Goal: Task Accomplishment & Management: Use online tool/utility

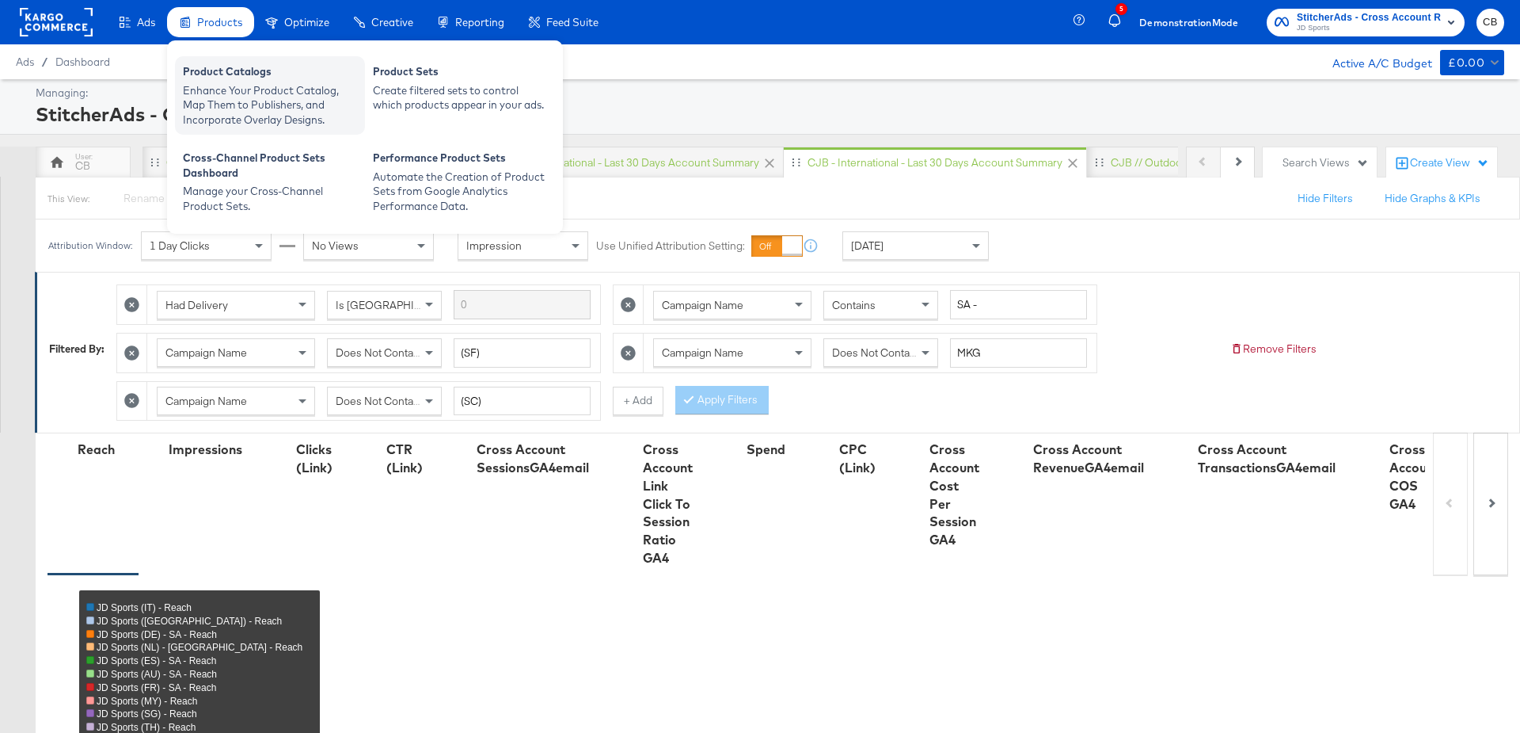
click at [228, 75] on div "Product Catalogs" at bounding box center [270, 73] width 174 height 19
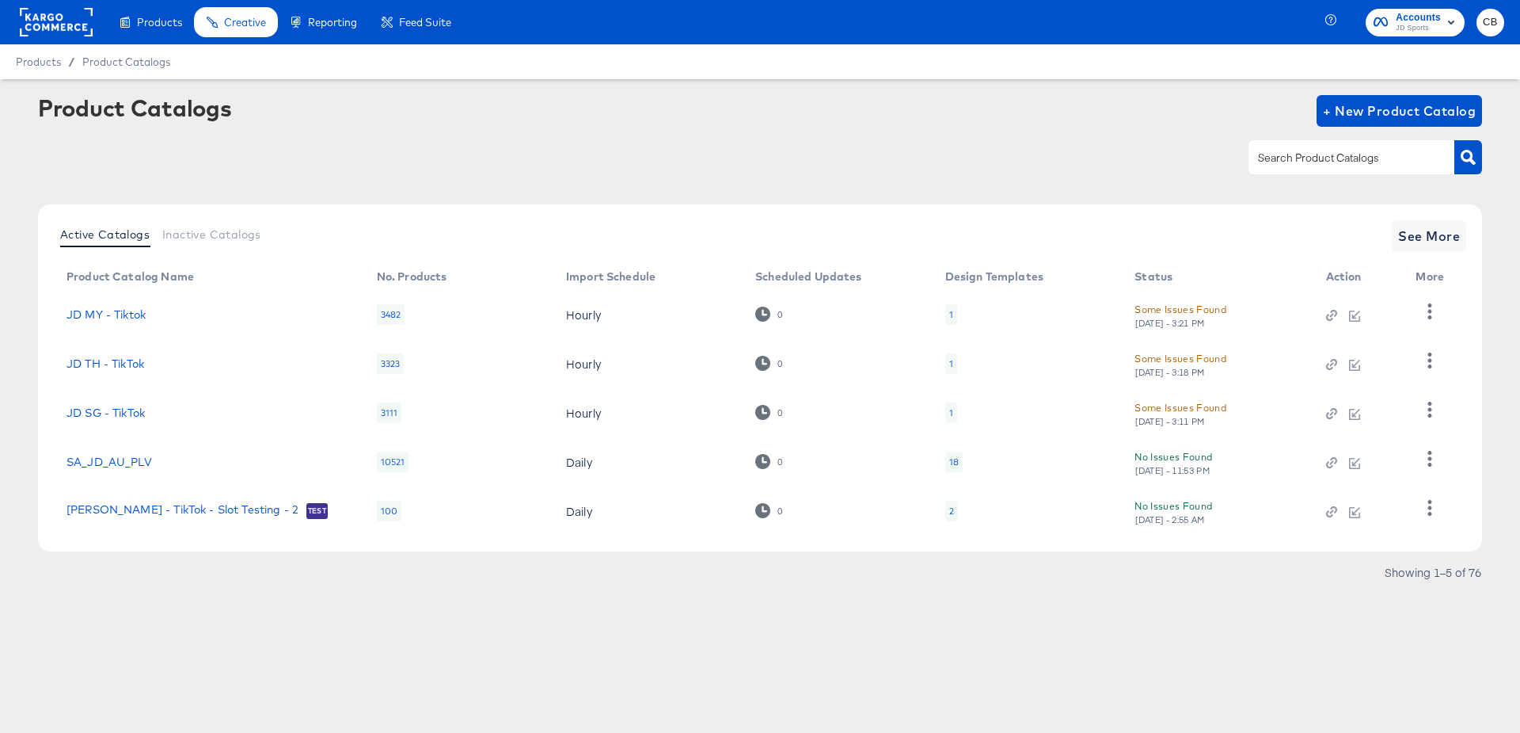
click at [1326, 157] on input "text" at bounding box center [1339, 158] width 169 height 18
type input "FR"
click at [1465, 165] on button "button" at bounding box center [1469, 157] width 28 height 34
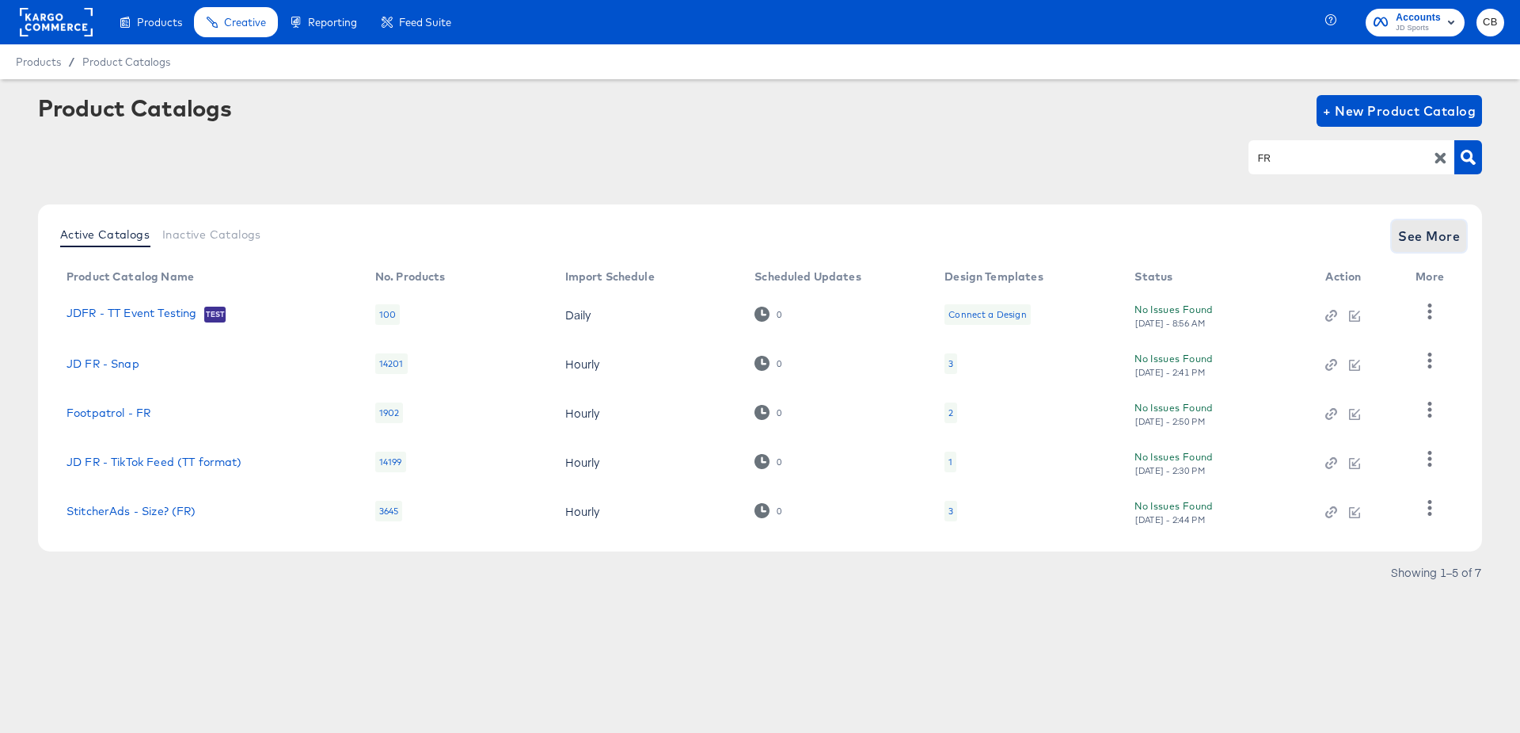
click at [1438, 238] on span "See More" at bounding box center [1430, 236] width 62 height 22
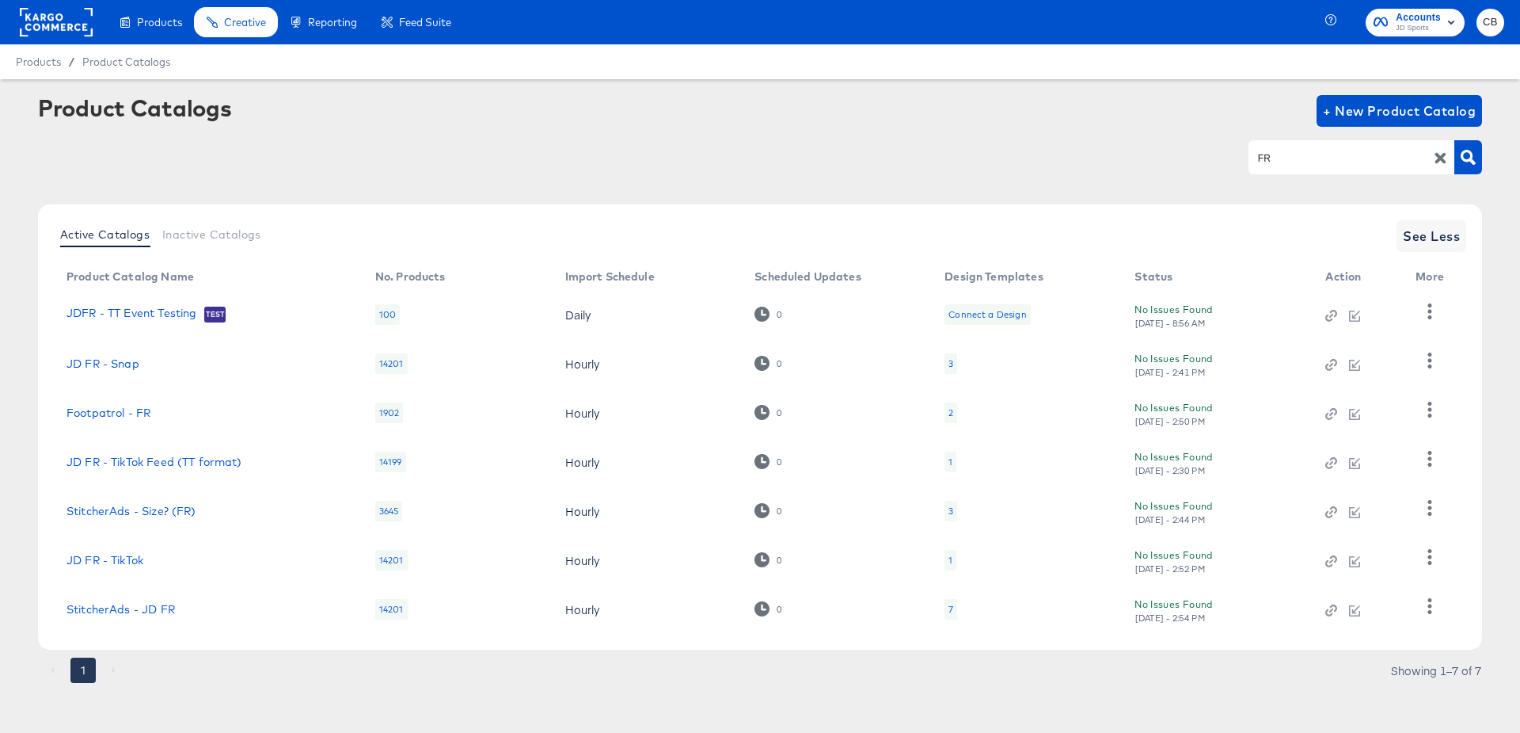
scroll to position [5, 0]
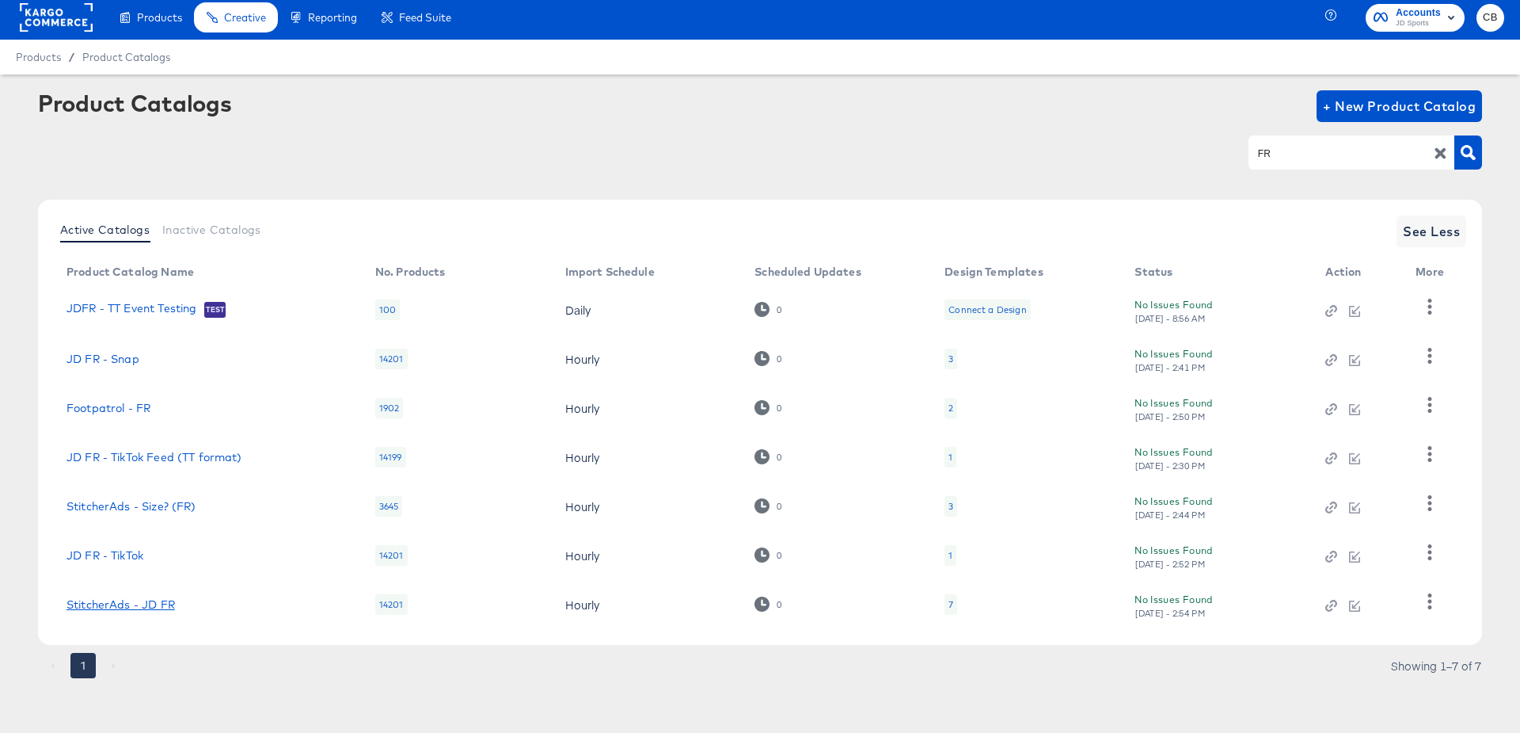
click at [155, 608] on link "StitcherAds - JD FR" at bounding box center [121, 604] width 108 height 13
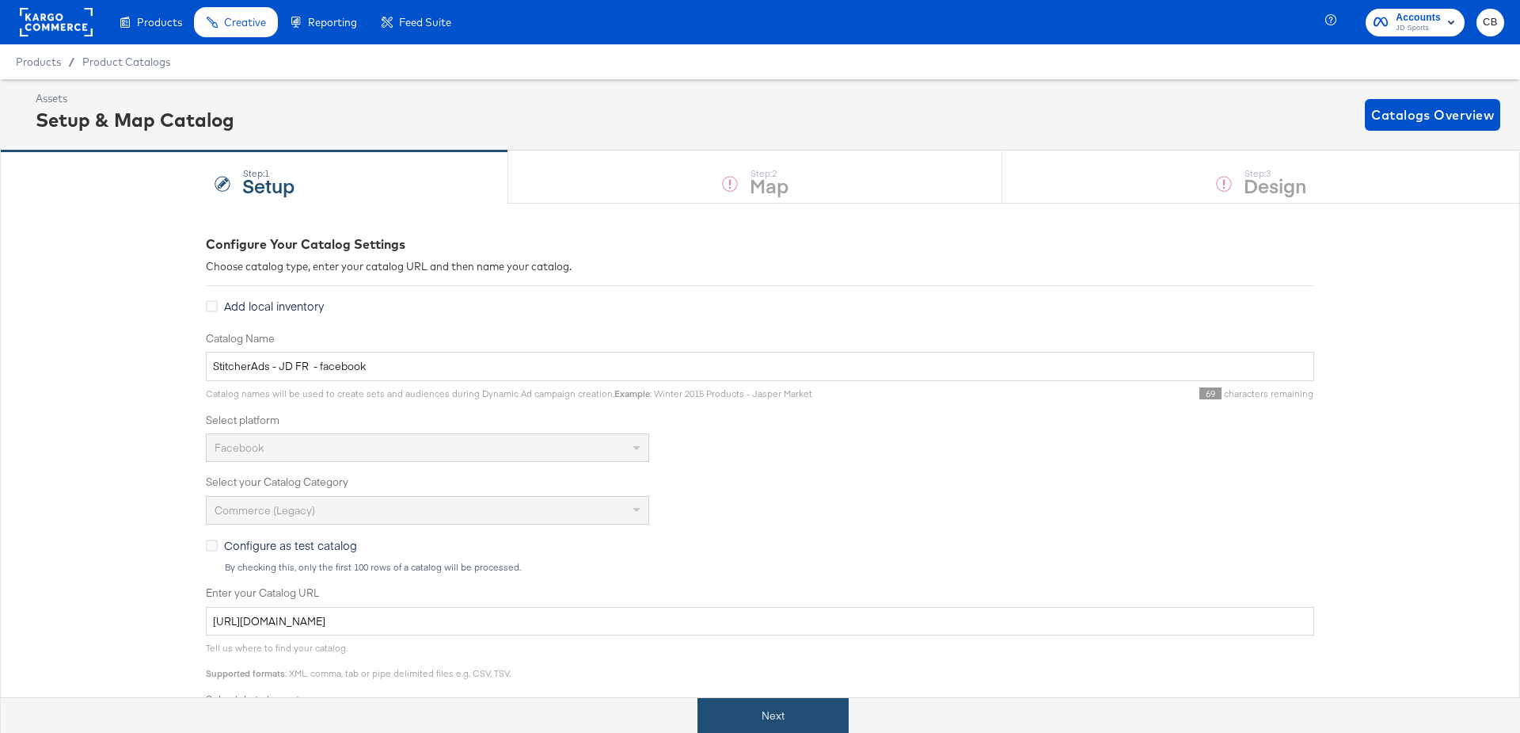
click at [771, 709] on button "Next" at bounding box center [773, 716] width 151 height 36
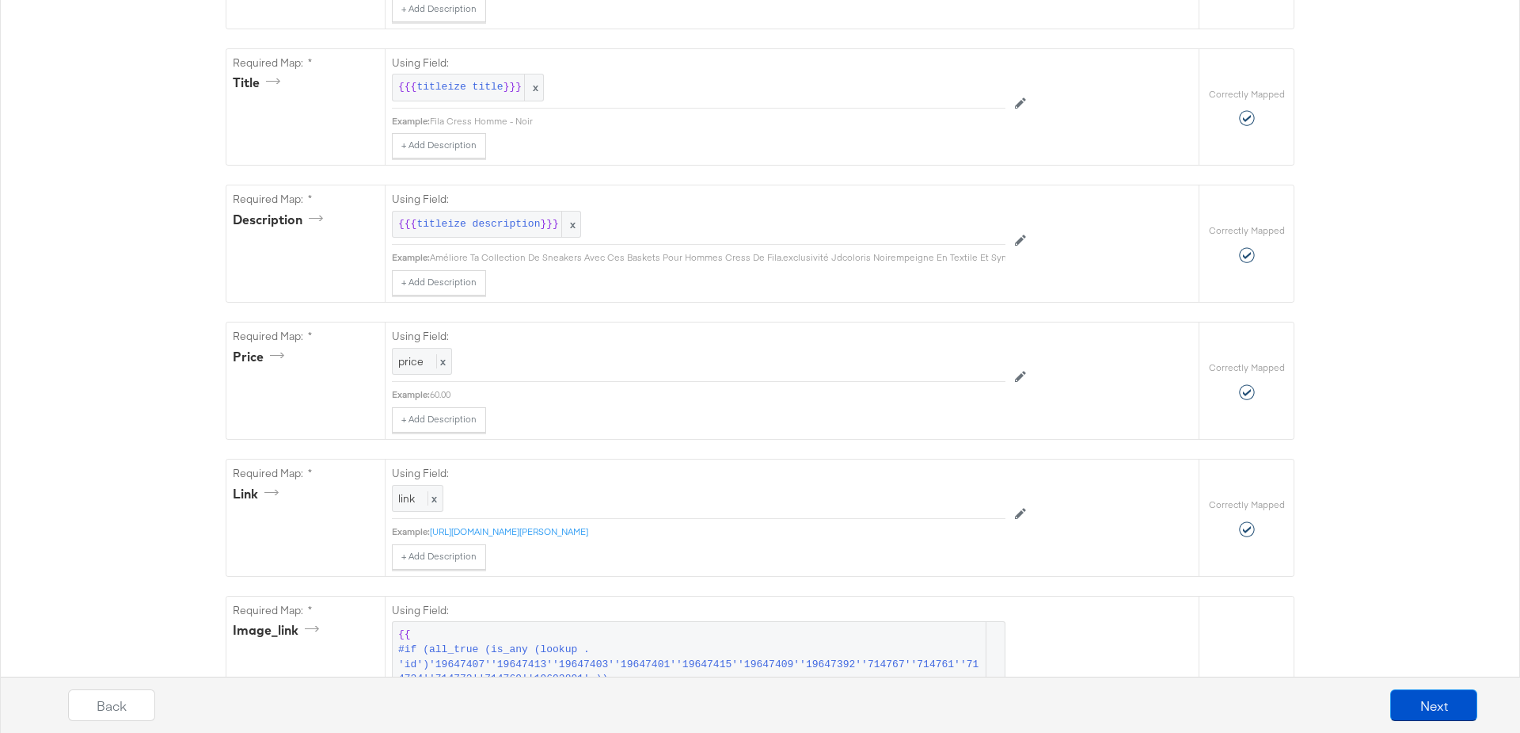
scroll to position [512, 0]
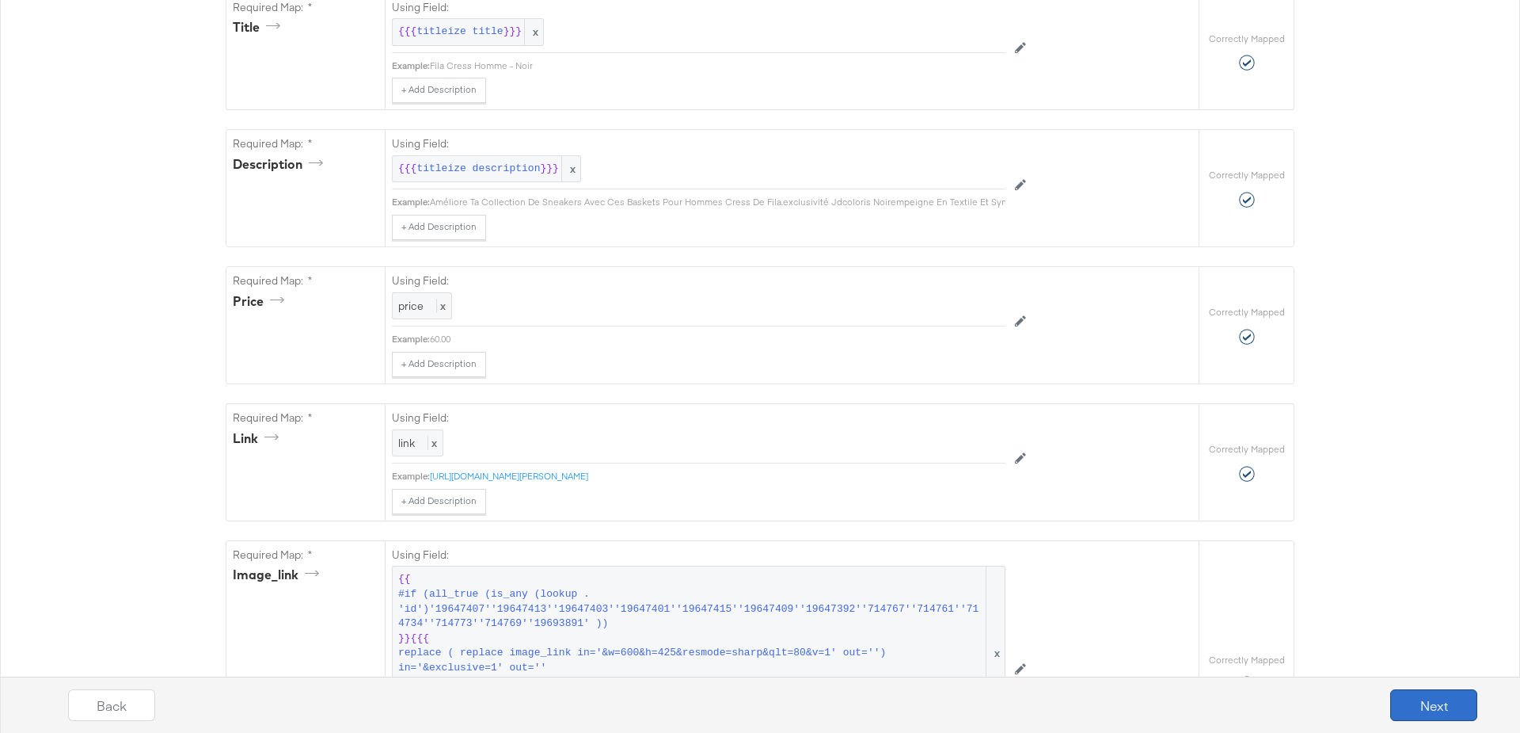
click at [1411, 698] on button "Next" at bounding box center [1434, 705] width 87 height 32
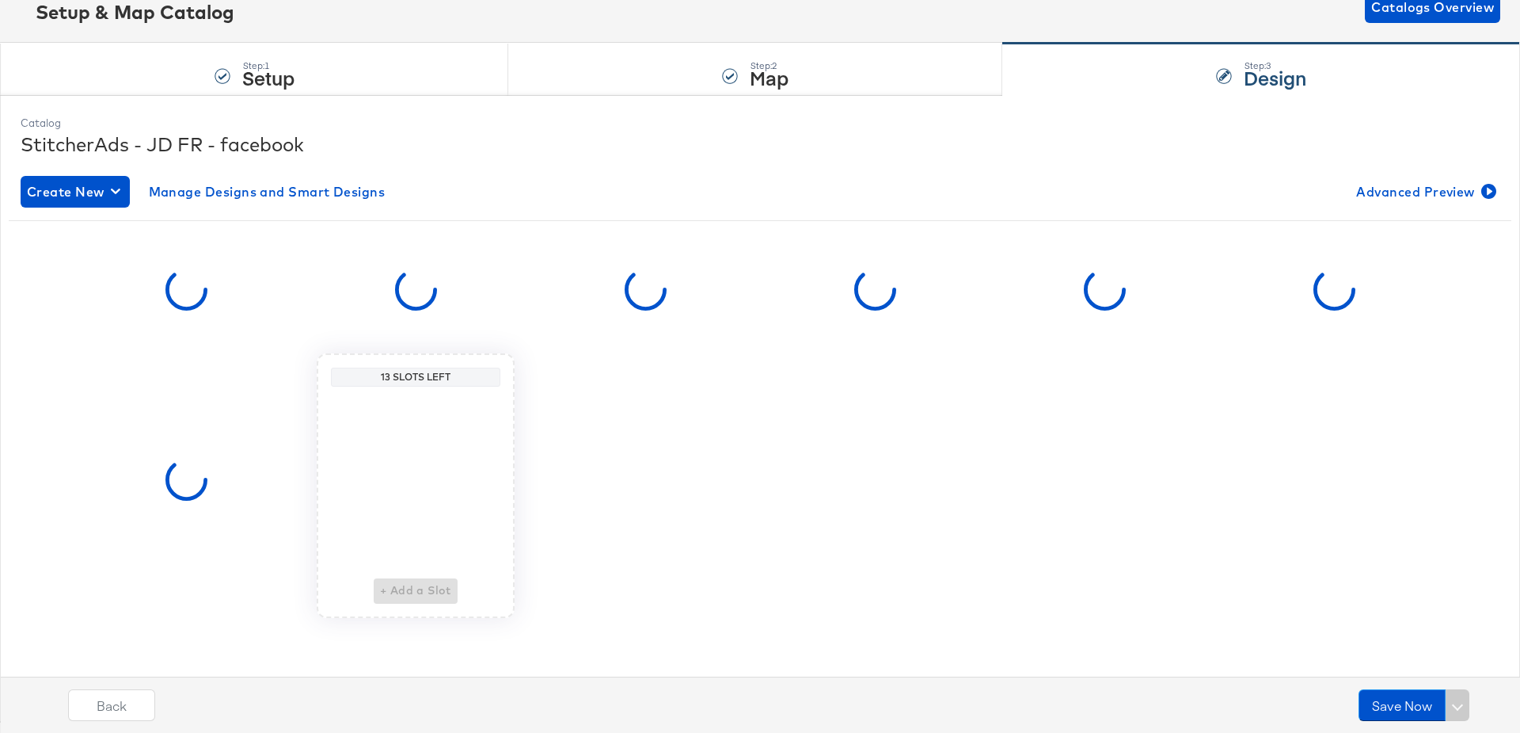
scroll to position [0, 0]
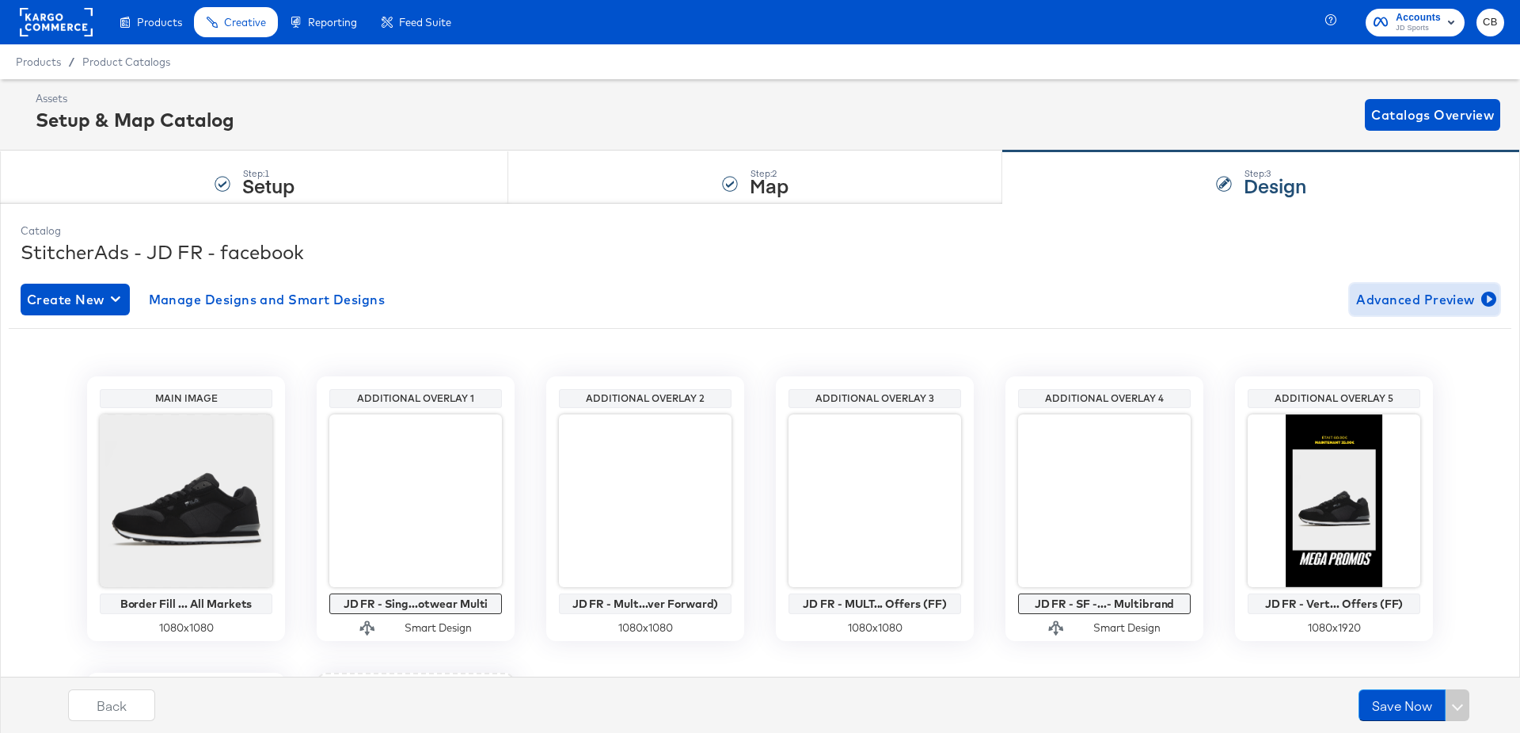
click at [1445, 301] on span "Advanced Preview" at bounding box center [1425, 299] width 137 height 22
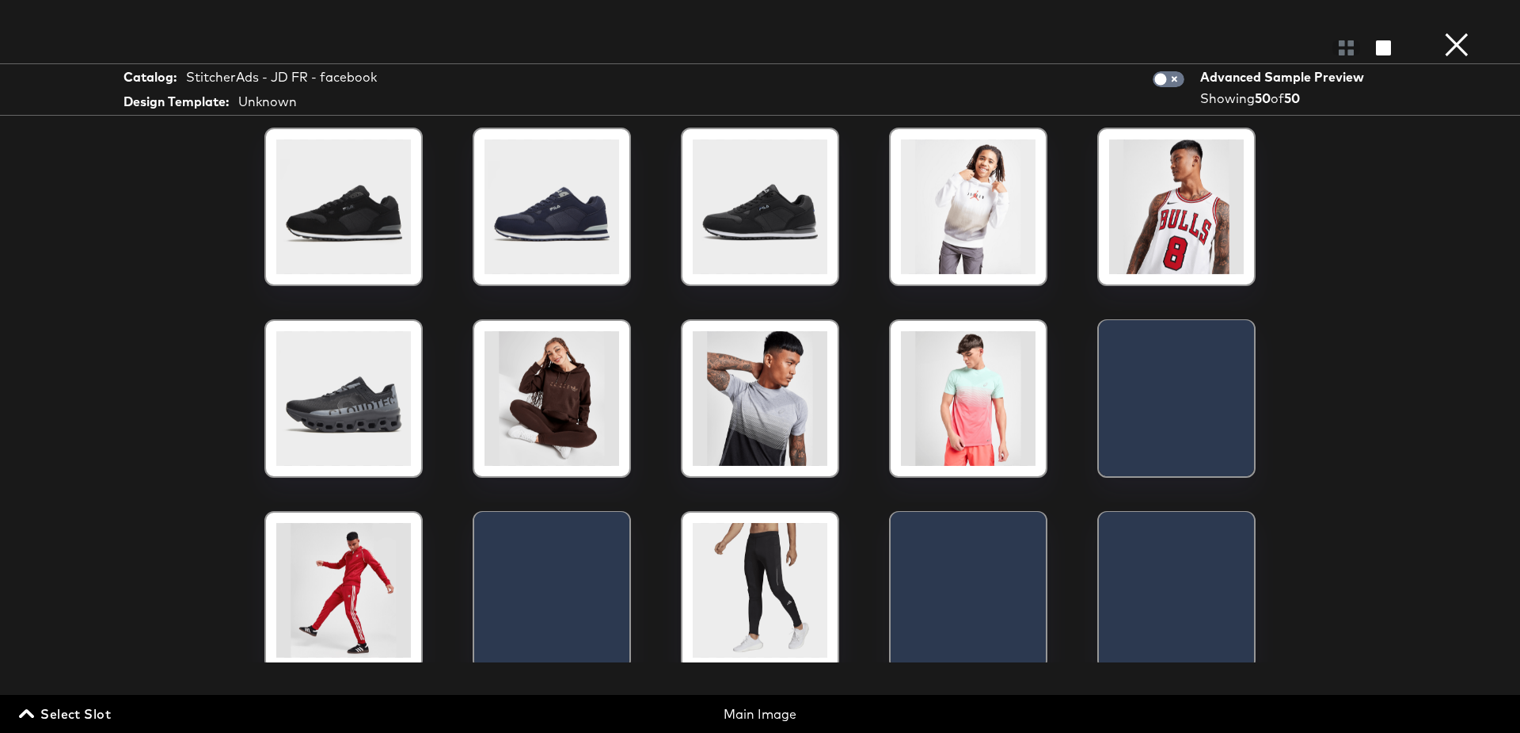
click at [44, 715] on span "Select Slot" at bounding box center [66, 713] width 89 height 22
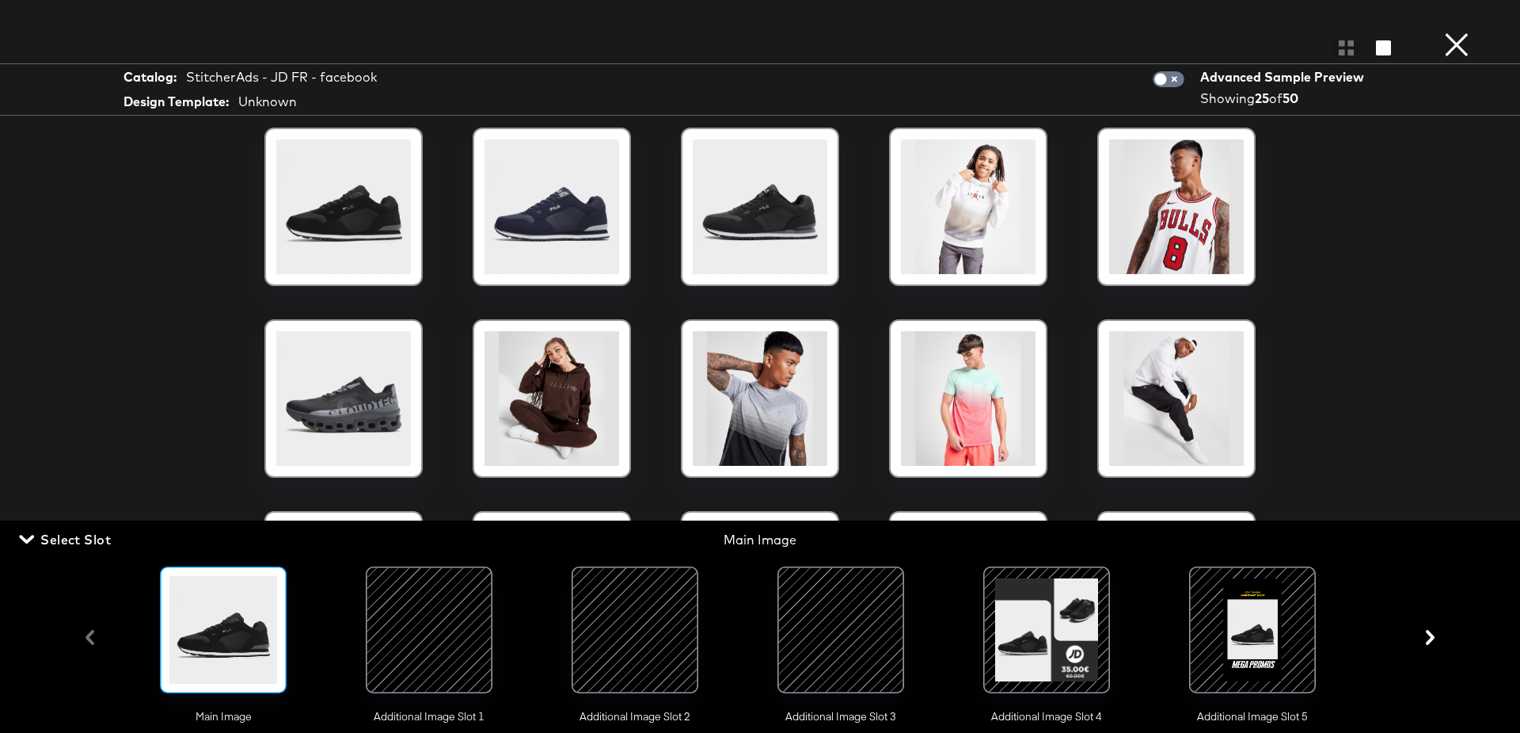
click at [646, 630] on div at bounding box center [635, 630] width 108 height 108
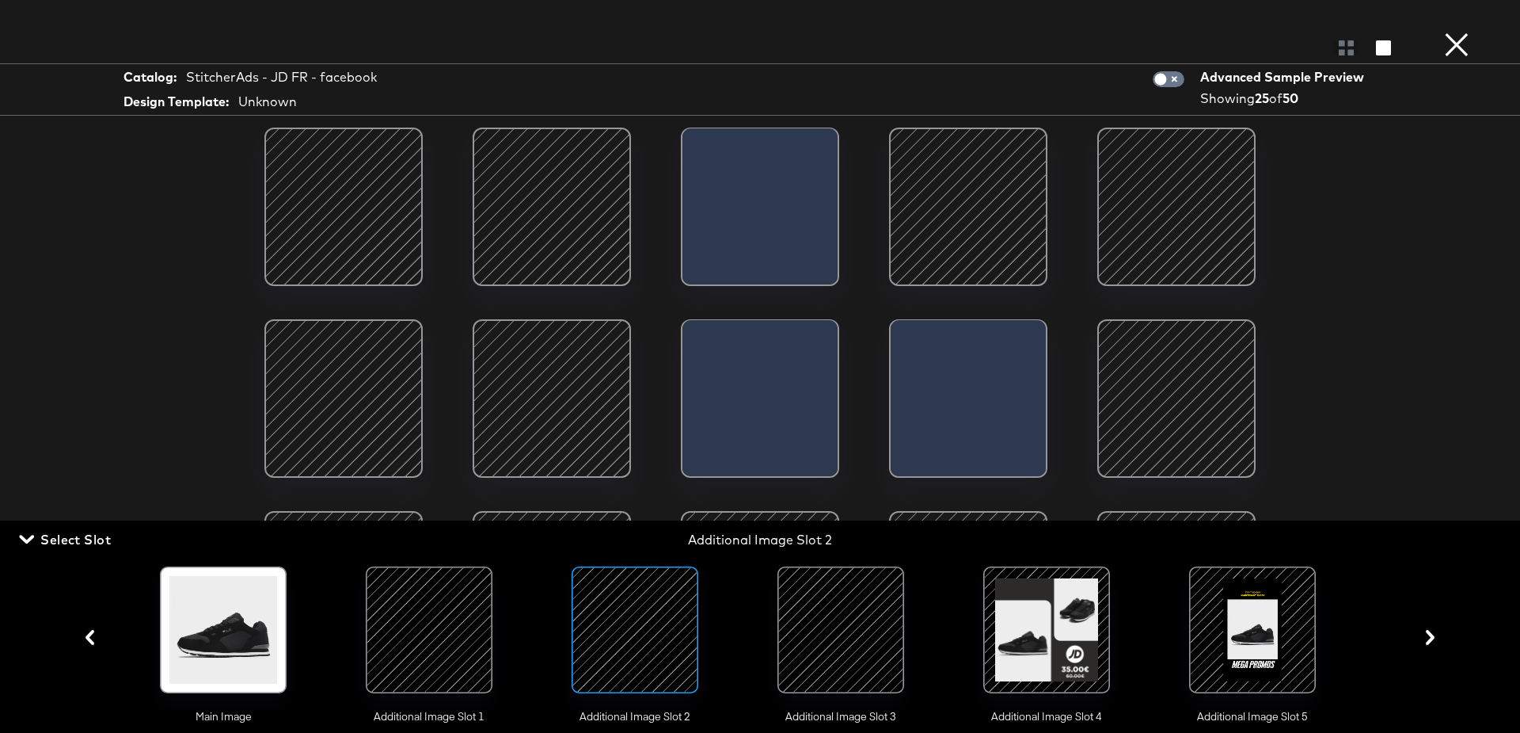
click at [576, 248] on div at bounding box center [552, 206] width 135 height 135
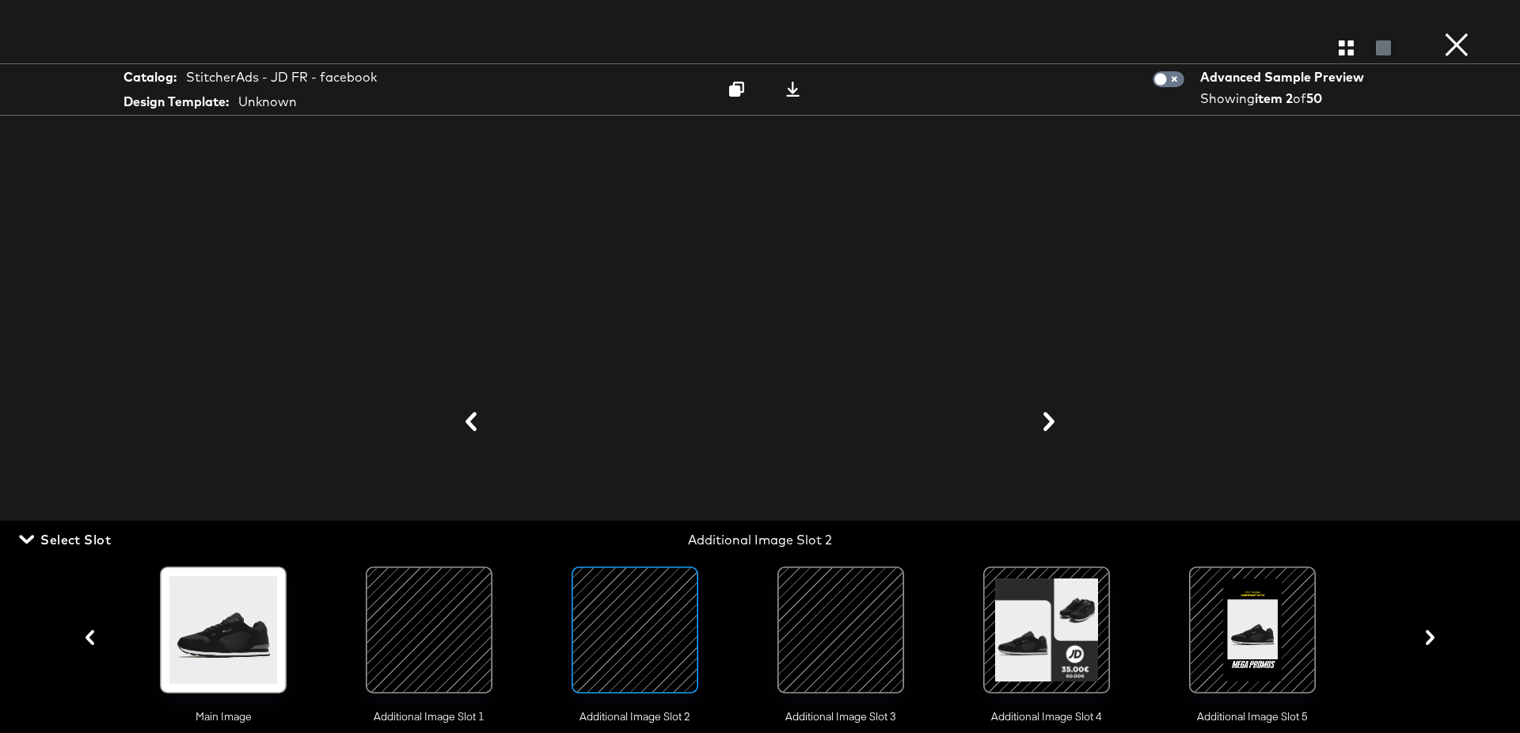
click at [832, 588] on div at bounding box center [841, 630] width 108 height 108
click at [1342, 49] on icon "button" at bounding box center [1346, 47] width 15 height 15
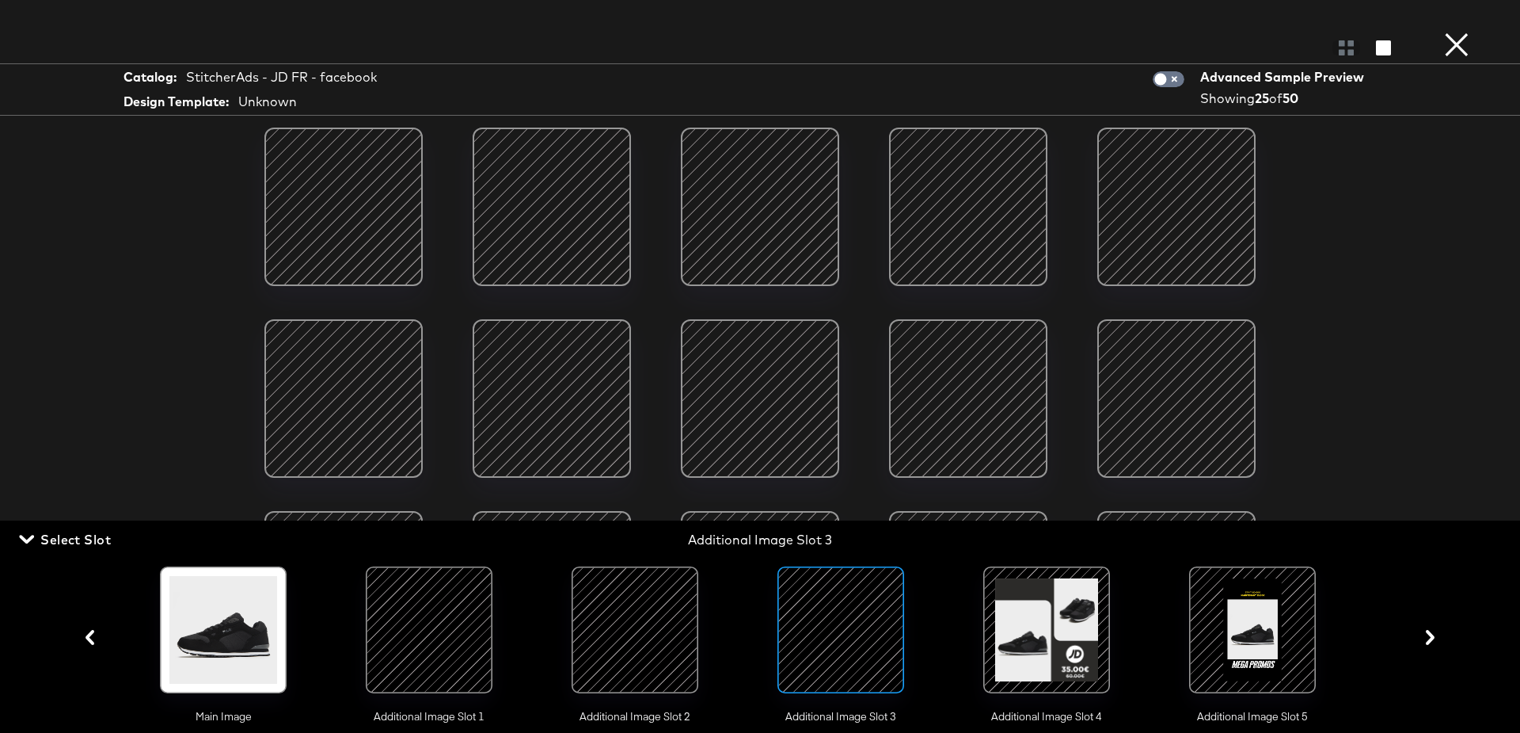
click at [628, 622] on div at bounding box center [635, 630] width 108 height 108
click at [341, 389] on div at bounding box center [343, 398] width 135 height 135
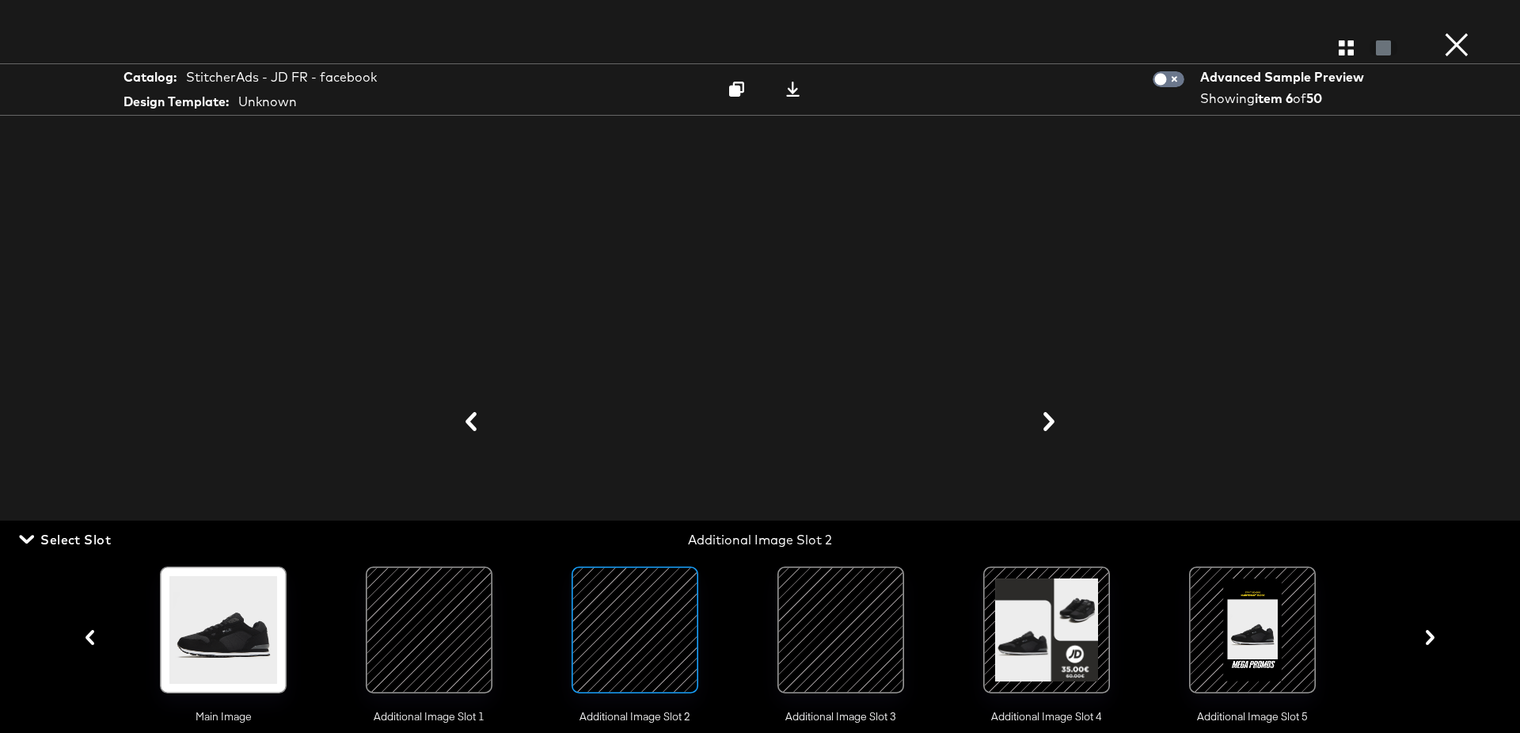
click at [1196, 333] on div at bounding box center [760, 422] width 1188 height 574
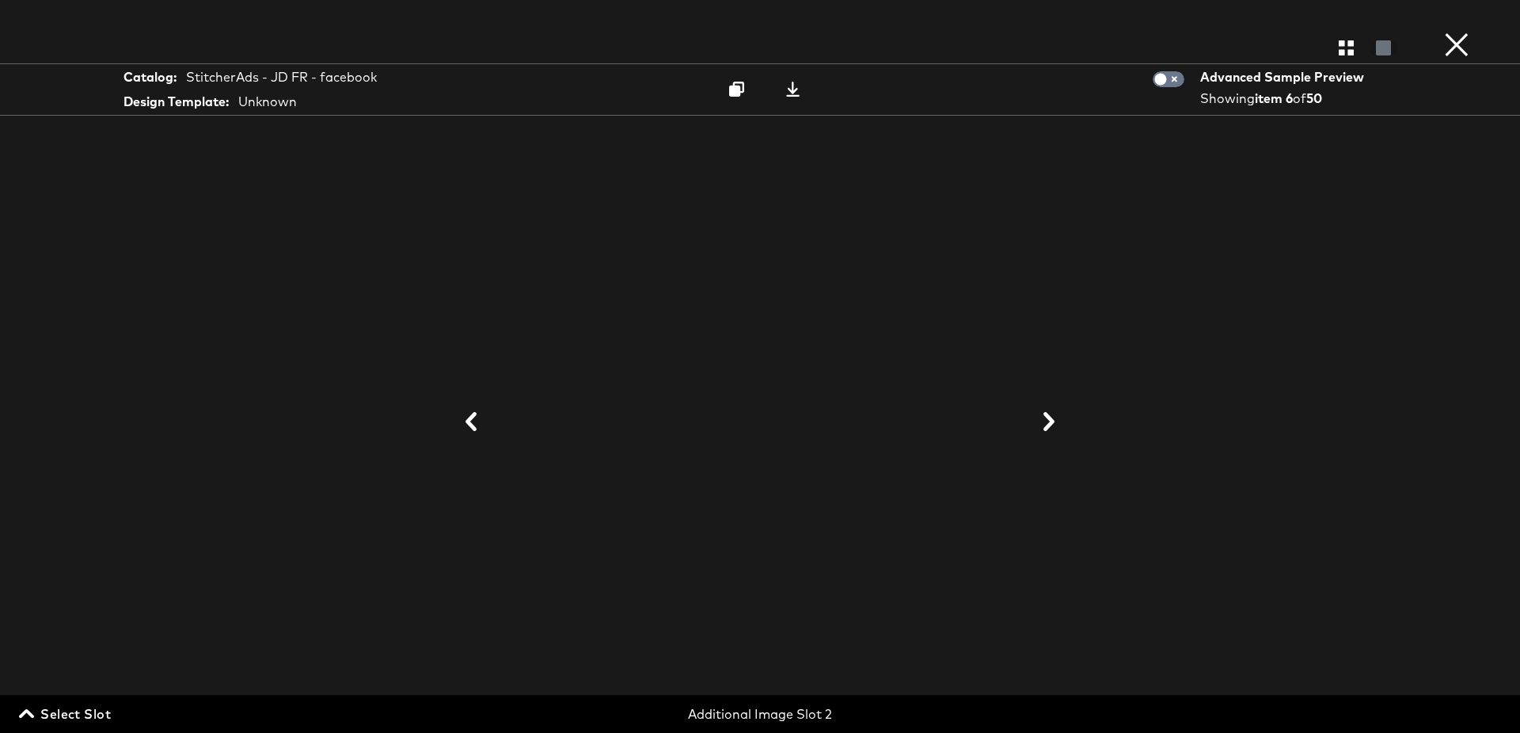
click at [1044, 427] on icon at bounding box center [1049, 421] width 19 height 19
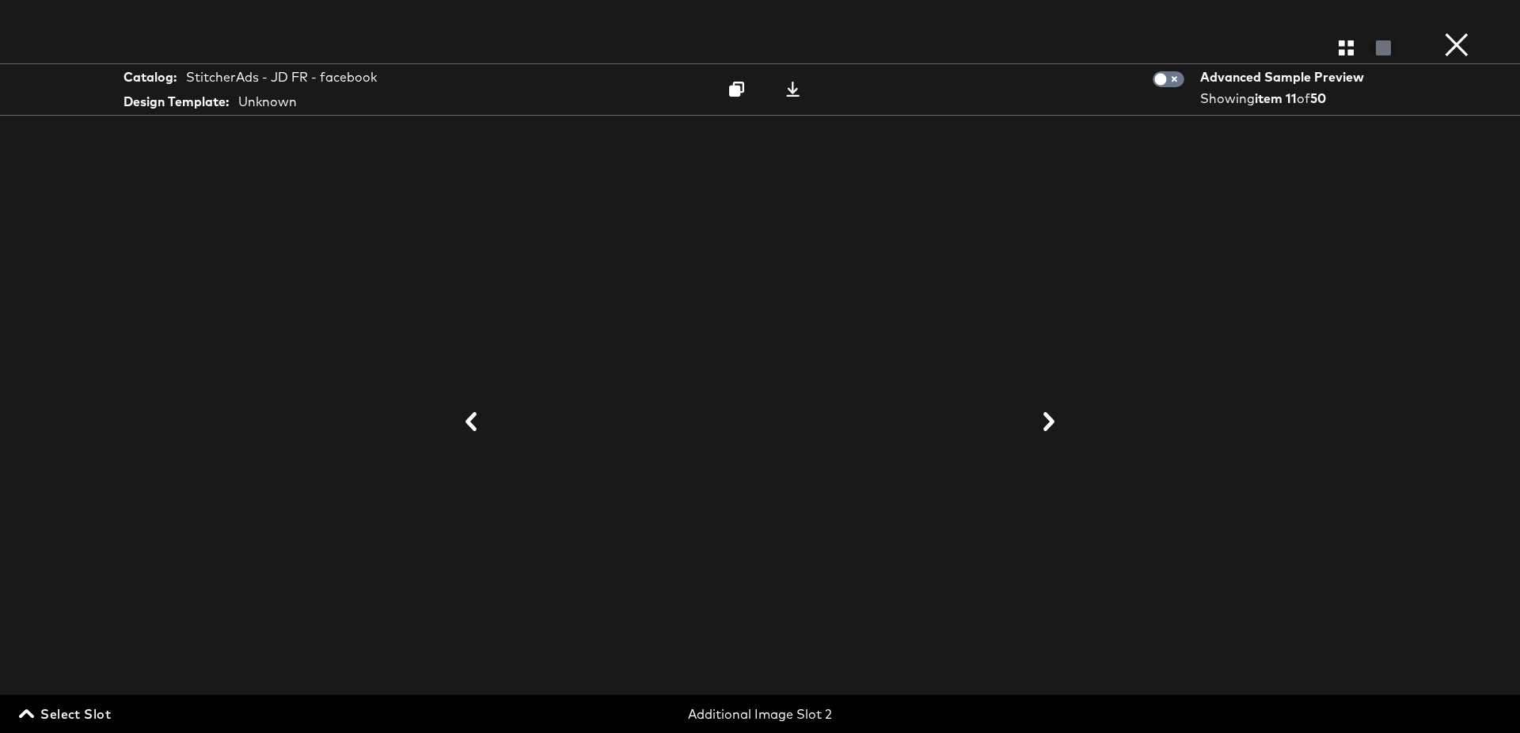
click at [1044, 427] on icon at bounding box center [1049, 421] width 19 height 19
click at [477, 421] on icon at bounding box center [471, 421] width 19 height 19
click at [1049, 431] on icon at bounding box center [1049, 421] width 19 height 19
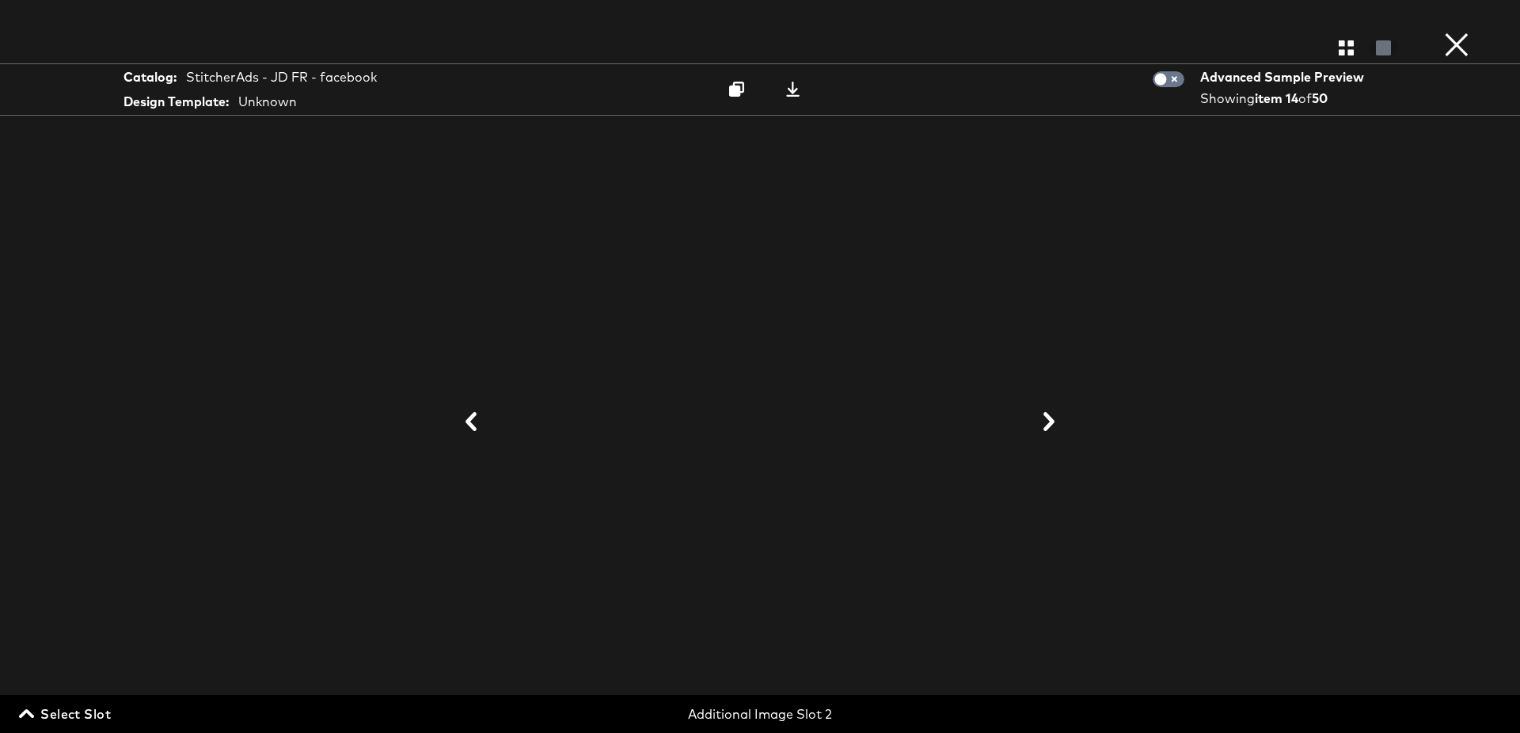
click at [1049, 431] on icon at bounding box center [1049, 421] width 19 height 19
click at [1049, 431] on icon at bounding box center [1050, 421] width 19 height 19
click at [1049, 431] on icon at bounding box center [1049, 421] width 19 height 19
click at [1049, 431] on icon at bounding box center [1050, 421] width 19 height 19
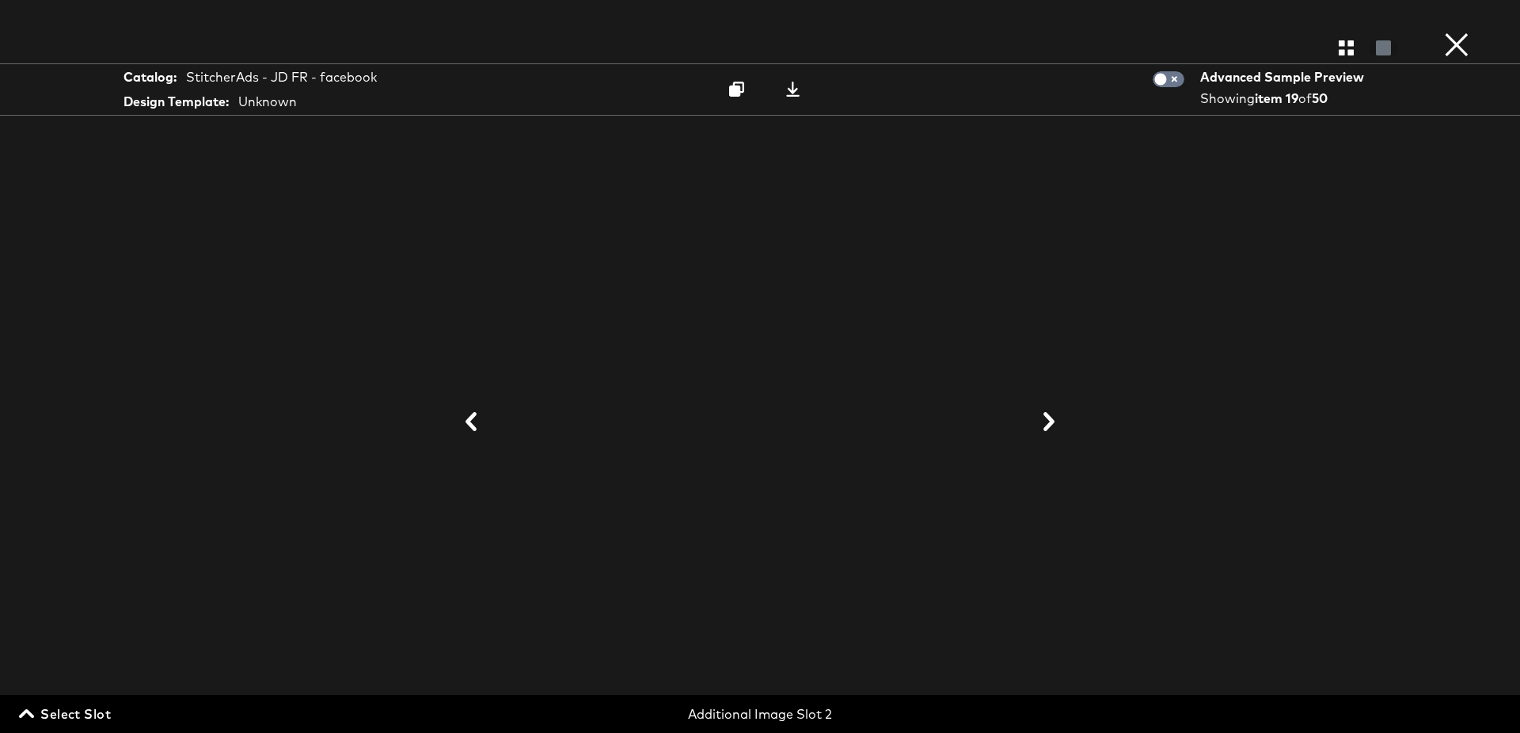
click at [1049, 431] on icon at bounding box center [1049, 421] width 19 height 19
click at [1457, 32] on button "×" at bounding box center [1457, 16] width 32 height 32
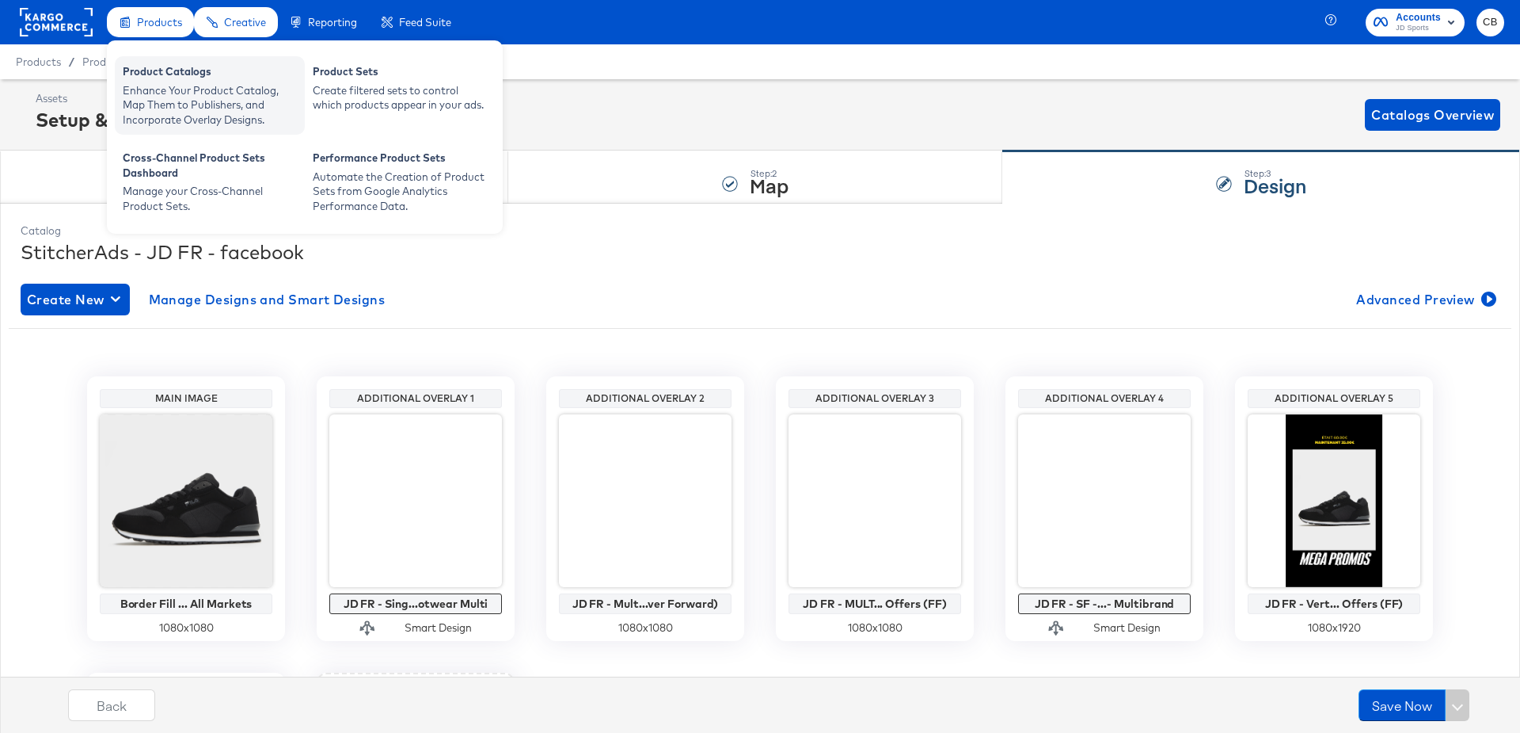
click at [168, 78] on div "Product Catalogs" at bounding box center [210, 73] width 174 height 19
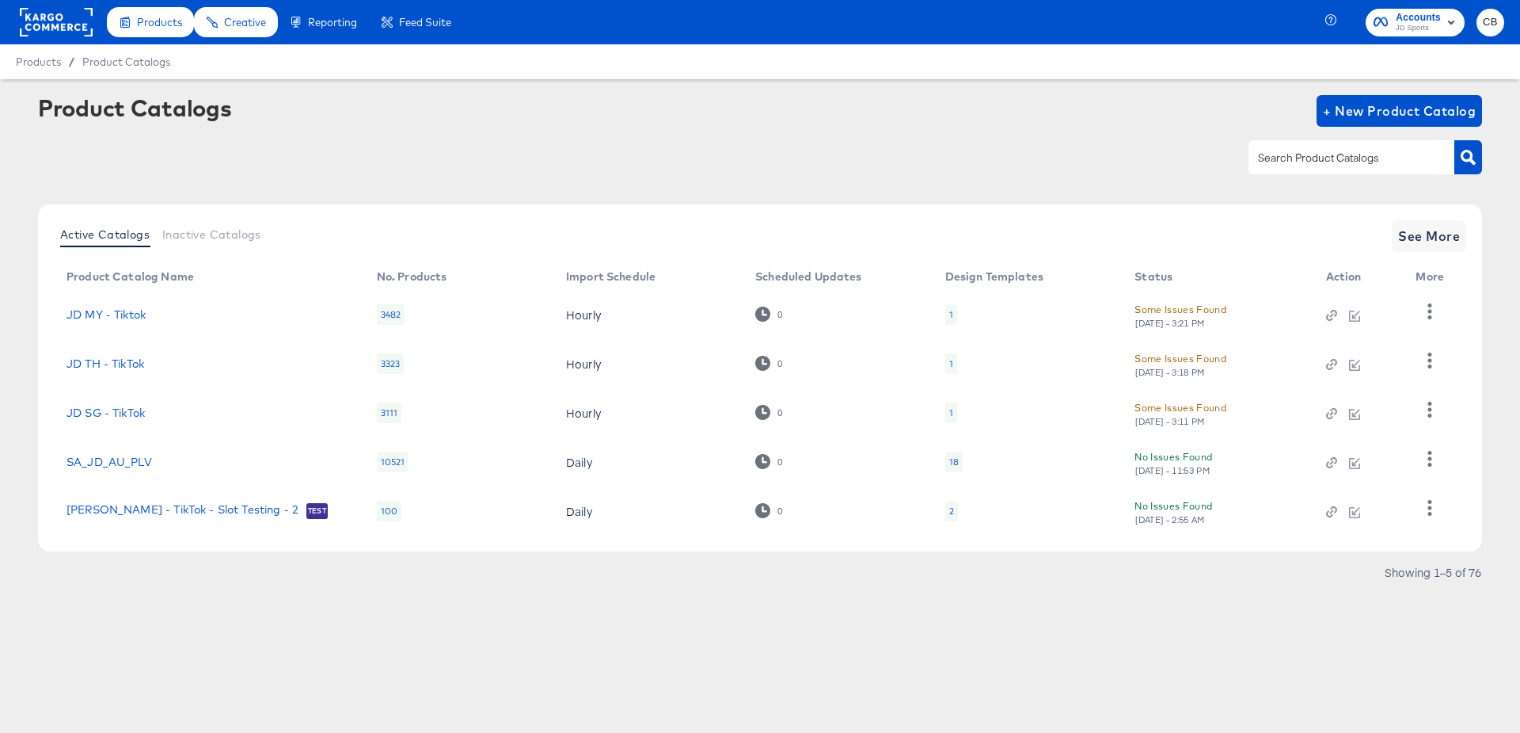
click at [1294, 158] on input "text" at bounding box center [1339, 158] width 169 height 18
type input "tiktok"
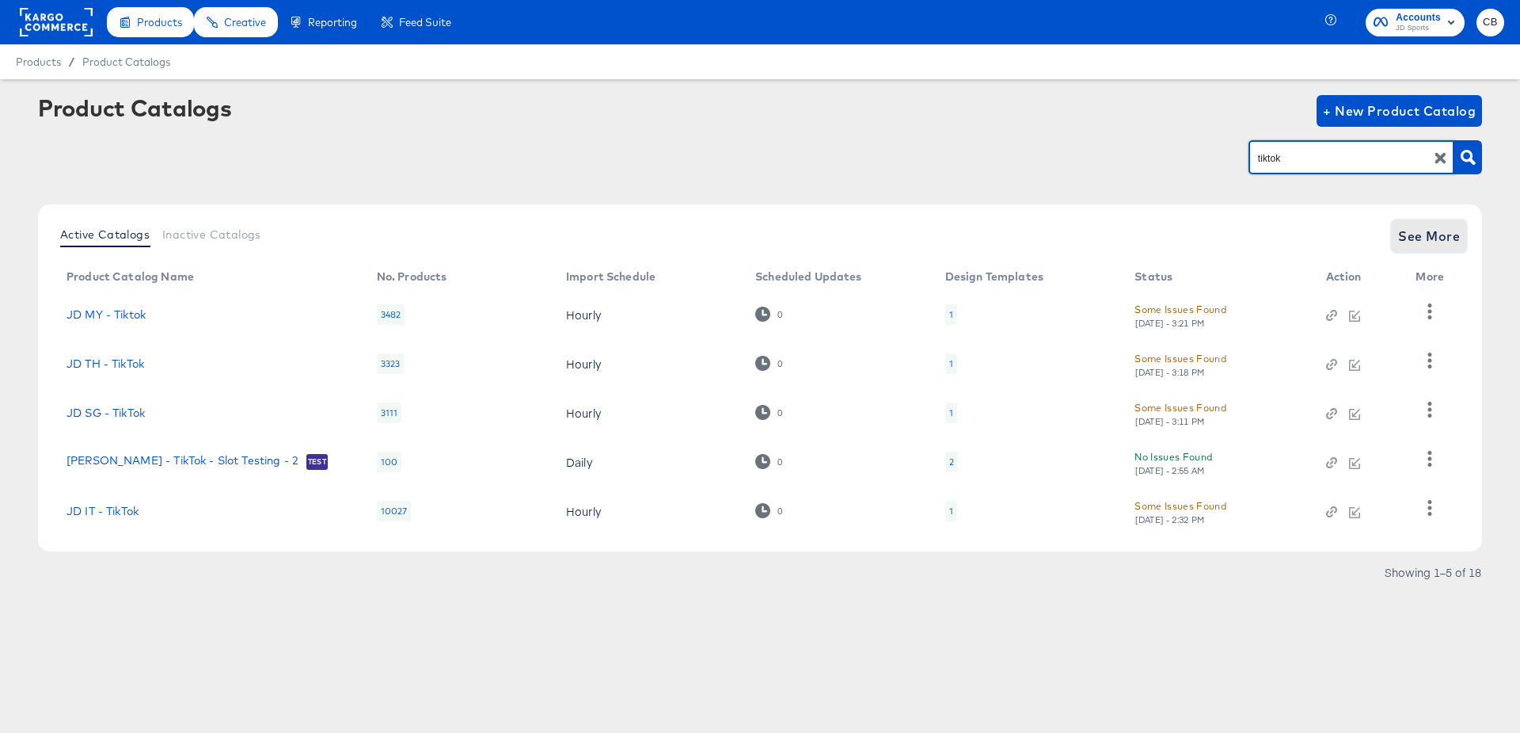
click at [1456, 236] on span "See More" at bounding box center [1430, 236] width 62 height 22
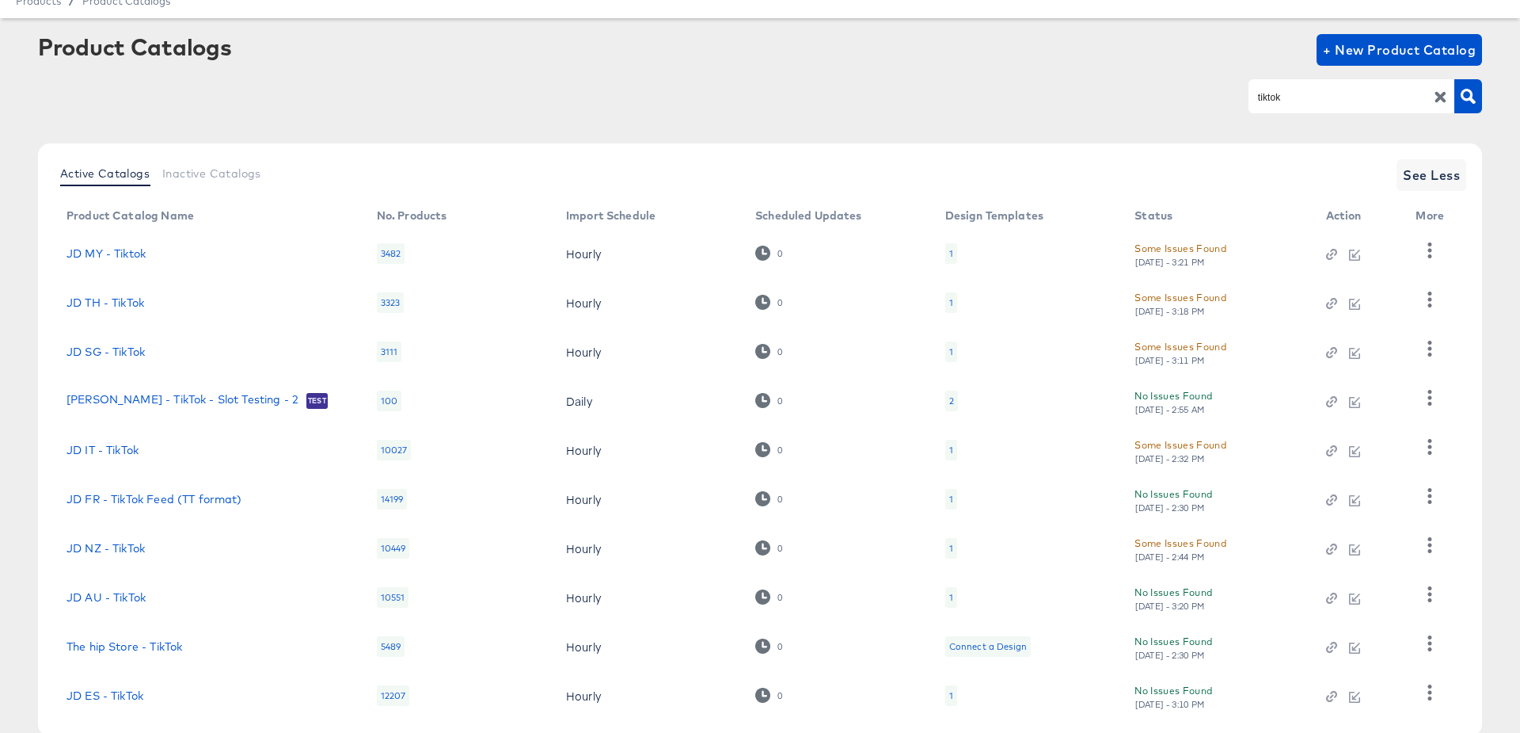
scroll to position [67, 0]
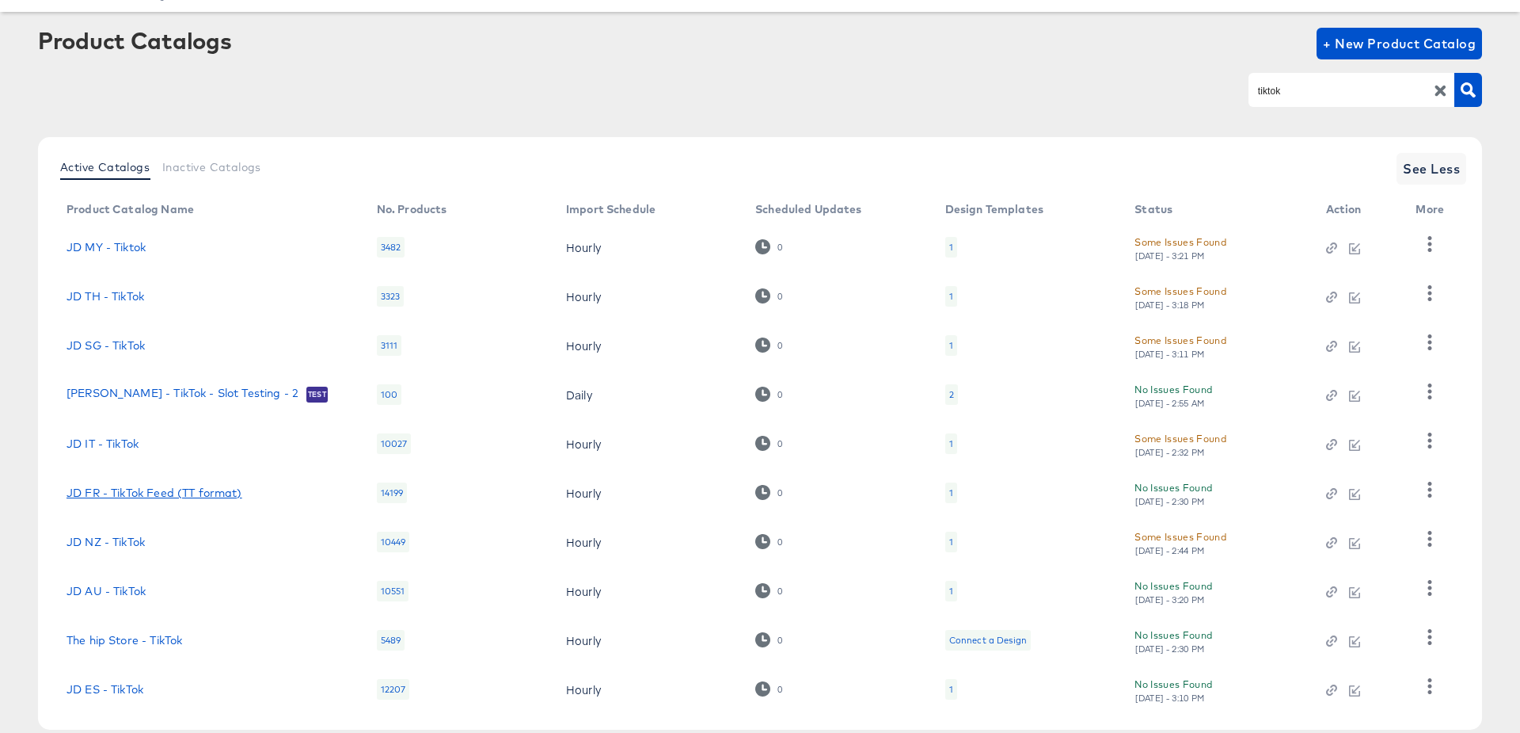
click at [200, 490] on link "JD FR - TikTok Feed (TT format)" at bounding box center [155, 492] width 176 height 13
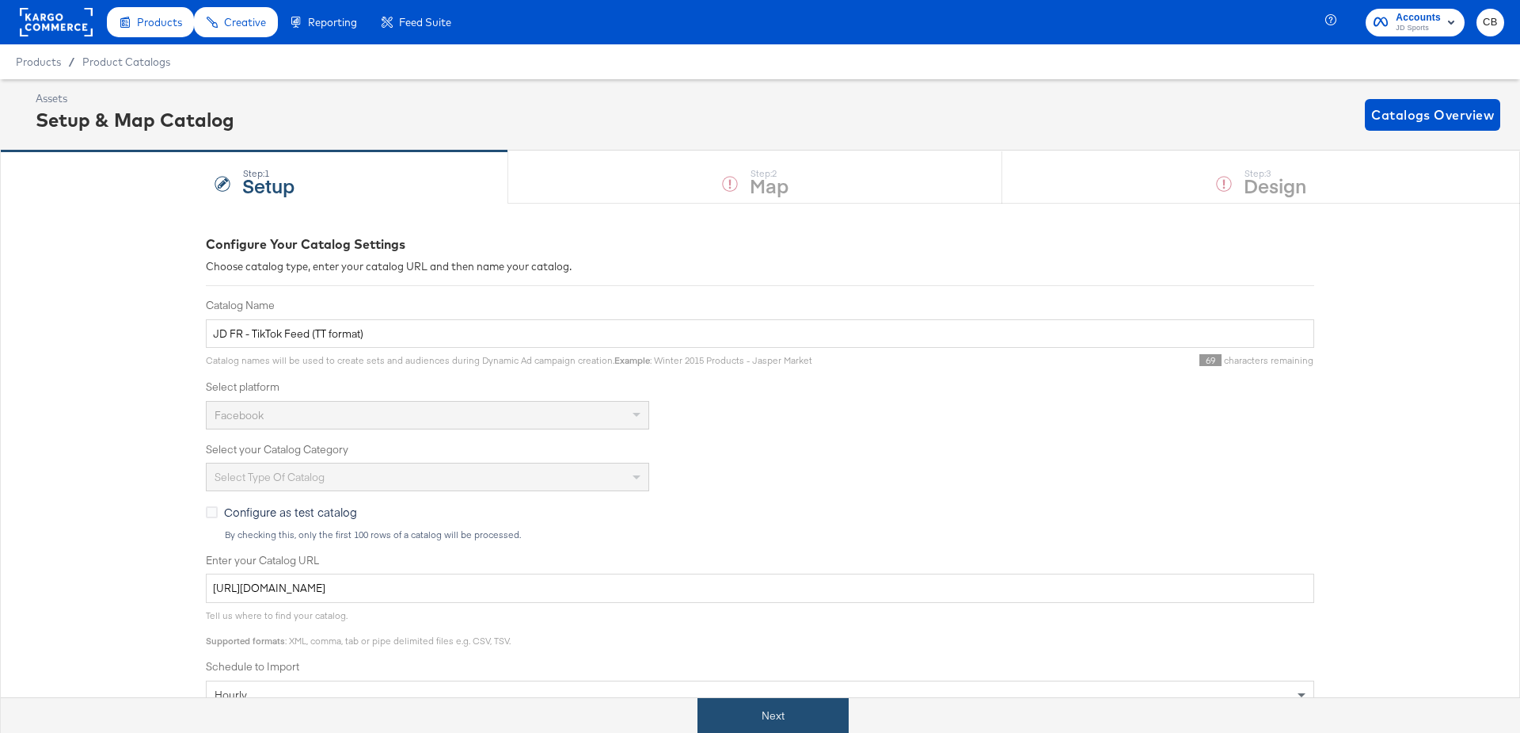
click at [790, 698] on button "Next" at bounding box center [773, 716] width 151 height 36
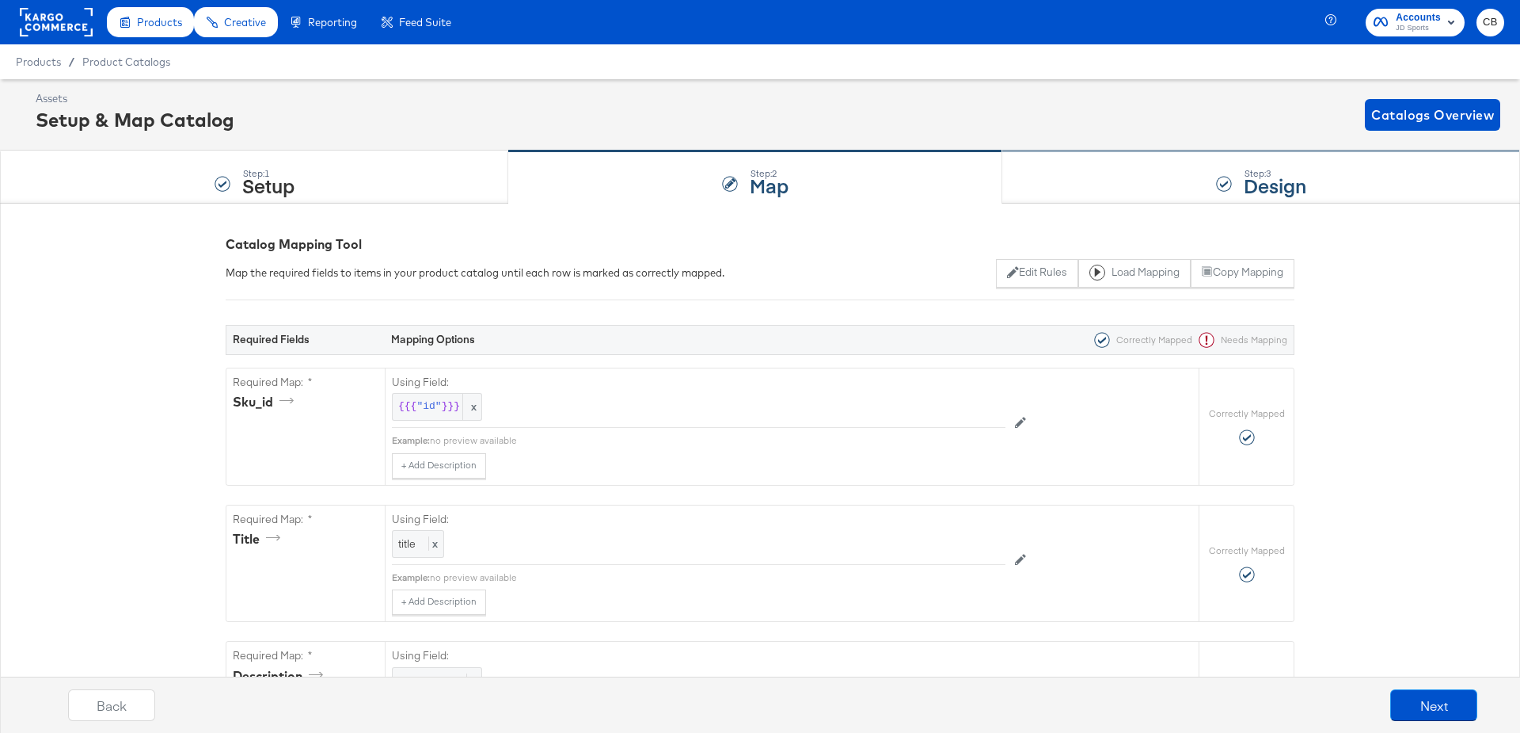
click at [1094, 182] on div "Step: 3 Design" at bounding box center [1262, 177] width 518 height 52
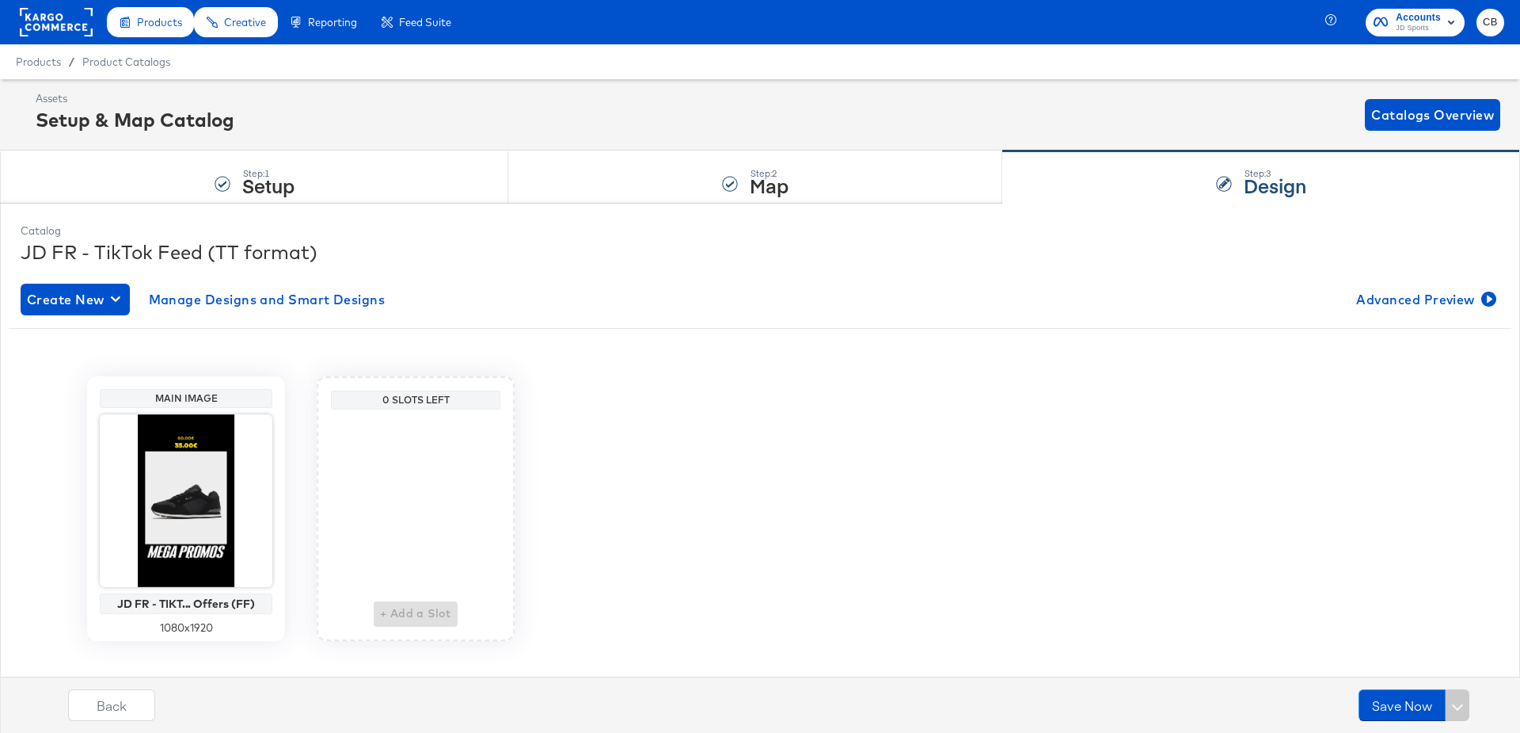
click at [736, 394] on div "Main Image JD FR - TIKT... Offers (FF) 1080 x 1920 0 Slots Left + Add a Slot" at bounding box center [760, 508] width 1503 height 265
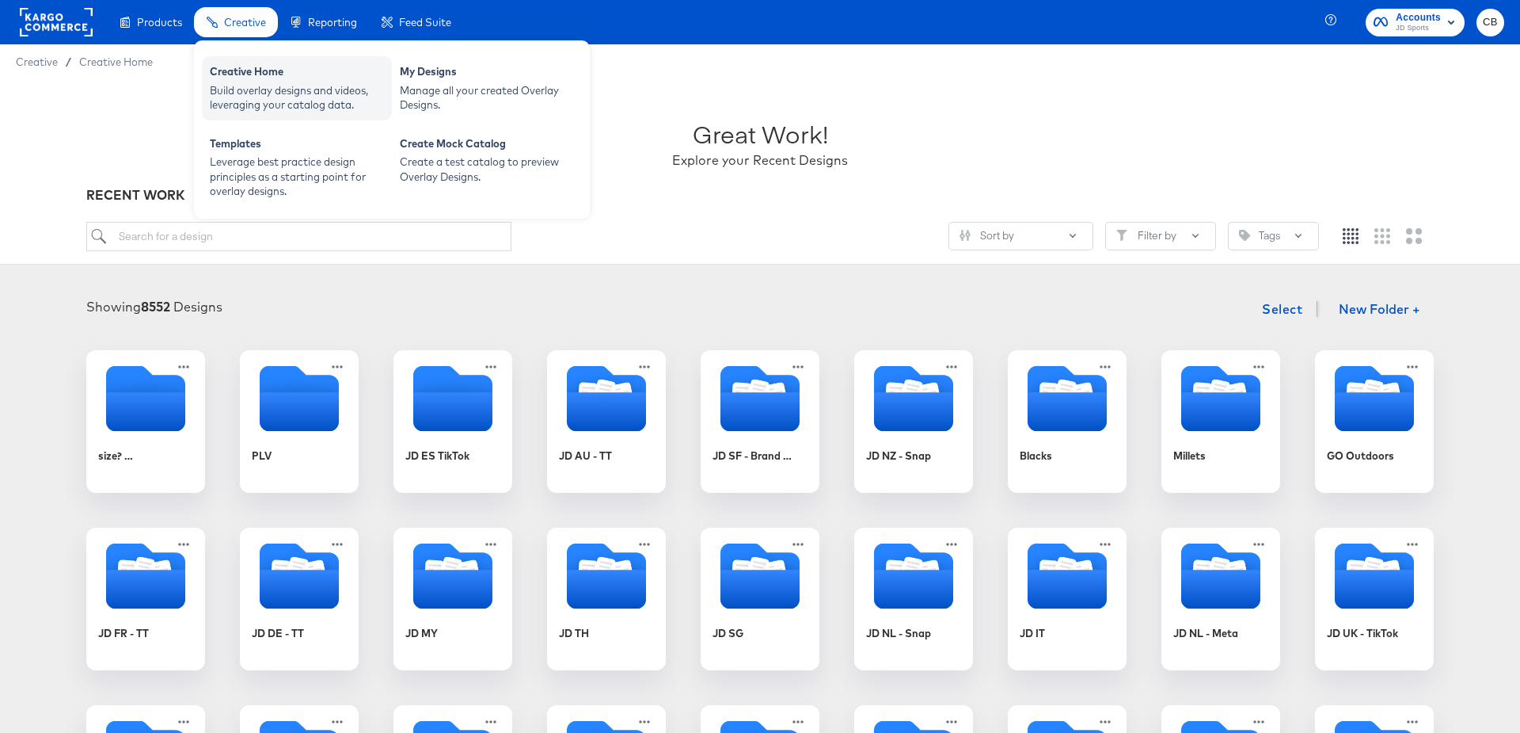
click at [256, 89] on div "Build overlay designs and videos, leveraging your catalog data." at bounding box center [297, 97] width 174 height 29
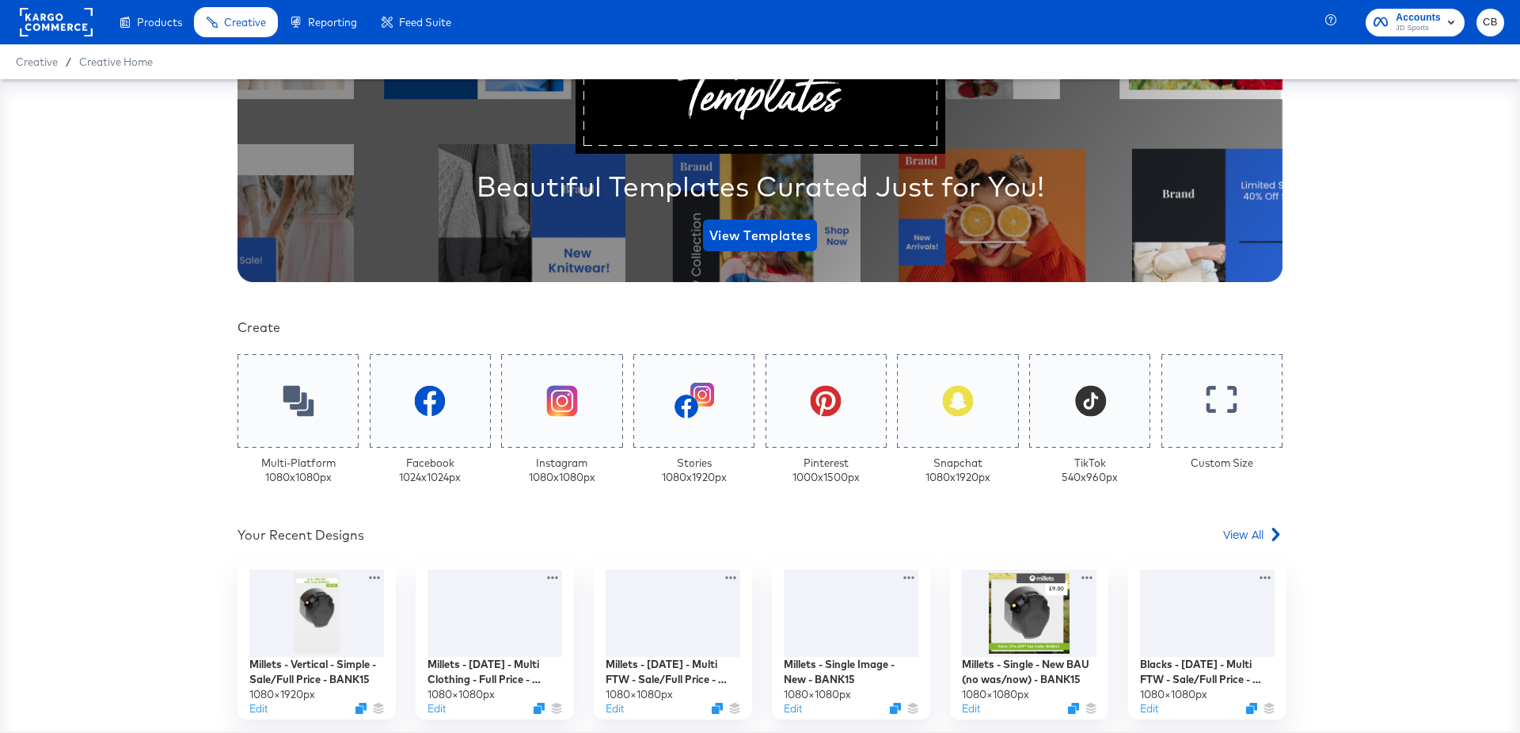
scroll to position [219, 0]
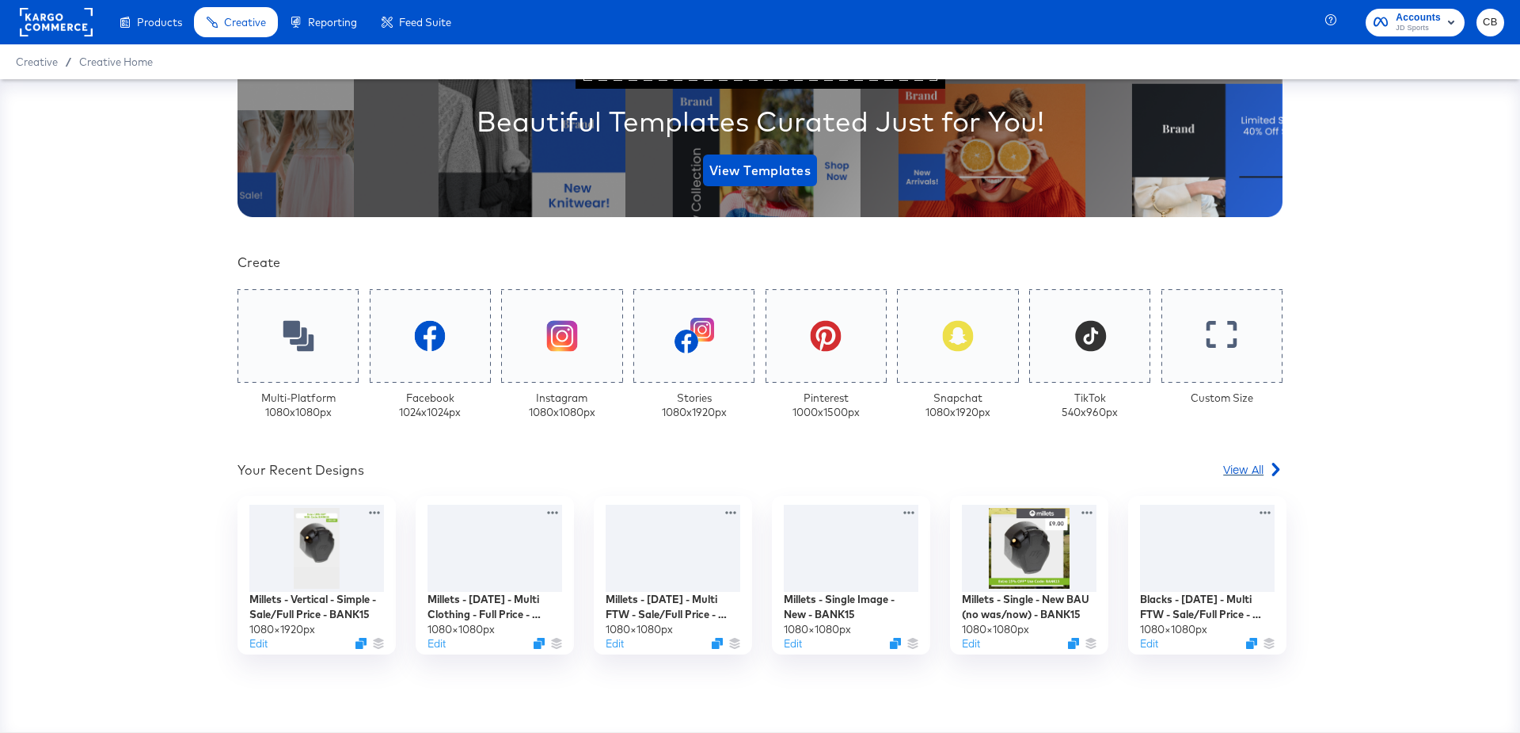
click at [1247, 464] on span "View All" at bounding box center [1244, 469] width 40 height 16
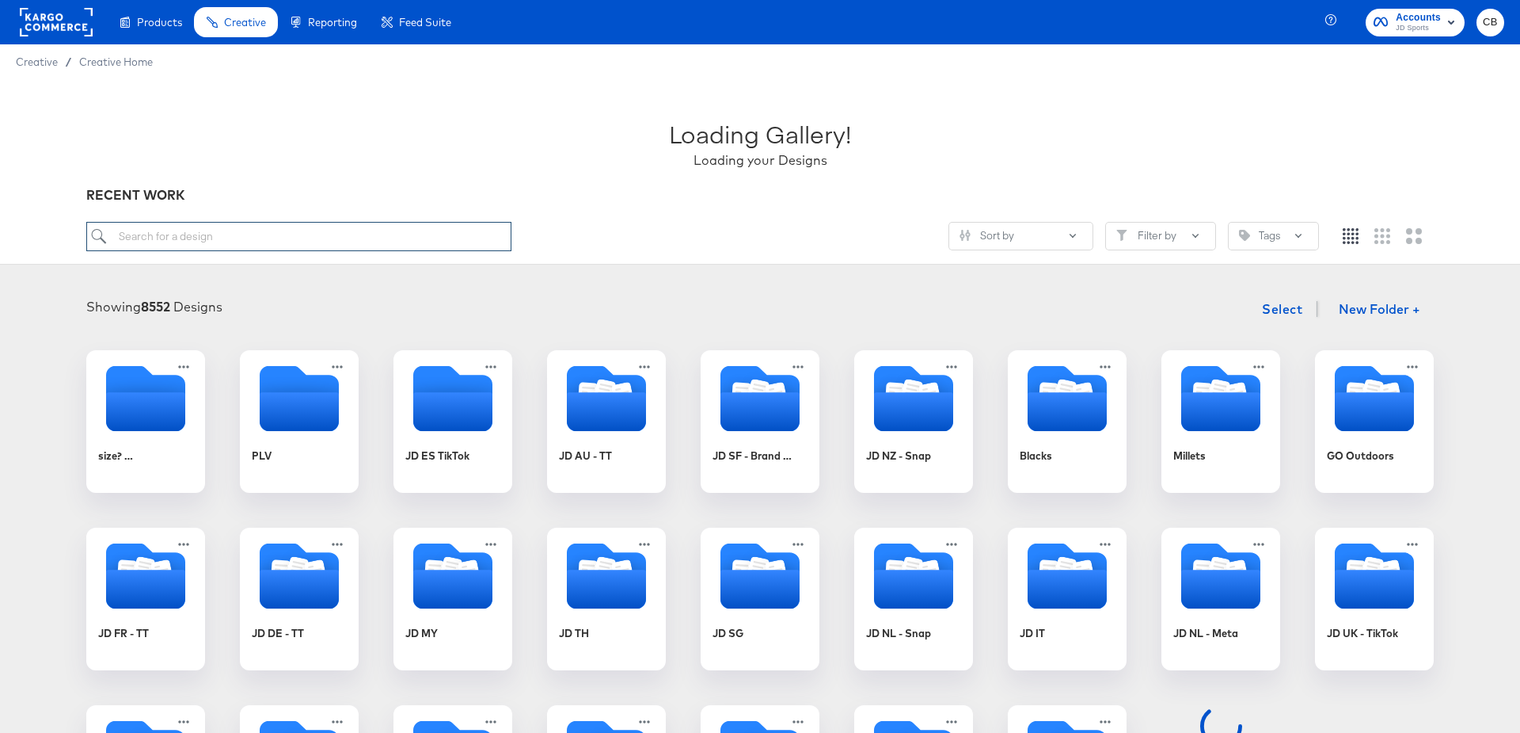
click at [228, 242] on input "search" at bounding box center [298, 236] width 425 height 29
type input "FR - TIKTOK"
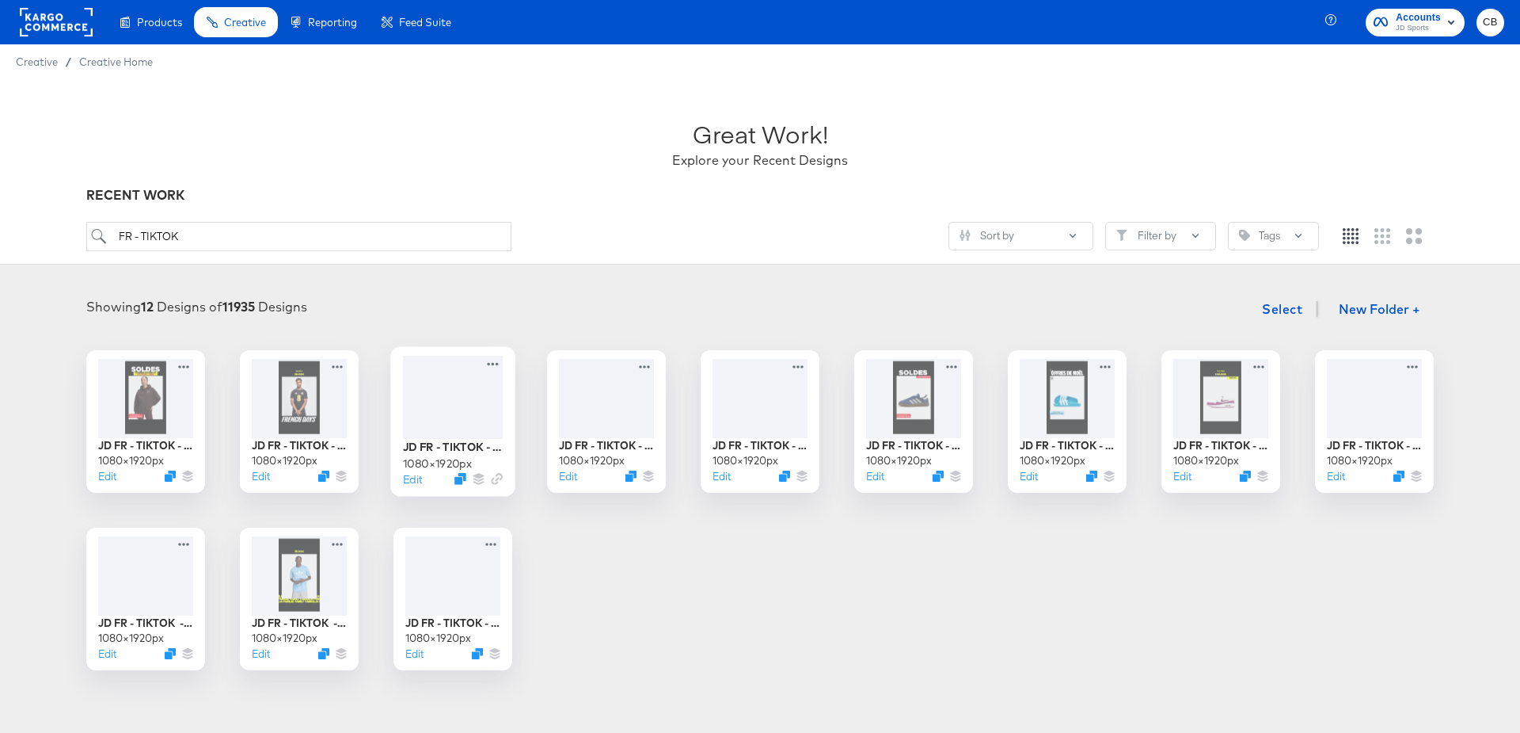
click at [473, 396] on div at bounding box center [453, 397] width 100 height 83
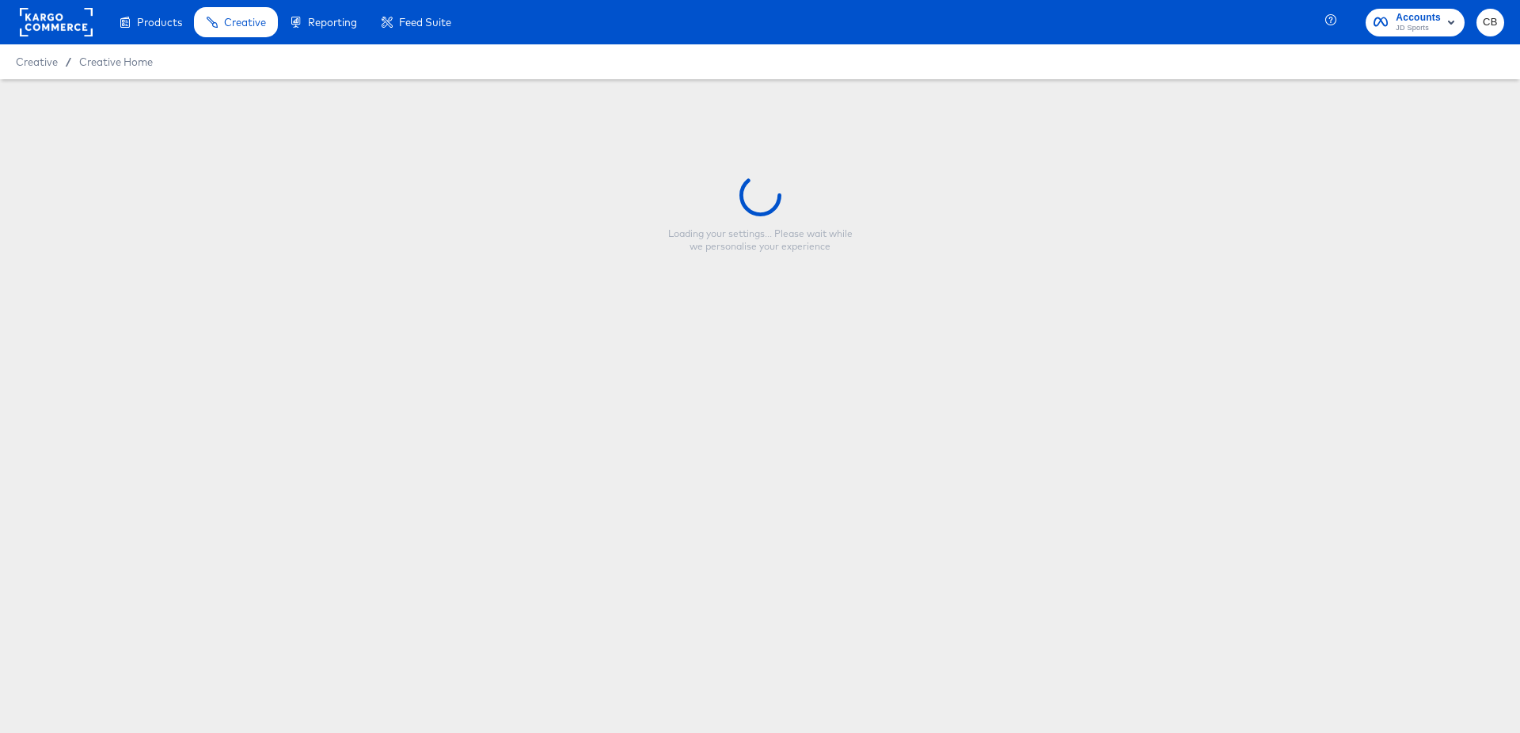
type input "JD FR - TIKTOK - Single FW/CL - Mega Offers (FF)"
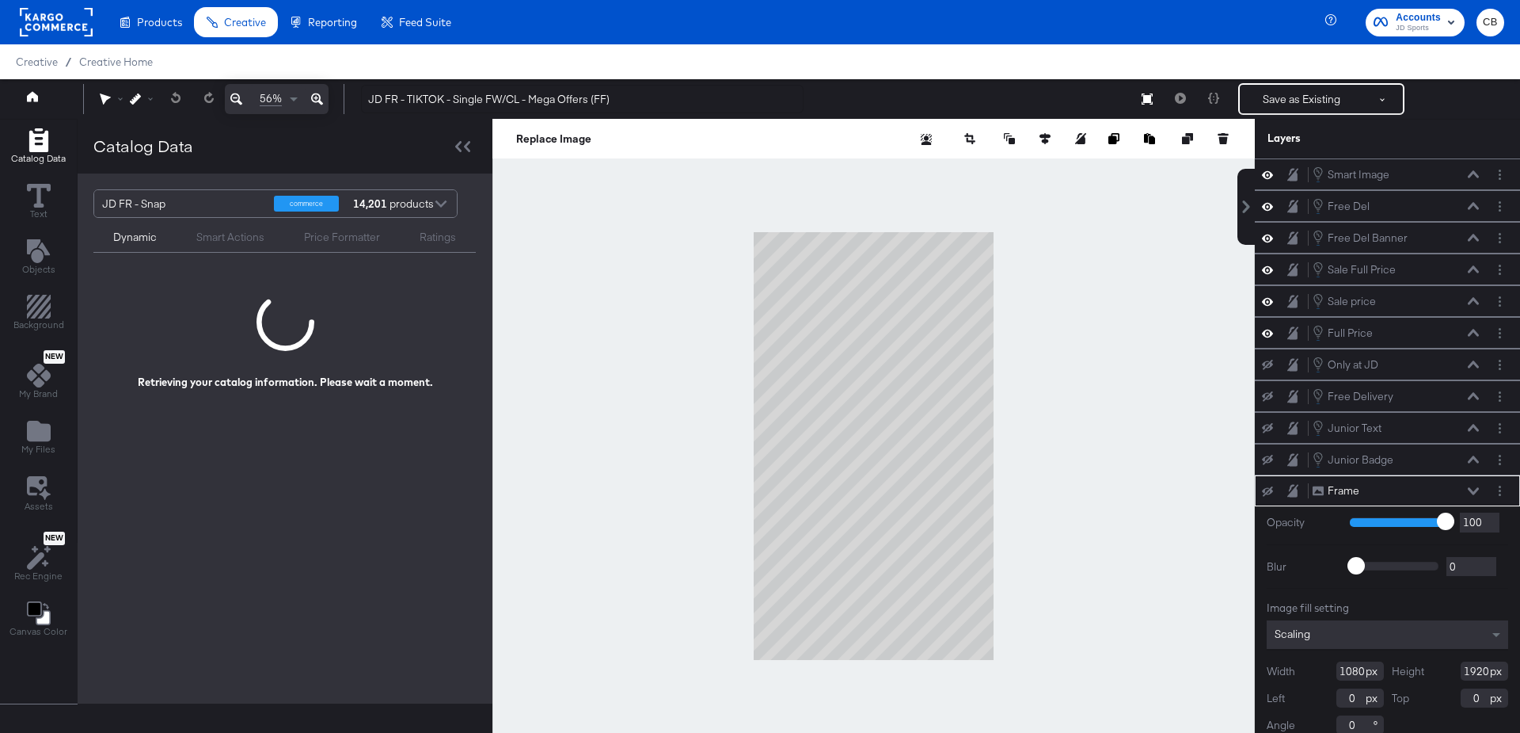
scroll to position [2, 0]
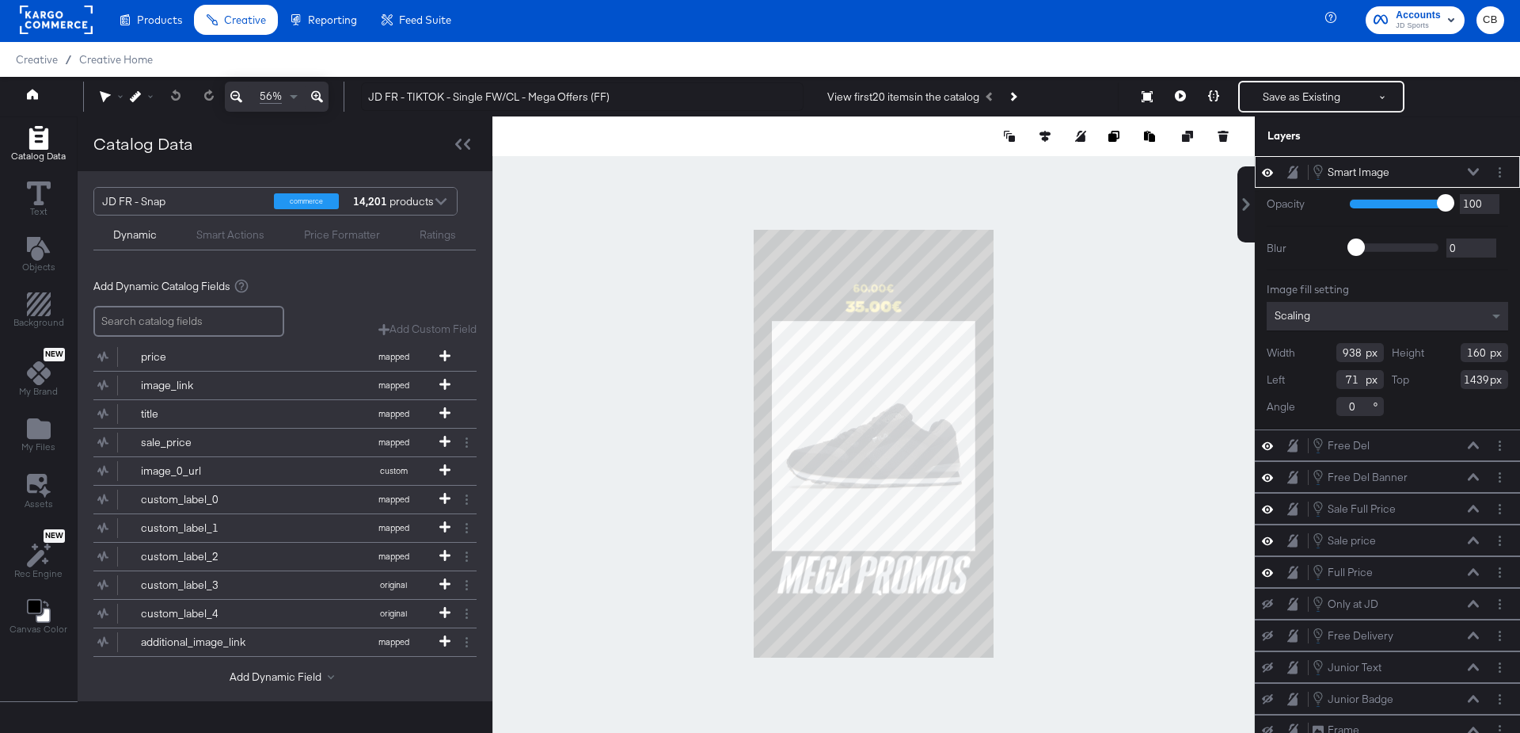
type input "202"
type input "554"
type input "119"
type input "248"
type input "1447"
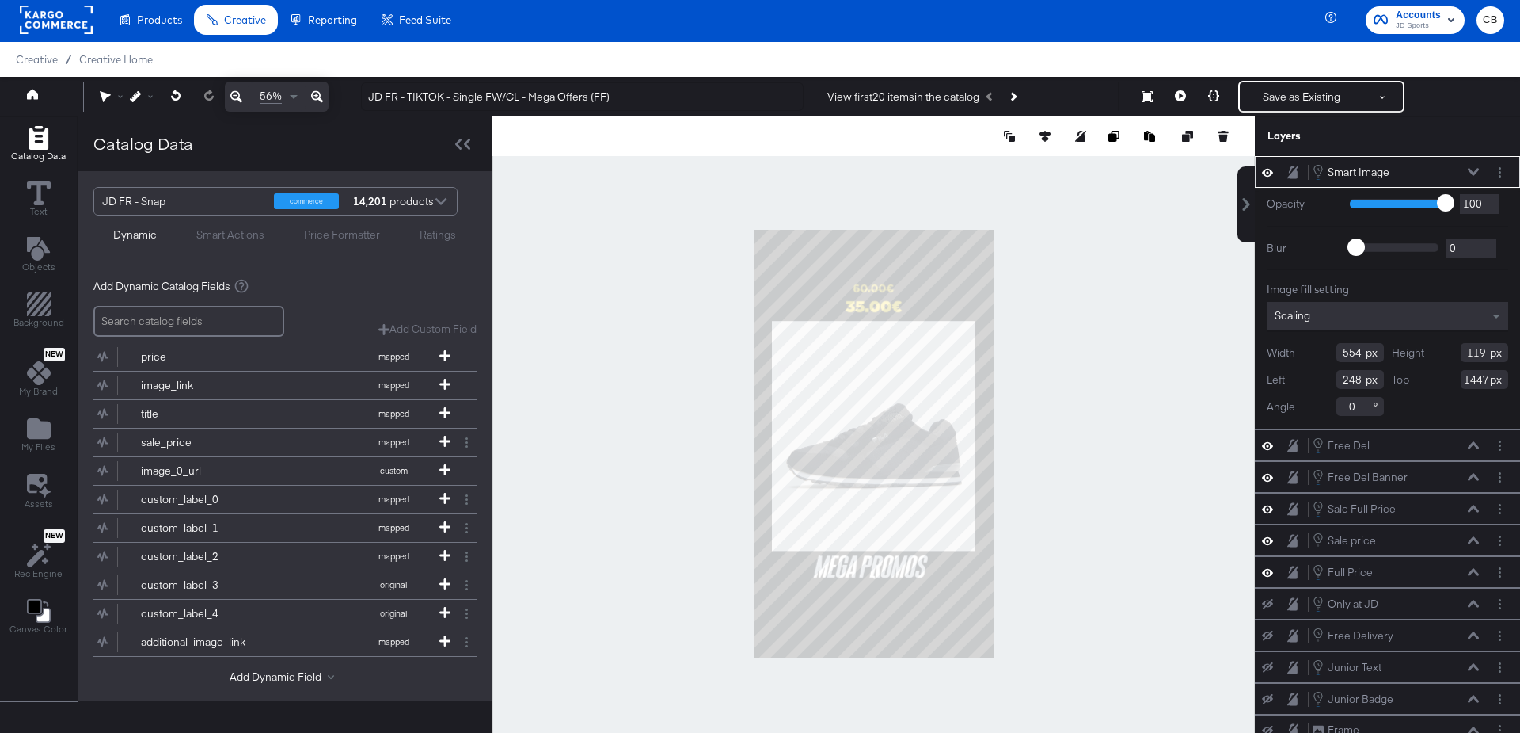
click at [1068, 526] on div at bounding box center [874, 443] width 763 height 654
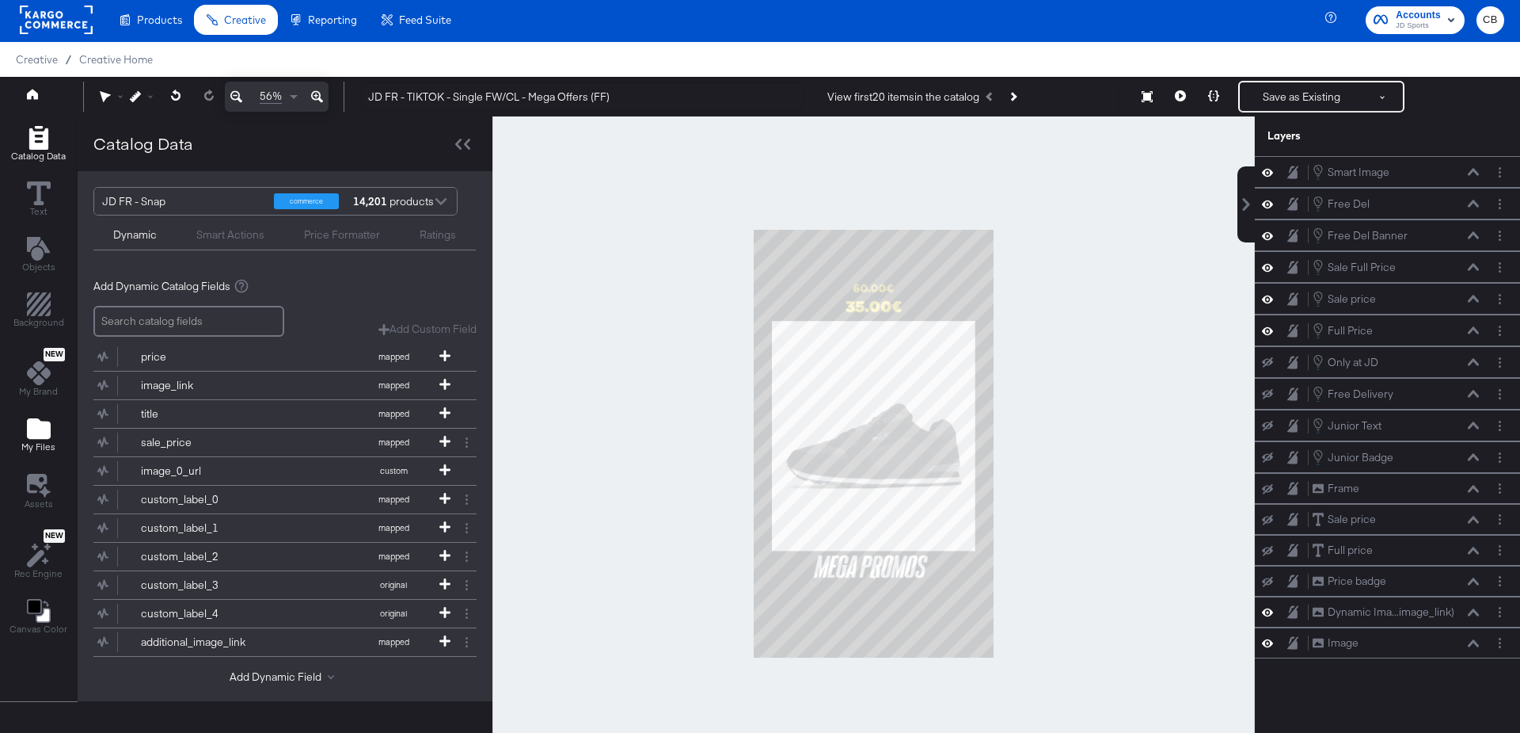
click at [41, 429] on icon "Add Files" at bounding box center [39, 428] width 24 height 21
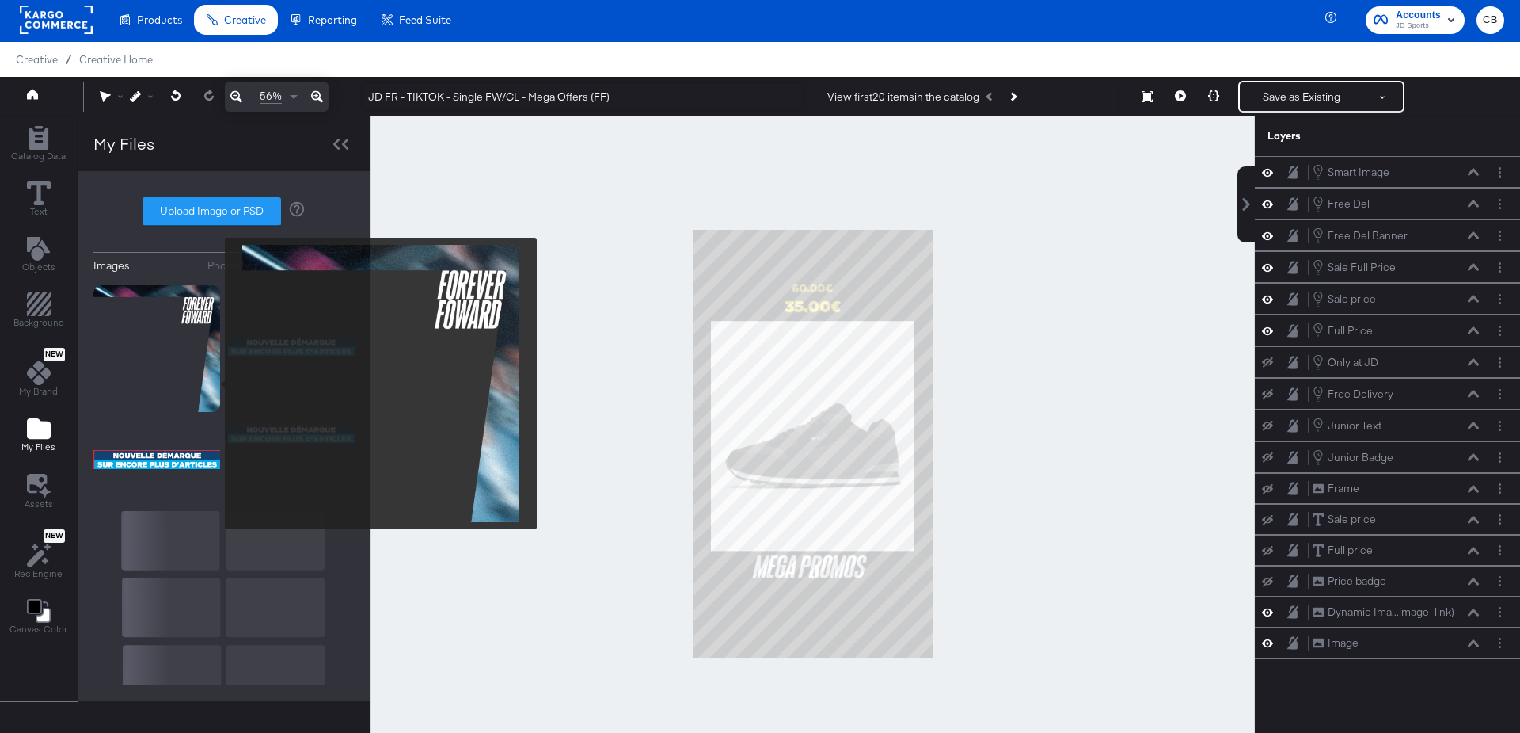
scroll to position [1734, 0]
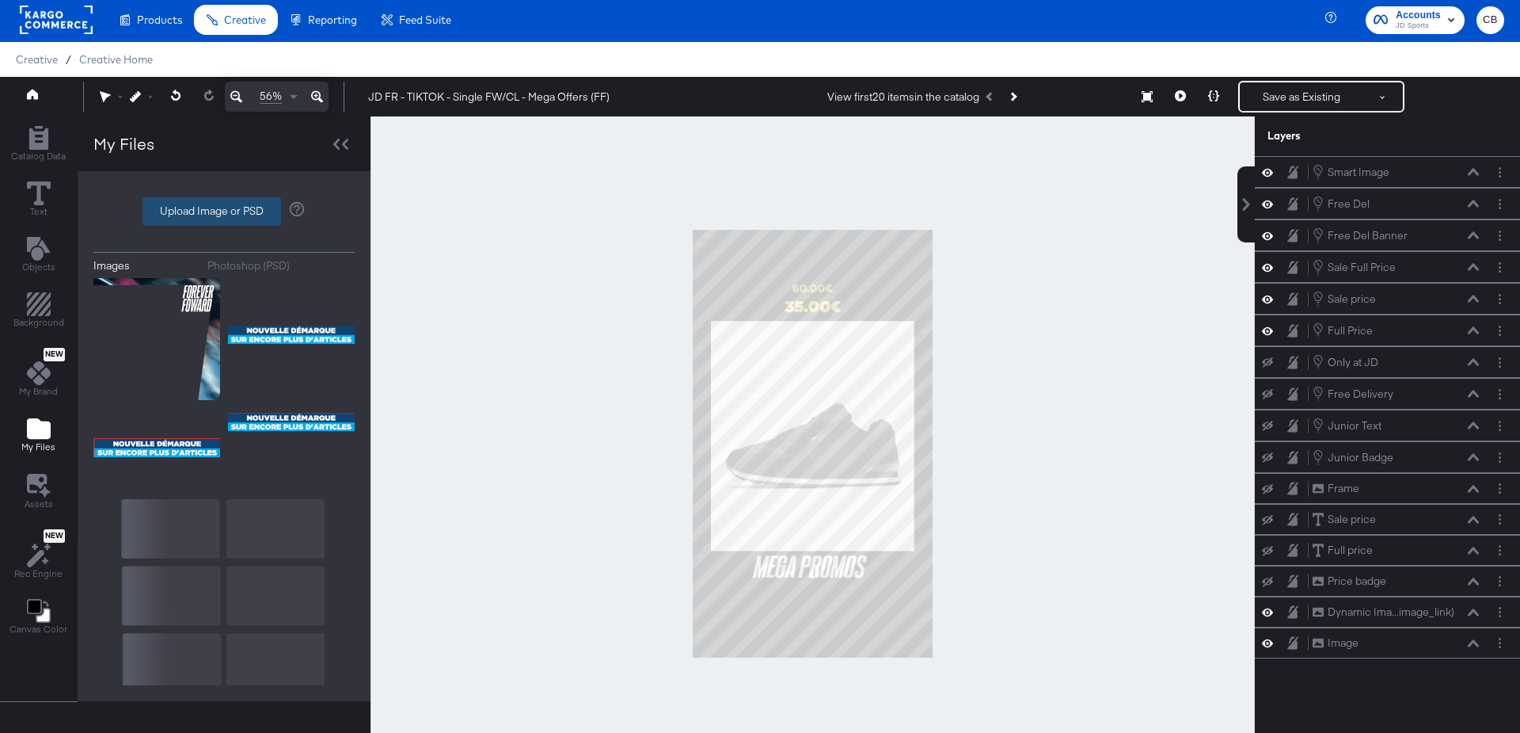
click at [214, 219] on label "Upload Image or PSD" at bounding box center [211, 211] width 137 height 27
click at [224, 211] on input "Upload Image or PSD" at bounding box center [224, 211] width 0 height 0
type input "C:\fakepath\mega promos-Photoroom.png"
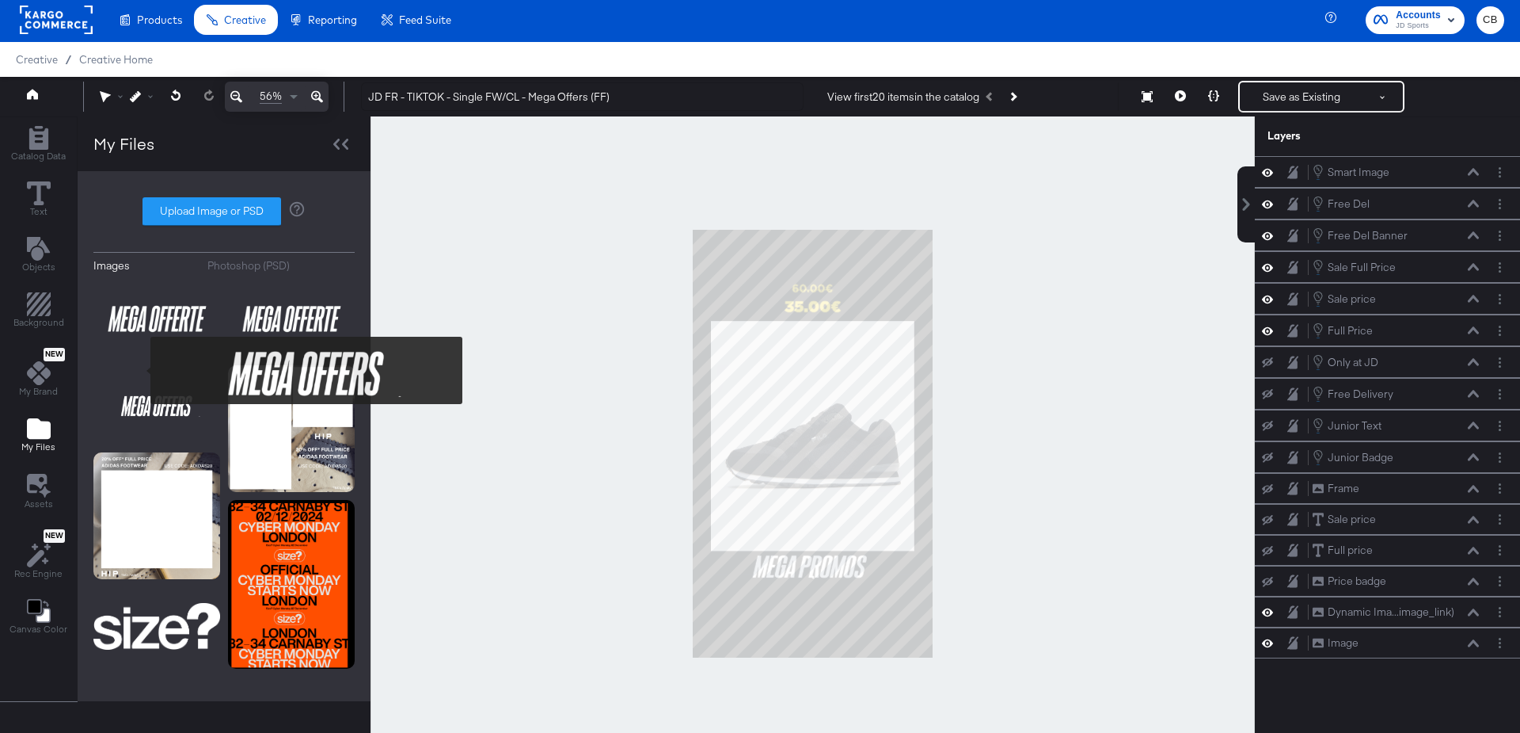
scroll to position [0, 0]
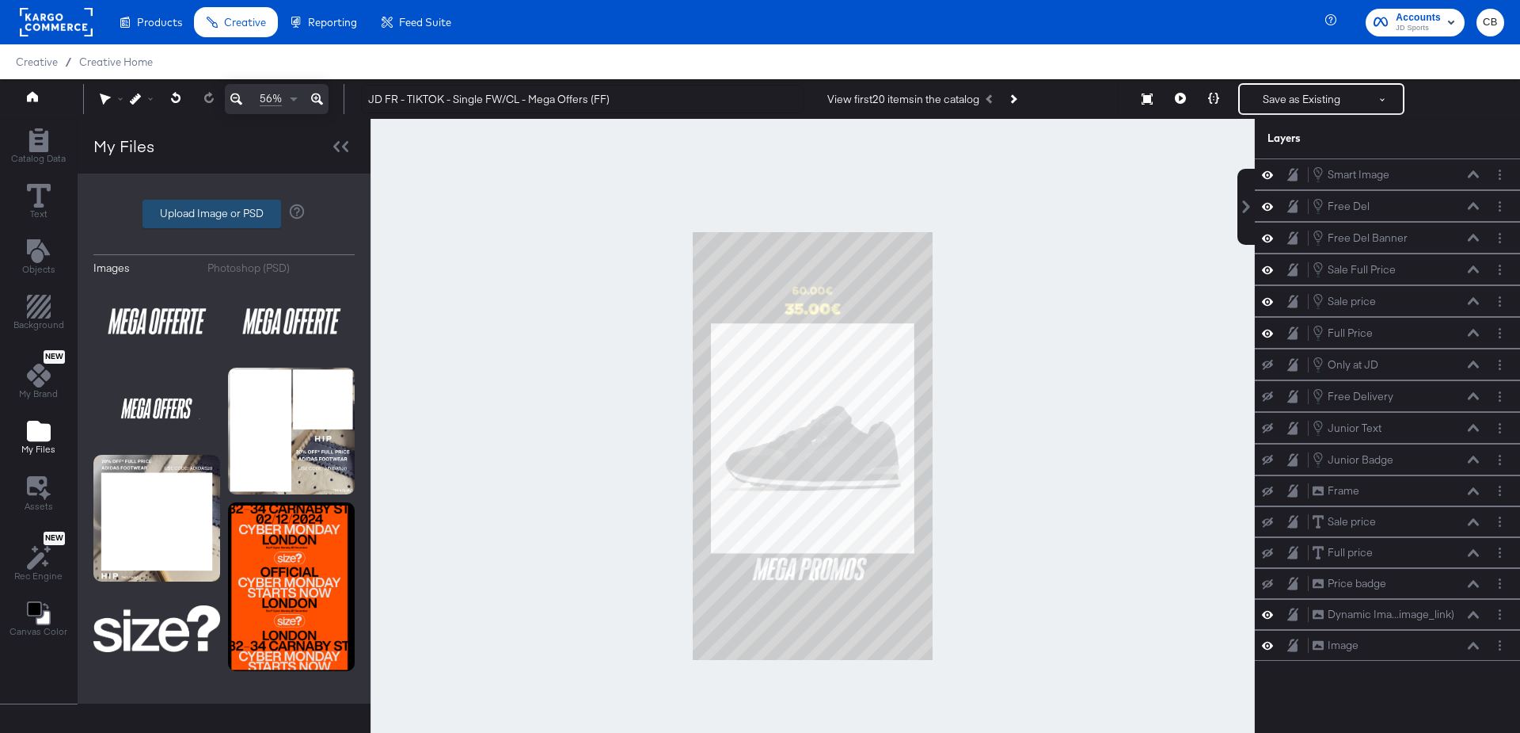
click at [207, 219] on label "Upload Image or PSD" at bounding box center [211, 213] width 137 height 27
click at [224, 214] on input "Upload Image or PSD" at bounding box center [224, 214] width 0 height 0
type input "C:\fakepath\mega promos-Photoroom.png"
click at [245, 262] on div "Photoshop (PSD)" at bounding box center [248, 268] width 82 height 15
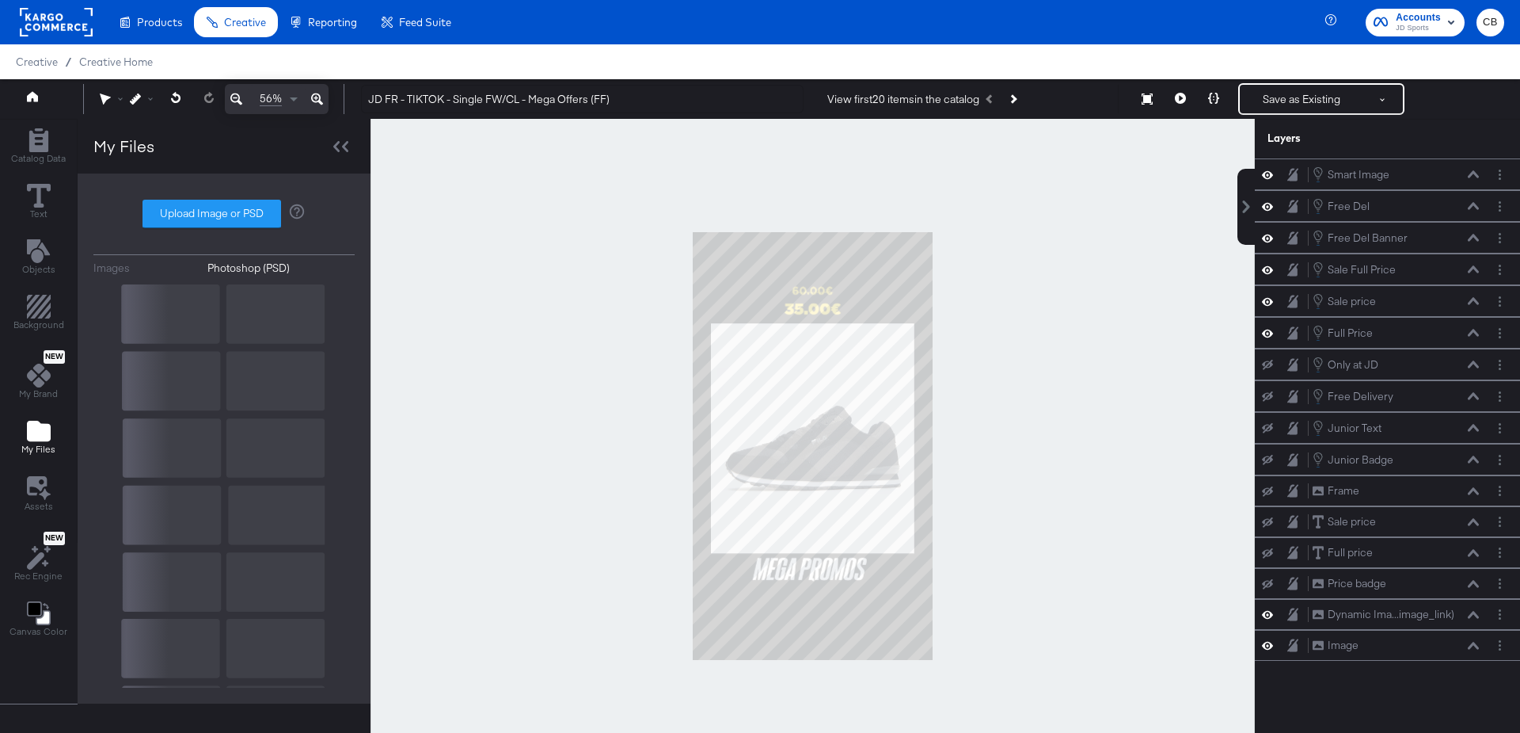
click at [105, 261] on div "Images Photoshop (PSD)" at bounding box center [223, 265] width 261 height 8
click at [111, 269] on div "Images" at bounding box center [111, 268] width 36 height 15
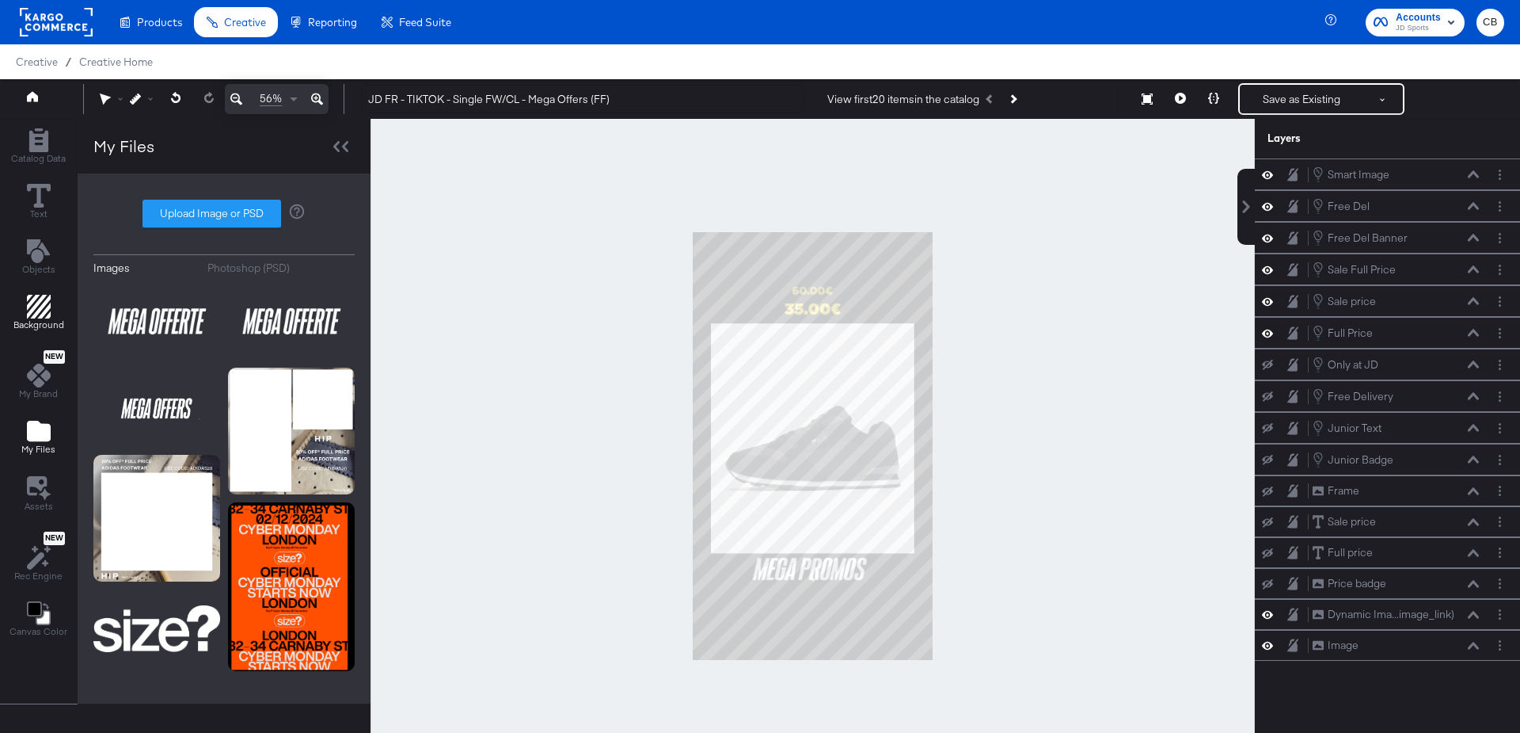
click at [33, 313] on icon "Add Rectangle" at bounding box center [39, 307] width 24 height 24
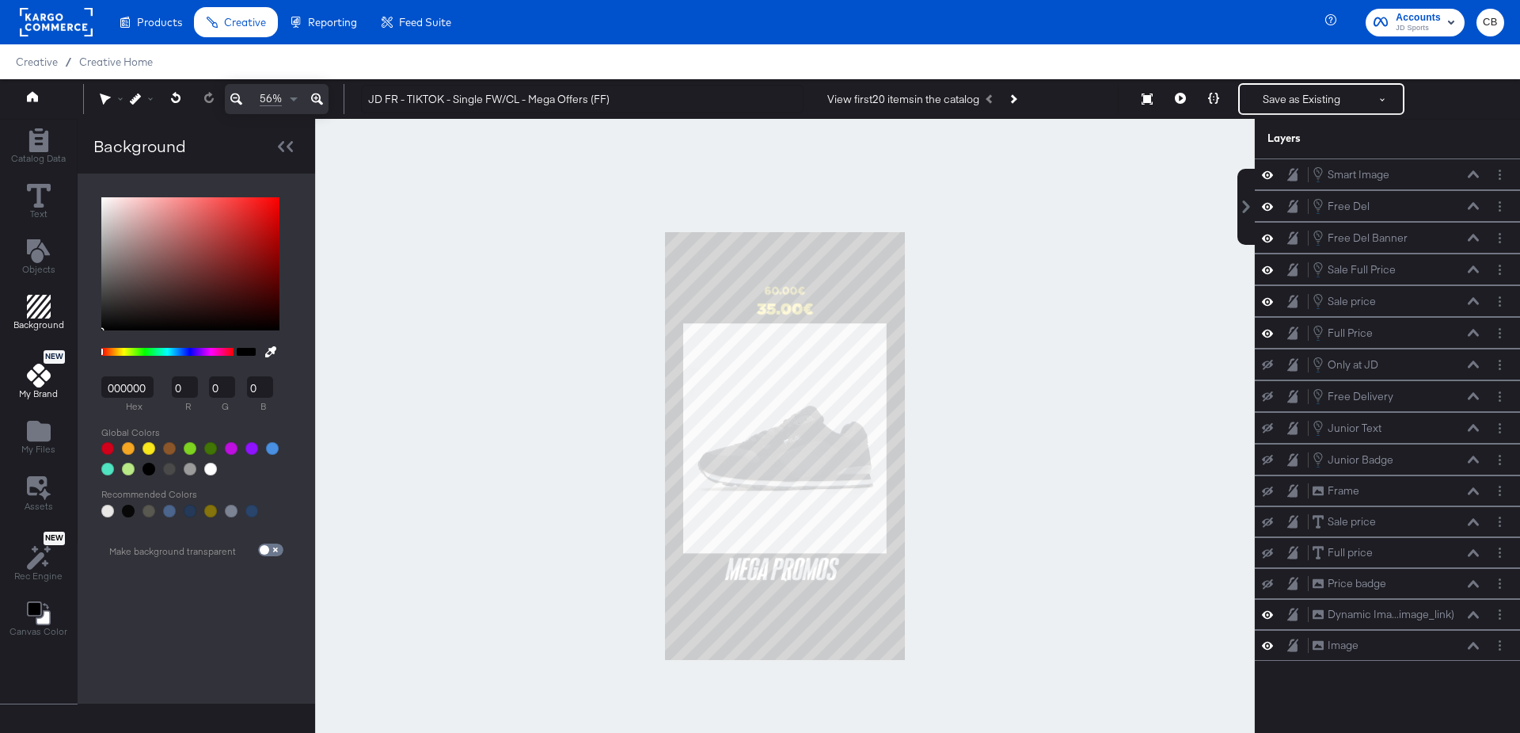
click at [37, 375] on icon at bounding box center [39, 375] width 24 height 24
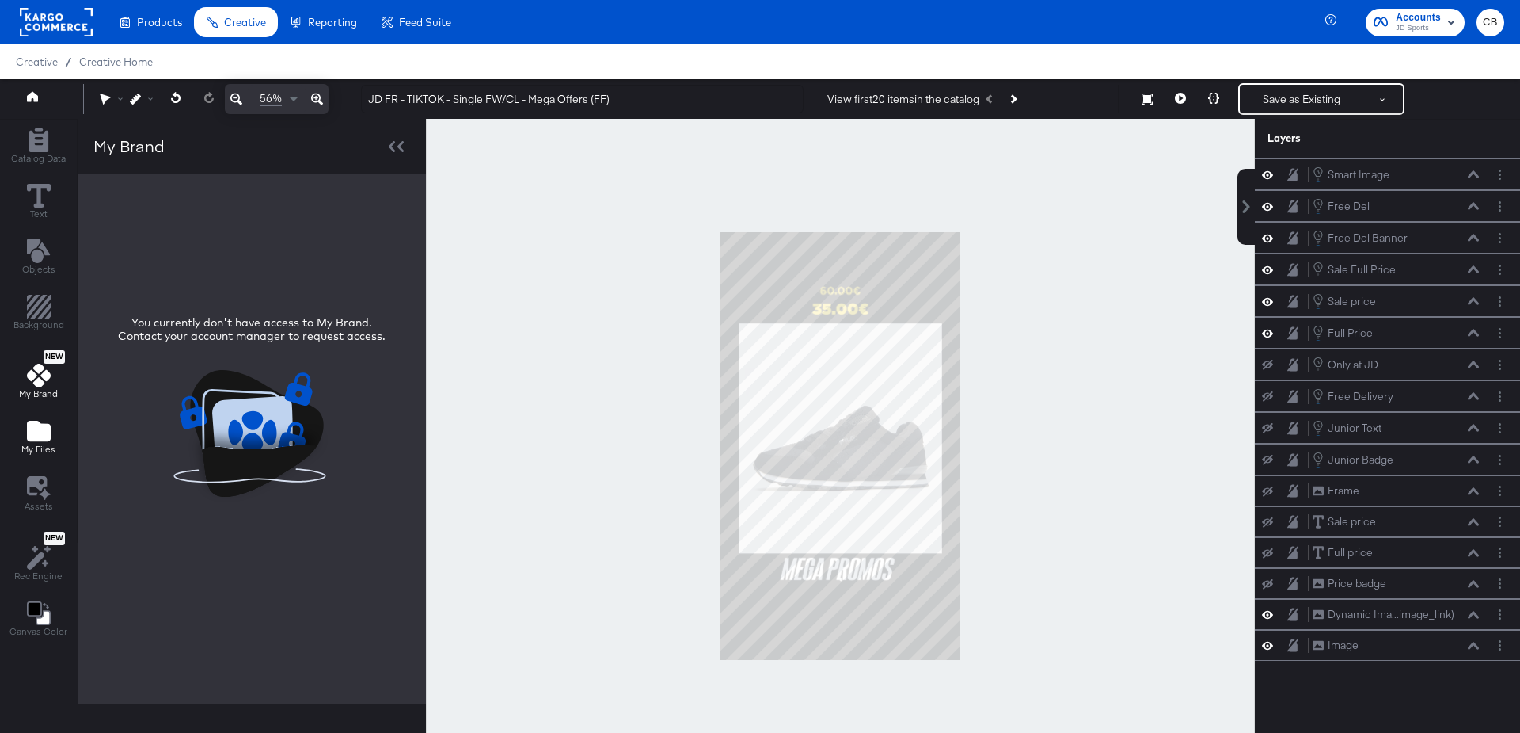
click at [38, 424] on icon "Add Files" at bounding box center [39, 431] width 24 height 21
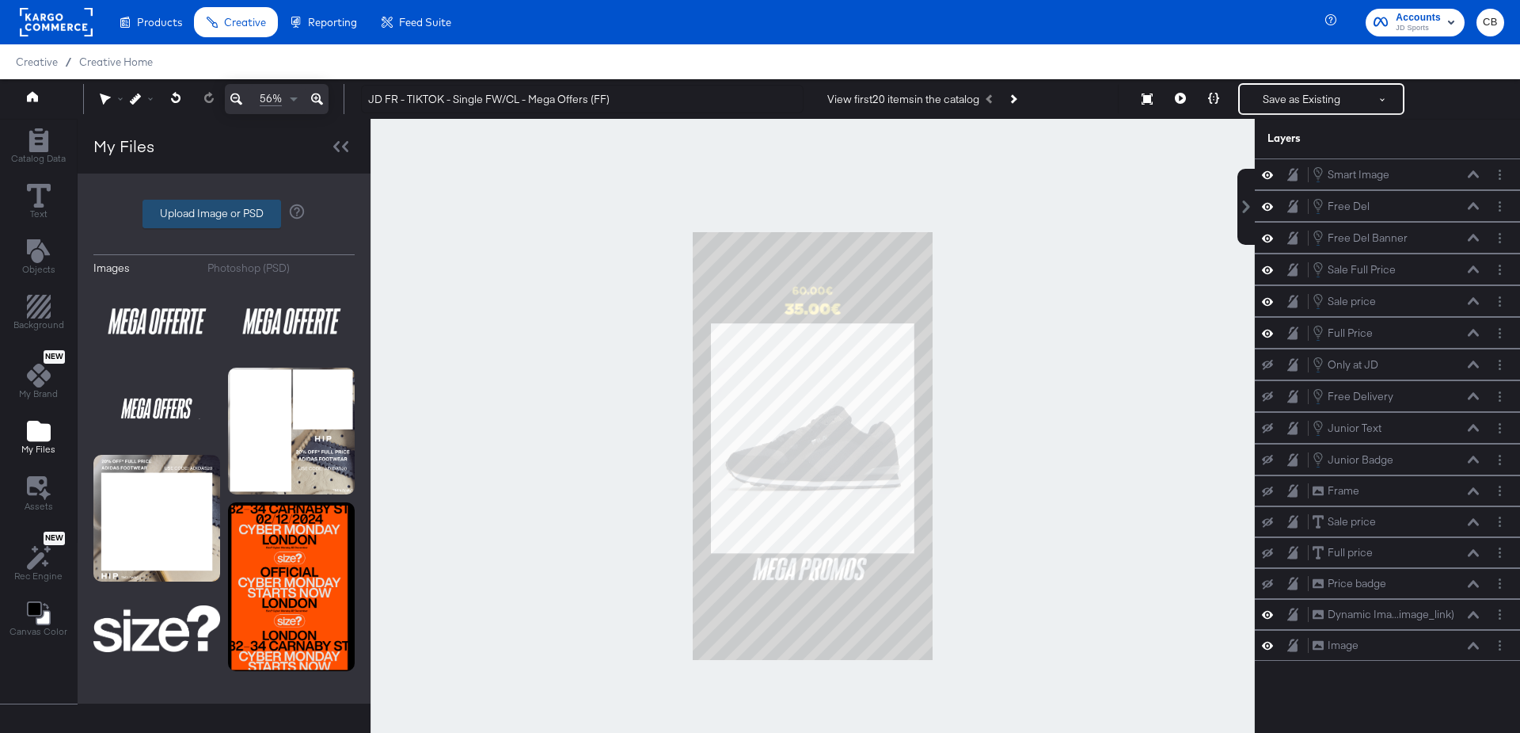
click at [240, 204] on label "Upload Image or PSD" at bounding box center [211, 213] width 137 height 27
click at [224, 214] on input "Upload Image or PSD" at bounding box center [224, 214] width 0 height 0
type input "C:\fakepath\mega promos-Photoroom.png"
click at [1282, 104] on button "Save as Existing" at bounding box center [1302, 99] width 124 height 29
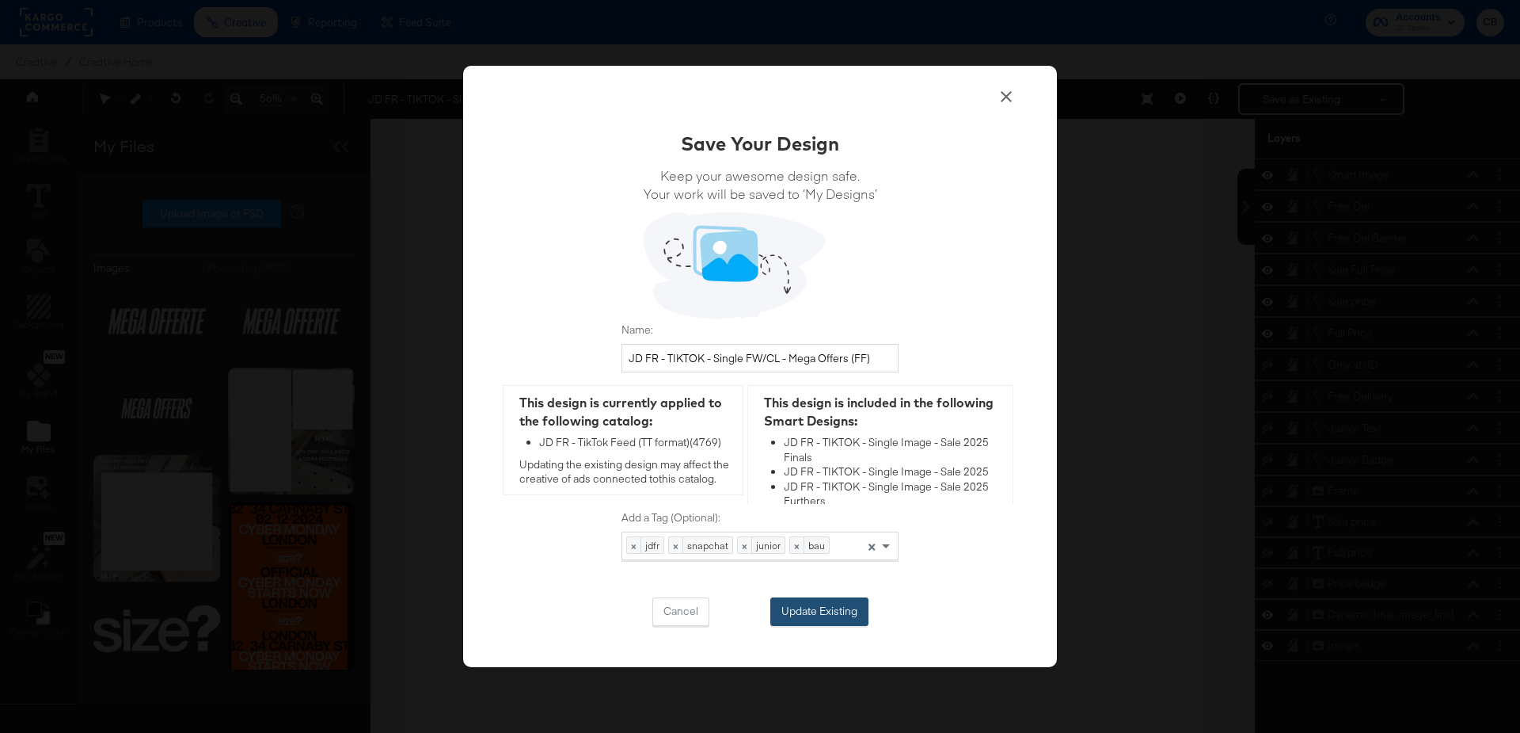
click at [809, 617] on button "Update Existing" at bounding box center [820, 611] width 98 height 29
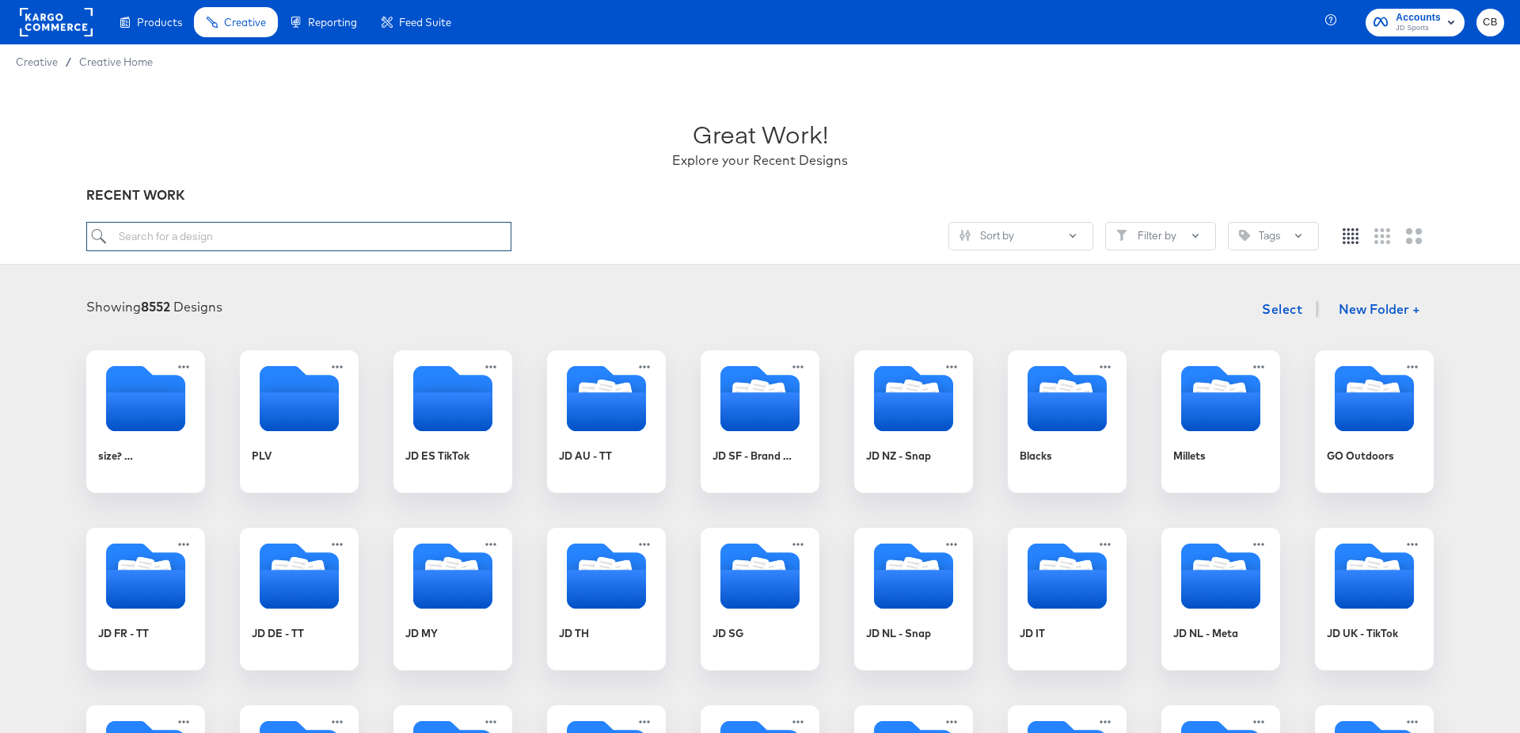
click at [228, 236] on input "search" at bounding box center [298, 236] width 425 height 29
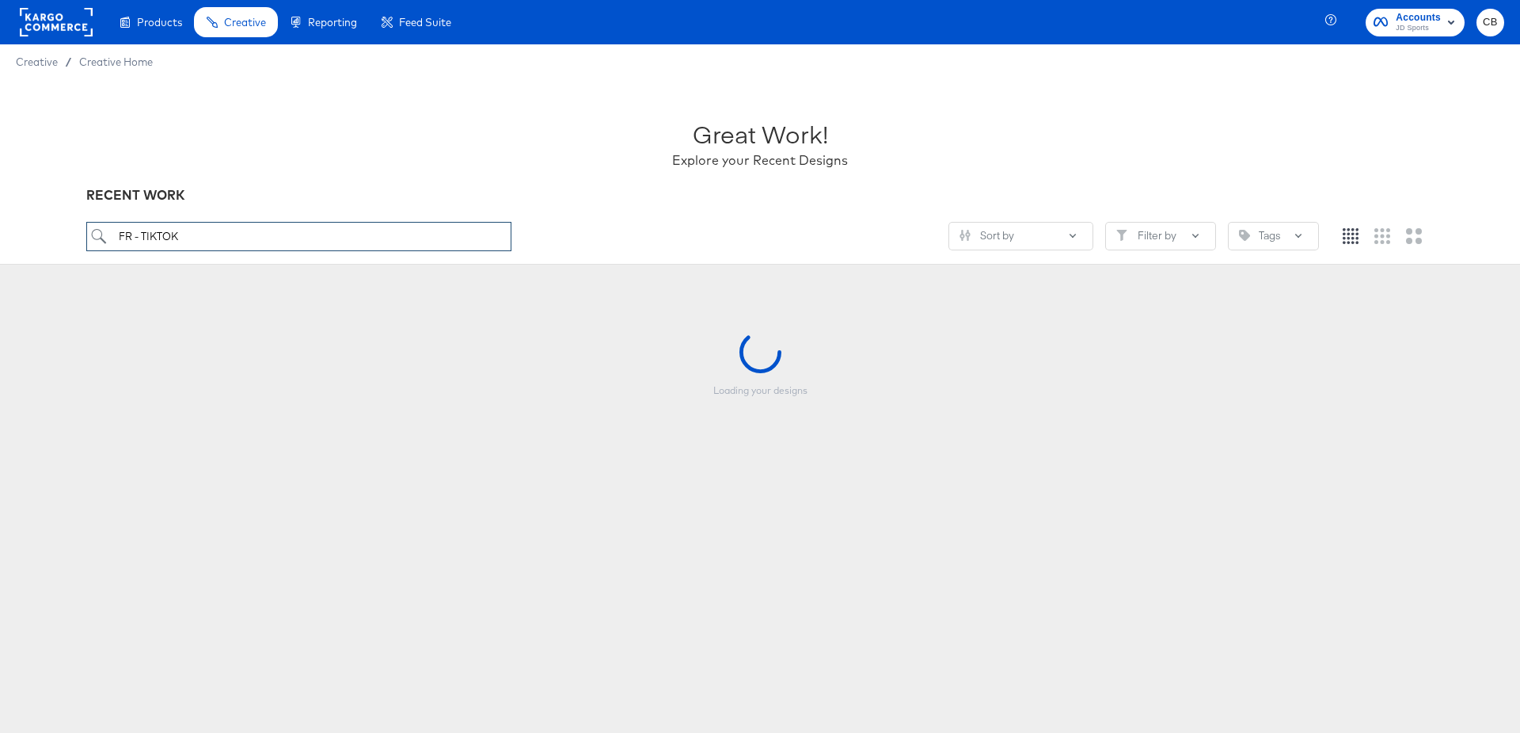
type input "FR - TIKTOK"
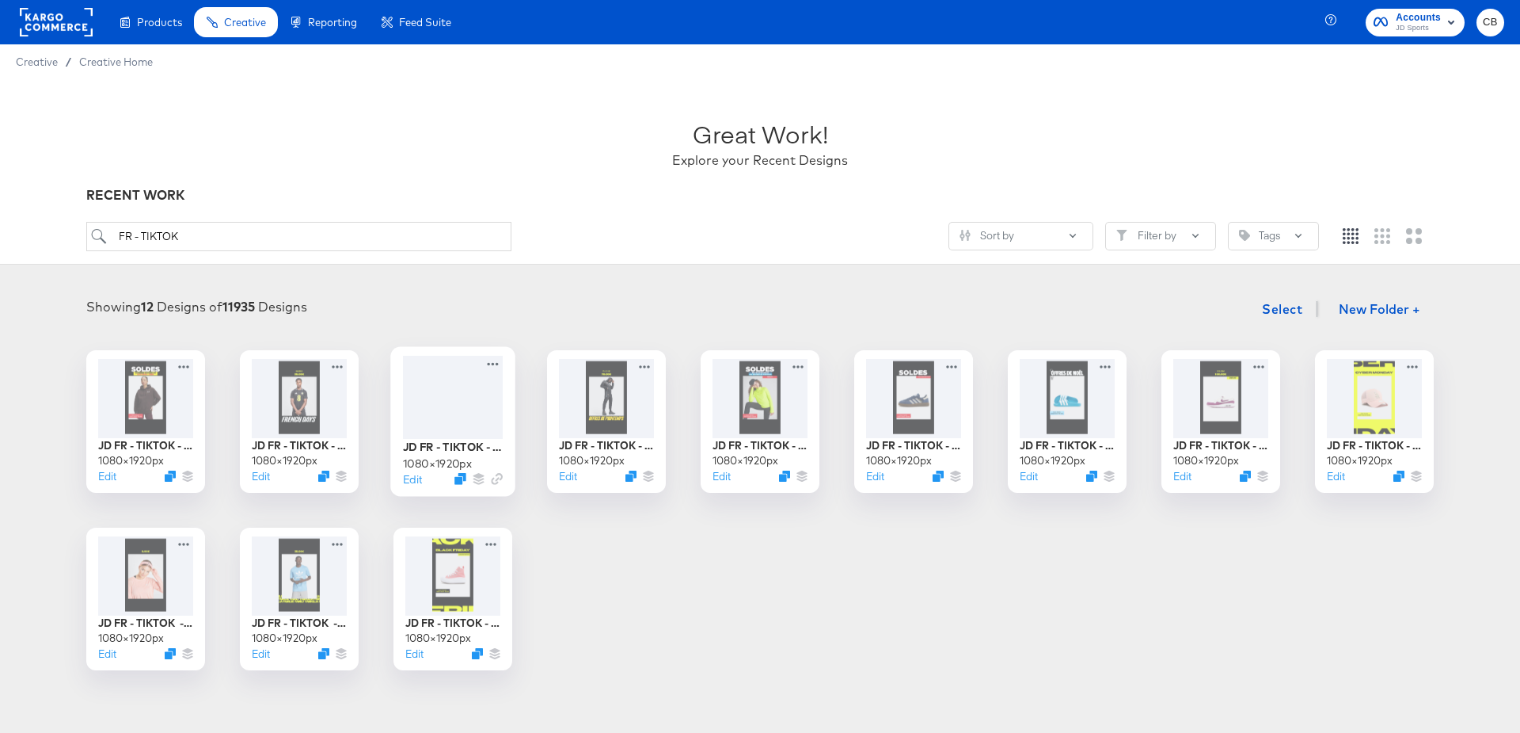
click at [455, 410] on div at bounding box center [453, 397] width 100 height 83
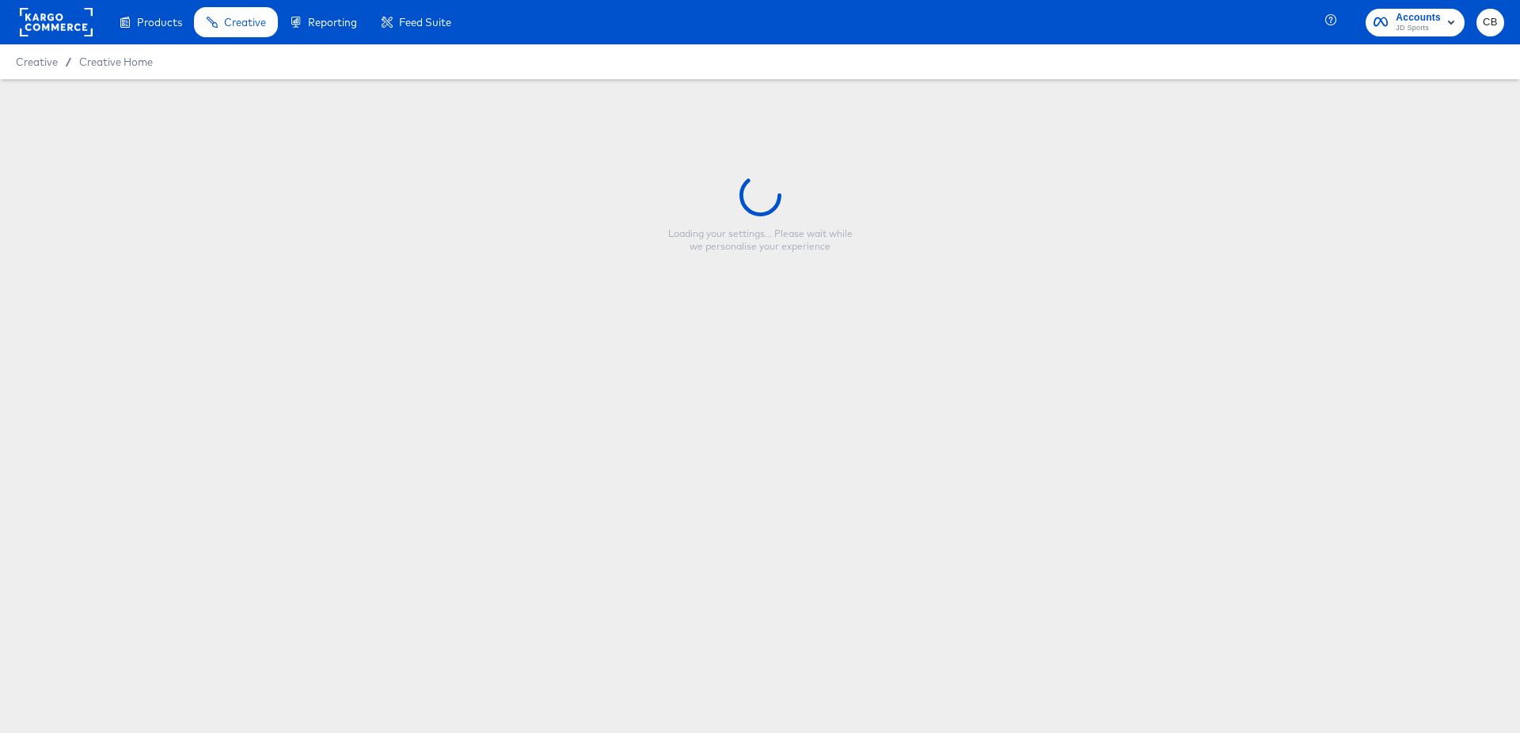
type input "JD FR - TIKTOK - Single FW/CL - Mega Offers (FF)"
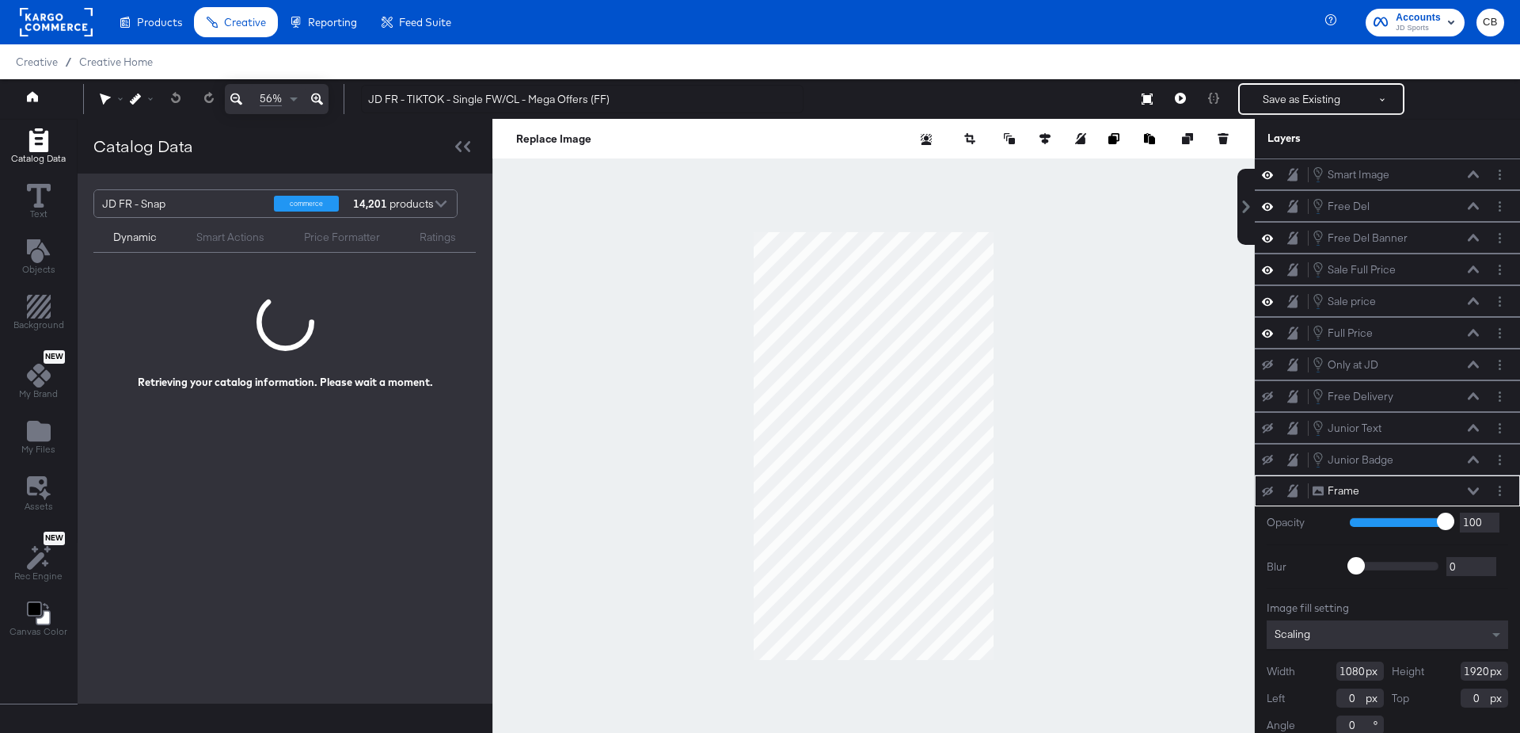
scroll to position [2, 0]
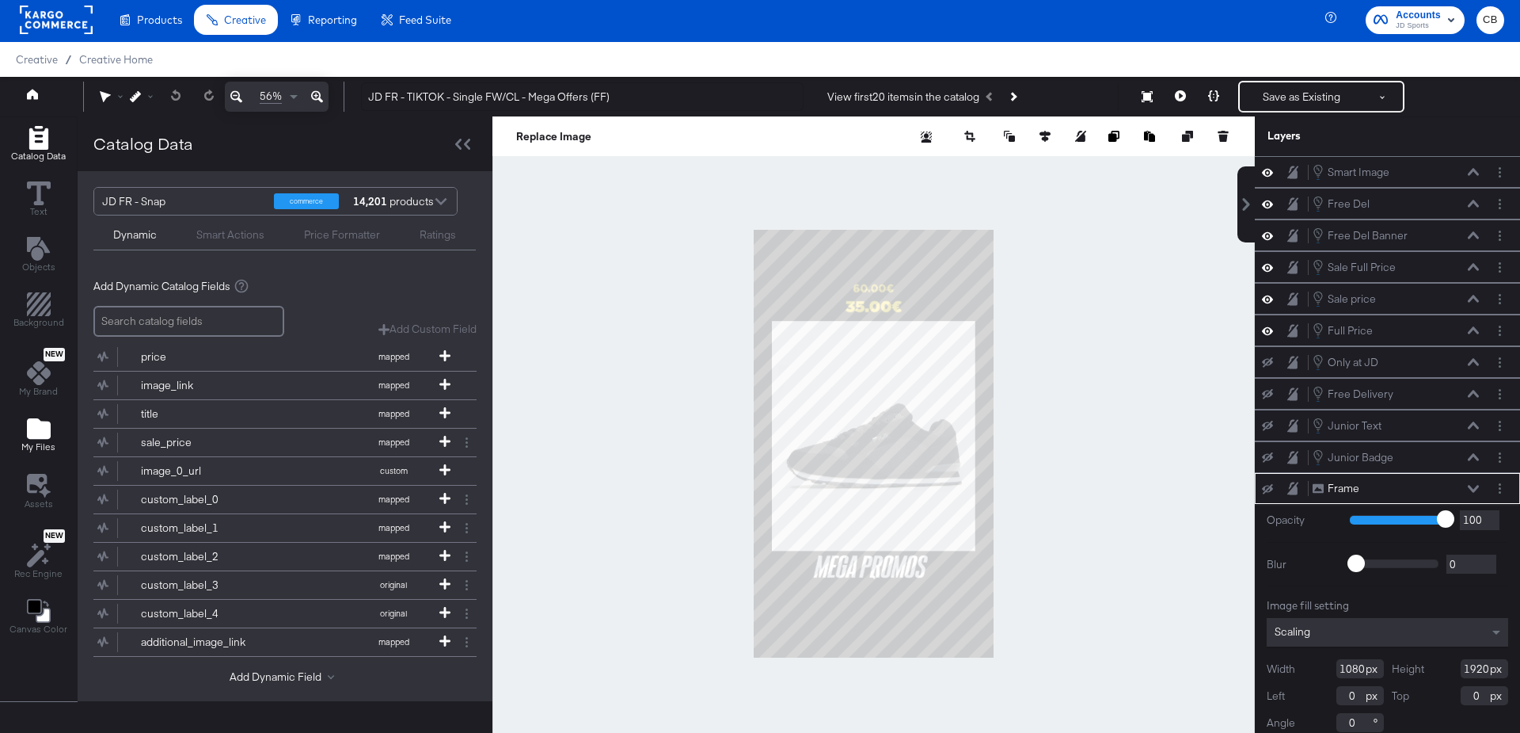
click at [32, 425] on icon "Add Files" at bounding box center [39, 428] width 24 height 21
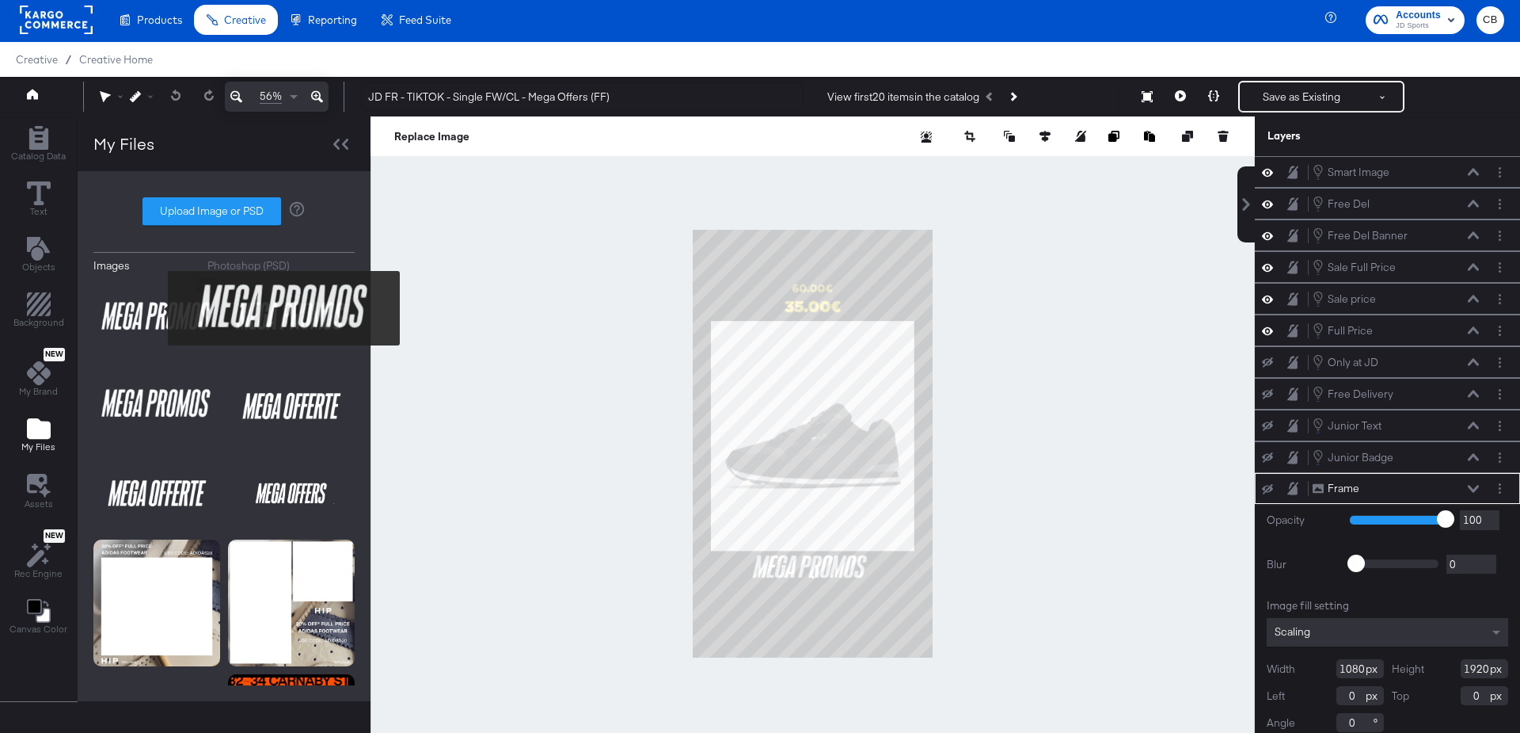
click at [158, 308] on img at bounding box center [156, 317] width 127 height 79
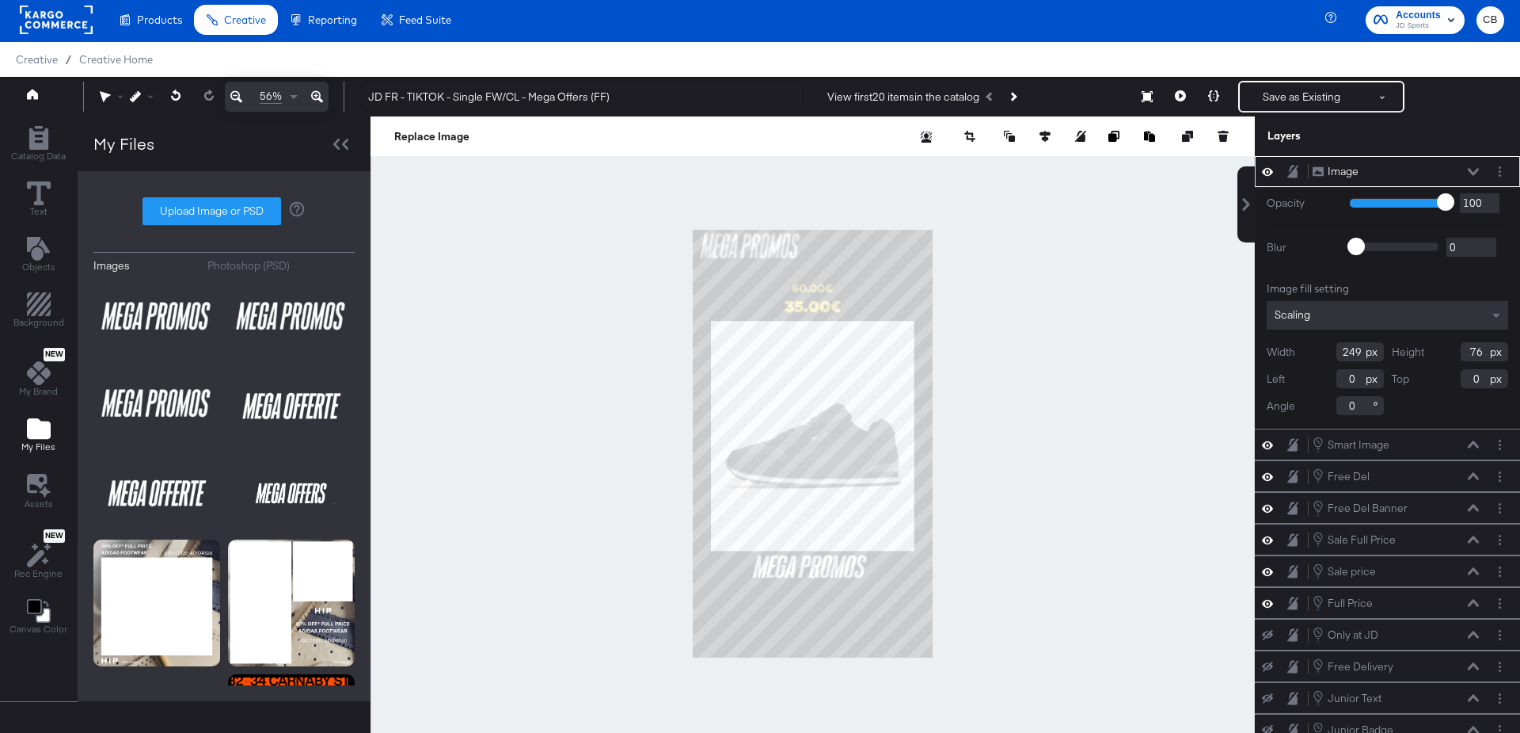
type input "521"
type input "157"
type input "280"
type input "1451"
click at [1103, 512] on div at bounding box center [813, 443] width 885 height 654
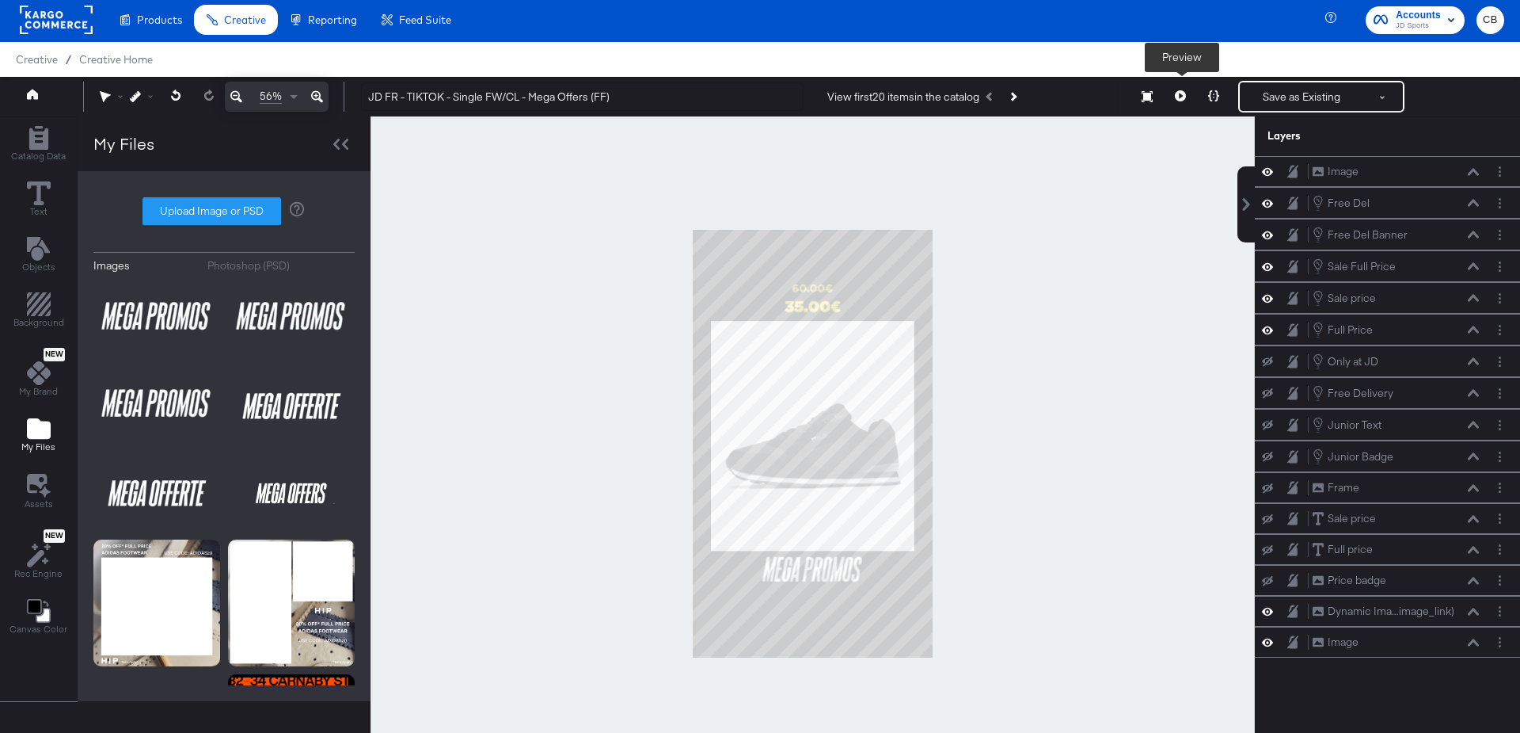
click at [1186, 97] on icon at bounding box center [1180, 95] width 11 height 11
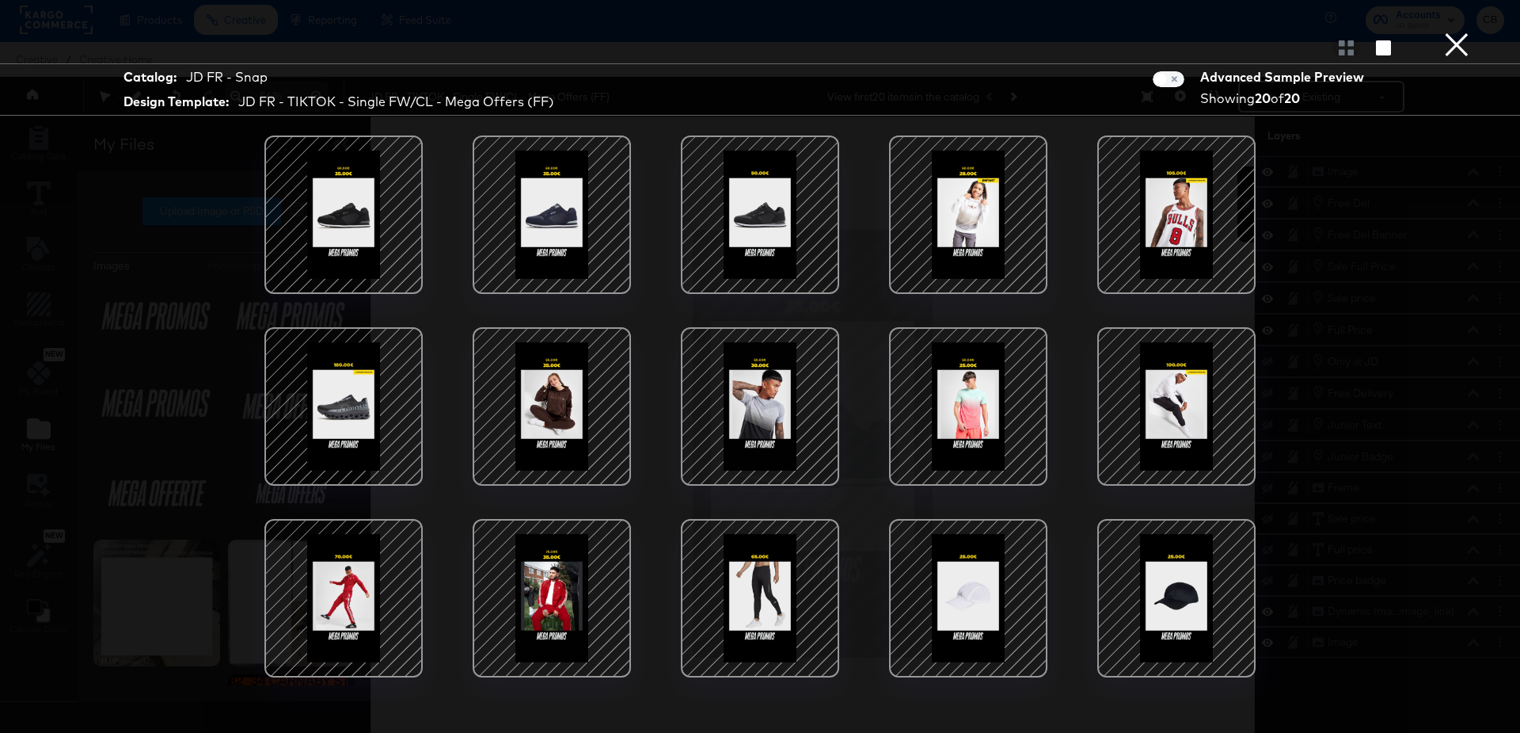
click at [1452, 32] on button "×" at bounding box center [1457, 16] width 32 height 32
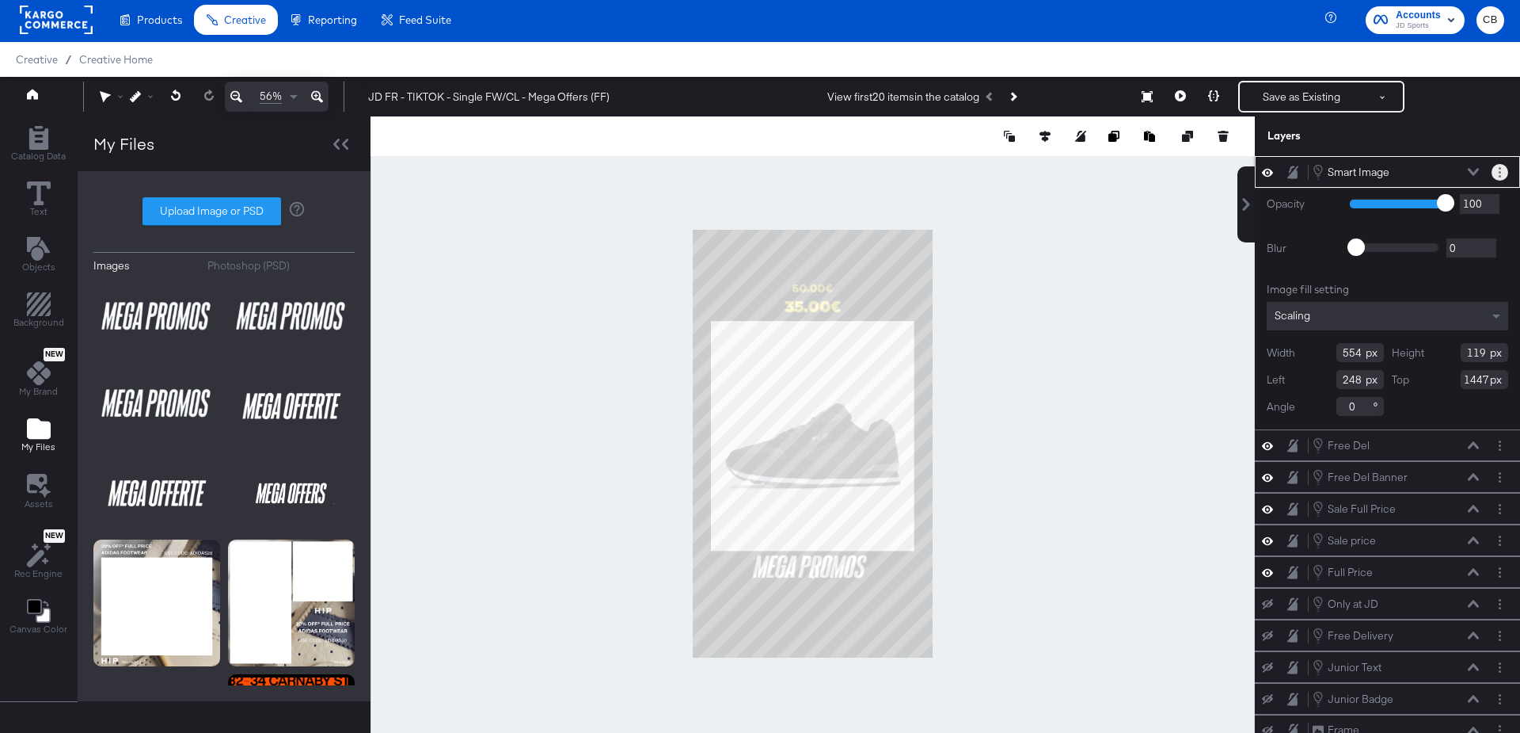
click at [1505, 171] on button "Layer Options" at bounding box center [1500, 172] width 17 height 17
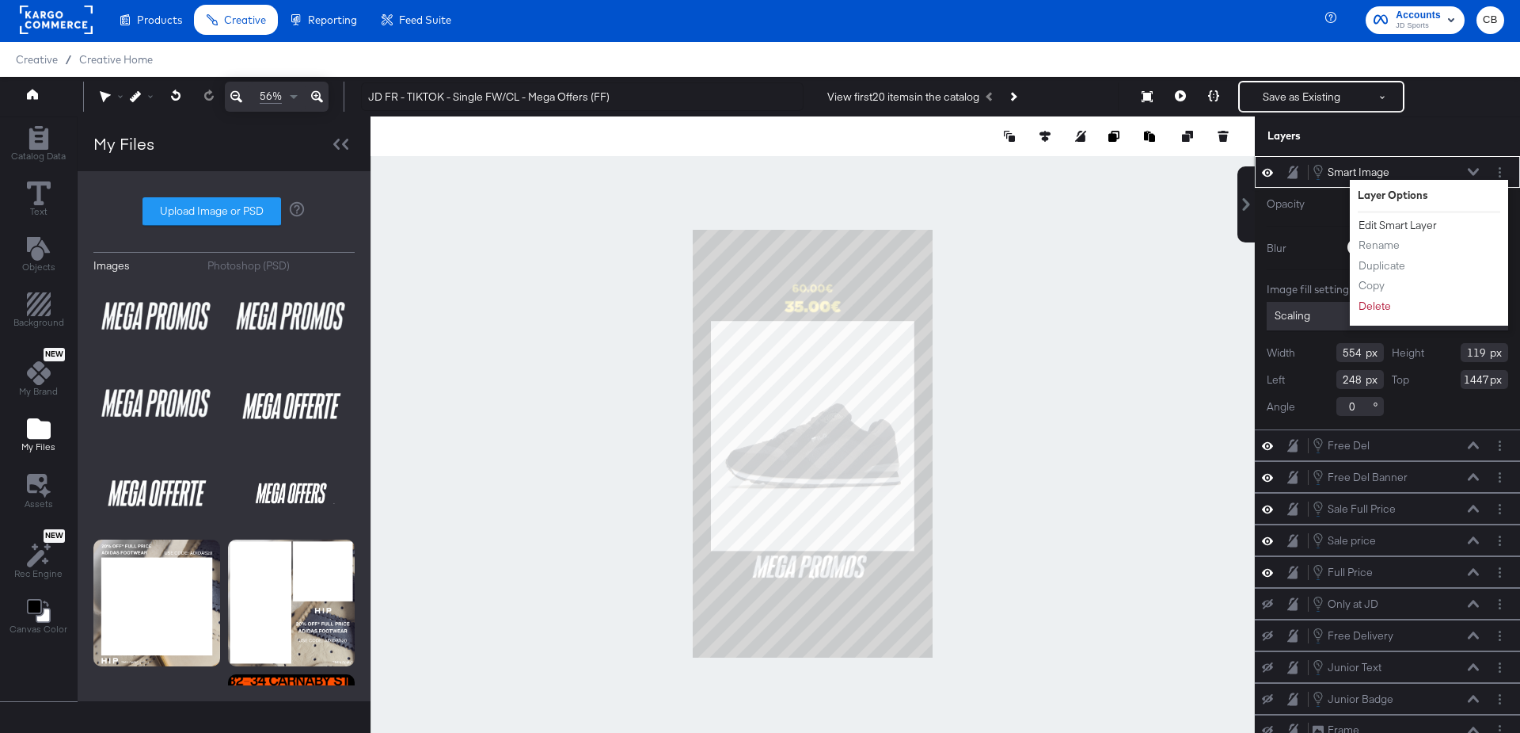
click at [1406, 227] on button "Edit Smart Layer" at bounding box center [1398, 225] width 80 height 17
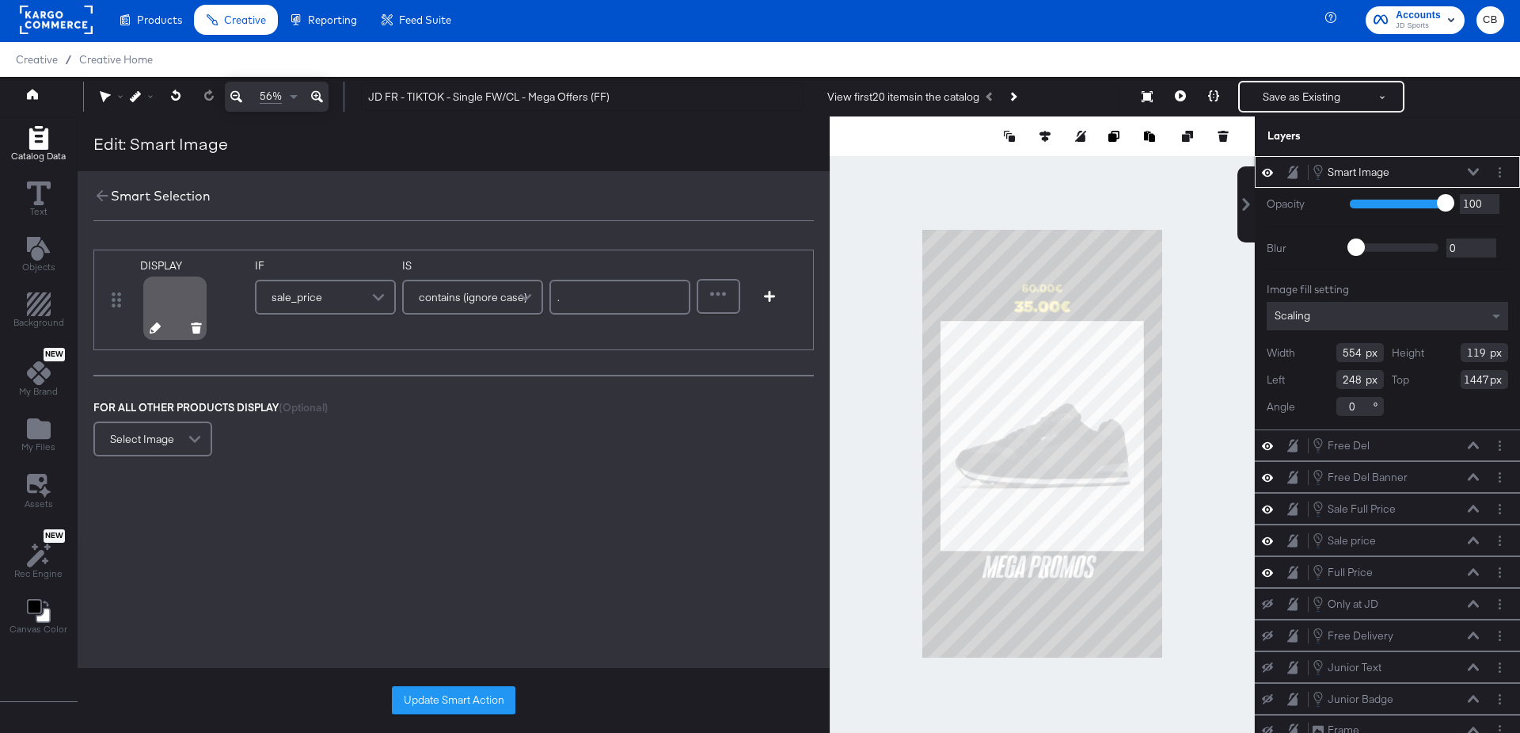
click at [153, 331] on icon at bounding box center [155, 327] width 11 height 11
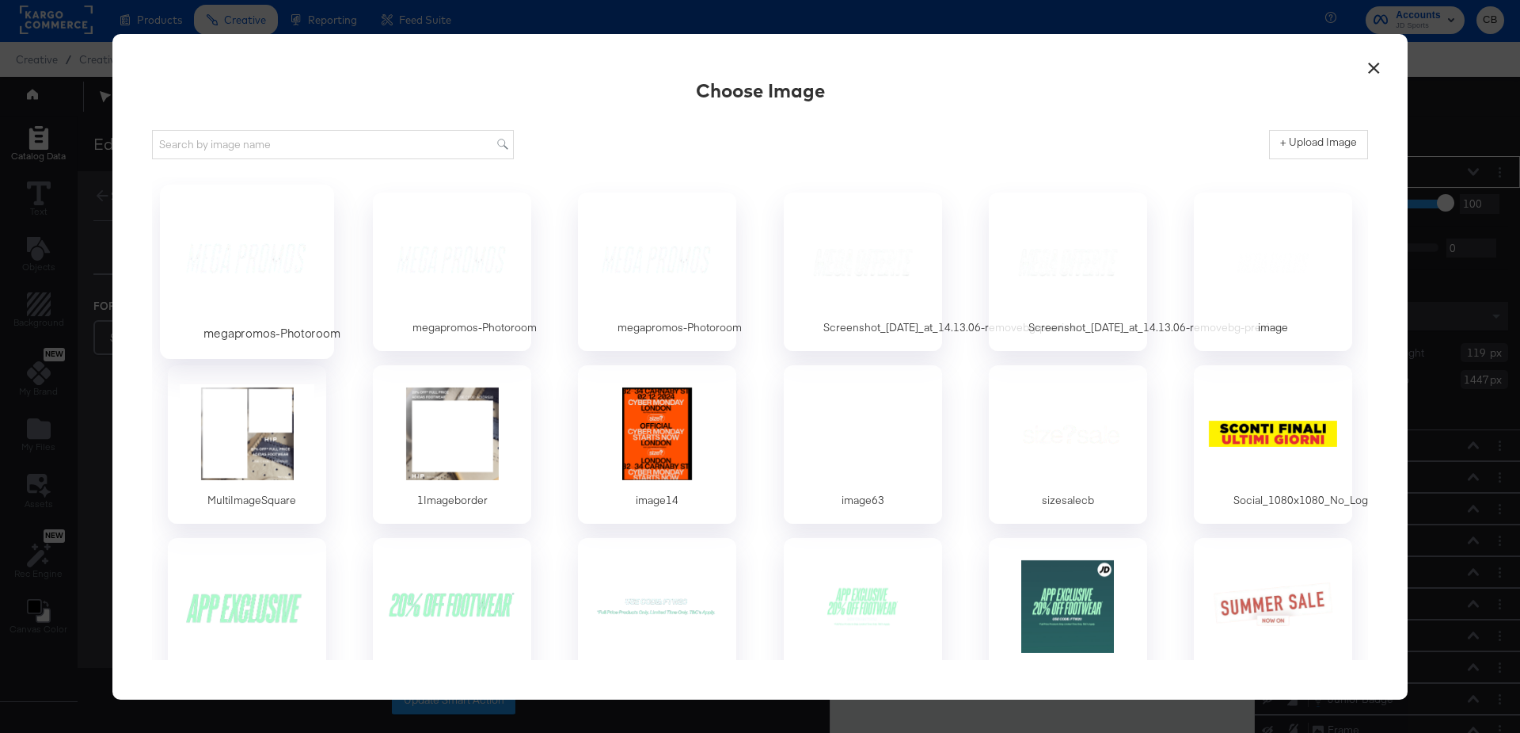
click at [238, 240] on div at bounding box center [247, 259] width 148 height 109
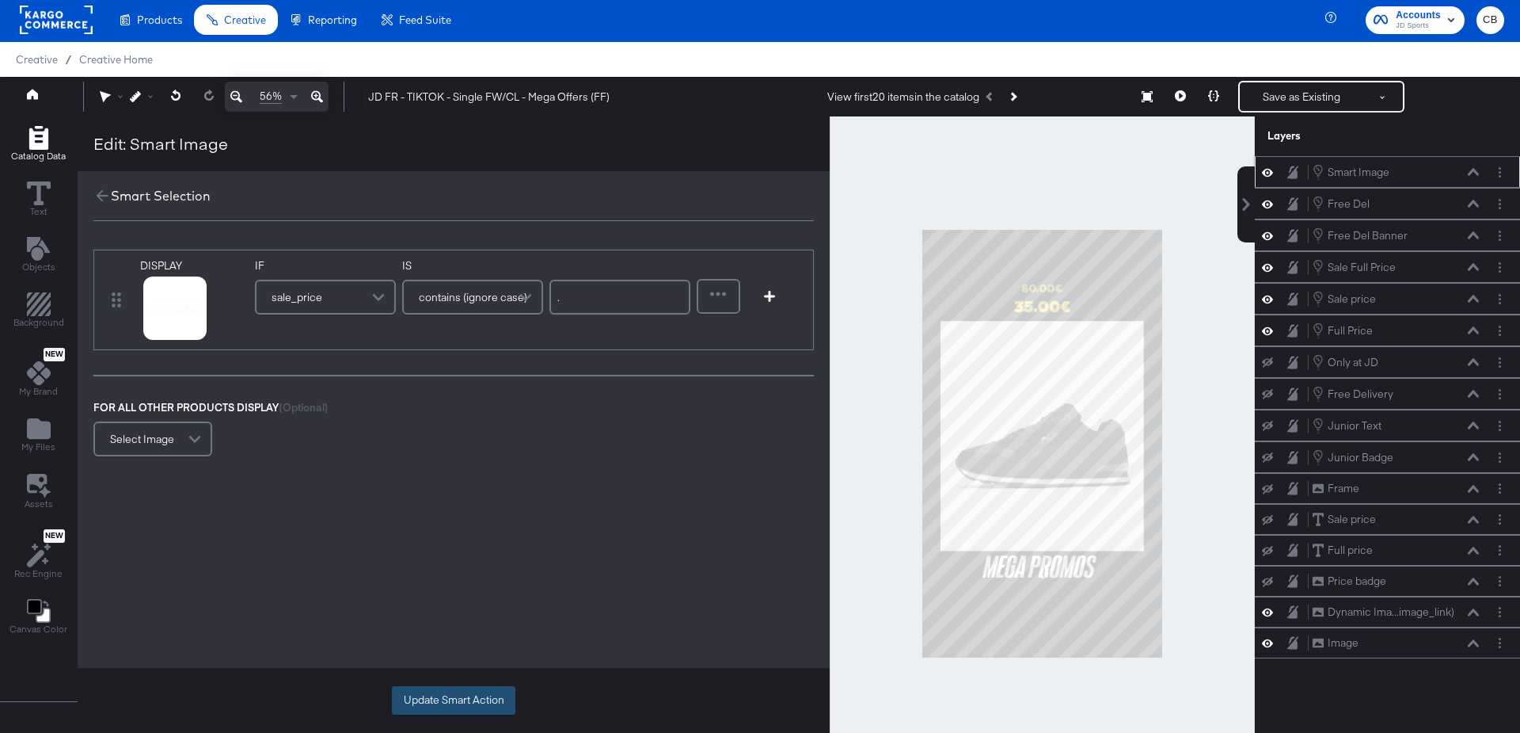
click at [449, 691] on button "Update Smart Action" at bounding box center [454, 700] width 124 height 29
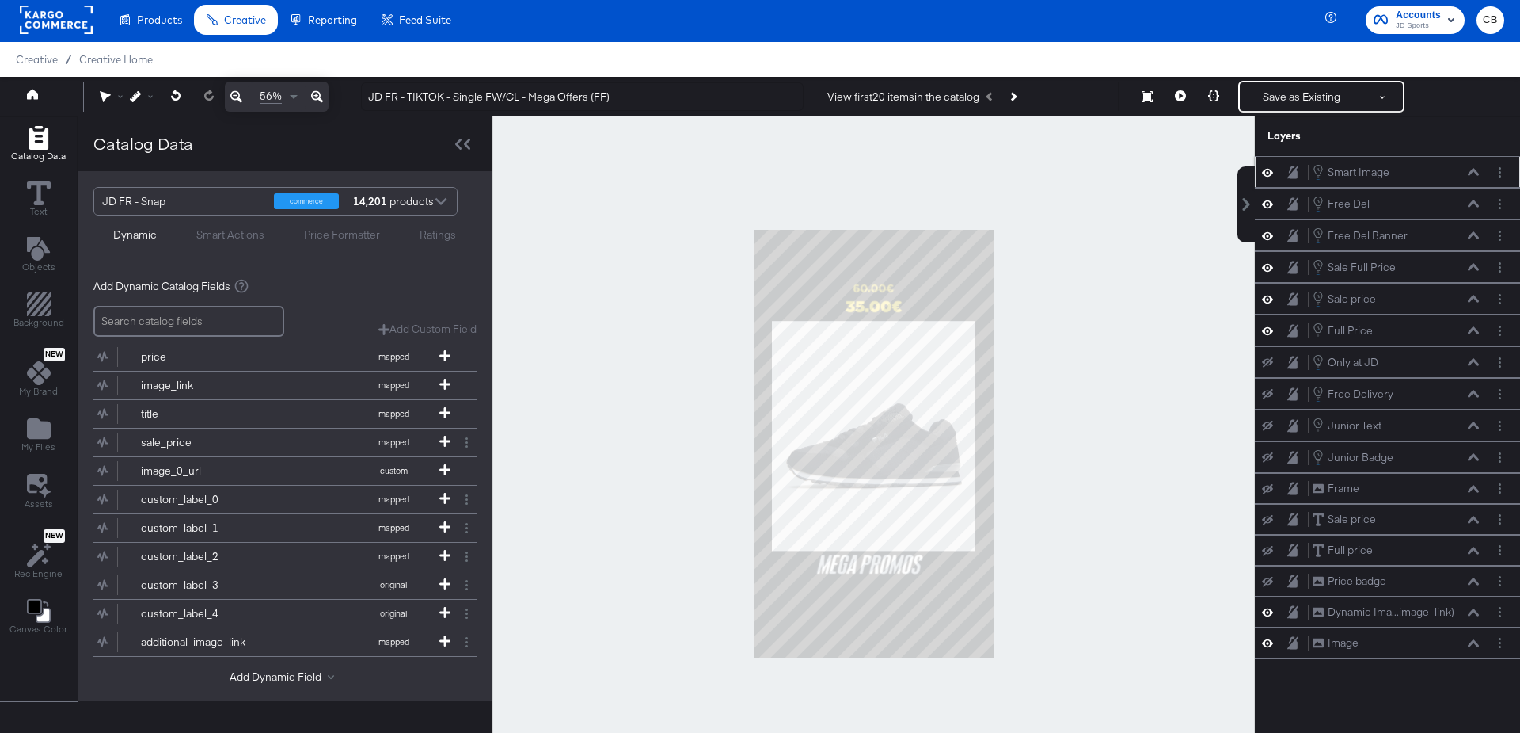
click at [1104, 463] on div at bounding box center [874, 443] width 763 height 654
click at [1182, 103] on button at bounding box center [1180, 97] width 33 height 32
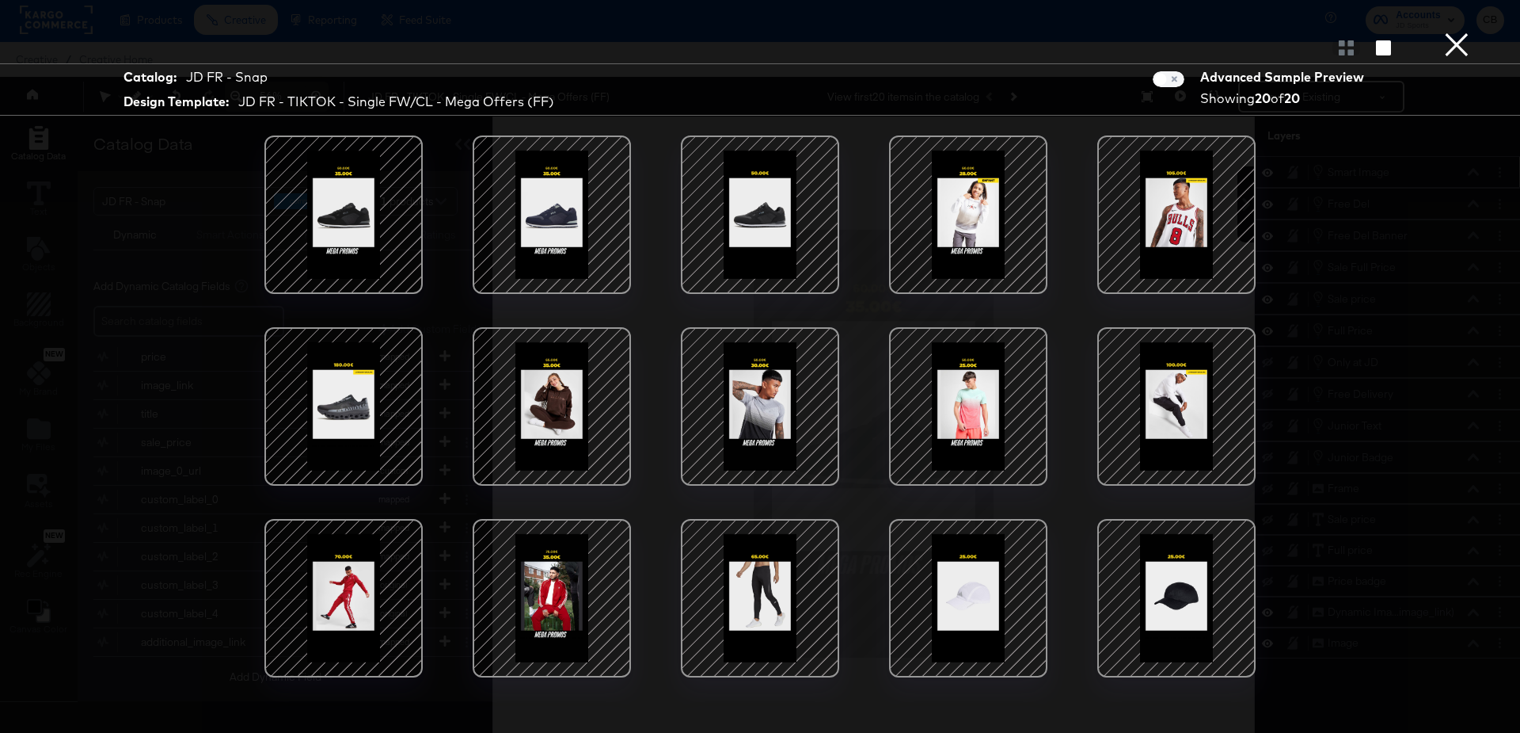
click at [757, 390] on div at bounding box center [760, 406] width 135 height 135
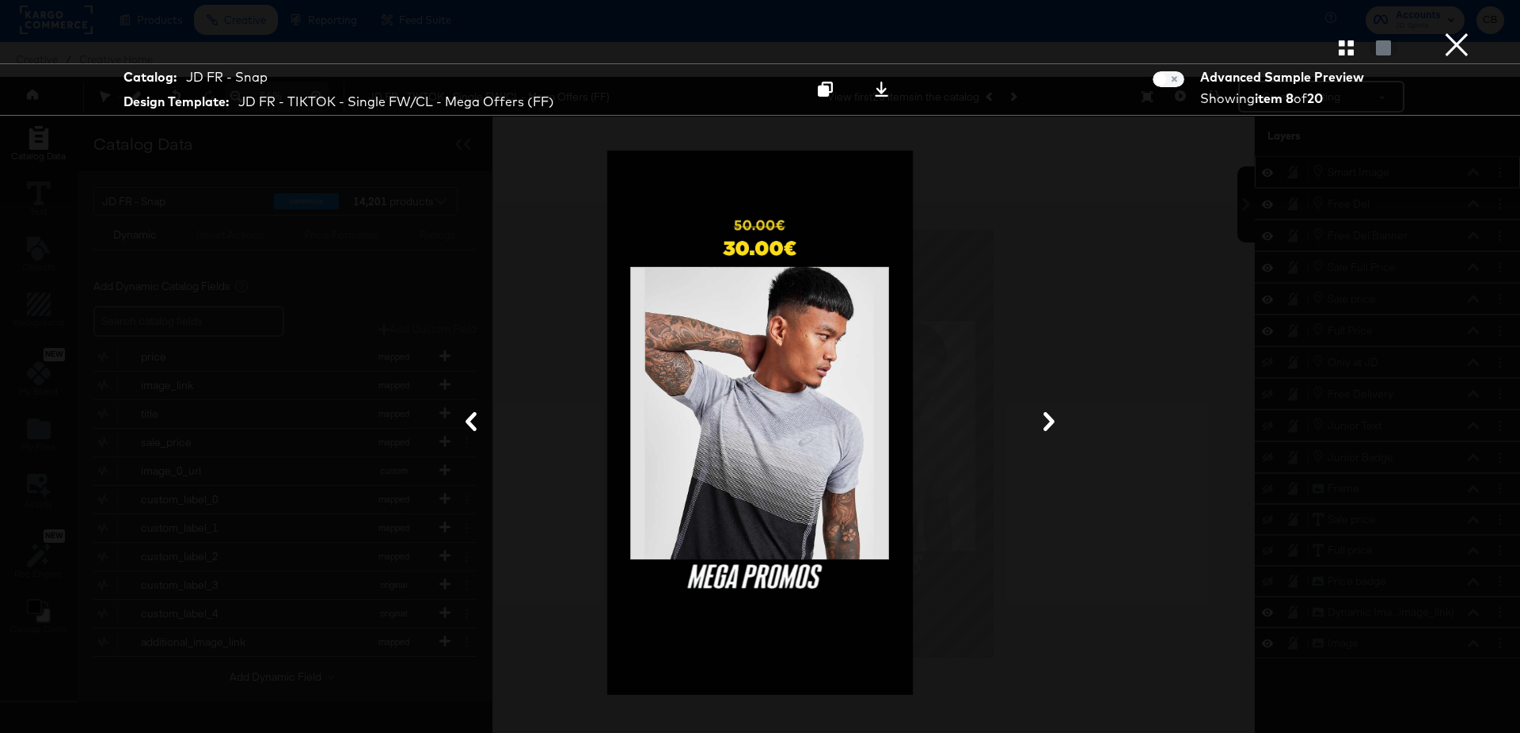
click at [1457, 32] on button "×" at bounding box center [1457, 16] width 32 height 32
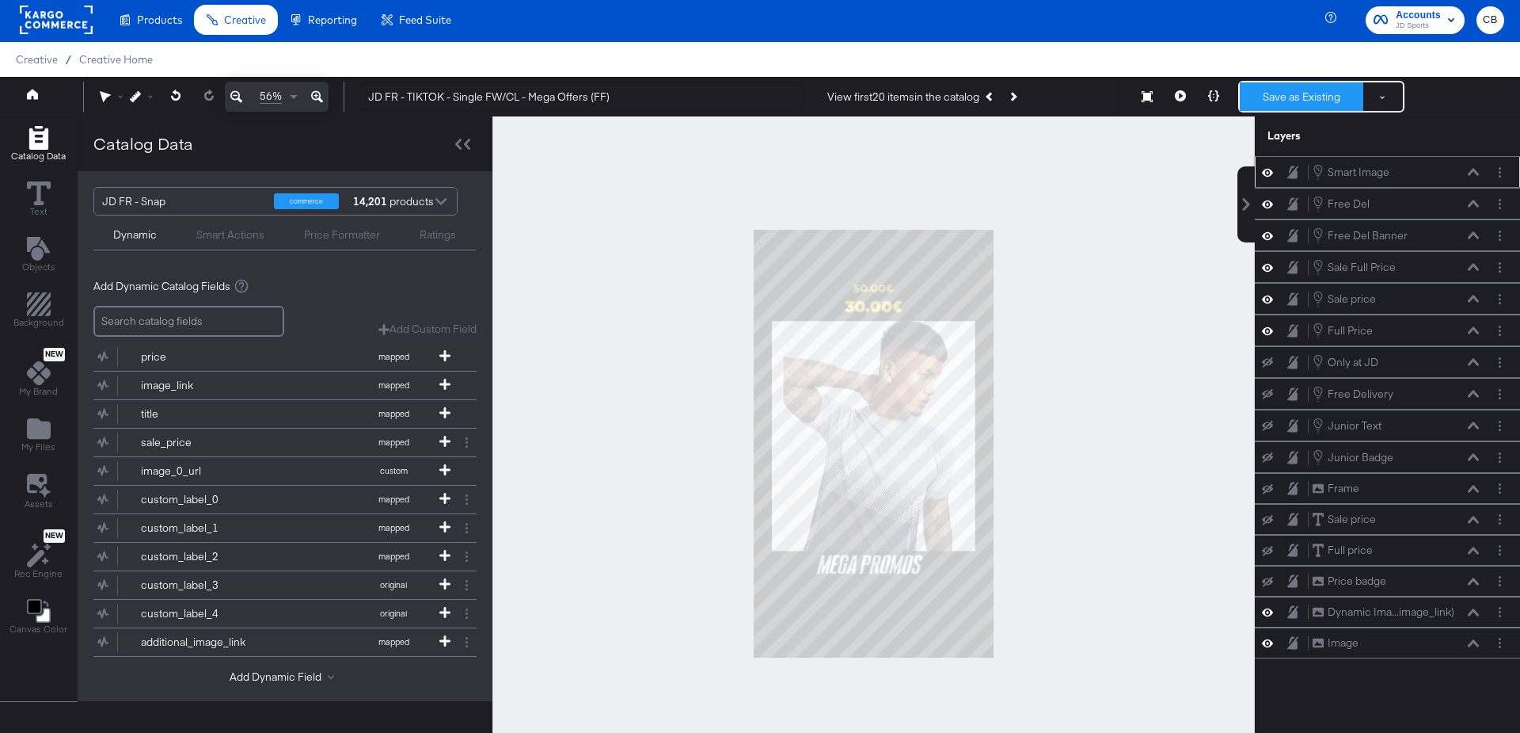
click at [1303, 97] on button "Save as Existing" at bounding box center [1302, 96] width 124 height 29
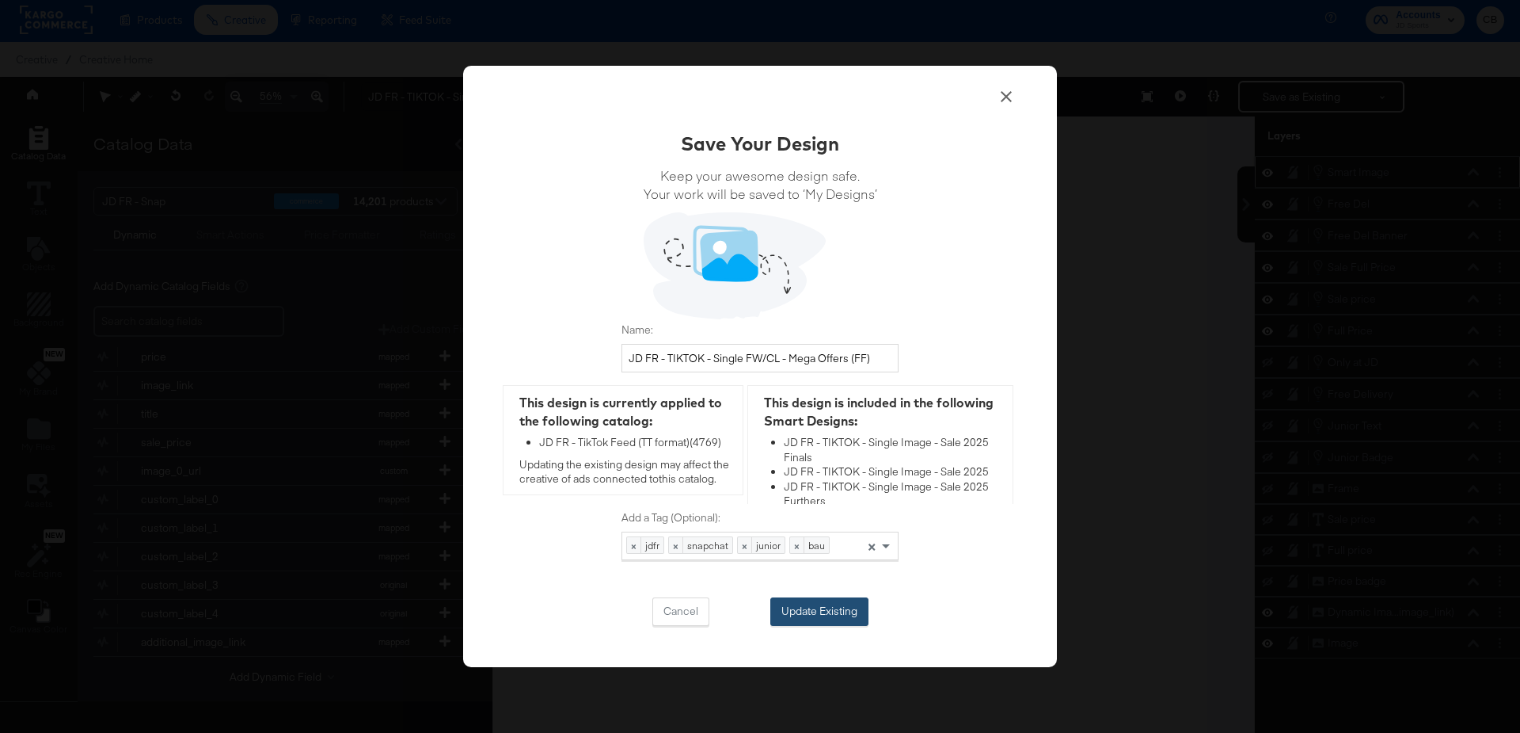
click at [819, 605] on button "Update Existing" at bounding box center [820, 611] width 98 height 29
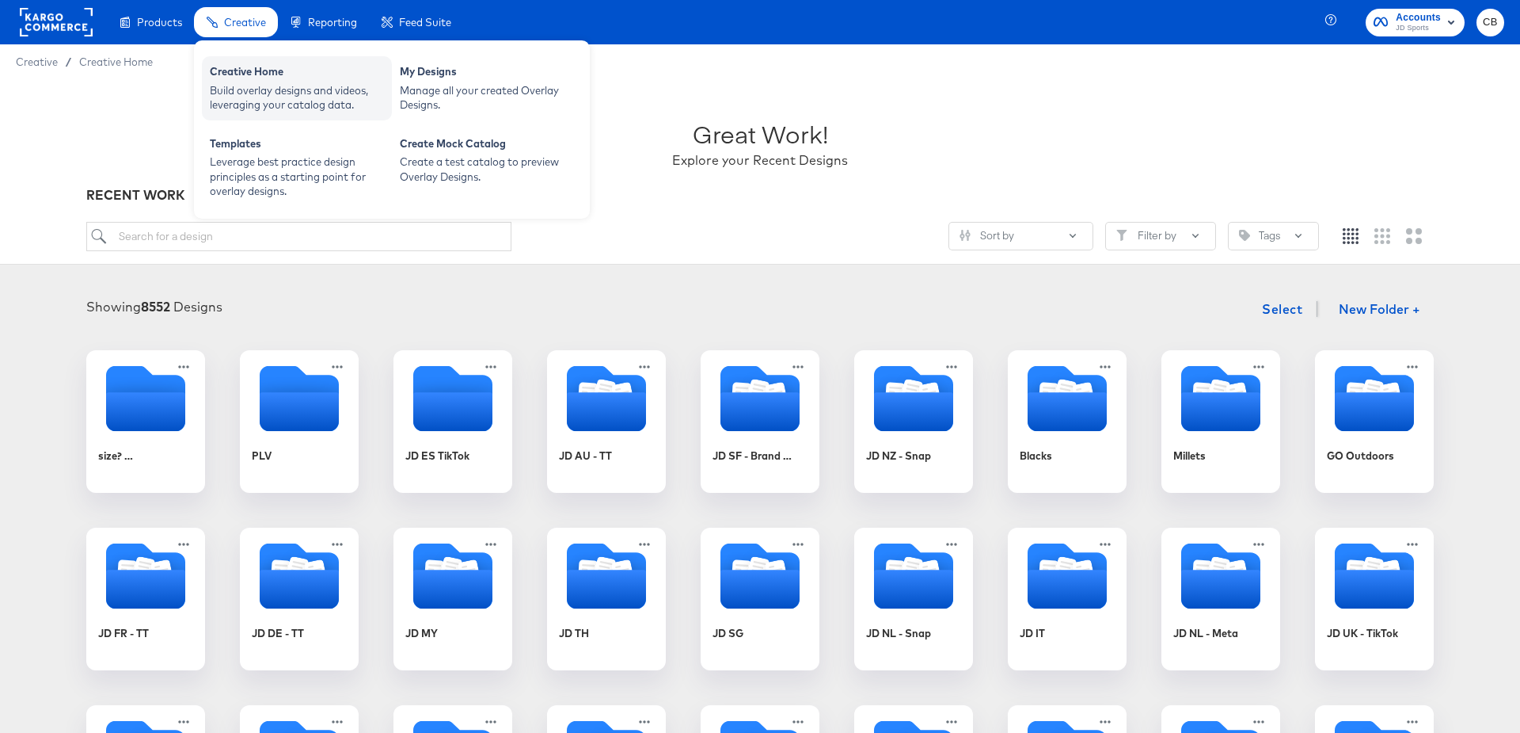
click at [245, 81] on div "Creative Home" at bounding box center [297, 73] width 174 height 19
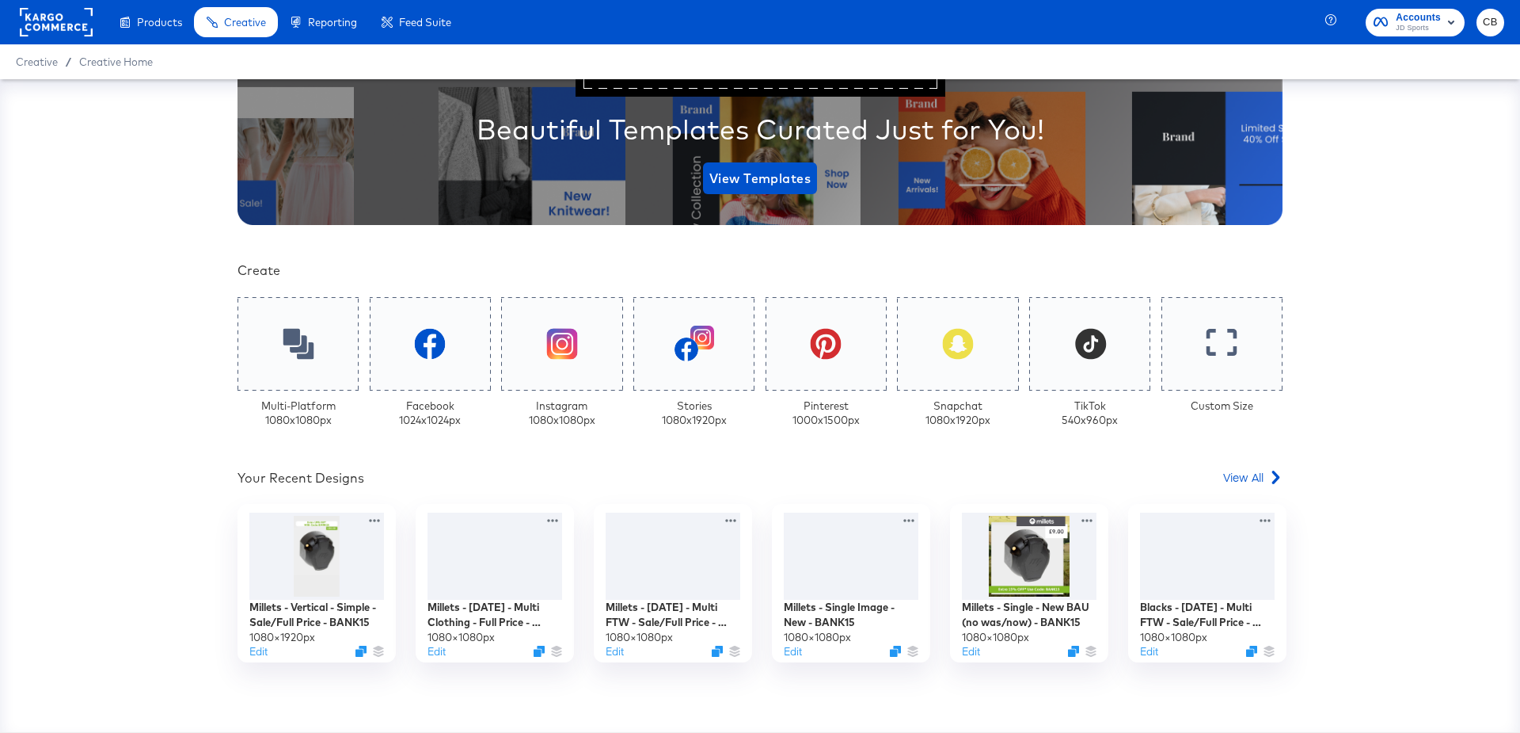
scroll to position [312, 0]
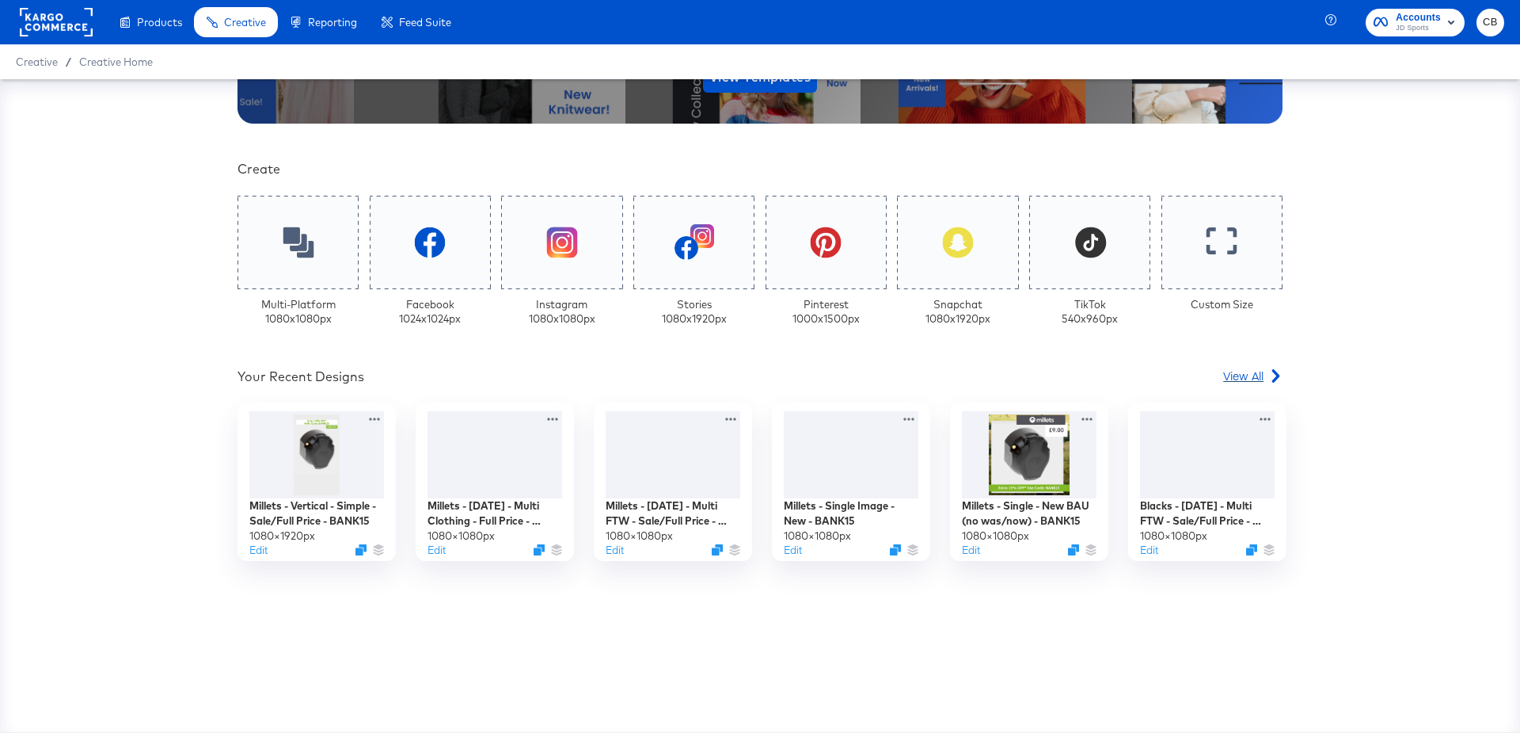
click at [1247, 374] on span "View All" at bounding box center [1244, 375] width 40 height 16
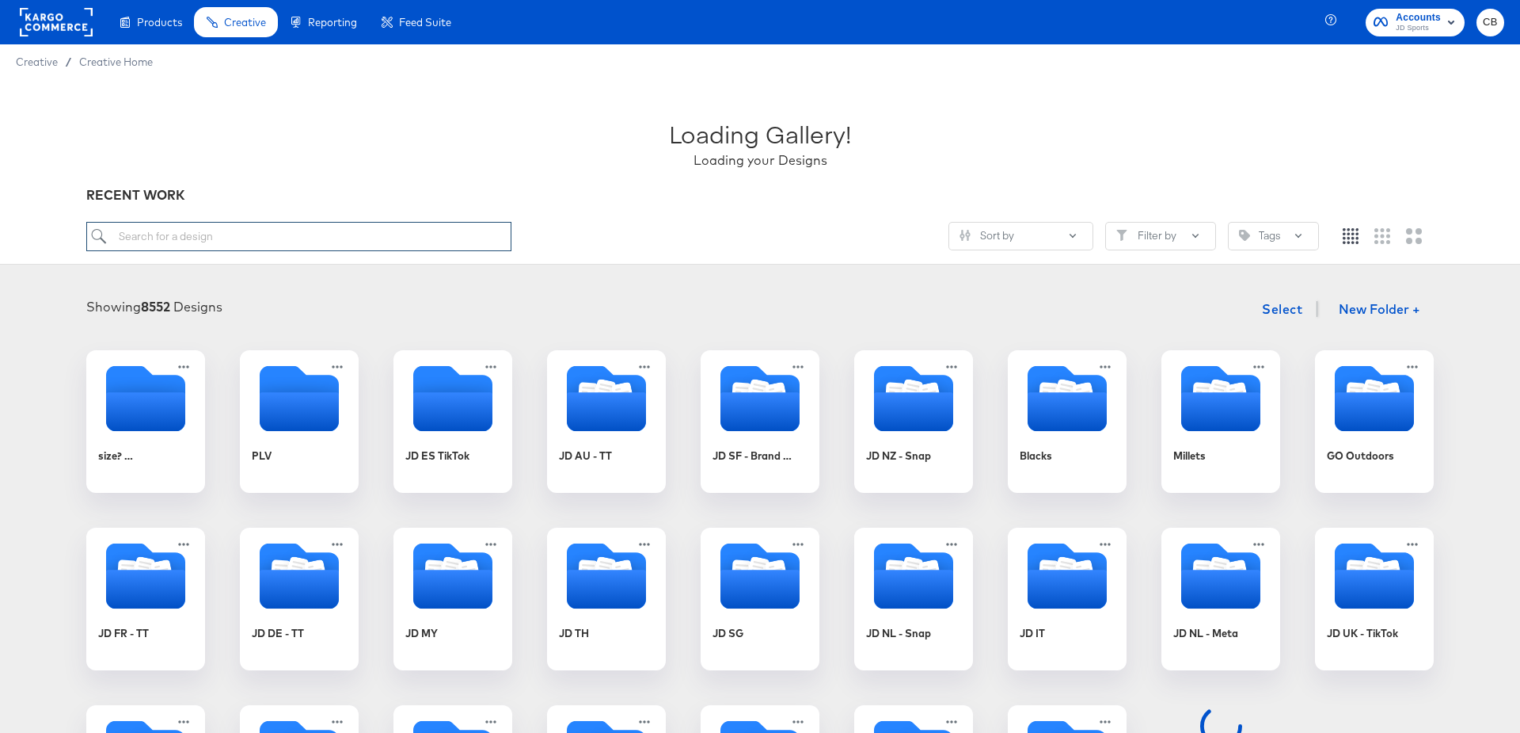
click at [173, 237] on input "search" at bounding box center [298, 236] width 425 height 29
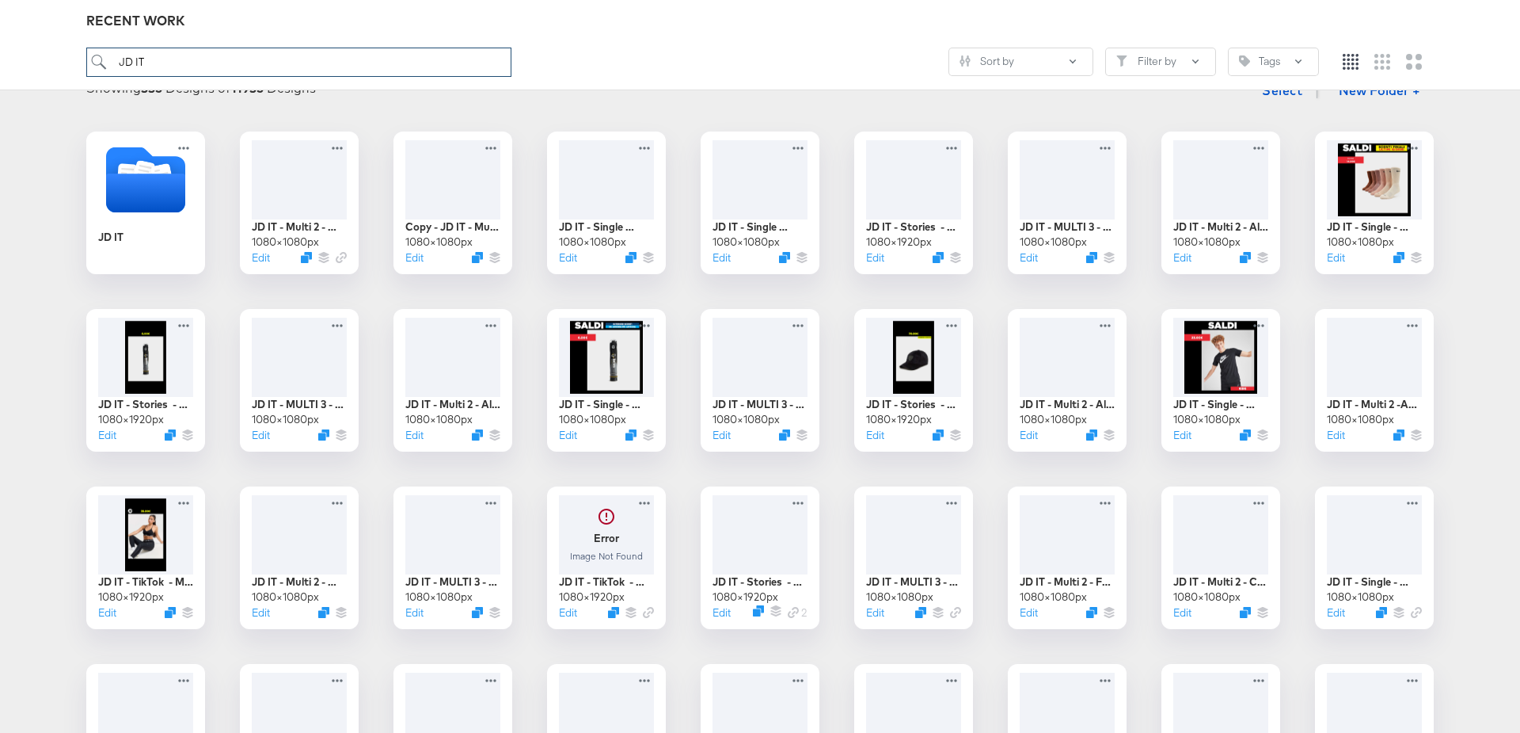
scroll to position [238, 0]
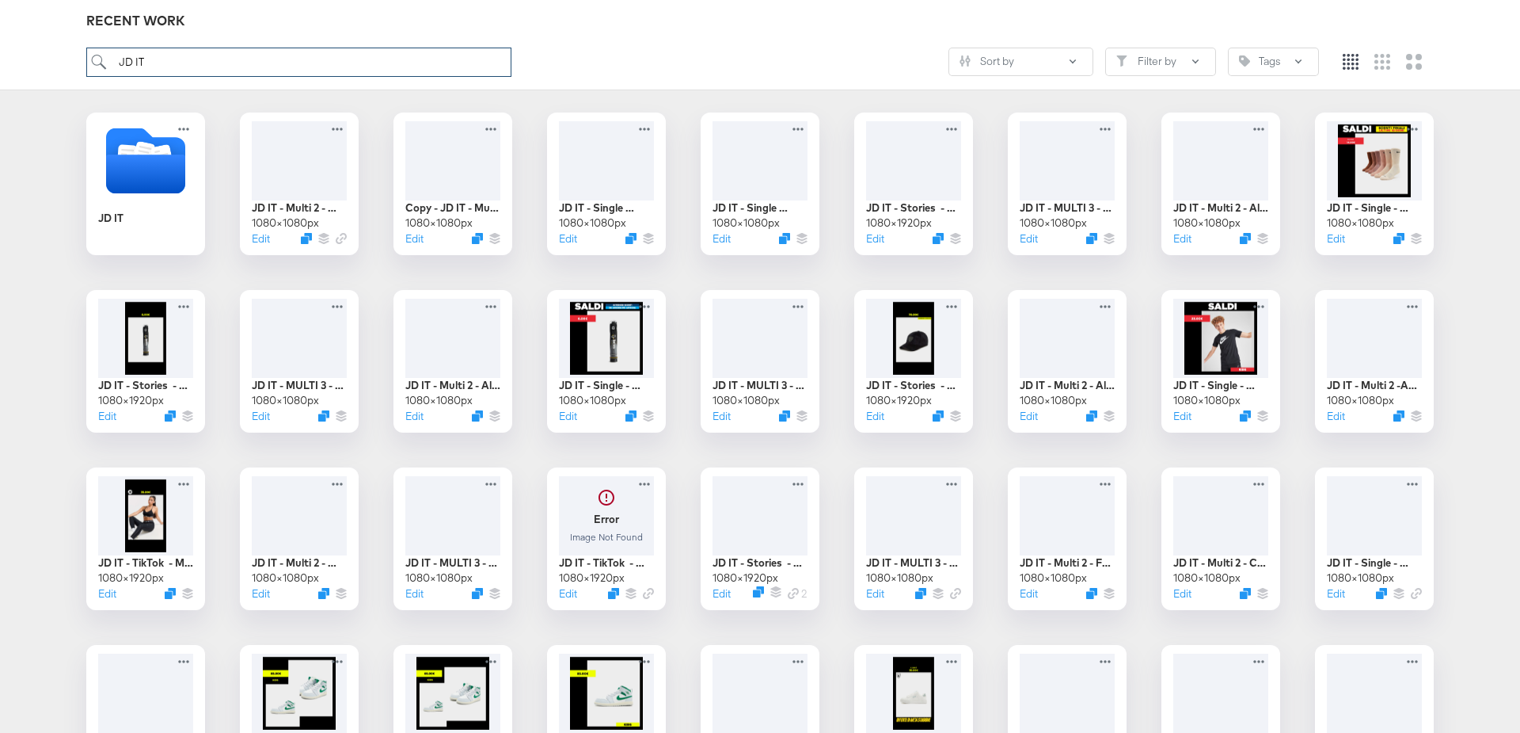
type input "JD IT"
click at [1363, 516] on div at bounding box center [1375, 514] width 100 height 83
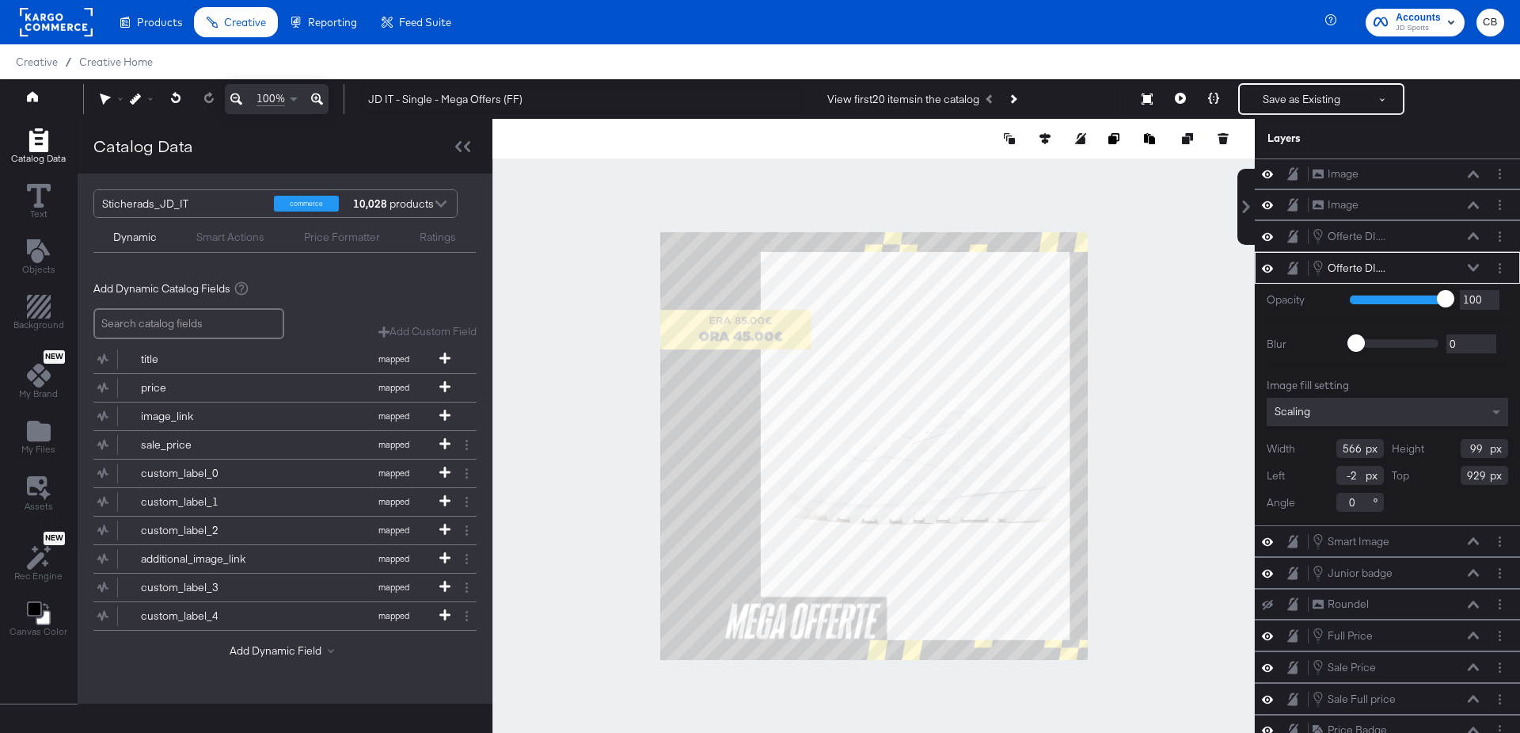
type input "413"
type input "101"
type input "85"
click at [1154, 585] on div at bounding box center [874, 446] width 763 height 654
type input "77"
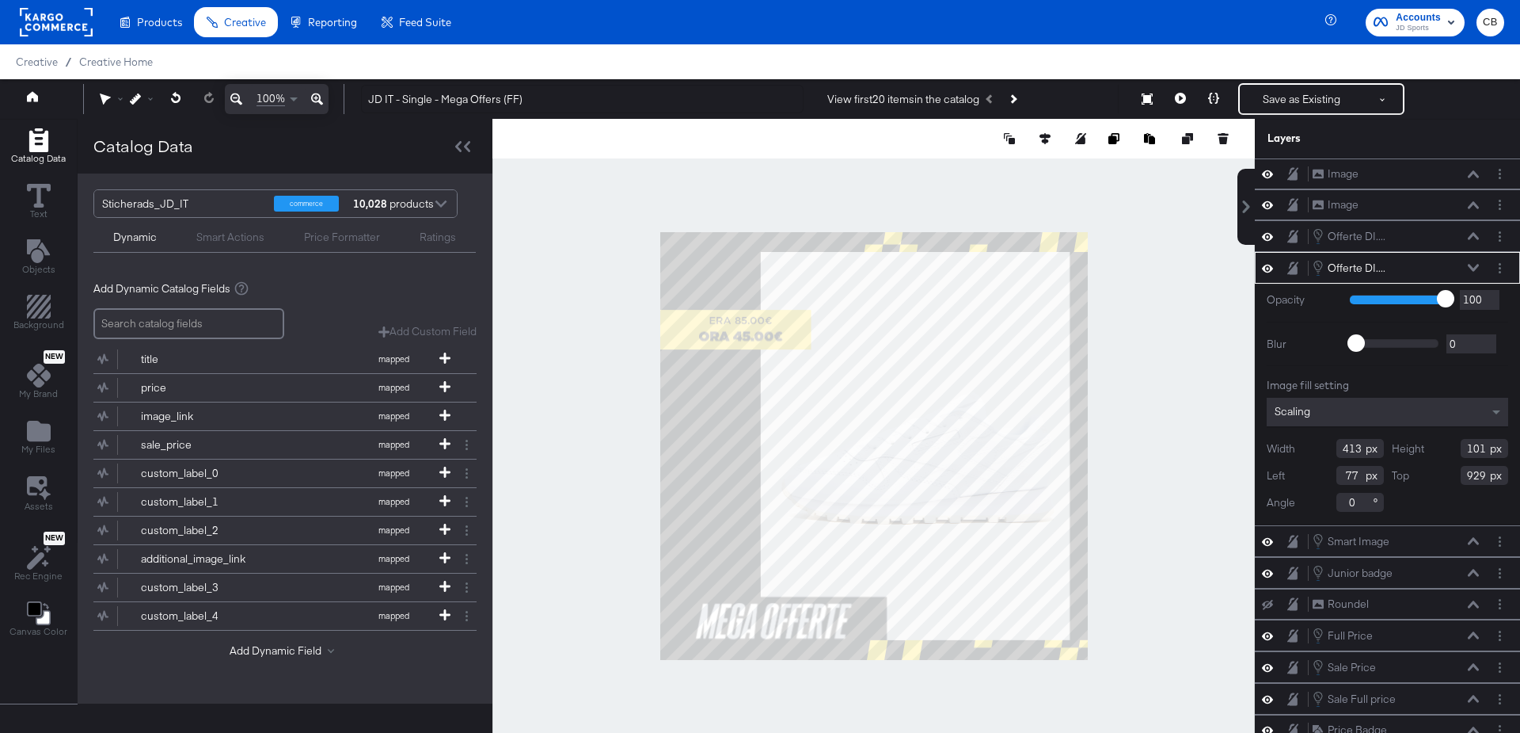
click at [1205, 592] on div at bounding box center [874, 446] width 763 height 654
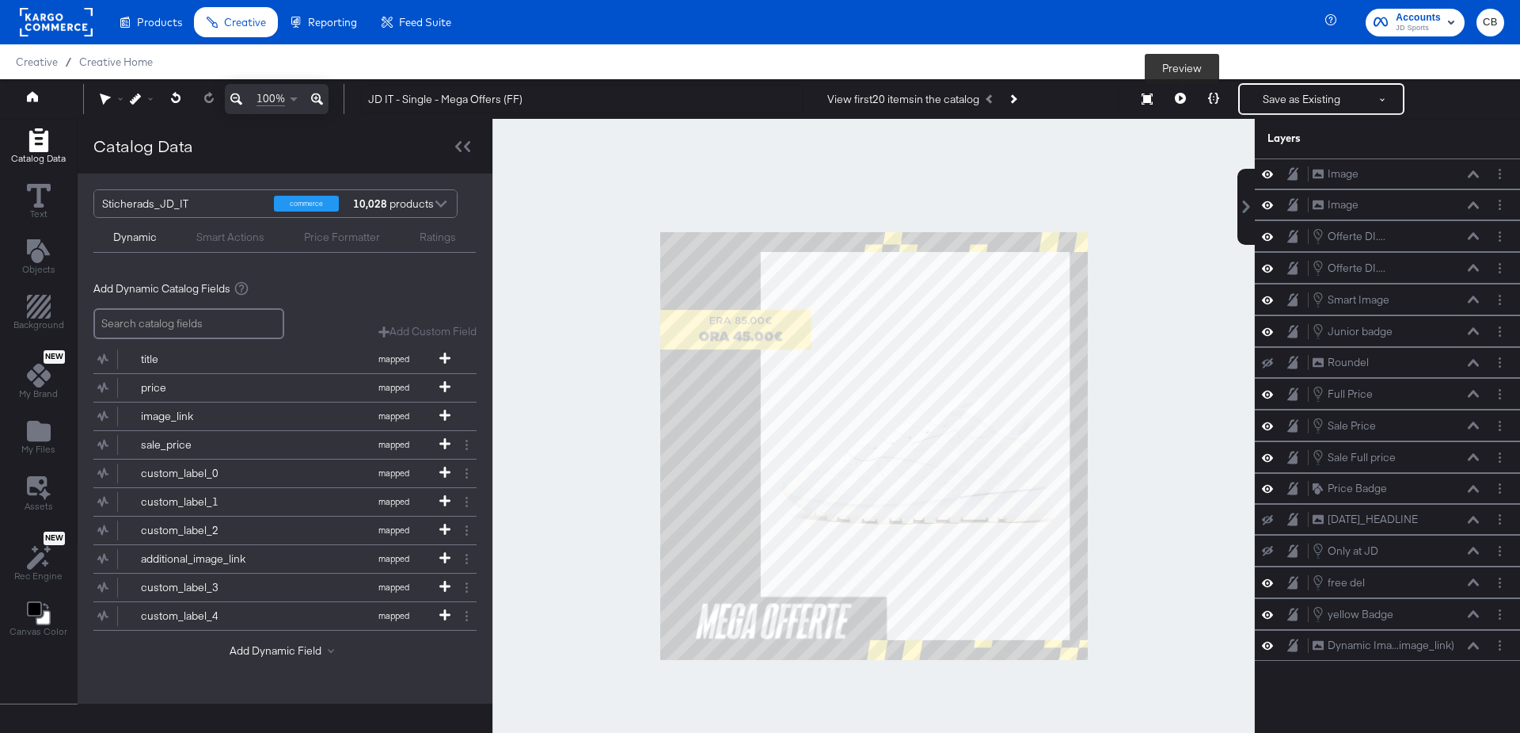
click at [1182, 105] on button at bounding box center [1180, 99] width 33 height 32
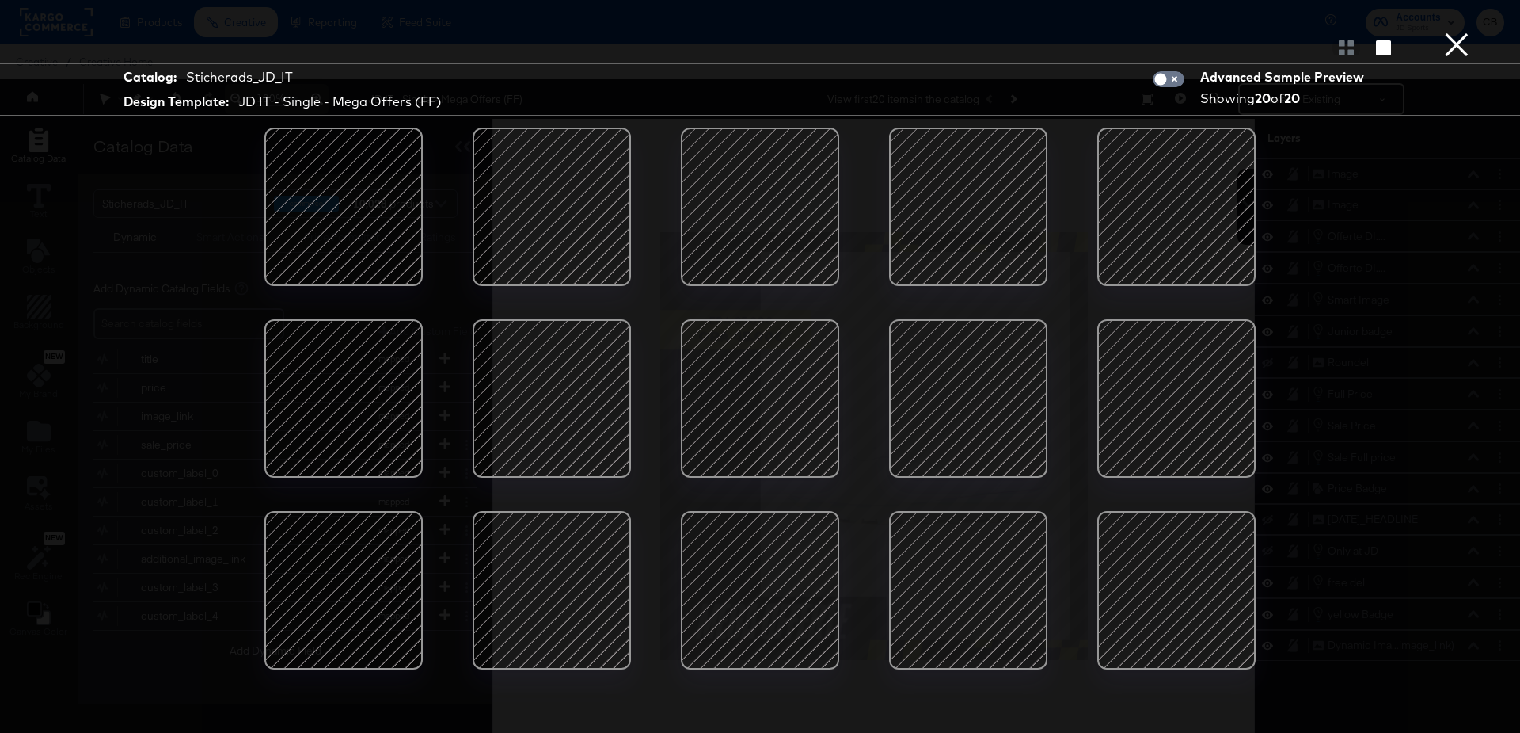
click at [1462, 32] on button "×" at bounding box center [1457, 16] width 32 height 32
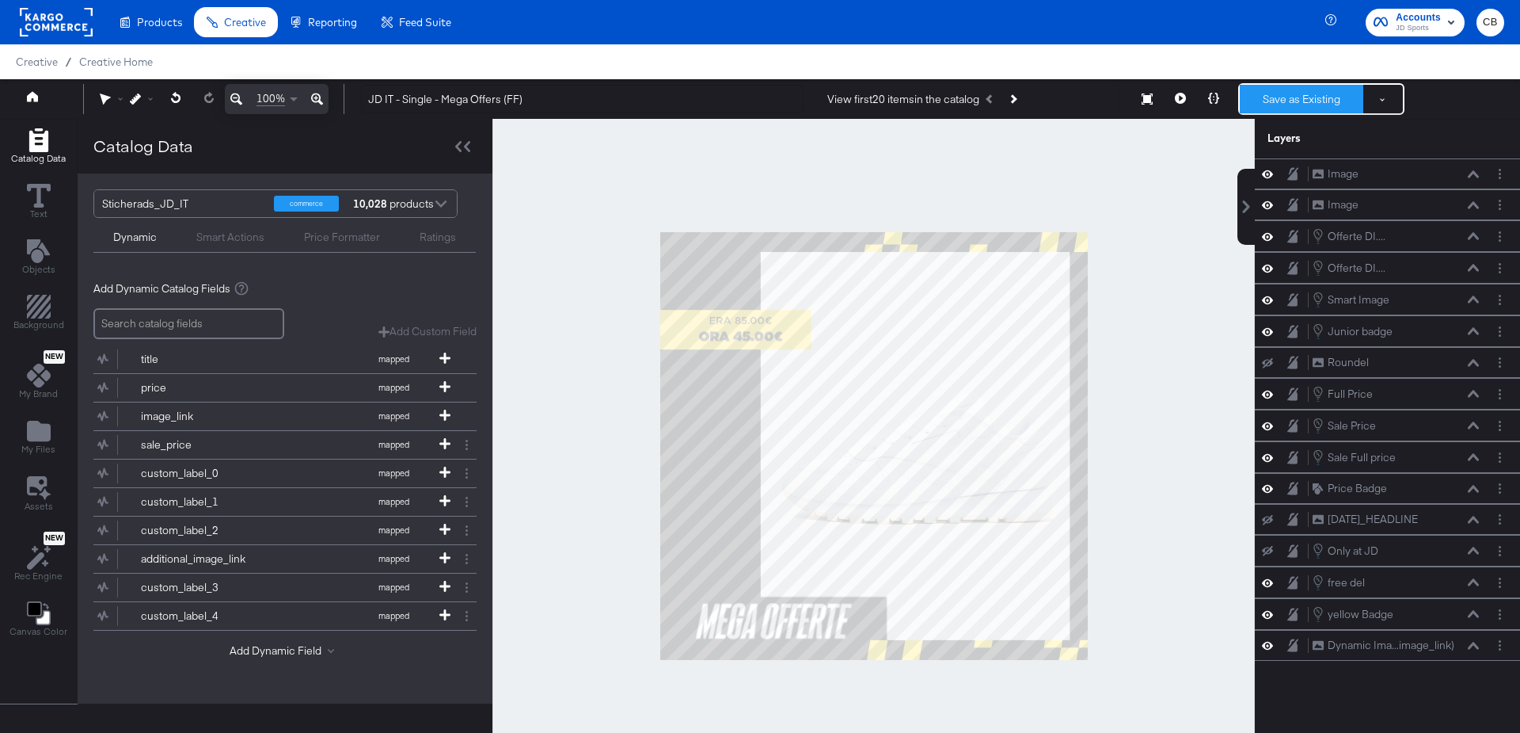
click at [1296, 108] on button "Save as Existing" at bounding box center [1302, 99] width 124 height 29
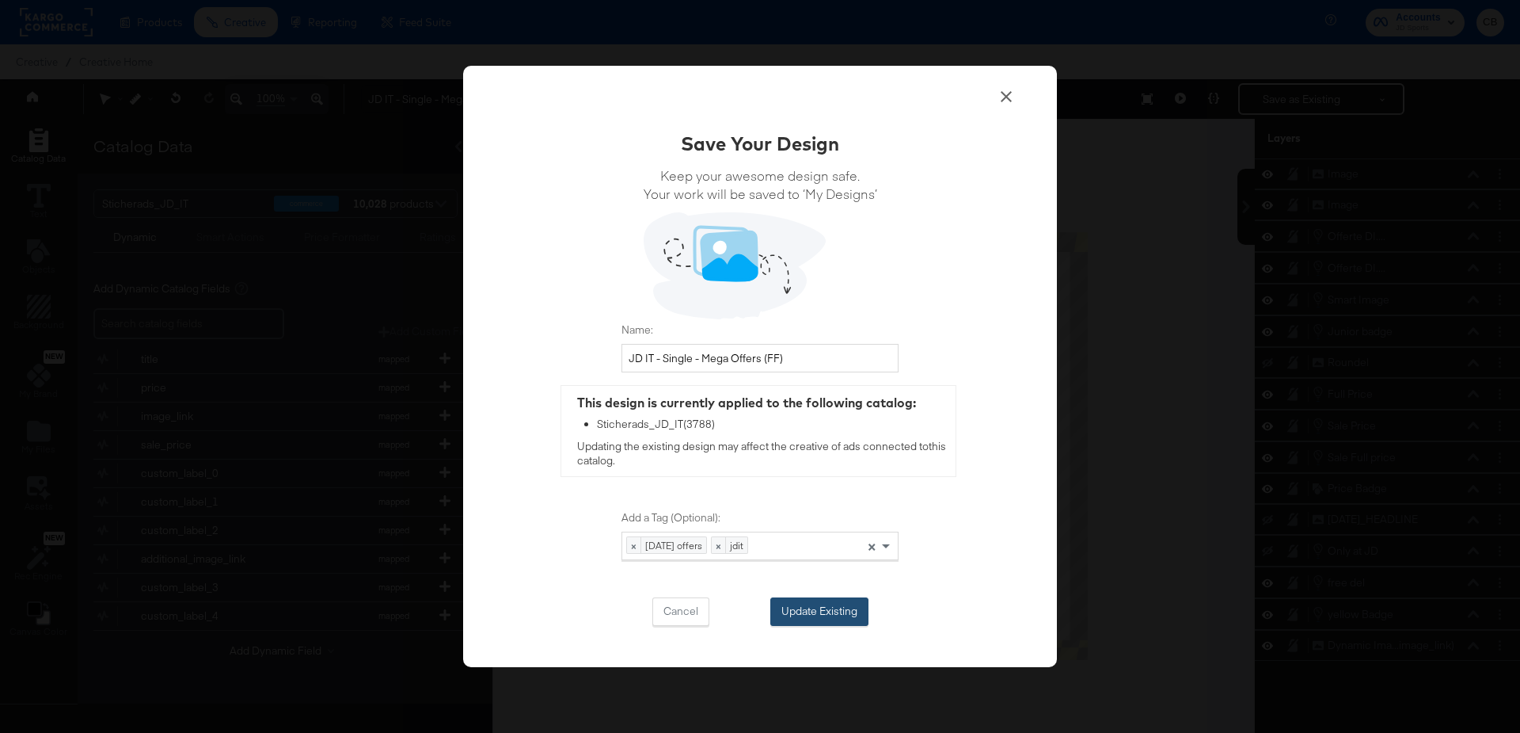
click at [801, 615] on button "Update Existing" at bounding box center [820, 611] width 98 height 29
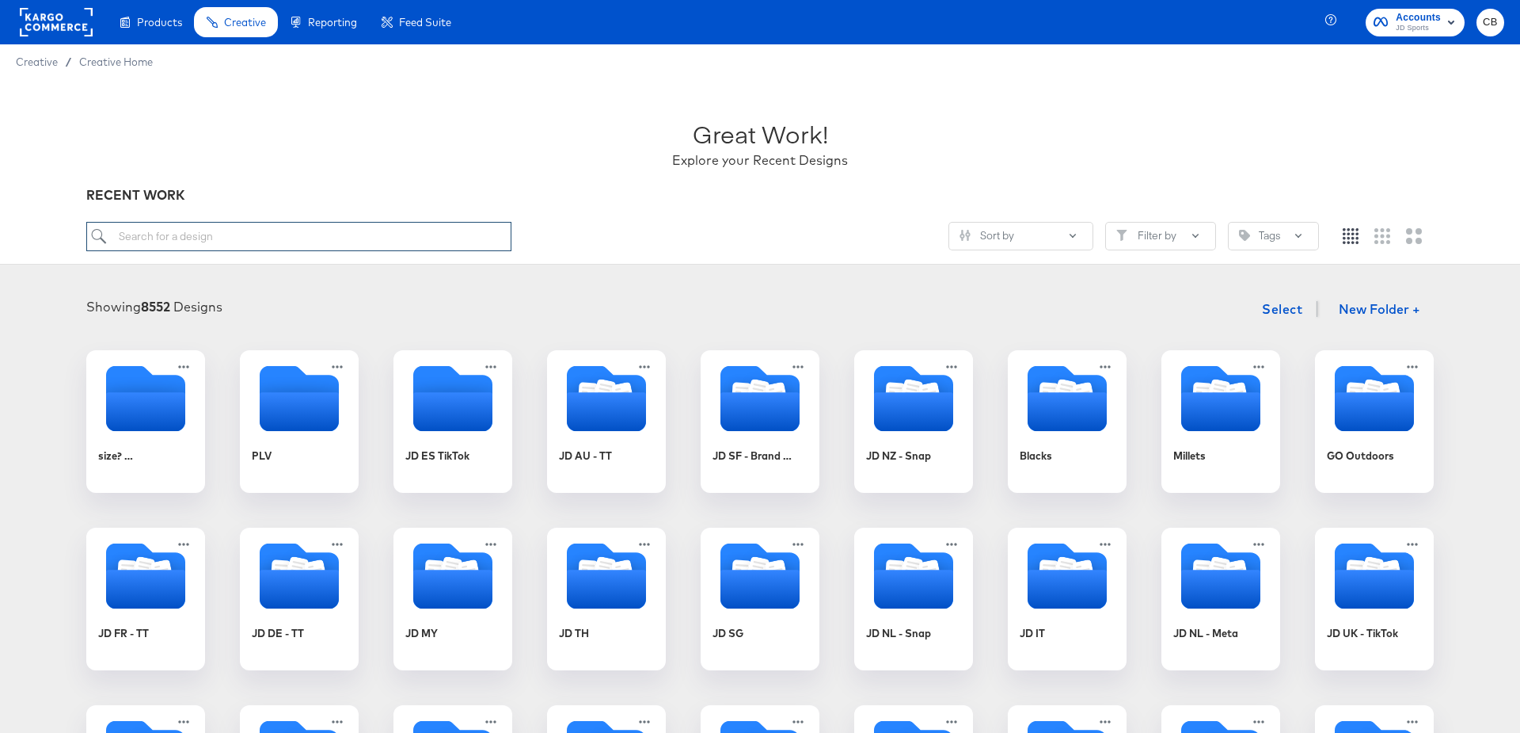
click at [289, 232] on input "search" at bounding box center [298, 236] width 425 height 29
type input "JD IT"
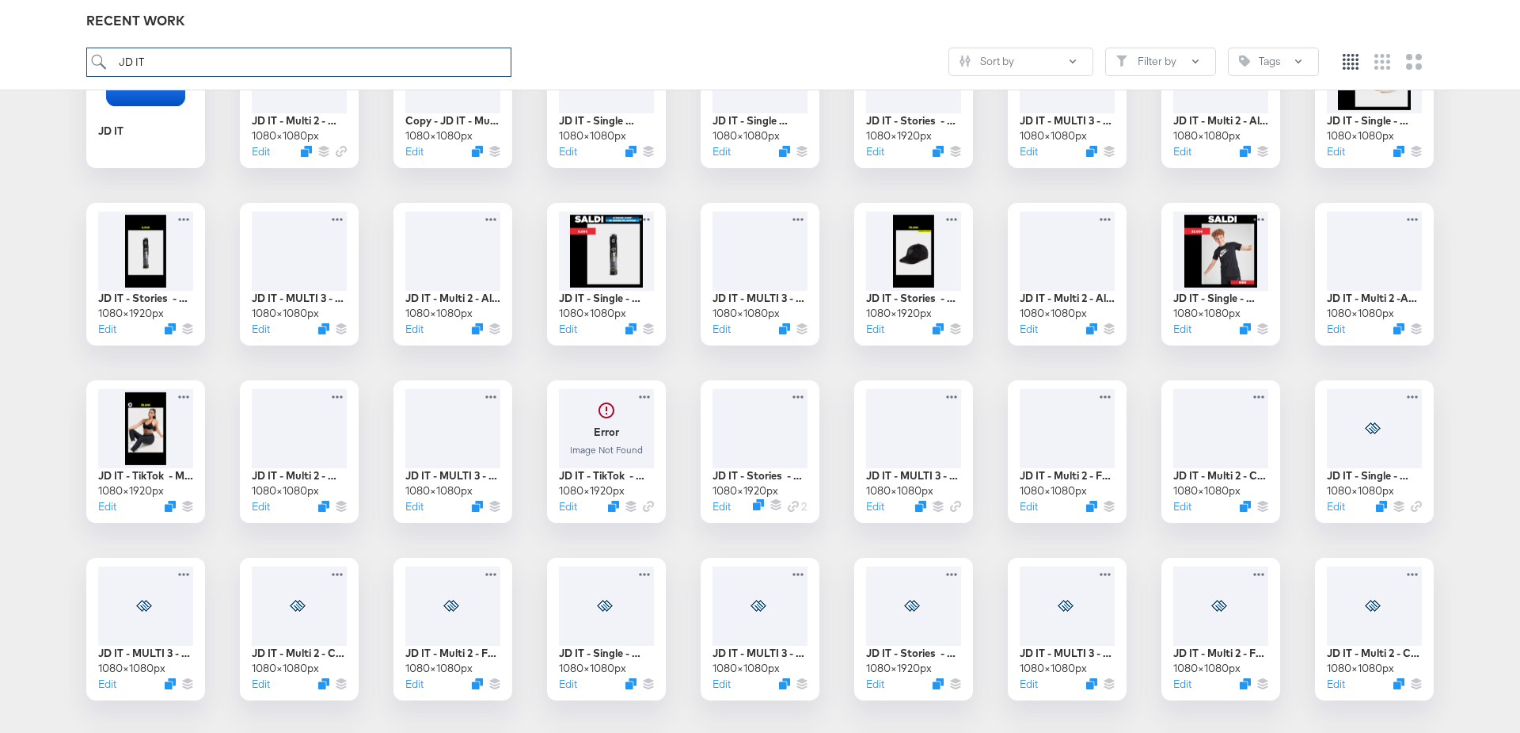
scroll to position [326, 0]
click at [906, 434] on div at bounding box center [914, 425] width 100 height 83
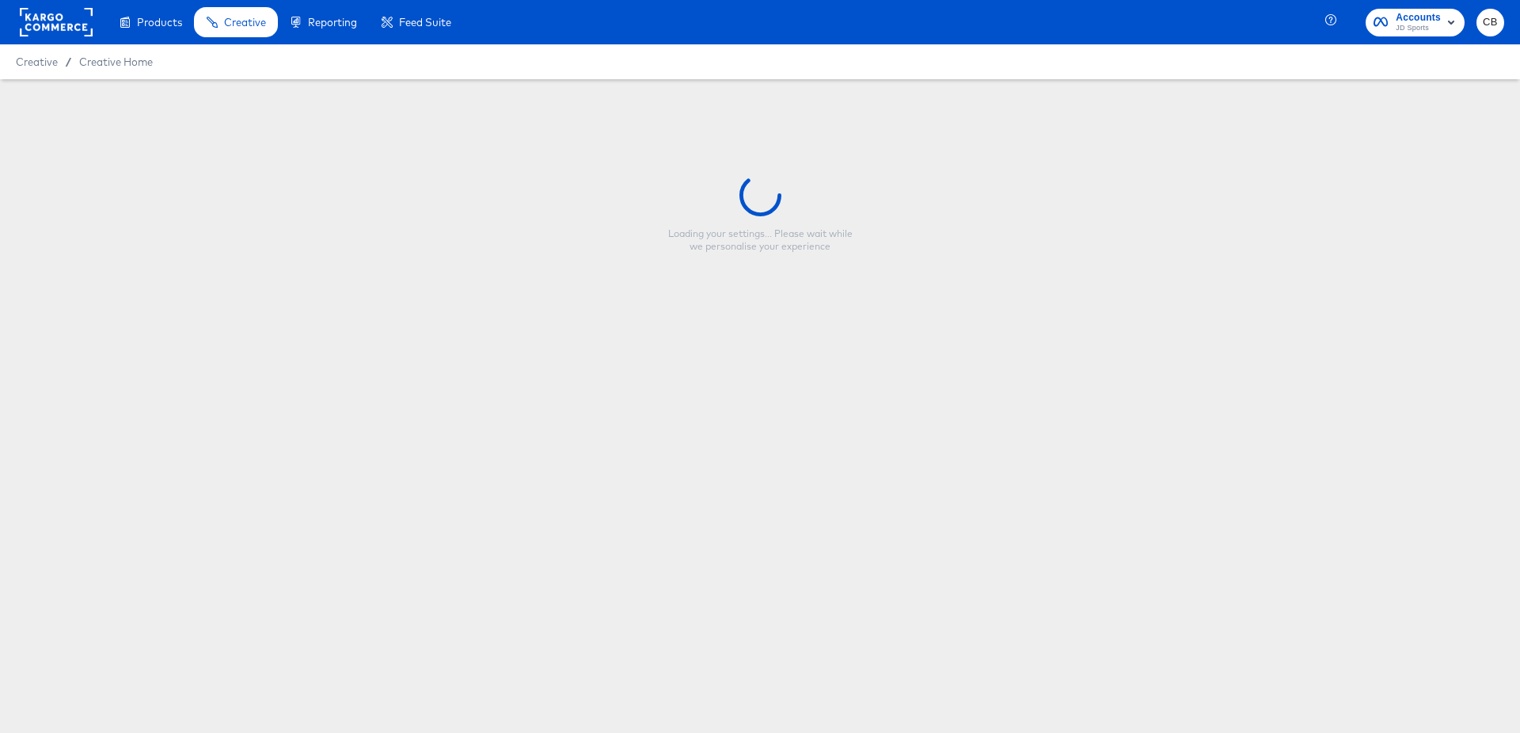
type input "JD IT - MULTI 3 - Mega Offers (FF)"
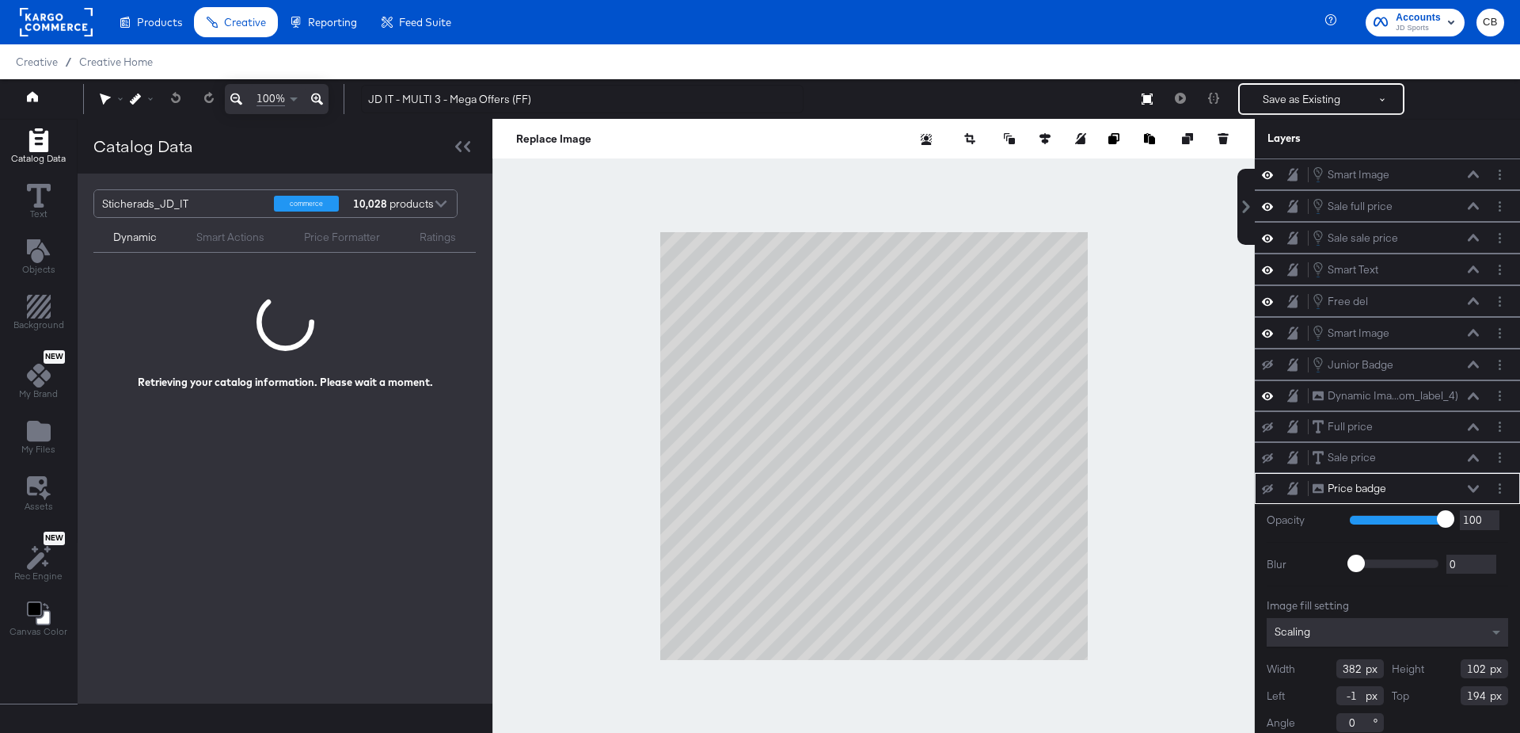
scroll to position [2, 0]
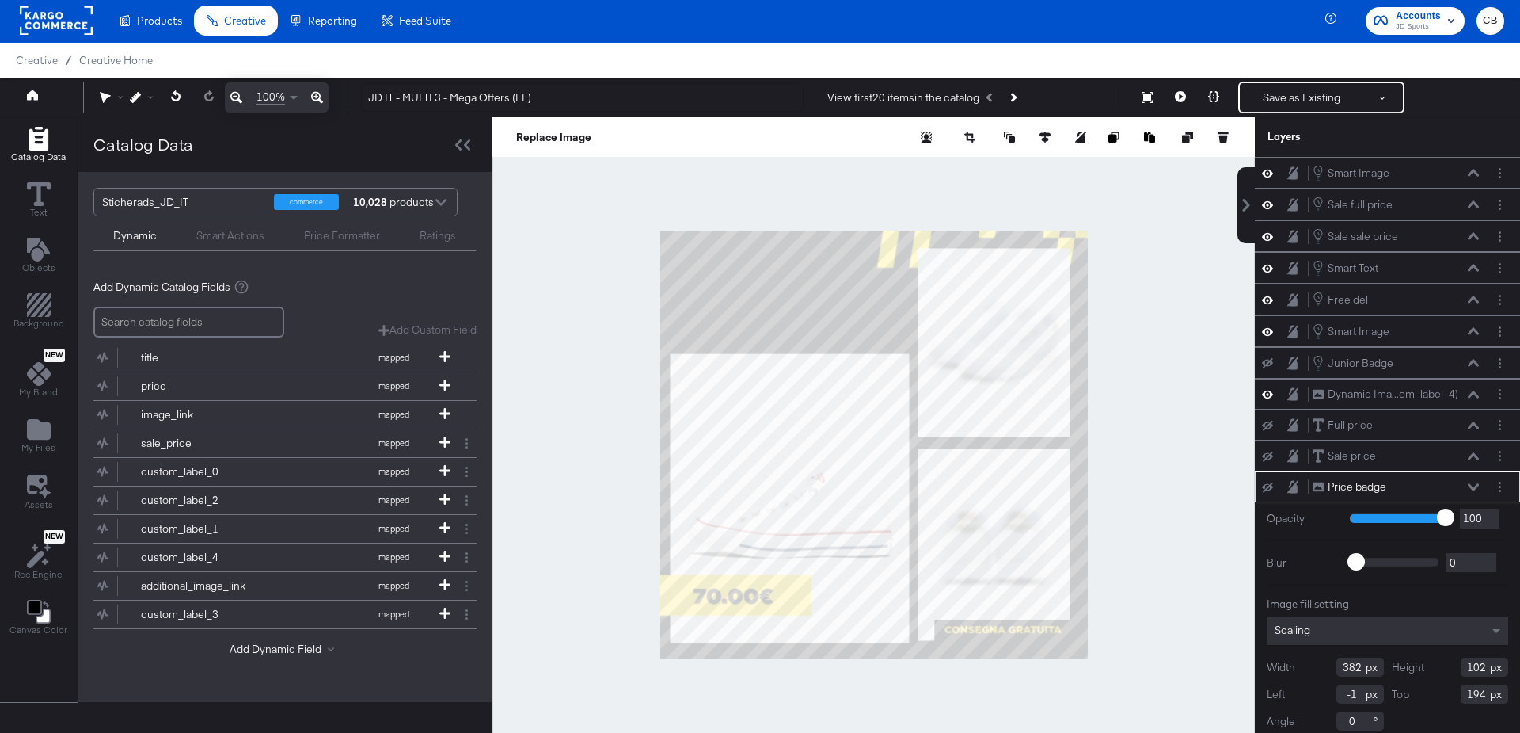
click at [1146, 273] on div at bounding box center [874, 444] width 763 height 654
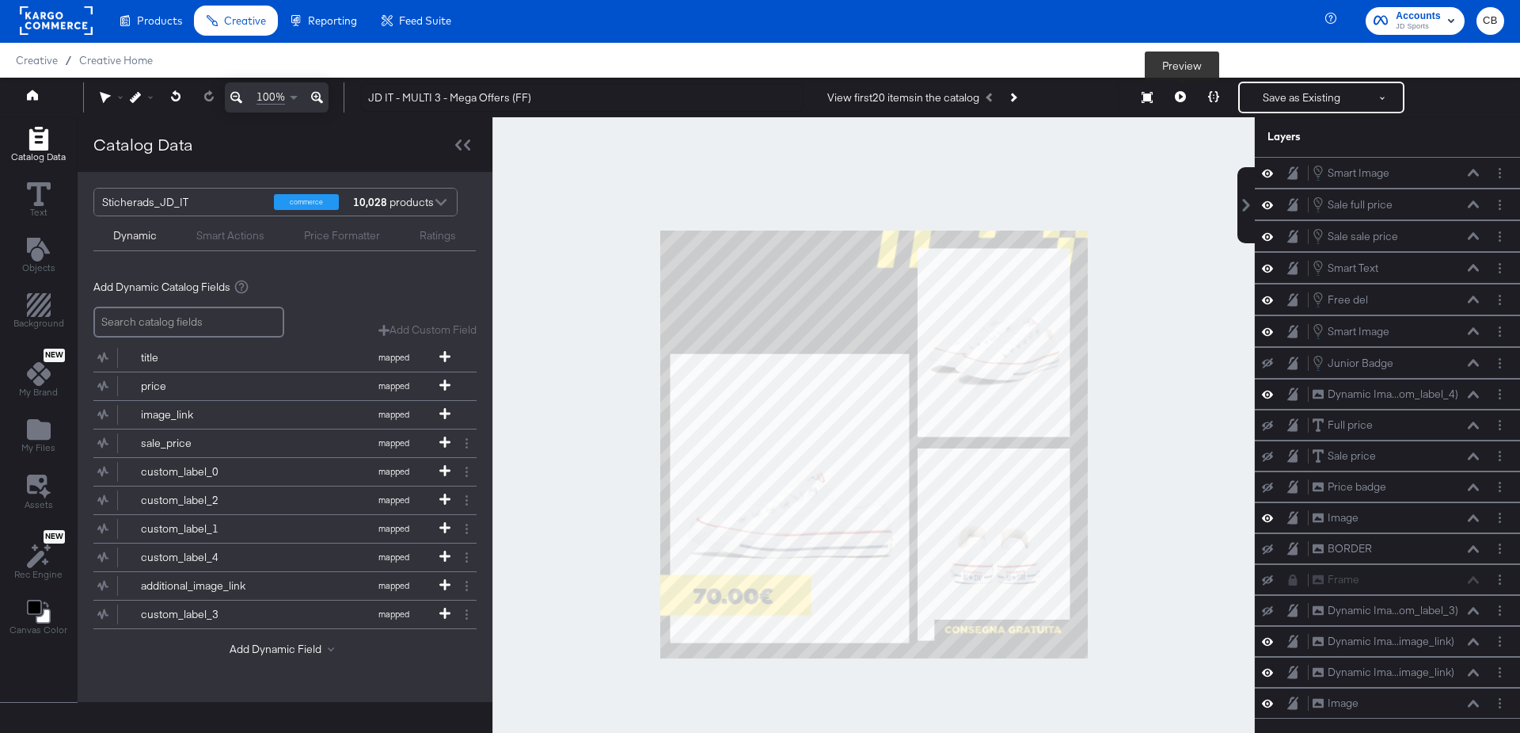
click at [1186, 101] on icon at bounding box center [1180, 96] width 11 height 11
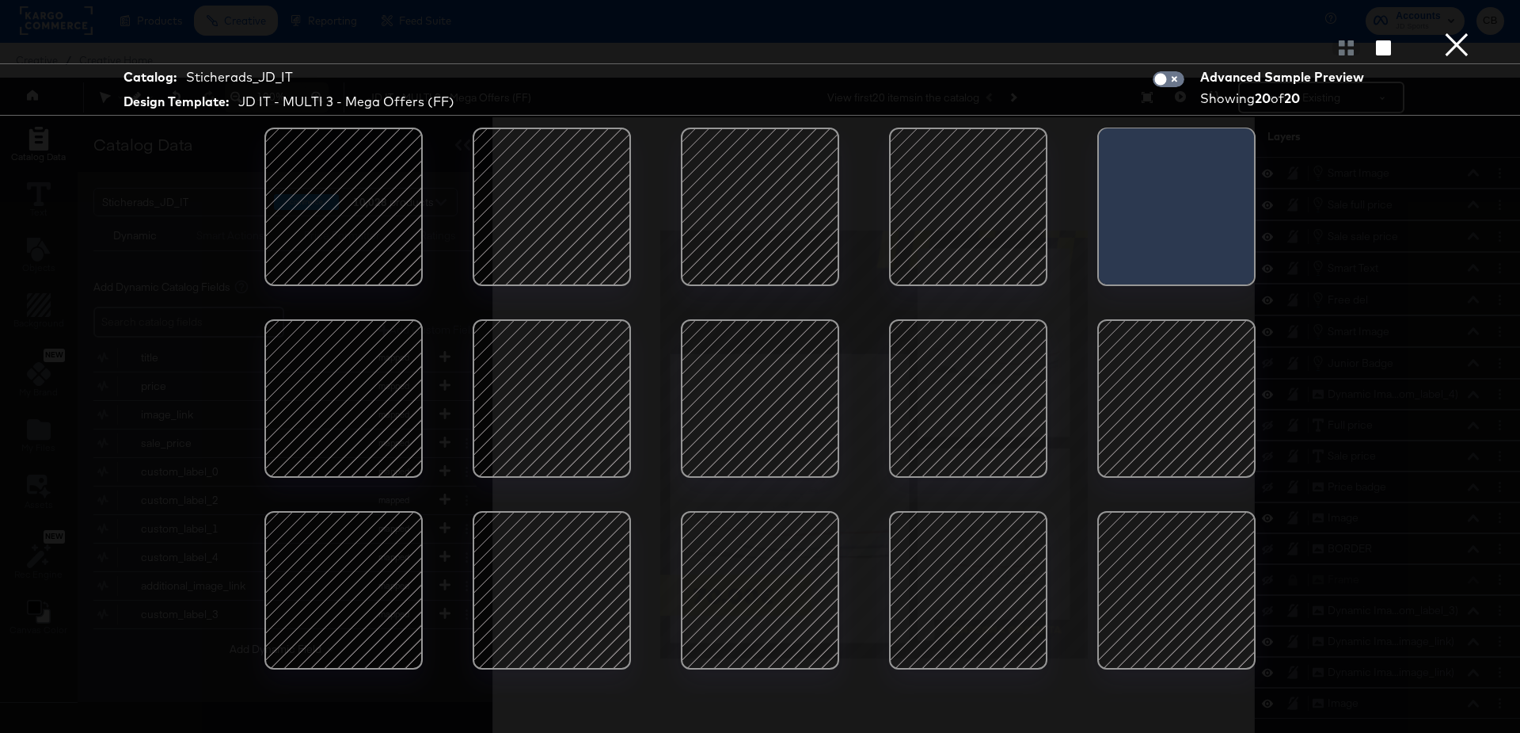
click at [534, 178] on div at bounding box center [552, 206] width 135 height 135
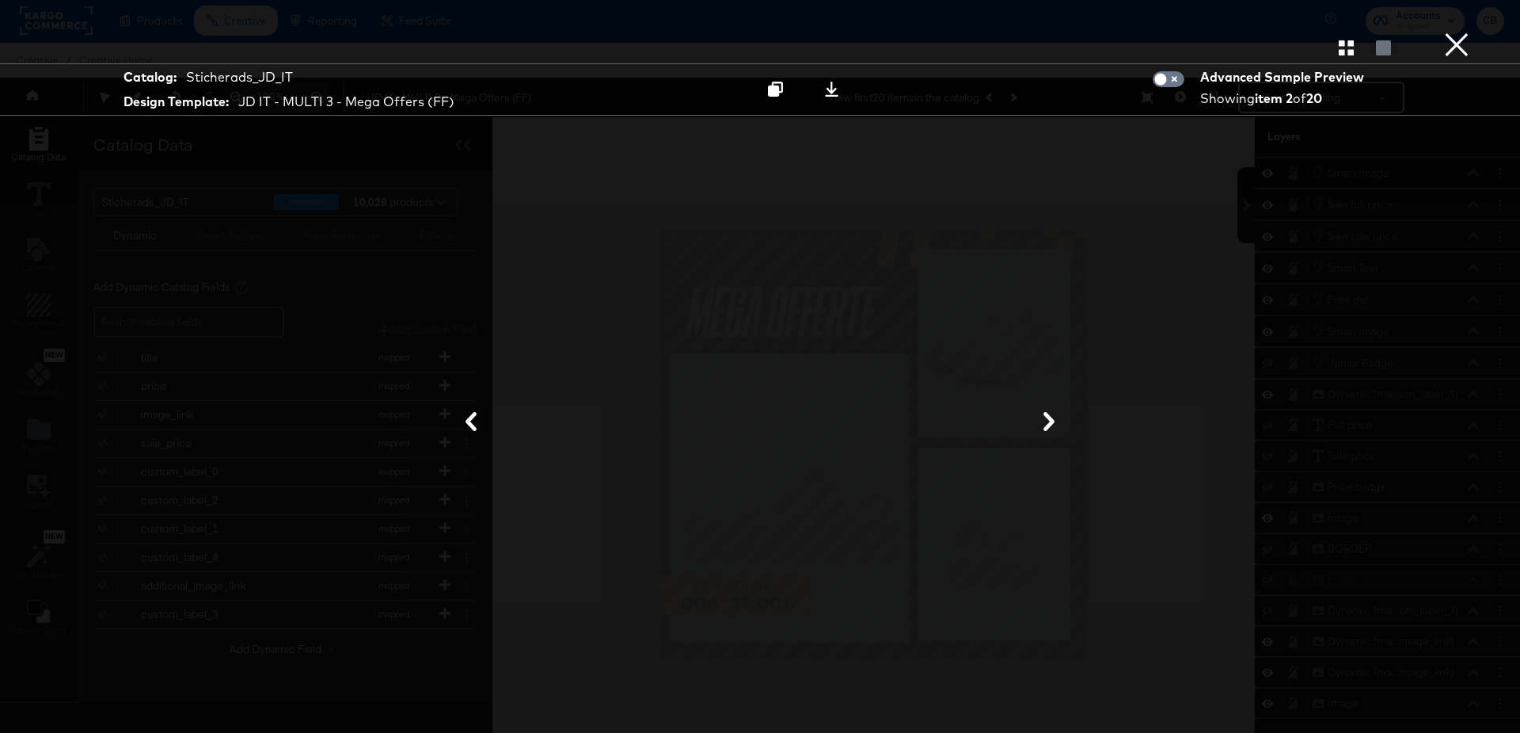
click at [1456, 32] on button "×" at bounding box center [1457, 16] width 32 height 32
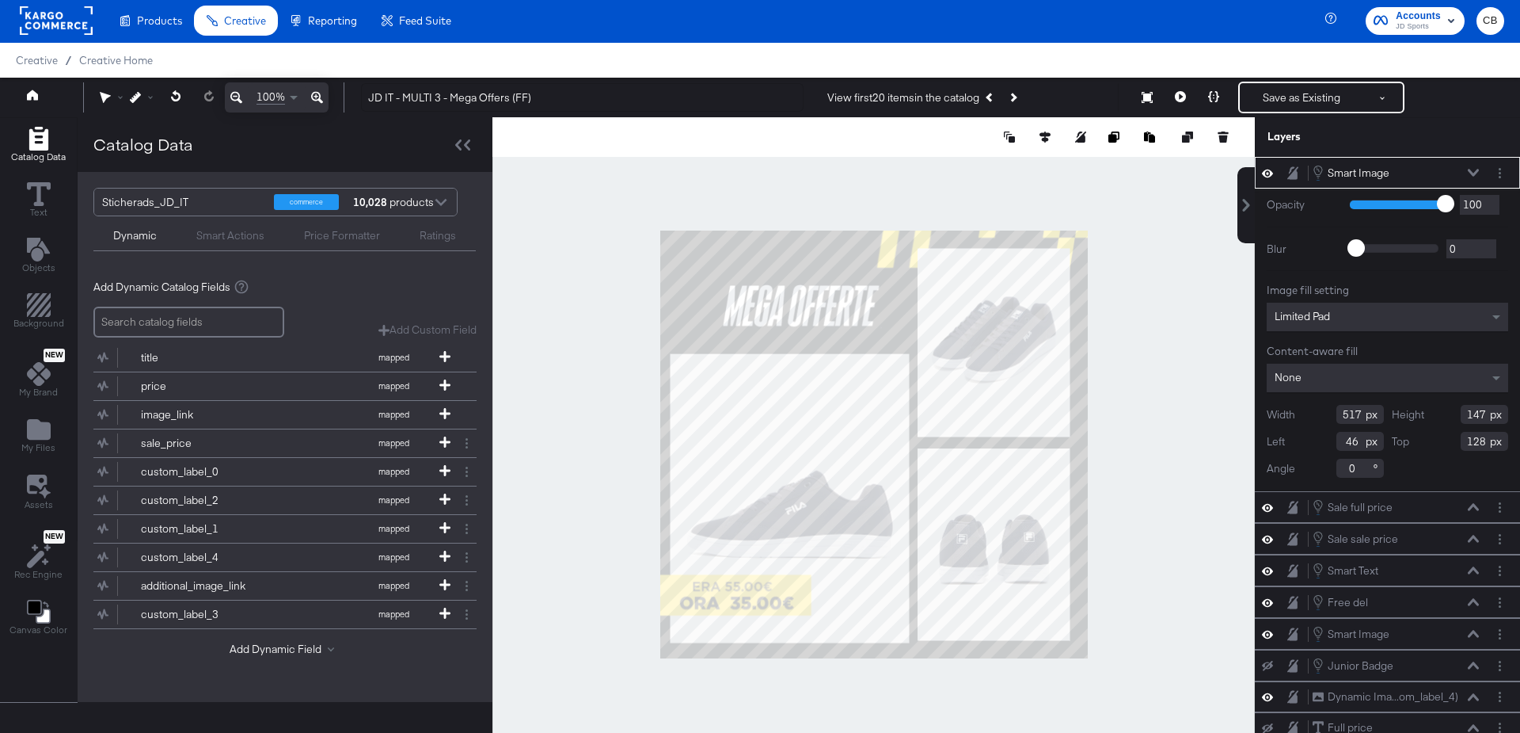
type input "414"
type input "118"
type input "103"
type input "133"
click at [1133, 357] on div at bounding box center [874, 444] width 763 height 654
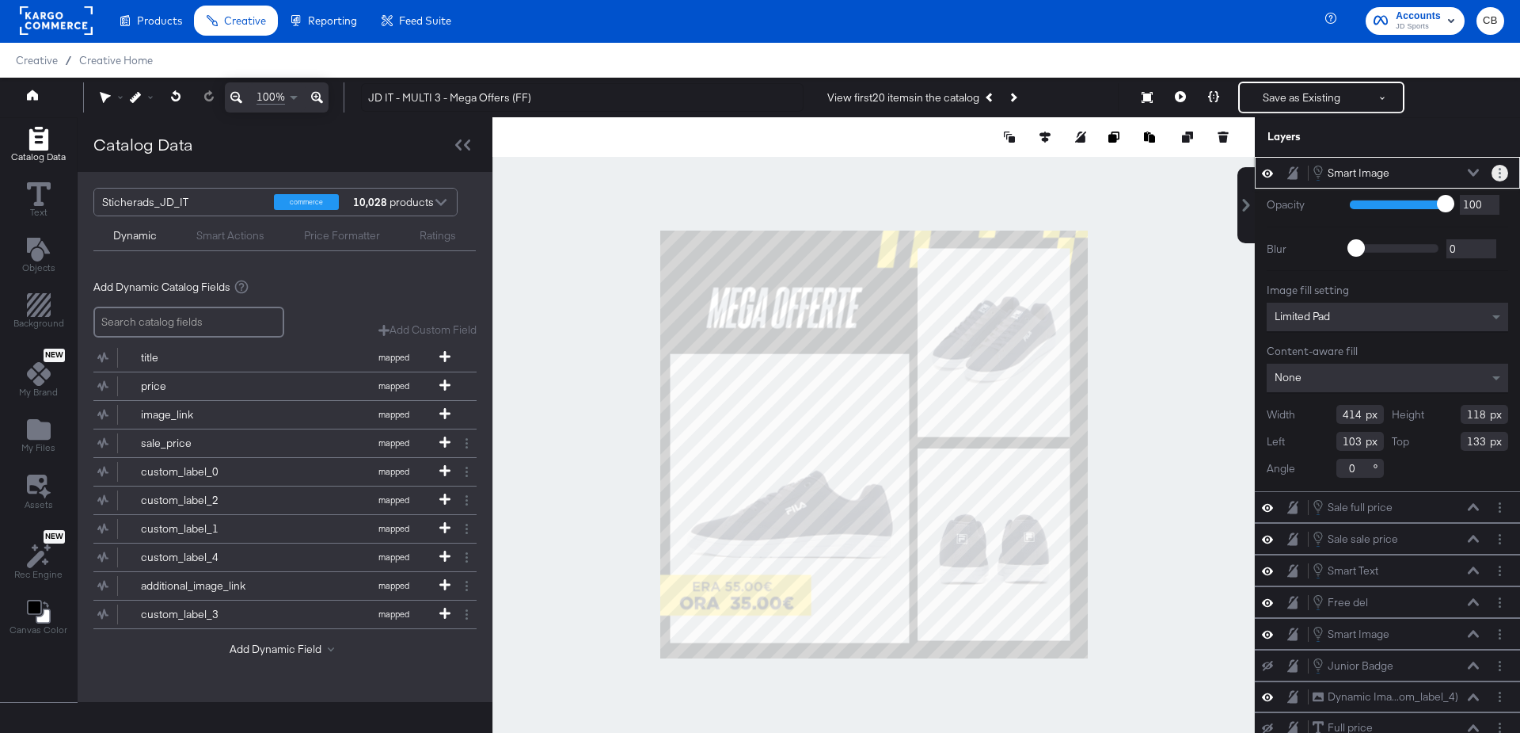
click at [1496, 167] on button "Layer Options" at bounding box center [1500, 173] width 17 height 17
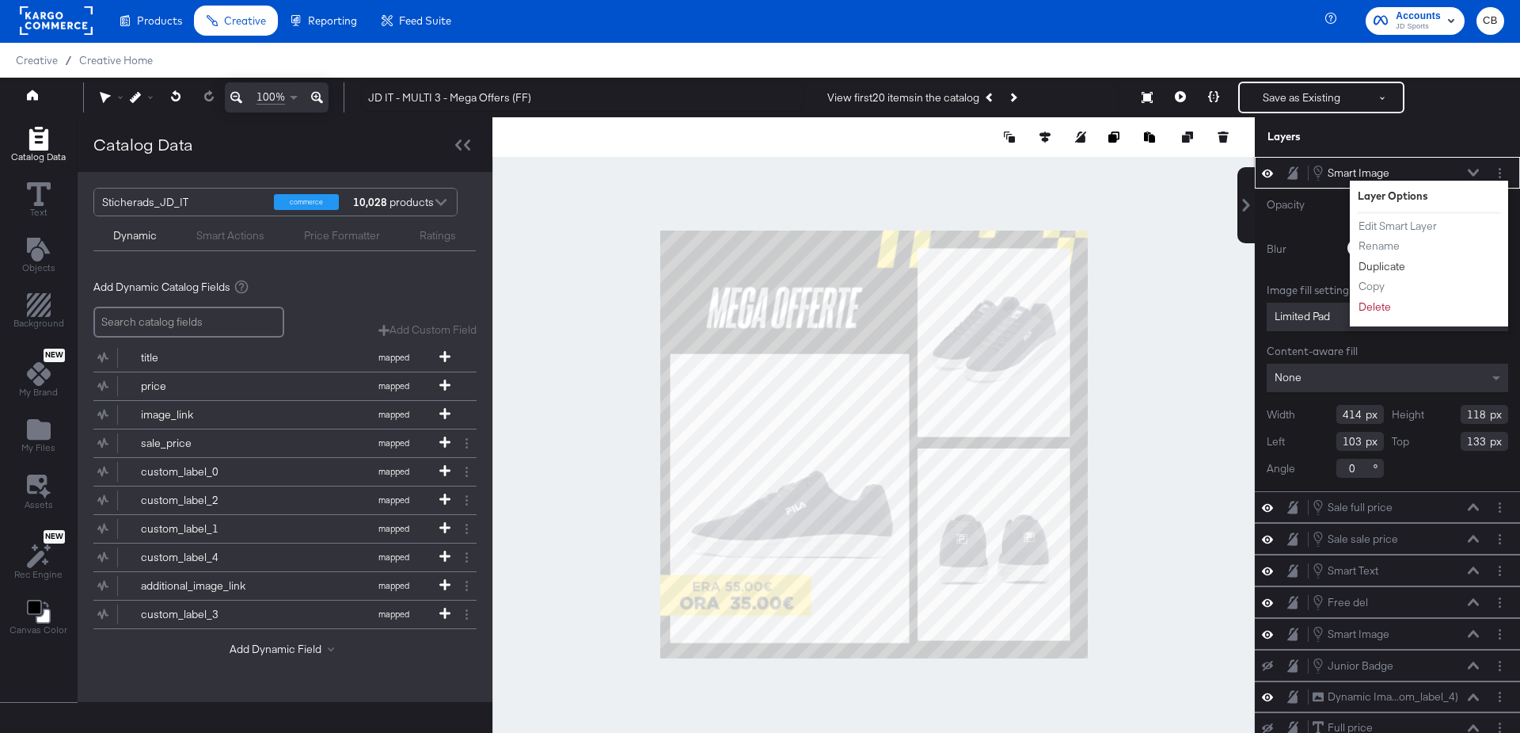
click at [1376, 261] on button "Duplicate" at bounding box center [1382, 266] width 48 height 17
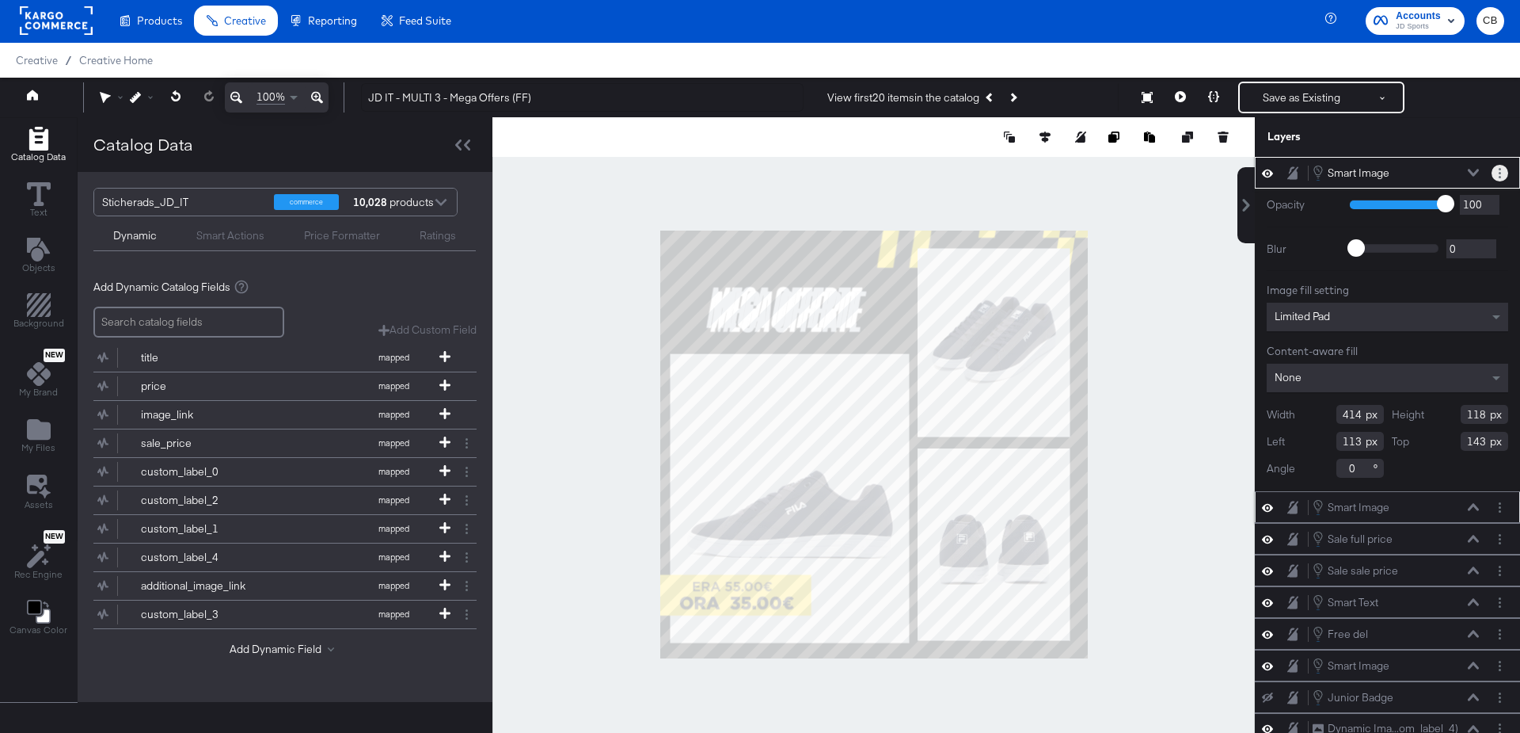
click at [1500, 168] on circle "Layer Options" at bounding box center [1500, 169] width 2 height 2
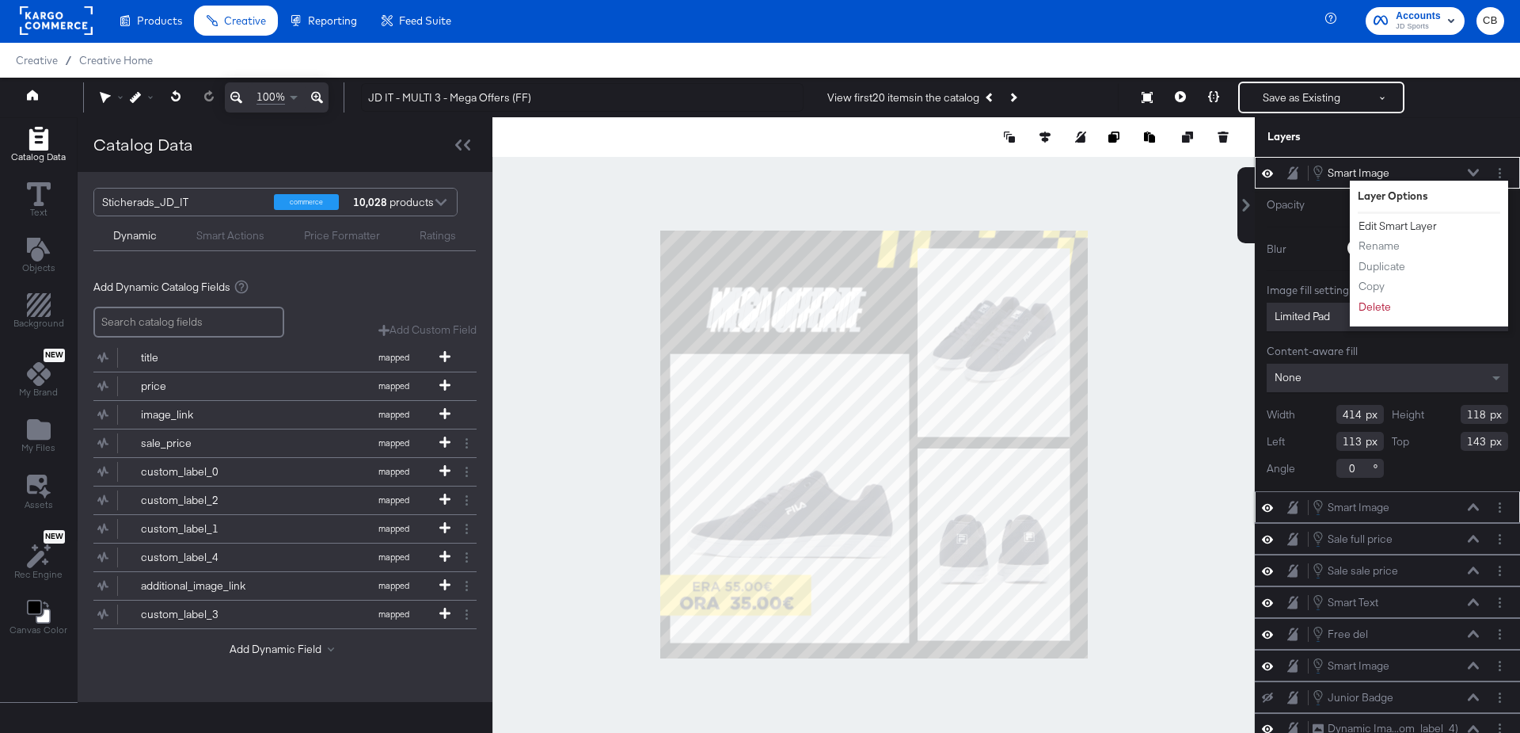
click at [1399, 225] on button "Edit Smart Layer" at bounding box center [1398, 226] width 80 height 17
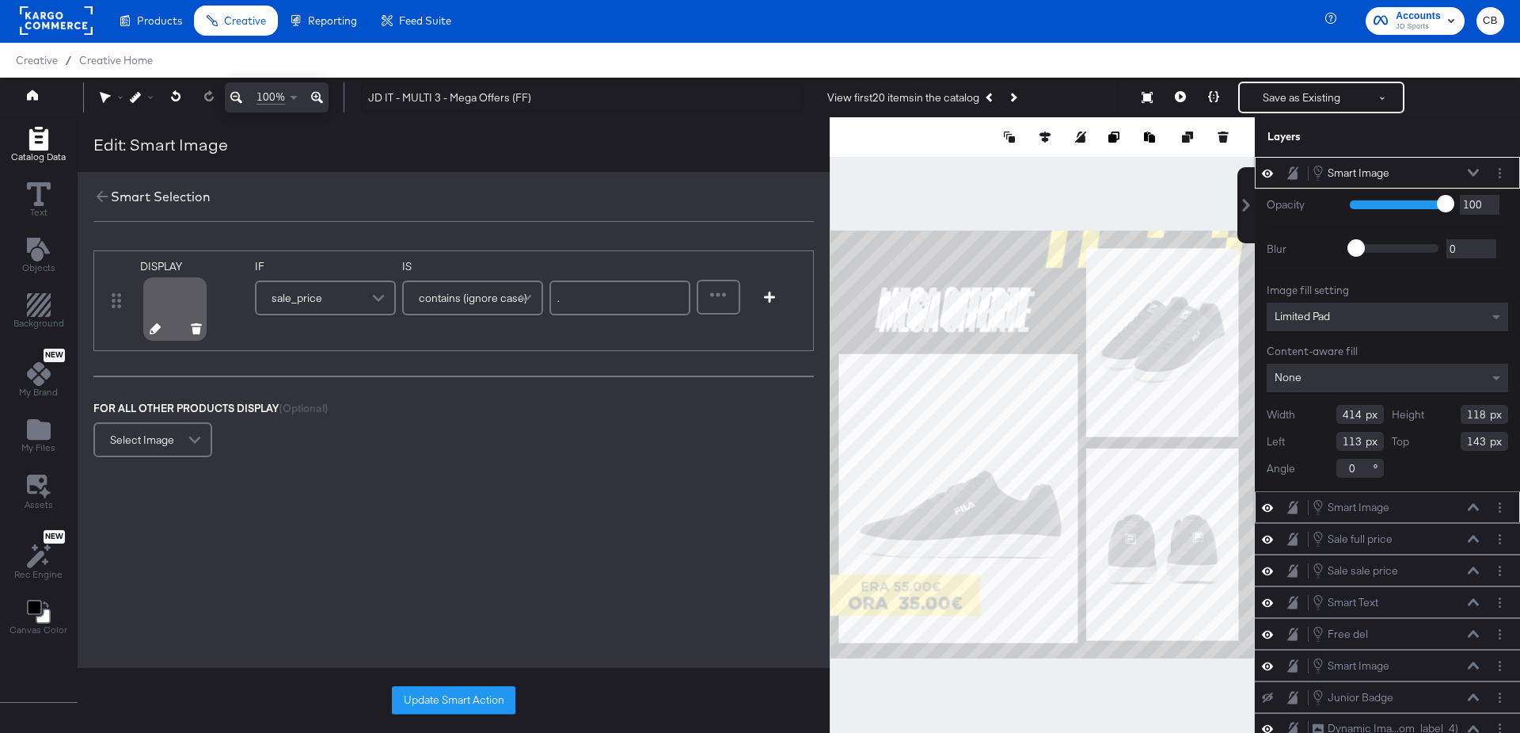
click at [150, 329] on icon at bounding box center [155, 328] width 11 height 11
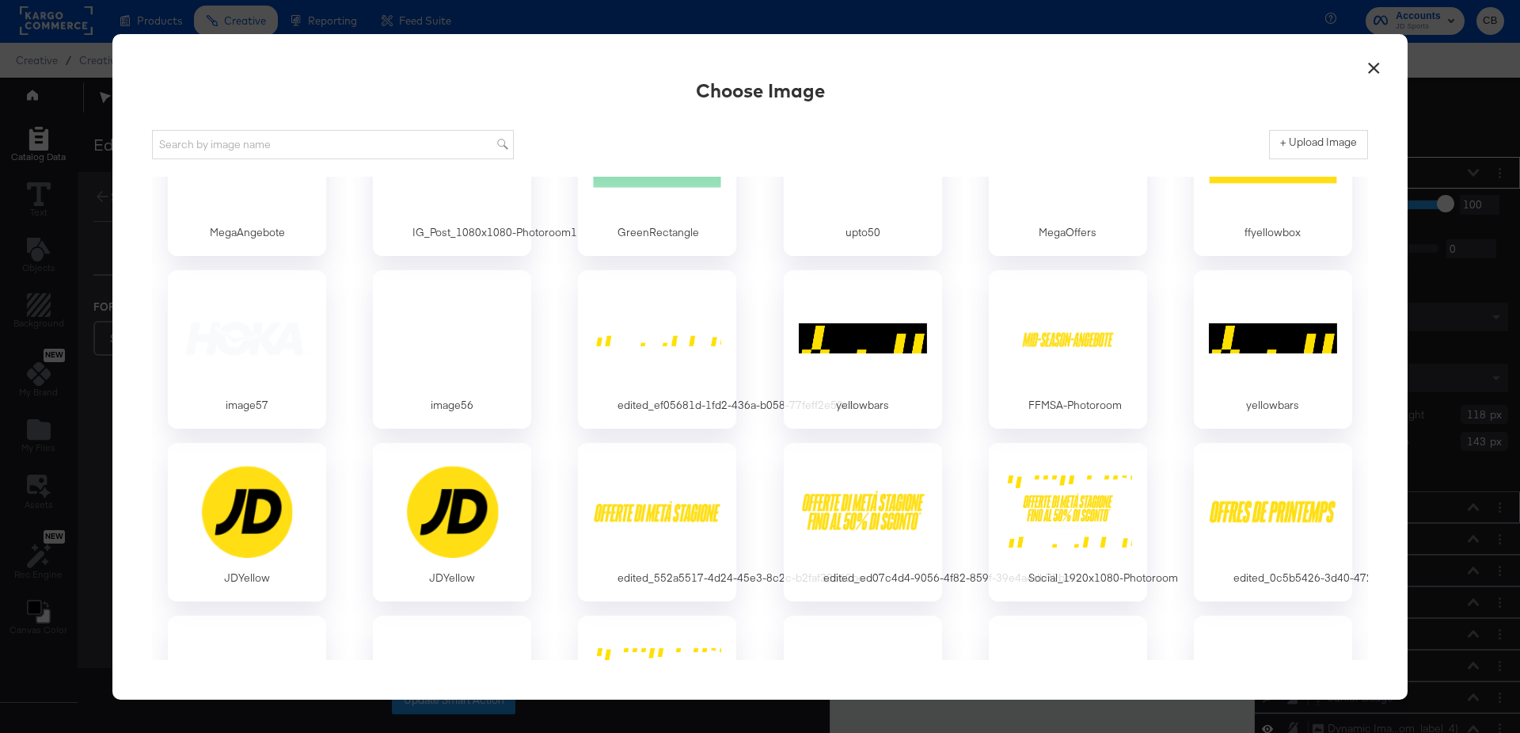
scroll to position [4412, 0]
click at [257, 489] on div at bounding box center [247, 509] width 148 height 109
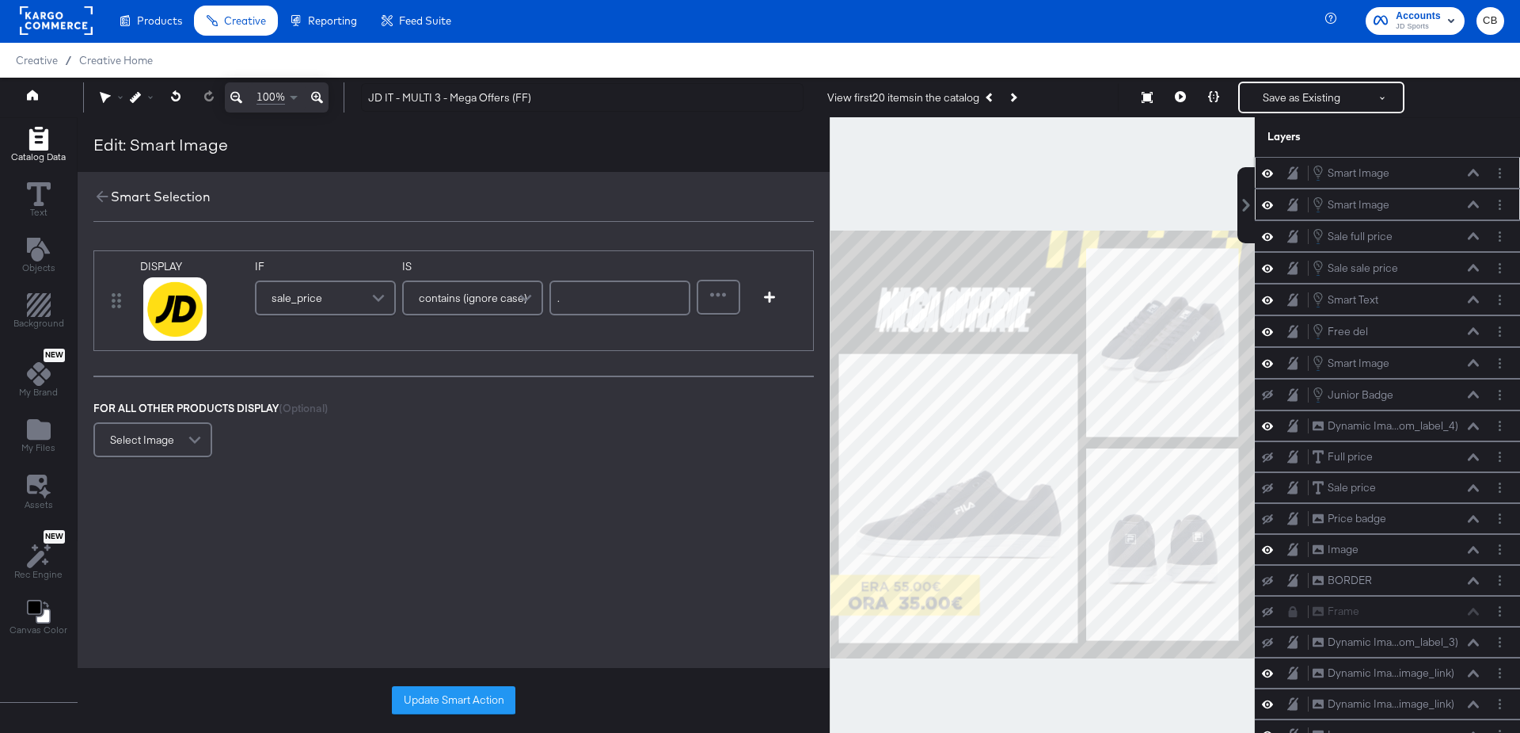
click at [503, 293] on span "contains (ignore case)" at bounding box center [473, 297] width 108 height 27
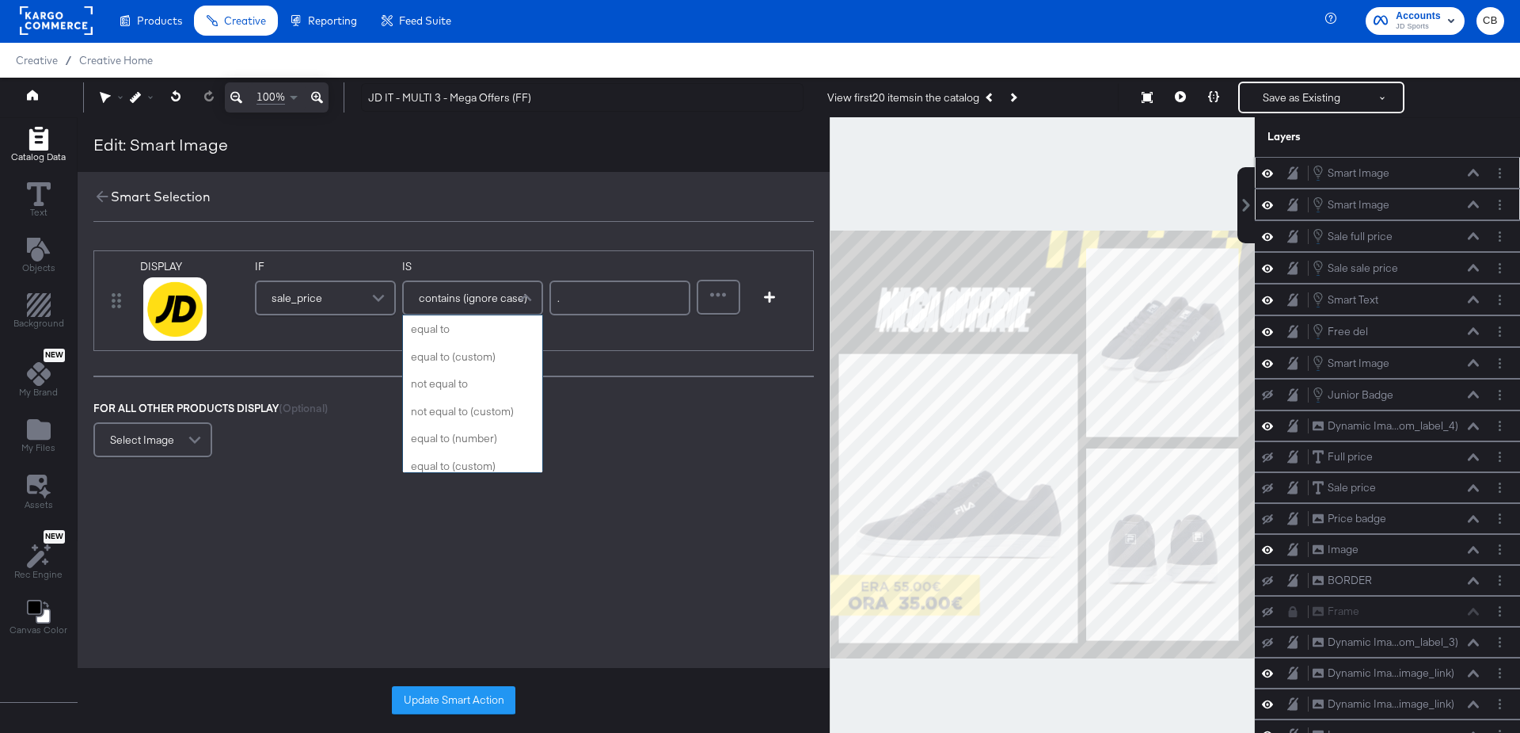
scroll to position [632, 0]
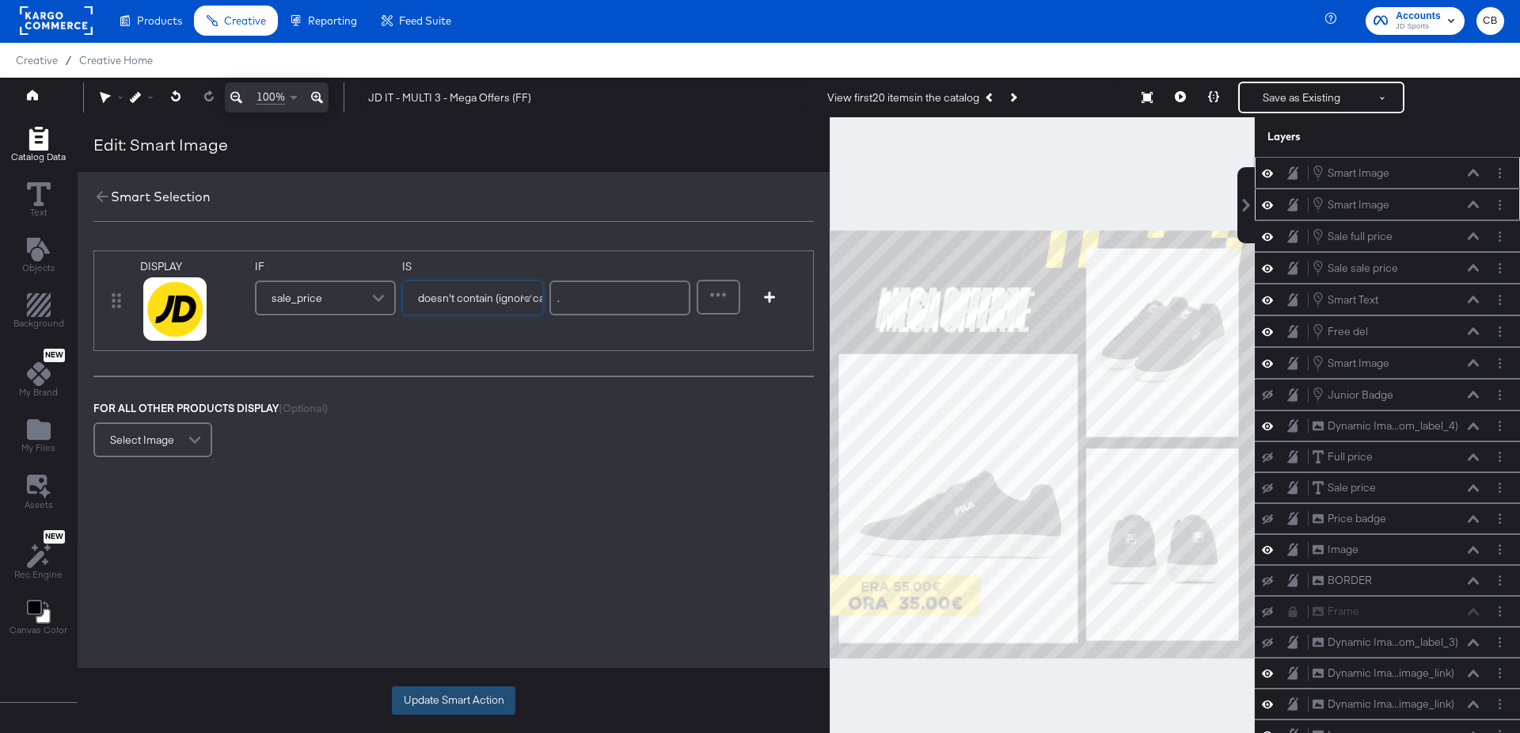
click at [436, 699] on button "Update Smart Action" at bounding box center [454, 700] width 124 height 29
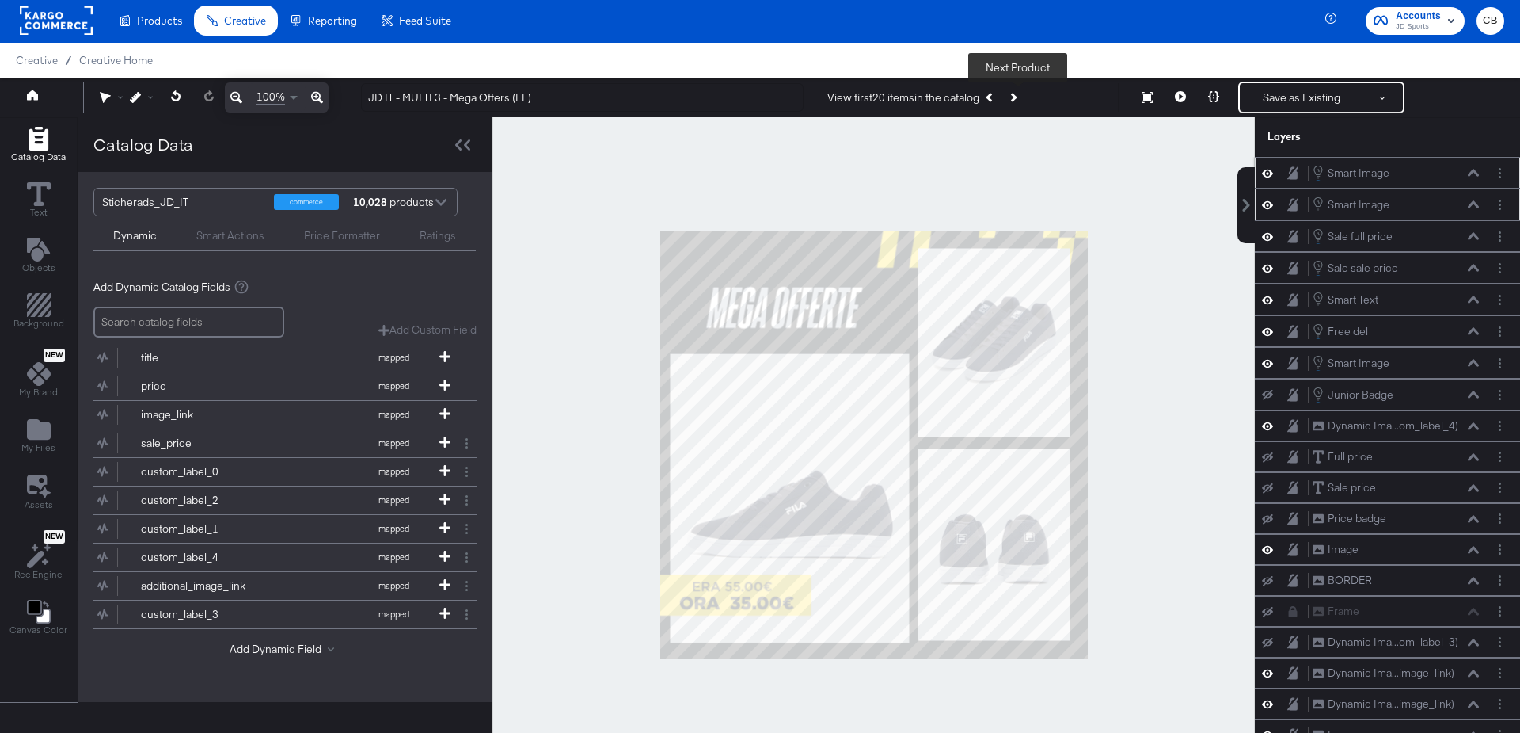
click at [1022, 95] on button "Next Product" at bounding box center [1013, 97] width 22 height 29
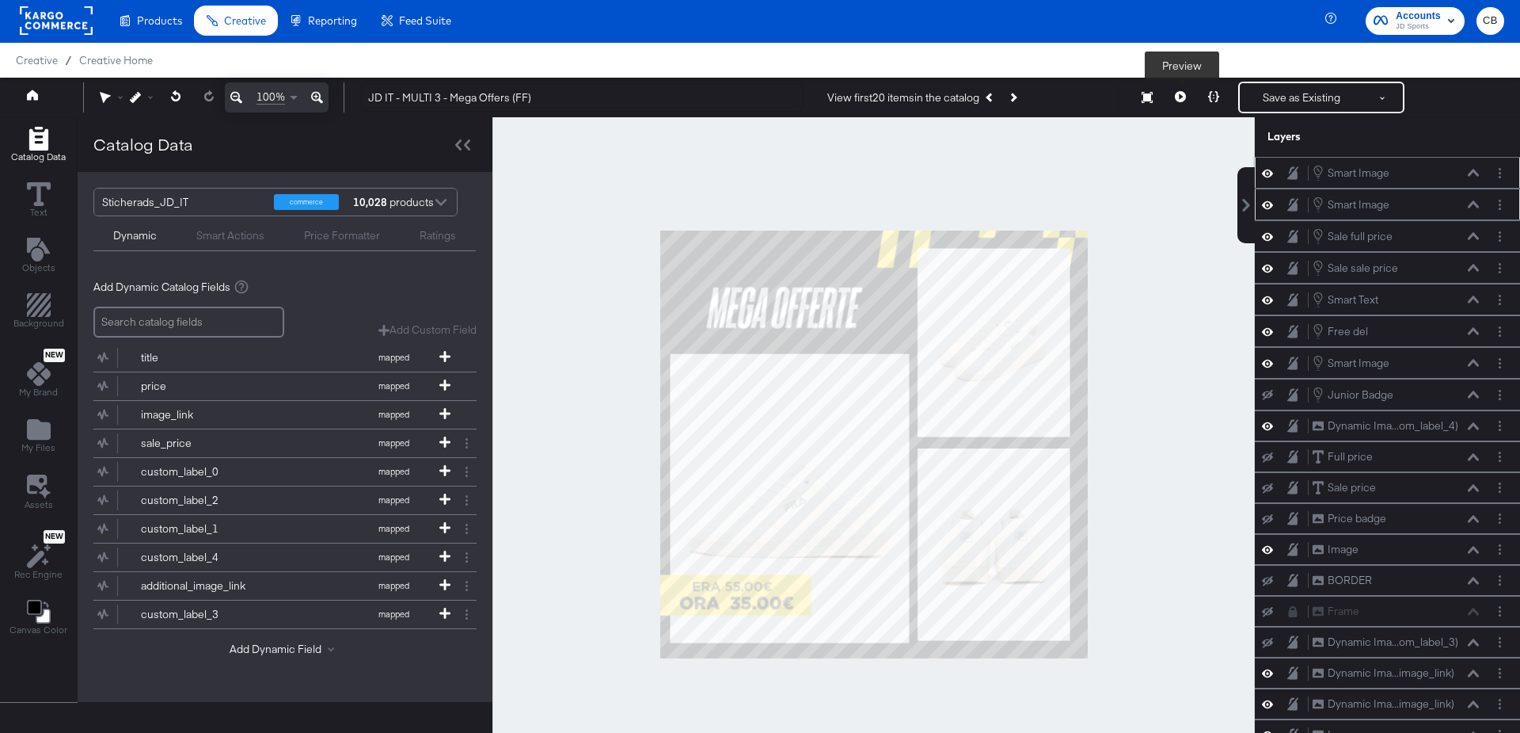
click at [1183, 96] on icon at bounding box center [1180, 96] width 11 height 11
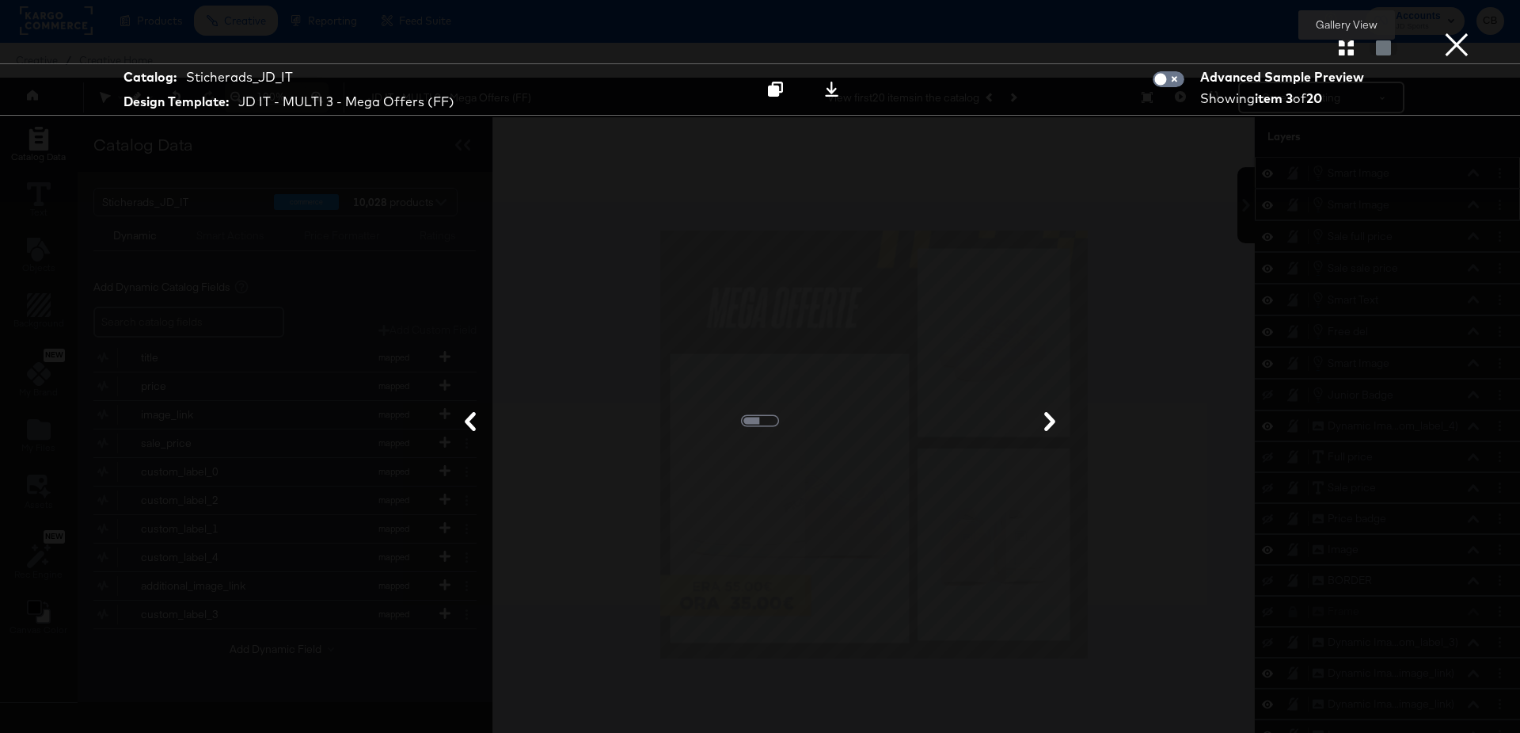
click at [1343, 50] on icon "button" at bounding box center [1346, 47] width 15 height 15
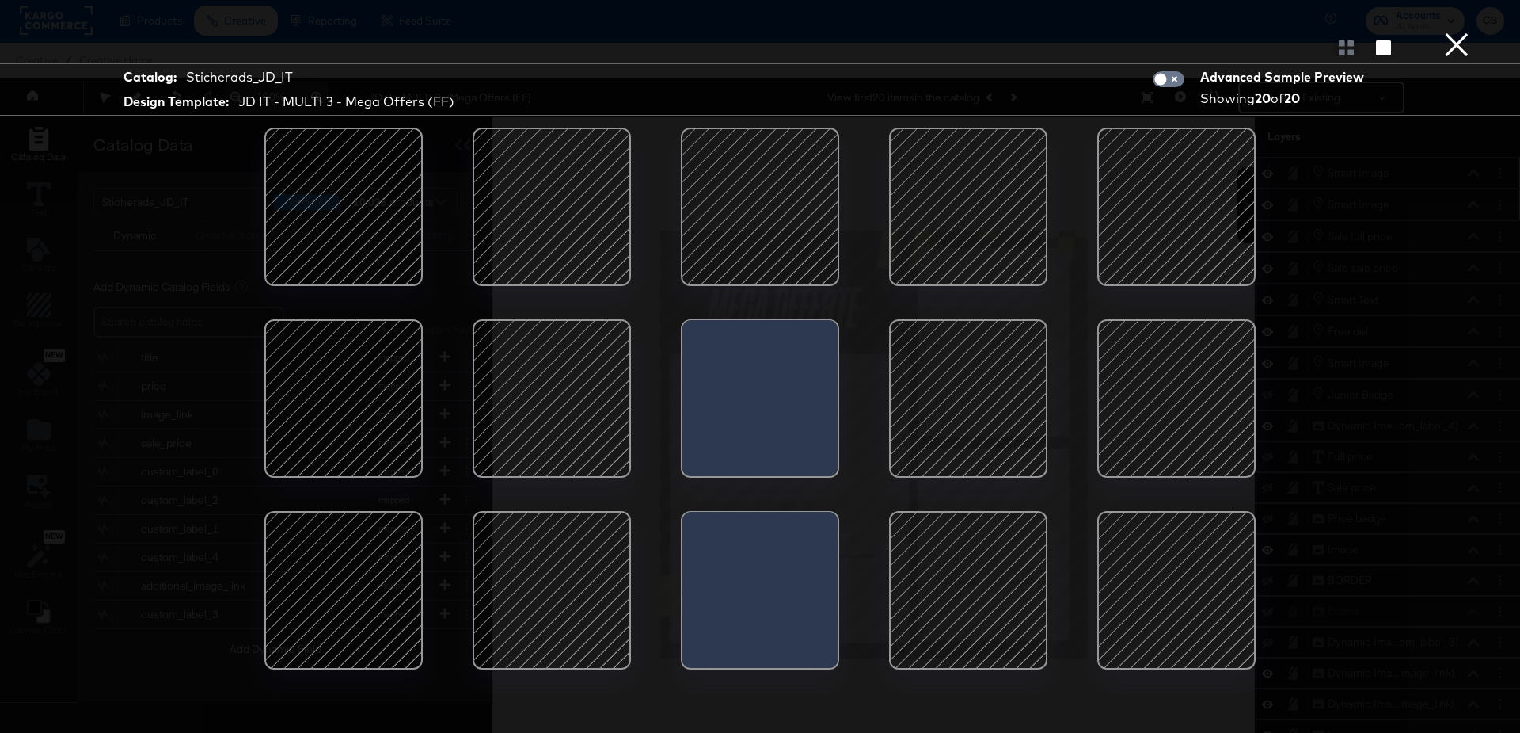
click at [348, 369] on div at bounding box center [343, 398] width 135 height 135
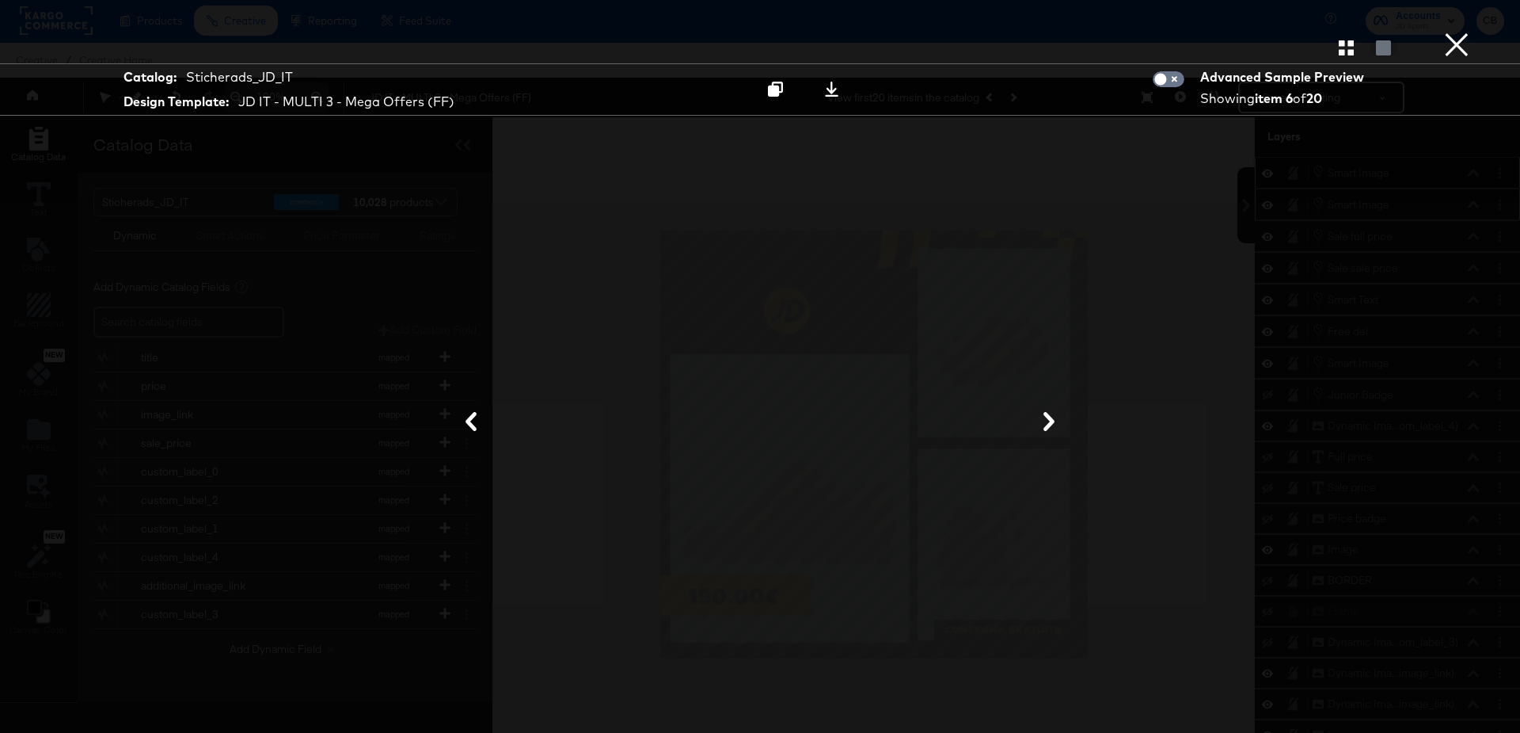
click at [1462, 32] on button "×" at bounding box center [1457, 16] width 32 height 32
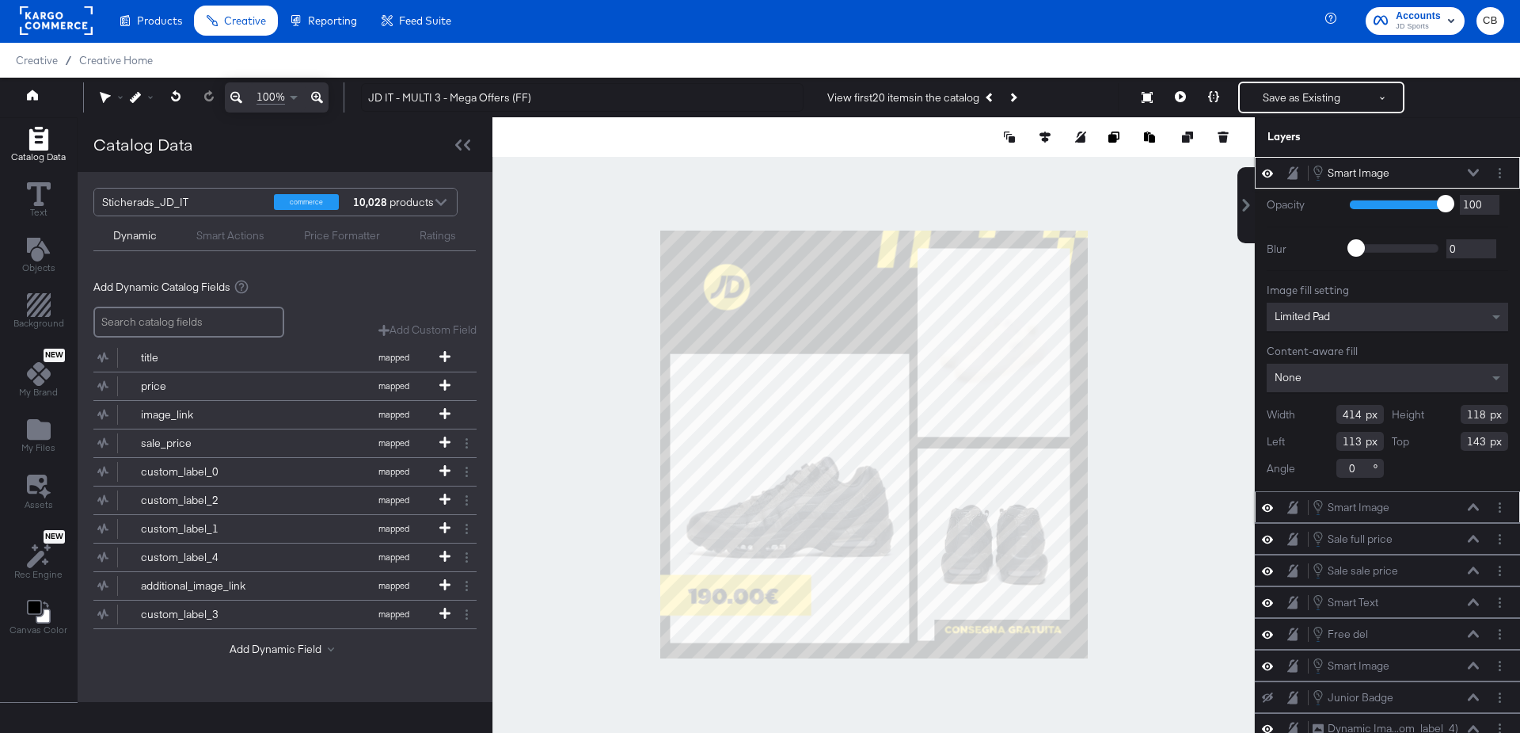
type input "-39"
type input "83"
type input "-106"
type input "39"
click at [1098, 351] on div at bounding box center [874, 444] width 763 height 654
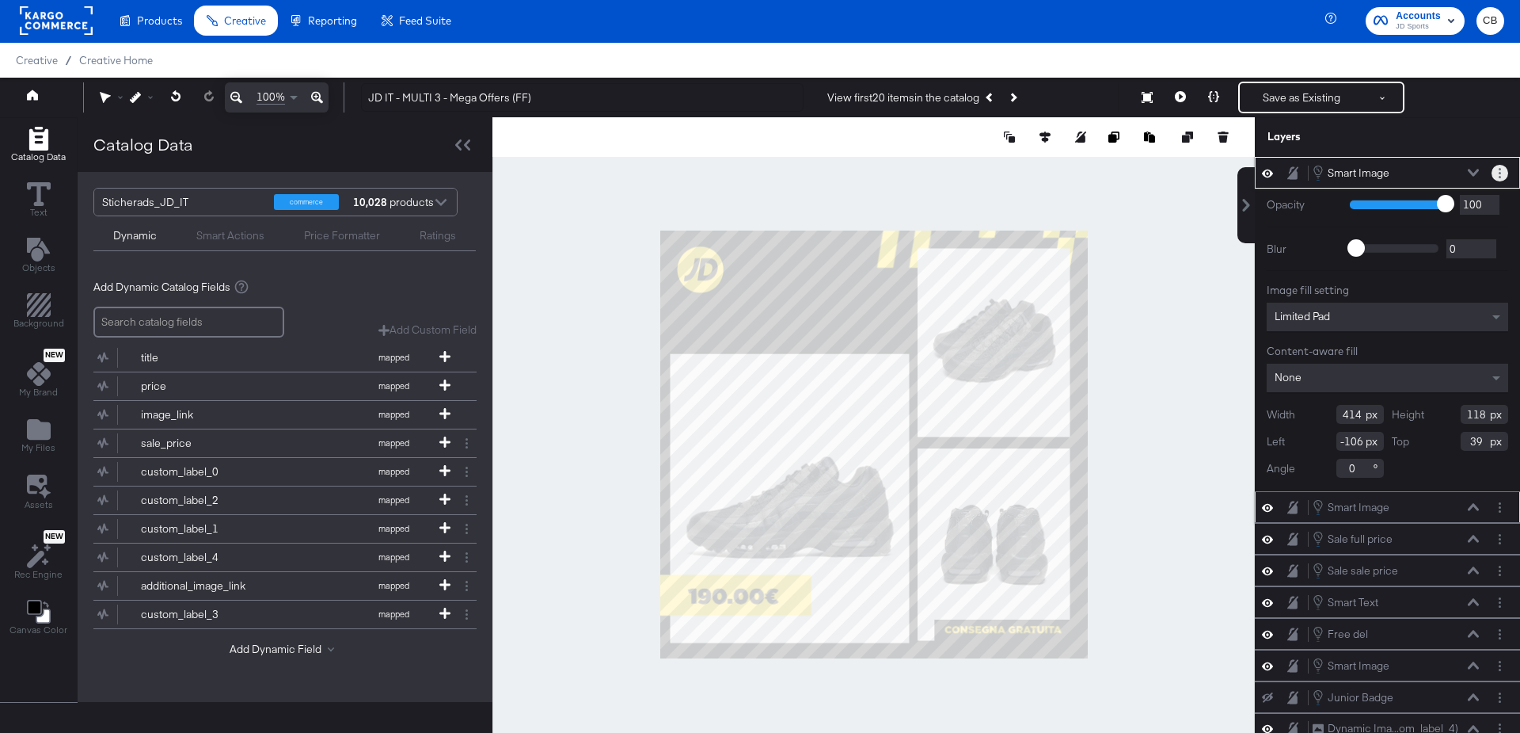
click at [1501, 173] on icon "Layer Options" at bounding box center [1500, 173] width 2 height 10
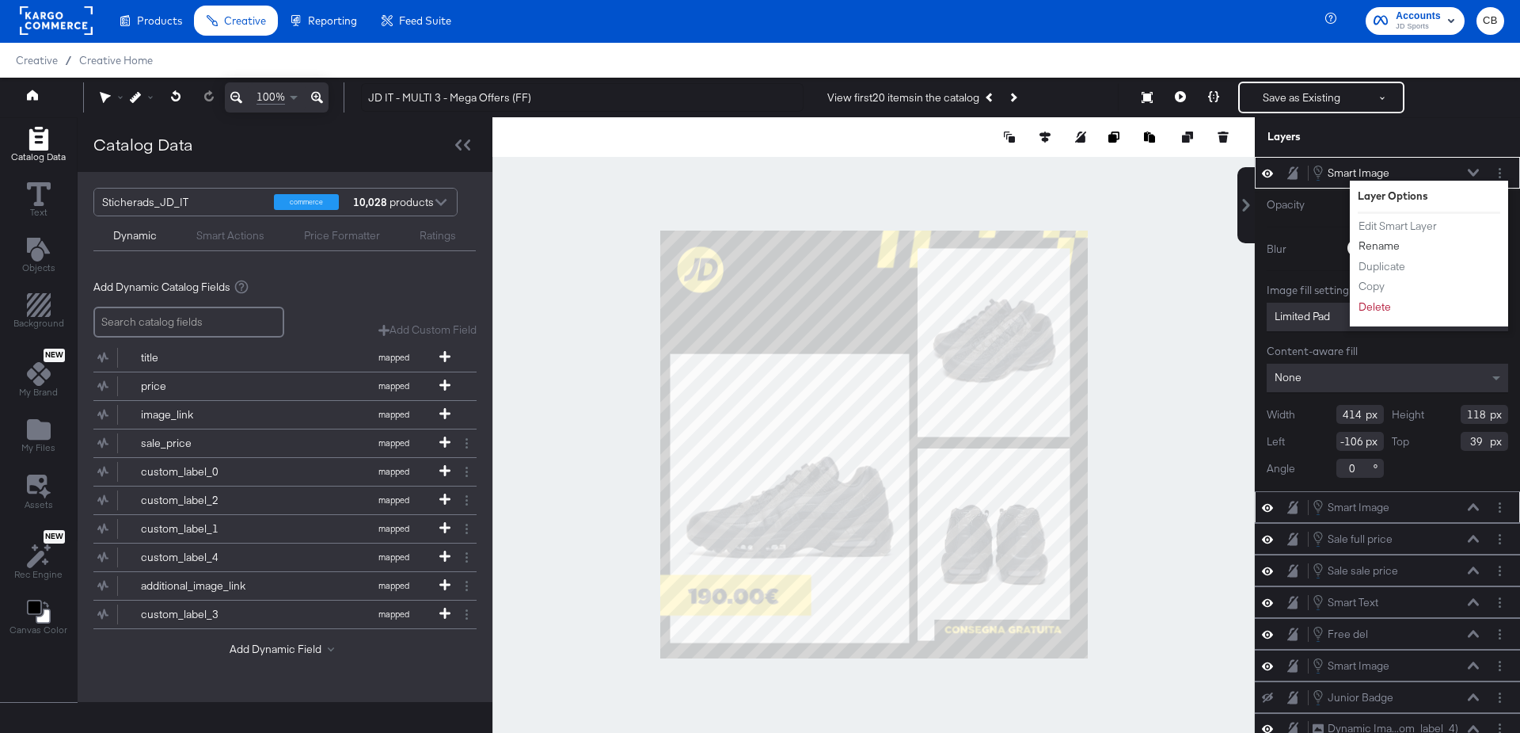
click at [1380, 245] on button "Rename" at bounding box center [1379, 246] width 43 height 17
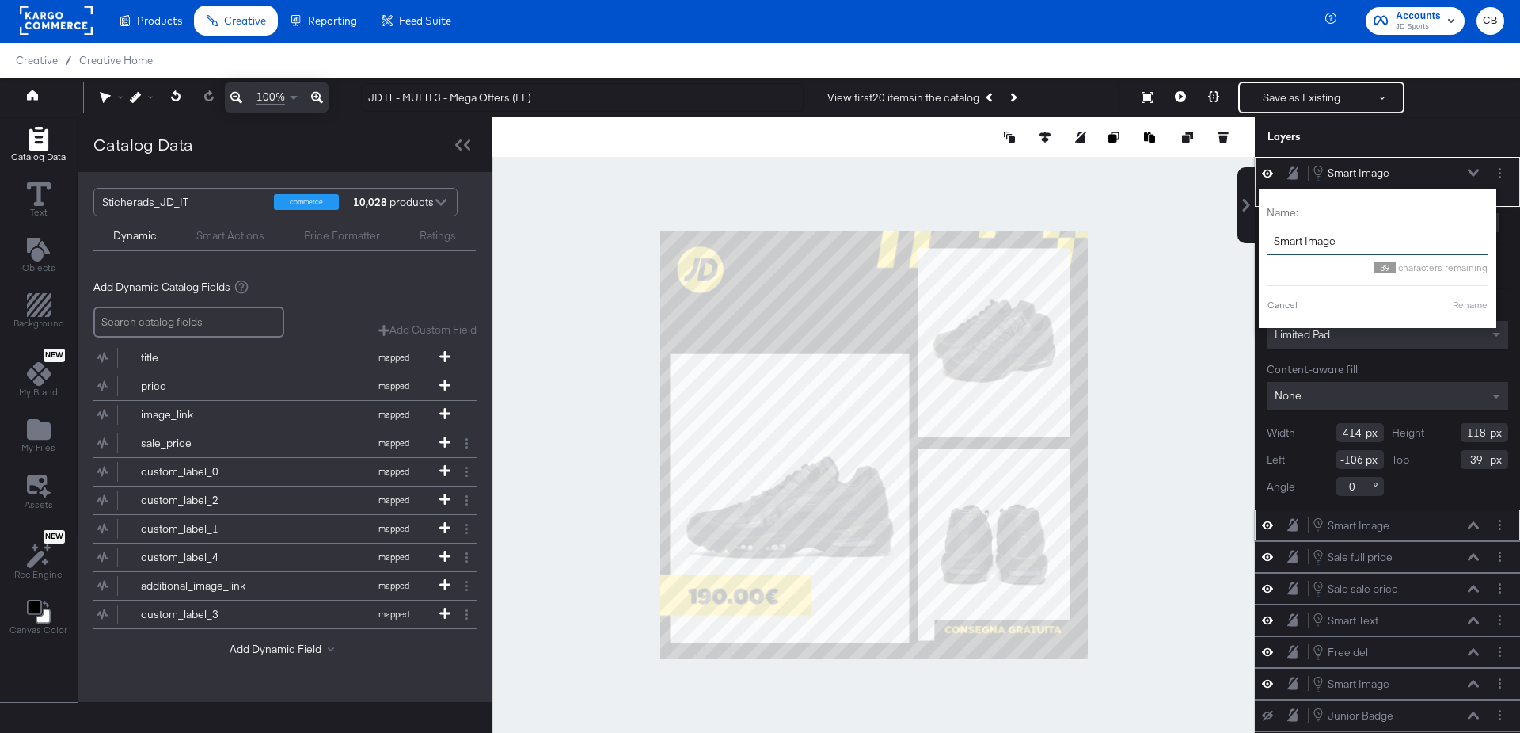
click at [1316, 244] on input "Smart Image" at bounding box center [1378, 240] width 222 height 29
type input "JD Logo"
click at [1441, 299] on button "Rename" at bounding box center [1451, 305] width 36 height 14
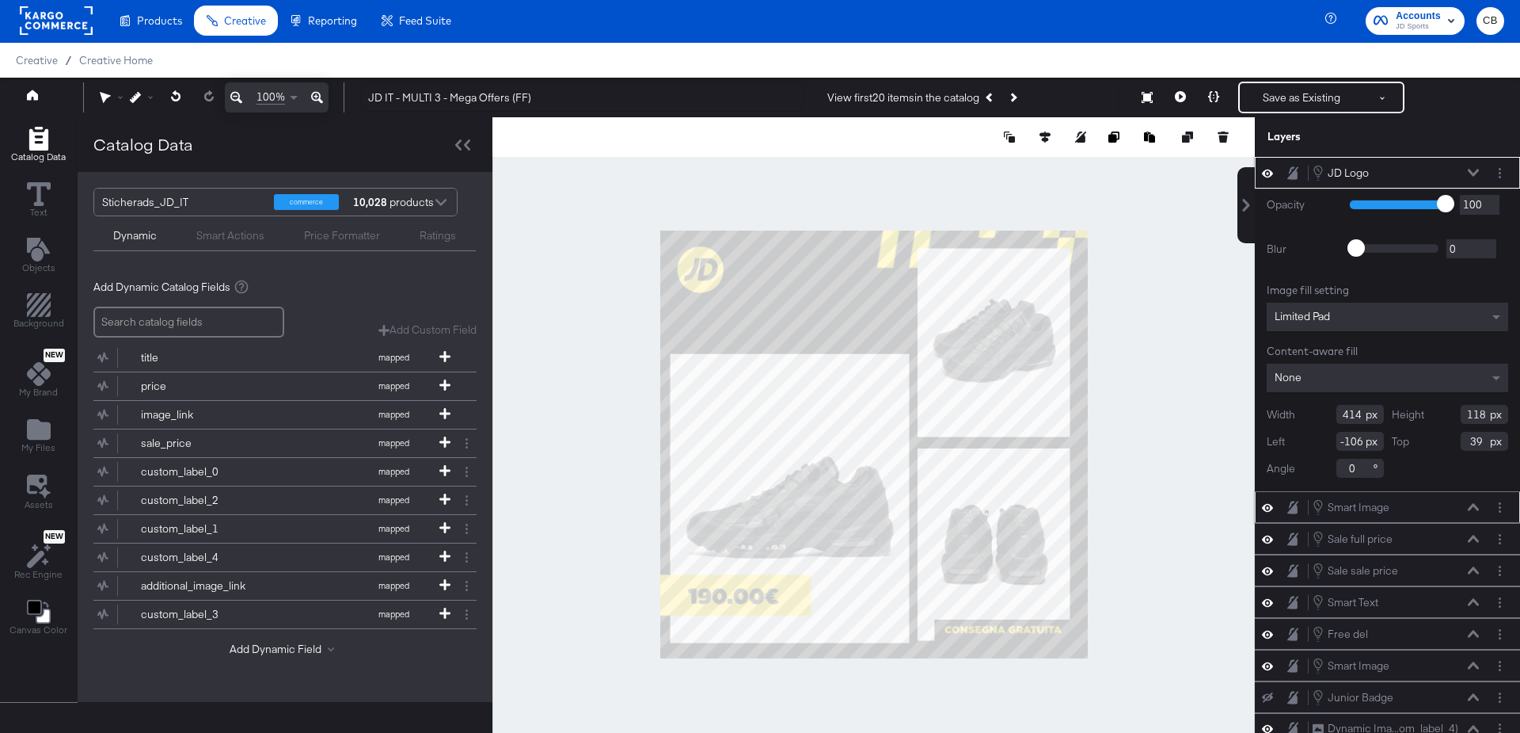
click at [1211, 249] on div at bounding box center [874, 444] width 763 height 654
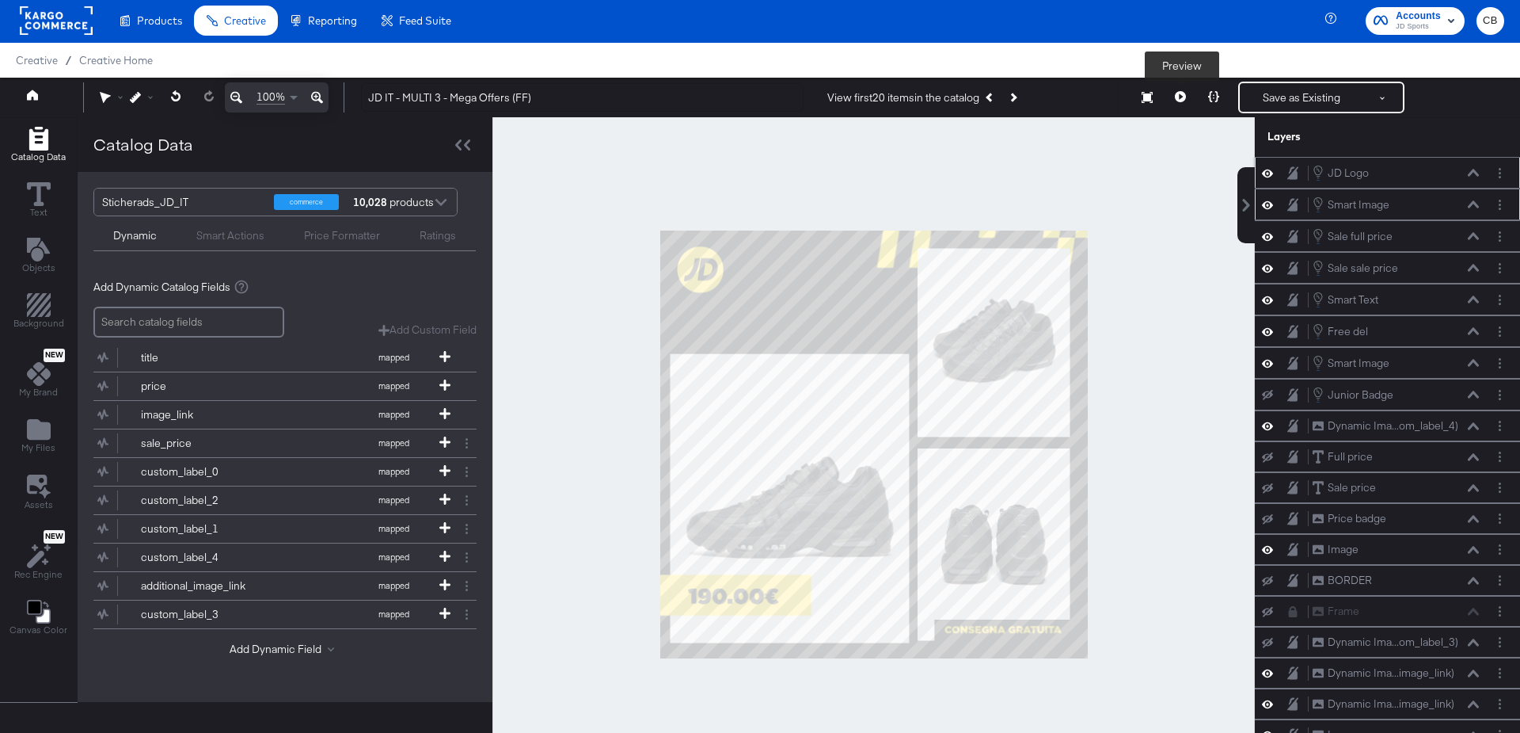
click at [1187, 96] on button at bounding box center [1180, 98] width 33 height 32
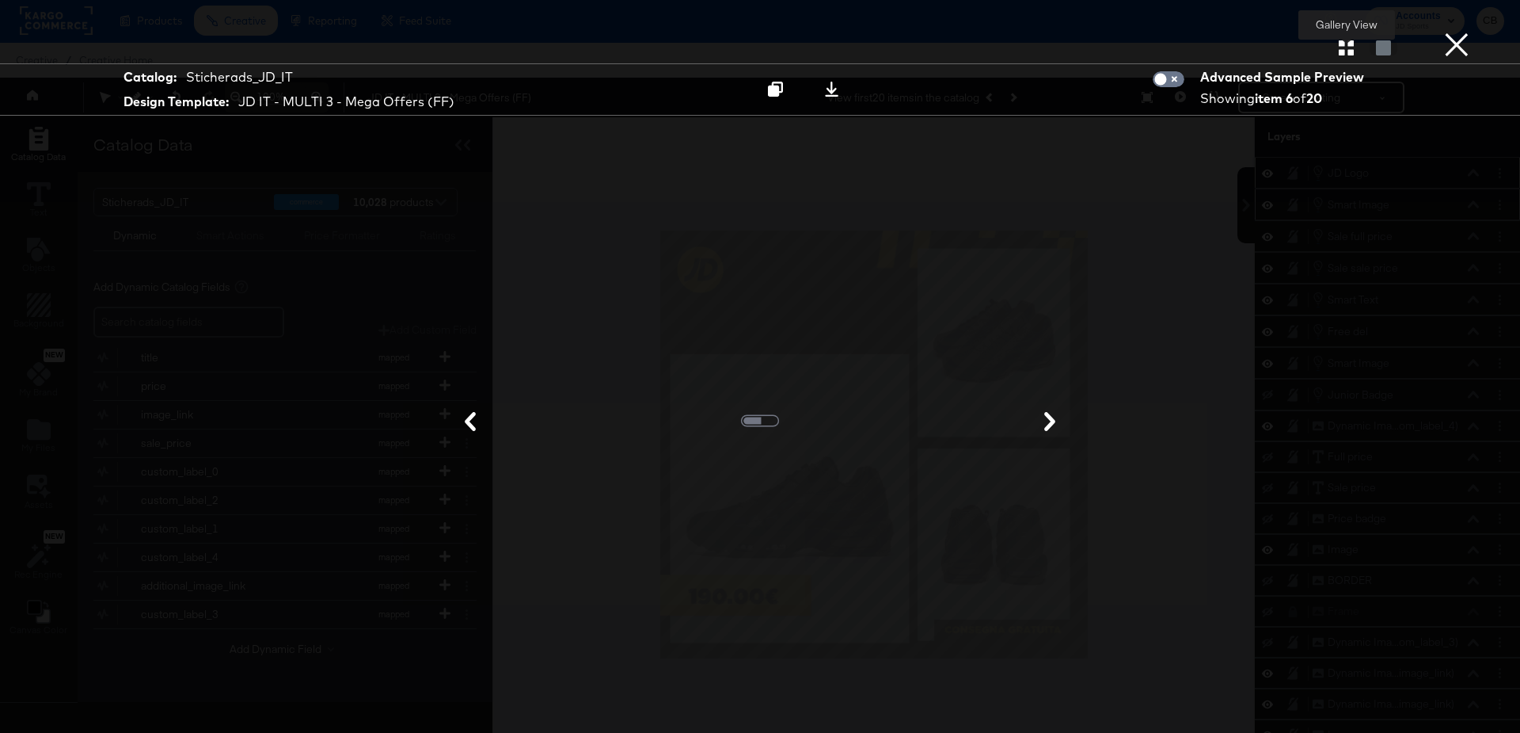
click at [1349, 55] on icon "button" at bounding box center [1346, 47] width 15 height 15
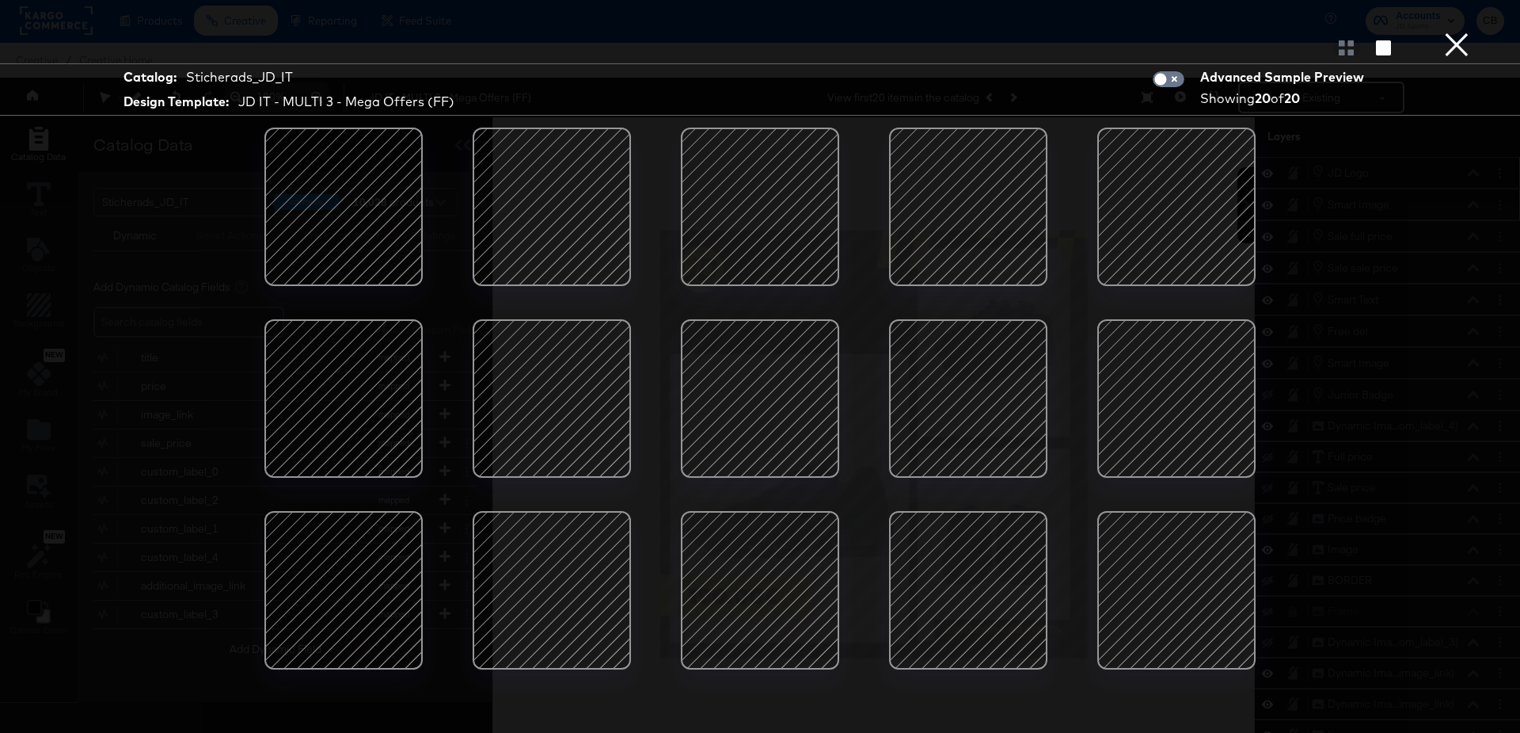
click at [1464, 32] on button "×" at bounding box center [1457, 16] width 32 height 32
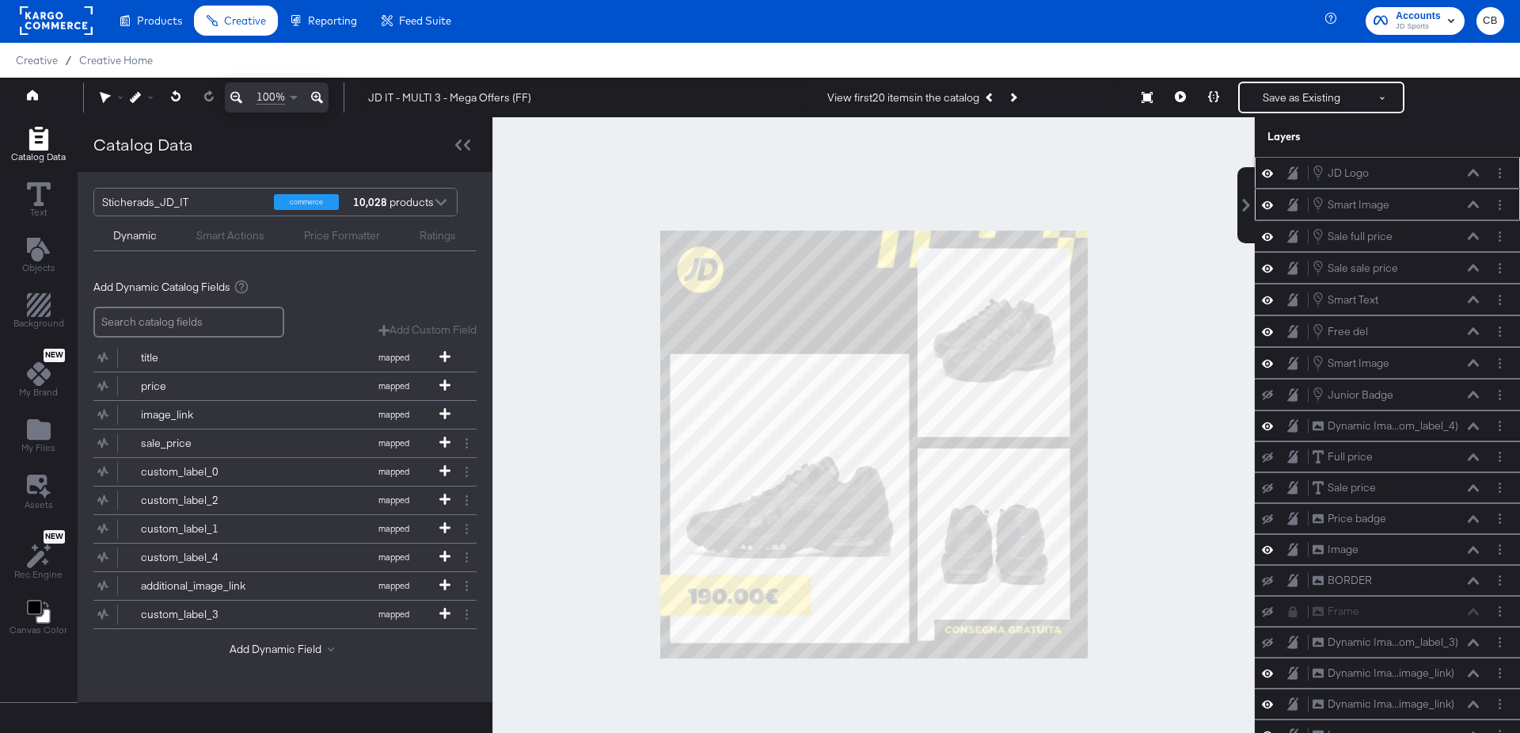
scroll to position [14, 0]
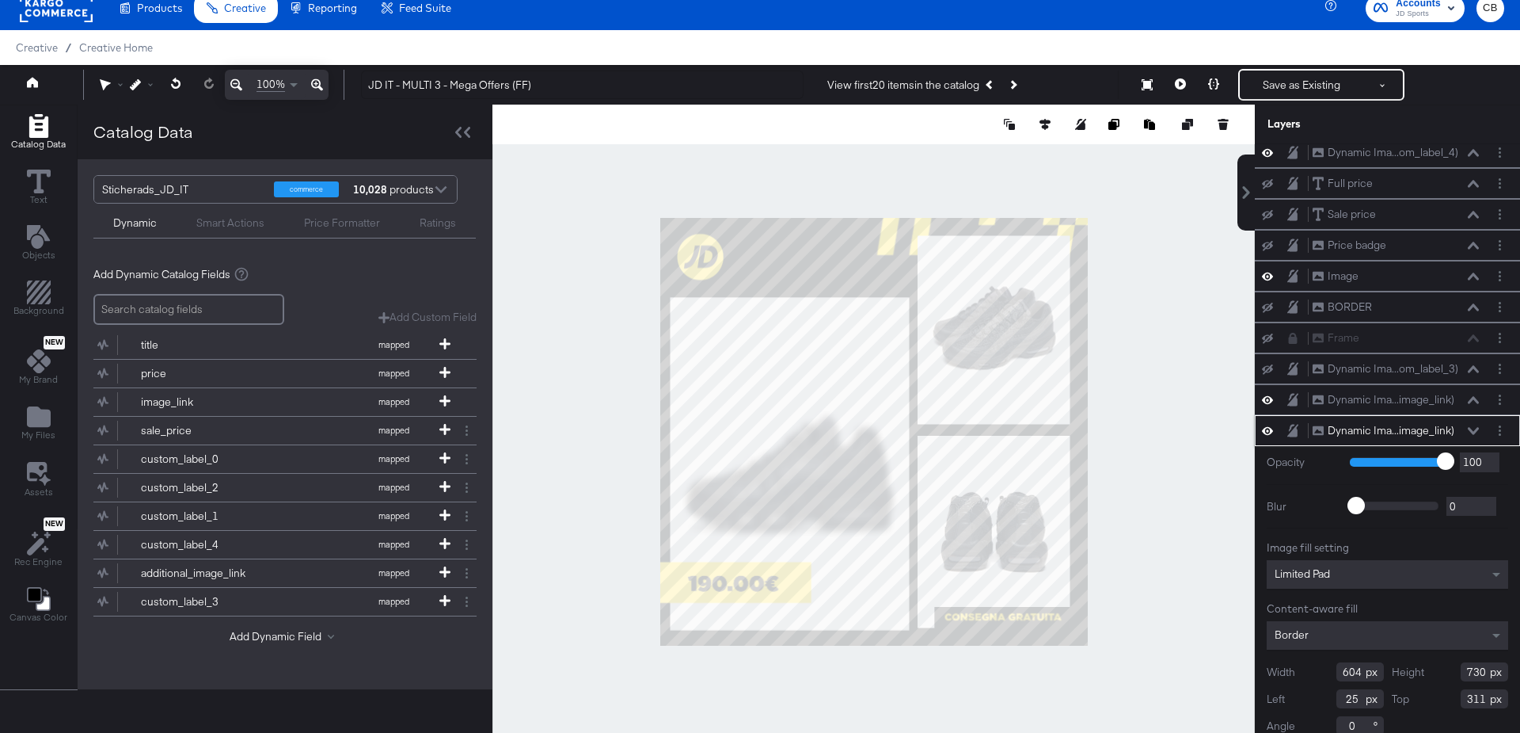
type input "840"
type input "201"
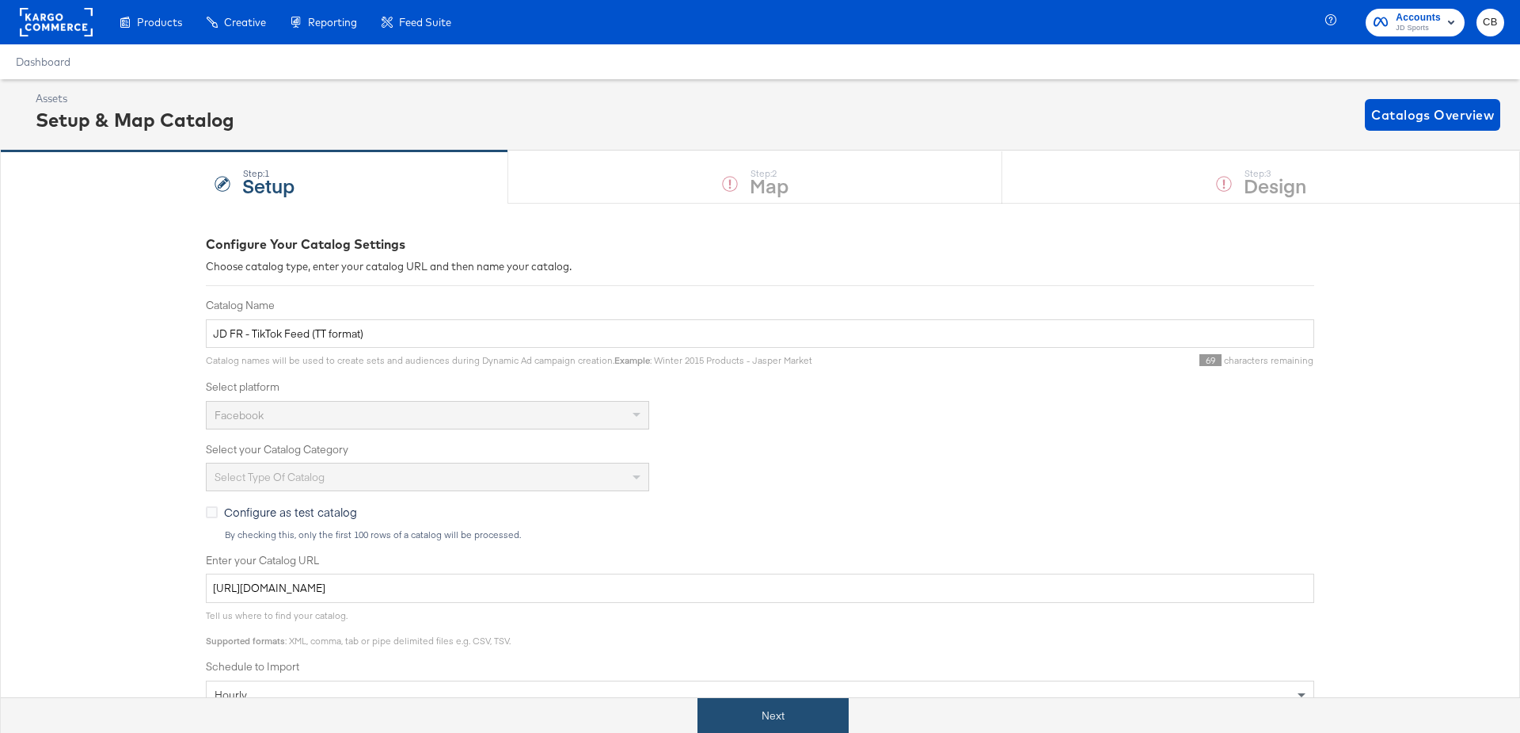
click at [740, 721] on button "Next" at bounding box center [773, 716] width 151 height 36
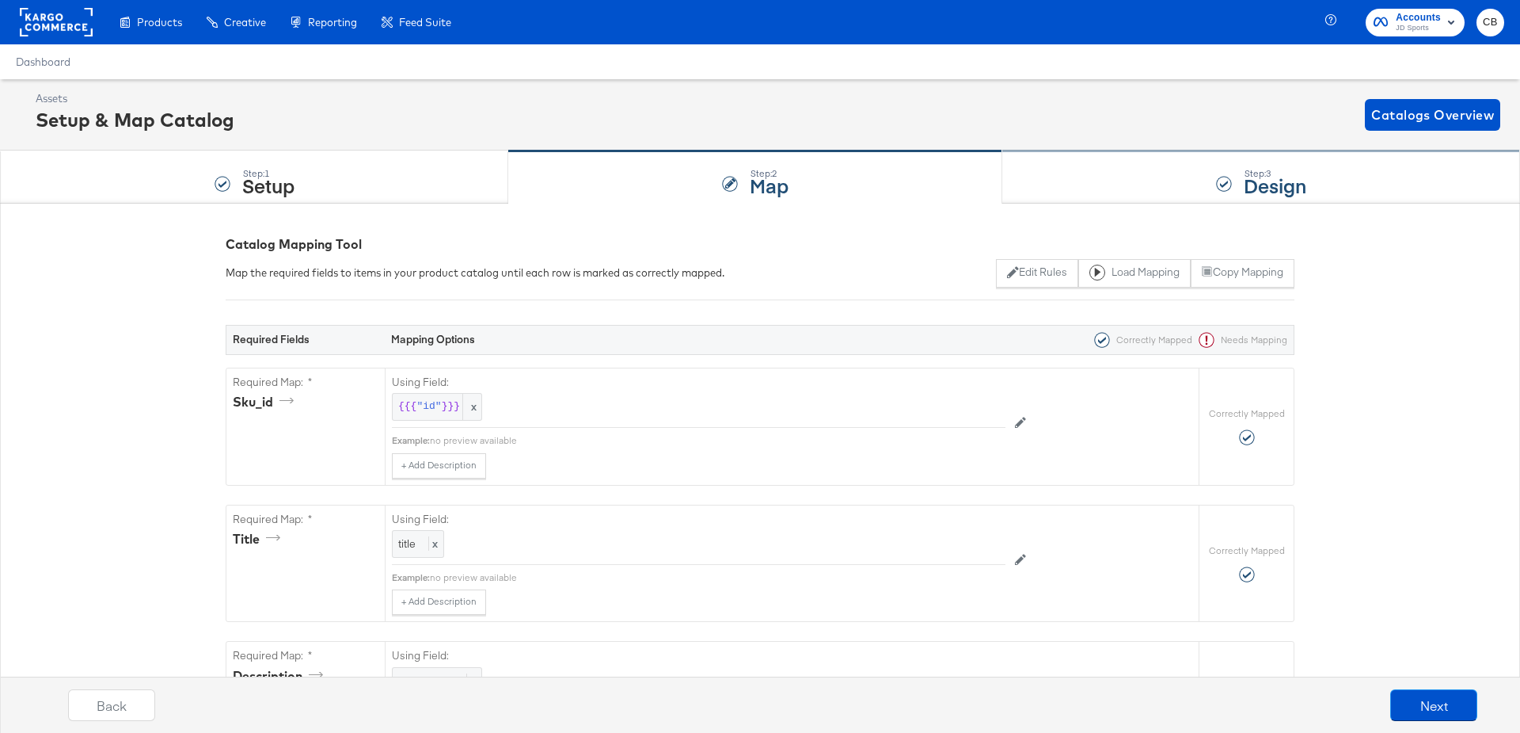
click at [1042, 170] on div "Step: 3 Design" at bounding box center [1262, 177] width 518 height 52
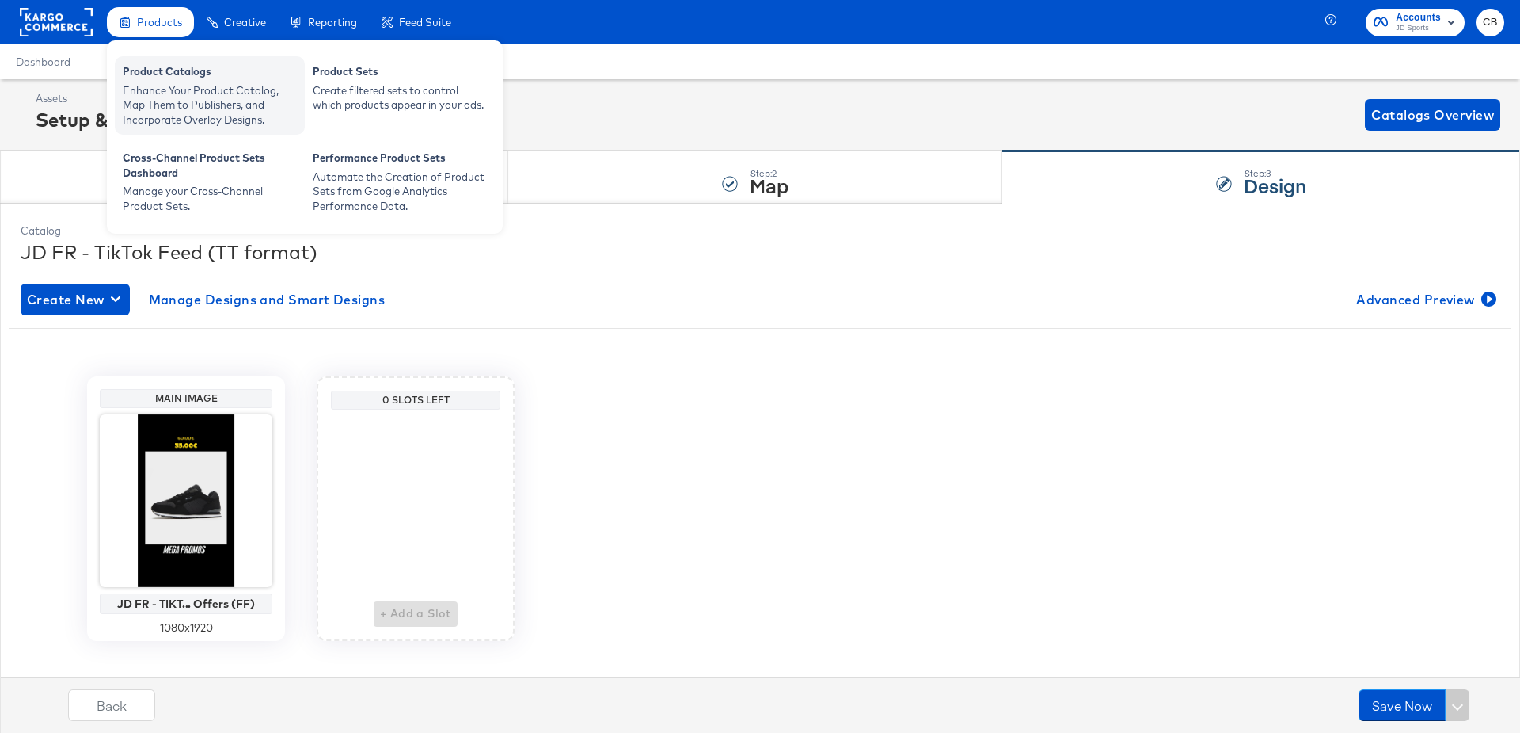
click at [163, 79] on div "Product Catalogs" at bounding box center [210, 73] width 174 height 19
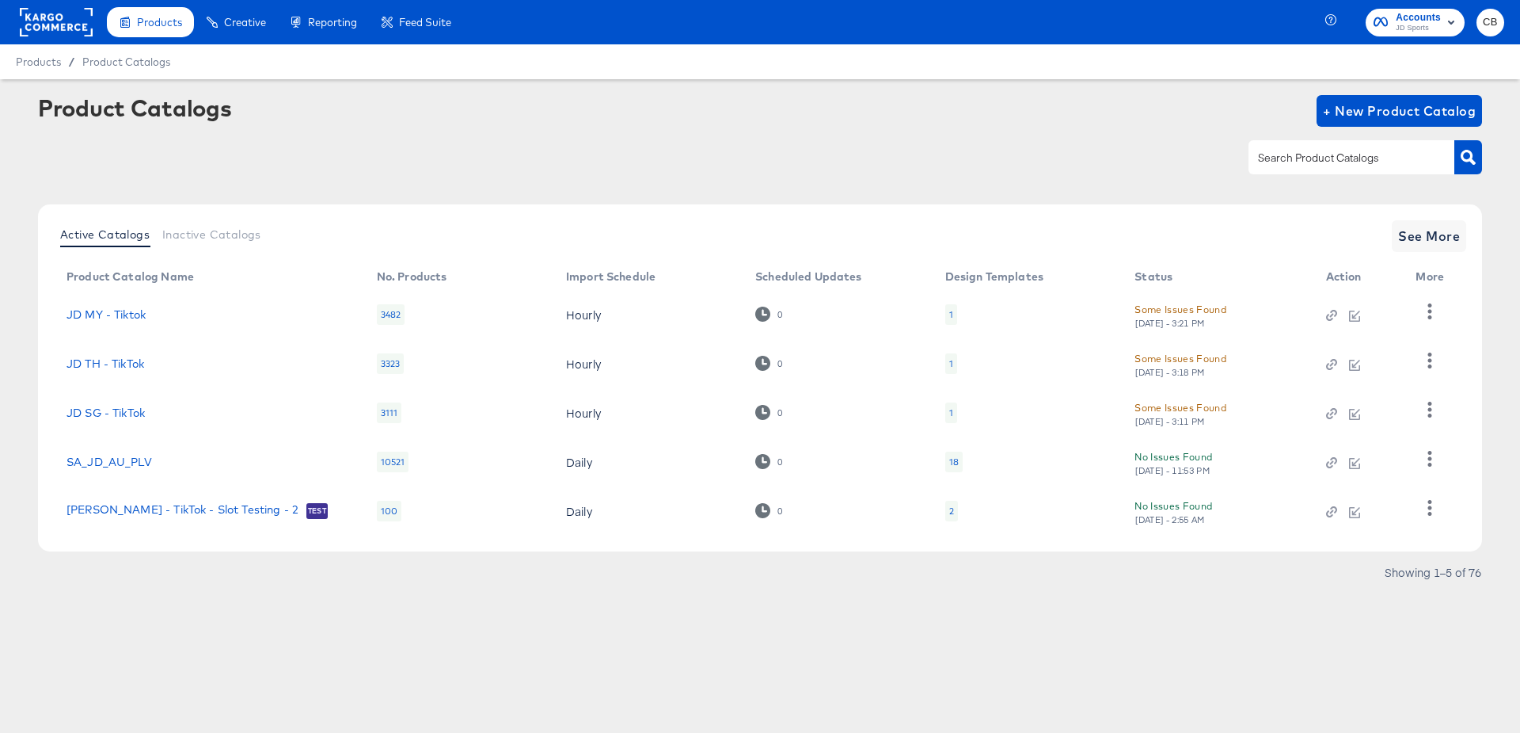
click at [1301, 160] on input "text" at bounding box center [1339, 158] width 169 height 18
type input "D"
type input "main"
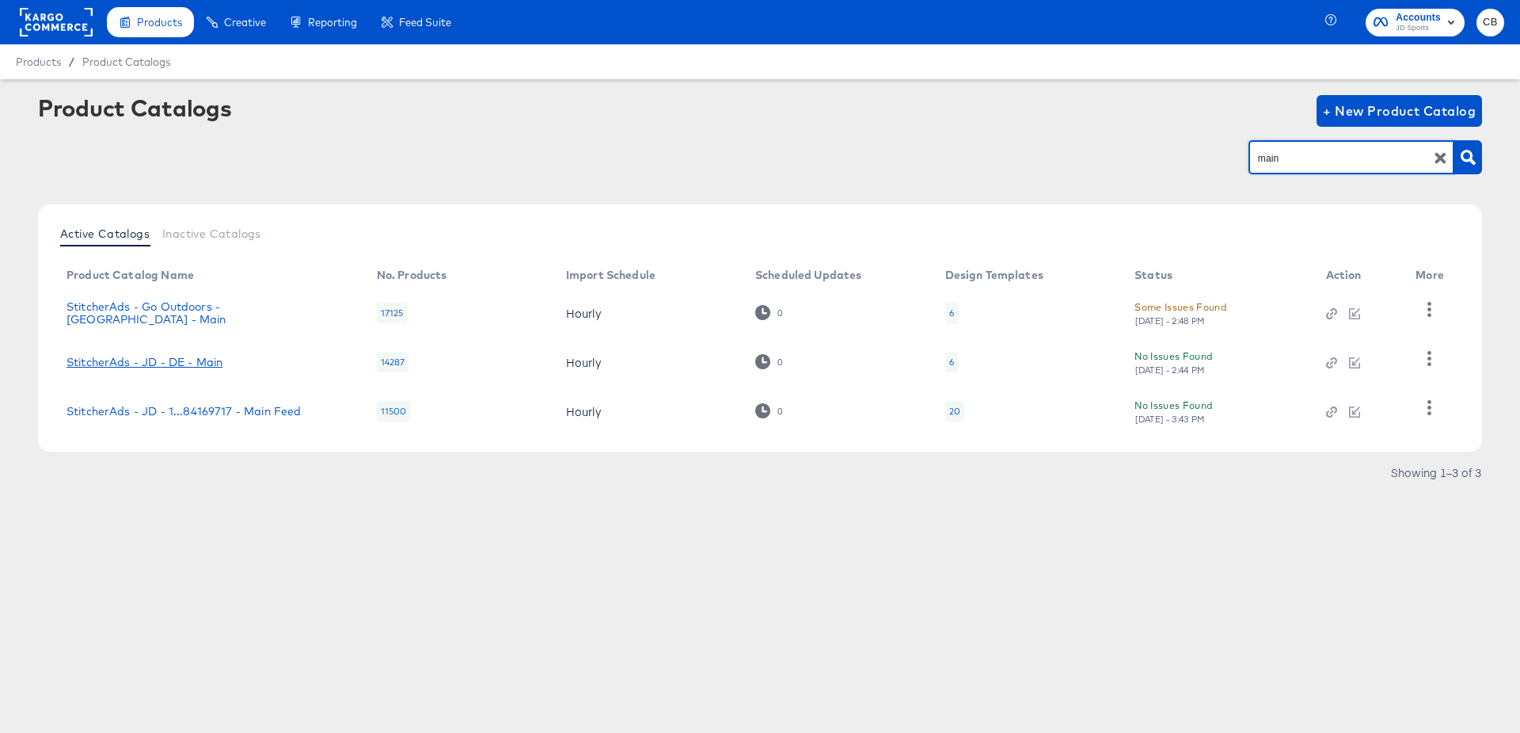
click at [173, 360] on link "StitcherAds - JD - DE - Main" at bounding box center [145, 362] width 156 height 13
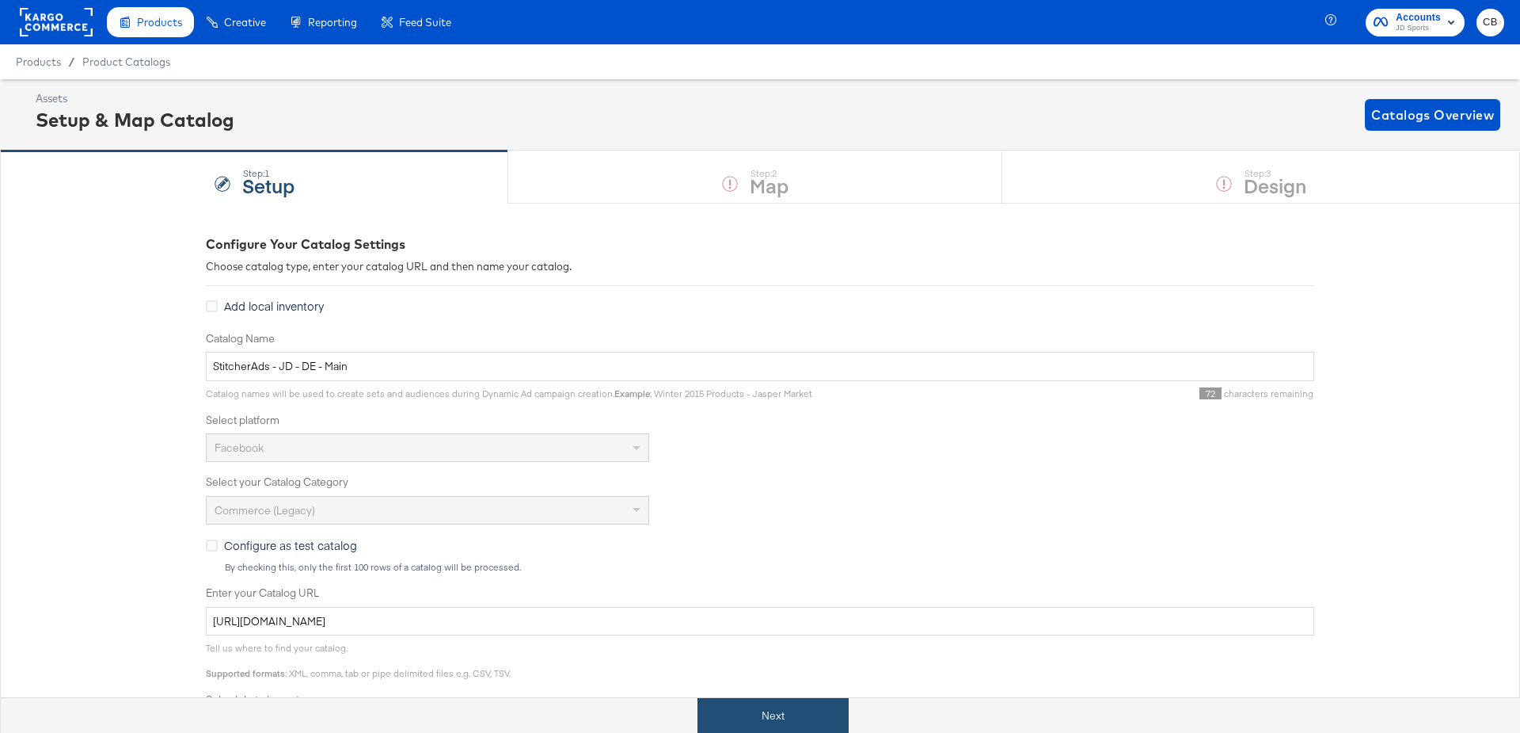
click at [748, 715] on button "Next" at bounding box center [773, 716] width 151 height 36
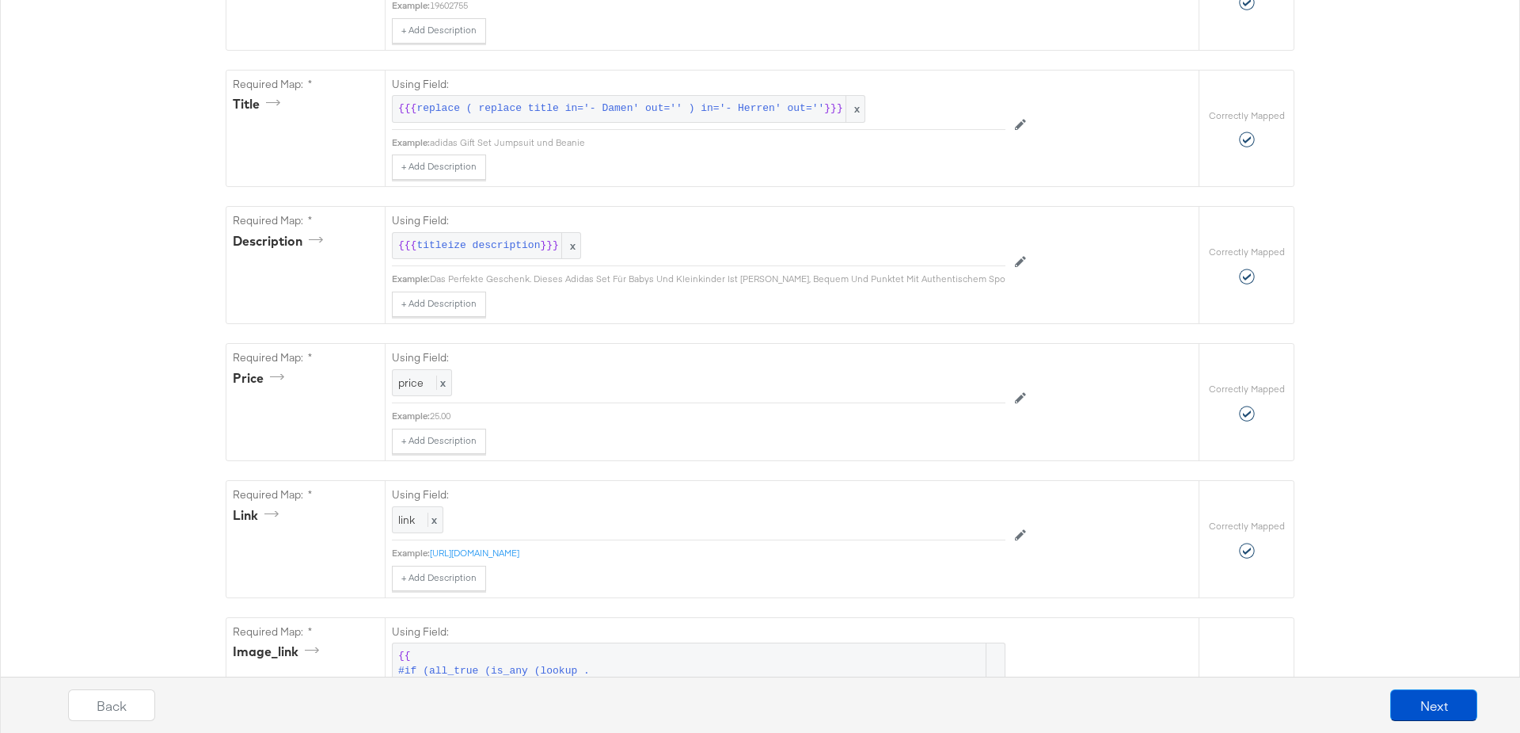
scroll to position [466, 0]
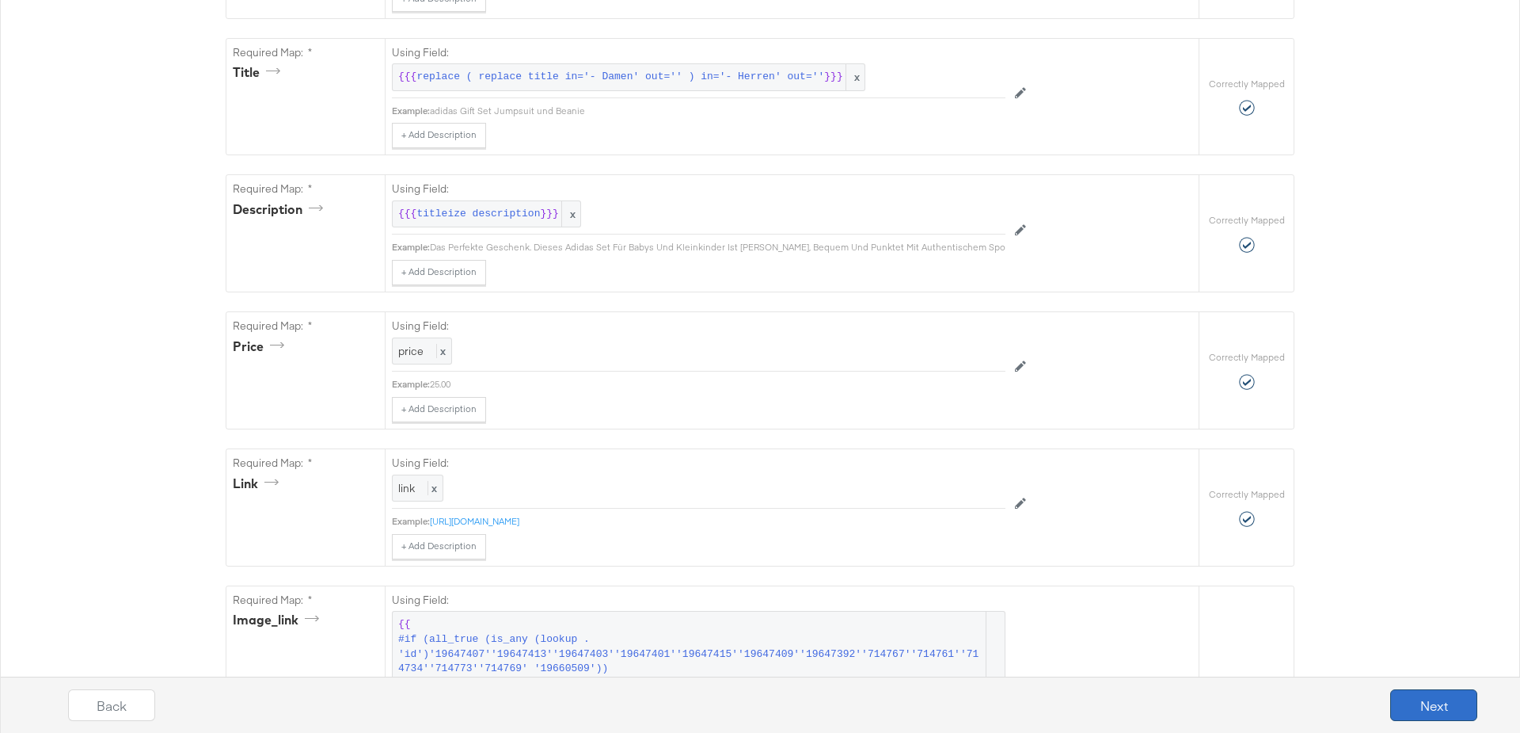
click at [1430, 698] on button "Next" at bounding box center [1434, 705] width 87 height 32
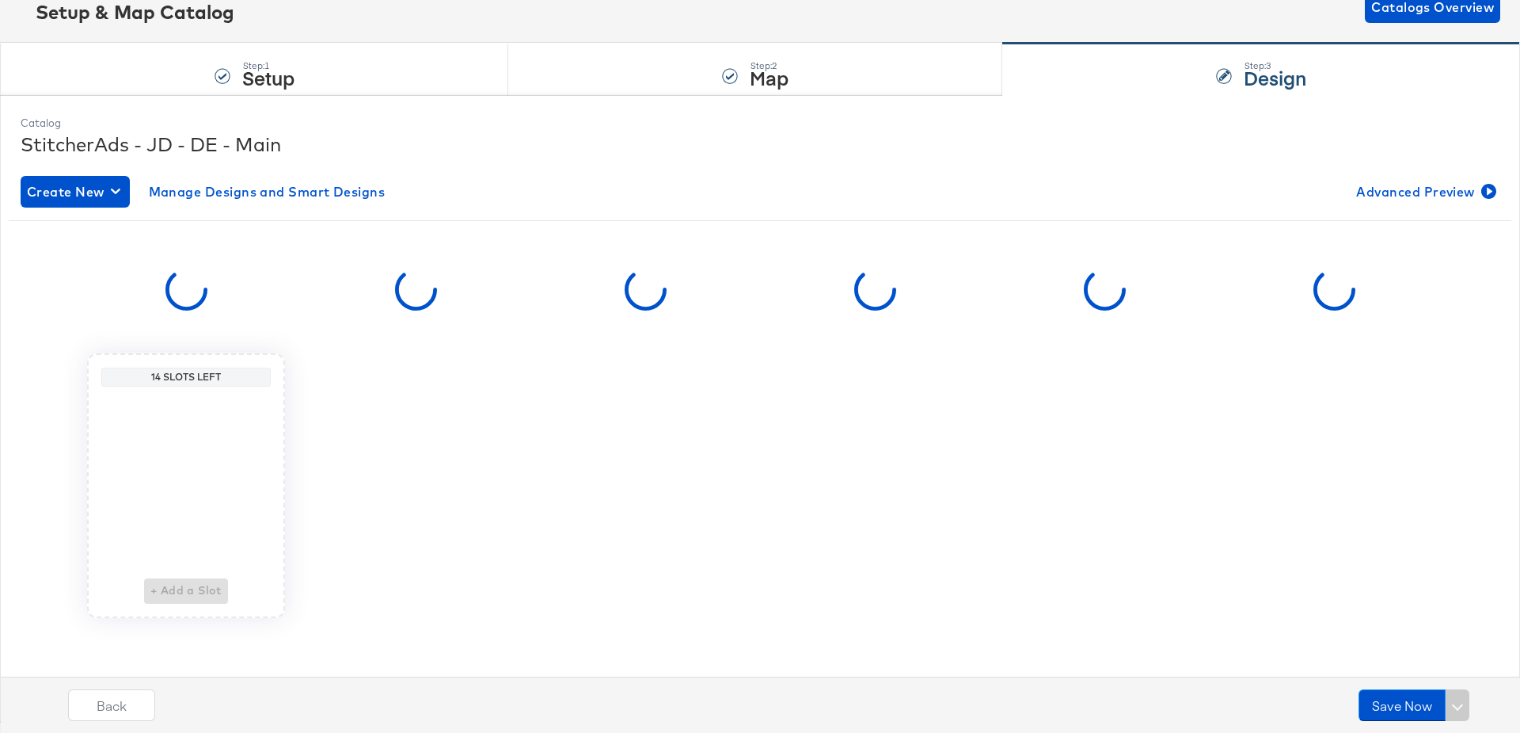
scroll to position [0, 0]
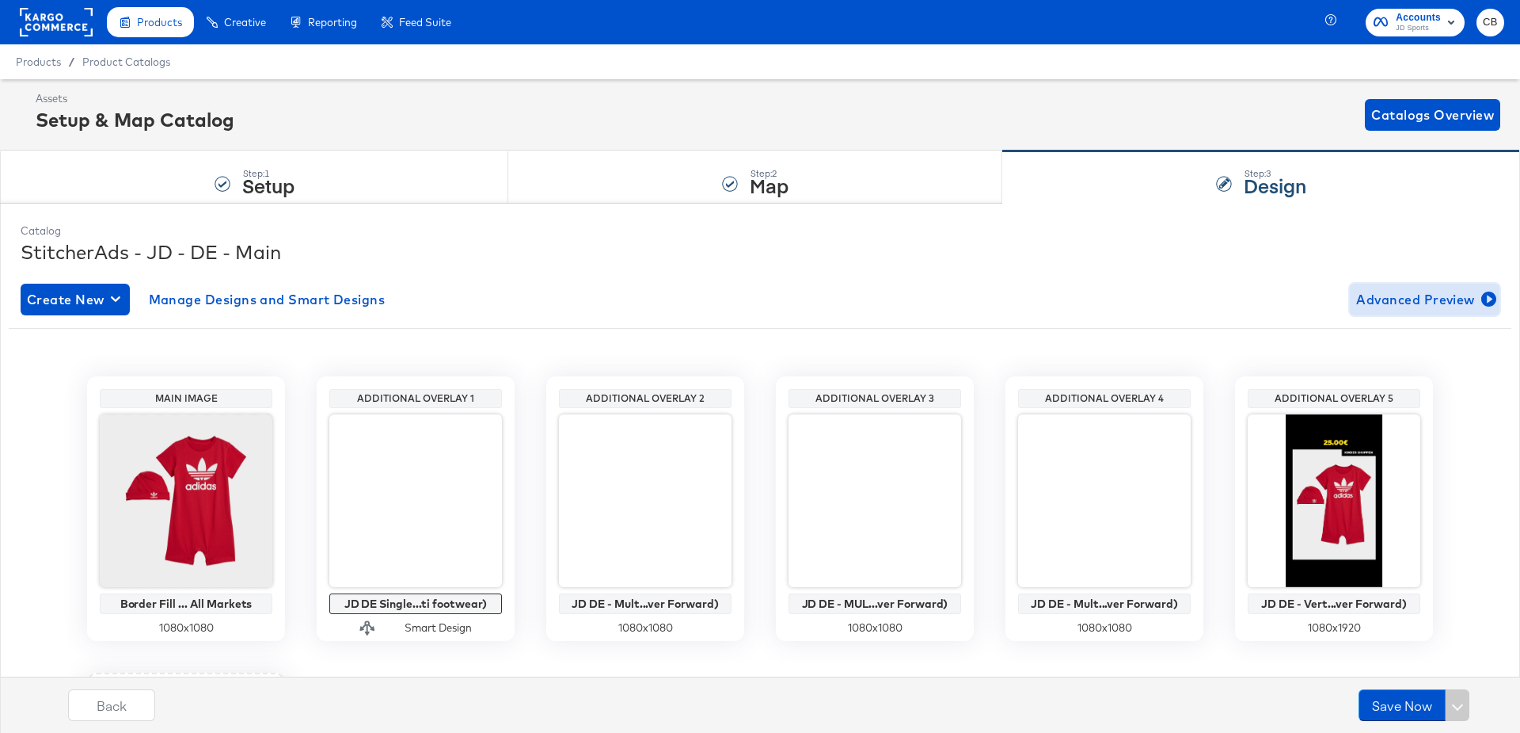
click at [1413, 285] on button "Advanced Preview" at bounding box center [1425, 300] width 150 height 32
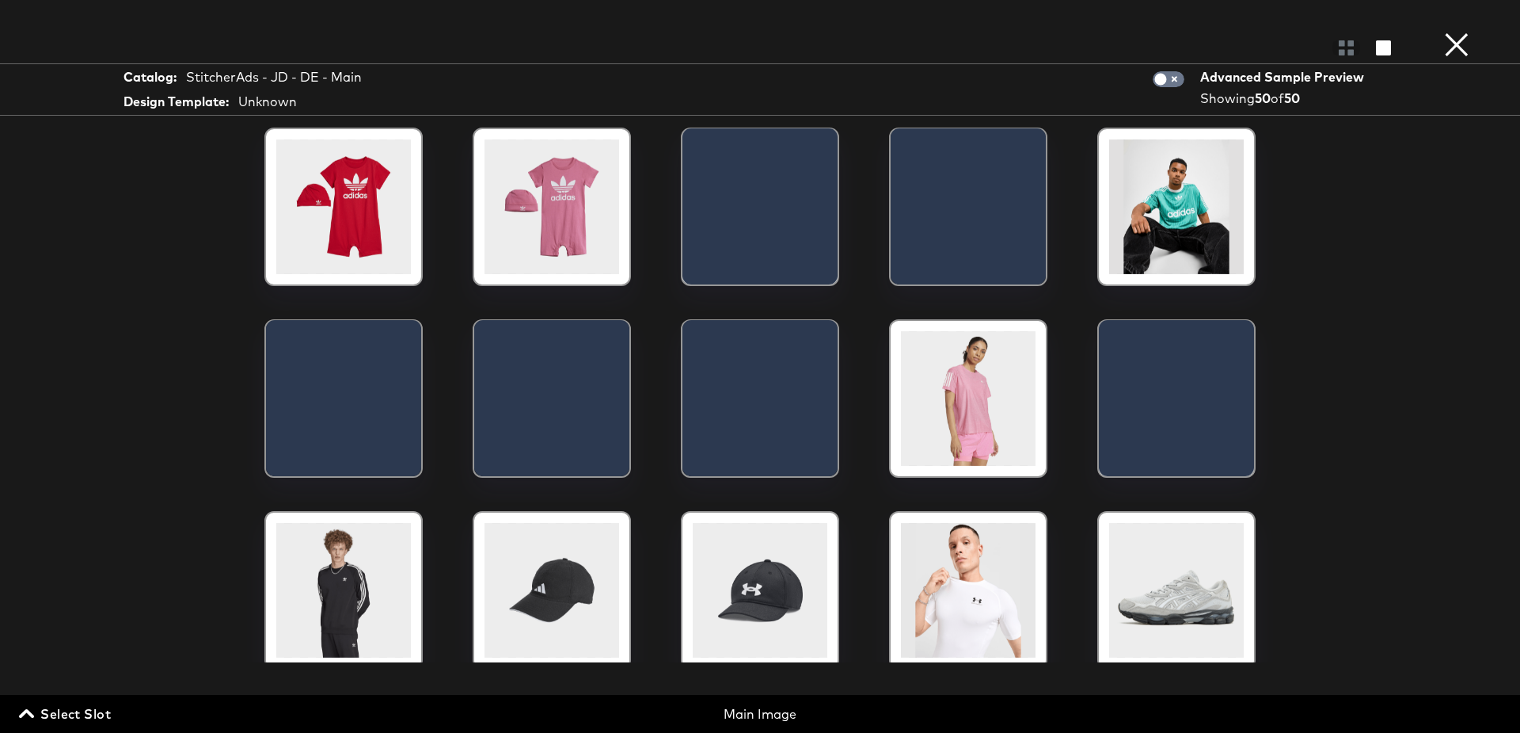
click at [55, 717] on span "Select Slot" at bounding box center [66, 713] width 89 height 22
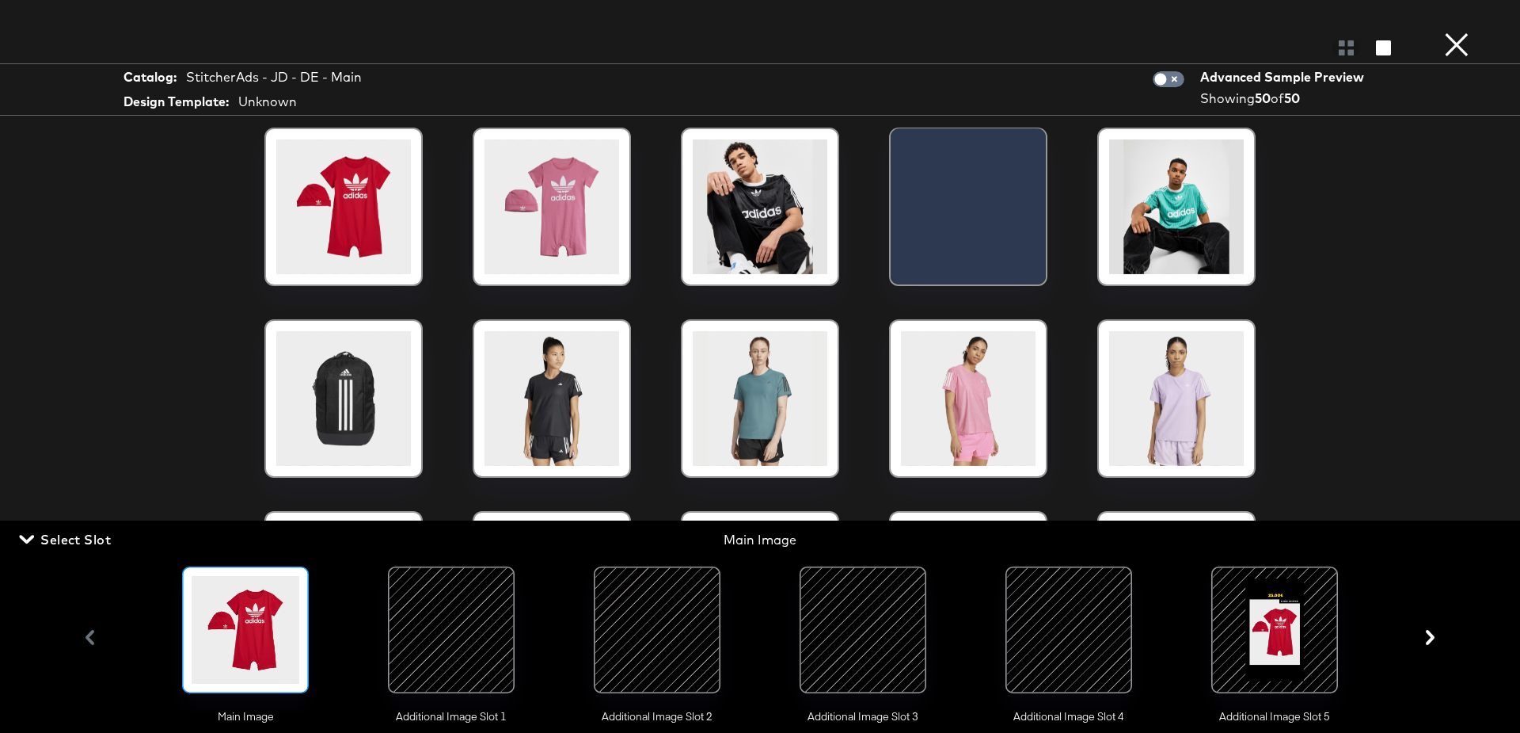
click at [467, 600] on div at bounding box center [452, 630] width 108 height 108
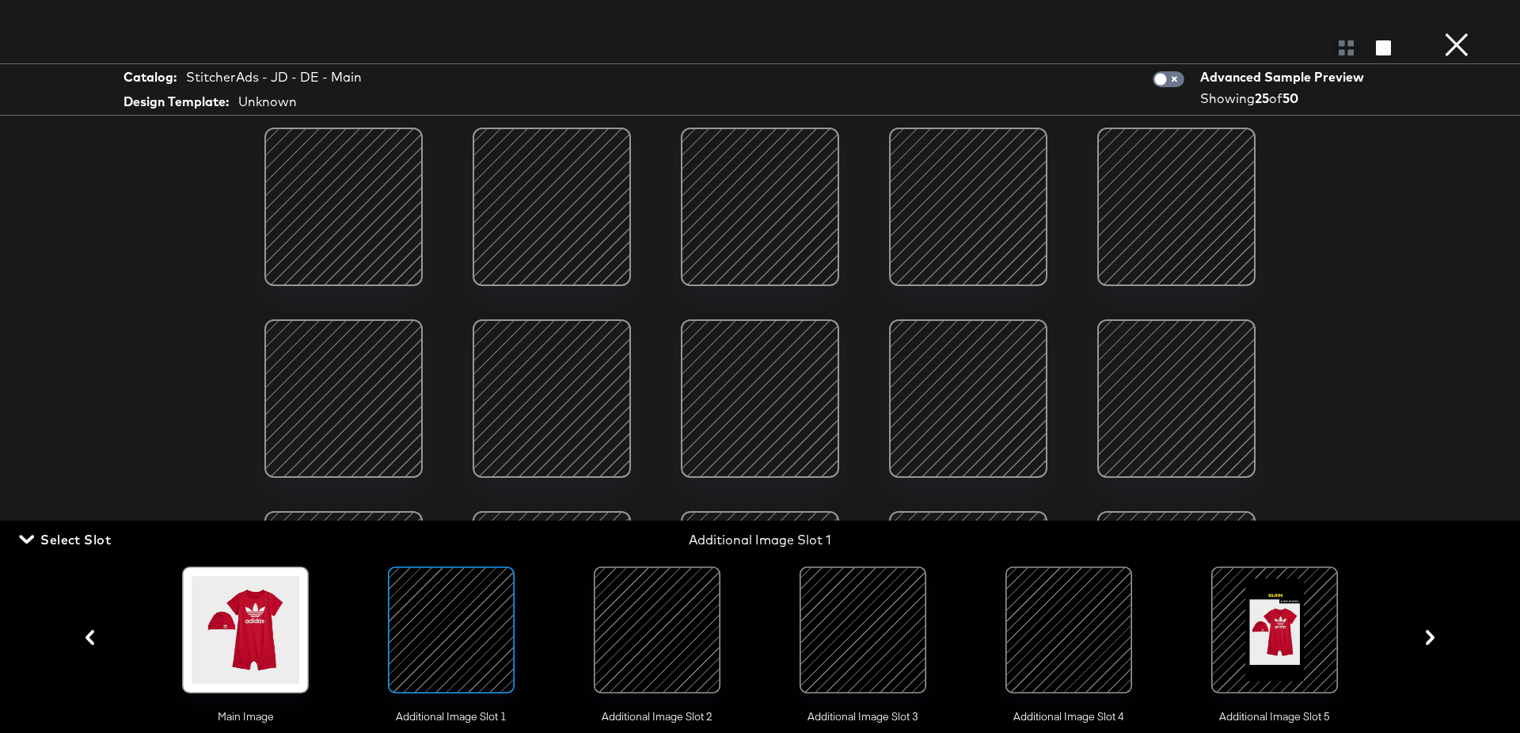
click at [693, 620] on div at bounding box center [657, 630] width 108 height 108
click at [885, 607] on div at bounding box center [863, 630] width 108 height 108
click at [1307, 615] on div at bounding box center [1275, 630] width 108 height 108
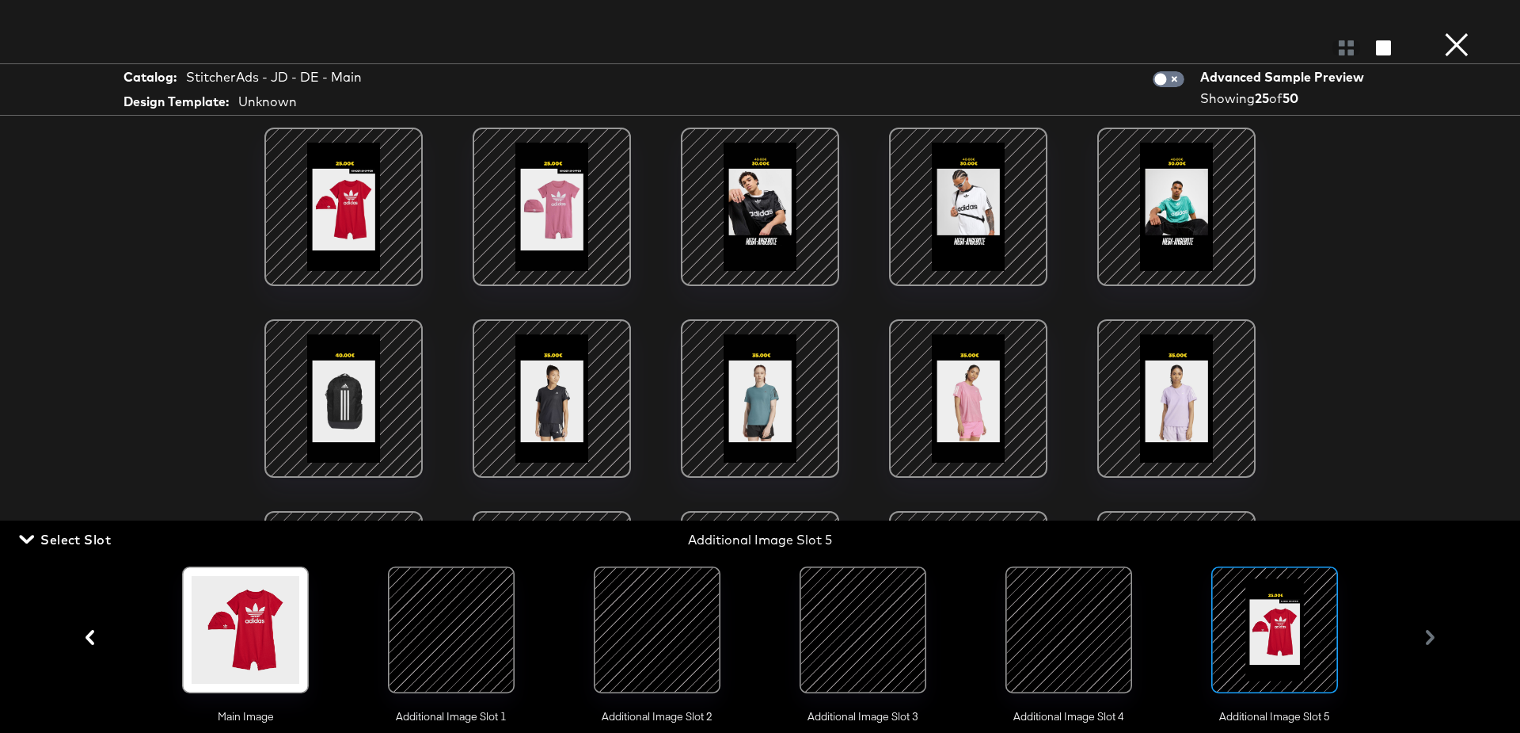
click at [1073, 664] on div at bounding box center [1069, 630] width 108 height 108
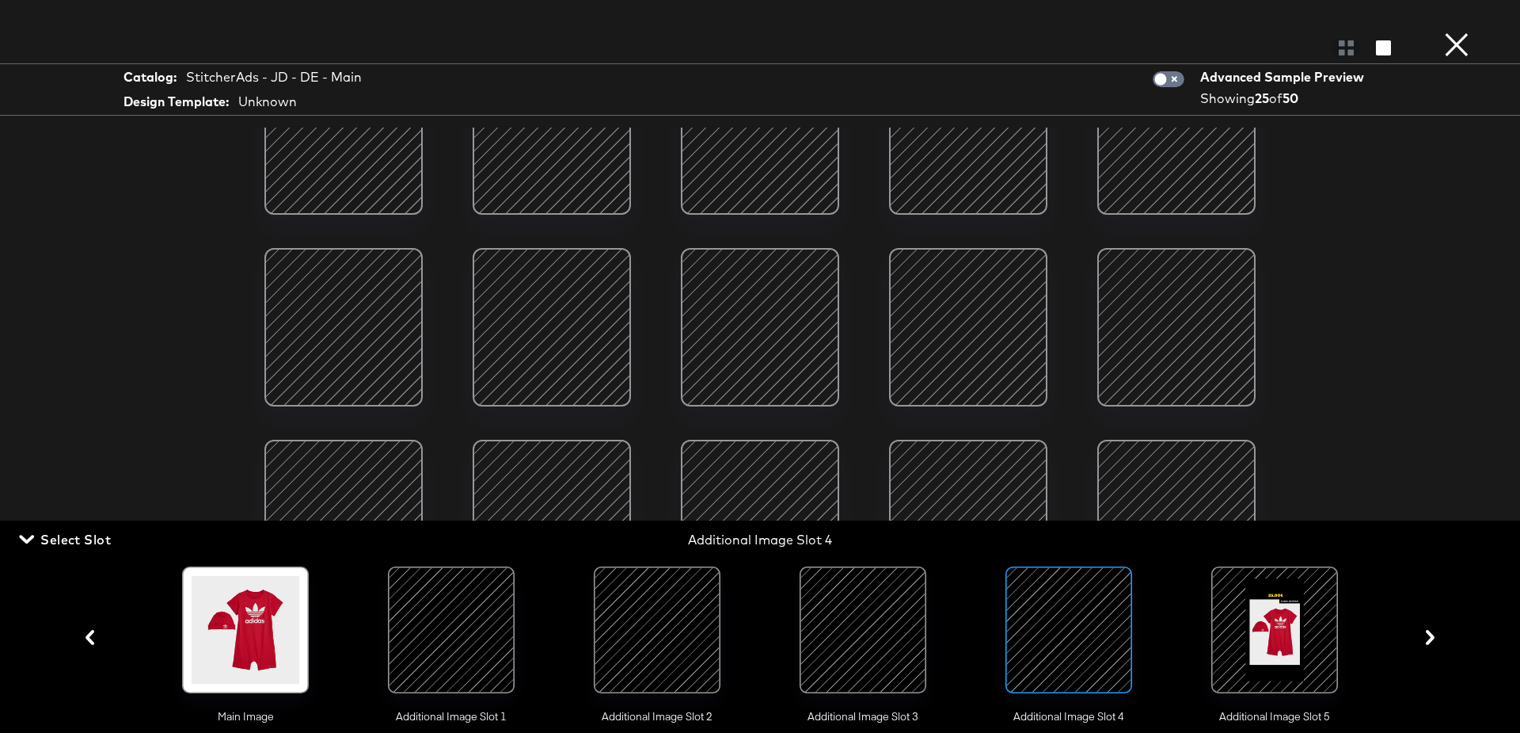
scroll to position [318, 0]
click at [1453, 32] on button "×" at bounding box center [1457, 16] width 32 height 32
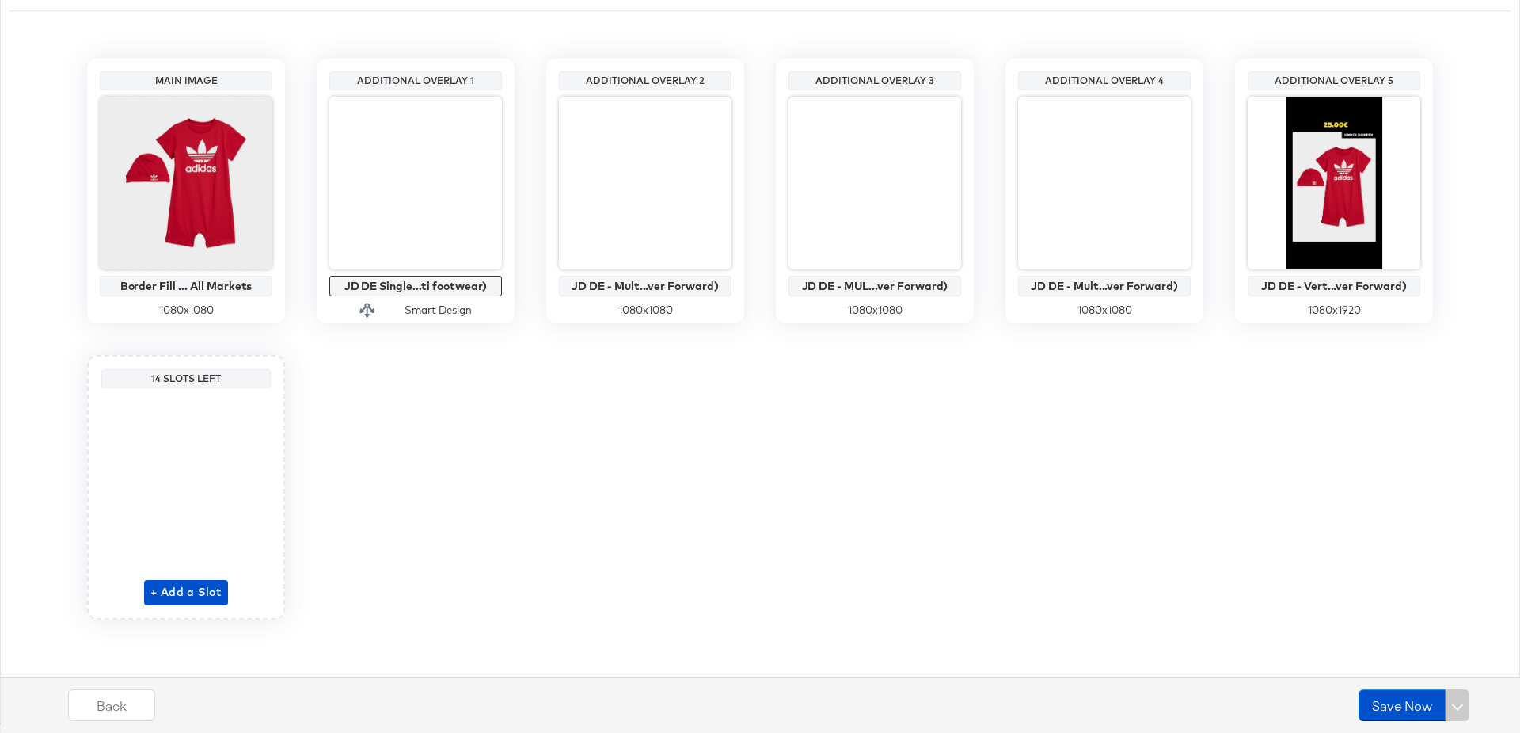
scroll to position [0, 0]
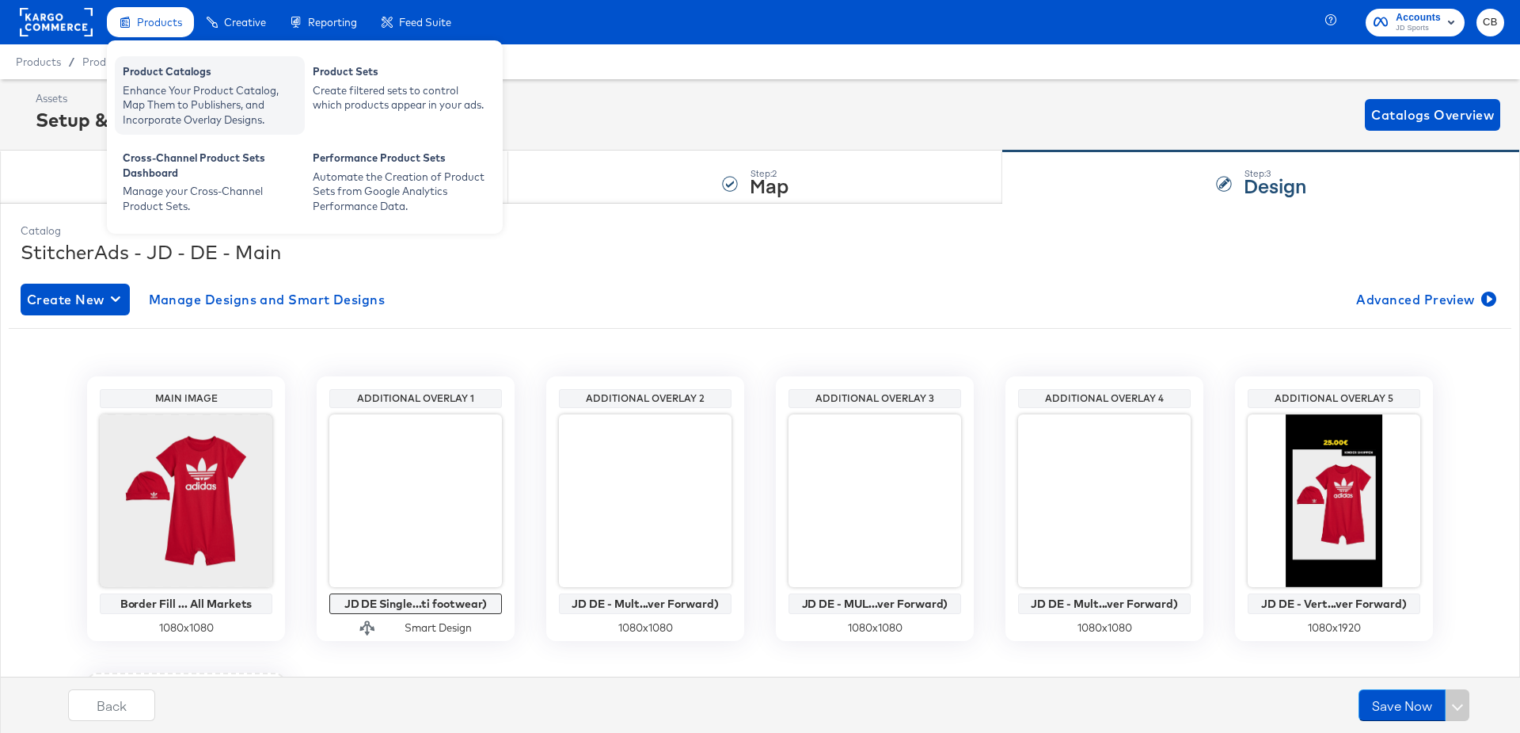
click at [166, 78] on div "Product Catalogs" at bounding box center [210, 73] width 174 height 19
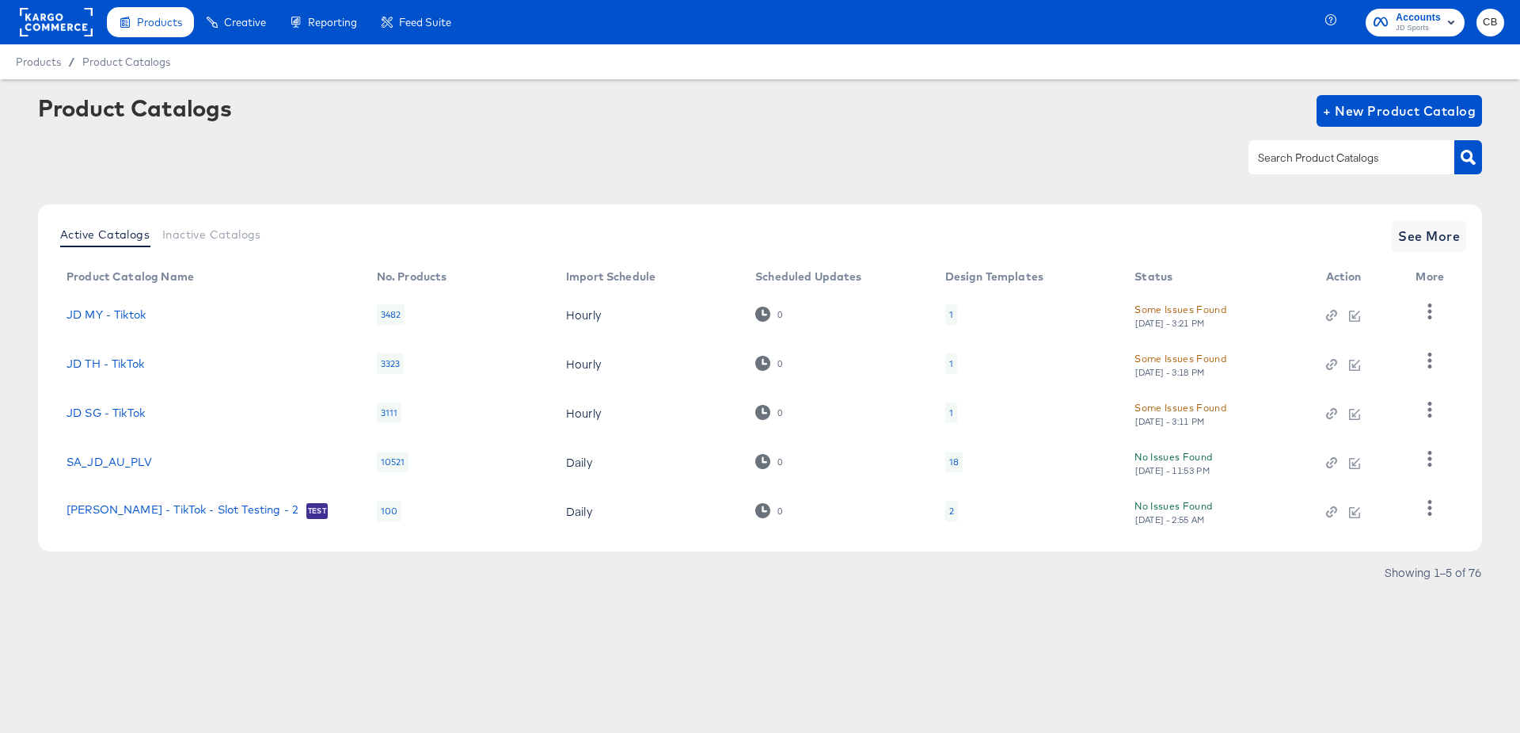
click at [1302, 169] on div at bounding box center [1352, 156] width 206 height 33
type input "NL"
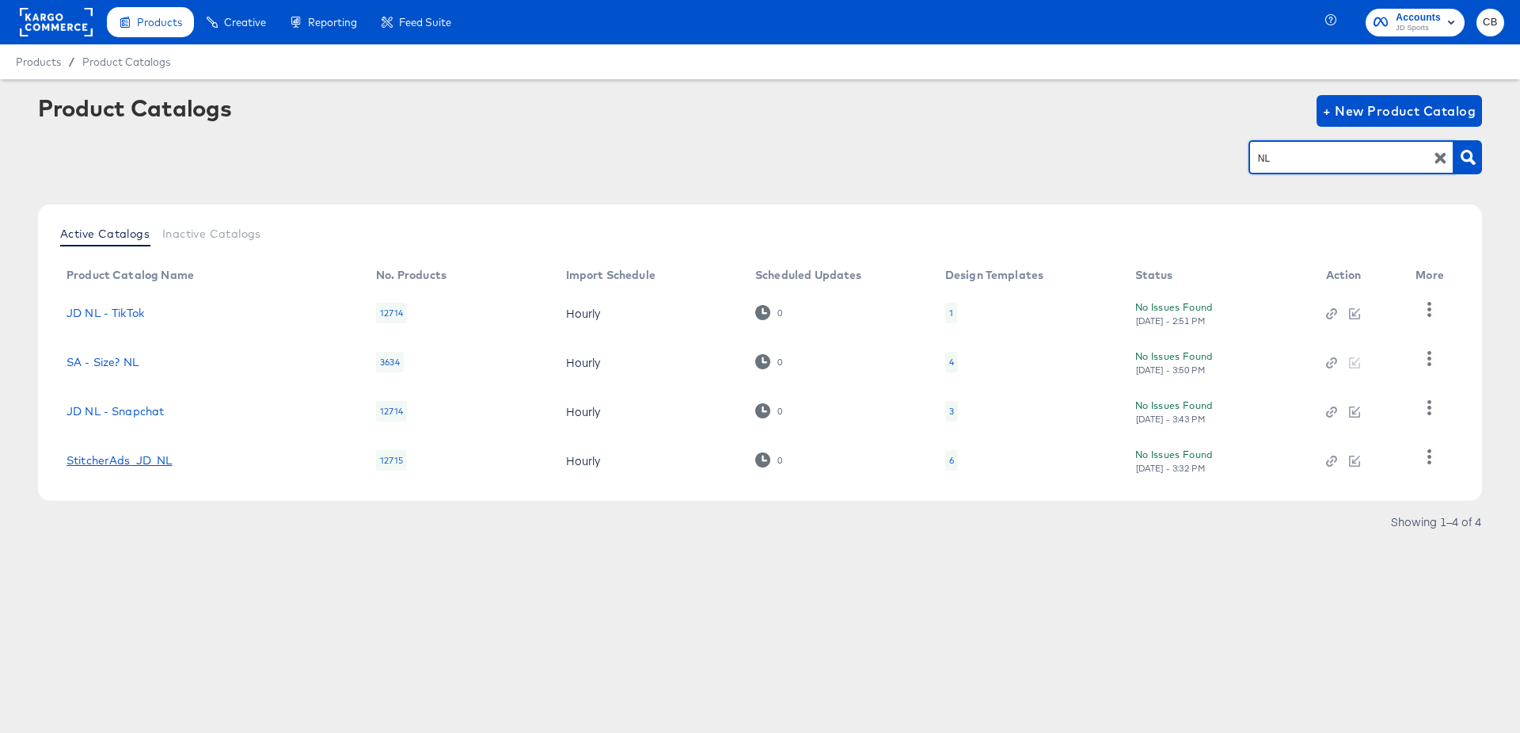
click at [126, 461] on link "StitcherAds_JD_NL" at bounding box center [120, 460] width 106 height 13
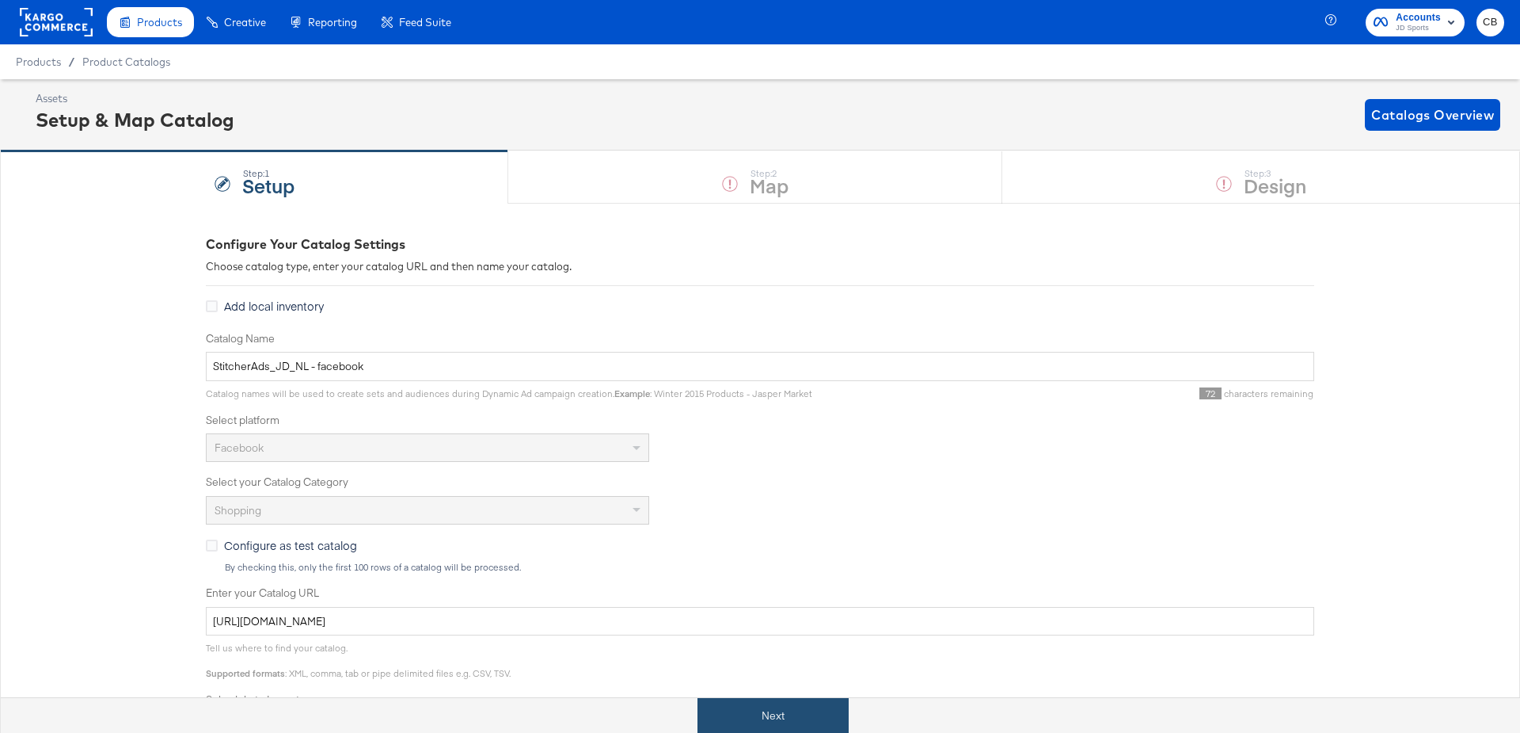
click at [761, 702] on button "Next" at bounding box center [773, 716] width 151 height 36
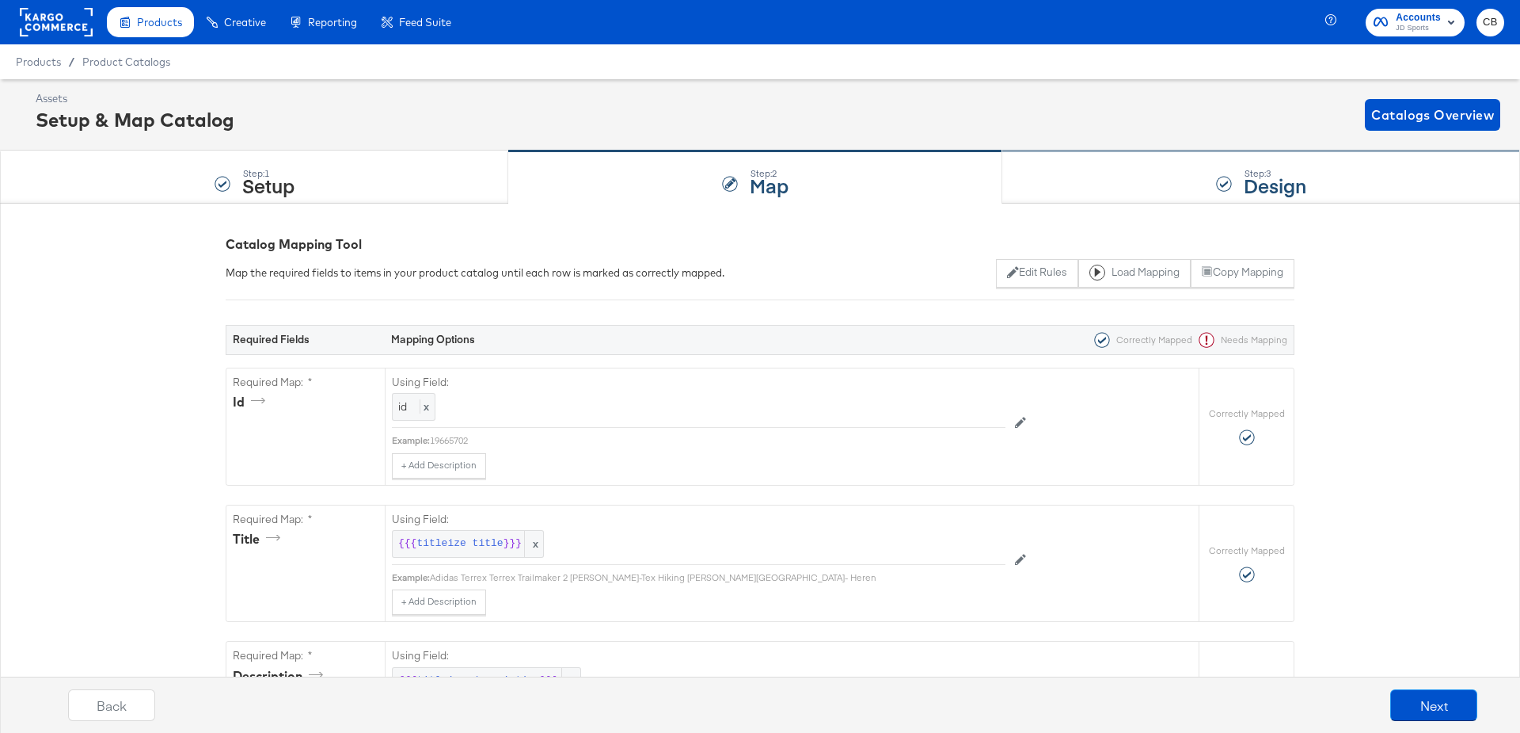
click at [1041, 182] on div "Step: 3 Design" at bounding box center [1262, 177] width 518 height 52
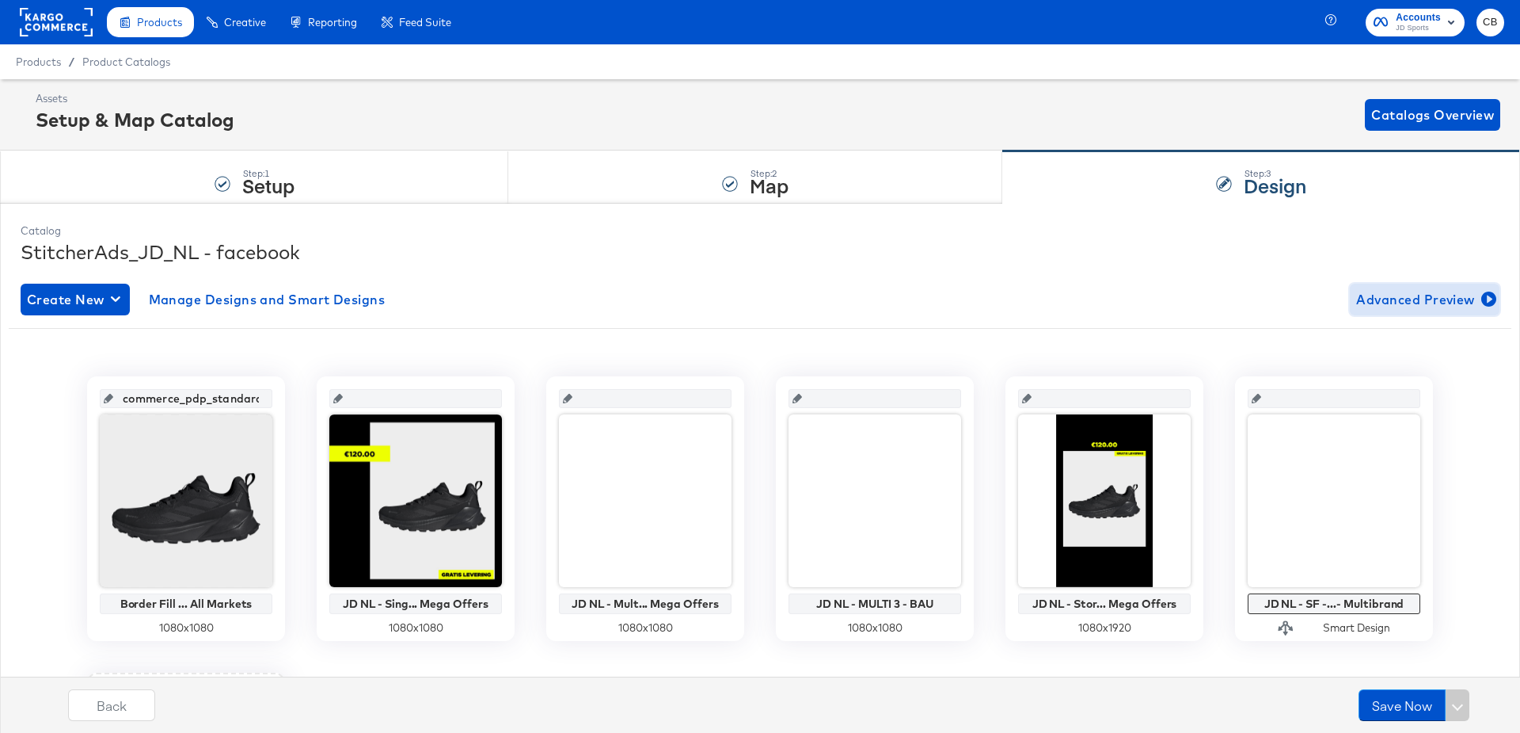
click at [1398, 291] on span "Advanced Preview" at bounding box center [1425, 299] width 137 height 22
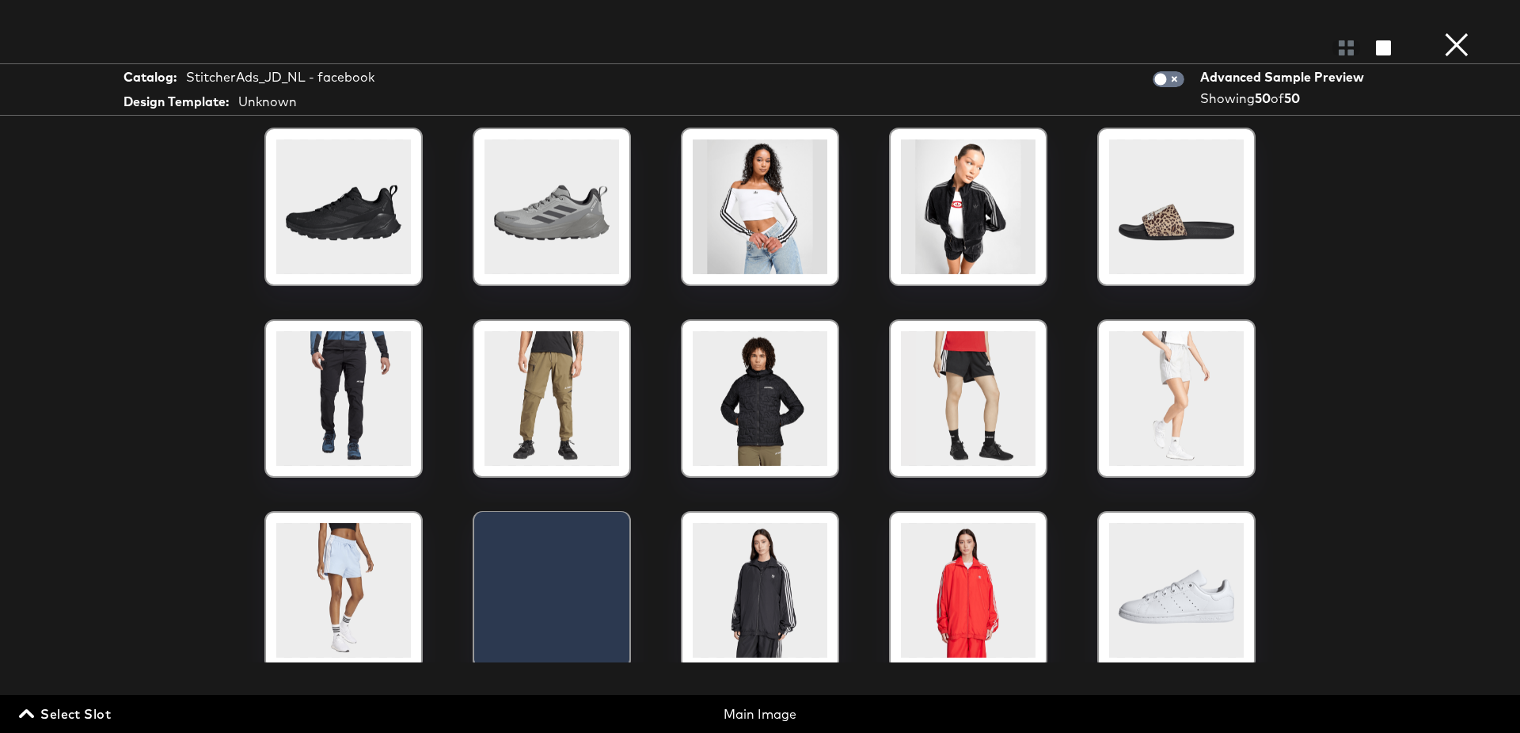
click at [26, 715] on icon "button" at bounding box center [26, 713] width 15 height 15
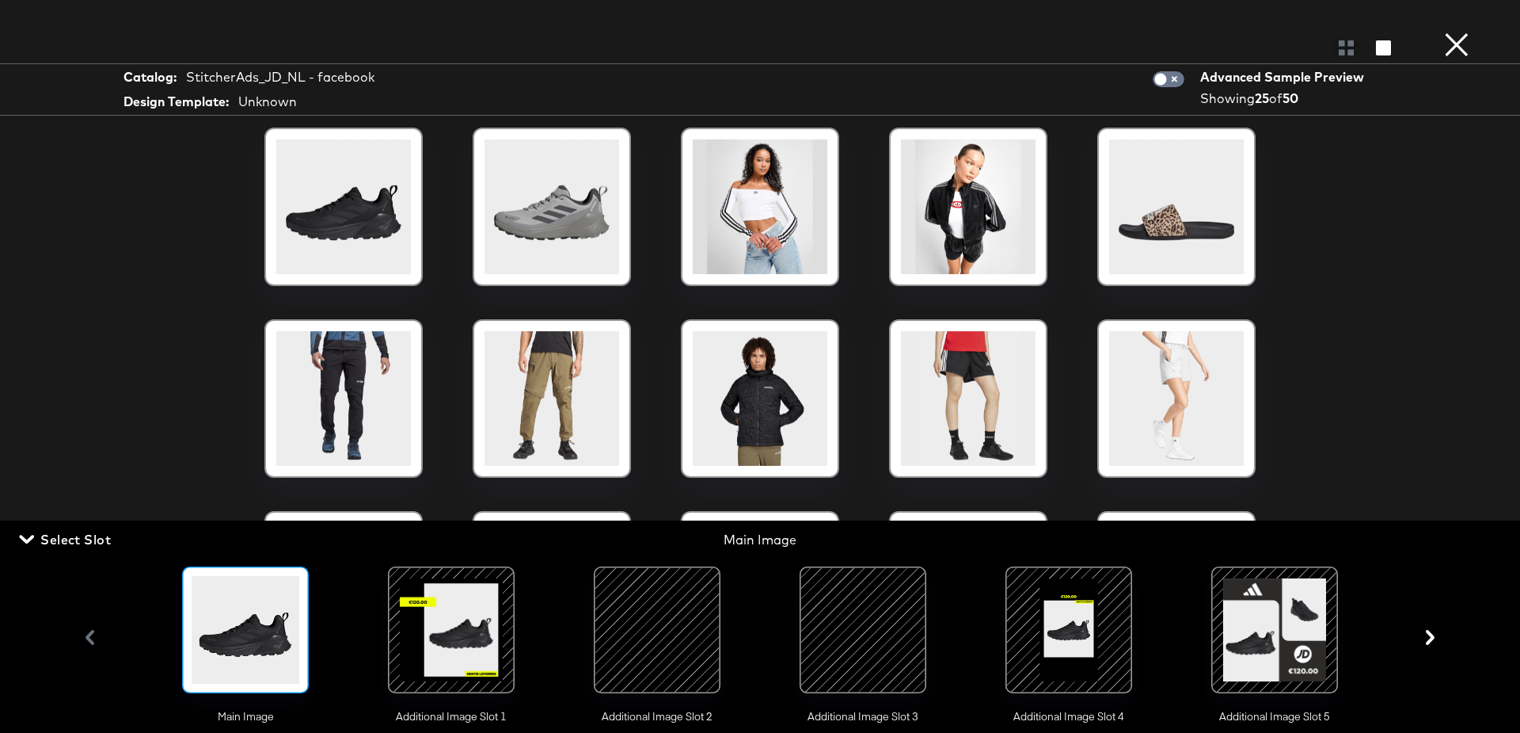
click at [488, 615] on div at bounding box center [452, 630] width 108 height 108
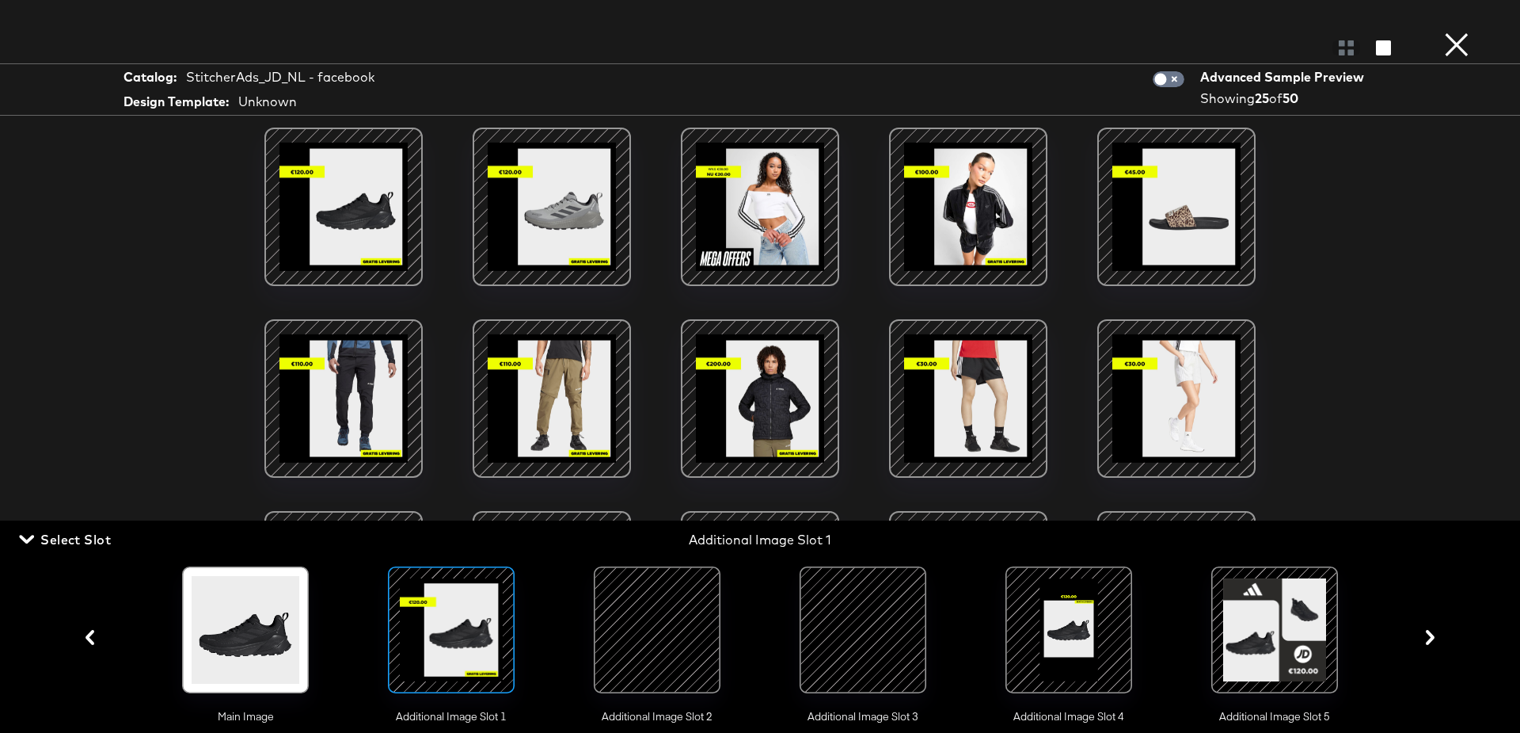
click at [679, 619] on div at bounding box center [657, 630] width 108 height 108
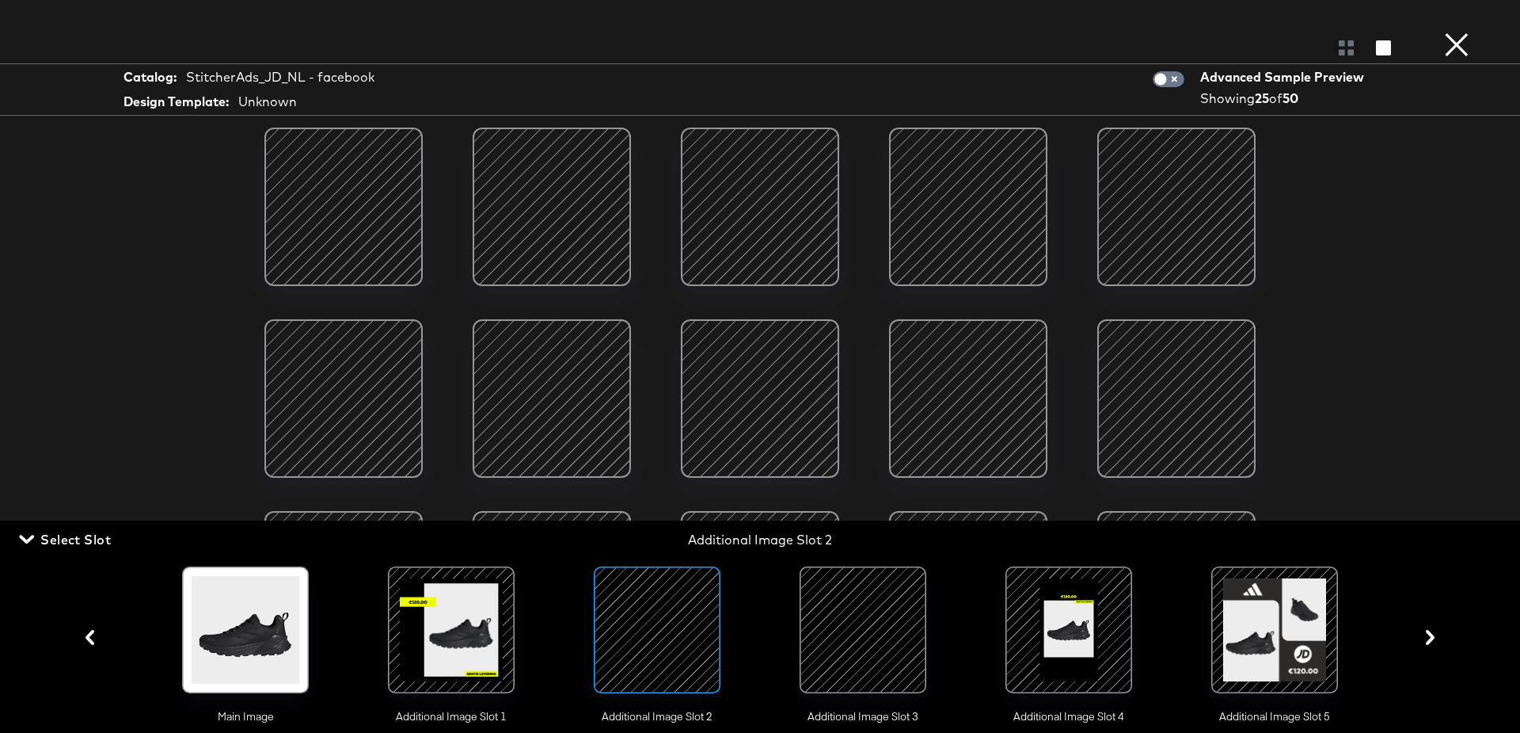
click at [838, 618] on div at bounding box center [863, 630] width 108 height 108
click at [1075, 596] on div at bounding box center [1069, 630] width 108 height 108
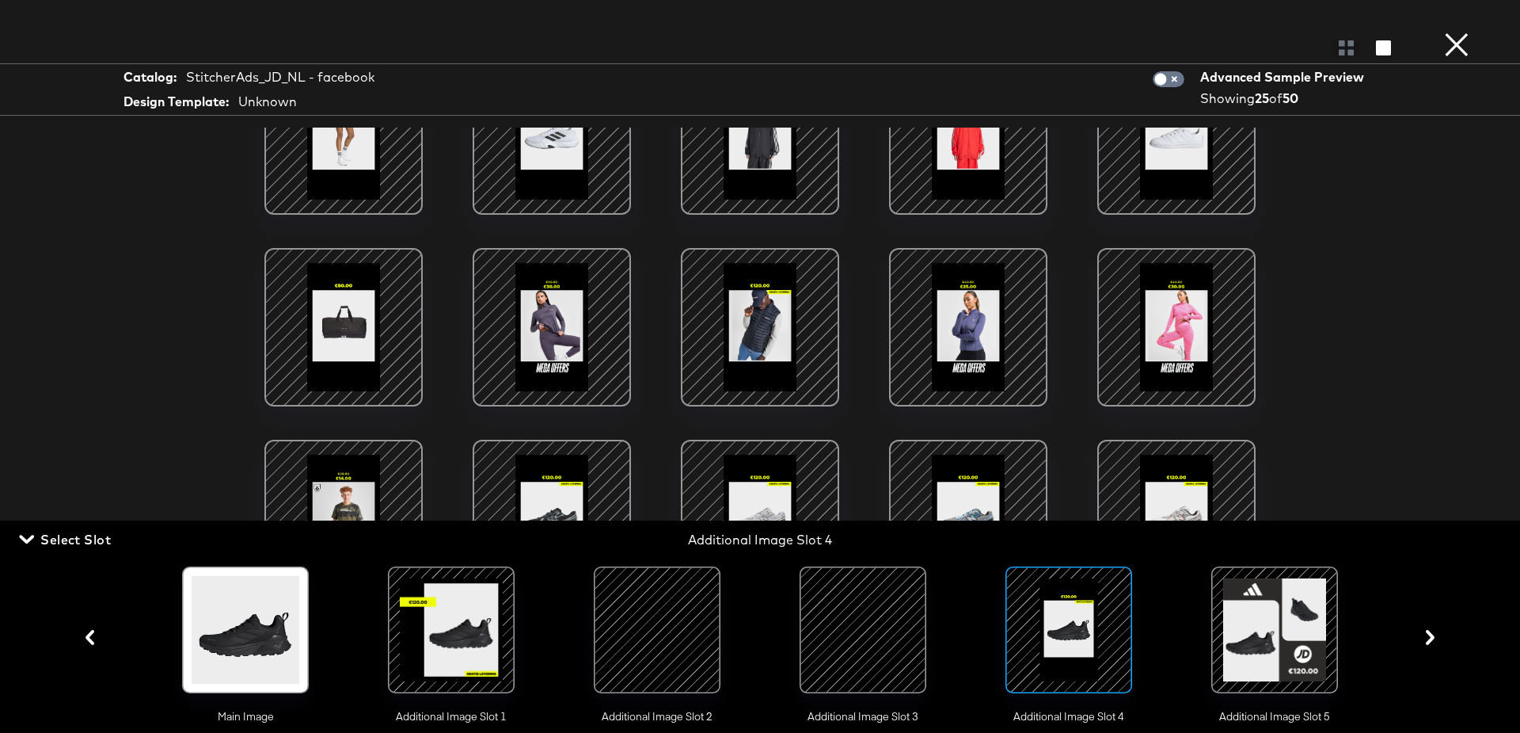
scroll to position [318, 0]
click at [1457, 32] on button "×" at bounding box center [1457, 16] width 32 height 32
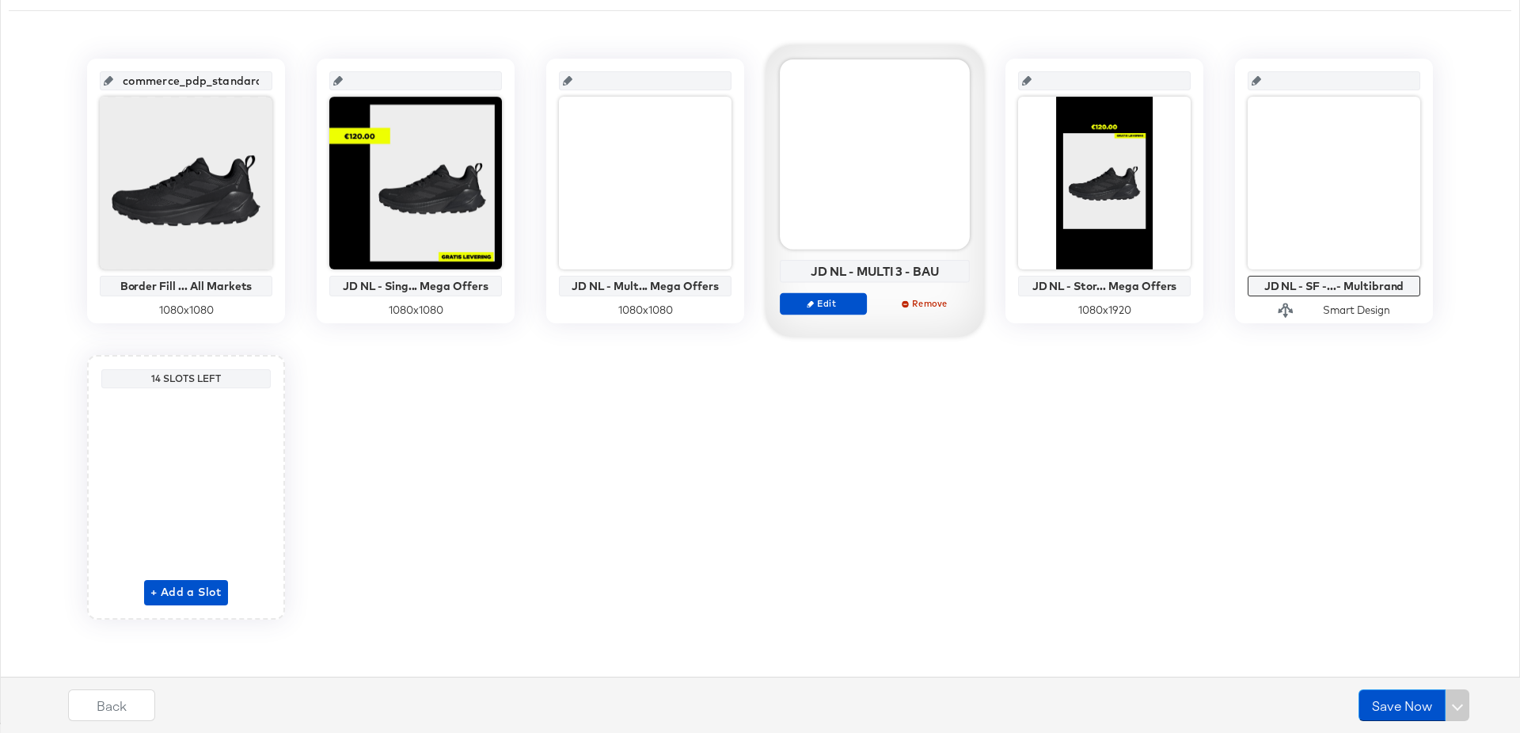
scroll to position [0, 0]
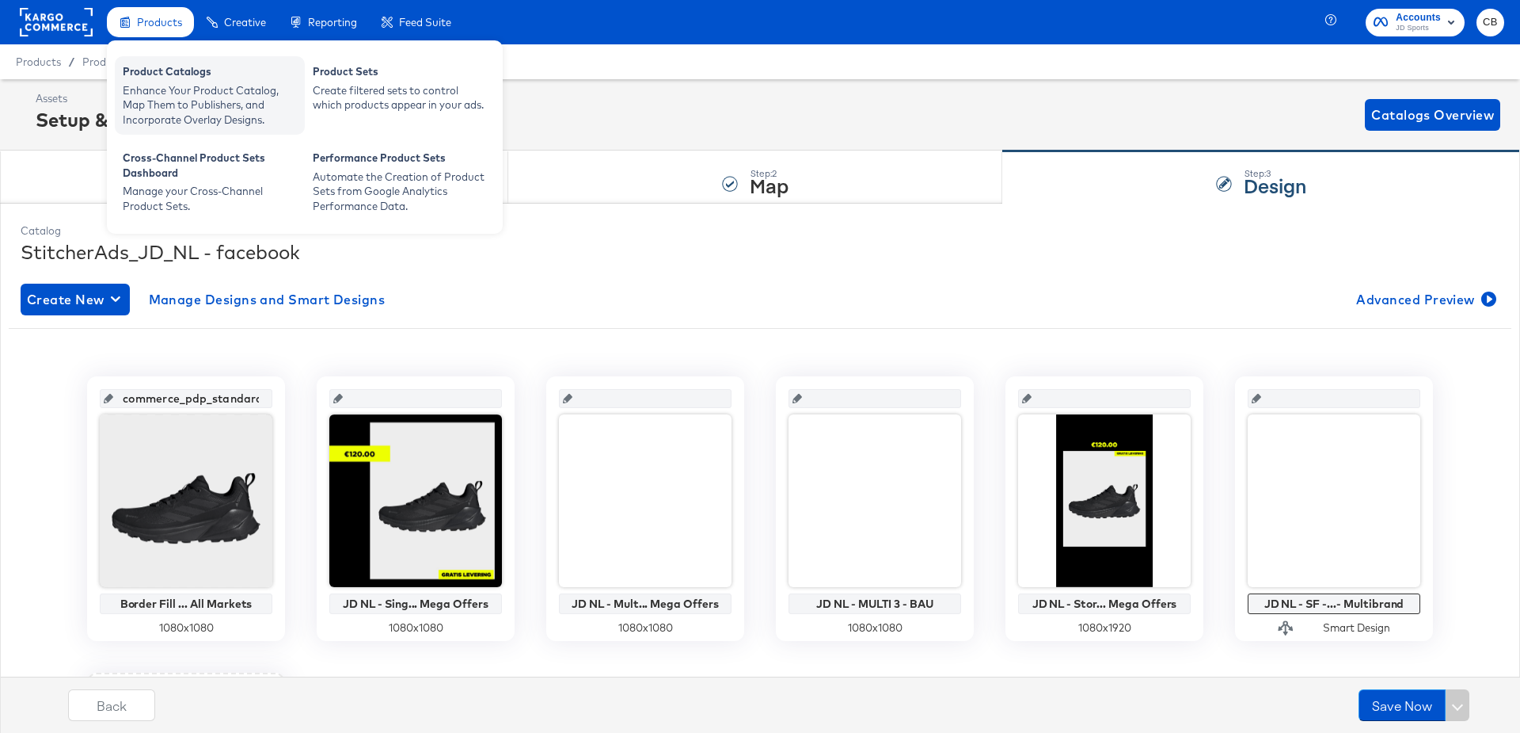
click at [168, 83] on div "Enhance Your Product Catalog, Map Them to Publishers, and Incorporate Overlay D…" at bounding box center [210, 105] width 174 height 44
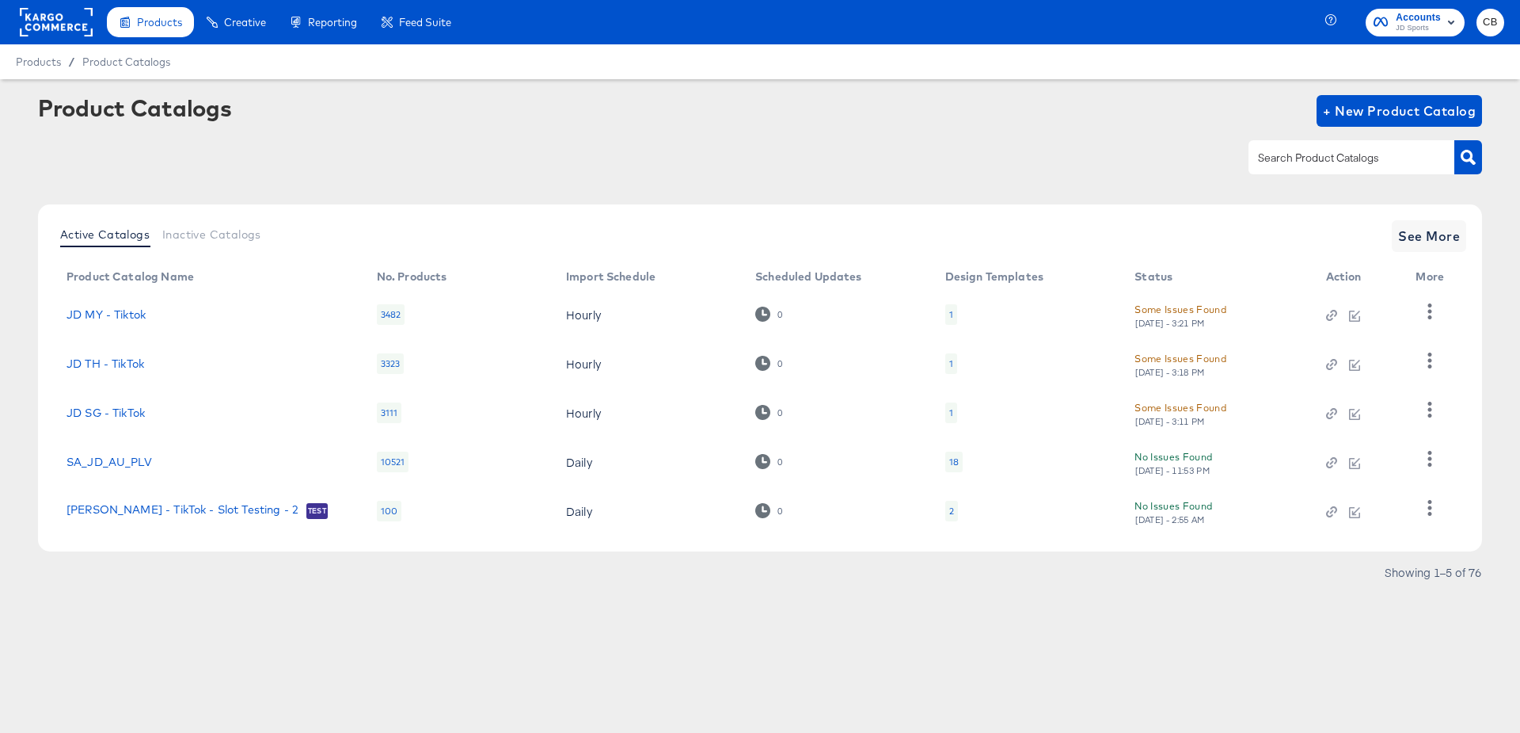
click at [1314, 157] on input "text" at bounding box center [1339, 158] width 169 height 18
type input "IT"
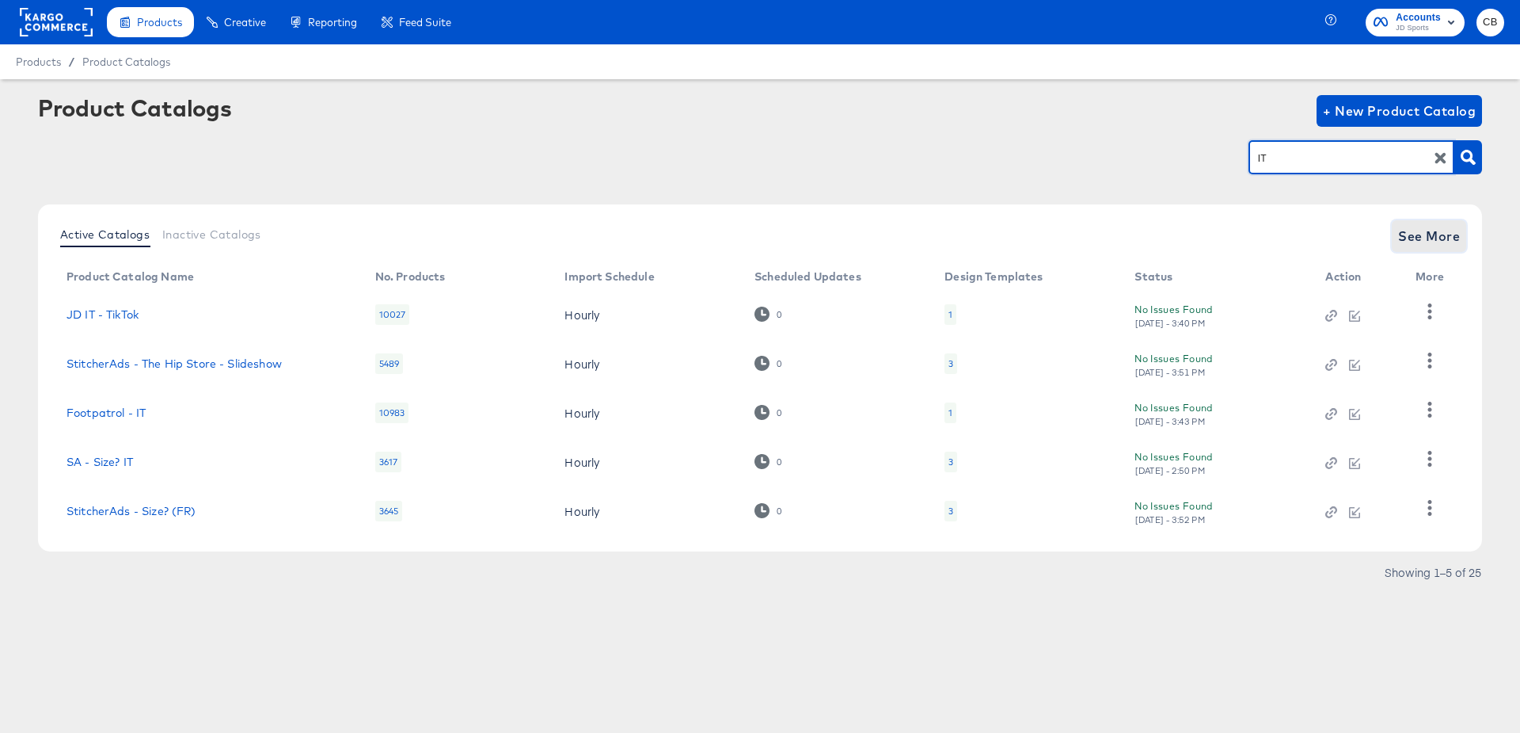
click at [1435, 226] on span "See More" at bounding box center [1430, 236] width 62 height 22
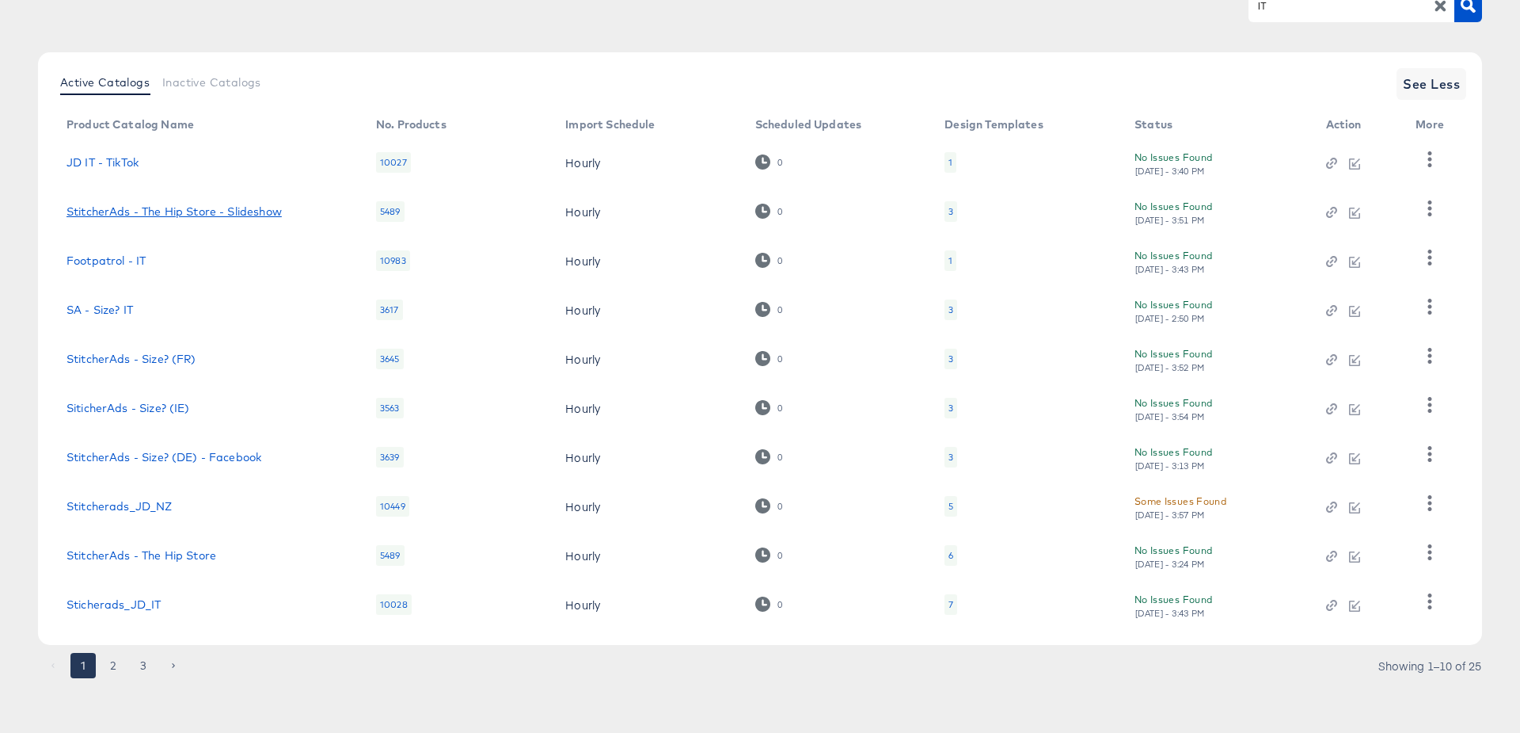
scroll to position [152, 0]
click at [125, 607] on link "Sticherads_JD_IT" at bounding box center [114, 604] width 94 height 13
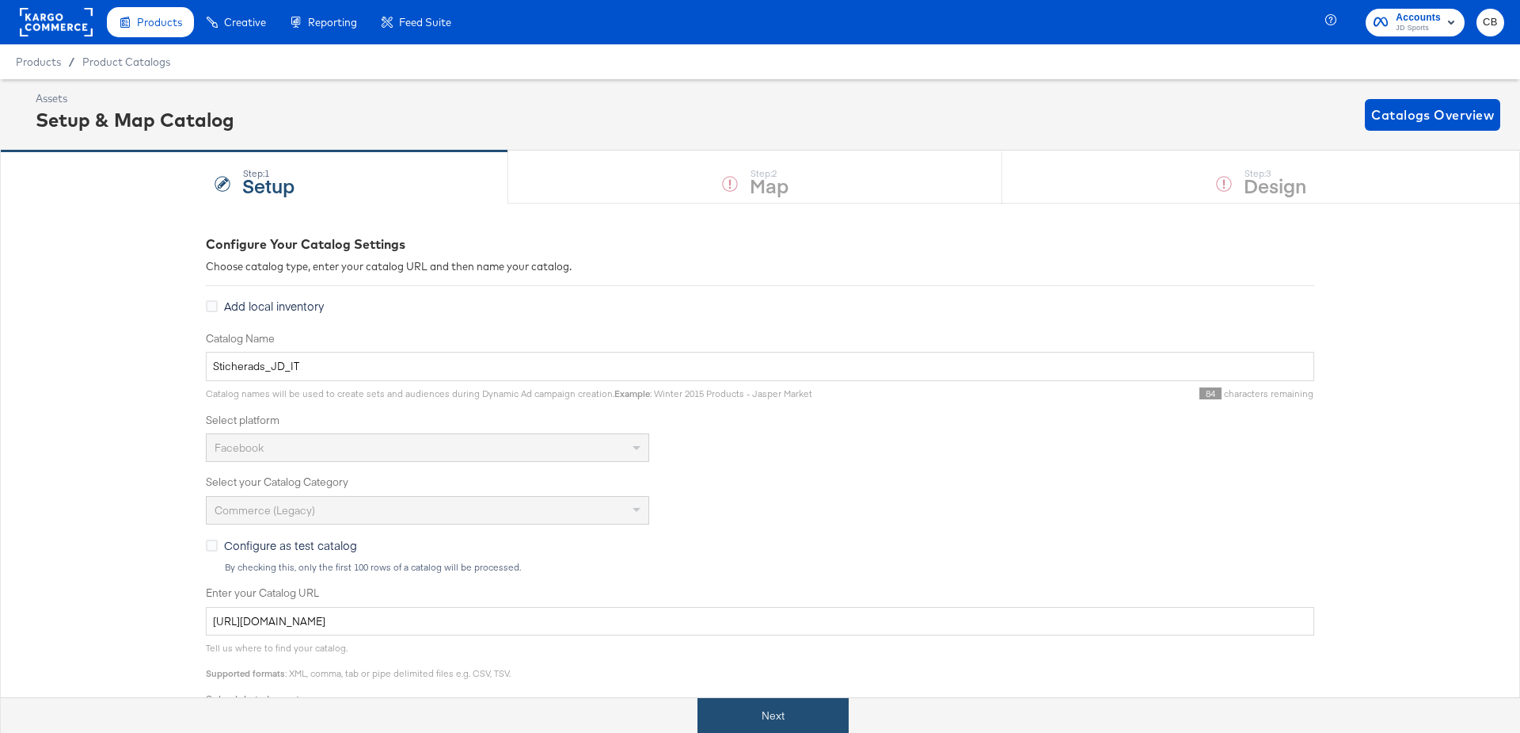
click at [763, 699] on button "Next" at bounding box center [773, 716] width 151 height 36
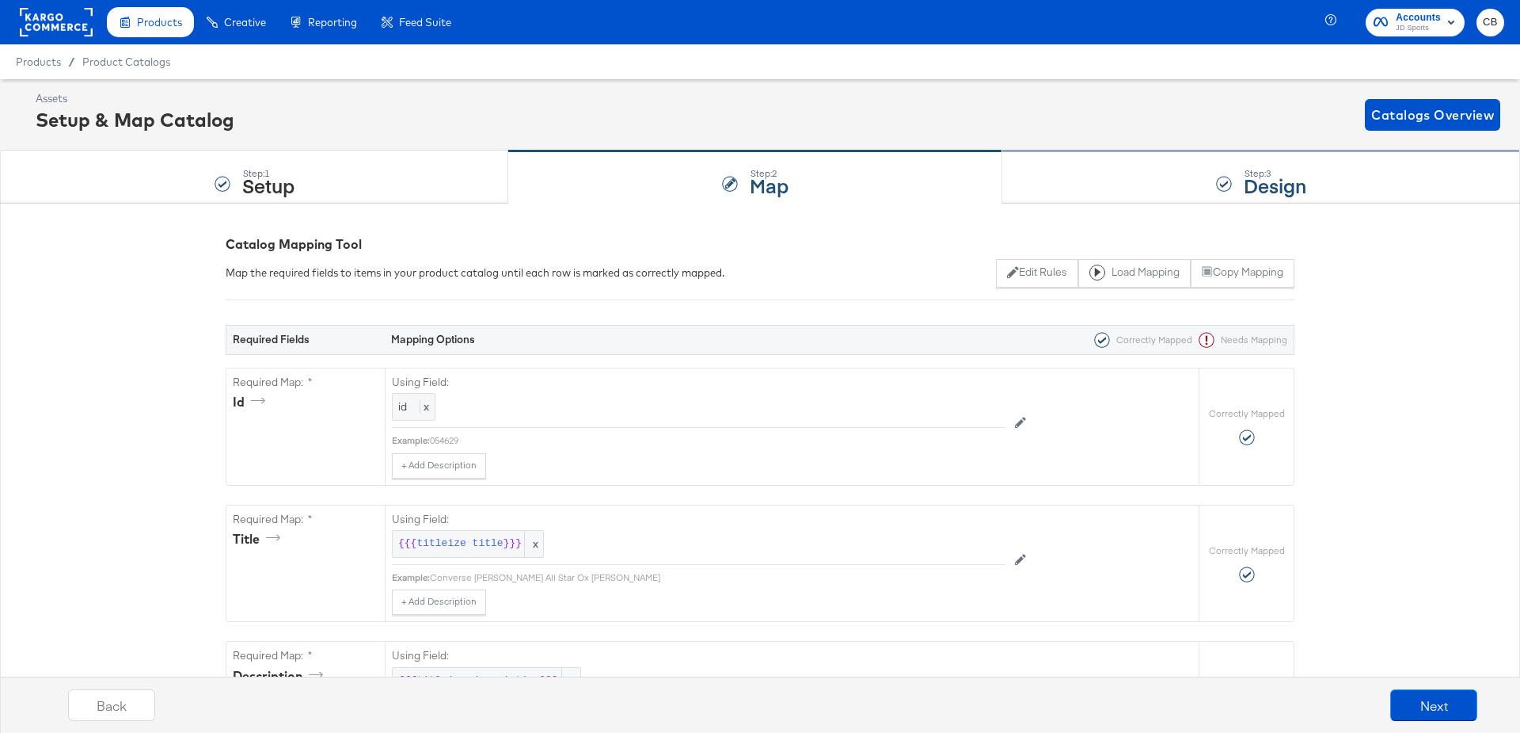
click at [1044, 187] on div "Step: 3 Design" at bounding box center [1262, 177] width 518 height 52
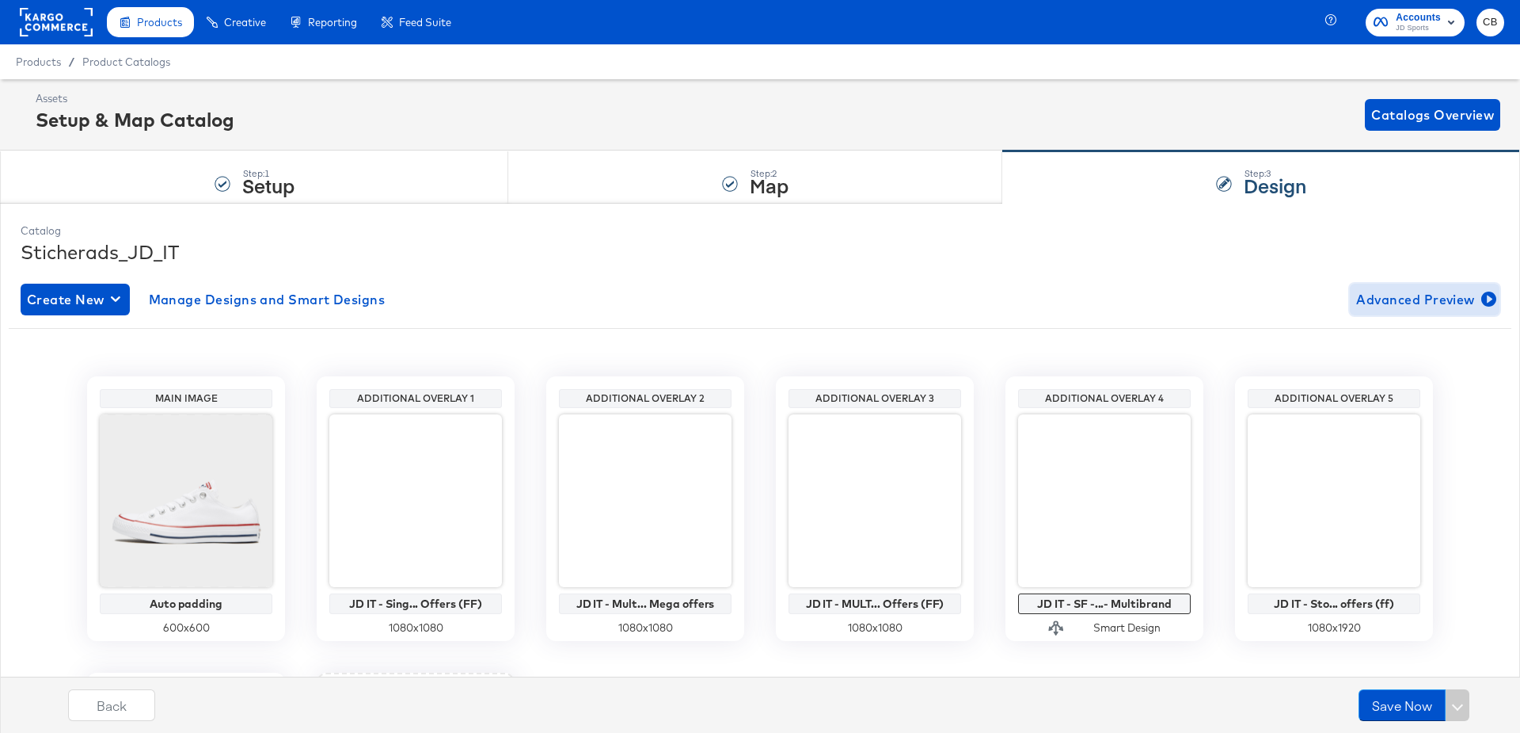
click at [1410, 299] on span "Advanced Preview" at bounding box center [1425, 299] width 137 height 22
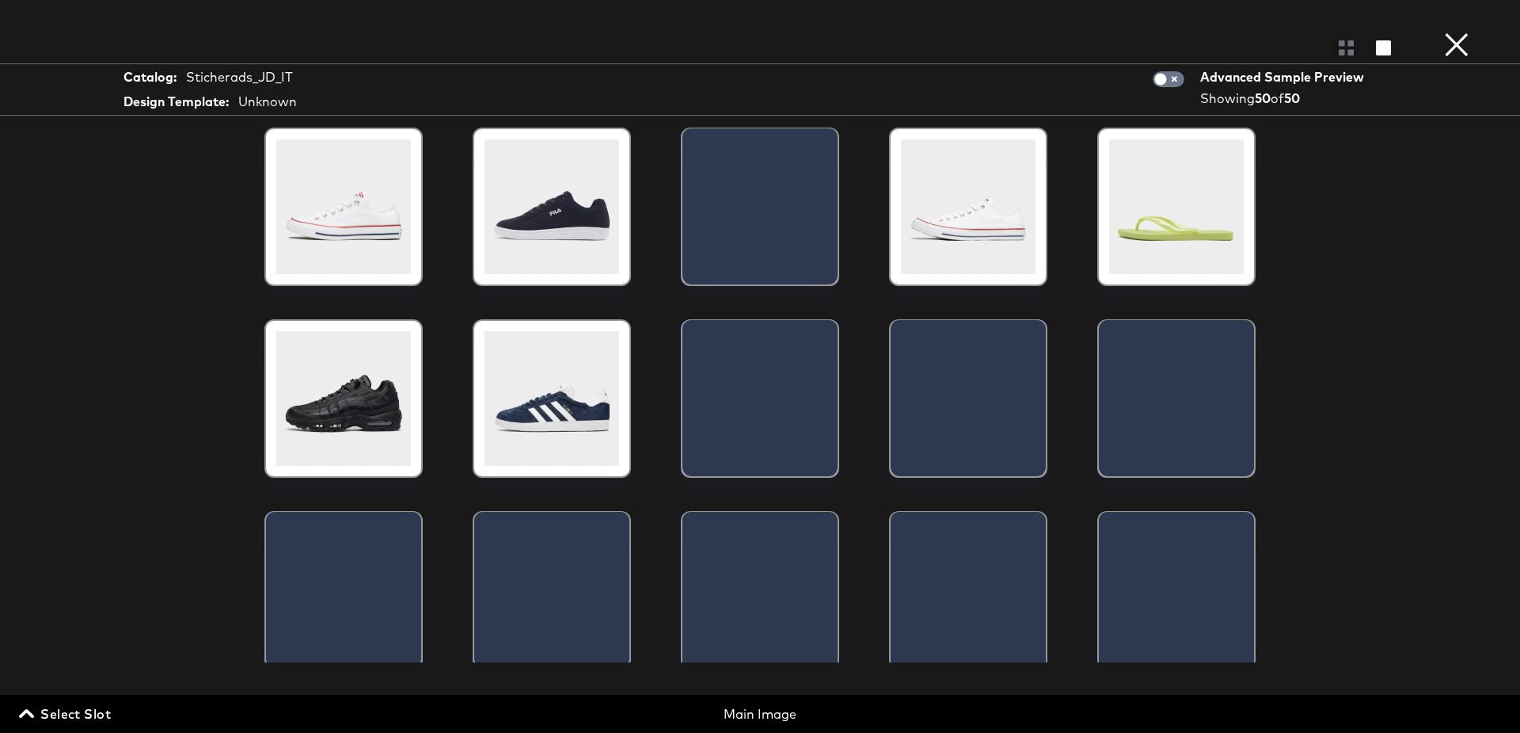
click at [64, 713] on span "Select Slot" at bounding box center [66, 713] width 89 height 22
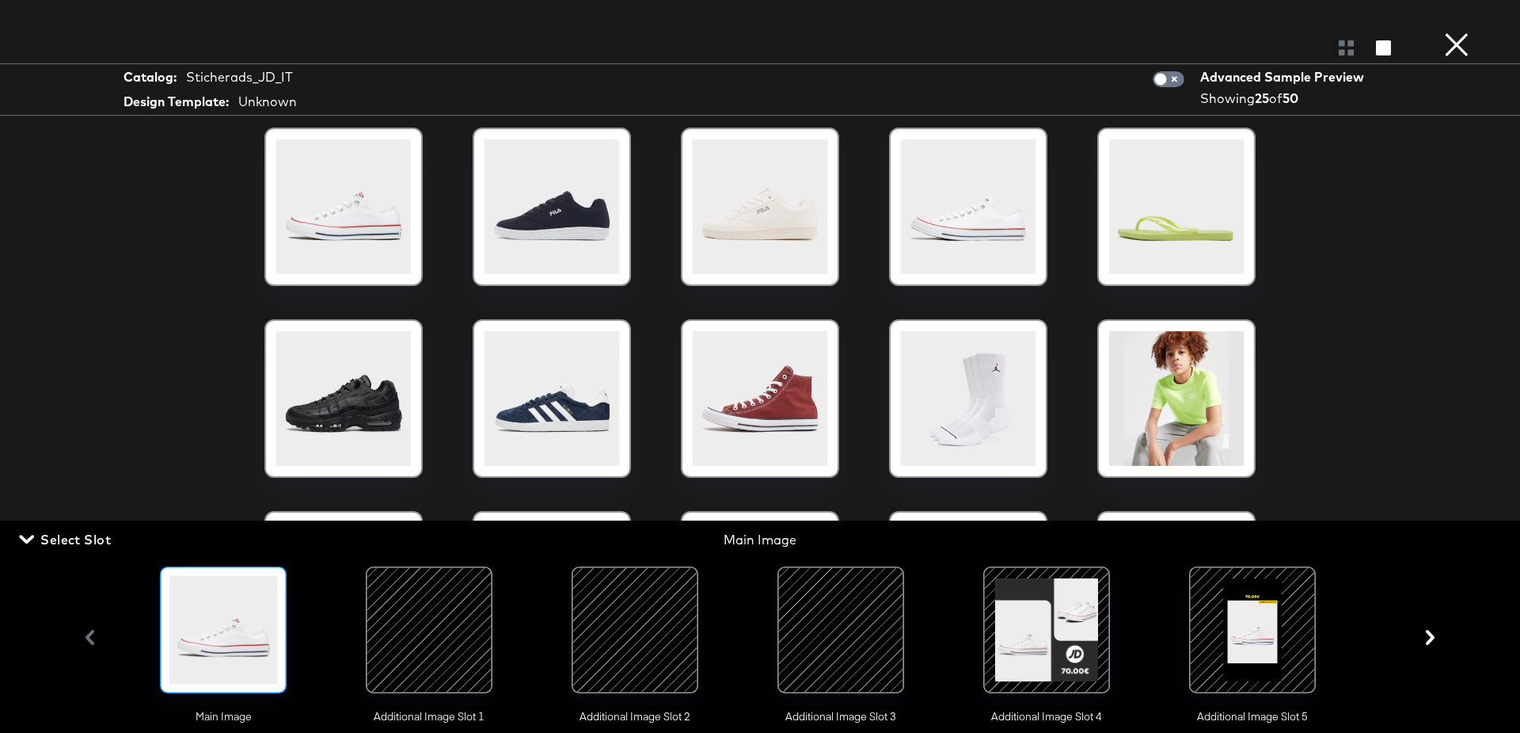
click at [410, 622] on div at bounding box center [429, 630] width 108 height 108
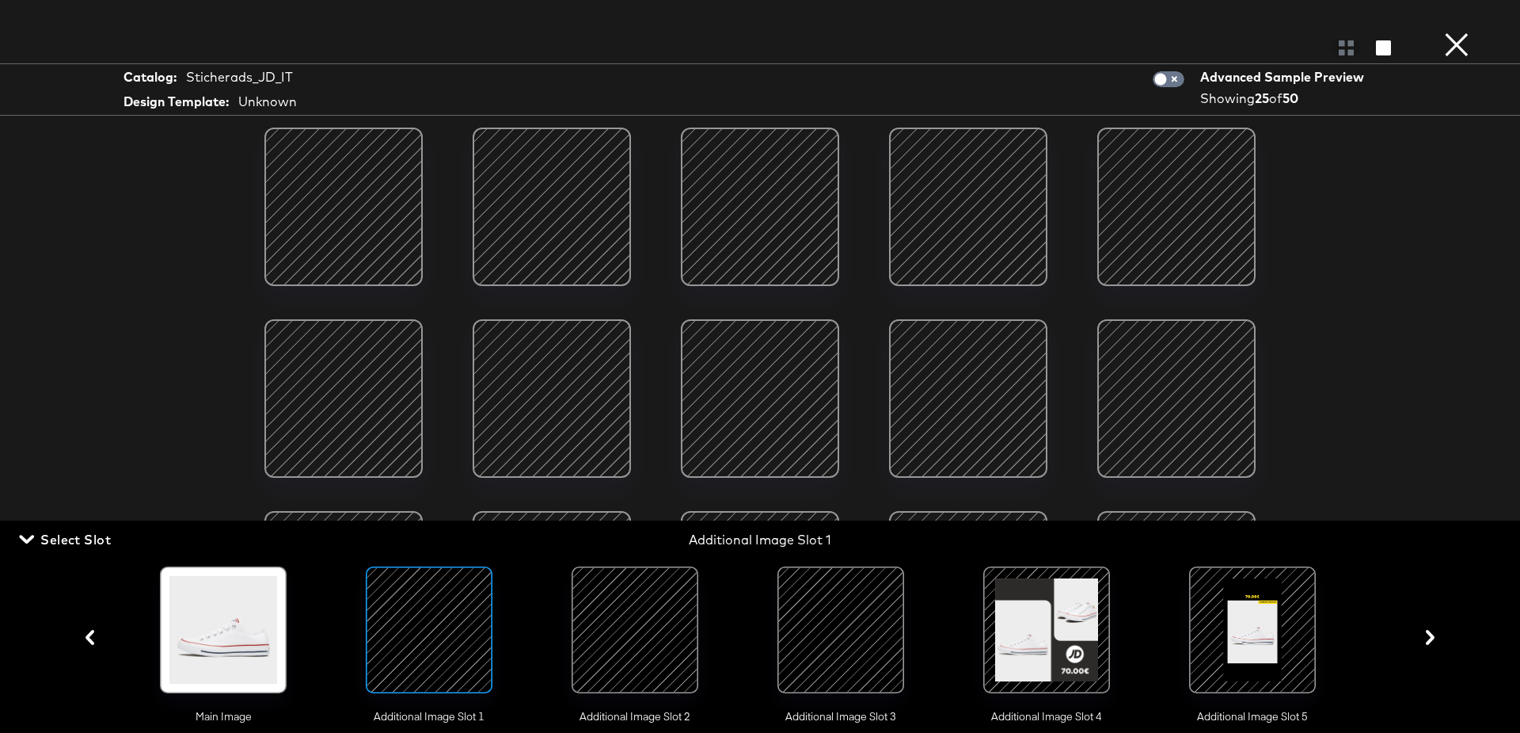
click at [634, 625] on div at bounding box center [635, 630] width 108 height 108
click at [858, 626] on div at bounding box center [841, 630] width 108 height 108
click at [447, 634] on div at bounding box center [429, 630] width 108 height 108
click at [1453, 32] on button "×" at bounding box center [1457, 16] width 32 height 32
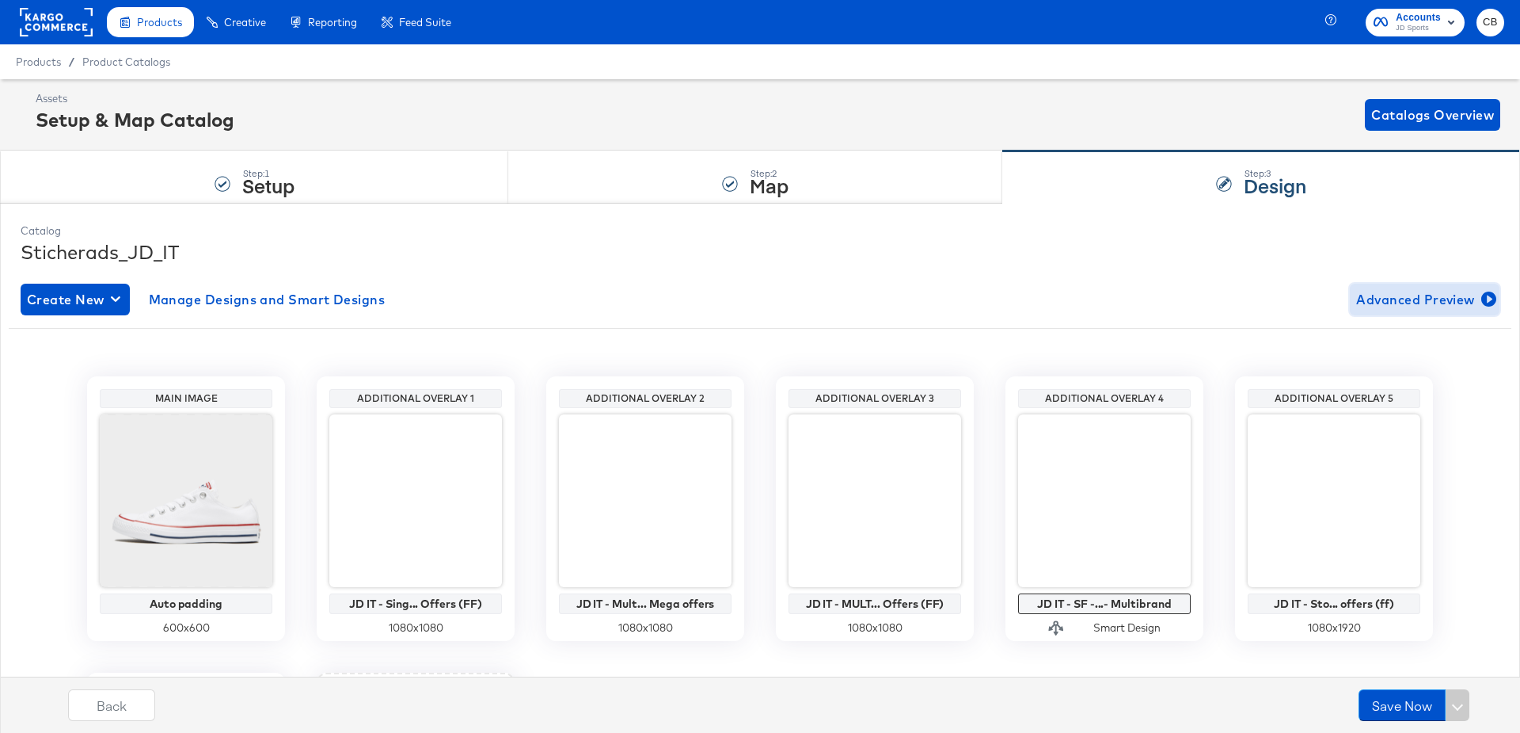
click at [1415, 293] on span "Advanced Preview" at bounding box center [1425, 299] width 137 height 22
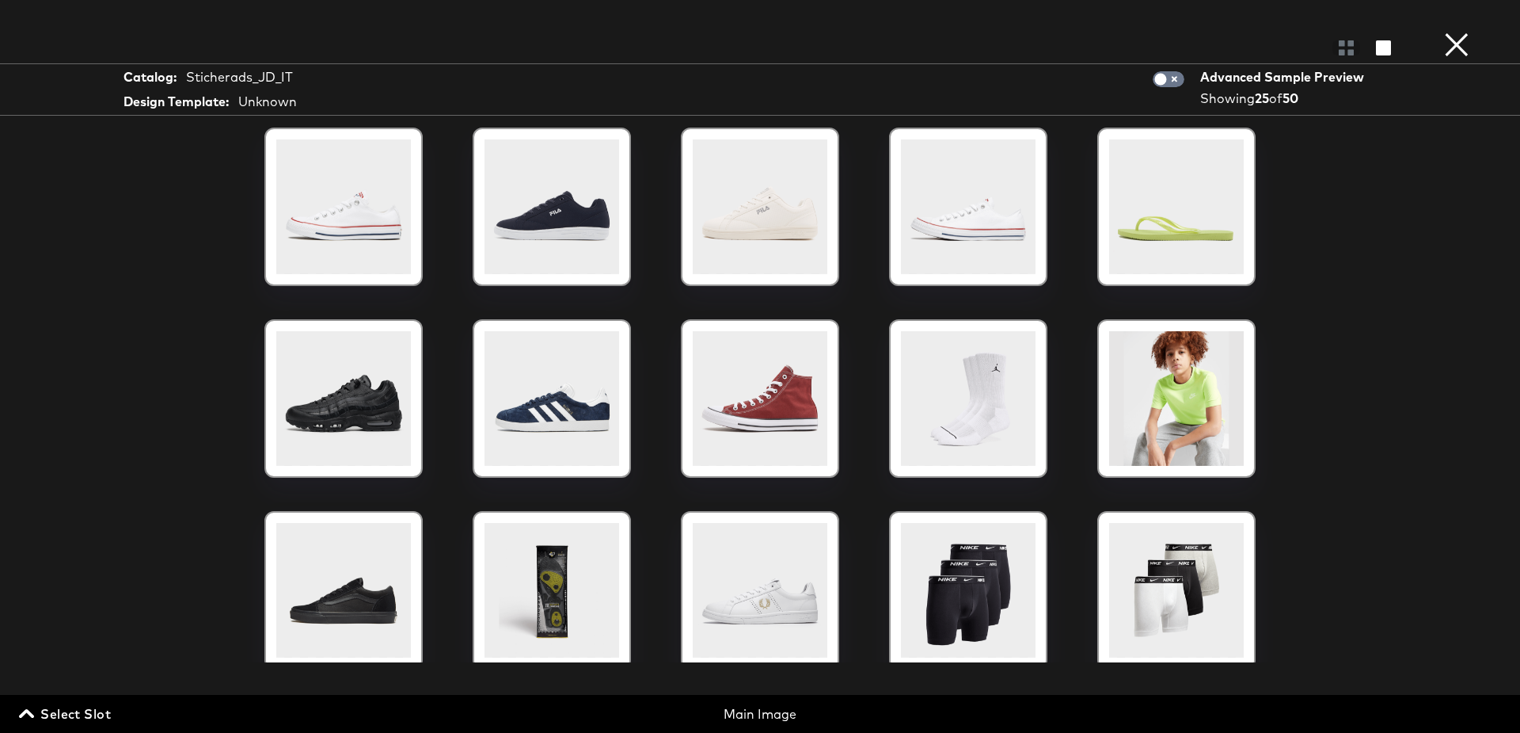
click at [50, 710] on span "Select Slot" at bounding box center [66, 713] width 89 height 22
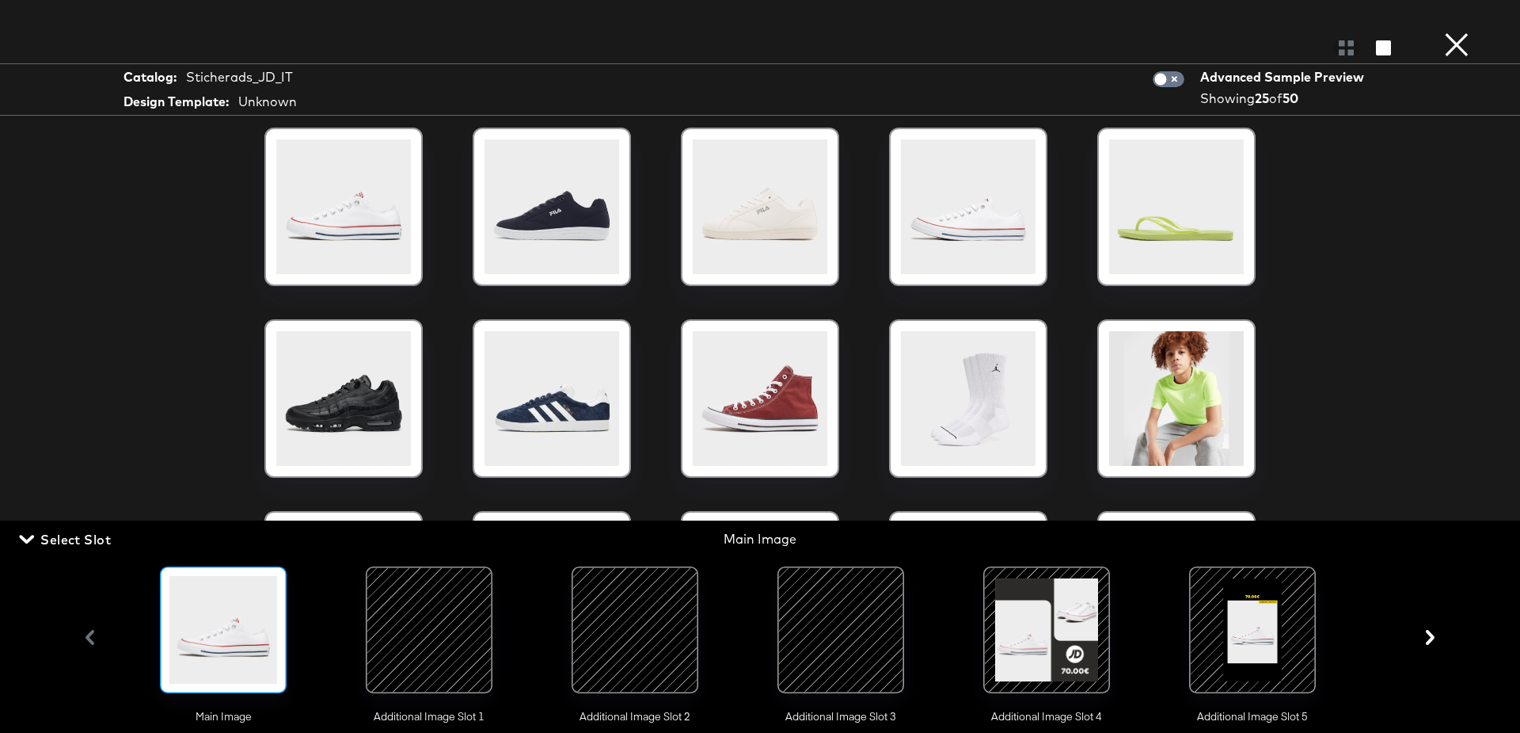
click at [440, 619] on div at bounding box center [429, 630] width 108 height 108
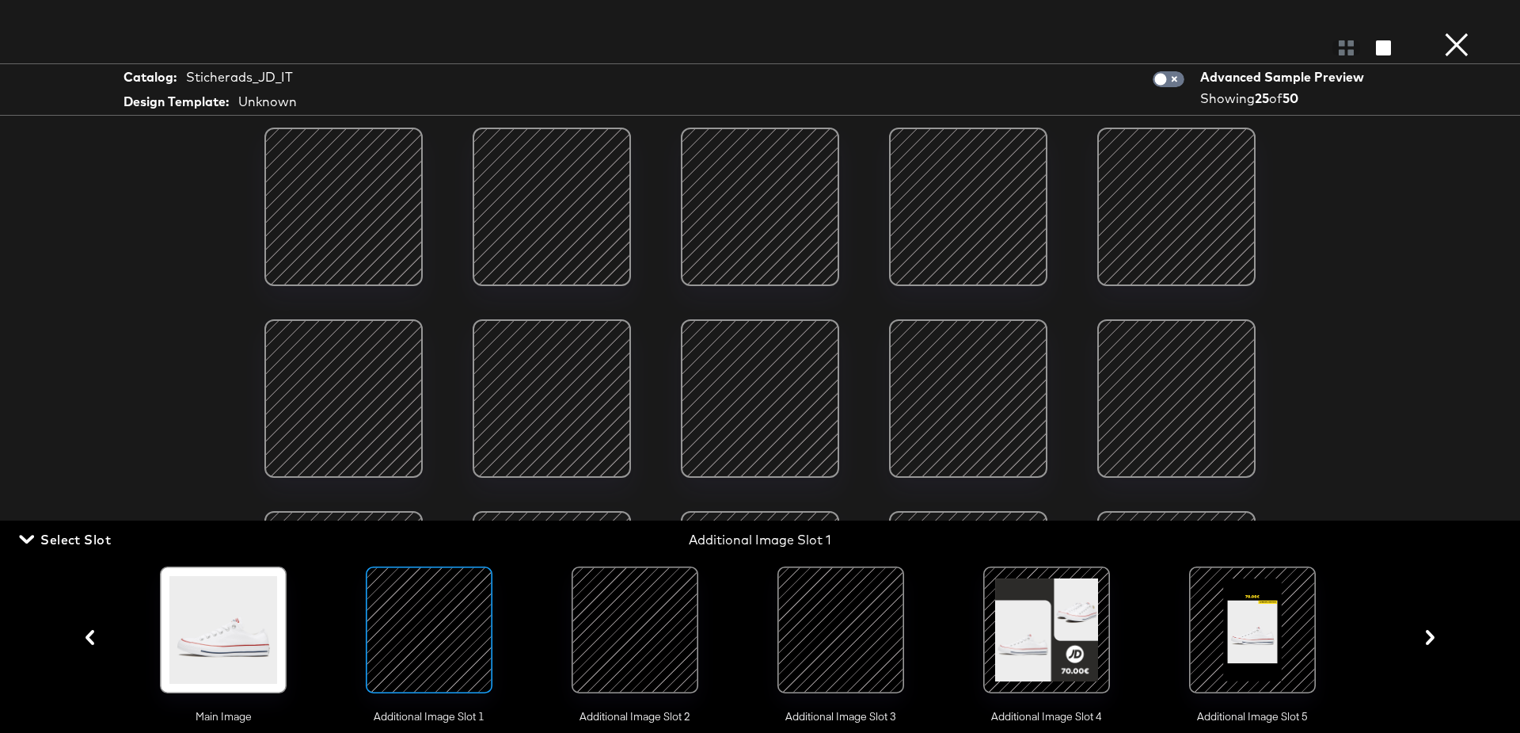
click at [1459, 32] on button "×" at bounding box center [1457, 16] width 32 height 32
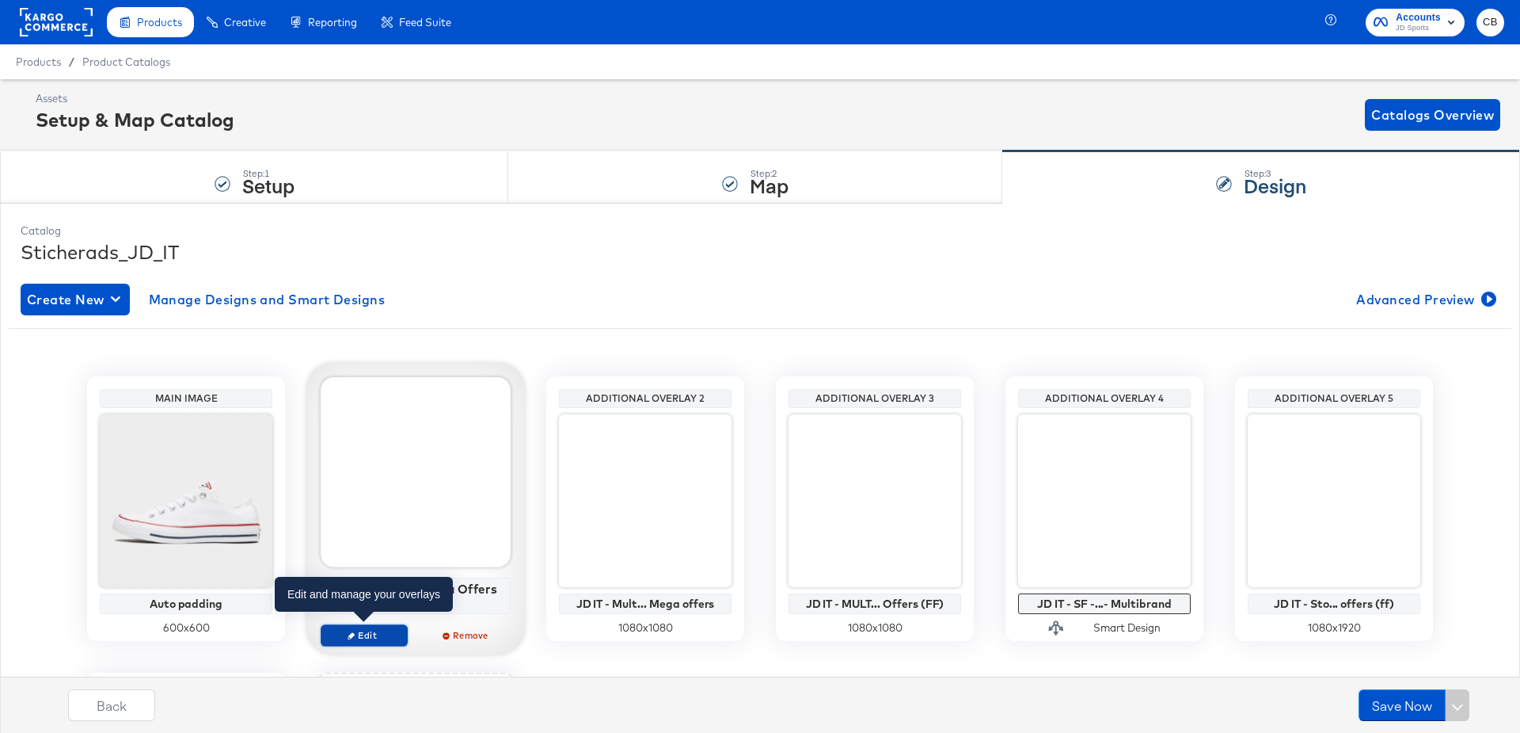
click at [348, 629] on span "Edit" at bounding box center [364, 635] width 73 height 12
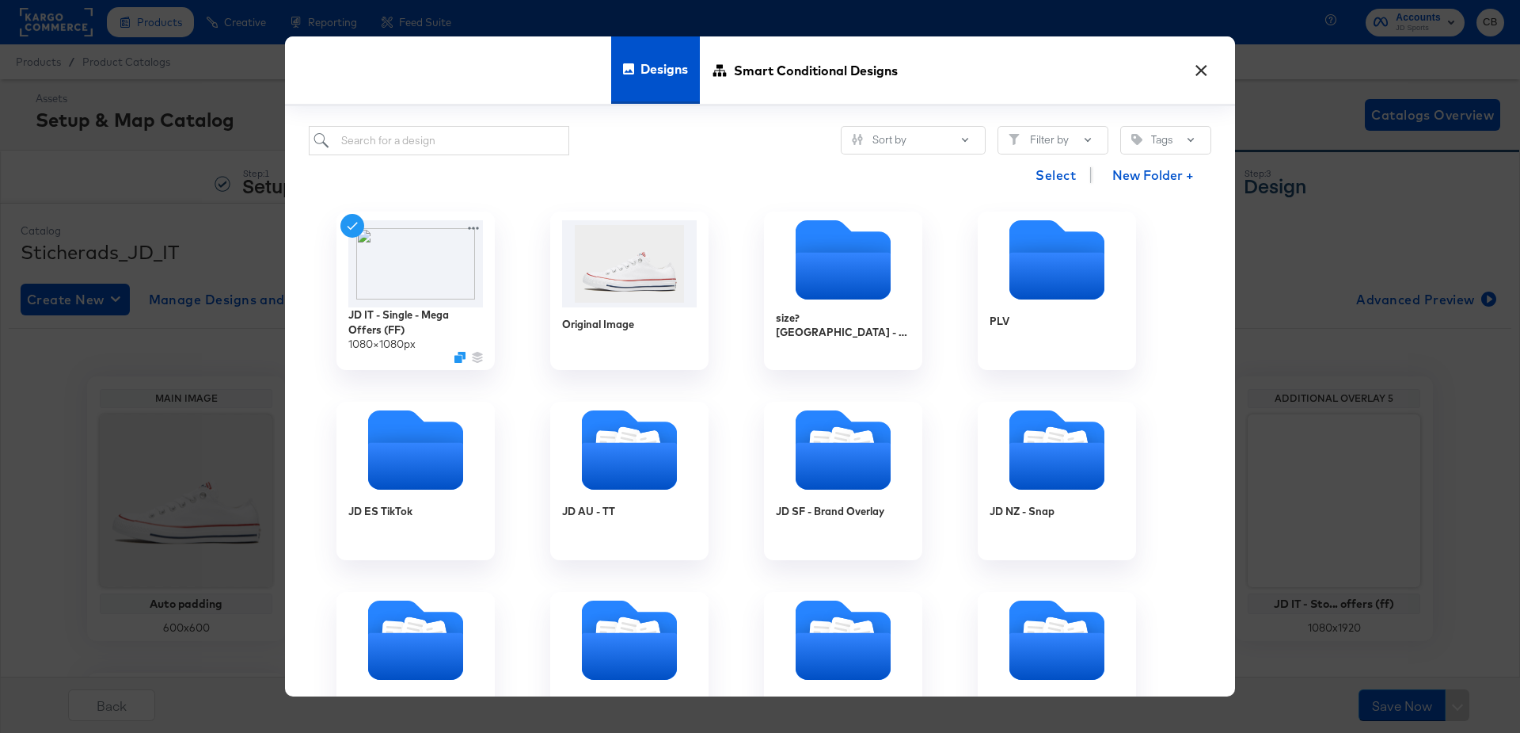
click at [1200, 72] on button "×" at bounding box center [1201, 66] width 29 height 29
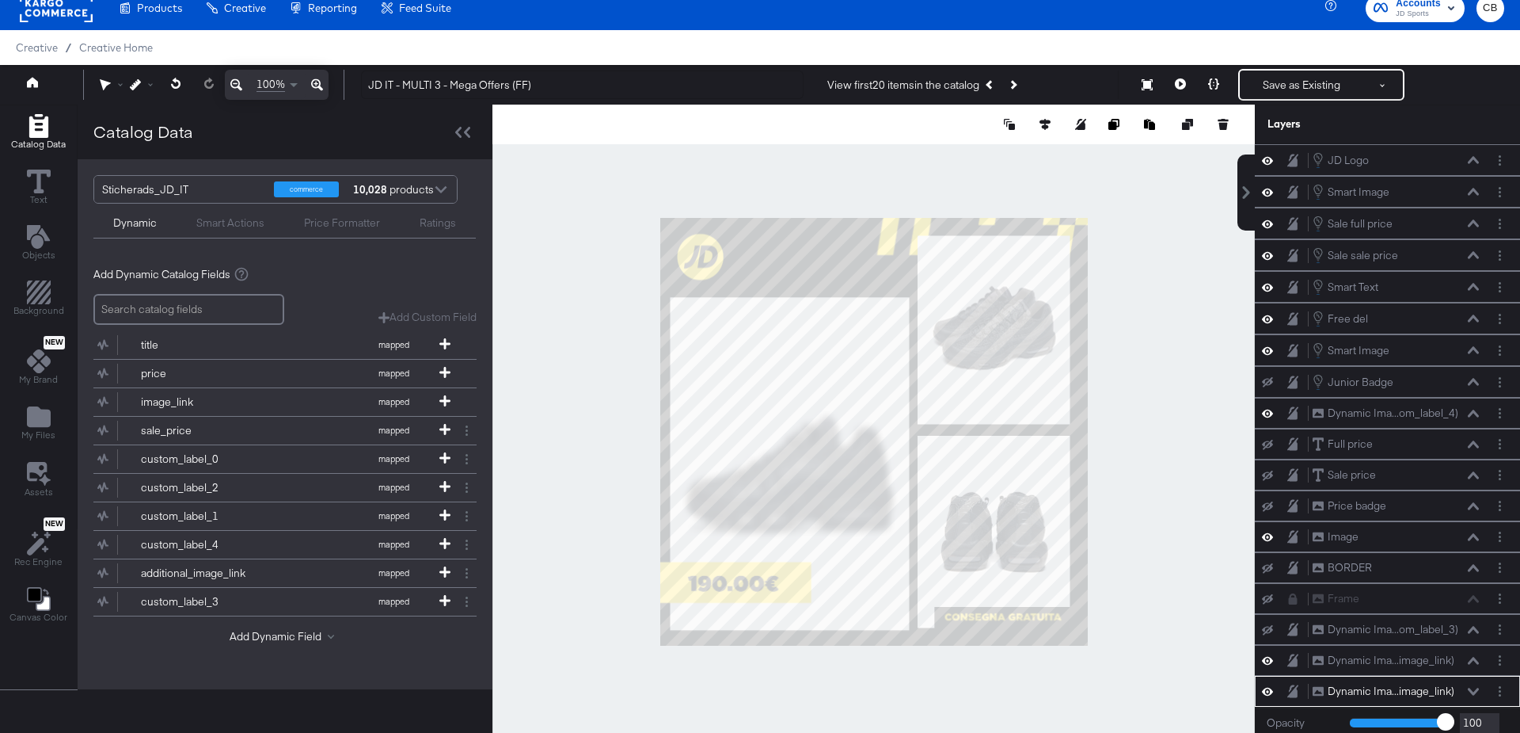
scroll to position [261, 0]
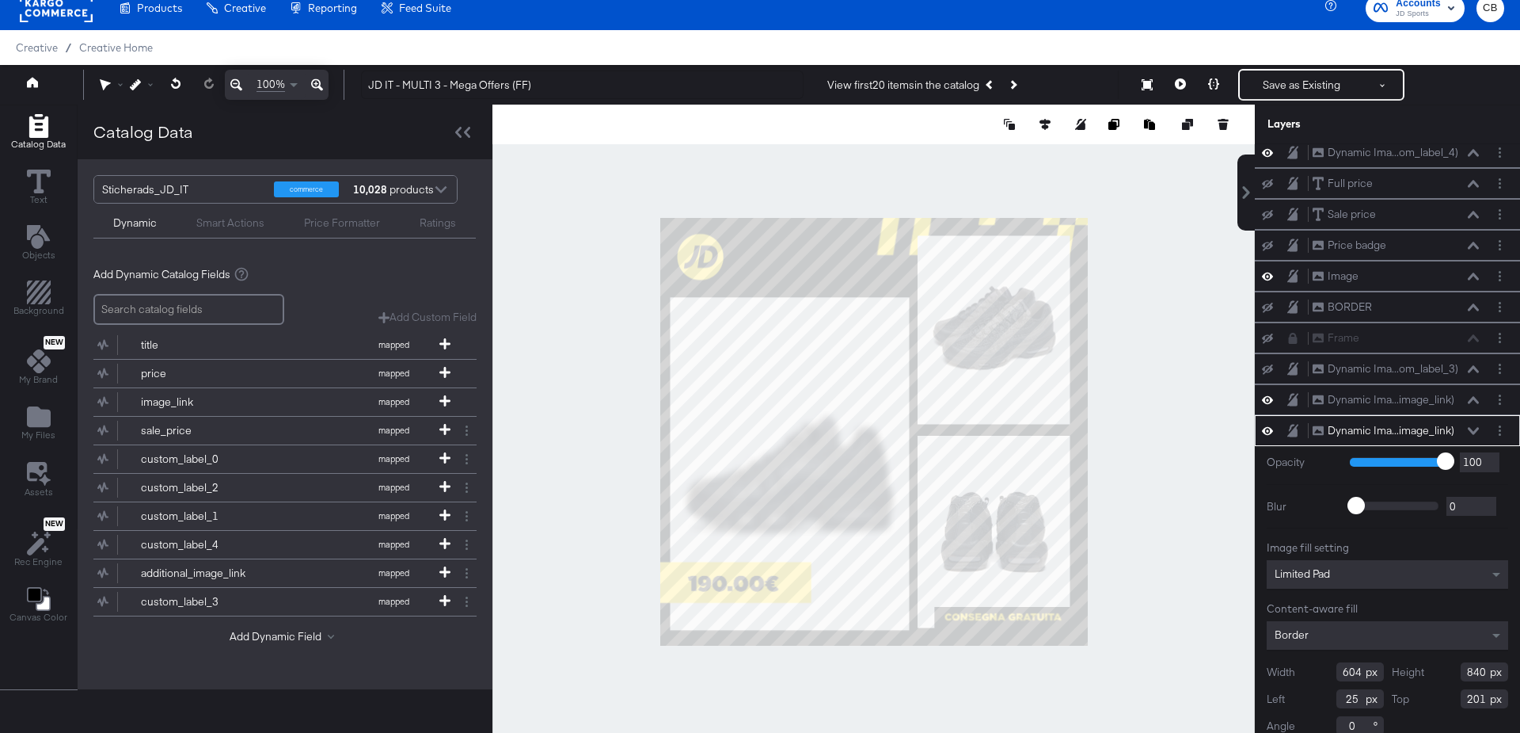
click at [1118, 369] on div at bounding box center [874, 432] width 763 height 654
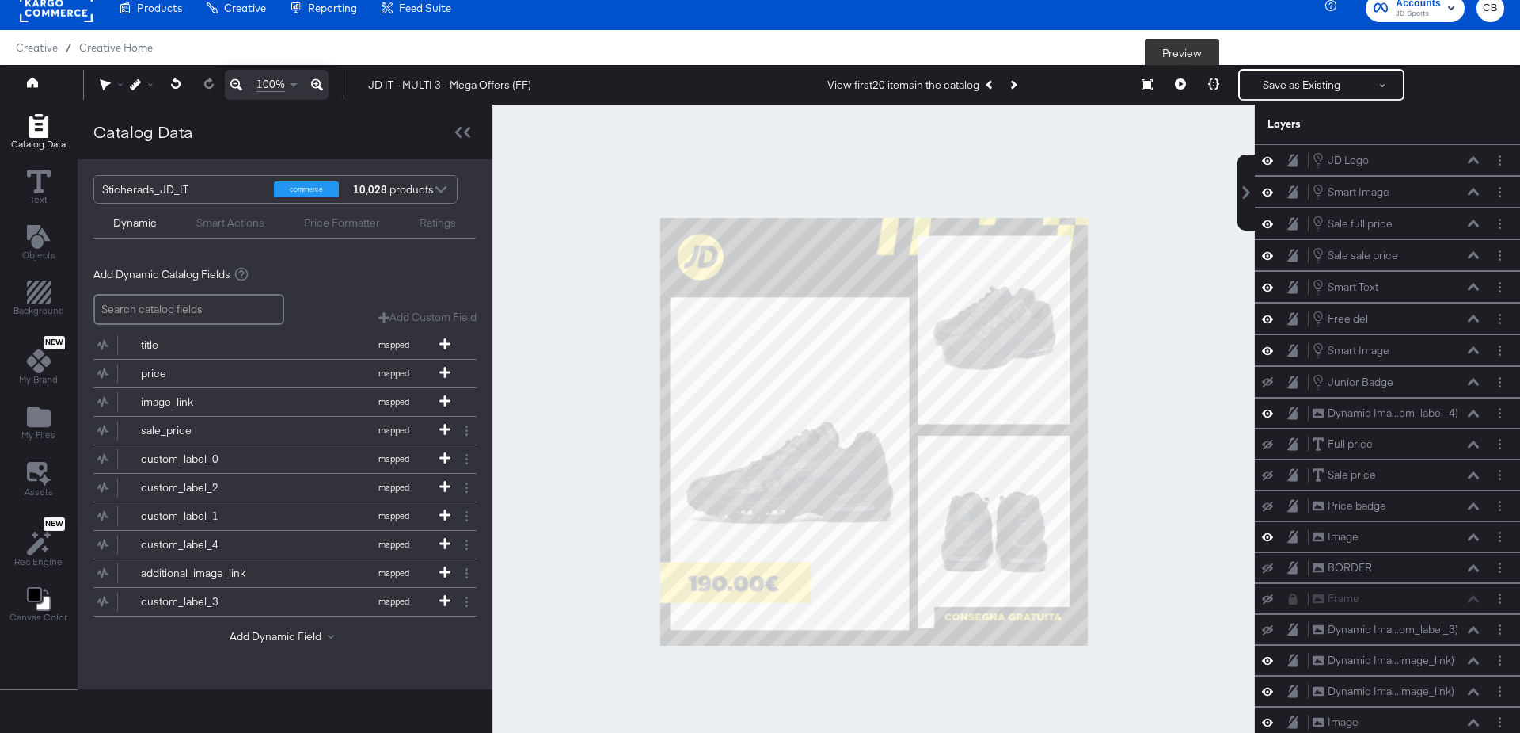
click at [1182, 89] on button at bounding box center [1180, 85] width 33 height 32
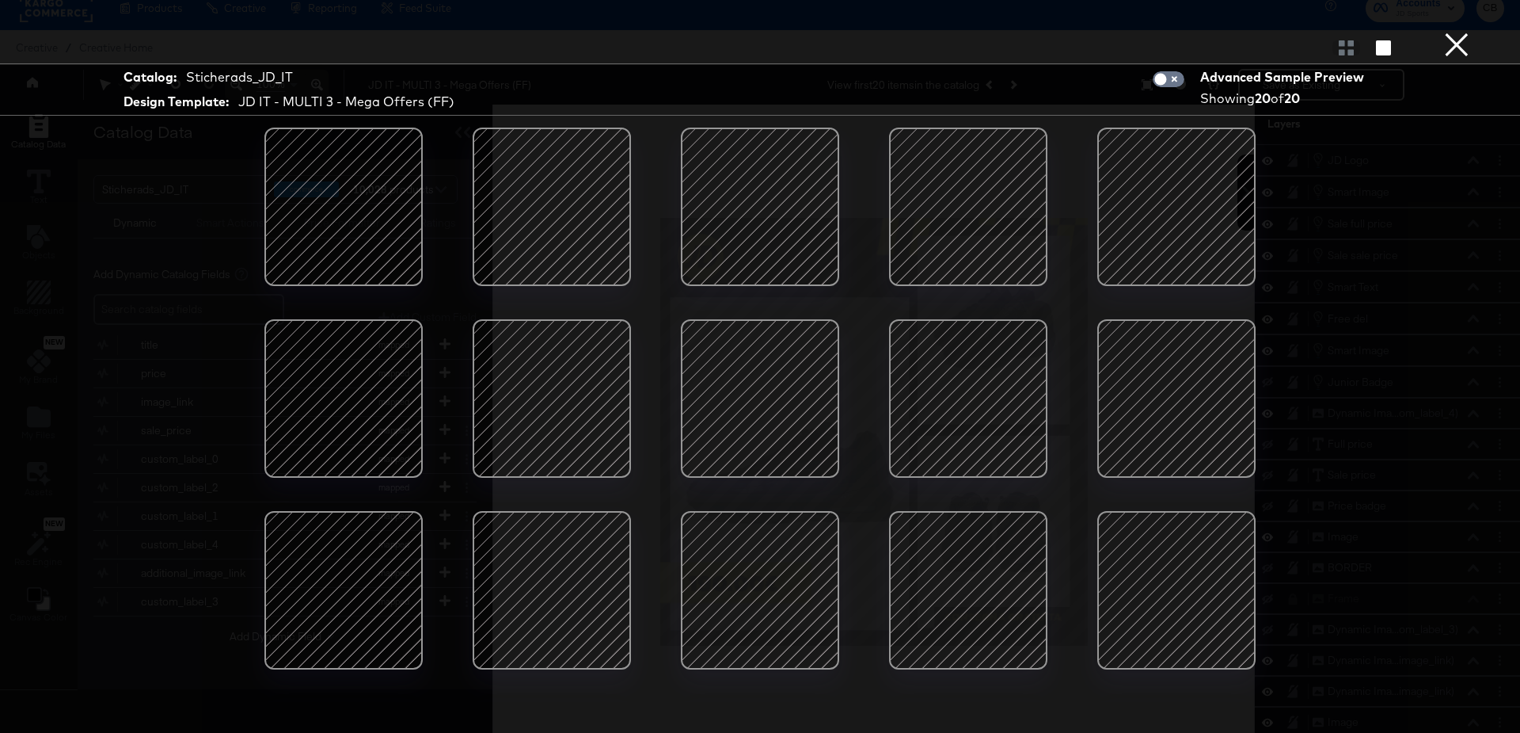
click at [1201, 383] on div at bounding box center [1176, 398] width 135 height 135
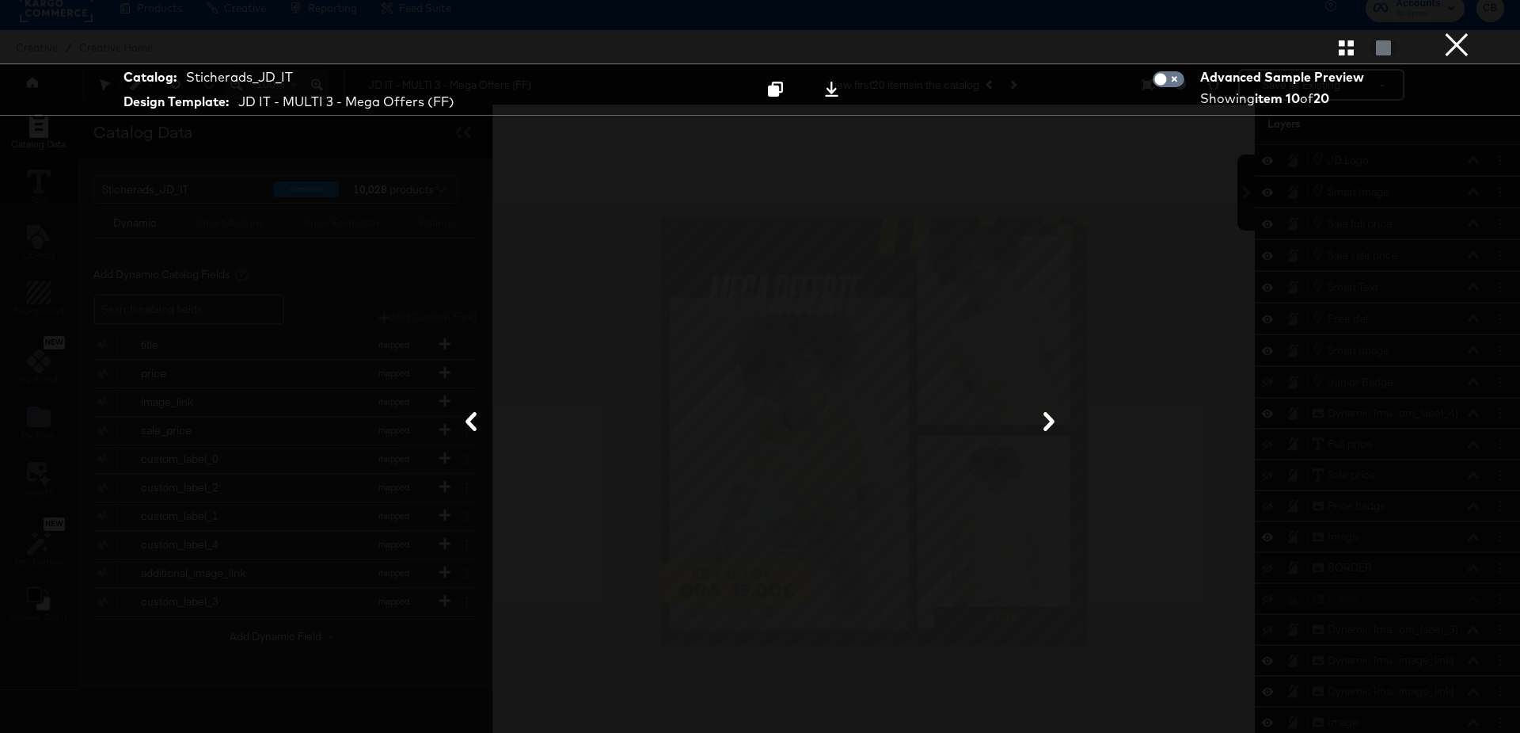
click at [1460, 32] on button "×" at bounding box center [1457, 16] width 32 height 32
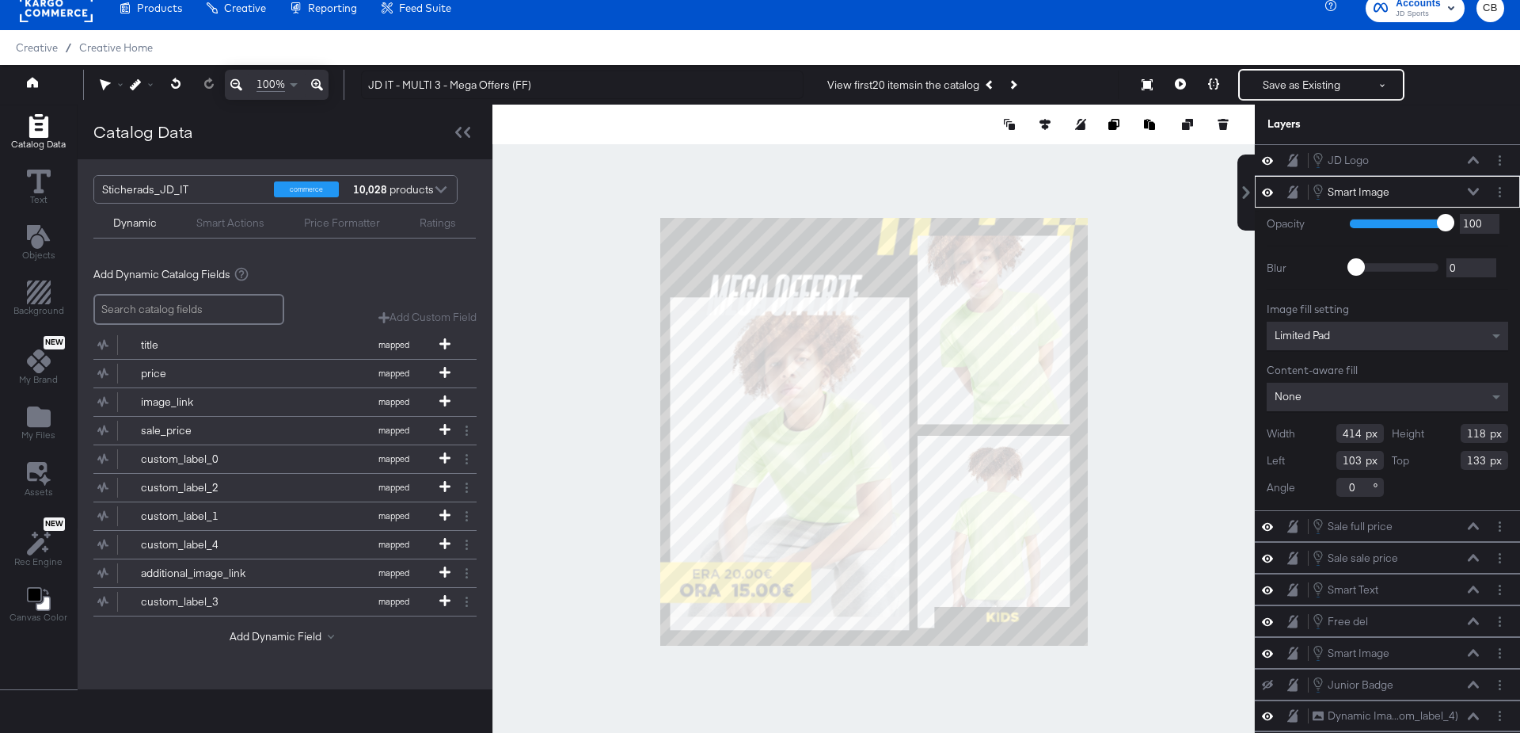
type input "345"
type input "86"
type input "172"
type input "143"
type input "62"
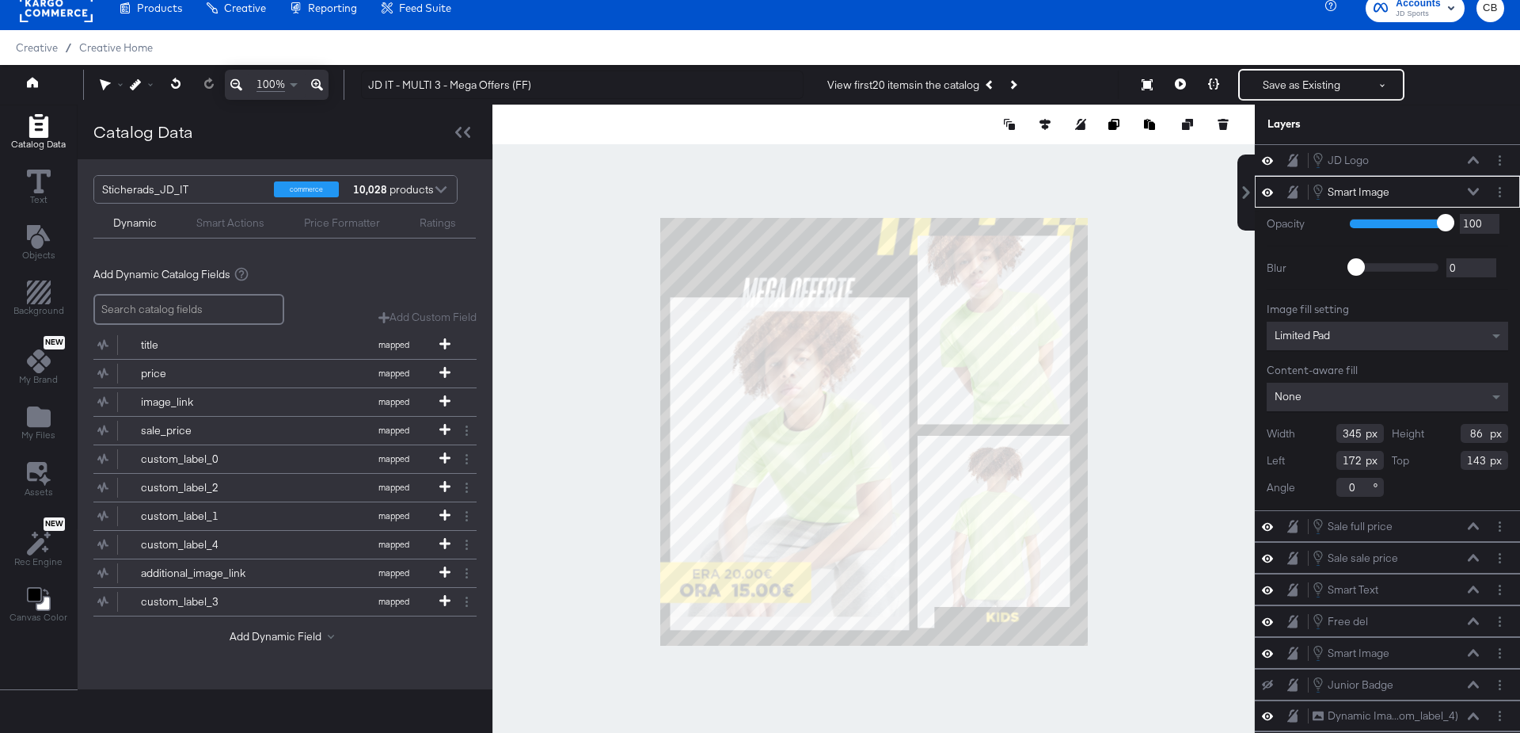
type input "71"
type input "400"
type input "99"
type input "50"
type input "58"
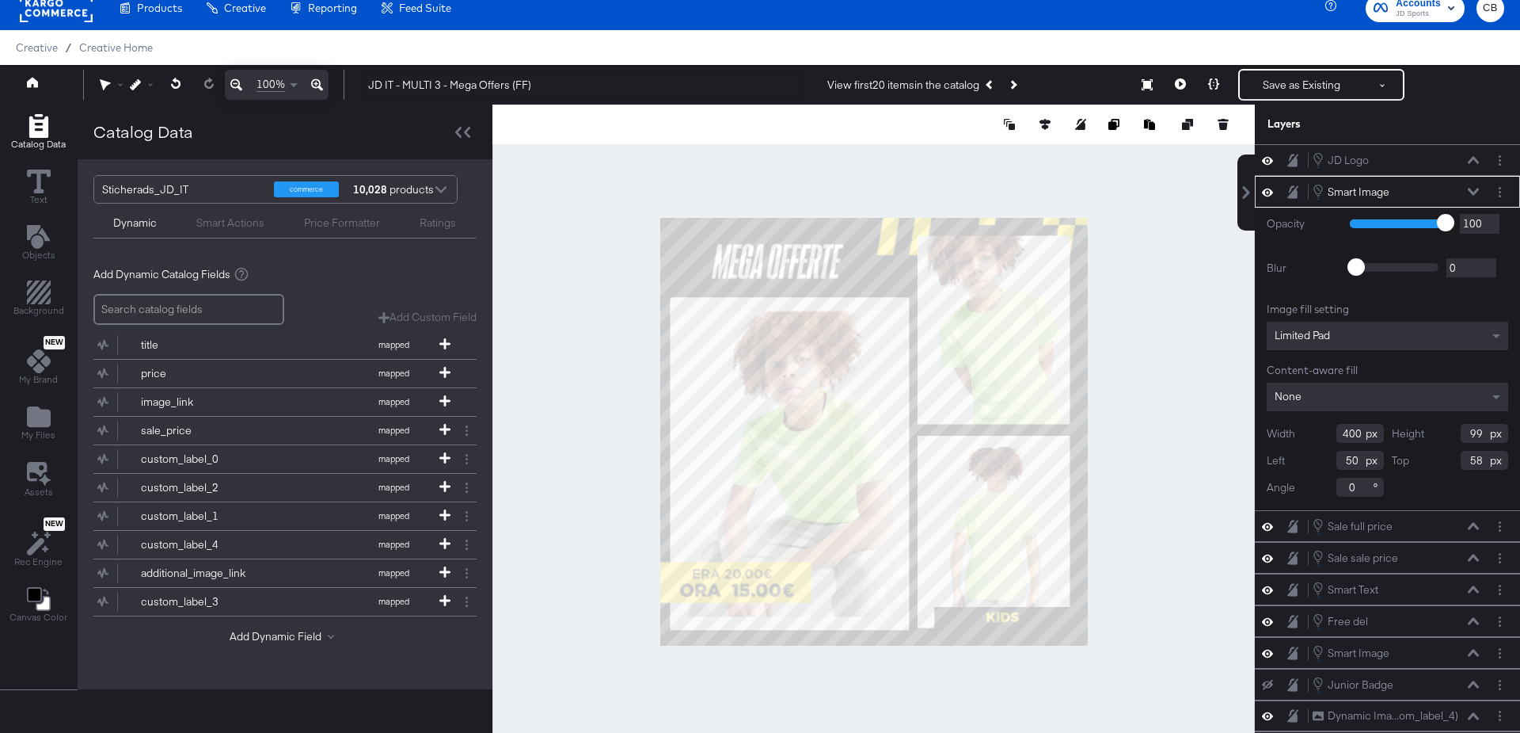
type input "94"
click at [1128, 371] on div at bounding box center [874, 432] width 763 height 654
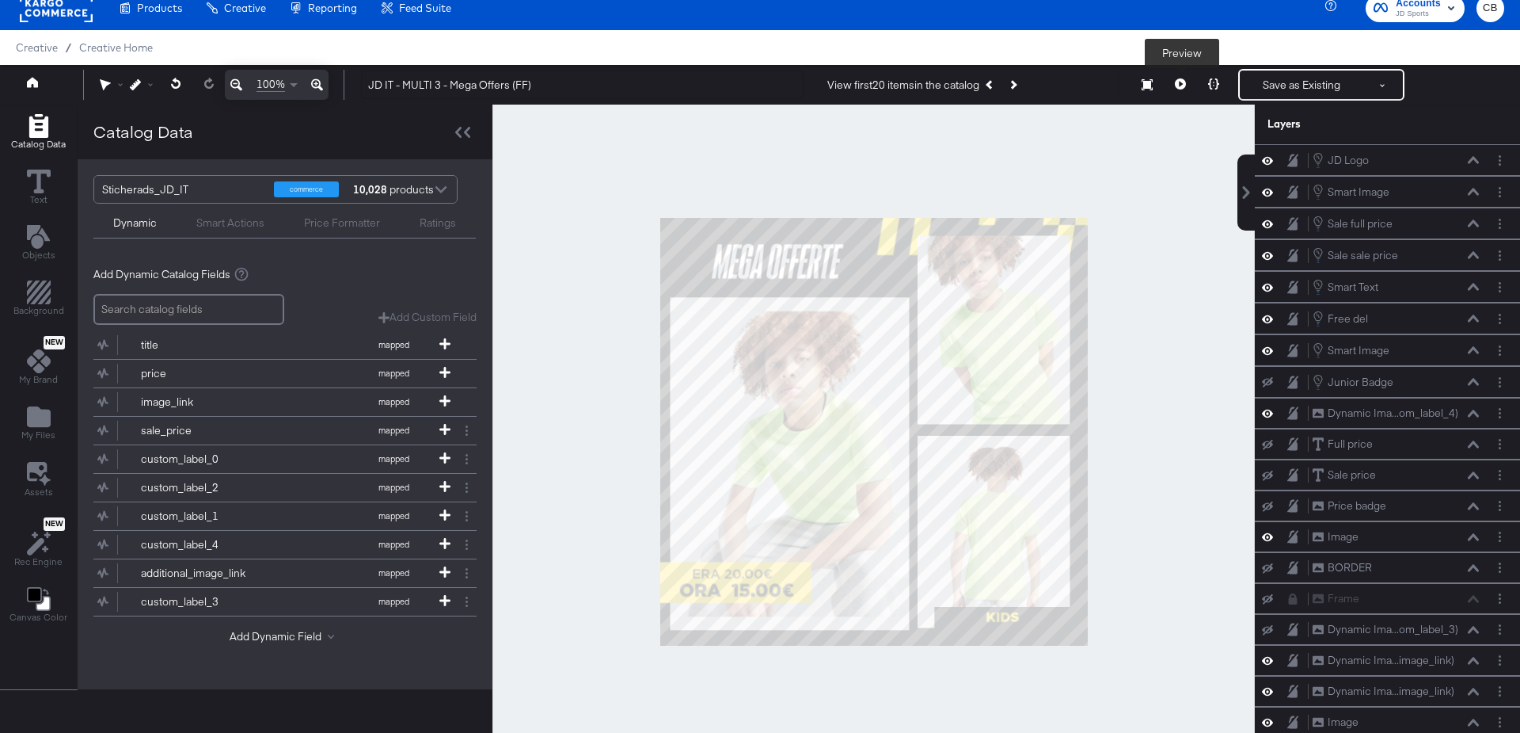
click at [1182, 85] on icon at bounding box center [1180, 83] width 11 height 11
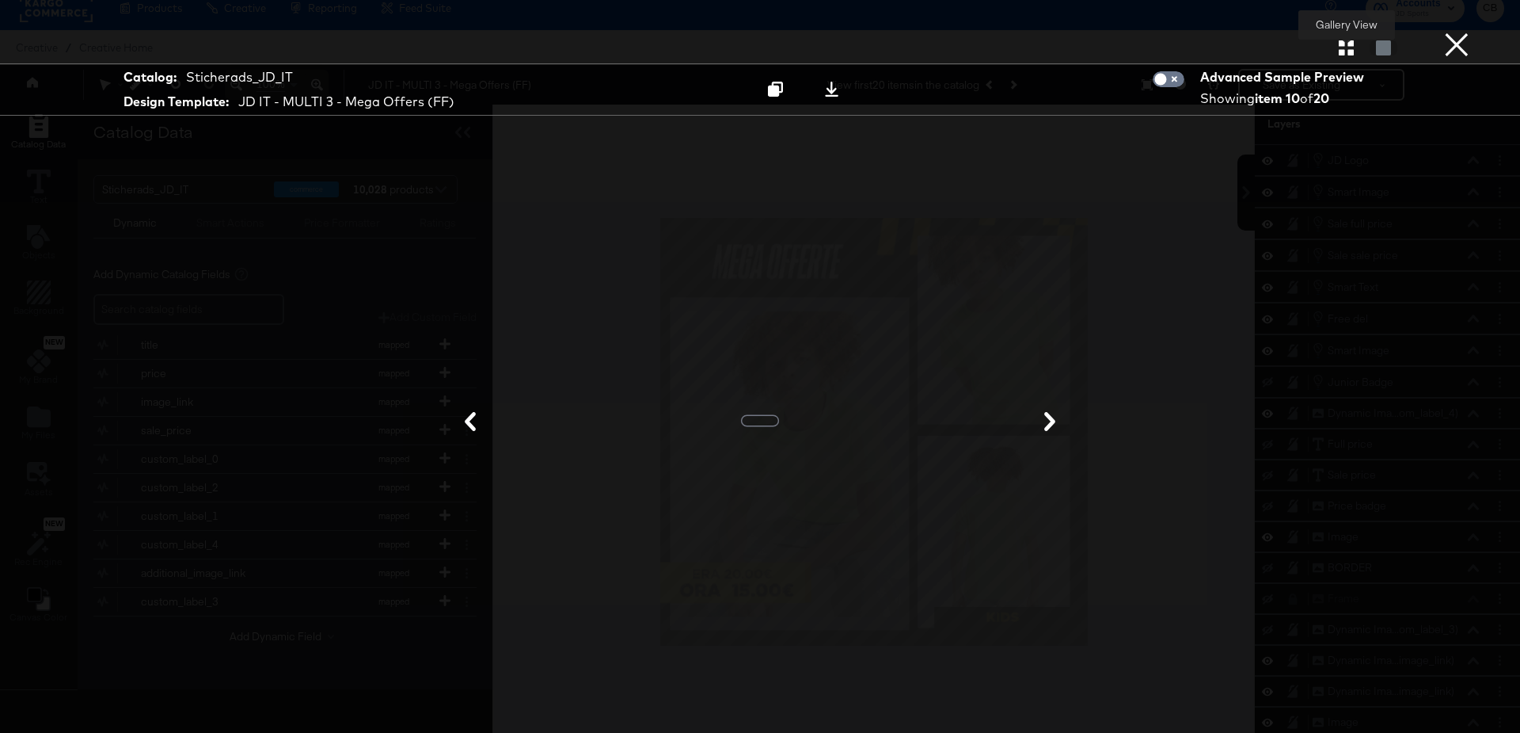
click at [1345, 50] on icon "button" at bounding box center [1346, 47] width 15 height 15
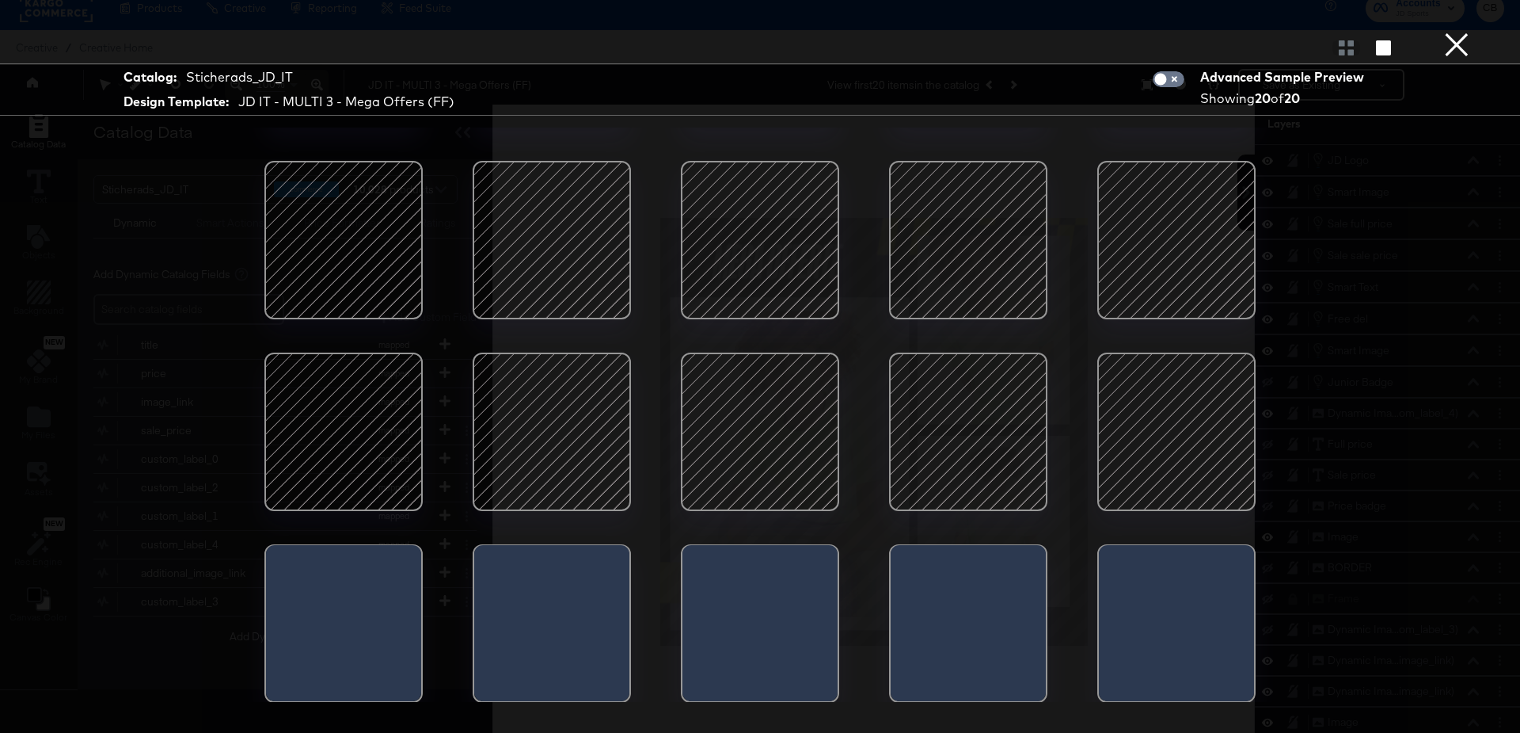
scroll to position [40, 0]
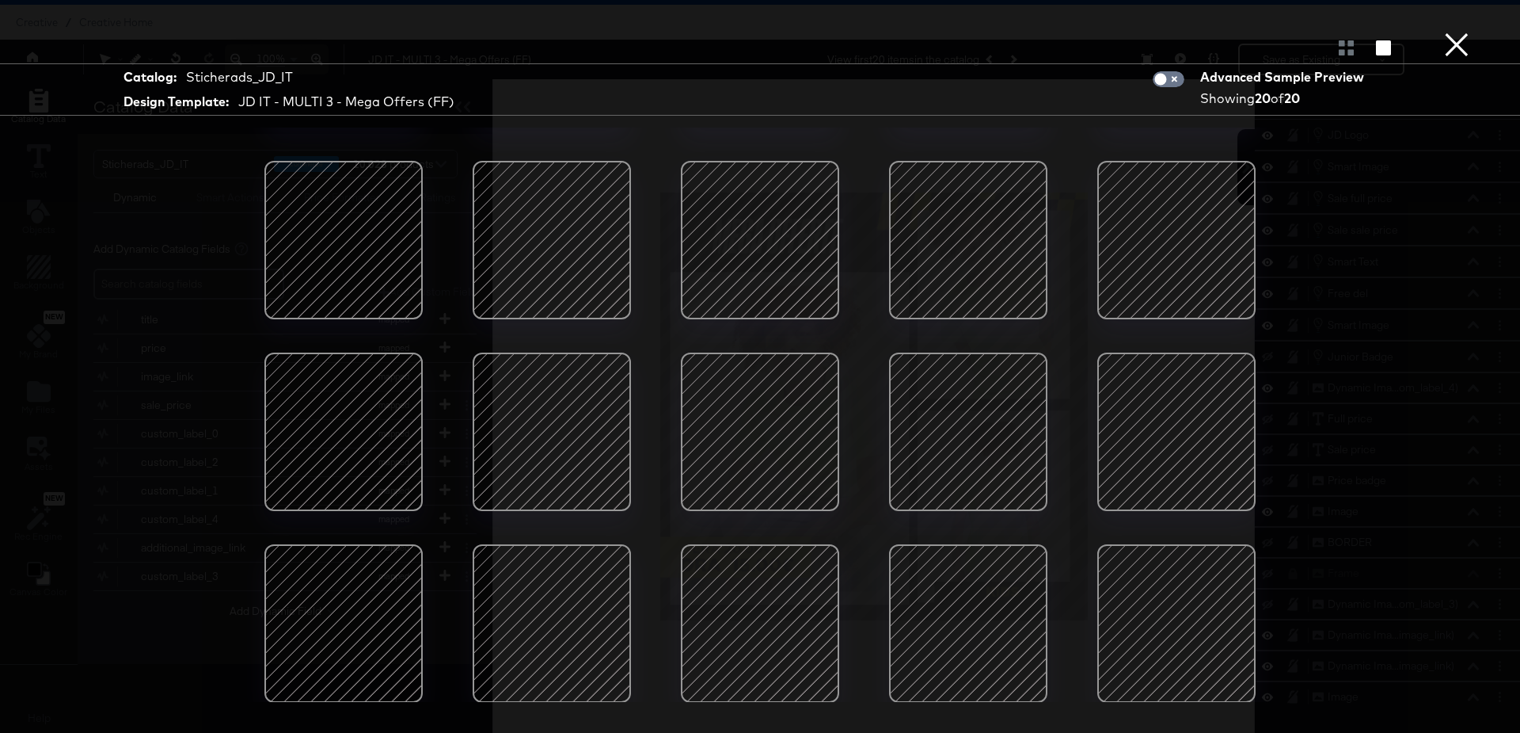
click at [562, 610] on div at bounding box center [552, 623] width 135 height 135
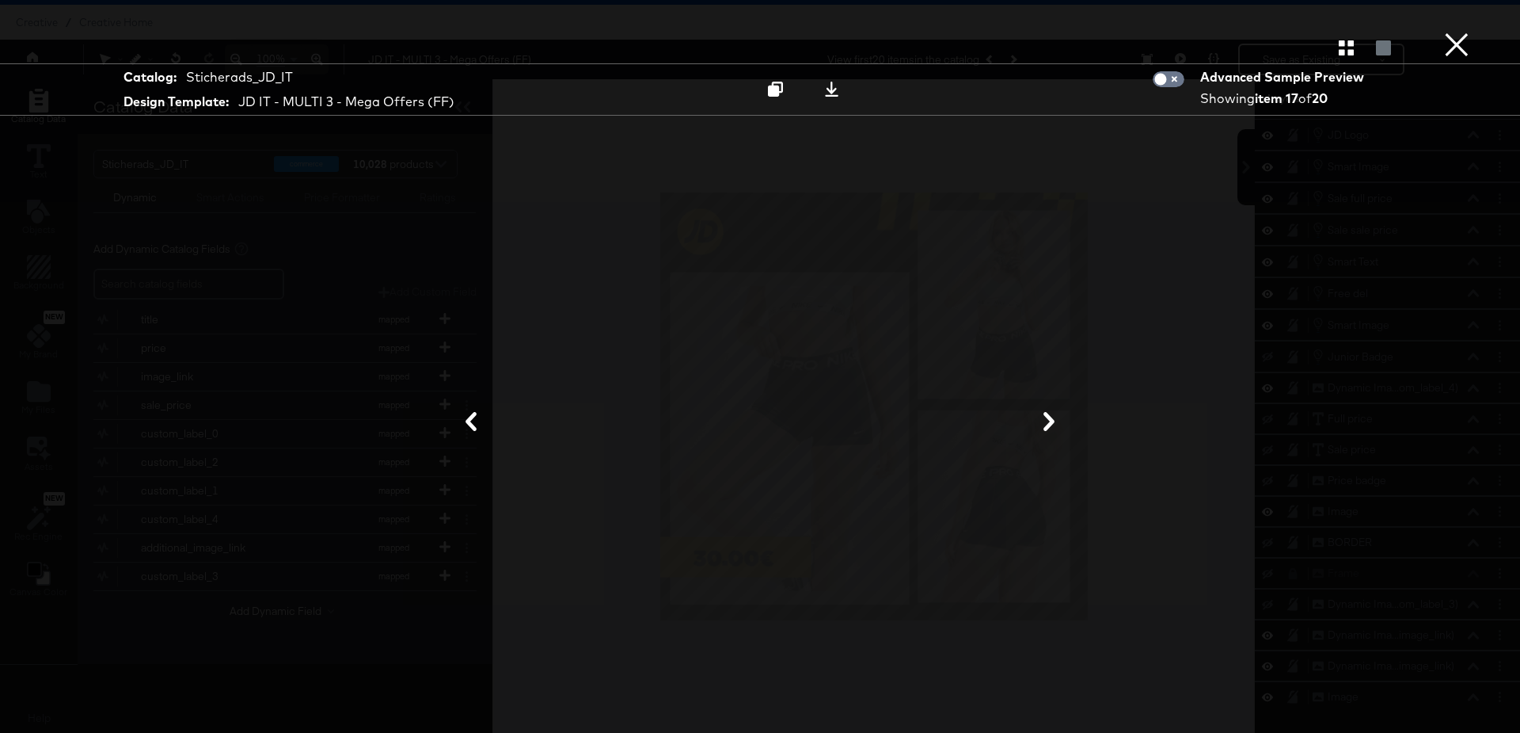
click at [1049, 424] on icon at bounding box center [1049, 421] width 19 height 19
click at [1452, 32] on button "×" at bounding box center [1457, 16] width 32 height 32
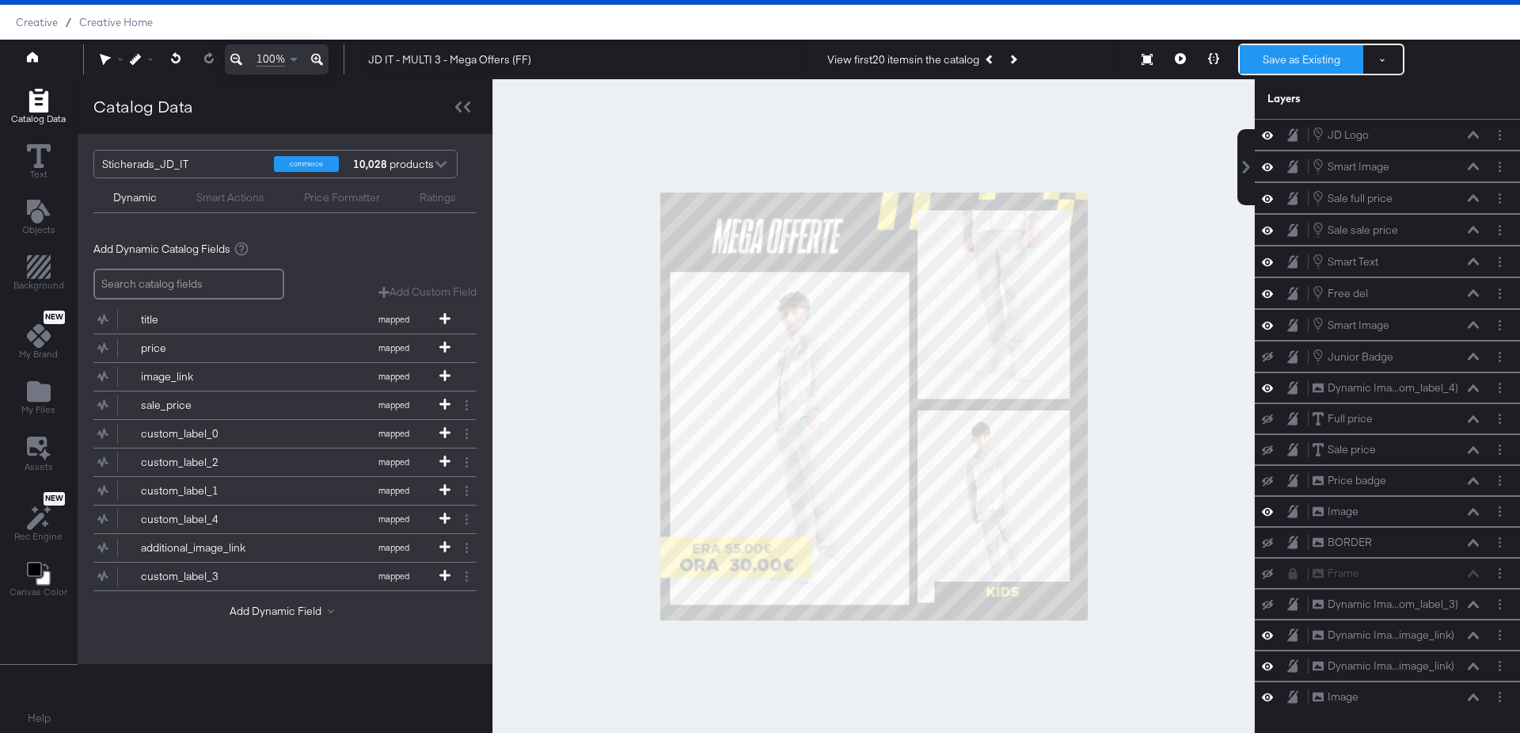
click at [1291, 57] on button "Save as Existing" at bounding box center [1302, 59] width 124 height 29
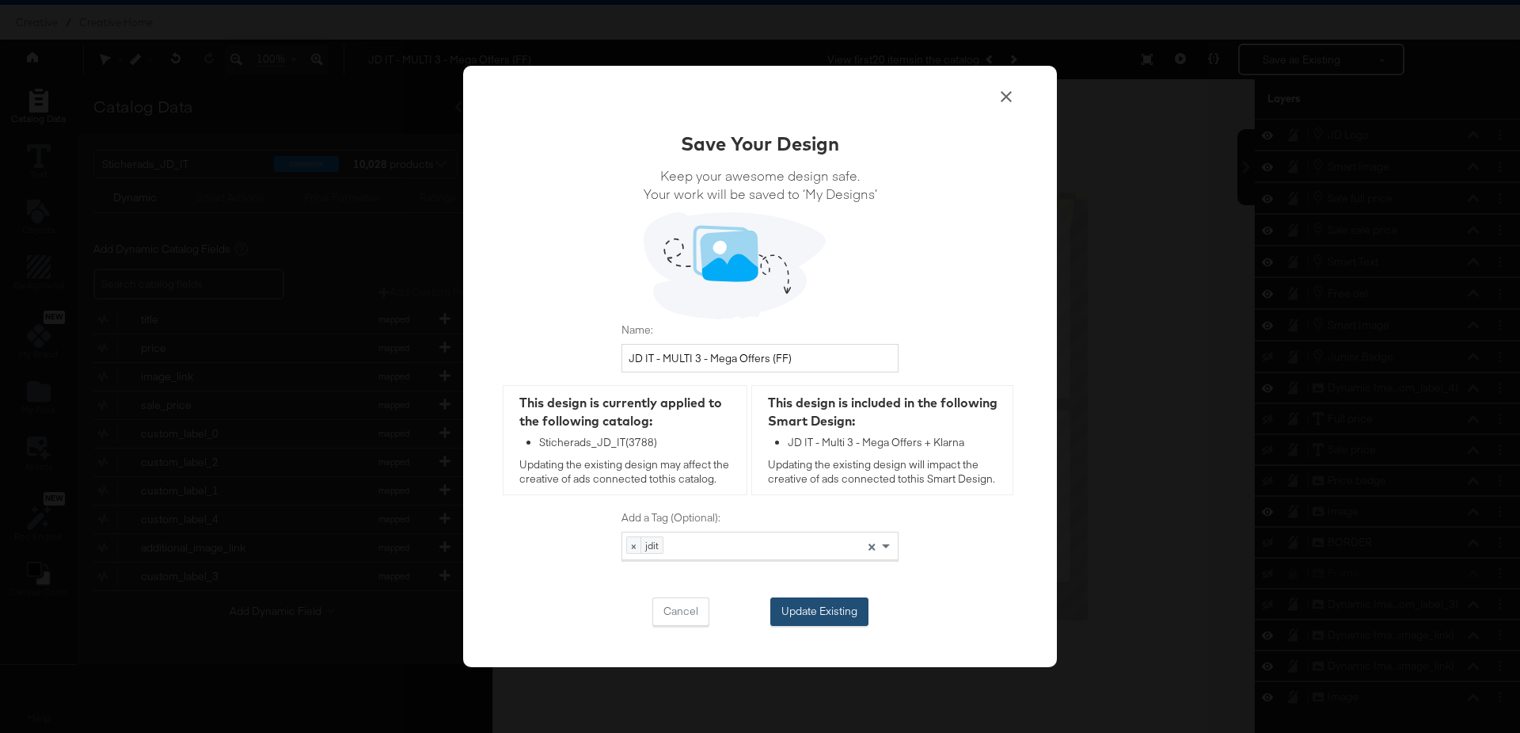
click at [828, 611] on button "Update Existing" at bounding box center [820, 611] width 98 height 29
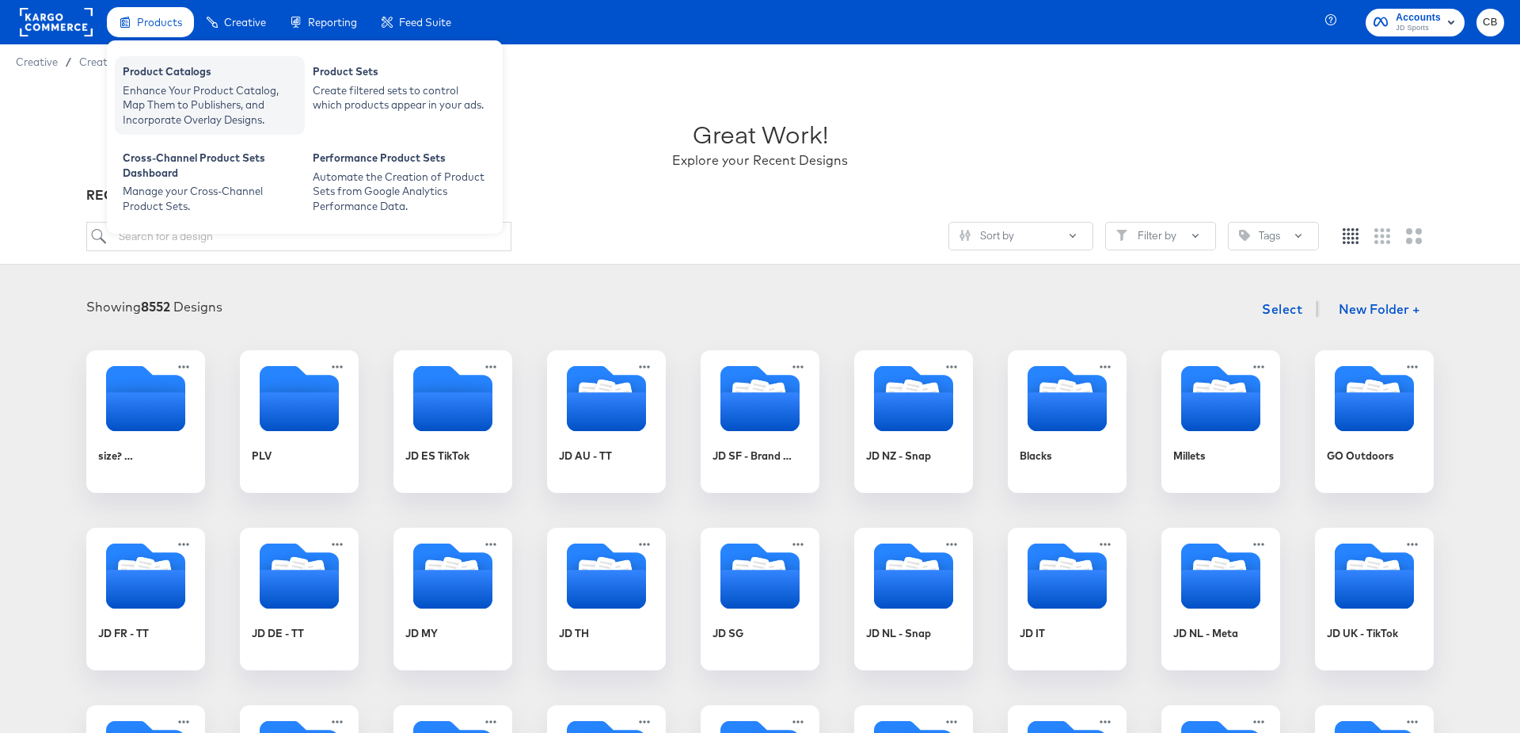
click at [176, 76] on div "Product Catalogs" at bounding box center [210, 73] width 174 height 19
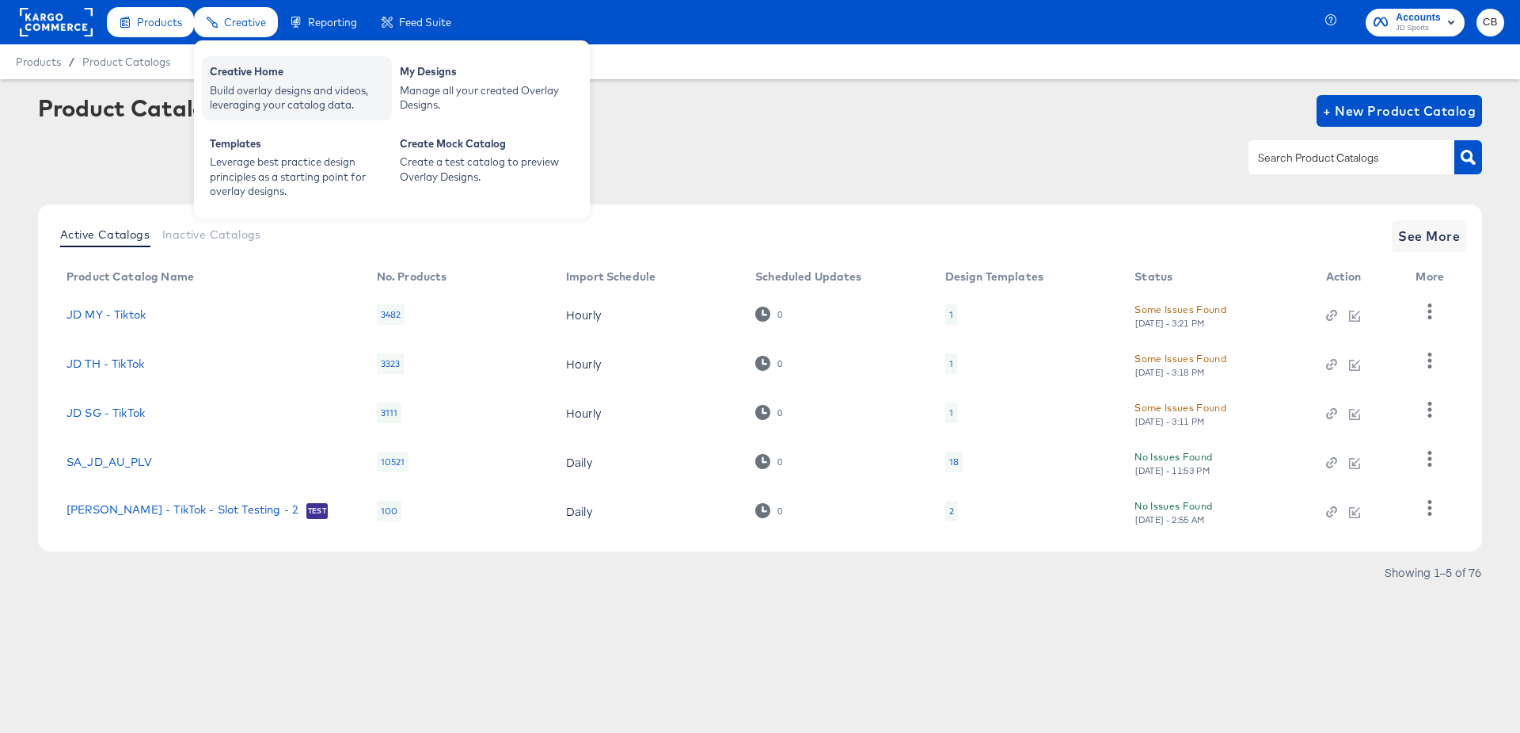
click at [243, 72] on div "Creative Home" at bounding box center [297, 73] width 174 height 19
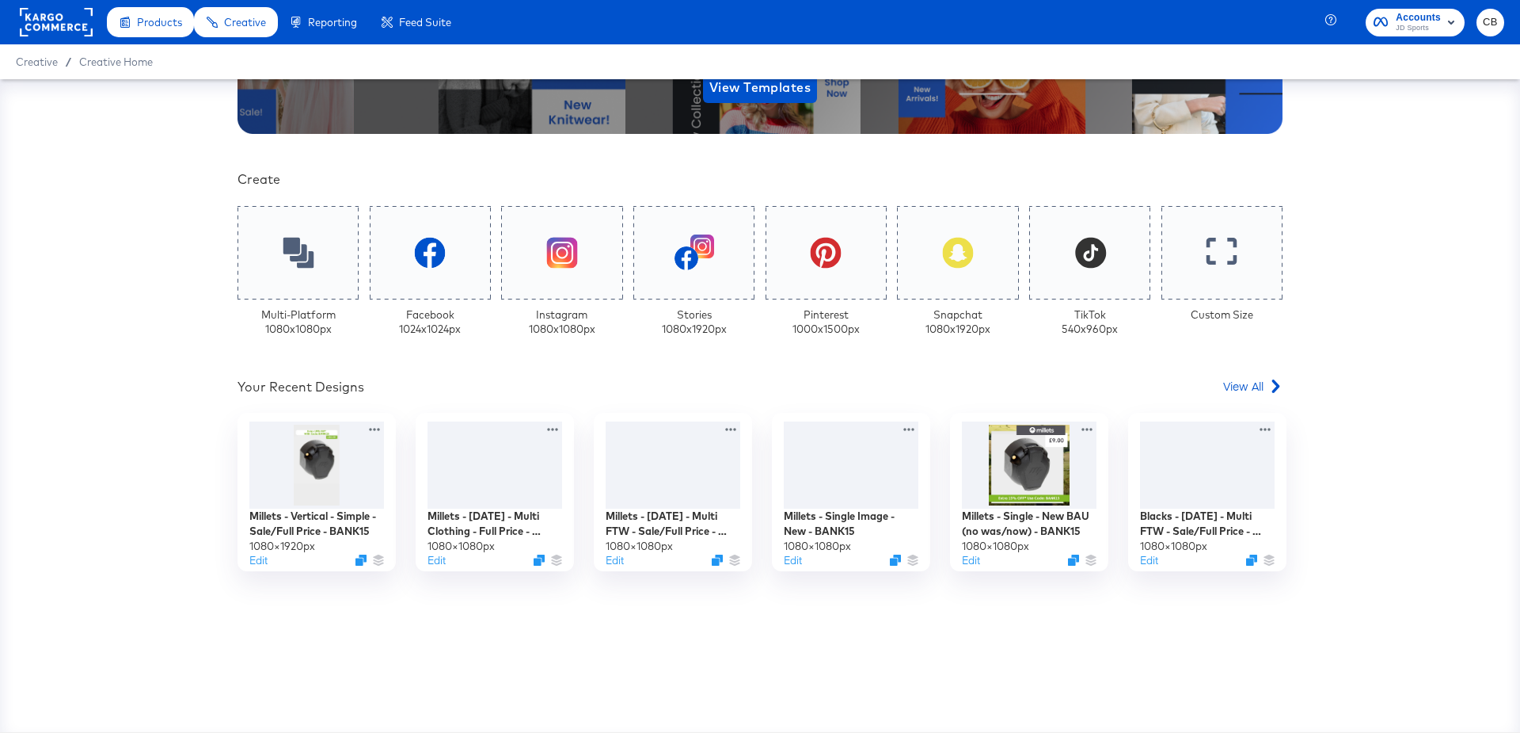
scroll to position [312, 0]
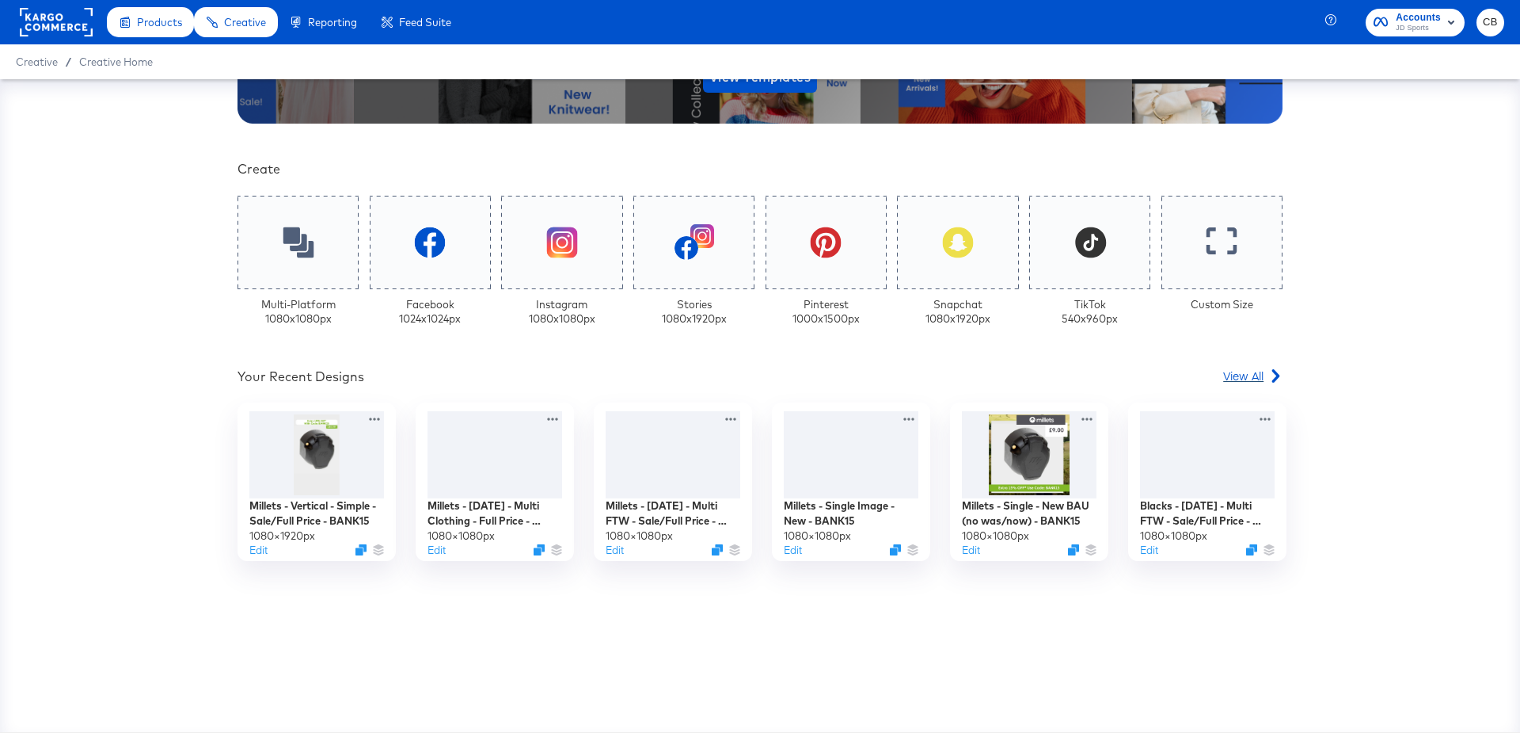
click at [1262, 379] on span "View All" at bounding box center [1244, 375] width 40 height 16
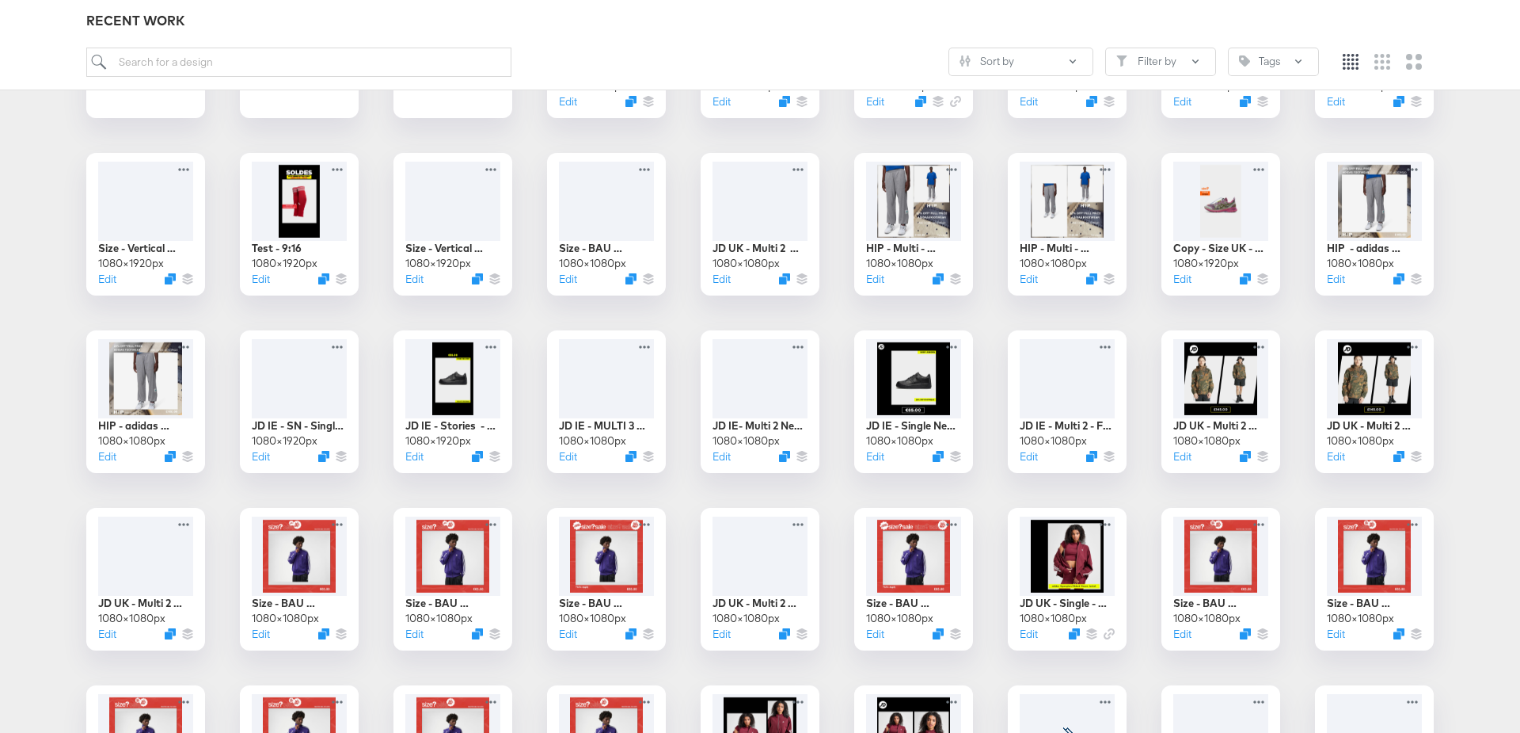
scroll to position [920, 0]
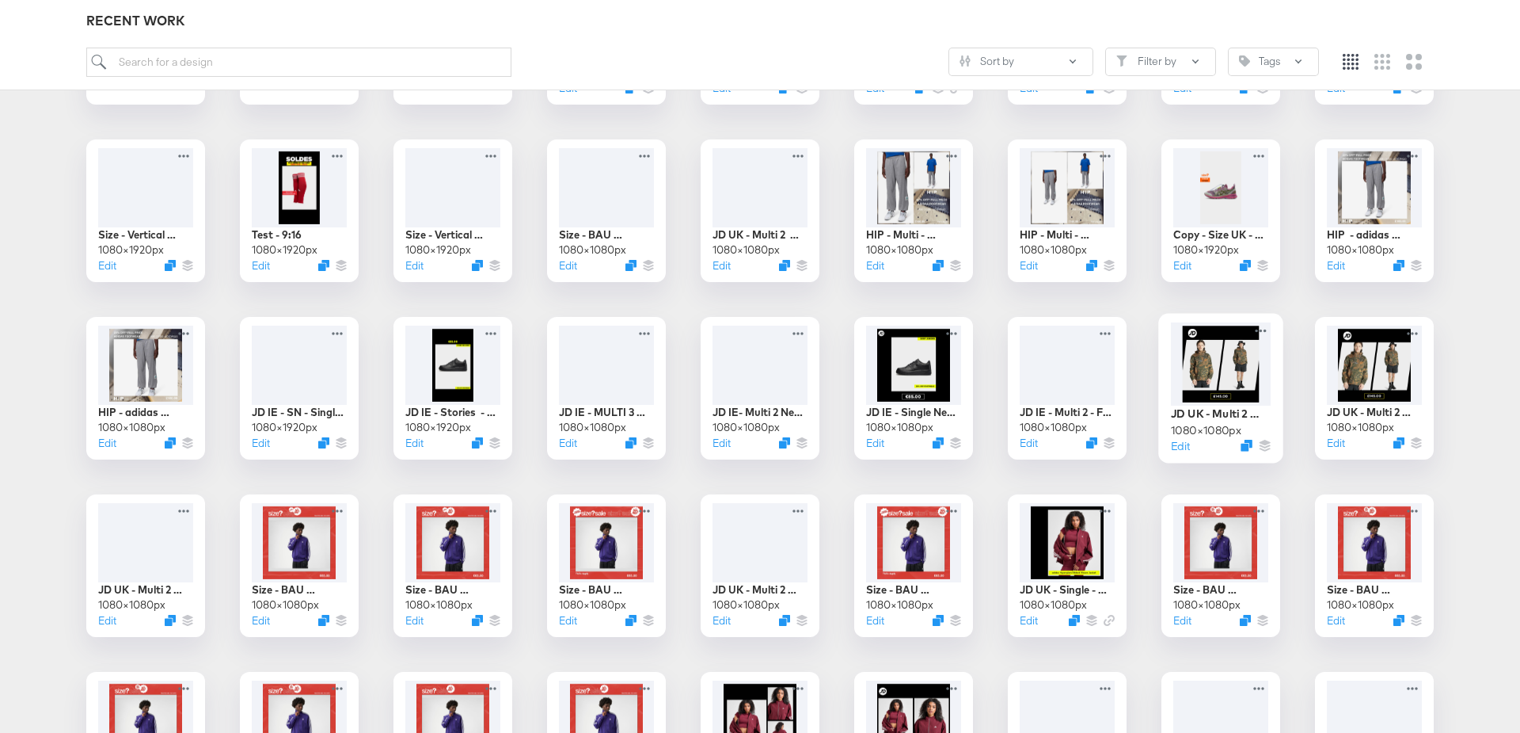
click at [1224, 352] on div at bounding box center [1221, 363] width 100 height 83
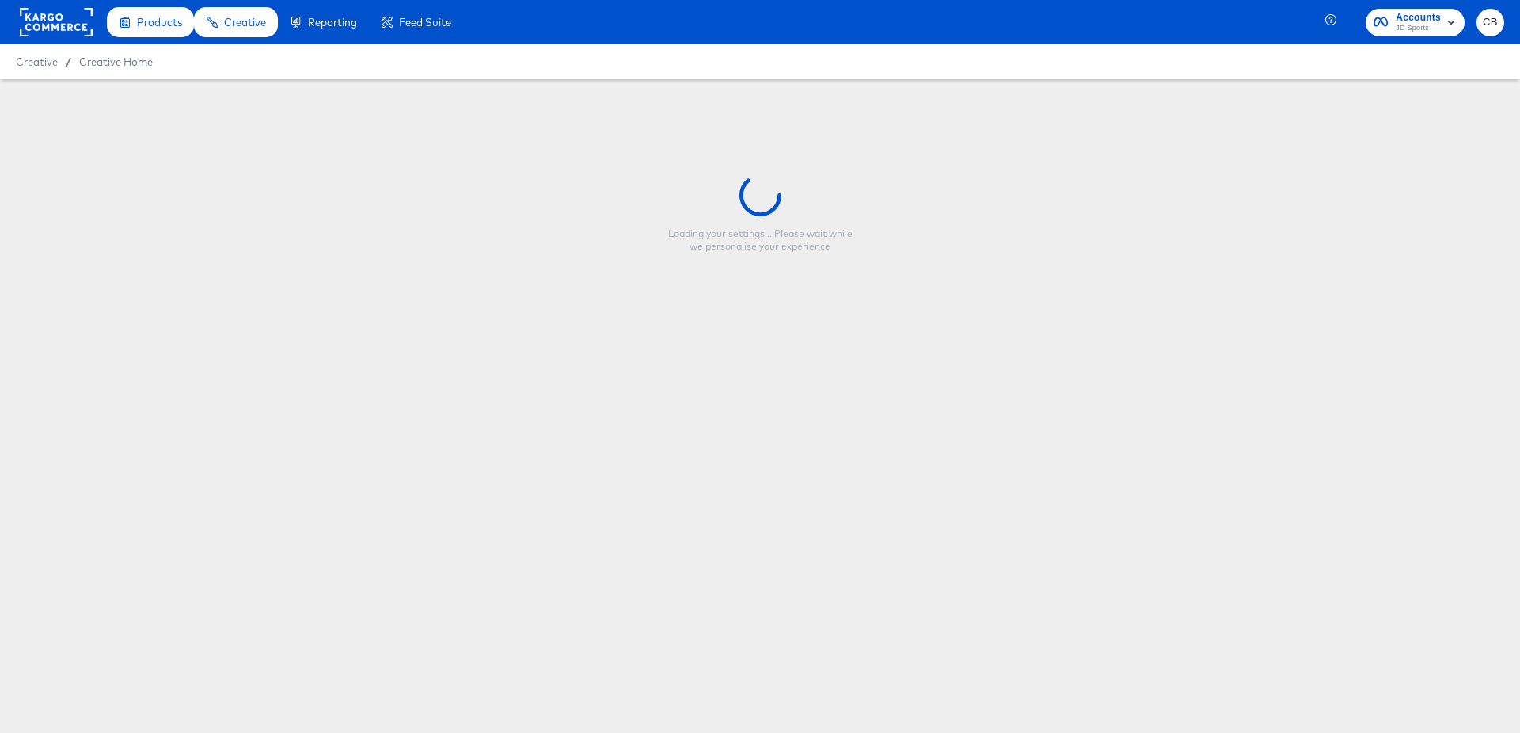
type input "JD UK - Multi 2 New - FW Full"
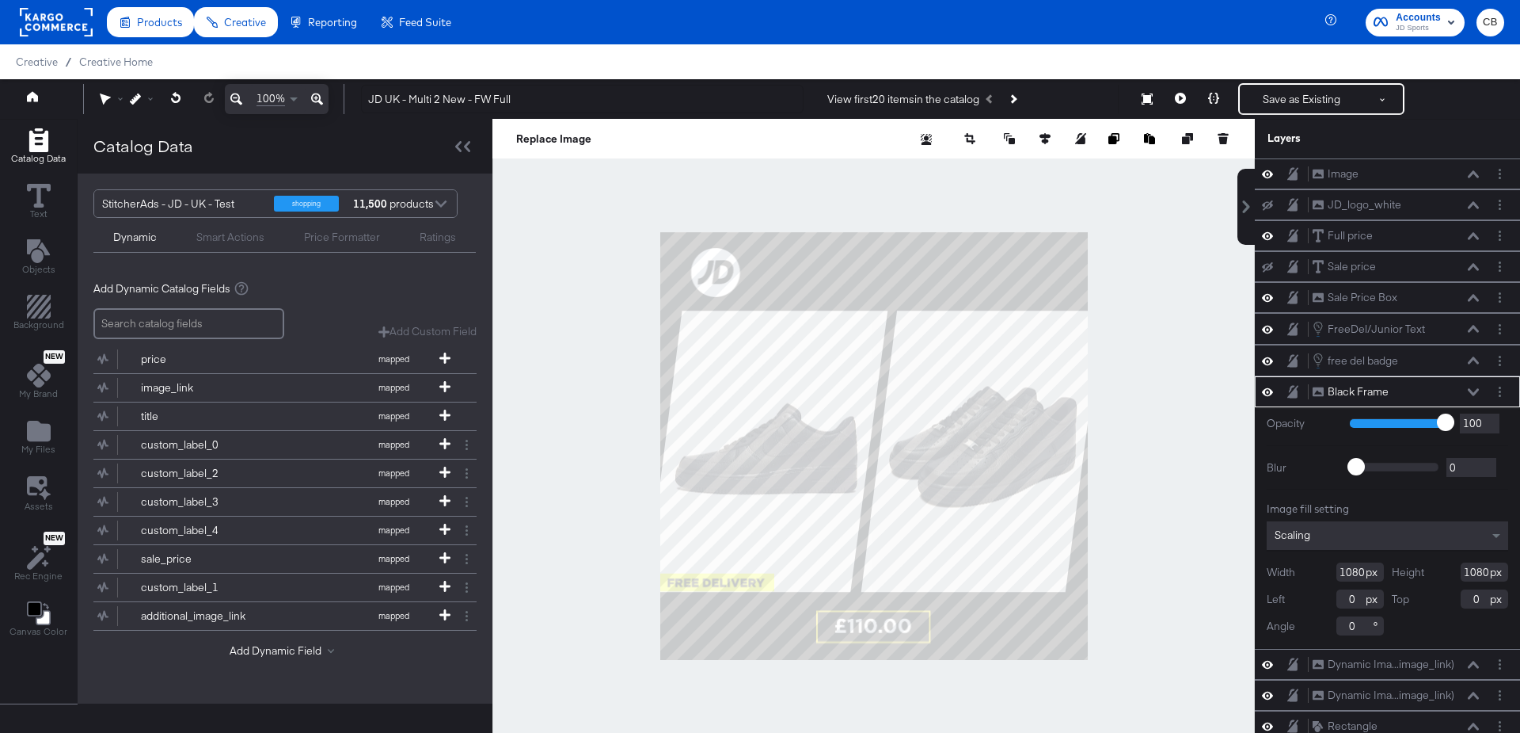
type input "-400"
type input "84"
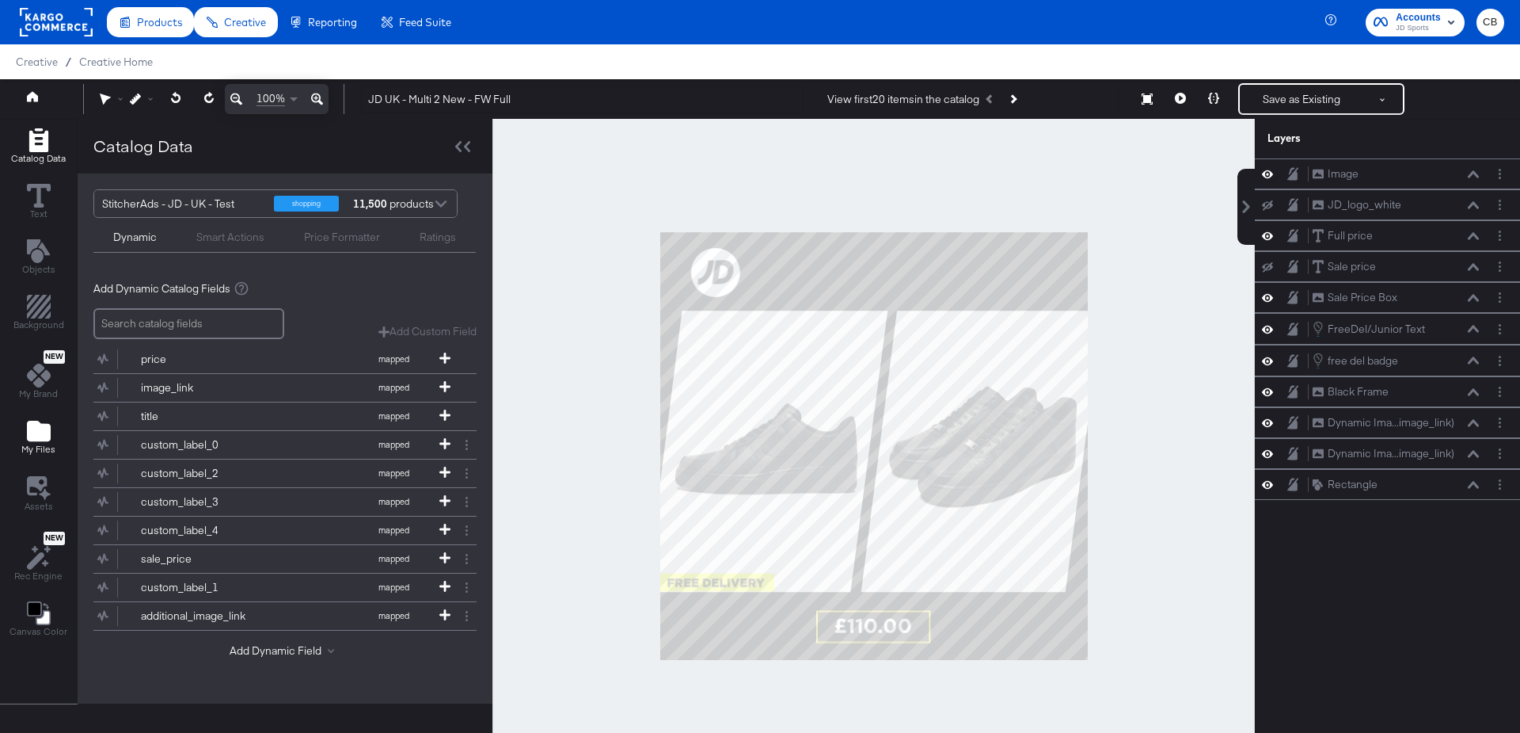
click at [28, 430] on icon "Add Files" at bounding box center [39, 431] width 24 height 21
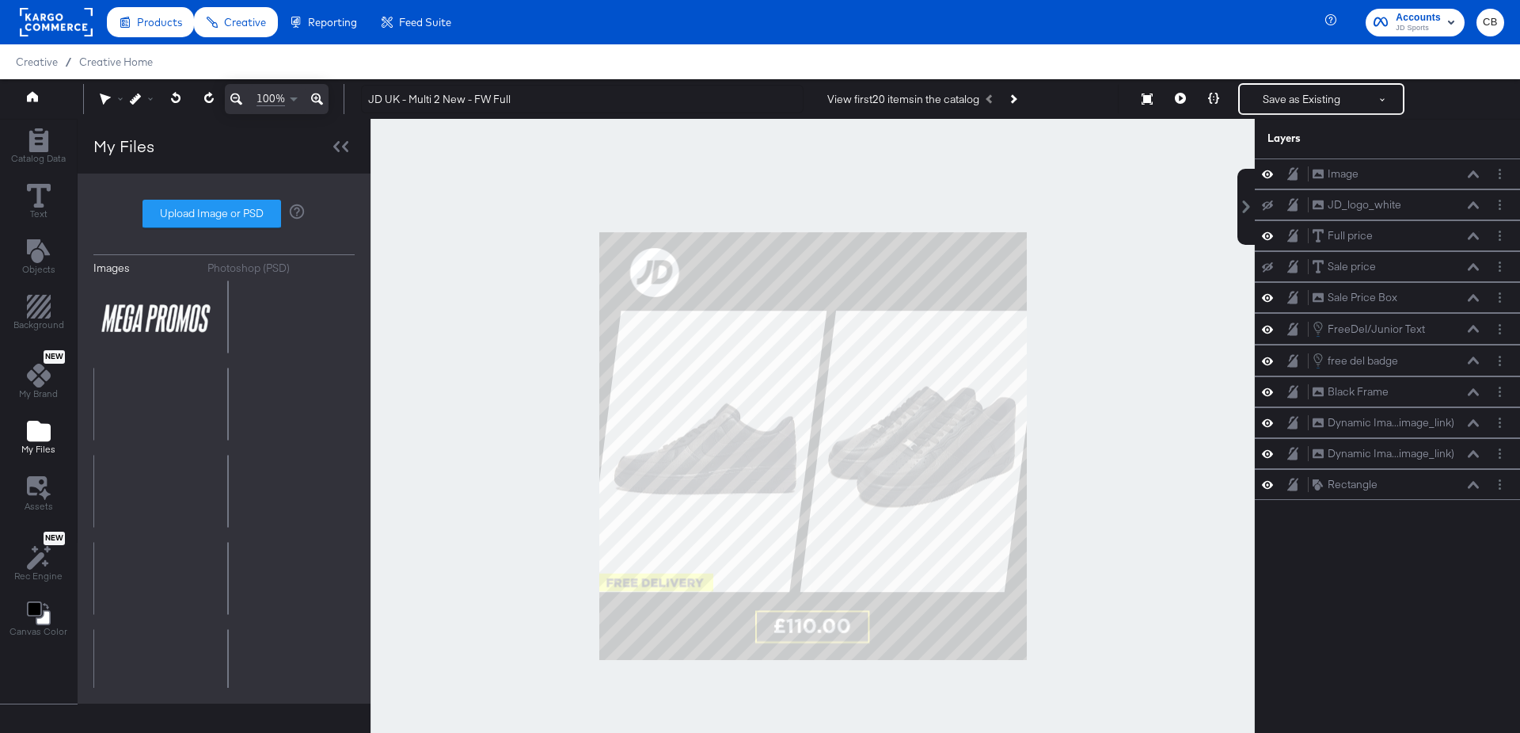
click at [286, 270] on div "Photoshop (PSD)" at bounding box center [248, 268] width 82 height 15
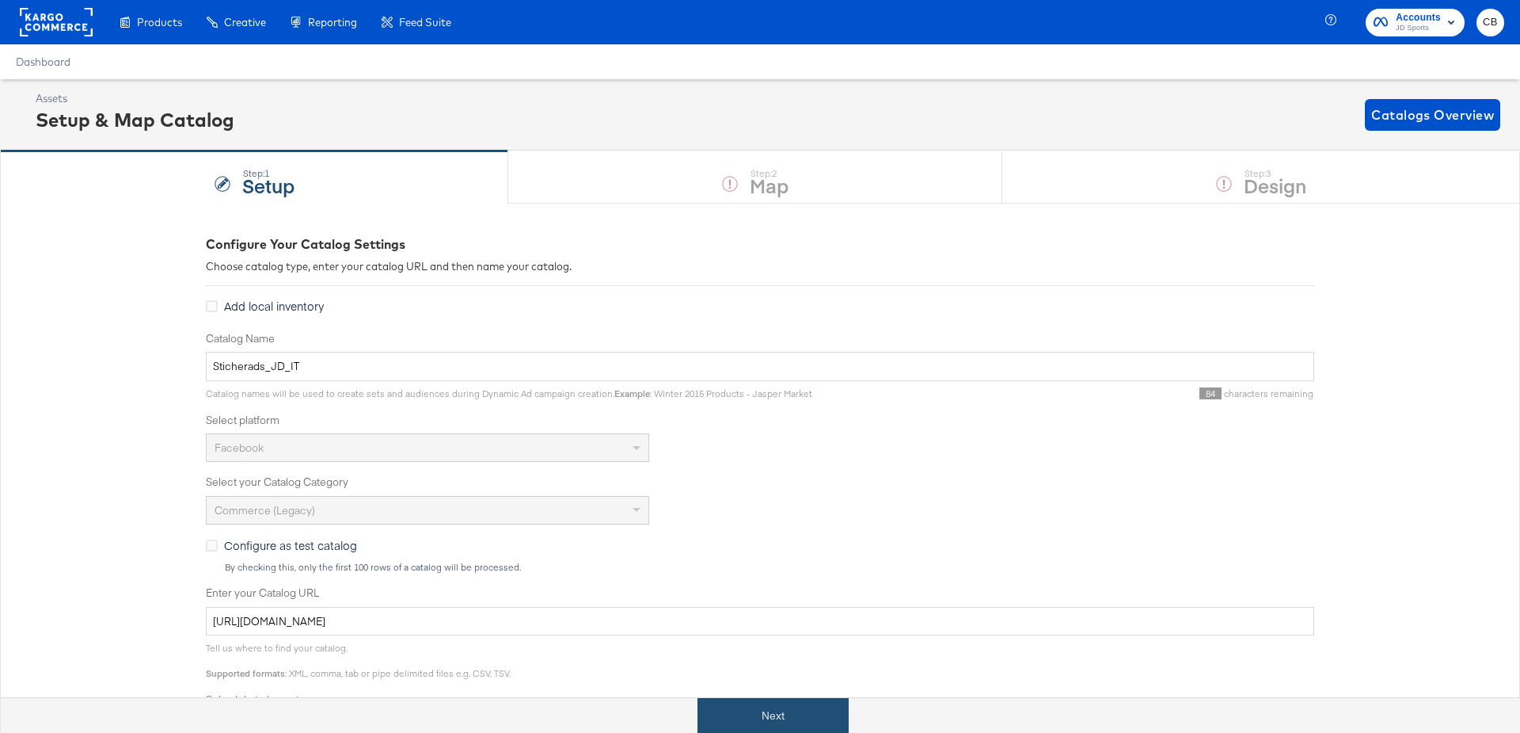
click at [759, 717] on button "Next" at bounding box center [773, 716] width 151 height 36
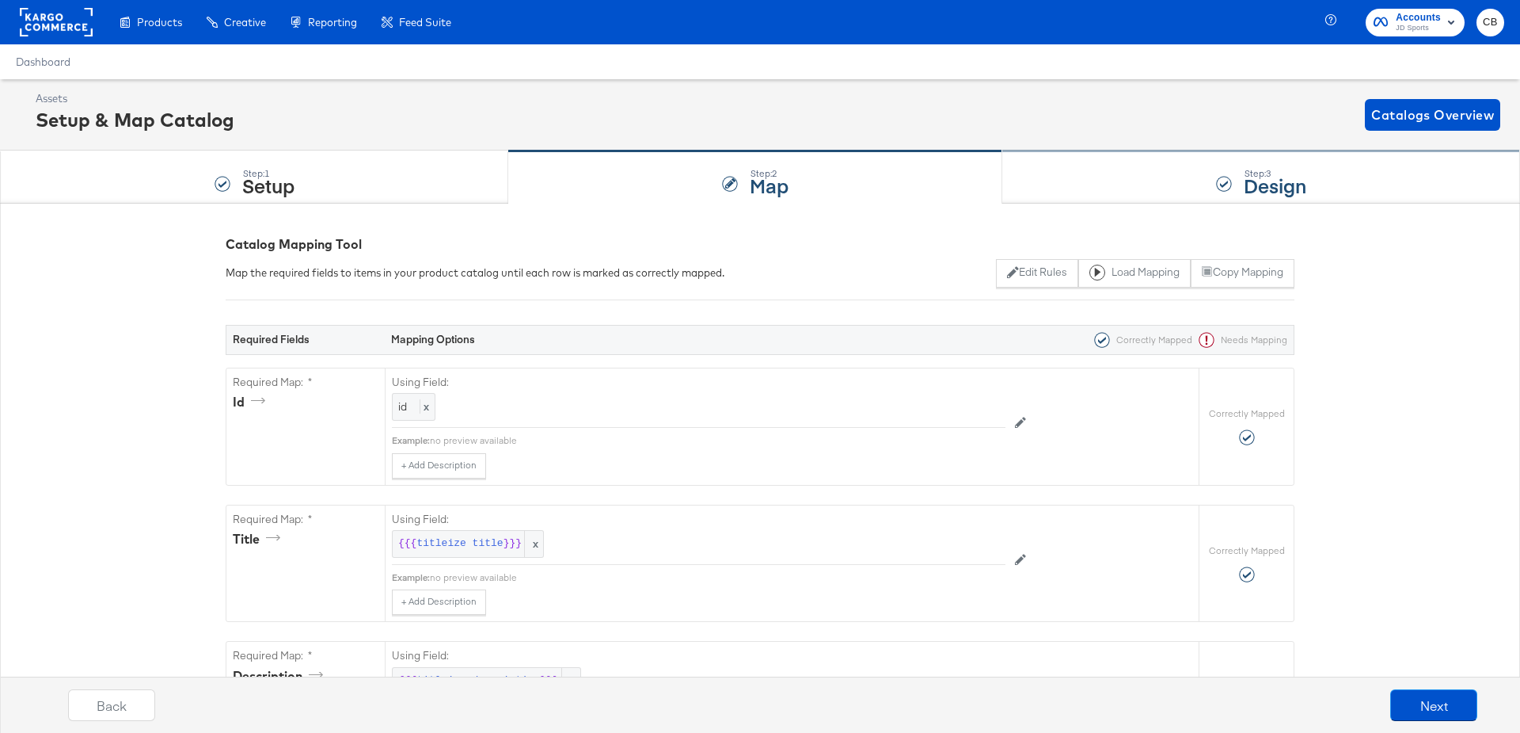
click at [1079, 181] on div "Step: 3 Design" at bounding box center [1262, 177] width 518 height 52
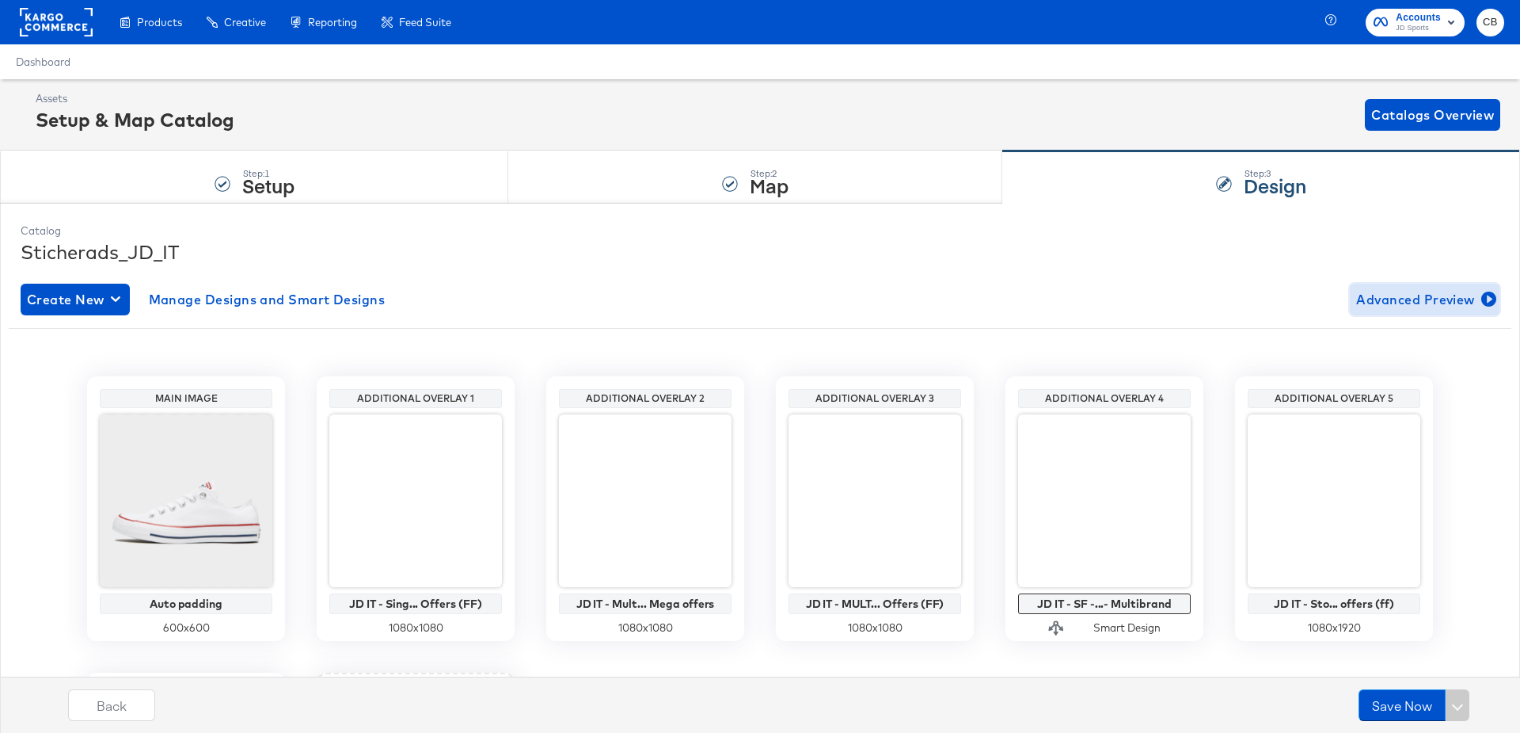
click at [1424, 301] on span "Advanced Preview" at bounding box center [1425, 299] width 137 height 22
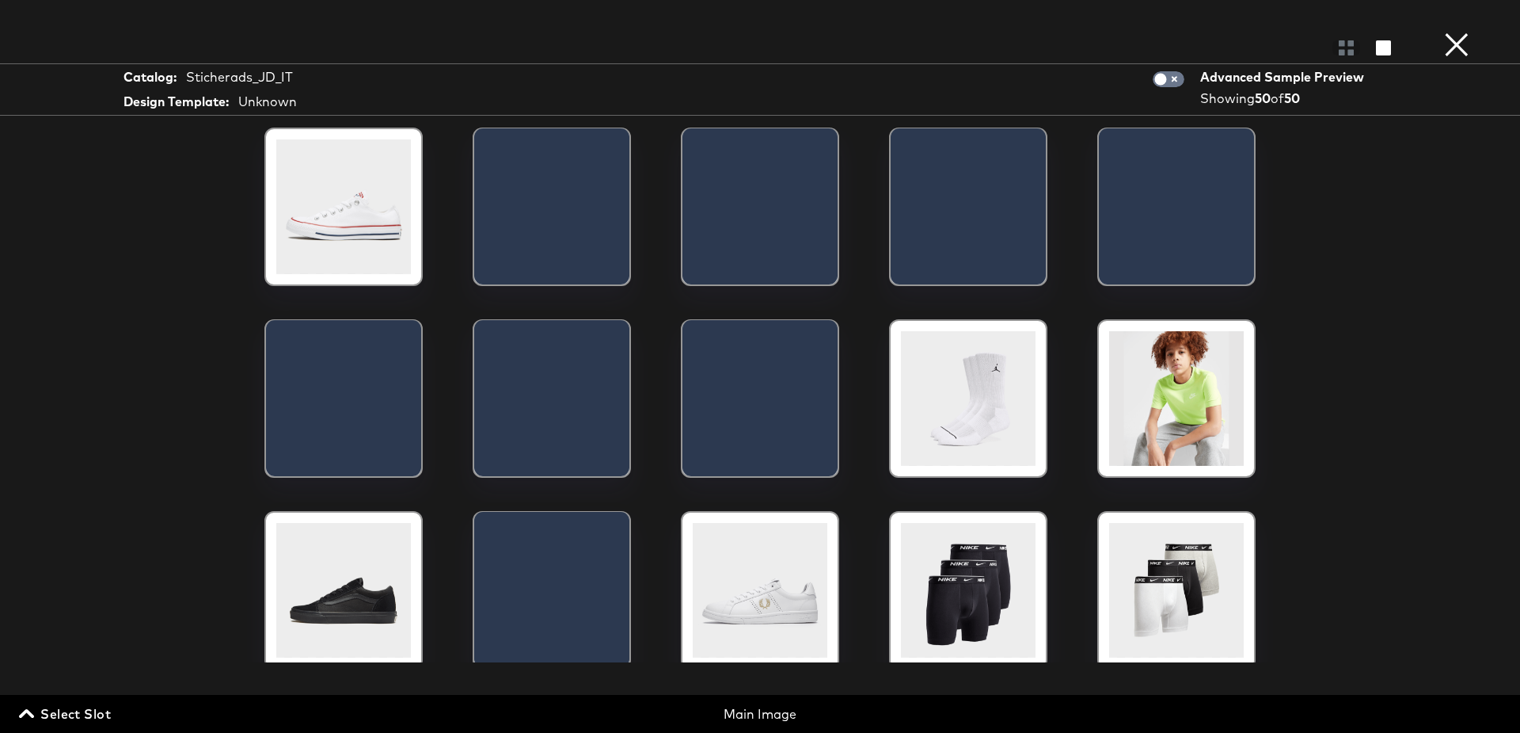
click at [31, 709] on icon "button" at bounding box center [26, 713] width 15 height 15
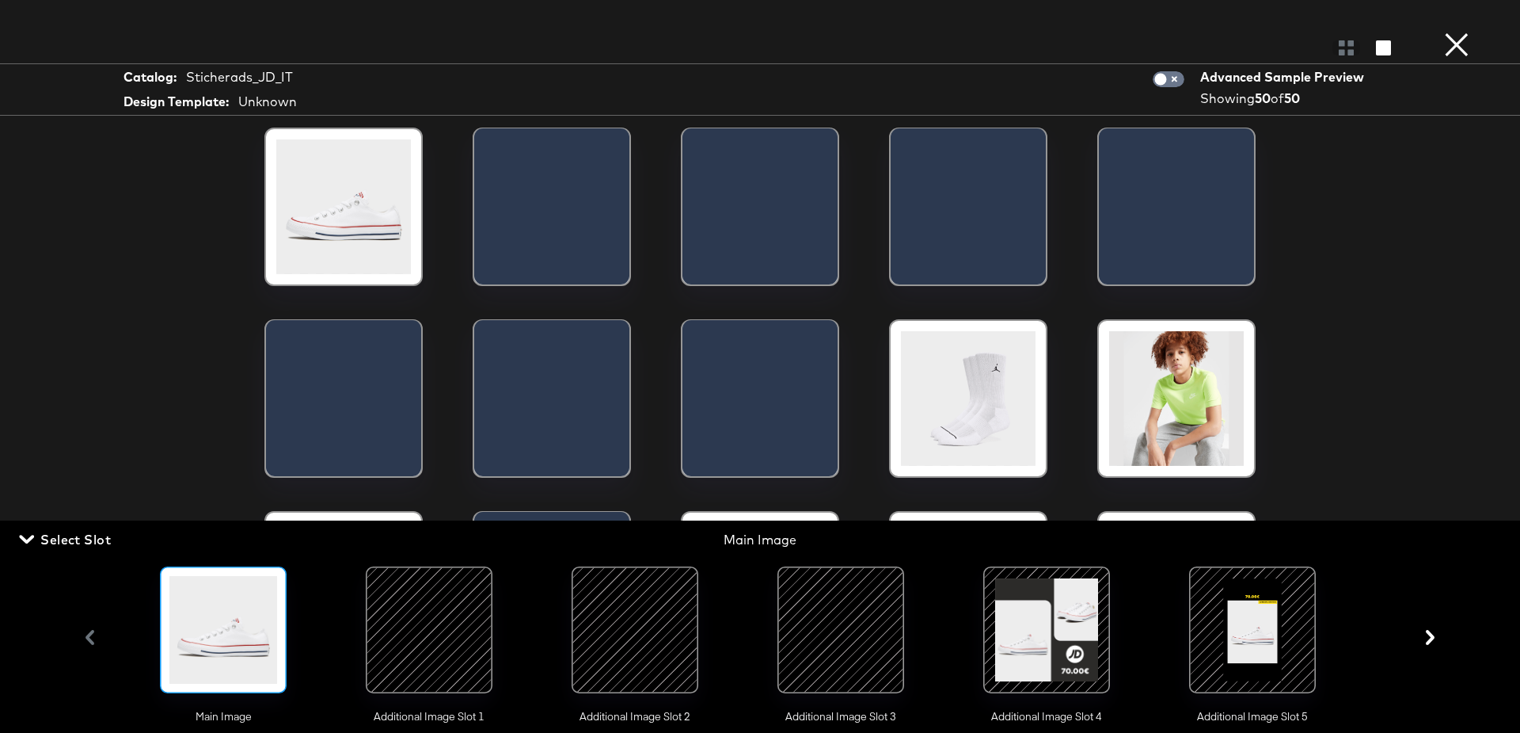
click at [455, 635] on div at bounding box center [429, 630] width 108 height 108
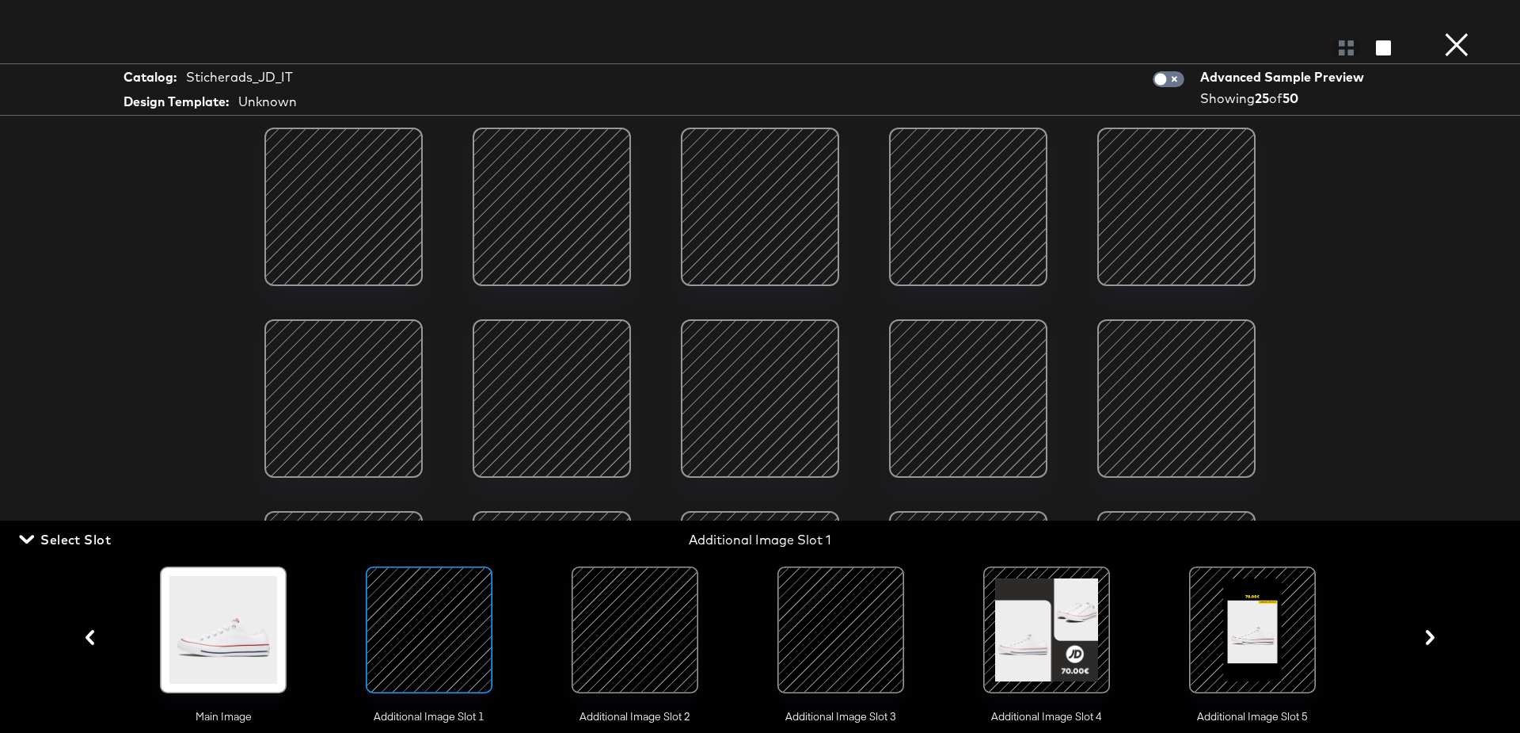
click at [539, 207] on div at bounding box center [552, 206] width 135 height 135
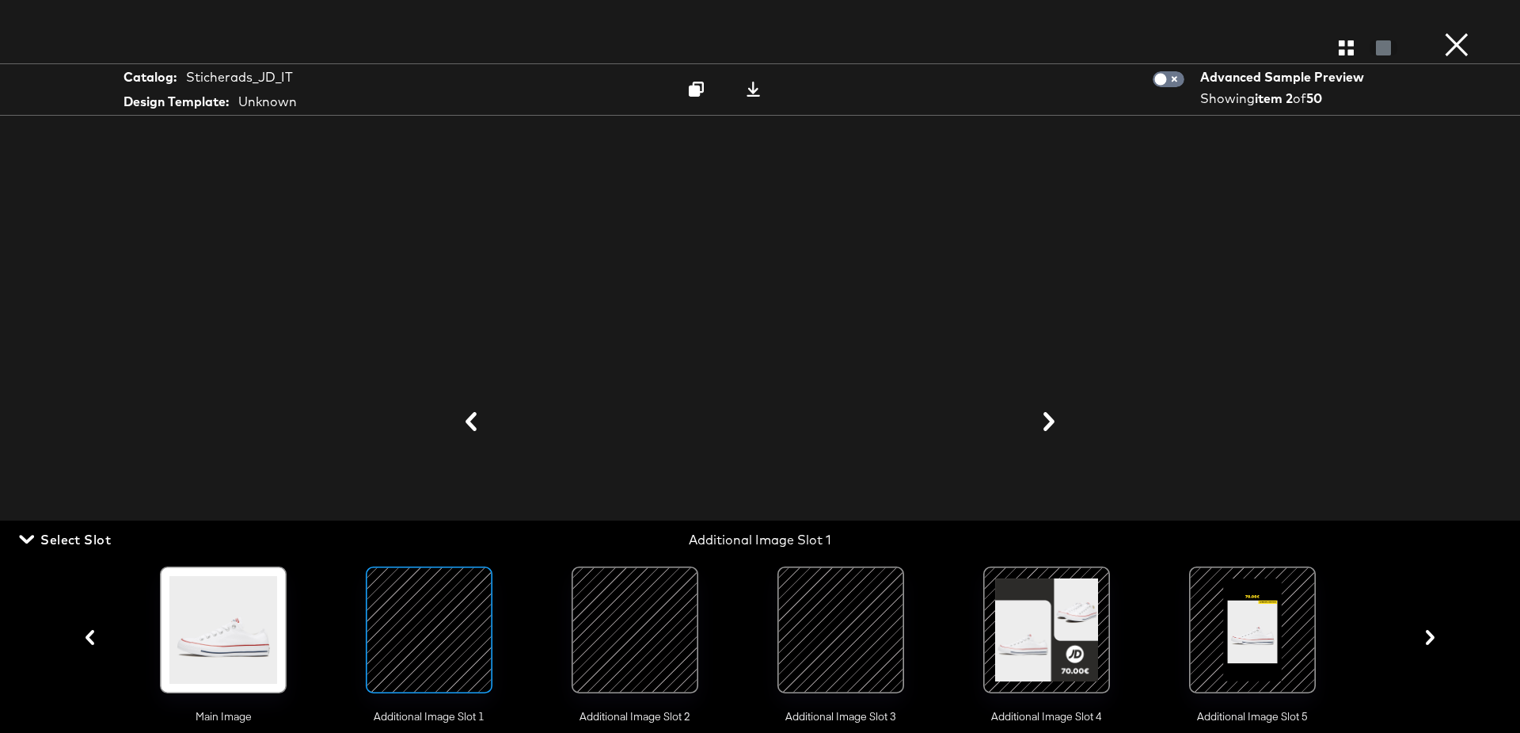
click at [1402, 309] on div "Catalog: Sticherads_JD_IT Design Template: Unknown Advanced Sample Preview Show…" at bounding box center [760, 366] width 1520 height 669
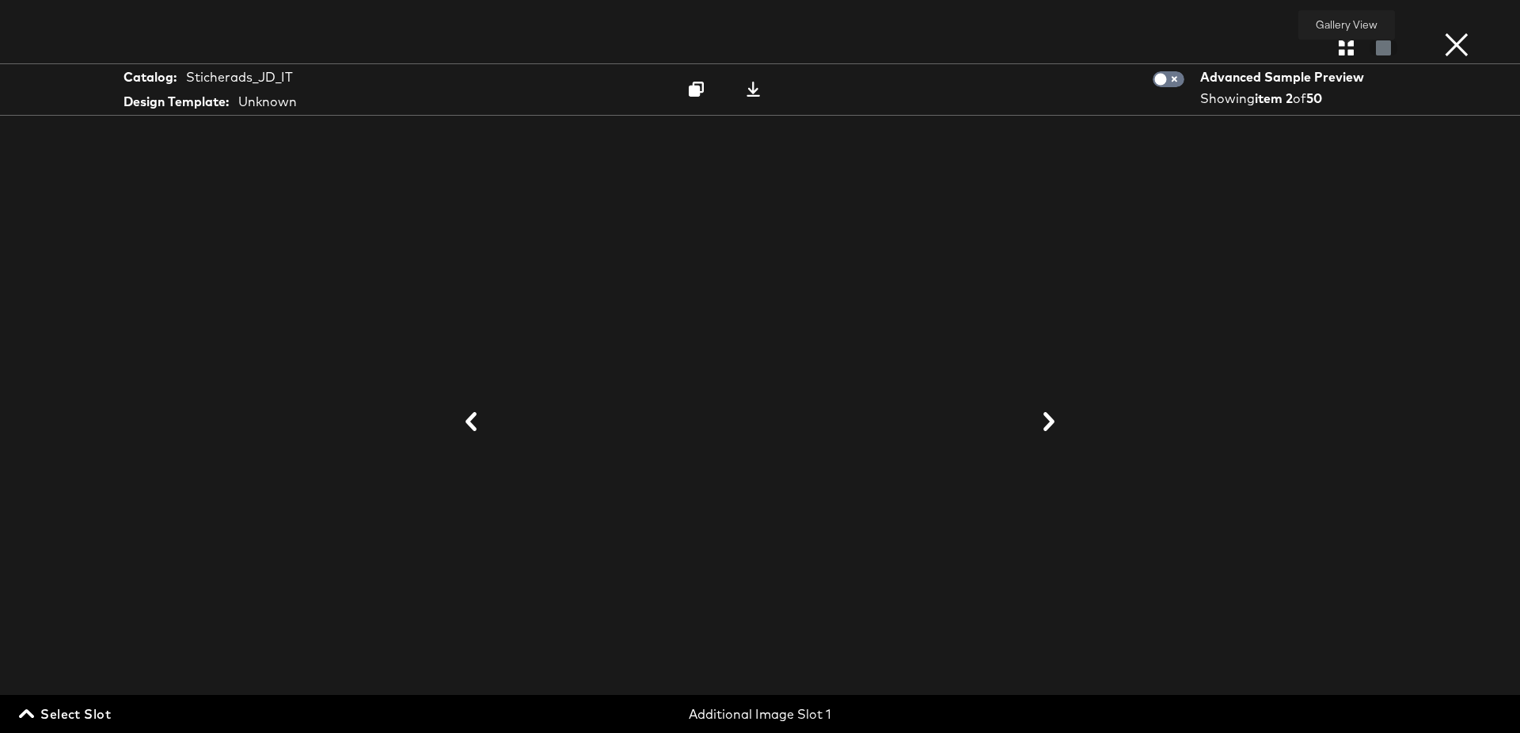
click at [1341, 40] on div at bounding box center [1347, 48] width 28 height 16
click at [1344, 47] on icon "button" at bounding box center [1346, 47] width 15 height 15
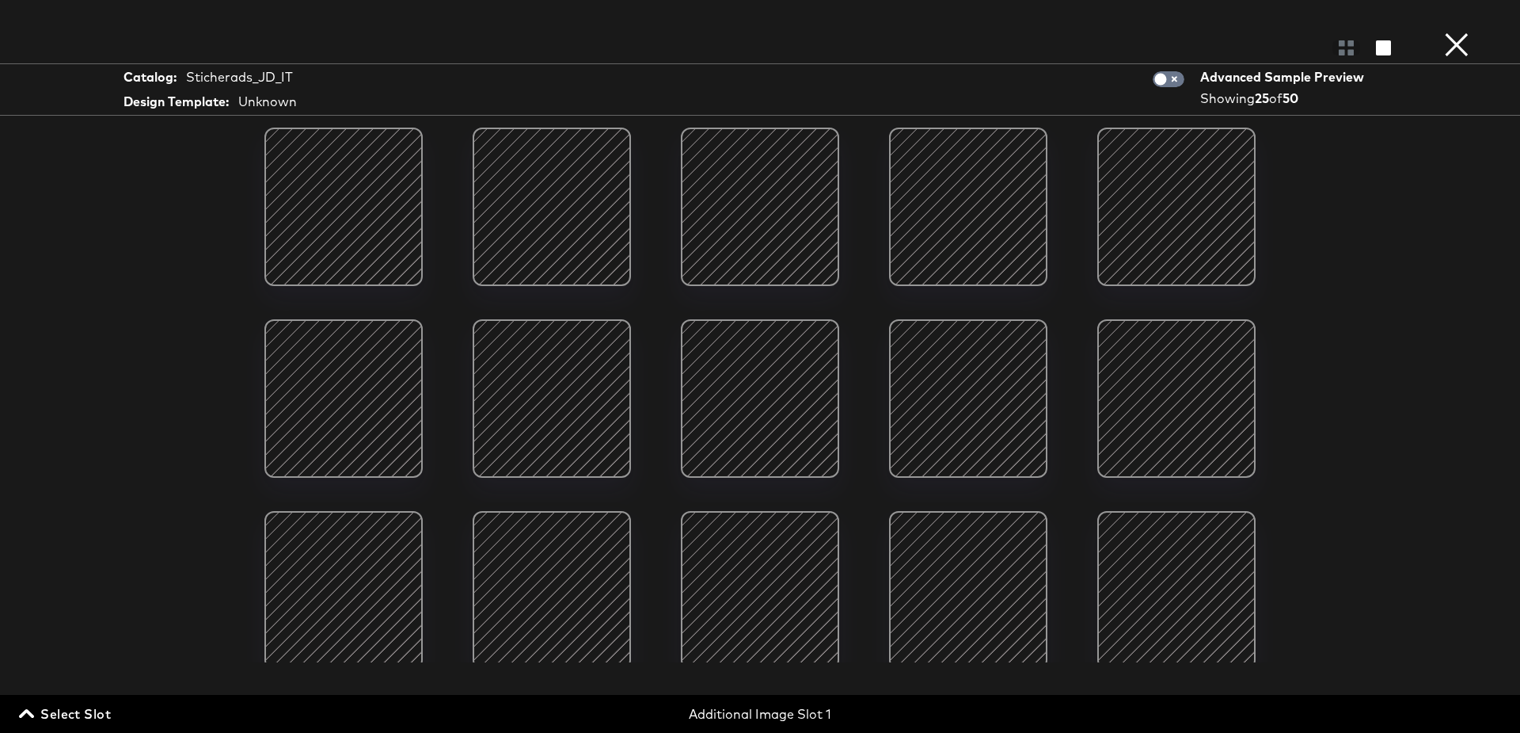
click at [1157, 419] on div at bounding box center [1176, 398] width 135 height 135
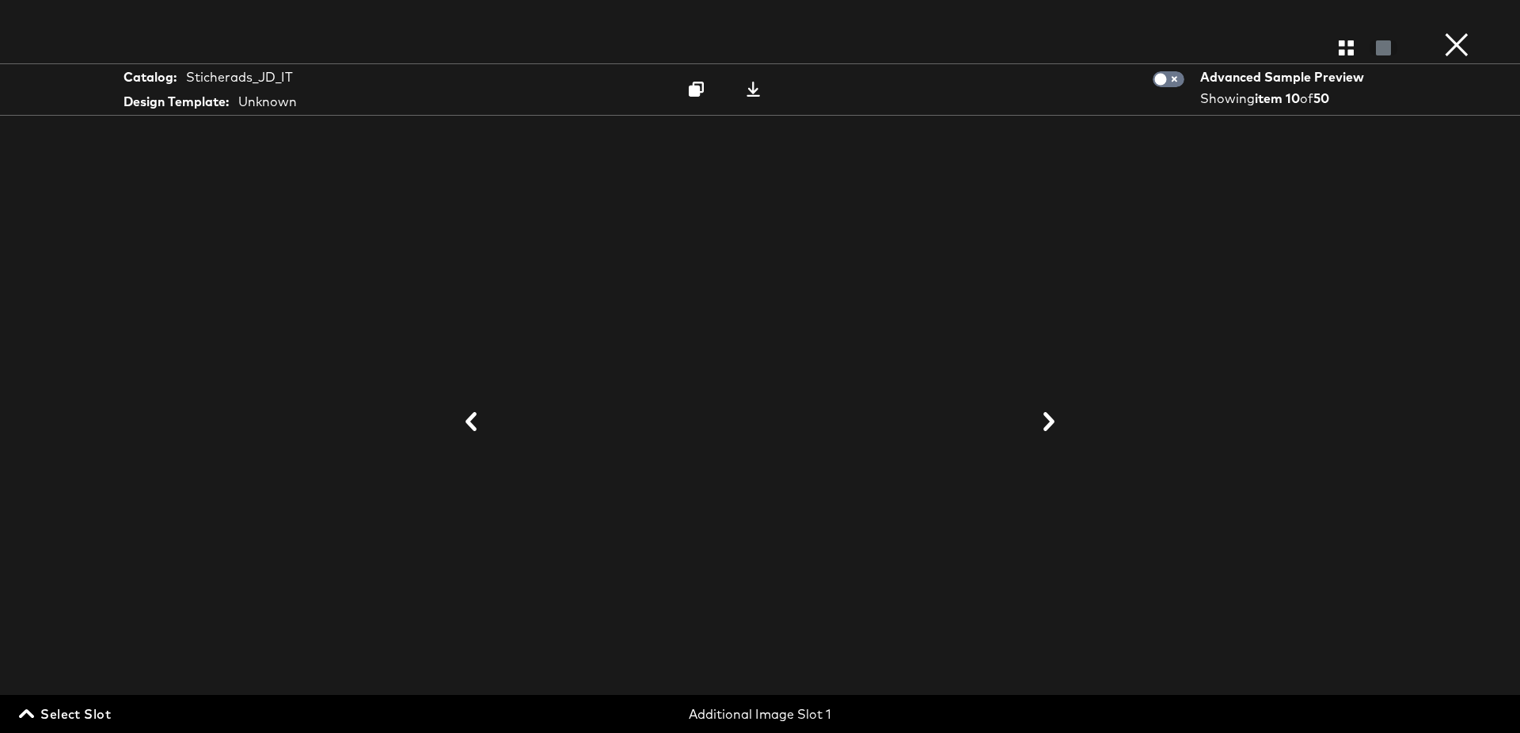
click at [1451, 32] on button "×" at bounding box center [1457, 16] width 32 height 32
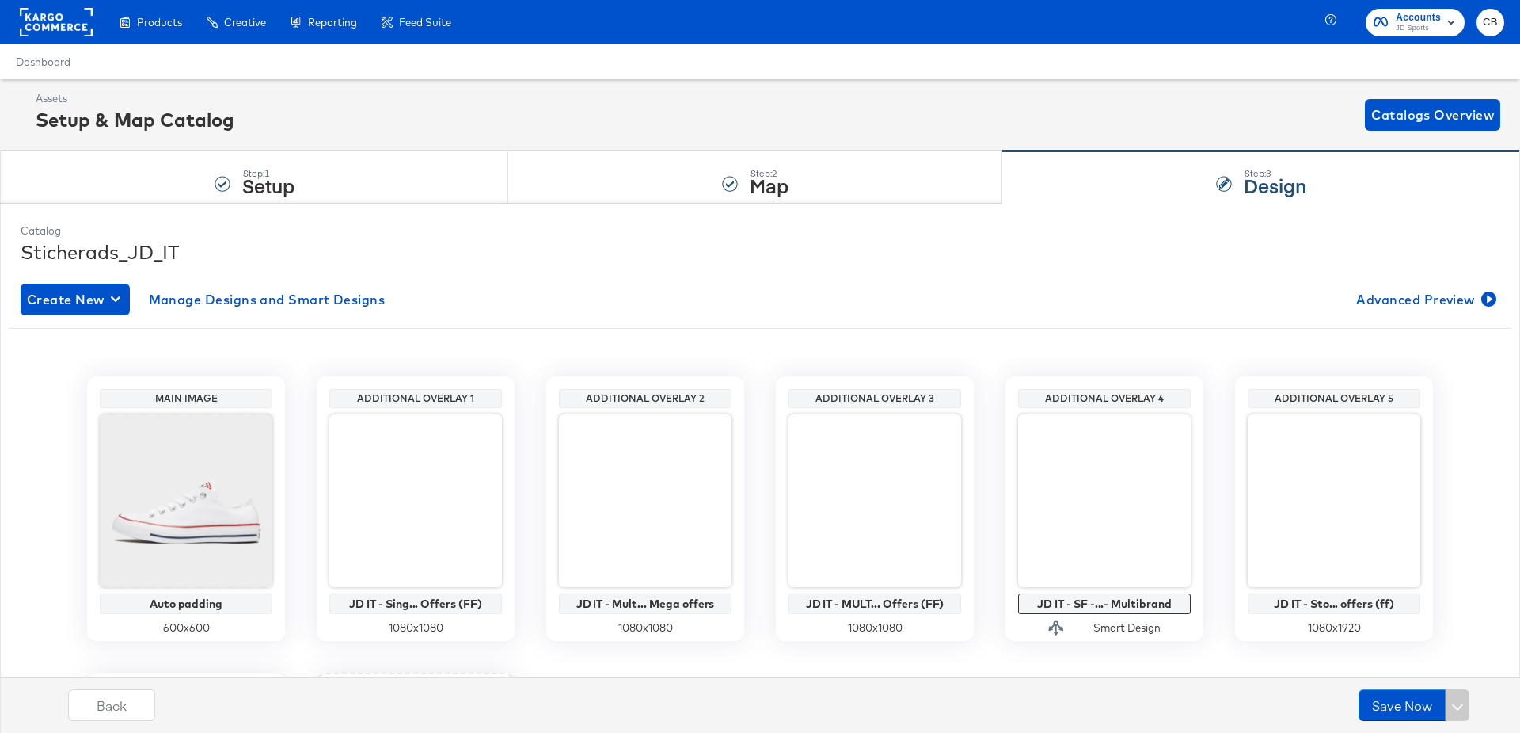
click at [44, 11] on rect at bounding box center [56, 22] width 73 height 29
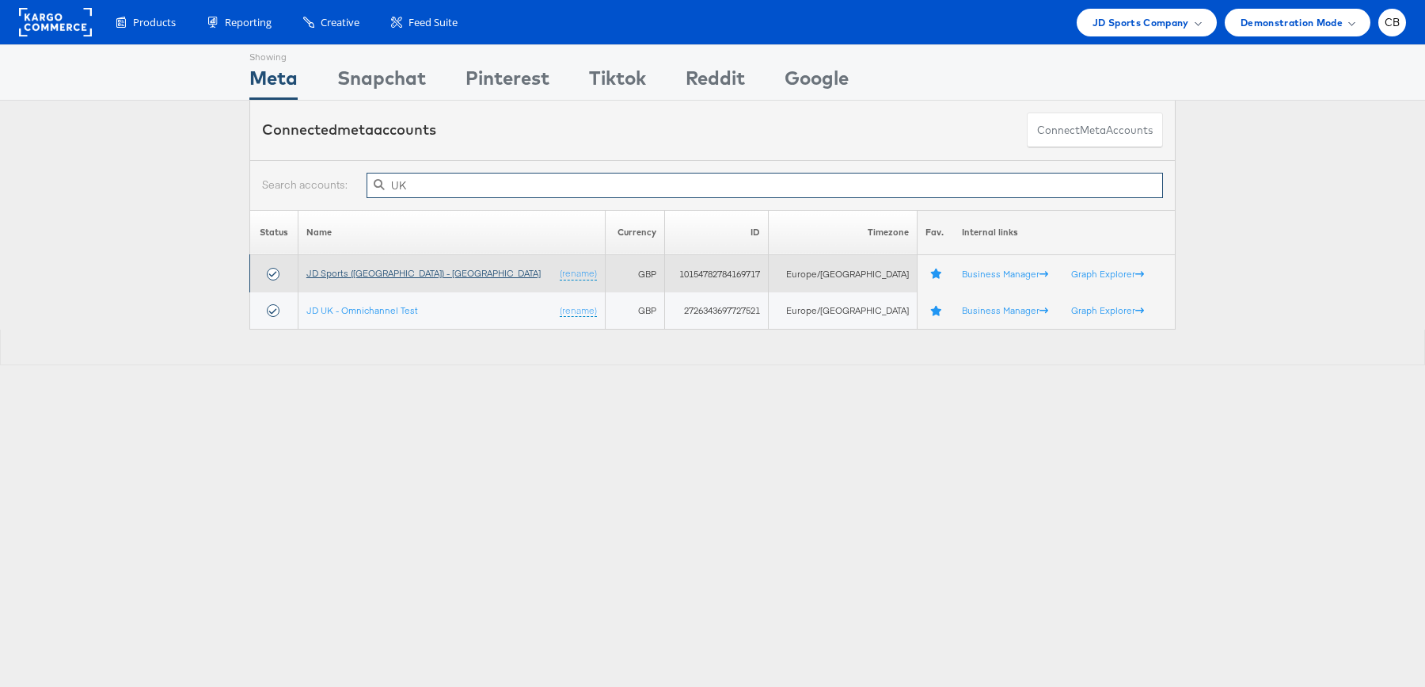
type input "UK"
click at [380, 271] on link "JD Sports ([GEOGRAPHIC_DATA]) - [GEOGRAPHIC_DATA]" at bounding box center [423, 273] width 234 height 12
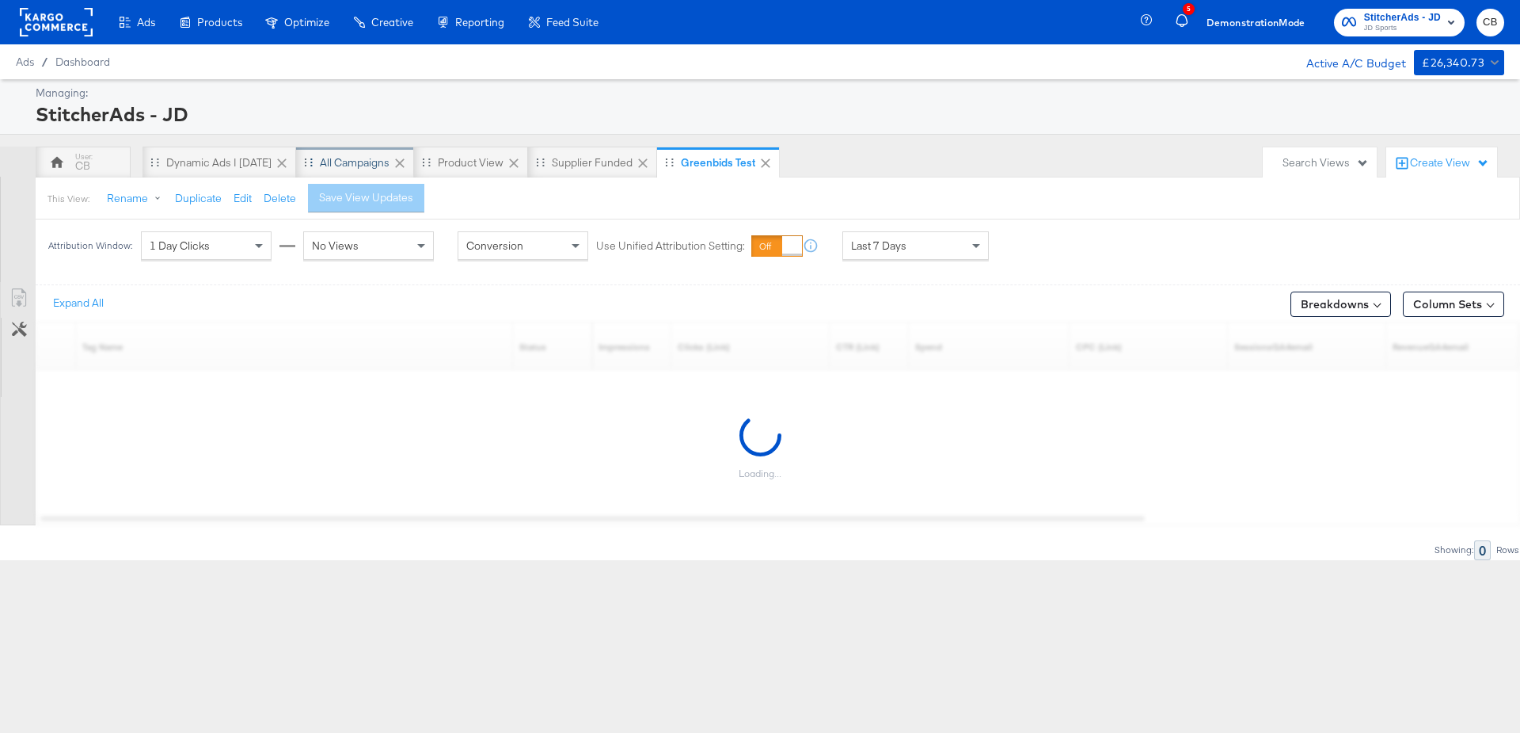
click at [343, 158] on div "All Campaigns" at bounding box center [355, 162] width 70 height 15
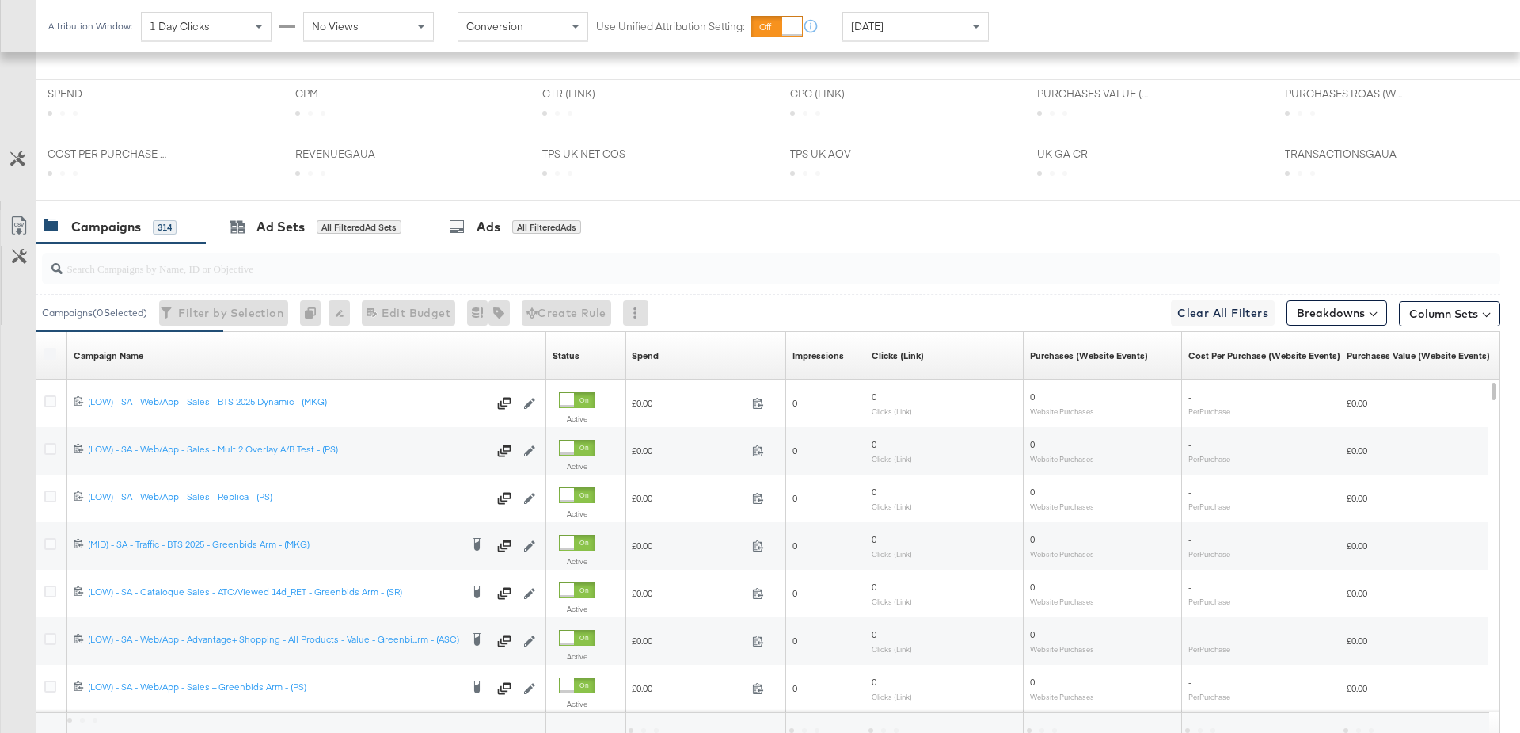
scroll to position [645, 0]
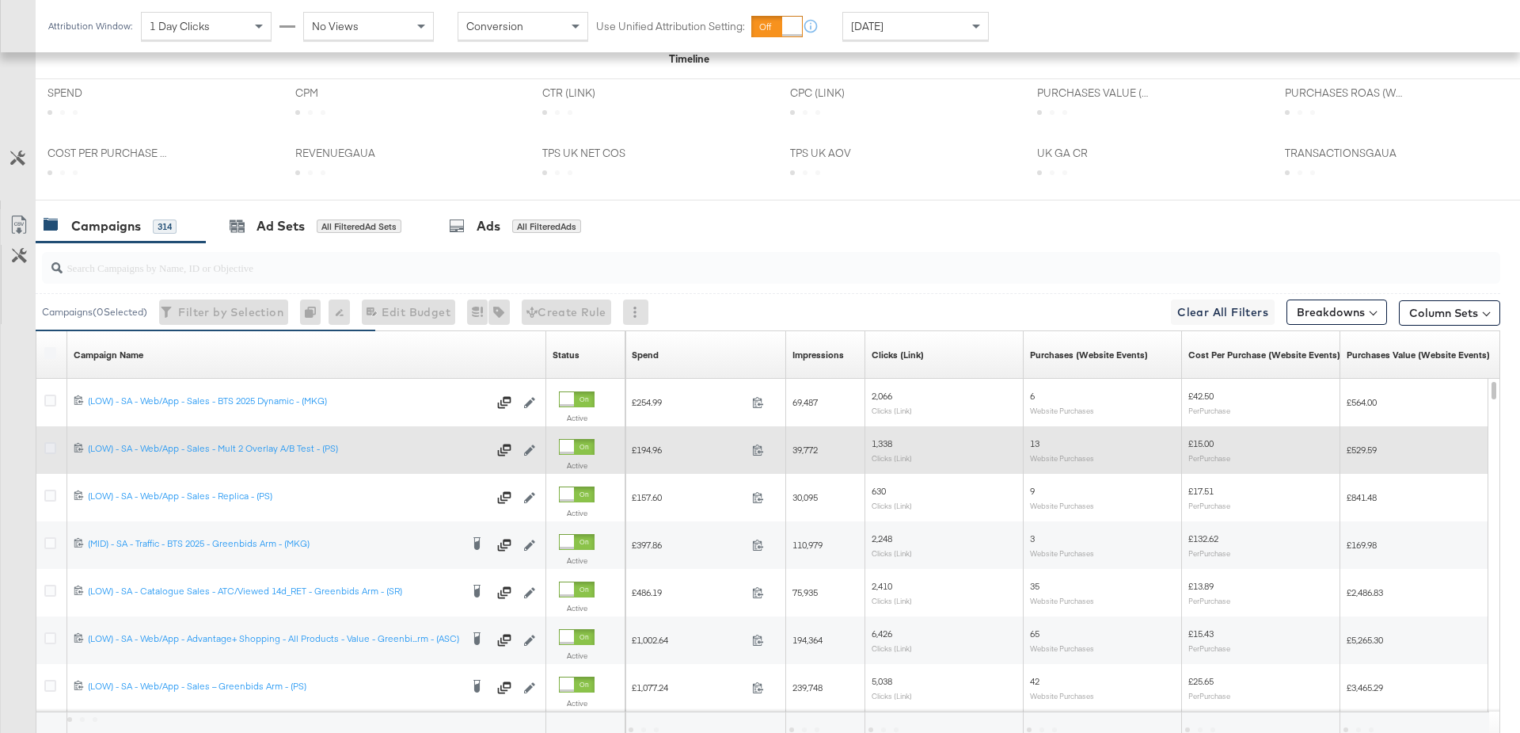
click at [49, 446] on icon at bounding box center [50, 448] width 12 height 12
click at [0, 0] on input "checkbox" at bounding box center [0, 0] width 0 height 0
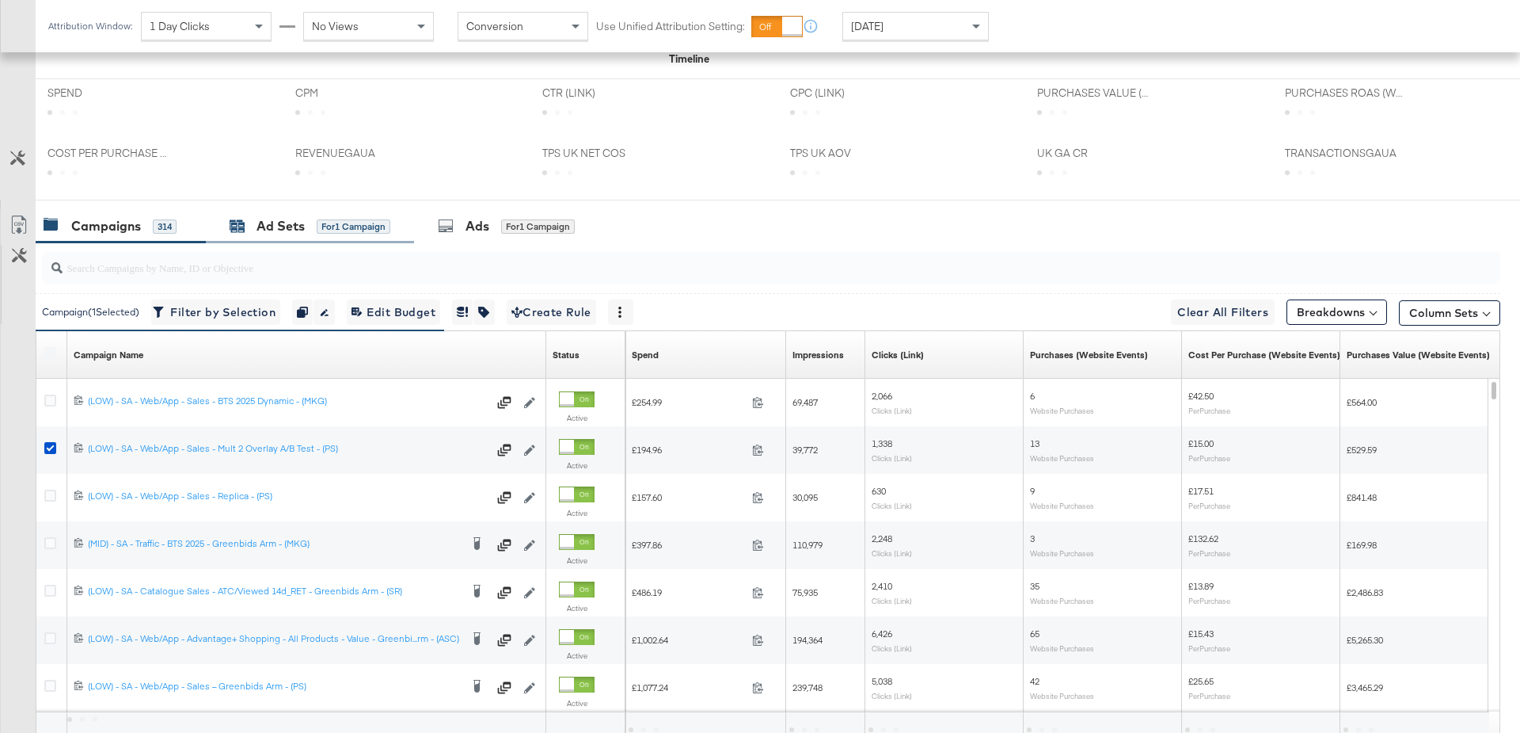
click at [291, 226] on div "Ad Sets" at bounding box center [281, 226] width 48 height 18
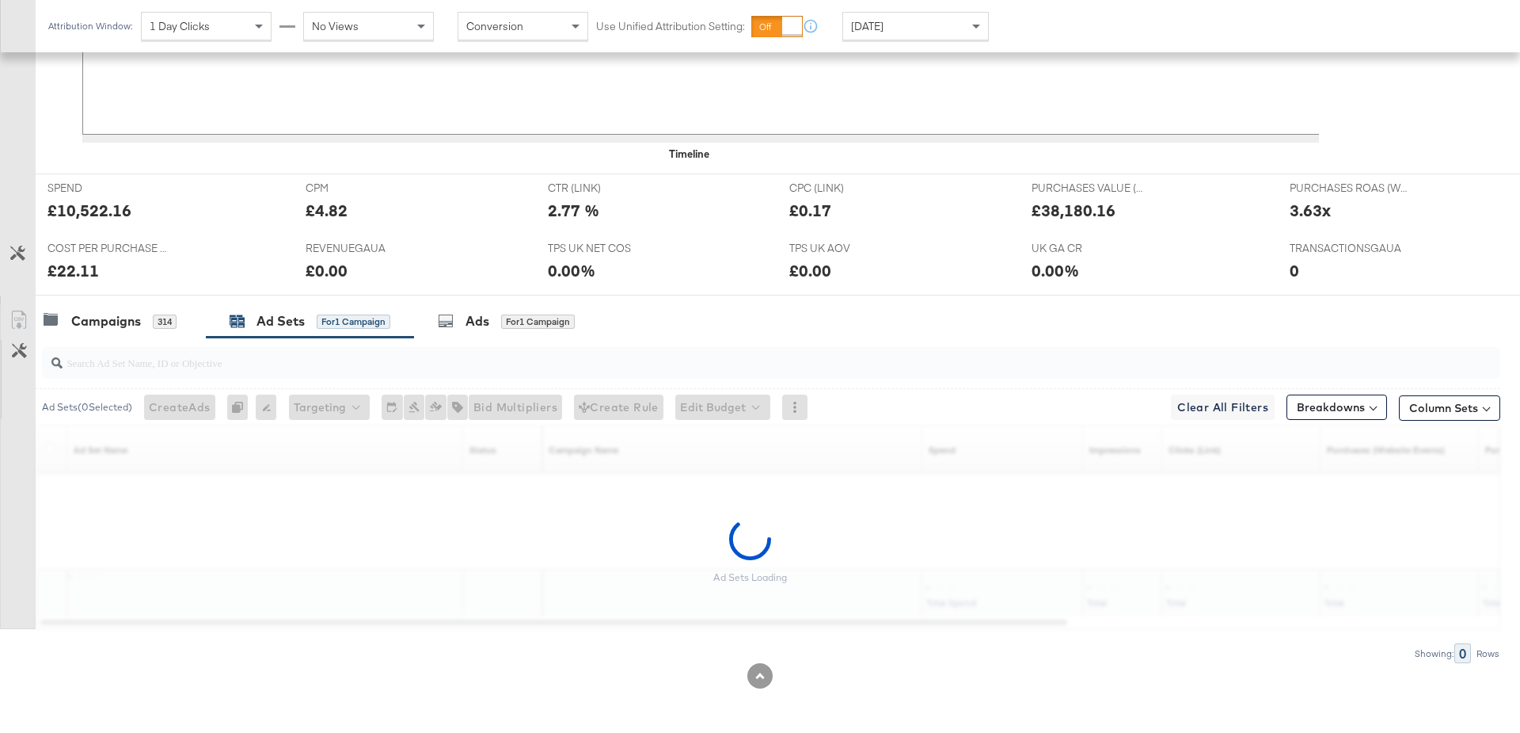
scroll to position [546, 0]
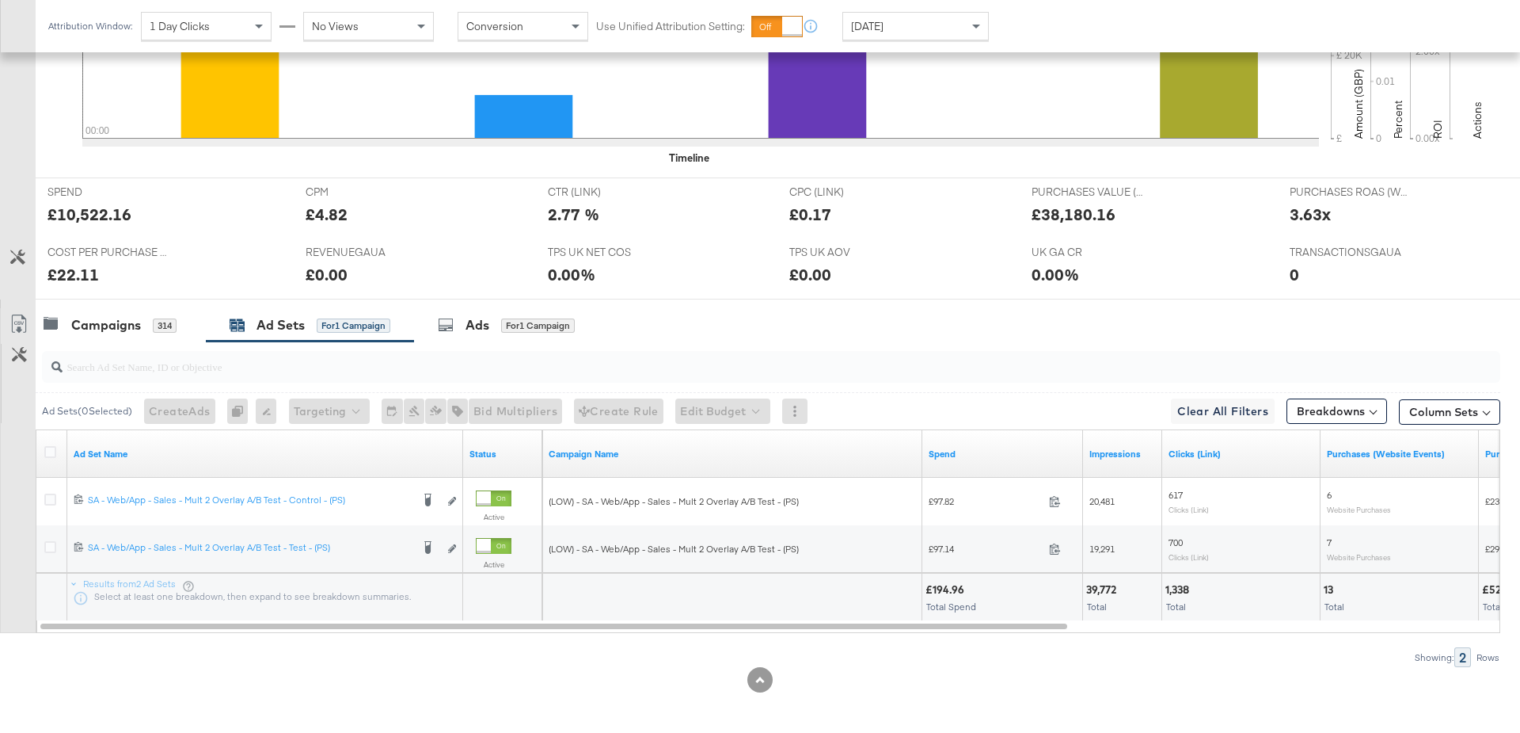
click at [959, 33] on div "Today" at bounding box center [915, 26] width 145 height 27
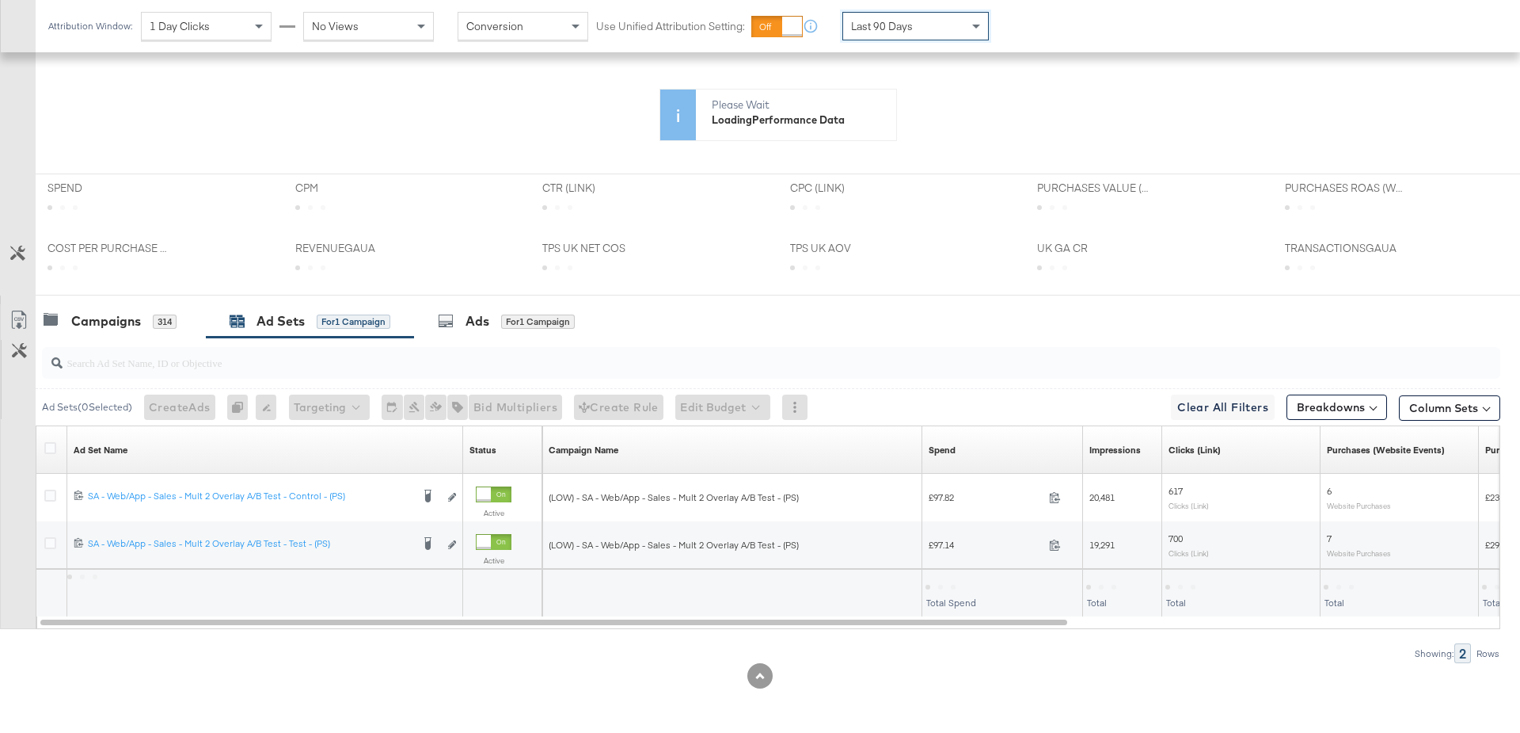
scroll to position [391, 0]
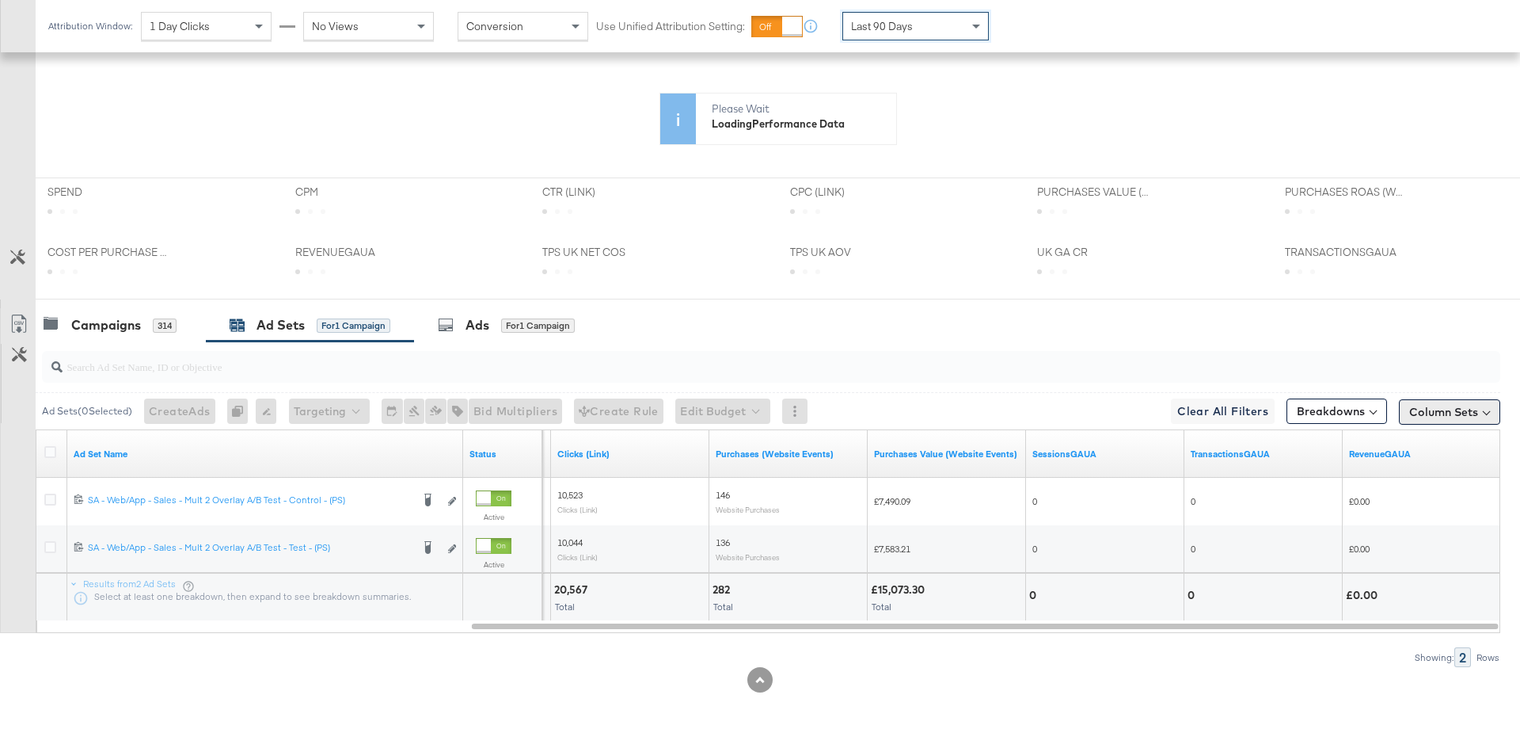
click at [1432, 413] on button "Column Sets" at bounding box center [1449, 411] width 101 height 25
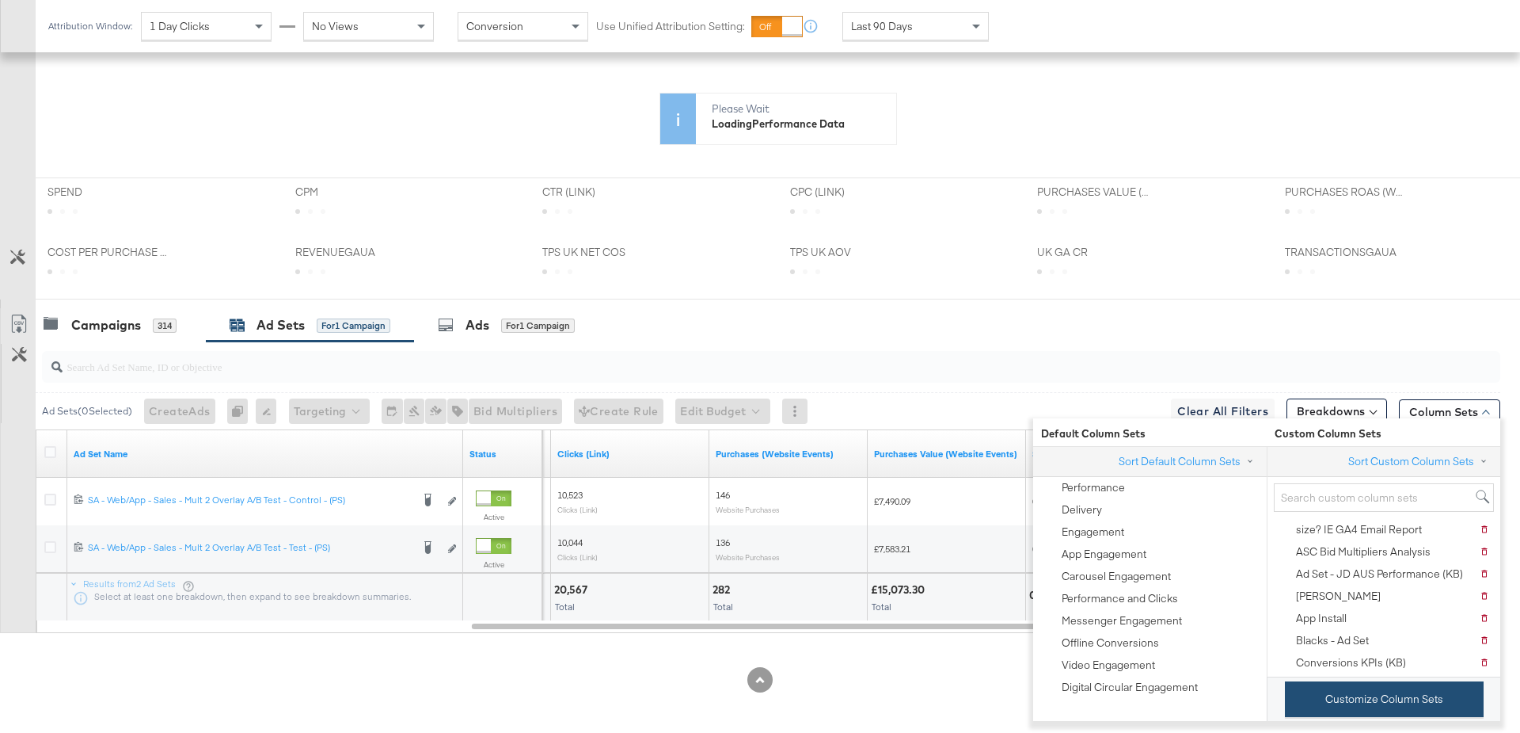
click at [1332, 705] on button "Customize Column Sets" at bounding box center [1384, 699] width 199 height 36
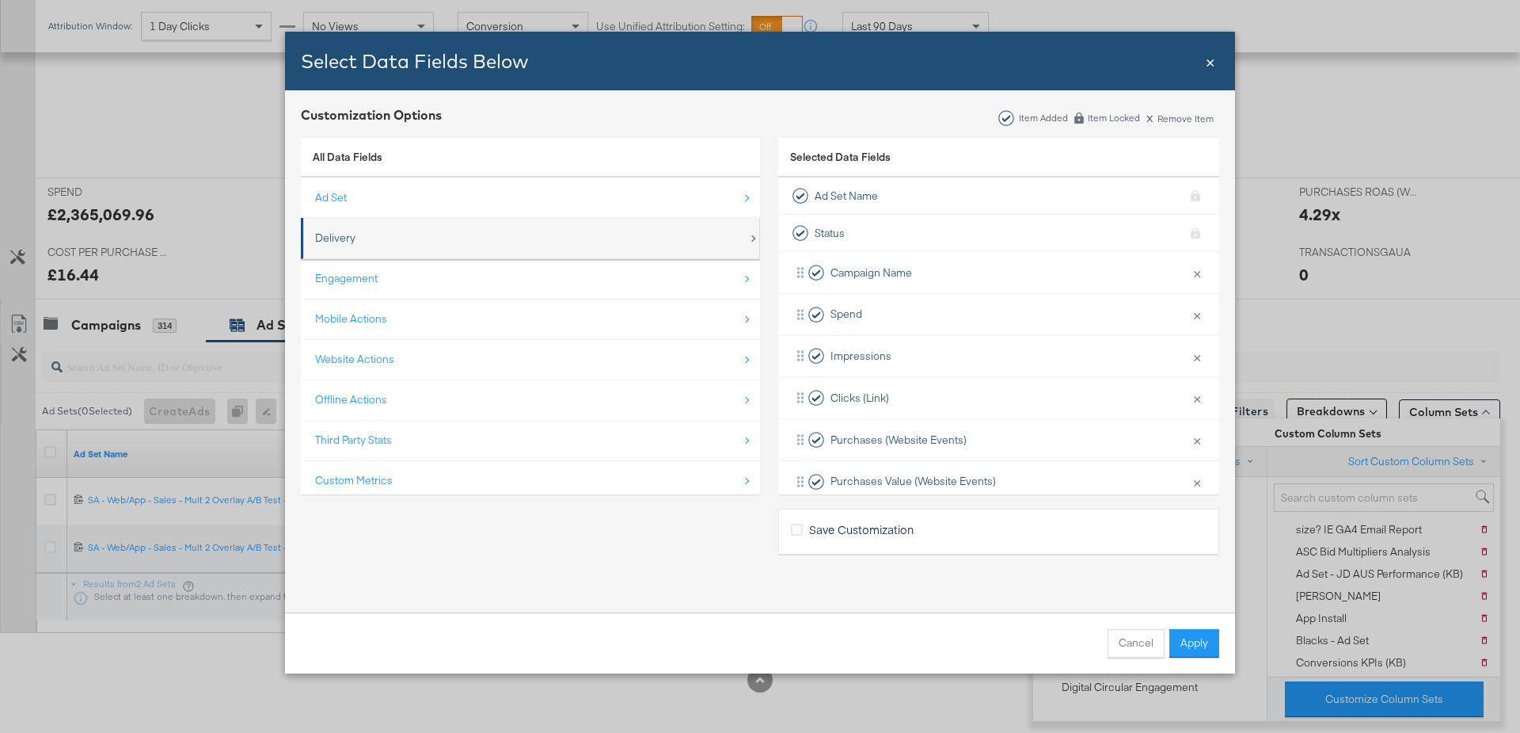
click at [379, 234] on div "Delivery" at bounding box center [531, 238] width 433 height 32
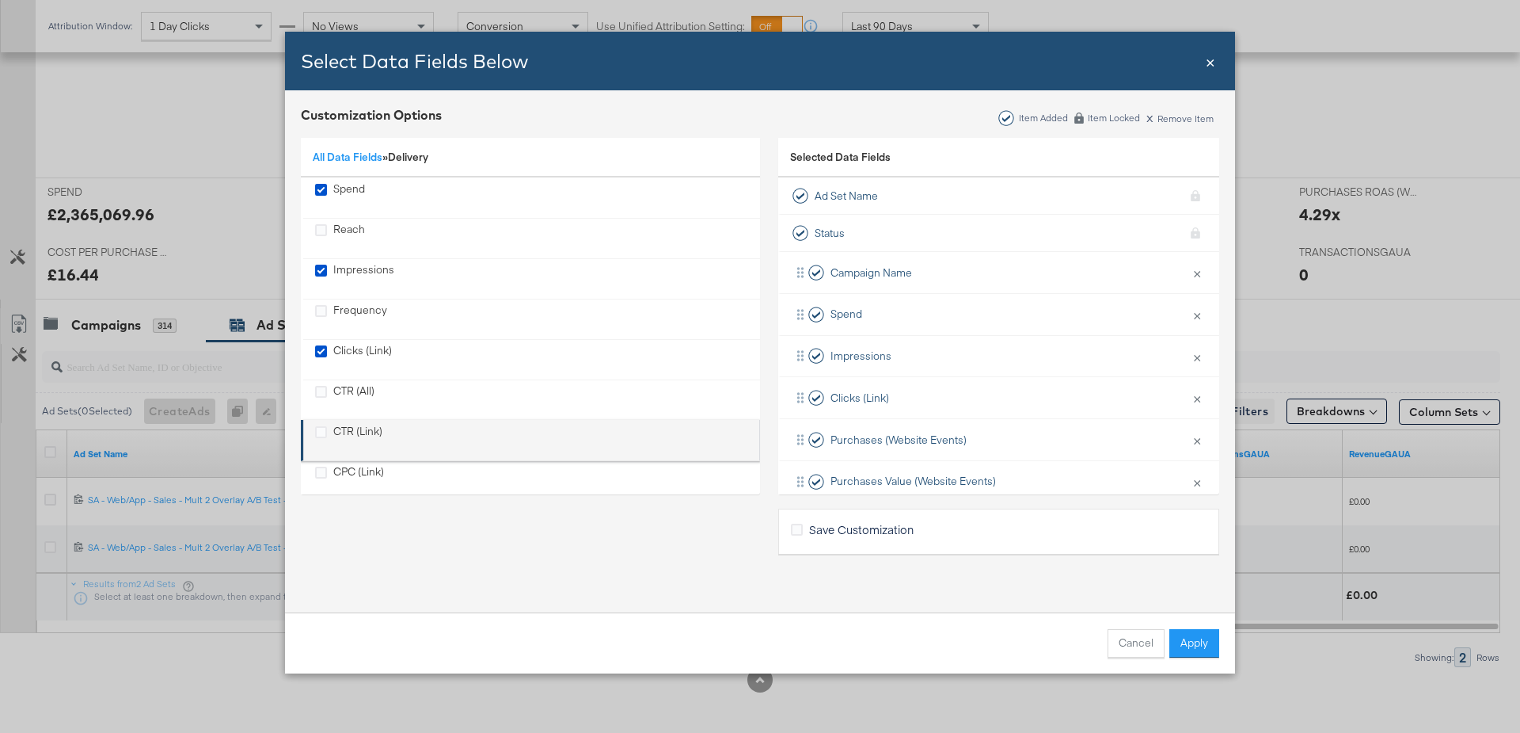
click at [349, 429] on div "CTR (Link)" at bounding box center [357, 440] width 49 height 32
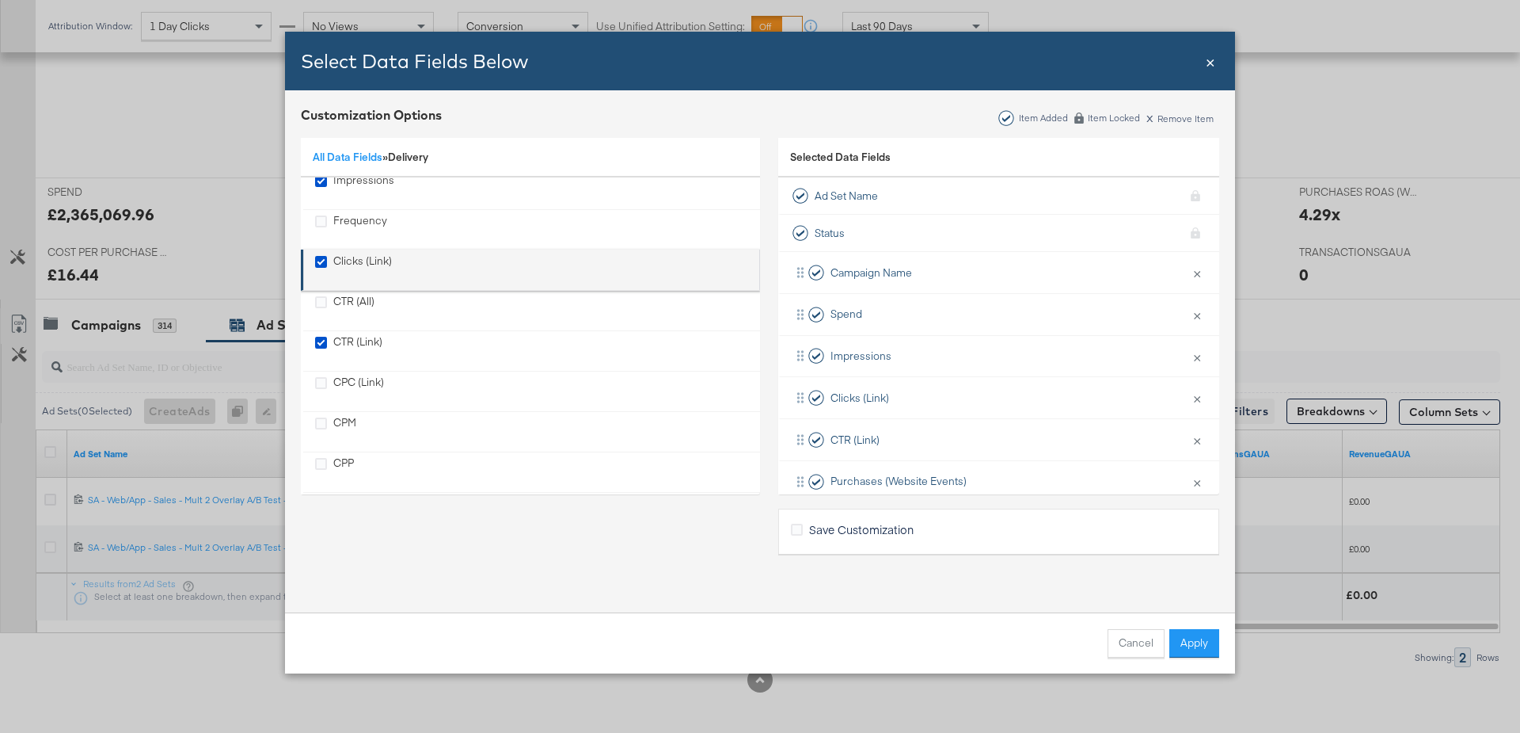
scroll to position [90, 0]
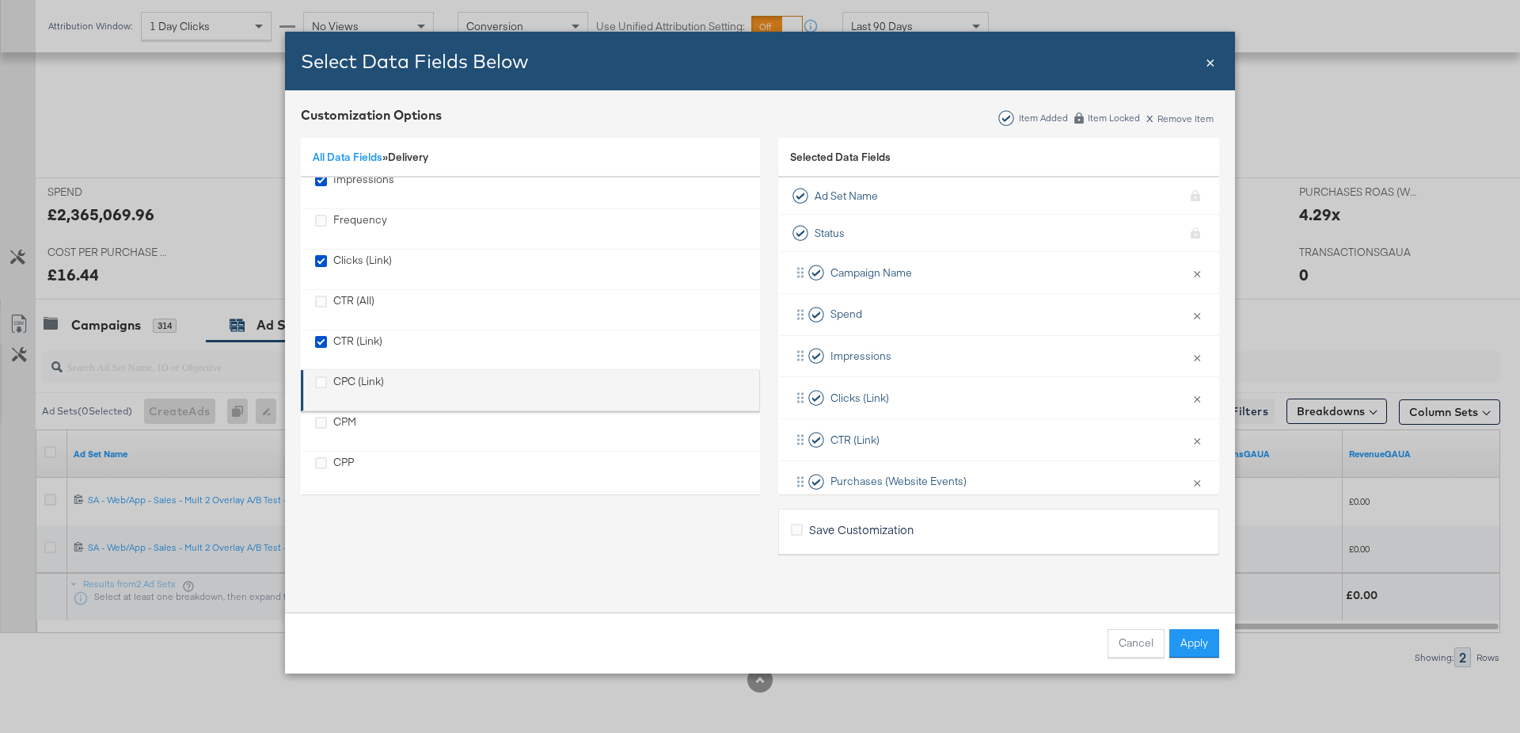
click at [356, 386] on div "CPC (Link)" at bounding box center [358, 390] width 51 height 32
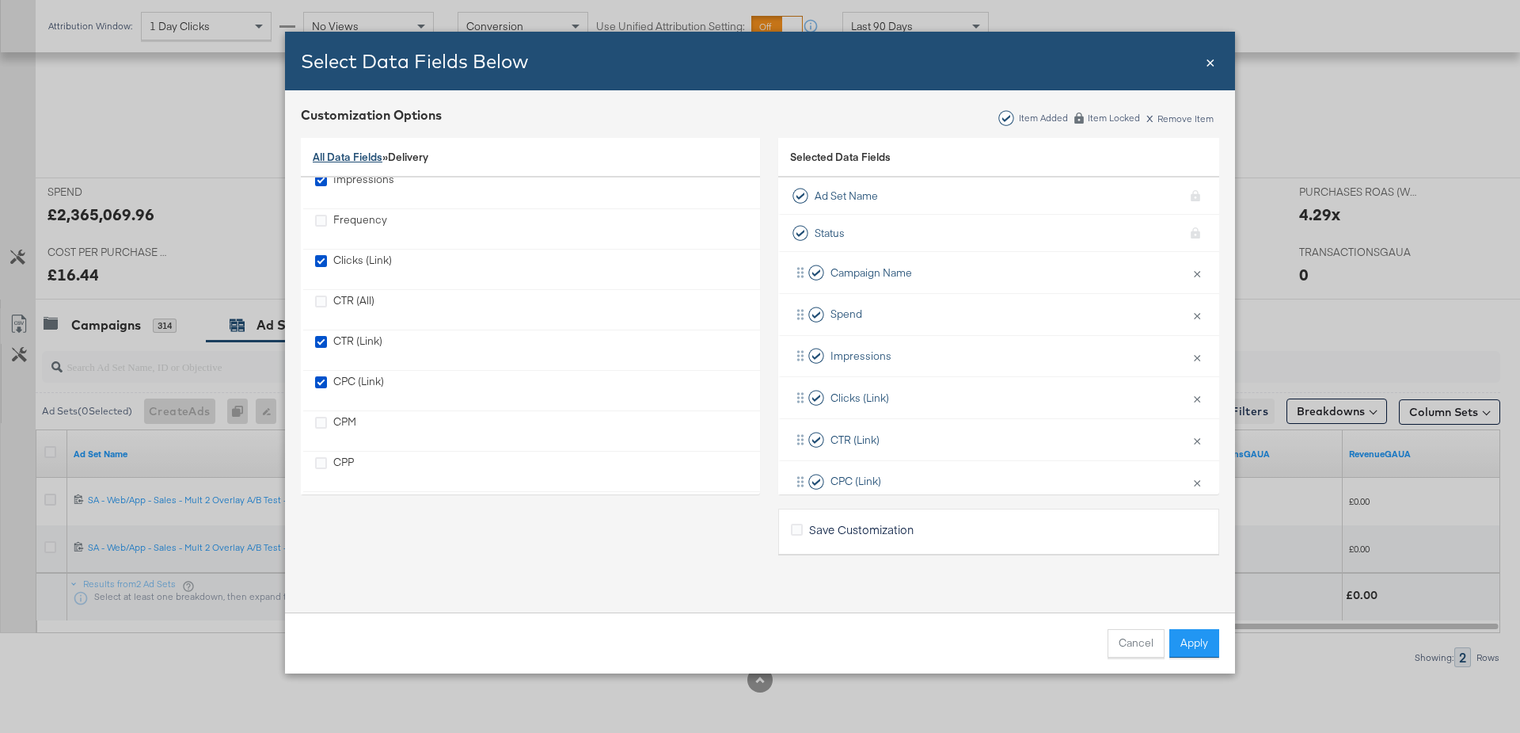
click at [358, 159] on link "All Data Fields" at bounding box center [348, 157] width 70 height 14
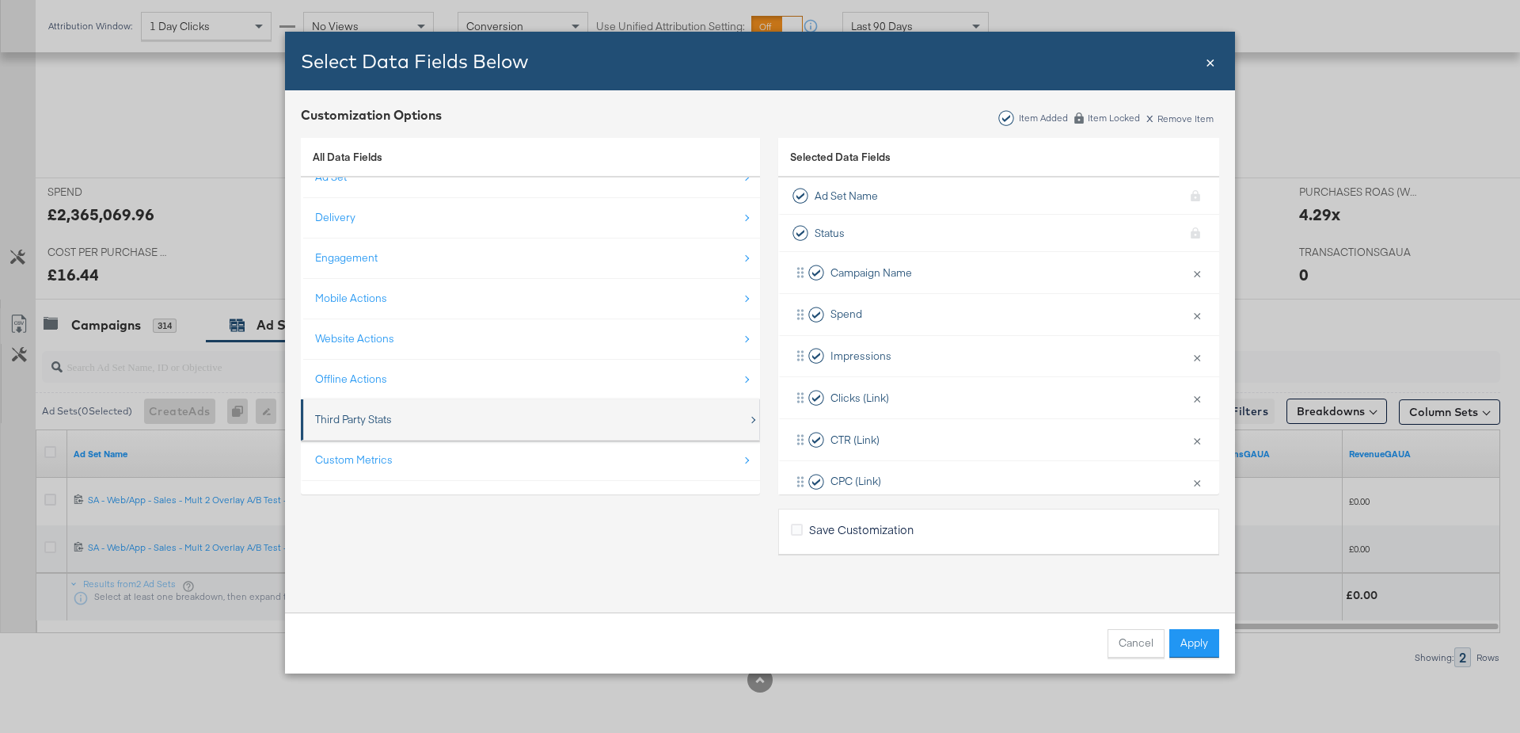
click at [405, 414] on div "Third Party Stats" at bounding box center [531, 419] width 433 height 32
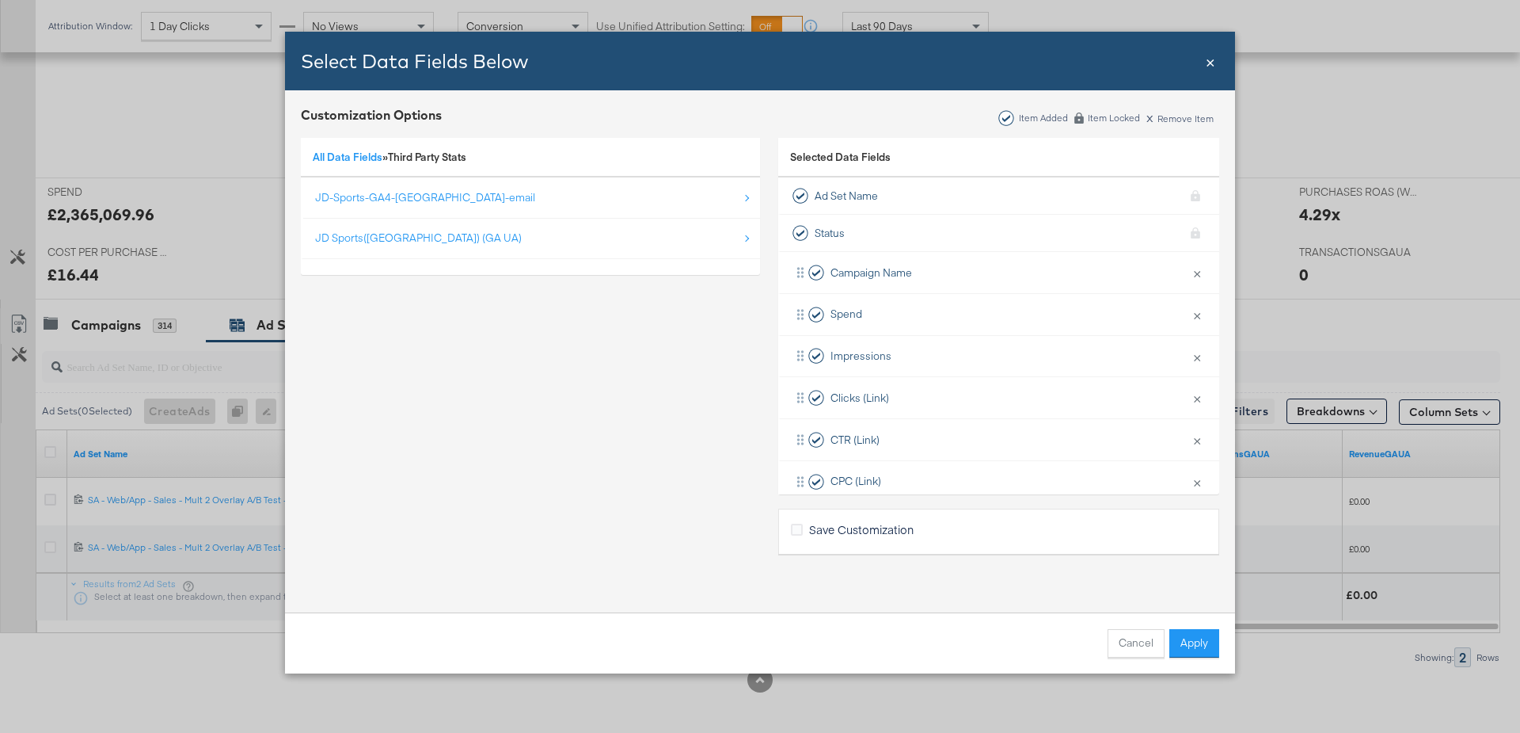
scroll to position [0, 0]
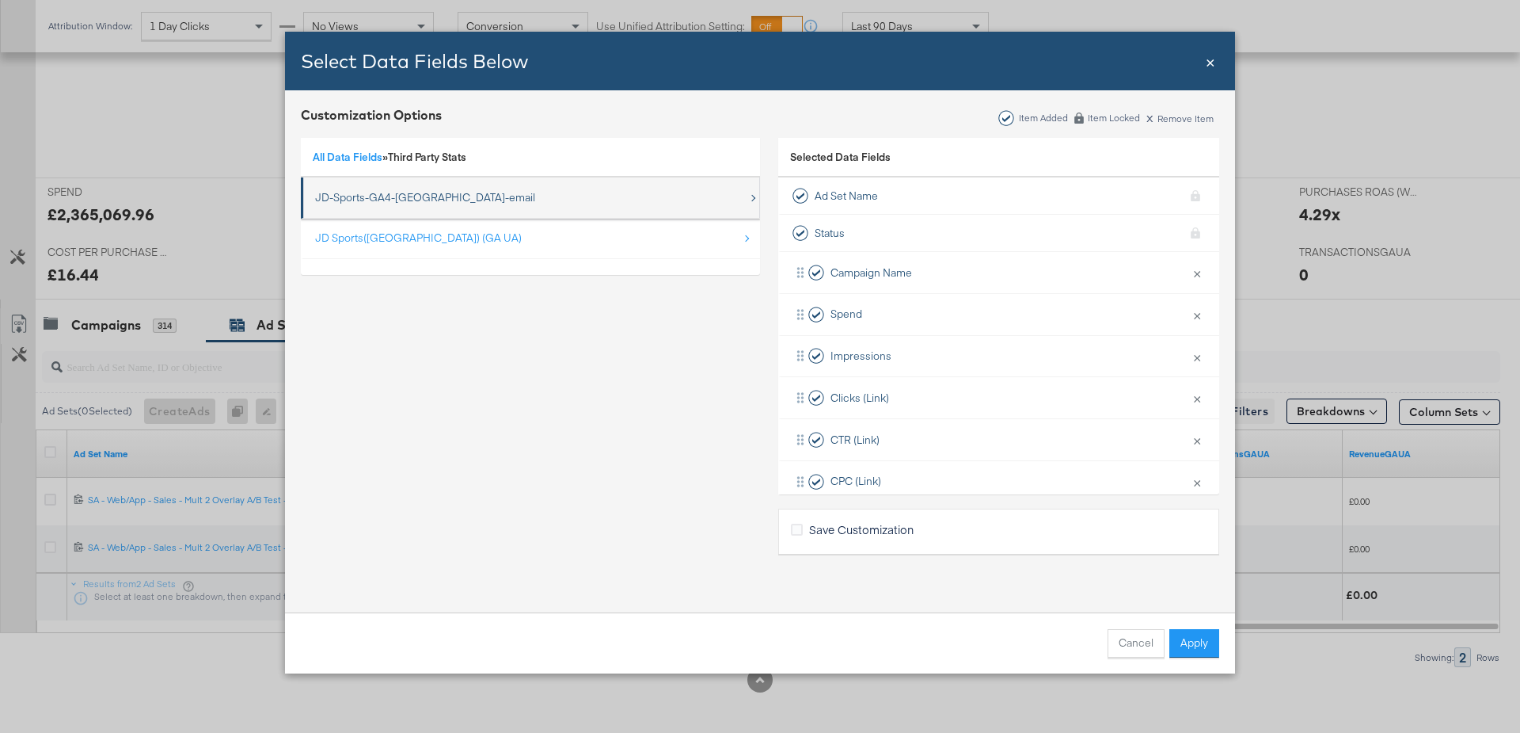
click at [396, 188] on div "JD-Sports-GA4-UK-email" at bounding box center [531, 197] width 433 height 32
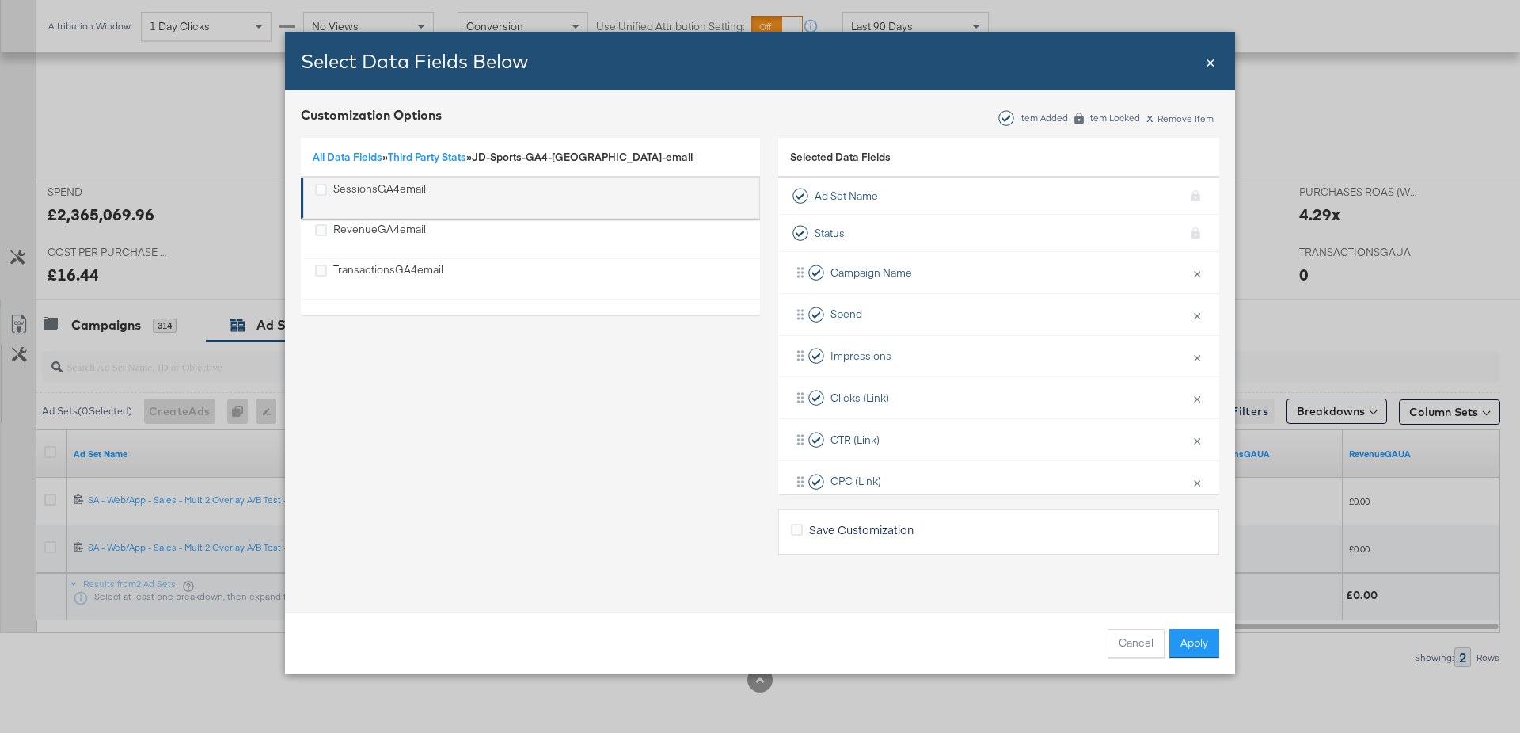
click at [350, 188] on div "SessionsGA4email" at bounding box center [379, 197] width 93 height 32
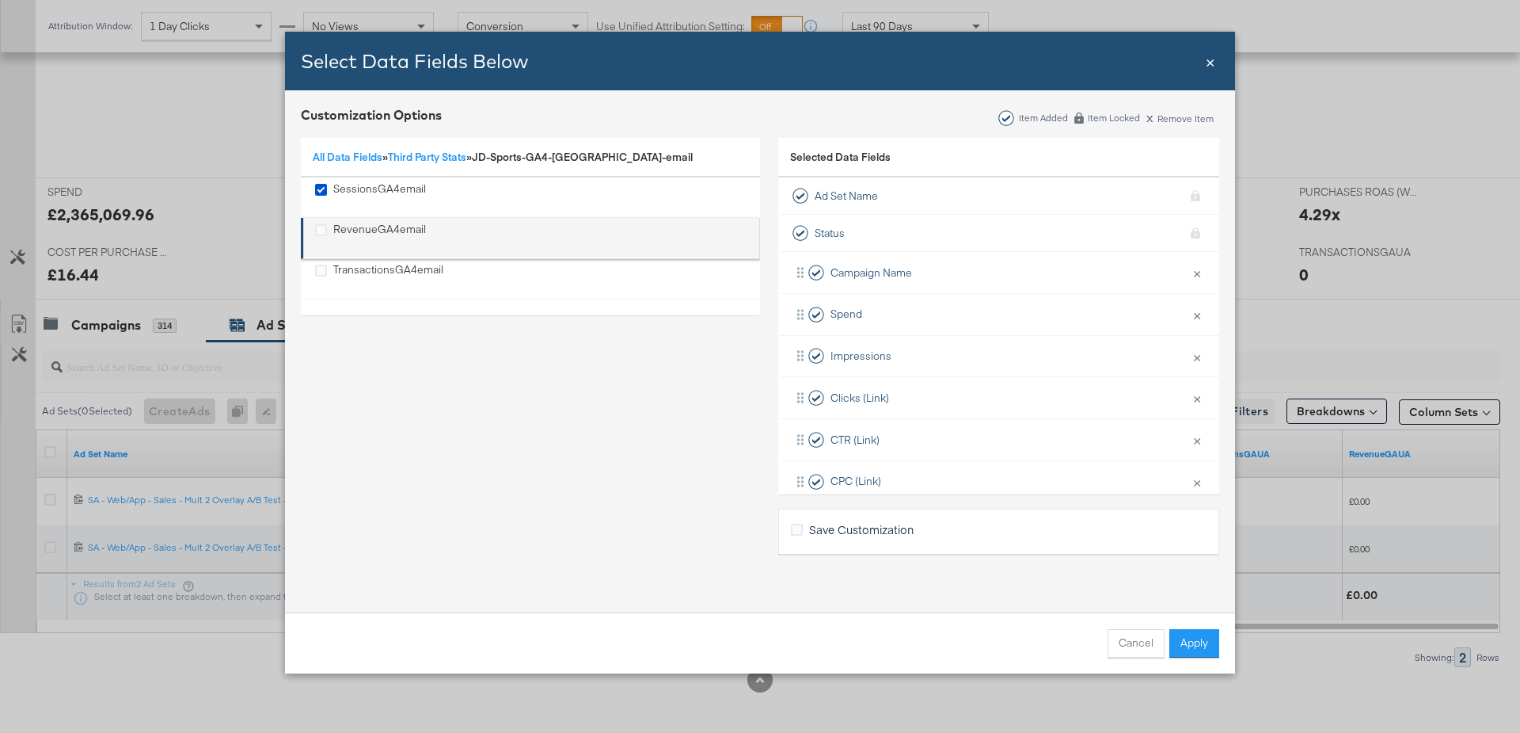
click at [348, 230] on div "RevenueGA4email" at bounding box center [379, 238] width 93 height 32
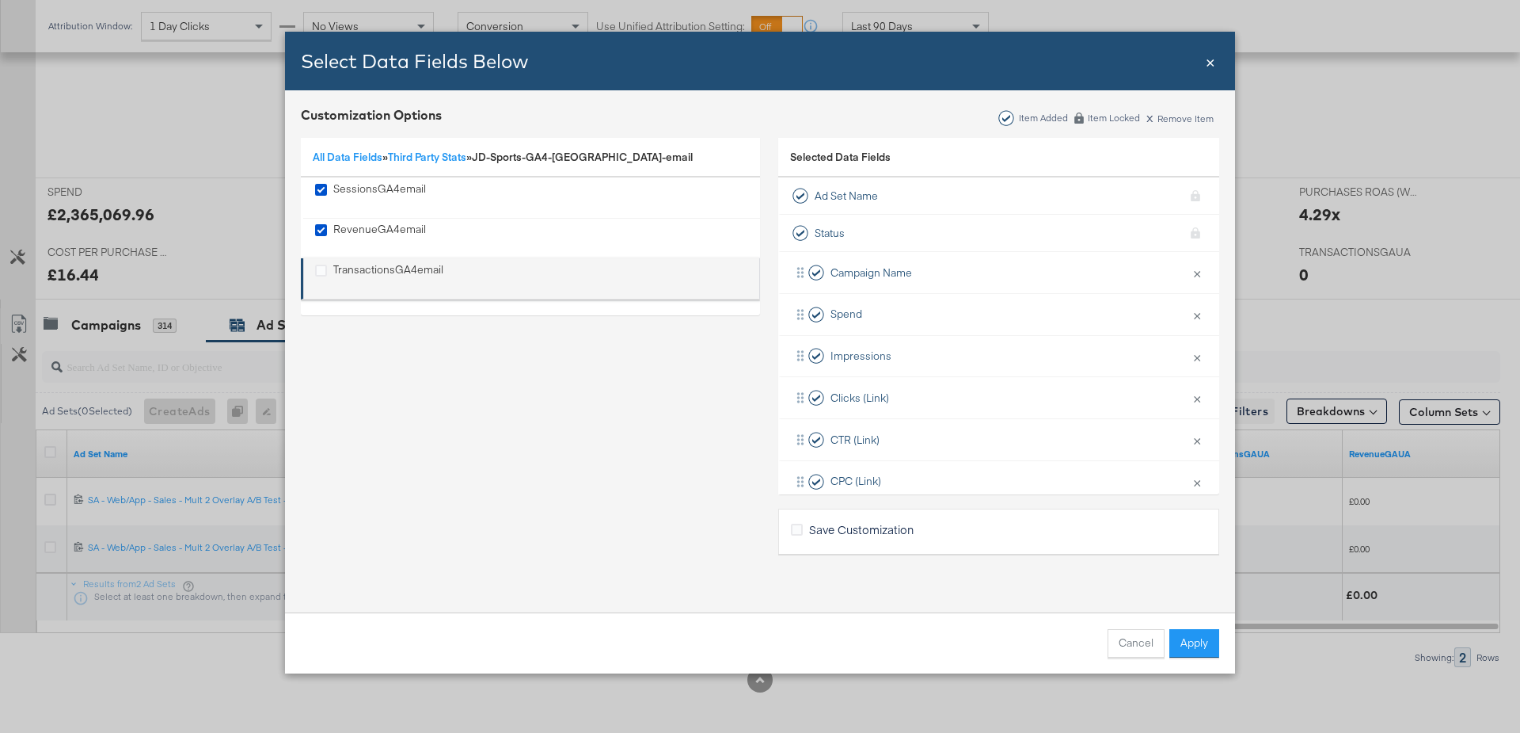
click at [387, 271] on div "TransactionsGA4email" at bounding box center [388, 278] width 110 height 32
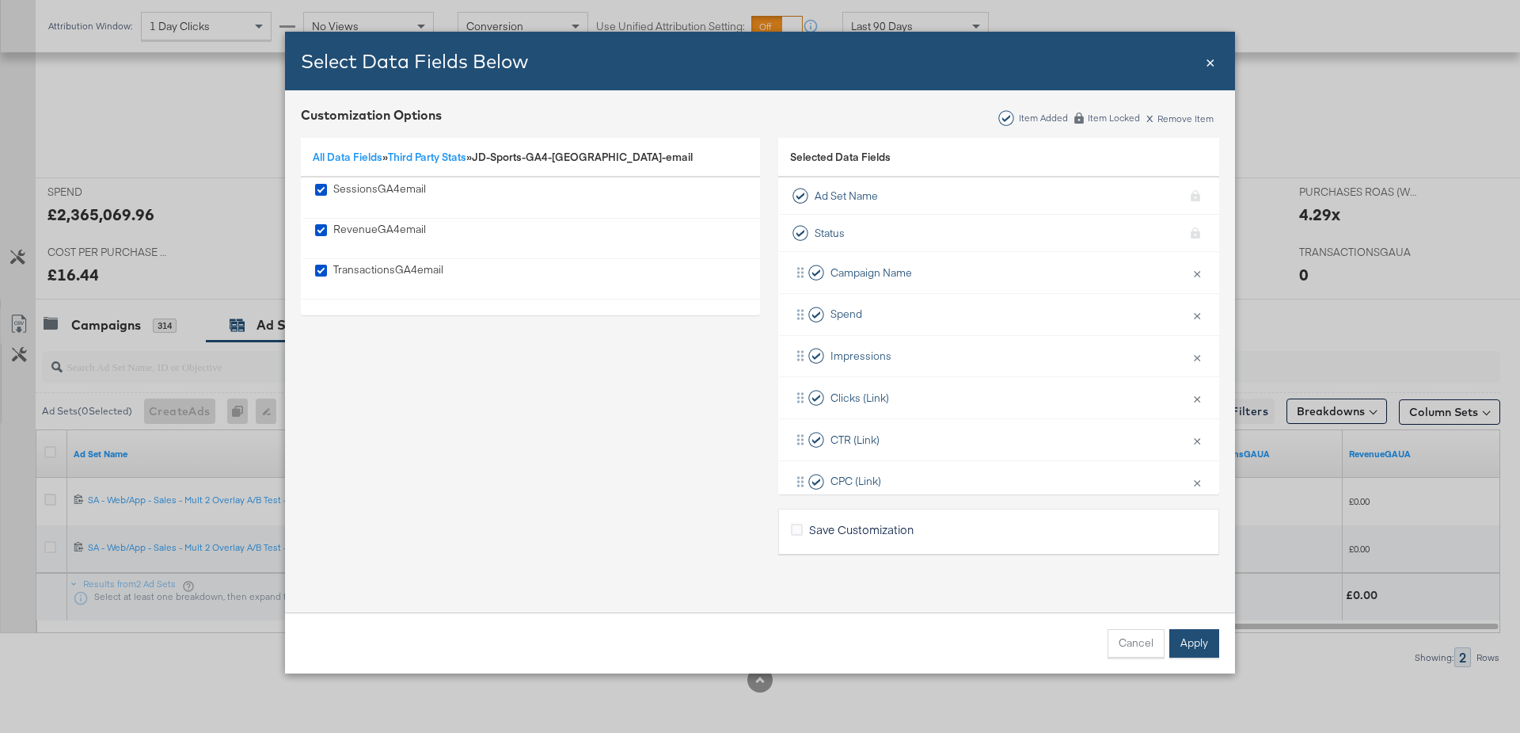
click at [1193, 634] on button "Apply" at bounding box center [1195, 643] width 50 height 29
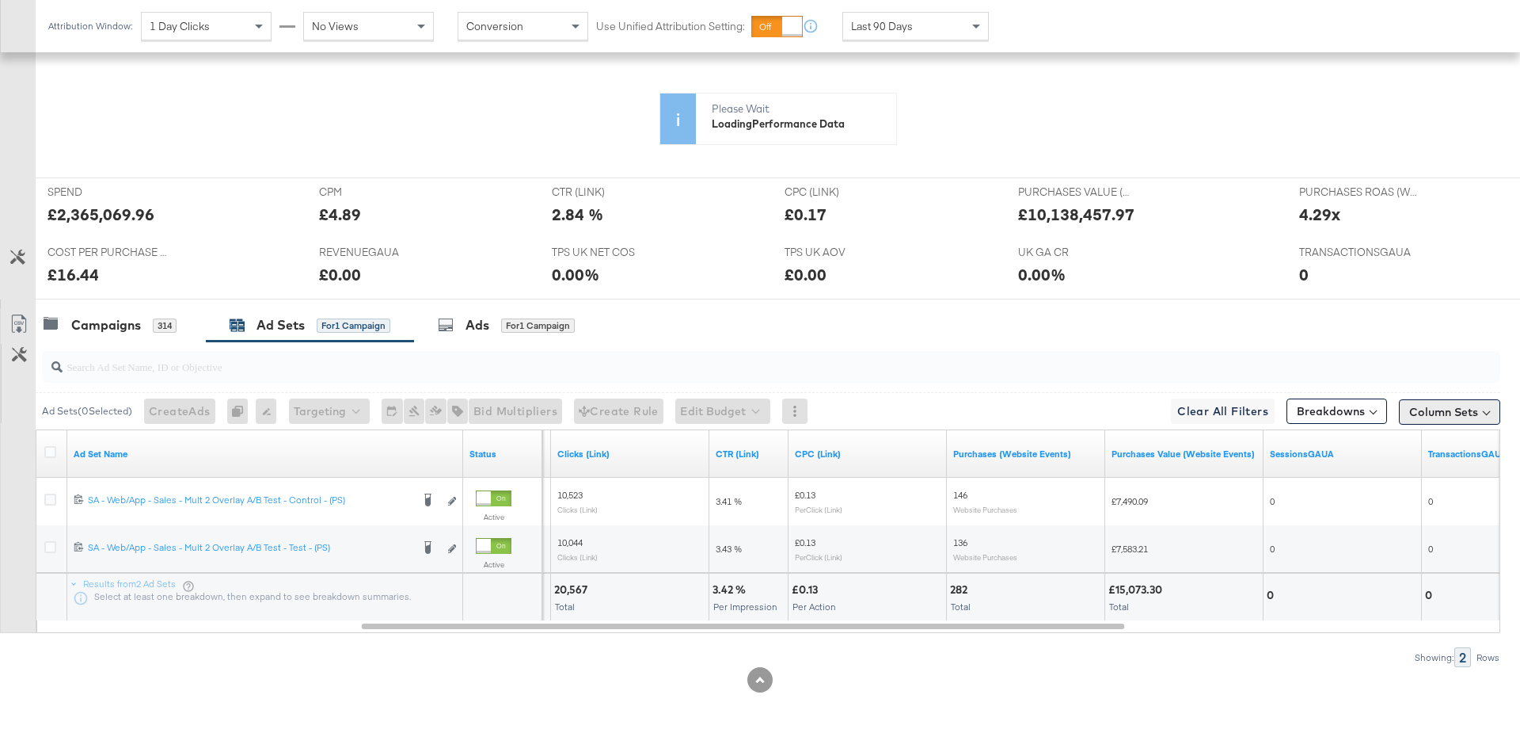
click at [1456, 407] on button "Column Sets" at bounding box center [1449, 411] width 101 height 25
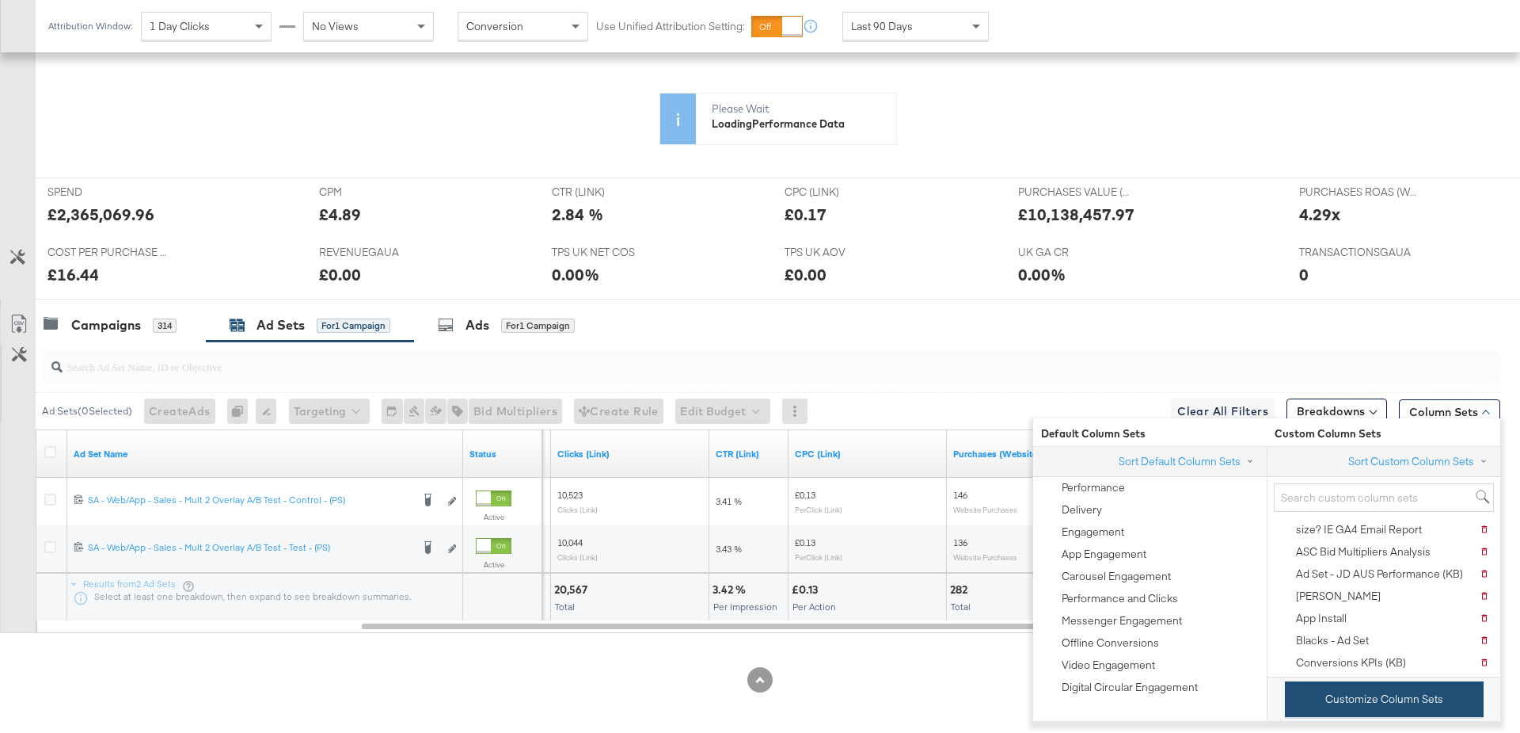
click at [1335, 702] on button "Customize Column Sets" at bounding box center [1384, 699] width 199 height 36
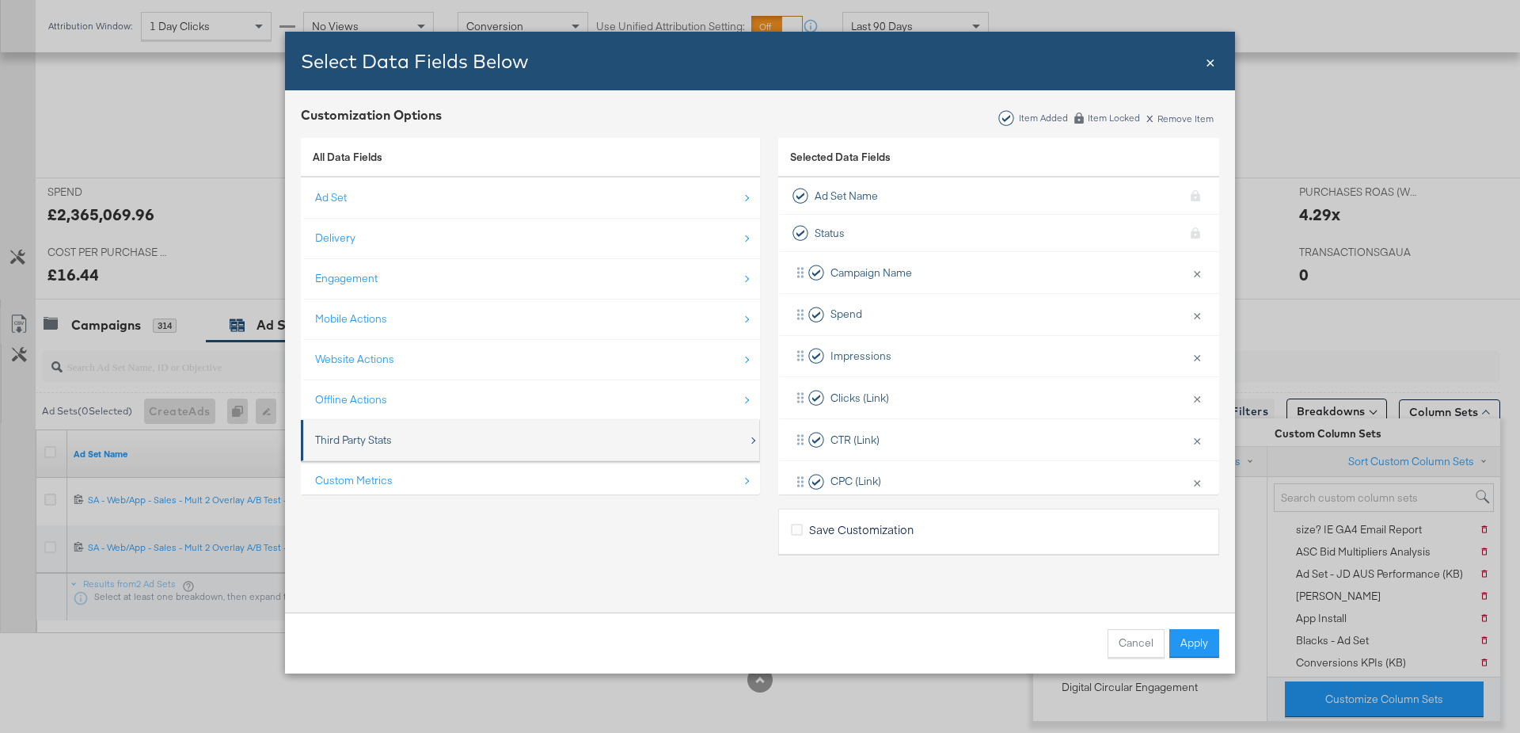
click at [406, 447] on div "Third Party Stats" at bounding box center [531, 440] width 433 height 32
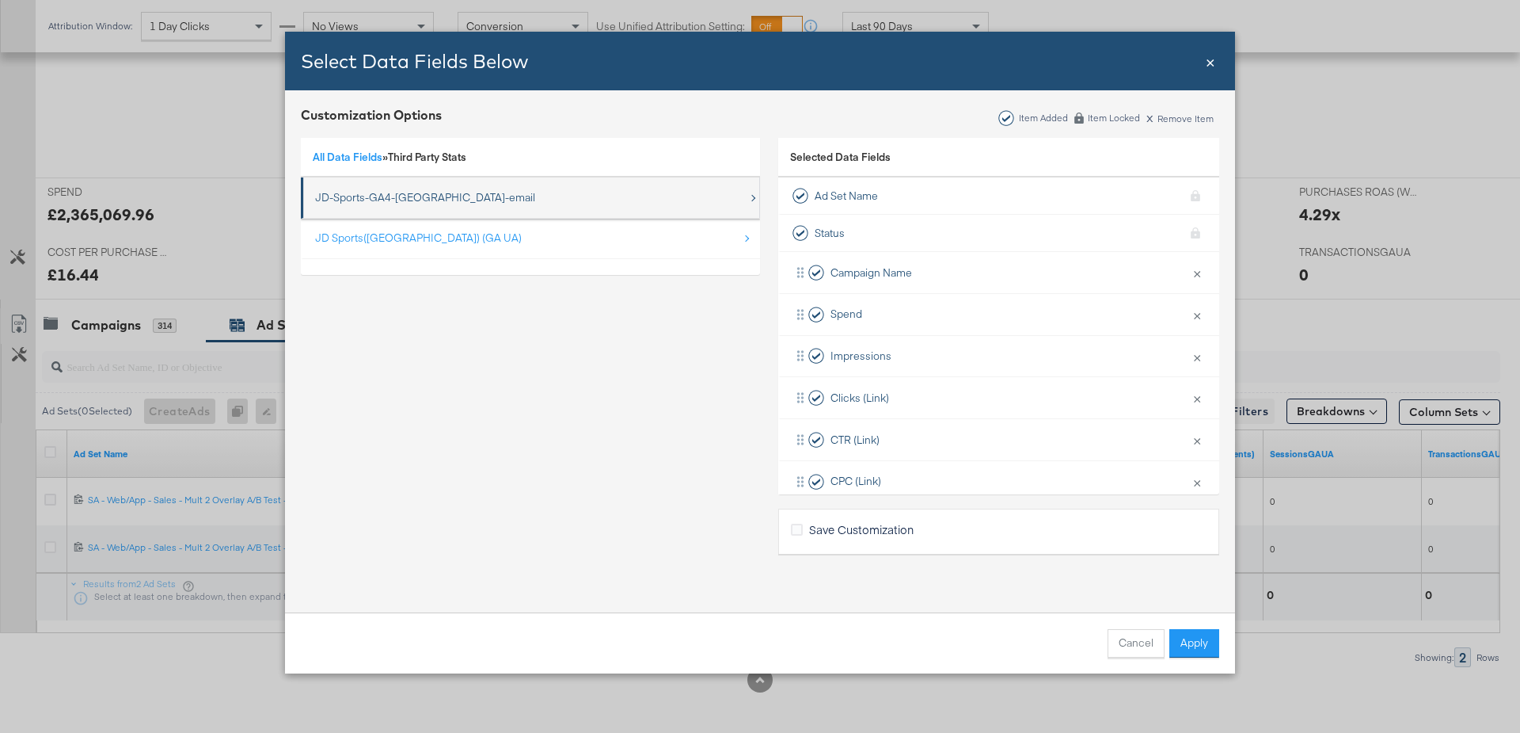
click at [391, 185] on div "JD-Sports-GA4-UK-email" at bounding box center [531, 197] width 433 height 32
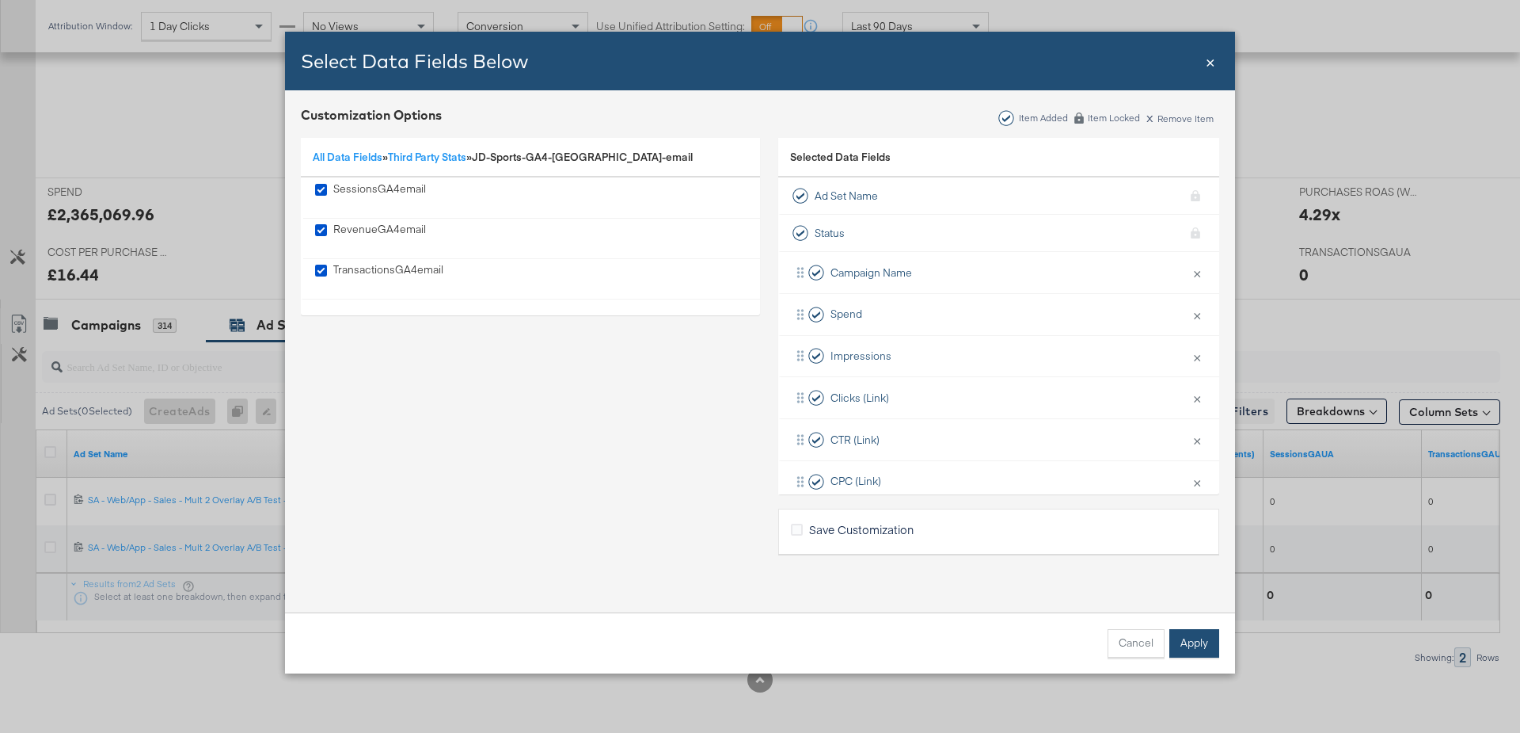
click at [1201, 640] on button "Apply" at bounding box center [1195, 643] width 50 height 29
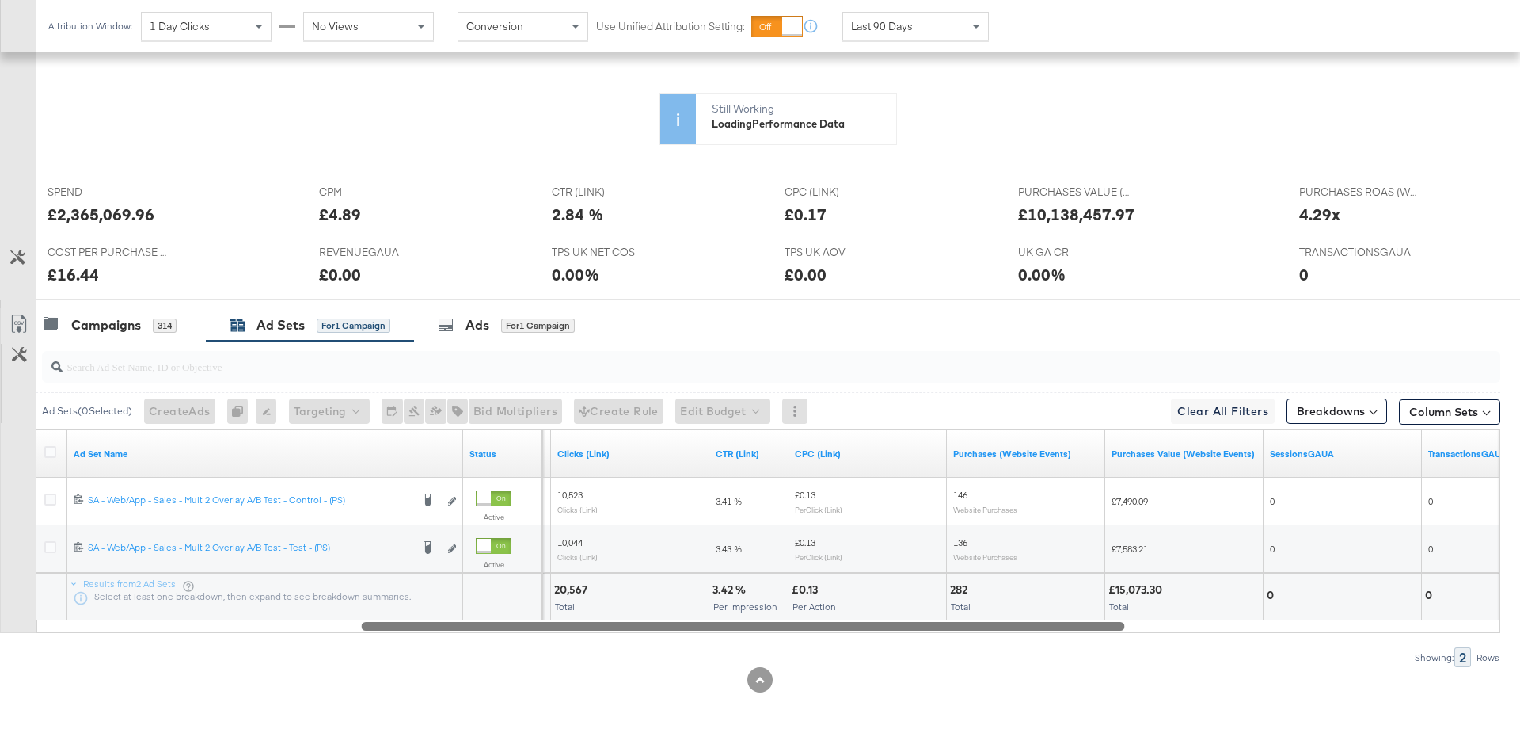
click at [1410, 622] on div at bounding box center [768, 624] width 1465 height 13
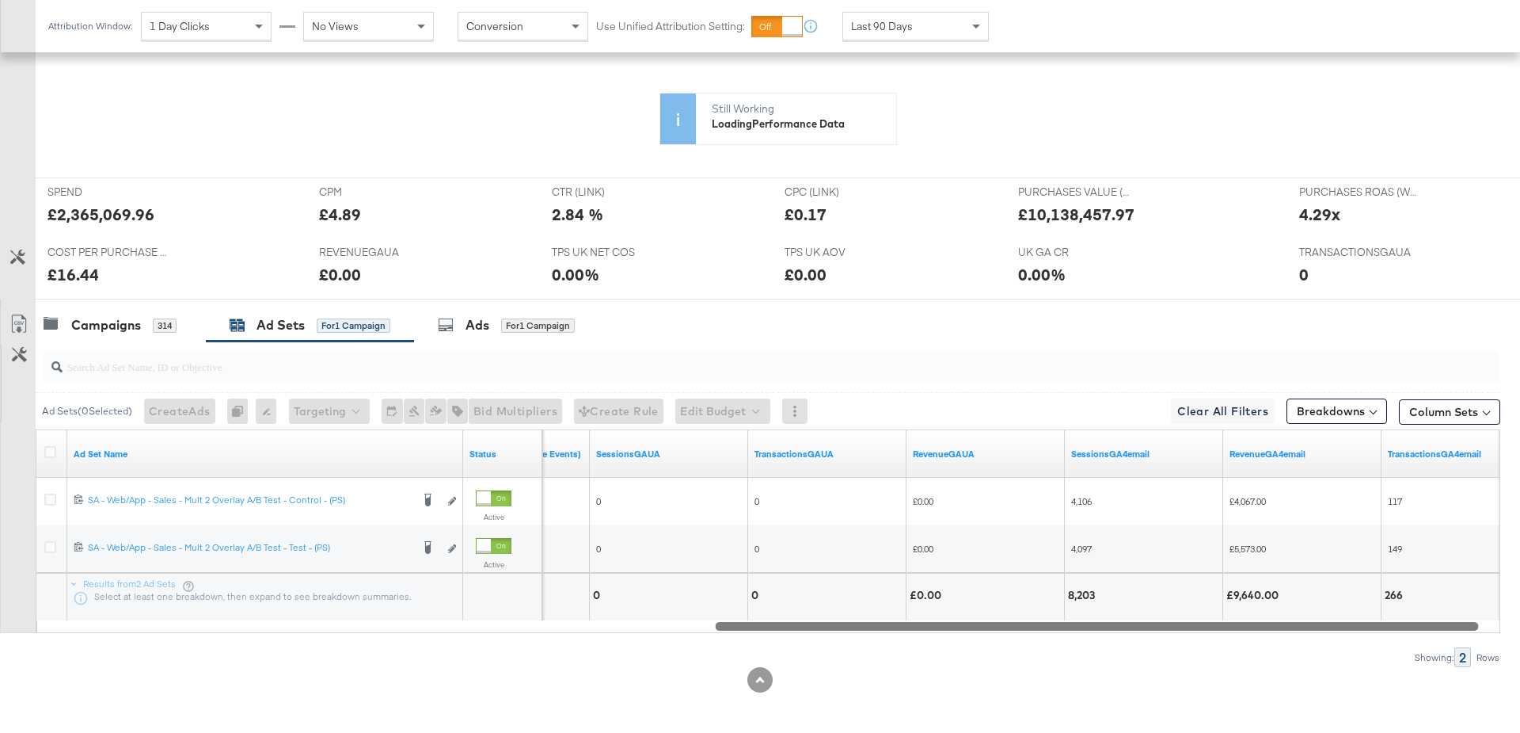
drag, startPoint x: 1410, startPoint y: 622, endPoint x: 1390, endPoint y: 644, distance: 29.7
click at [1390, 644] on div "Ad Sets ( 0 Selected) Create Ads At least one ad set must be selected 0 Rename …" at bounding box center [750, 503] width 1501 height 325
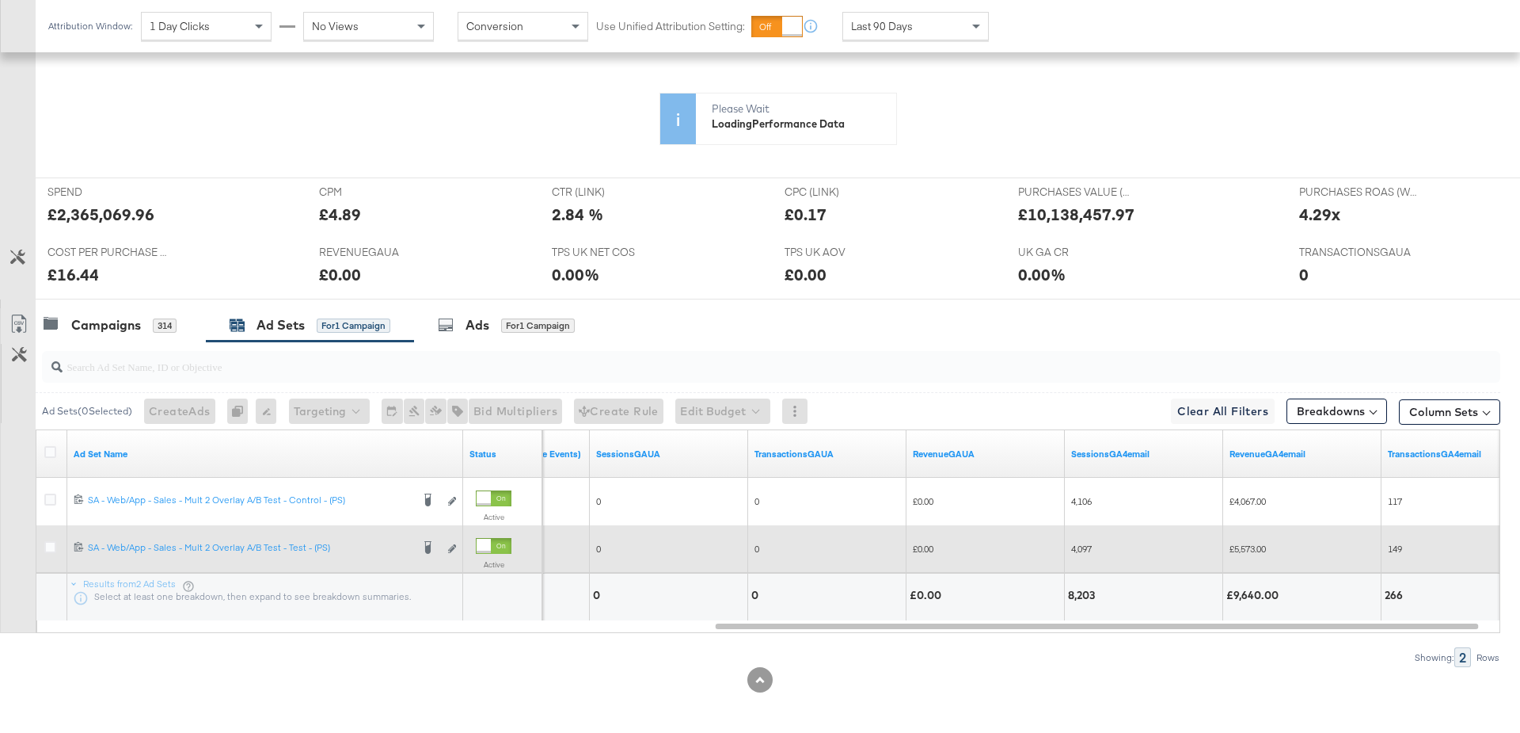
click at [51, 550] on div at bounding box center [52, 549] width 17 height 16
click at [50, 546] on icon at bounding box center [50, 547] width 12 height 12
click at [0, 0] on input "checkbox" at bounding box center [0, 0] width 0 height 0
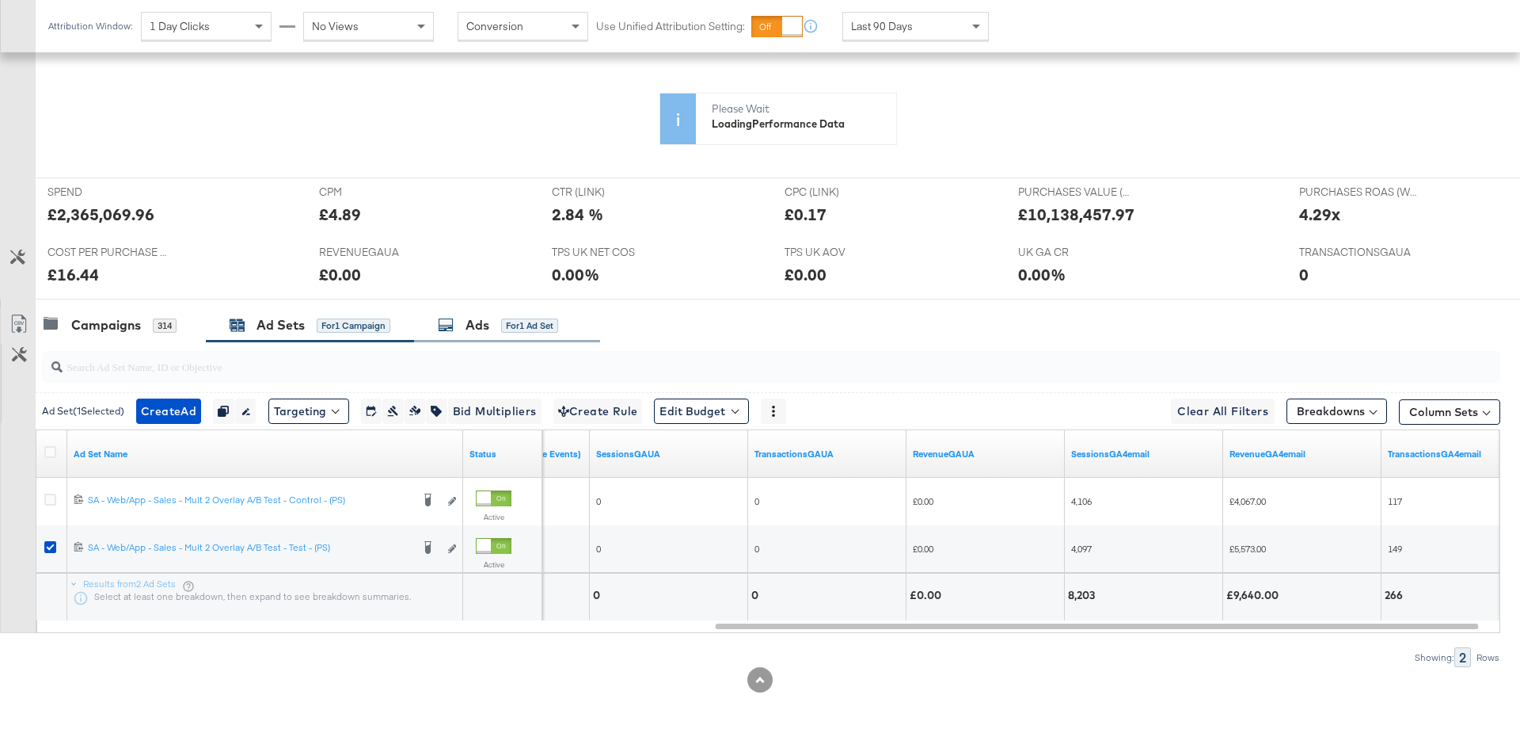
click at [474, 326] on div "Ads" at bounding box center [478, 325] width 24 height 18
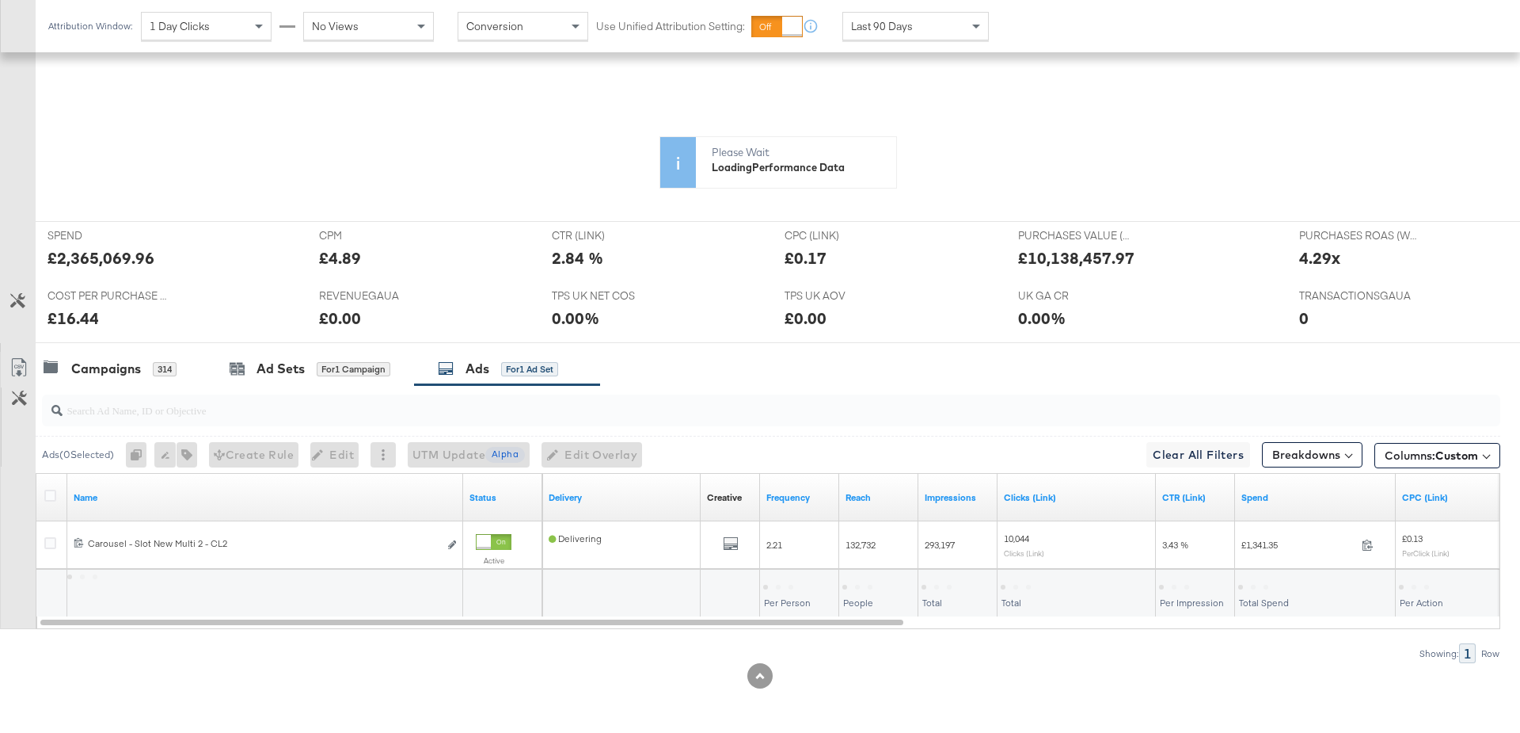
scroll to position [344, 0]
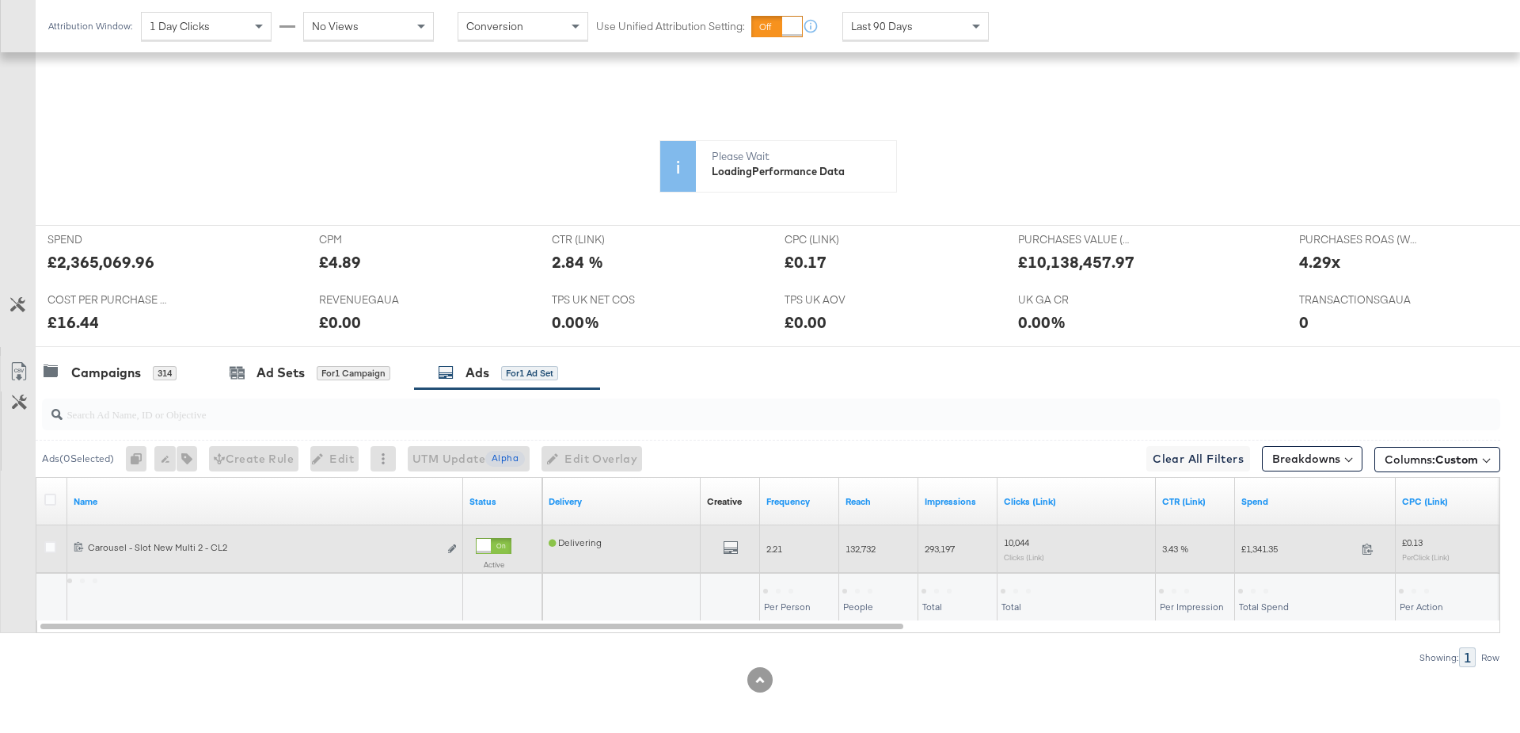
click at [46, 550] on div at bounding box center [52, 549] width 17 height 16
click at [48, 543] on icon at bounding box center [50, 547] width 12 height 12
click at [0, 0] on input "checkbox" at bounding box center [0, 0] width 0 height 0
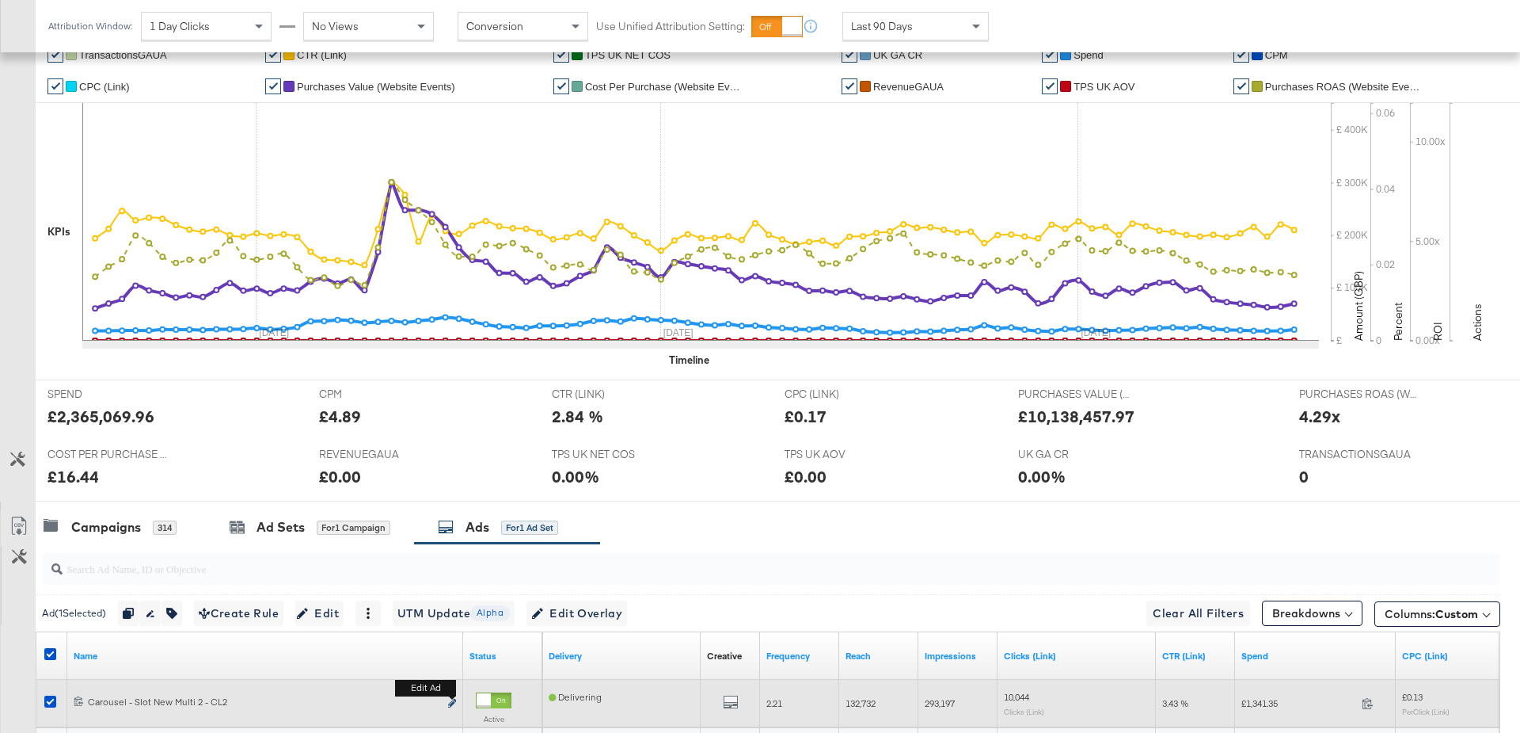
scroll to position [498, 0]
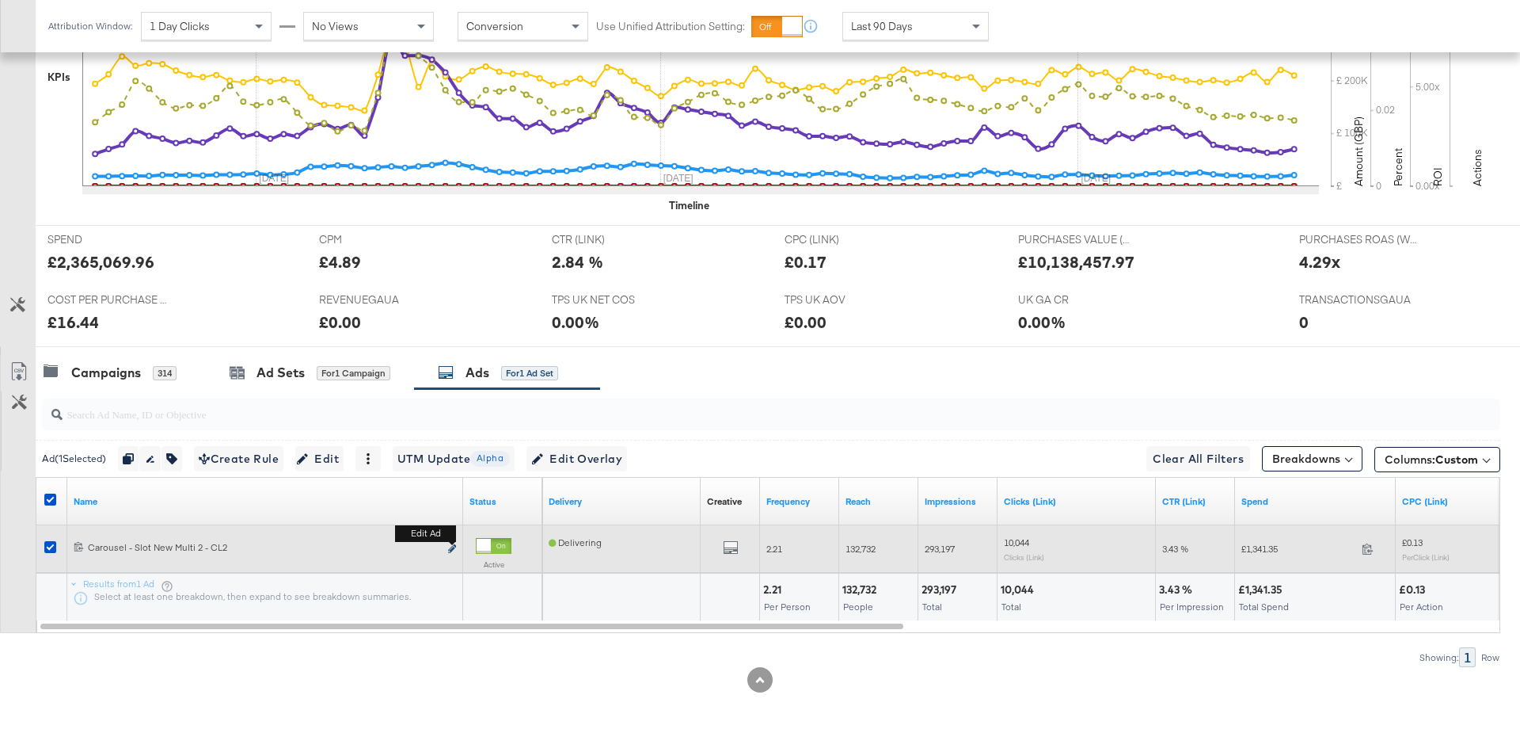
click at [453, 545] on icon "link" at bounding box center [452, 548] width 8 height 9
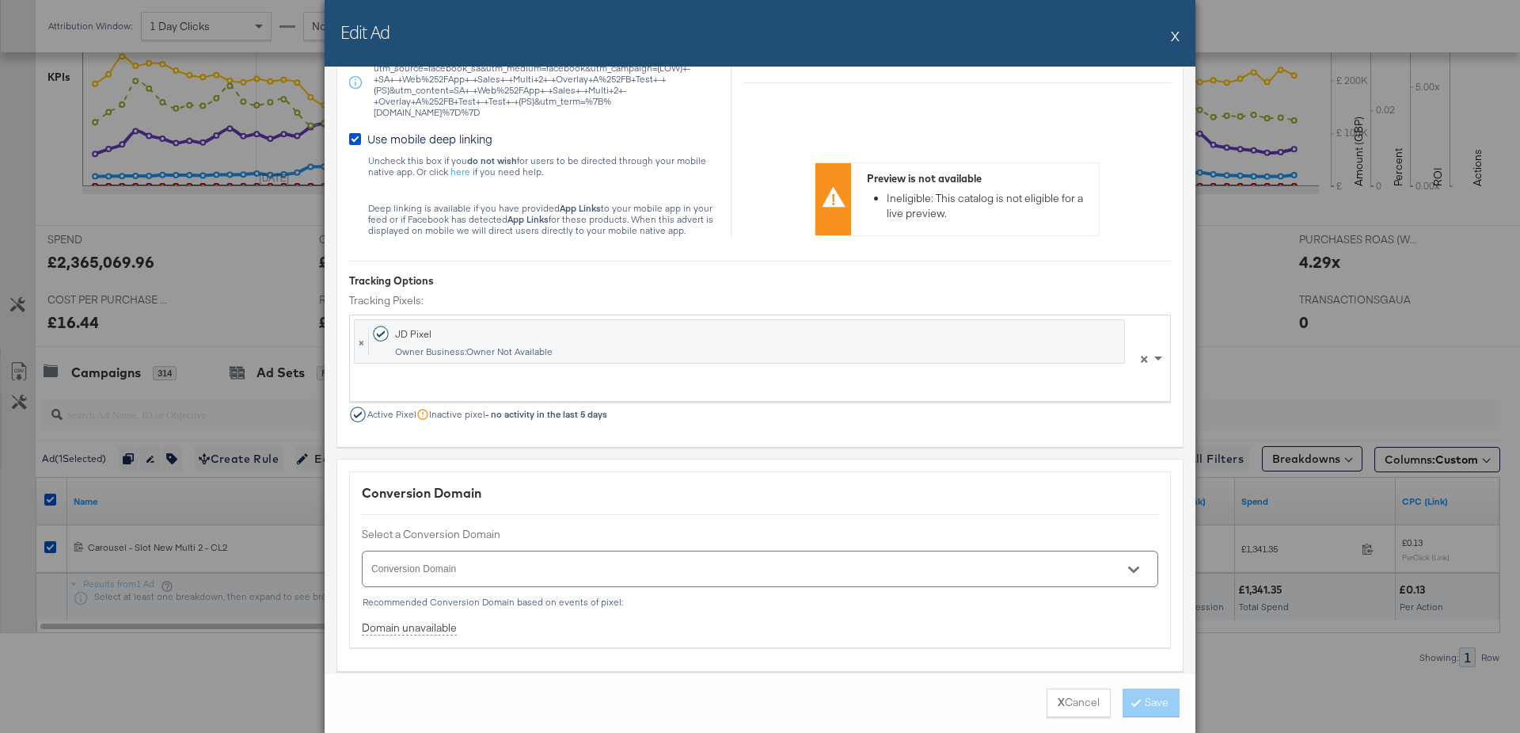
scroll to position [2764, 0]
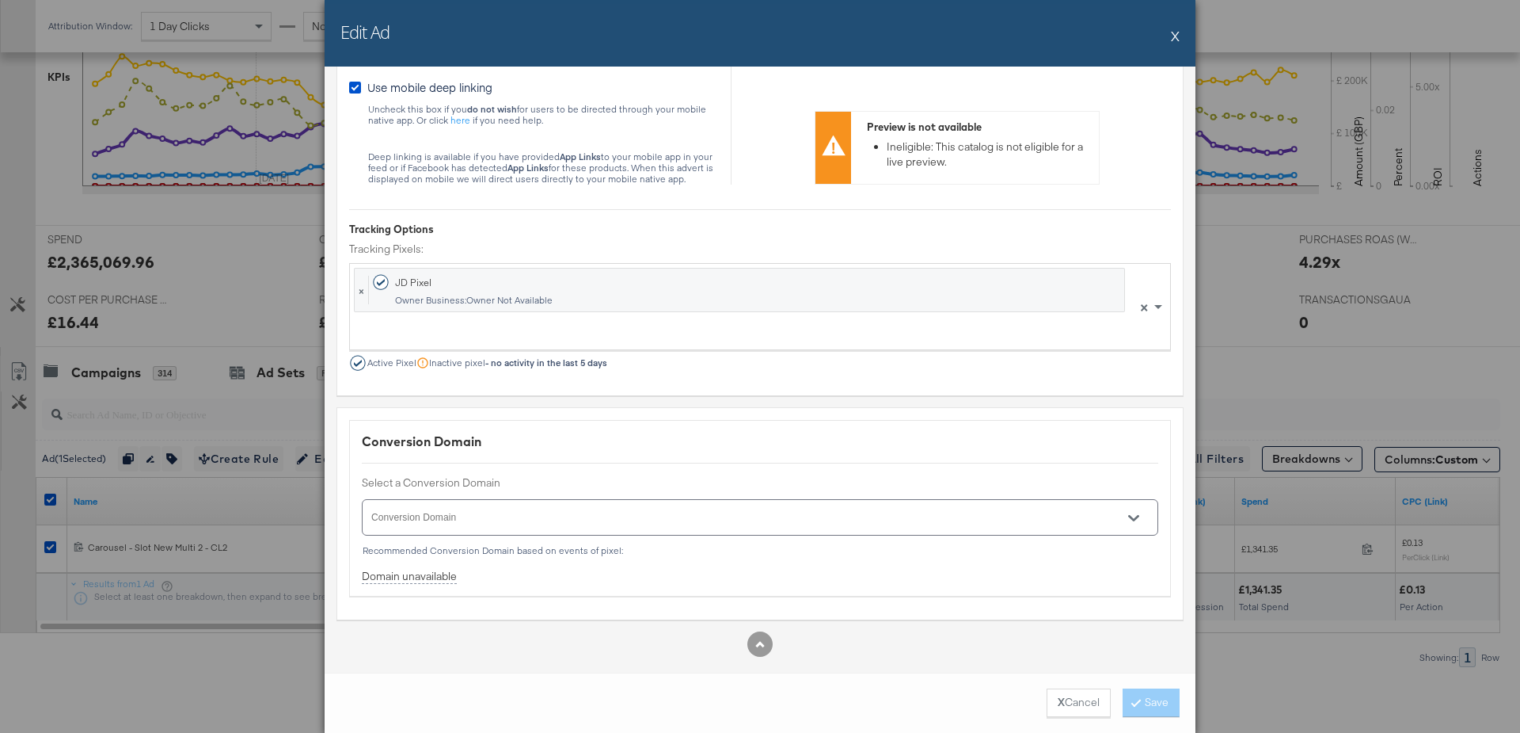
click at [1174, 34] on button "X" at bounding box center [1175, 36] width 9 height 32
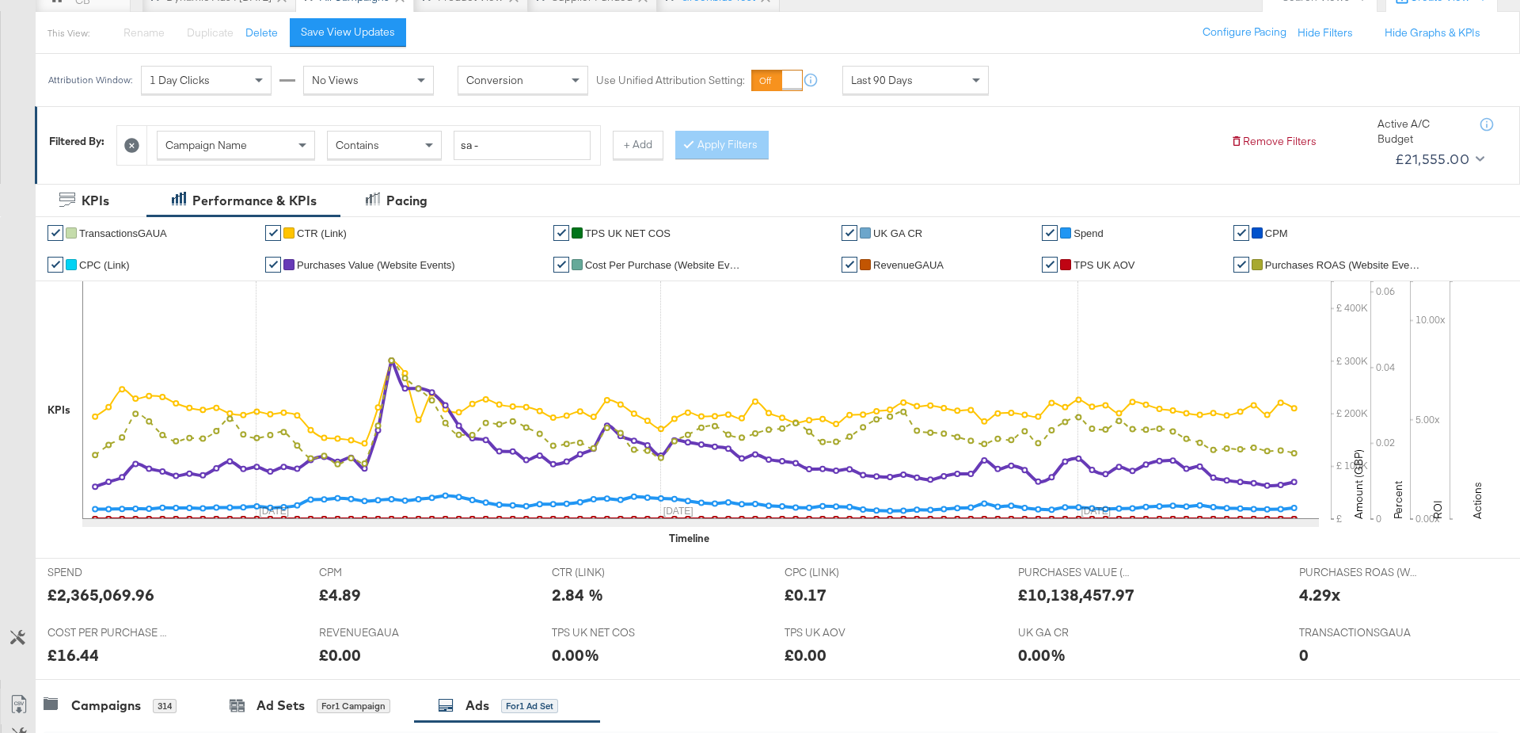
scroll to position [0, 0]
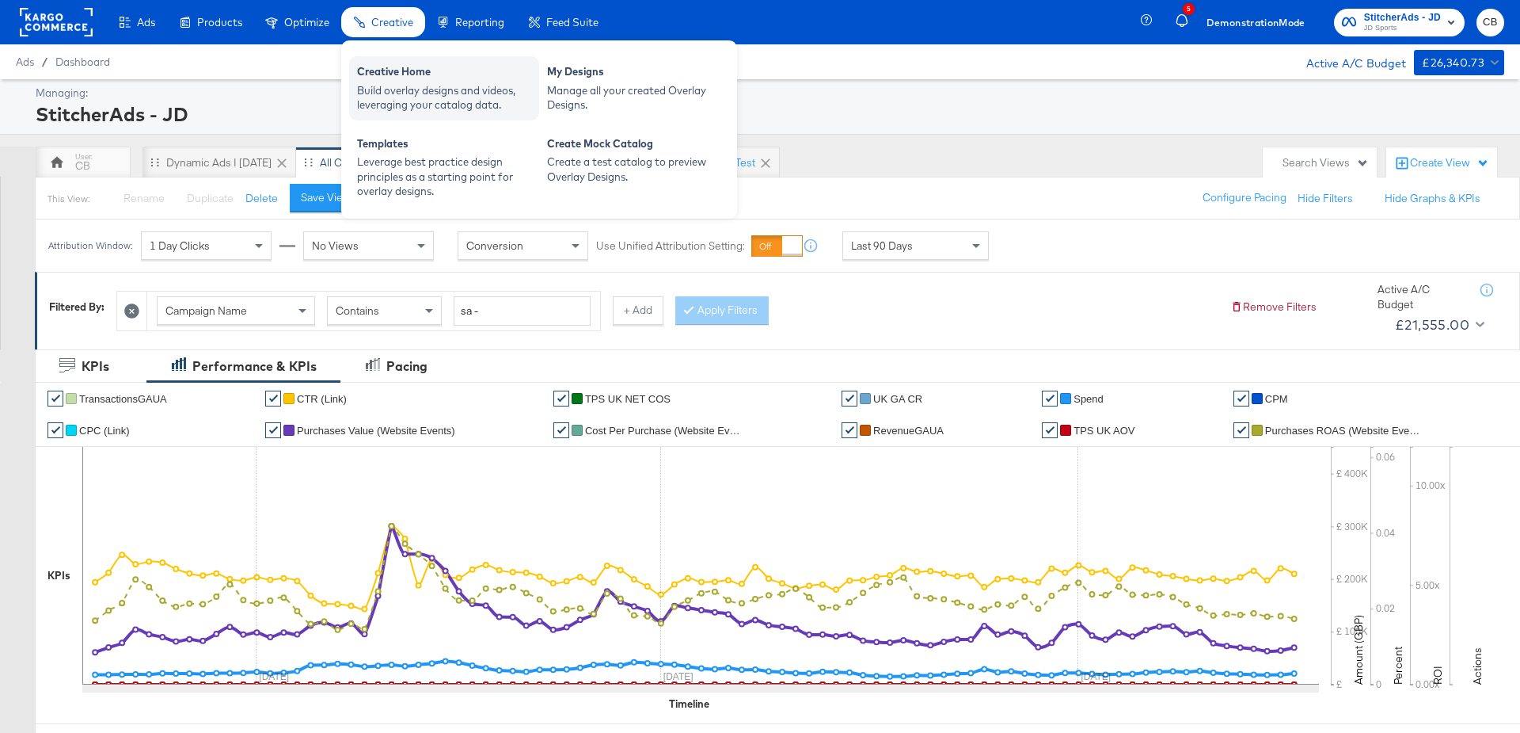
click at [394, 99] on div "Build overlay designs and videos, leveraging your catalog data." at bounding box center [444, 97] width 174 height 29
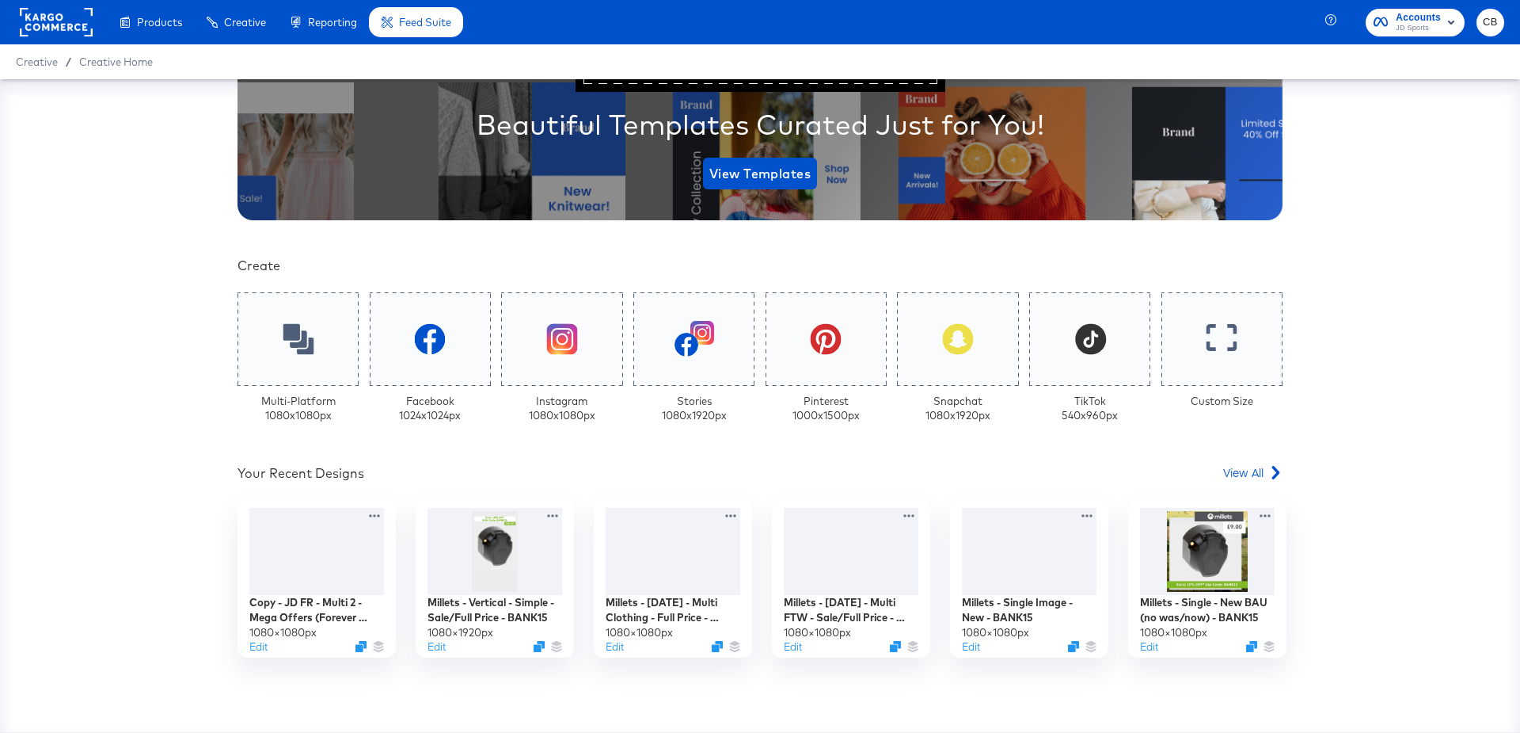
scroll to position [312, 0]
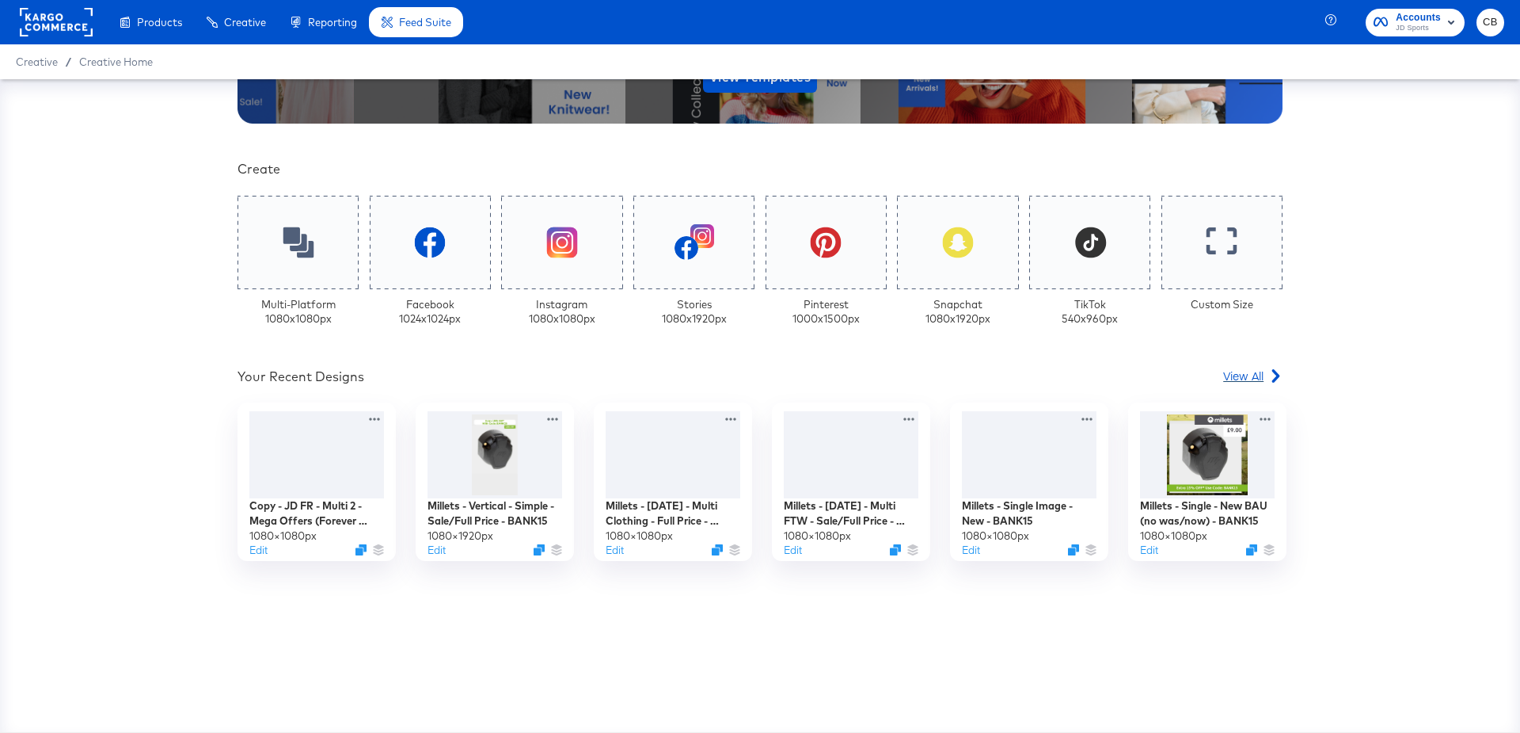
click at [1249, 377] on span "View All" at bounding box center [1244, 375] width 40 height 16
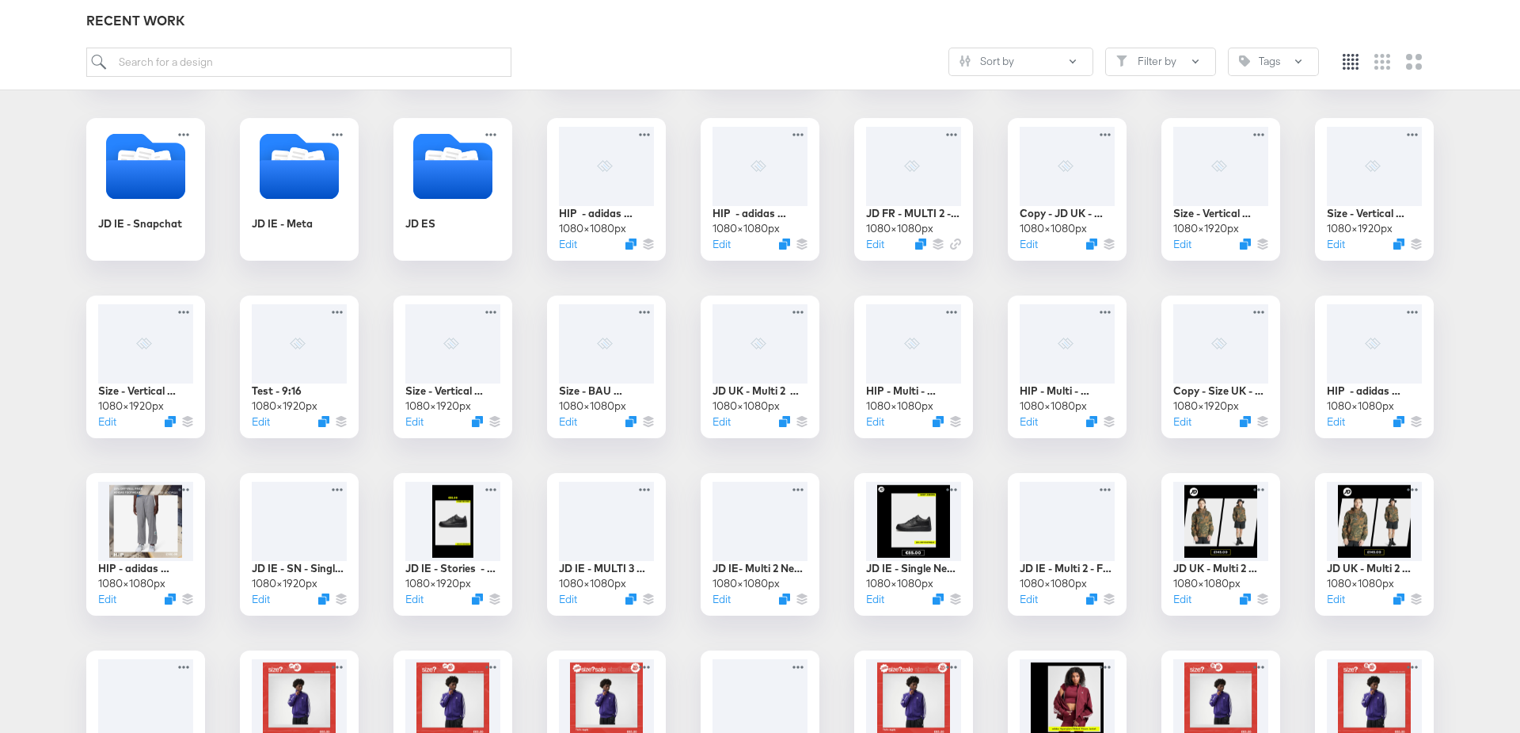
scroll to position [801, 0]
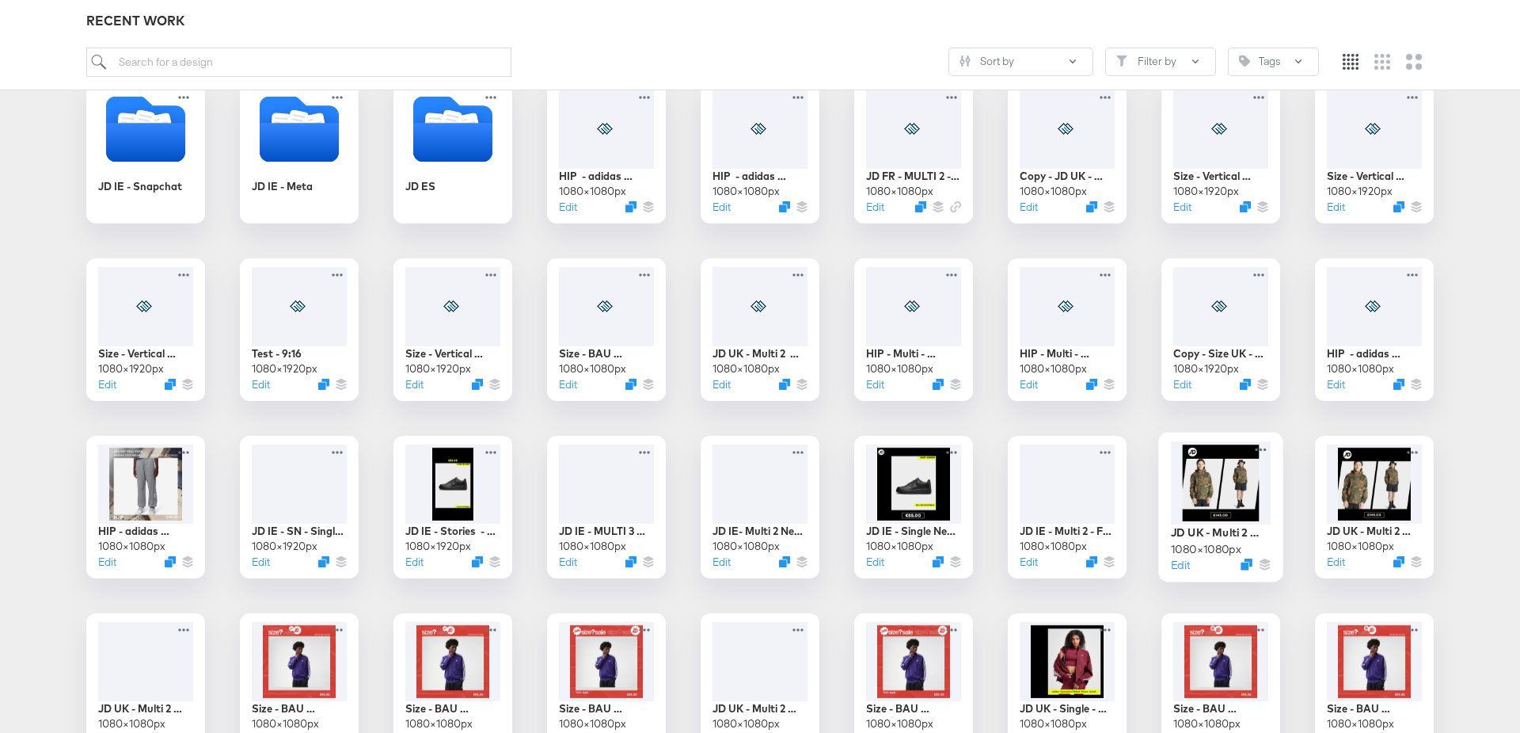
click at [1206, 474] on div at bounding box center [1221, 482] width 100 height 83
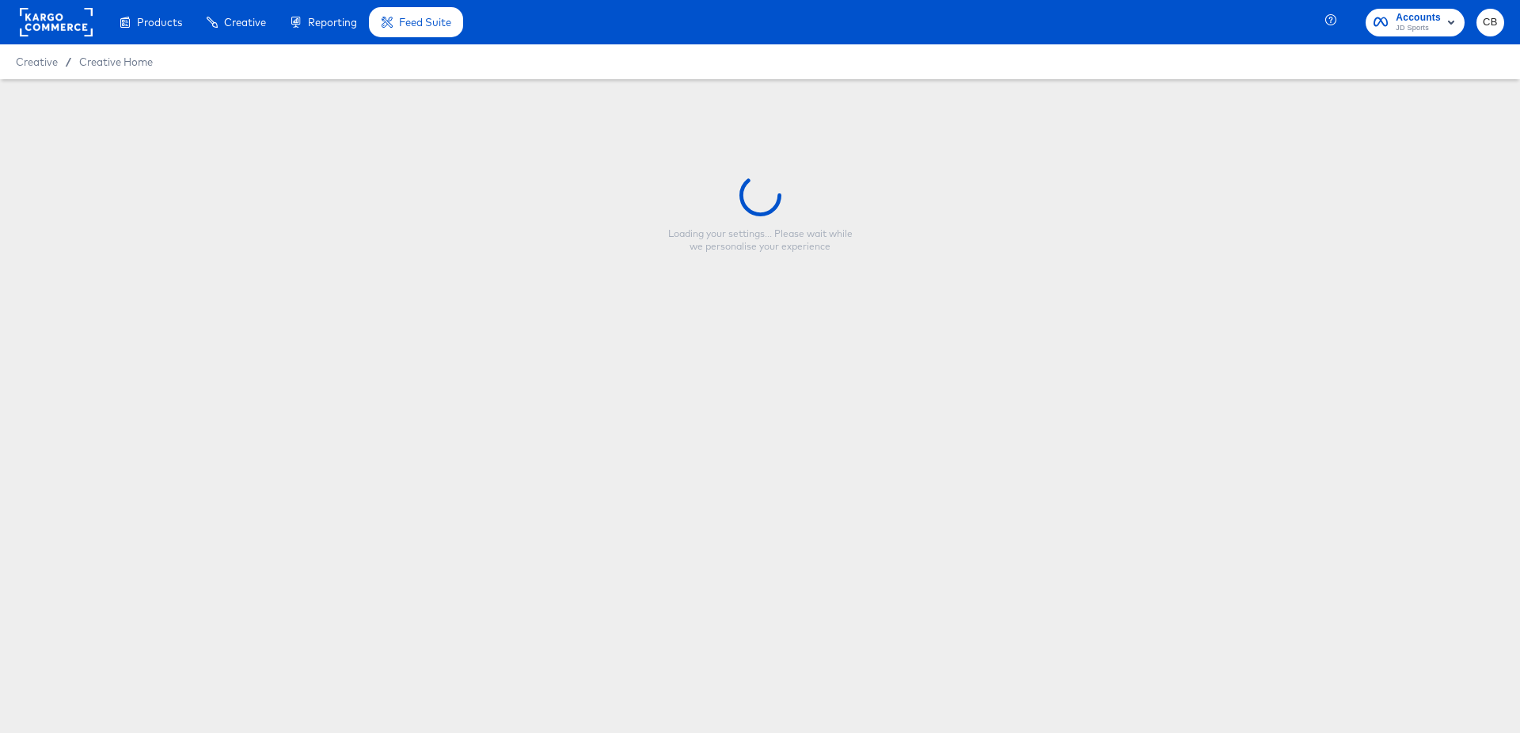
type input "JD UK - Multi 2 New - FW Full"
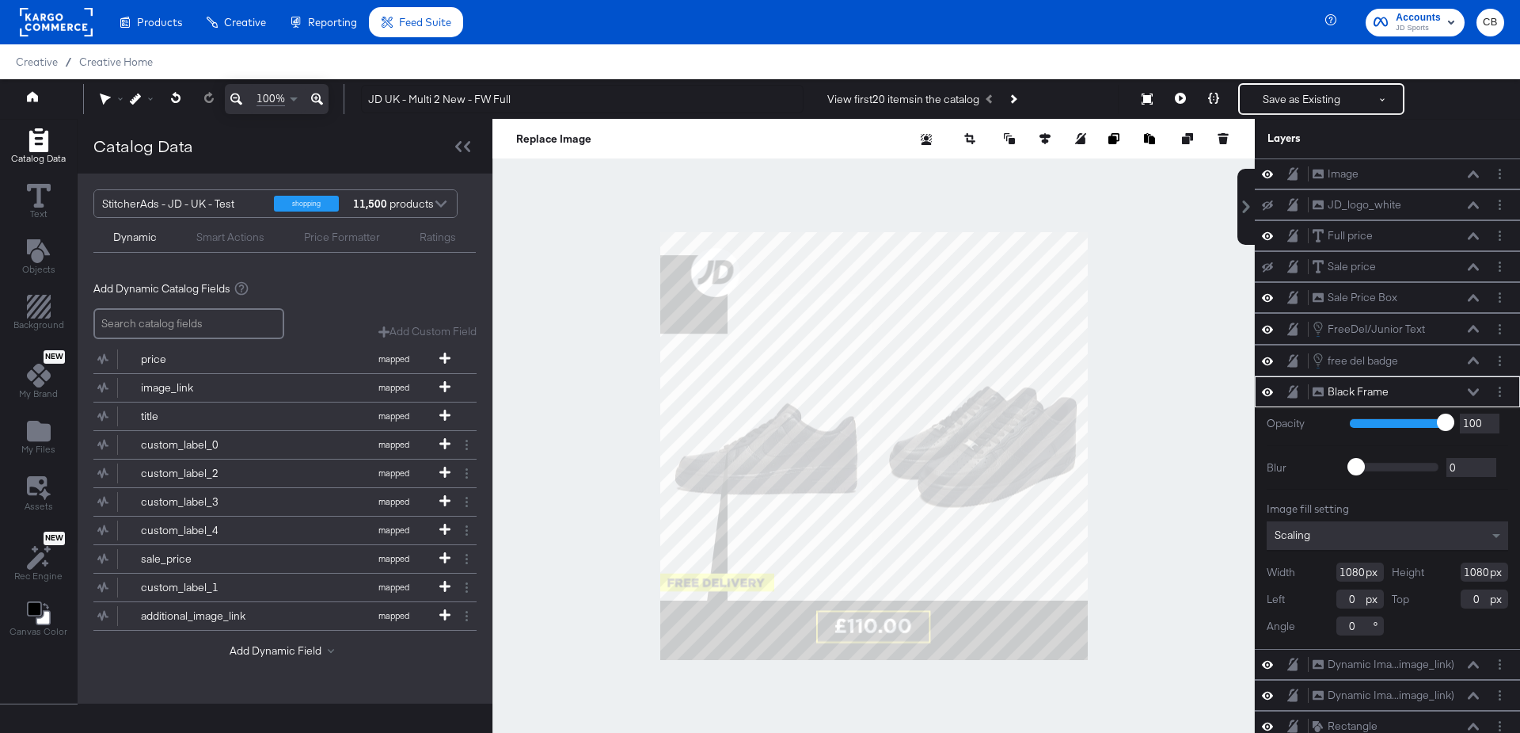
click at [563, 290] on div at bounding box center [874, 446] width 763 height 654
type input "-910"
type input "58"
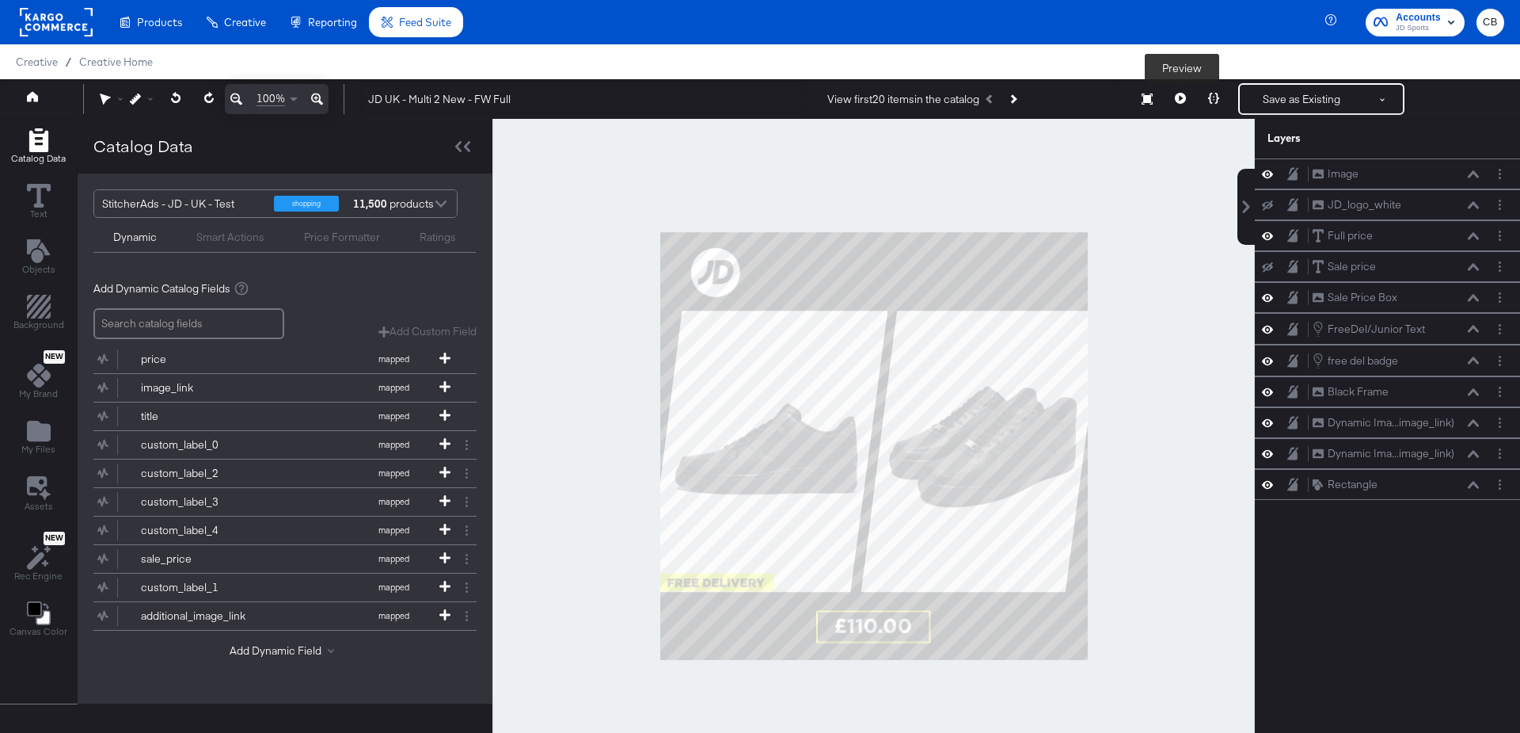
click at [1183, 97] on icon at bounding box center [1180, 98] width 11 height 11
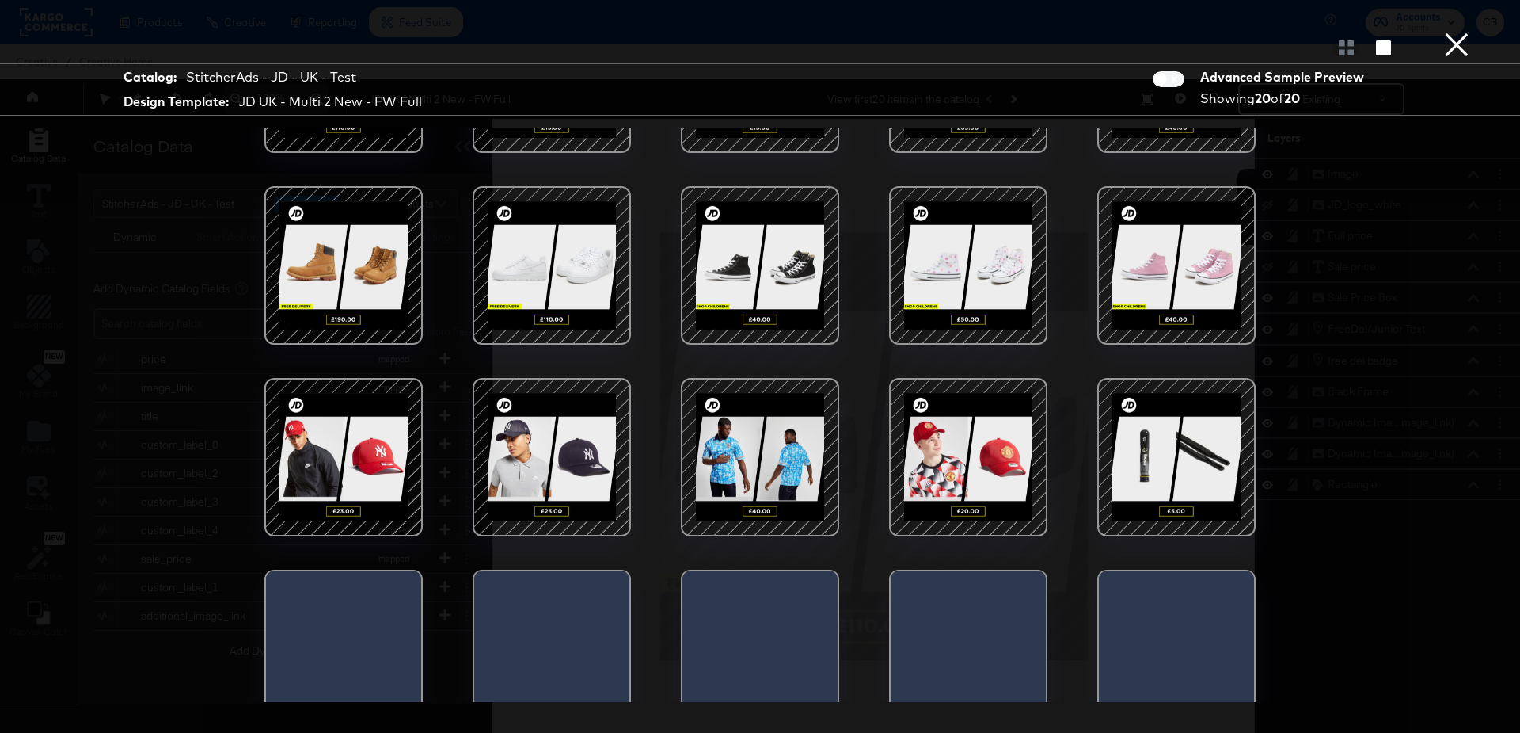
scroll to position [158, 0]
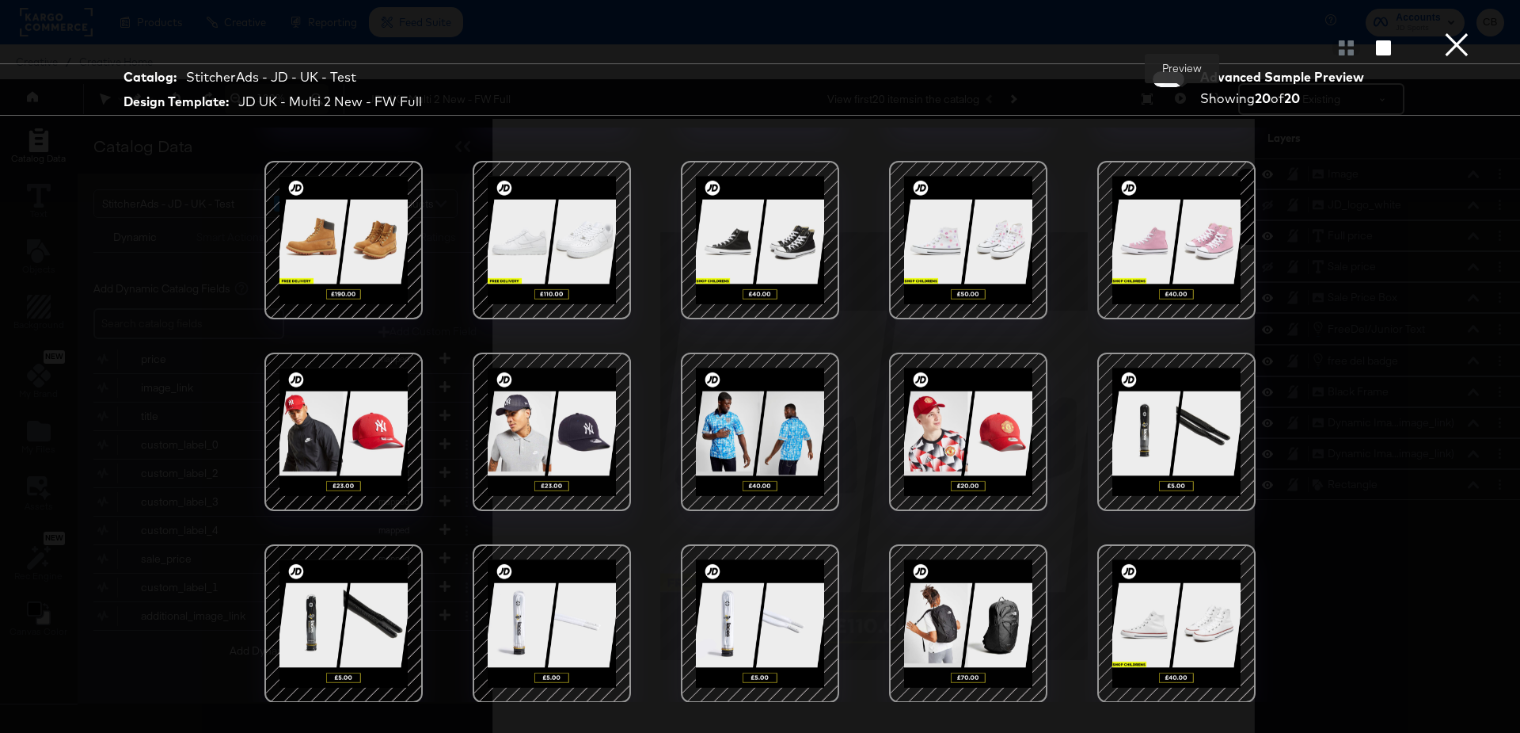
click at [772, 247] on div at bounding box center [760, 240] width 135 height 135
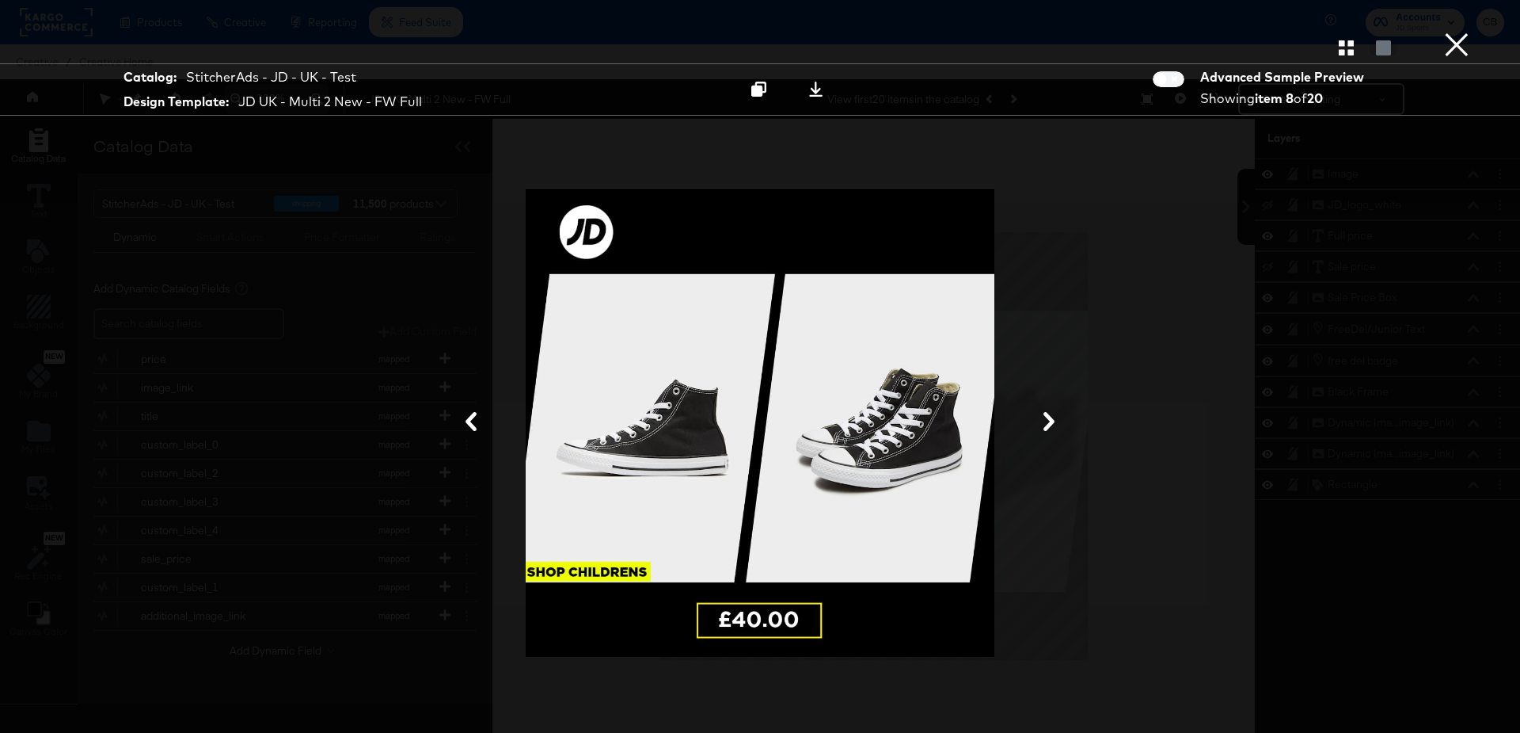
click at [1463, 32] on button "×" at bounding box center [1457, 16] width 32 height 32
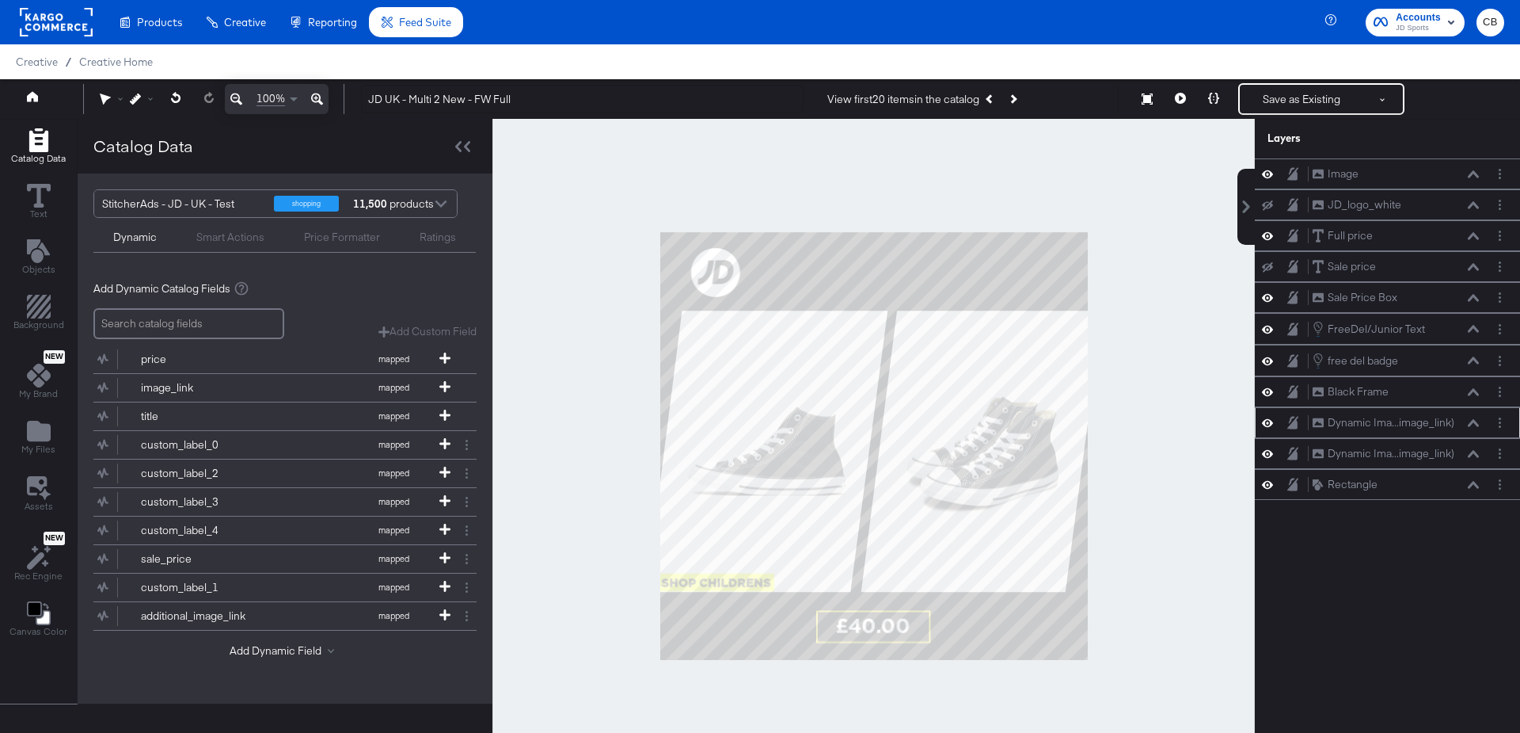
click at [1469, 419] on icon at bounding box center [1473, 423] width 11 height 8
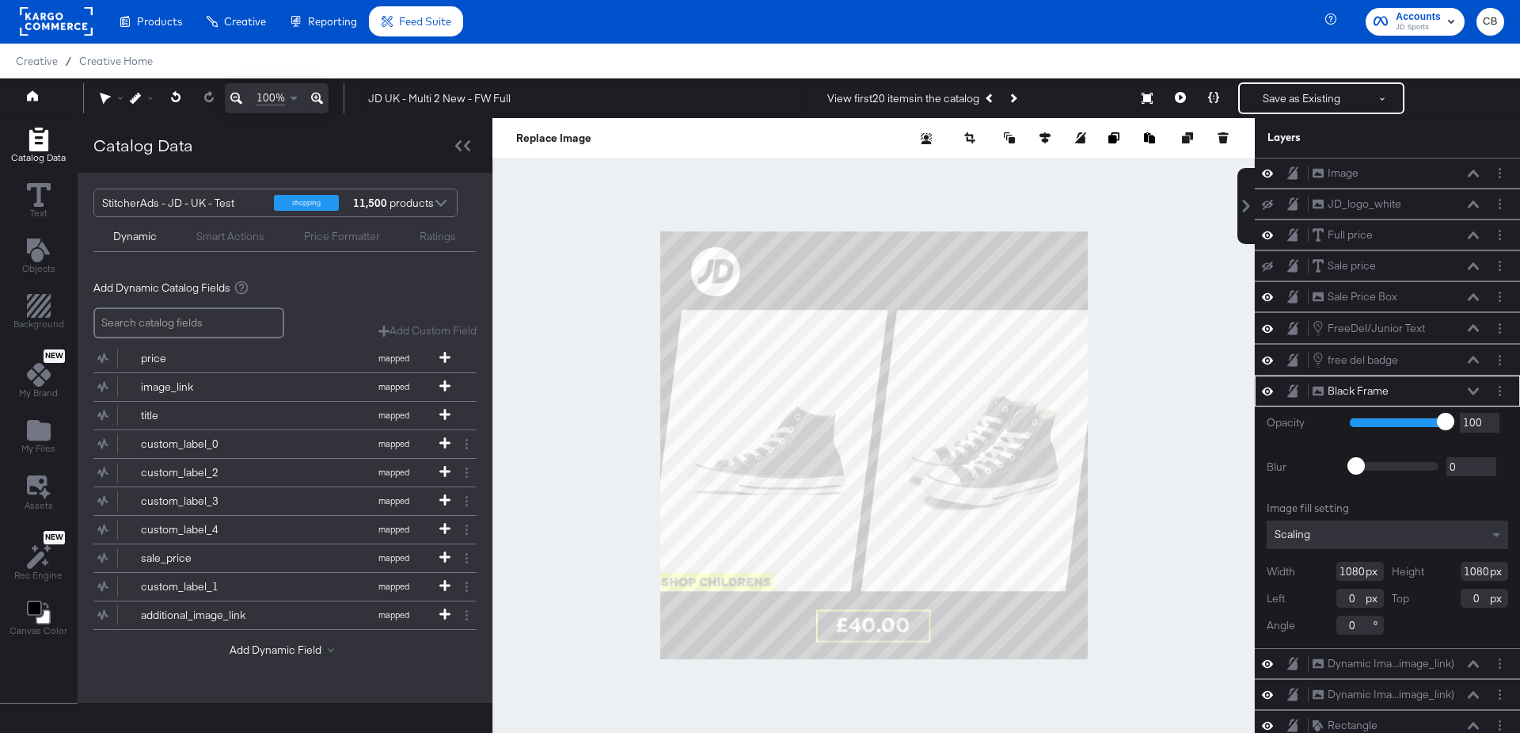
scroll to position [0, 0]
click at [1477, 691] on icon at bounding box center [1473, 695] width 11 height 8
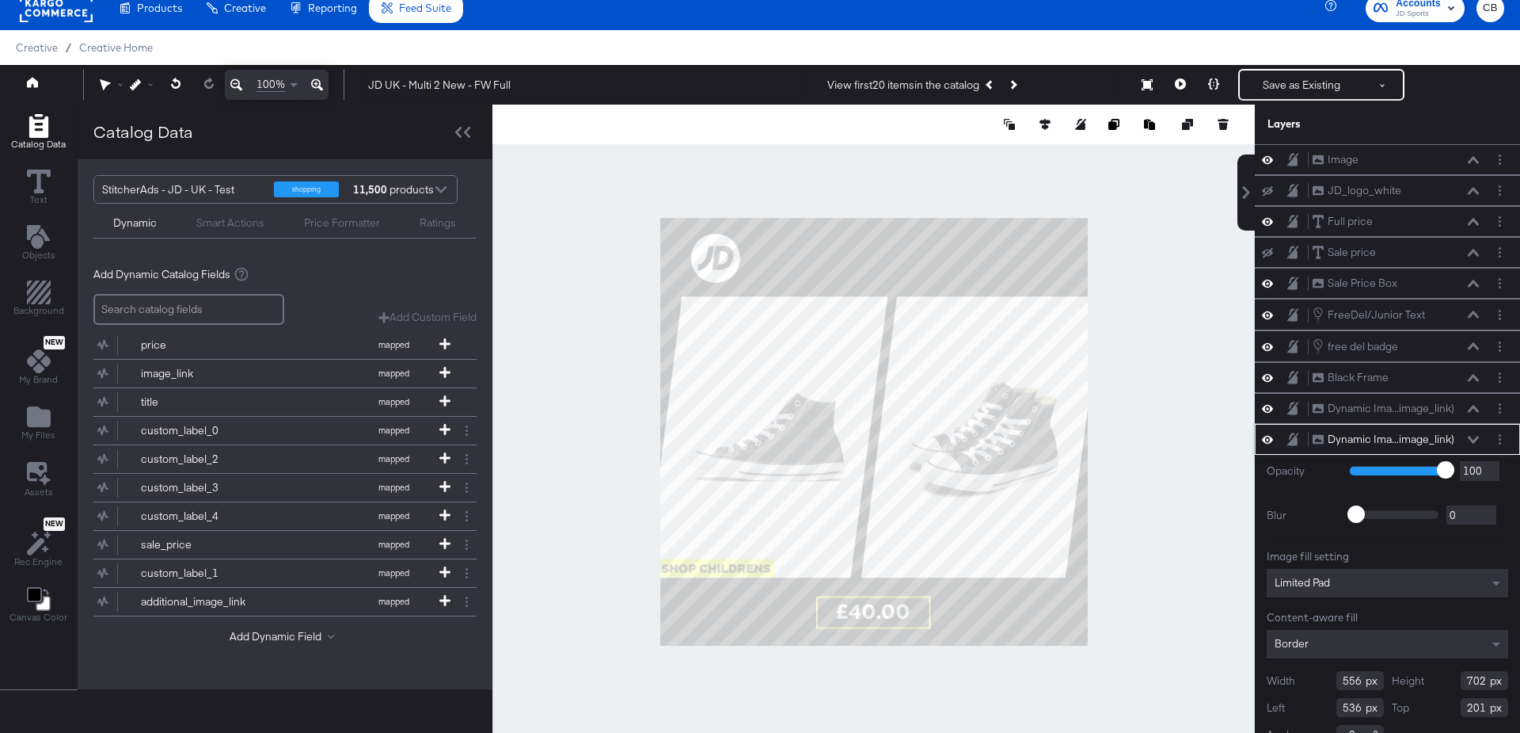
scroll to position [16, 0]
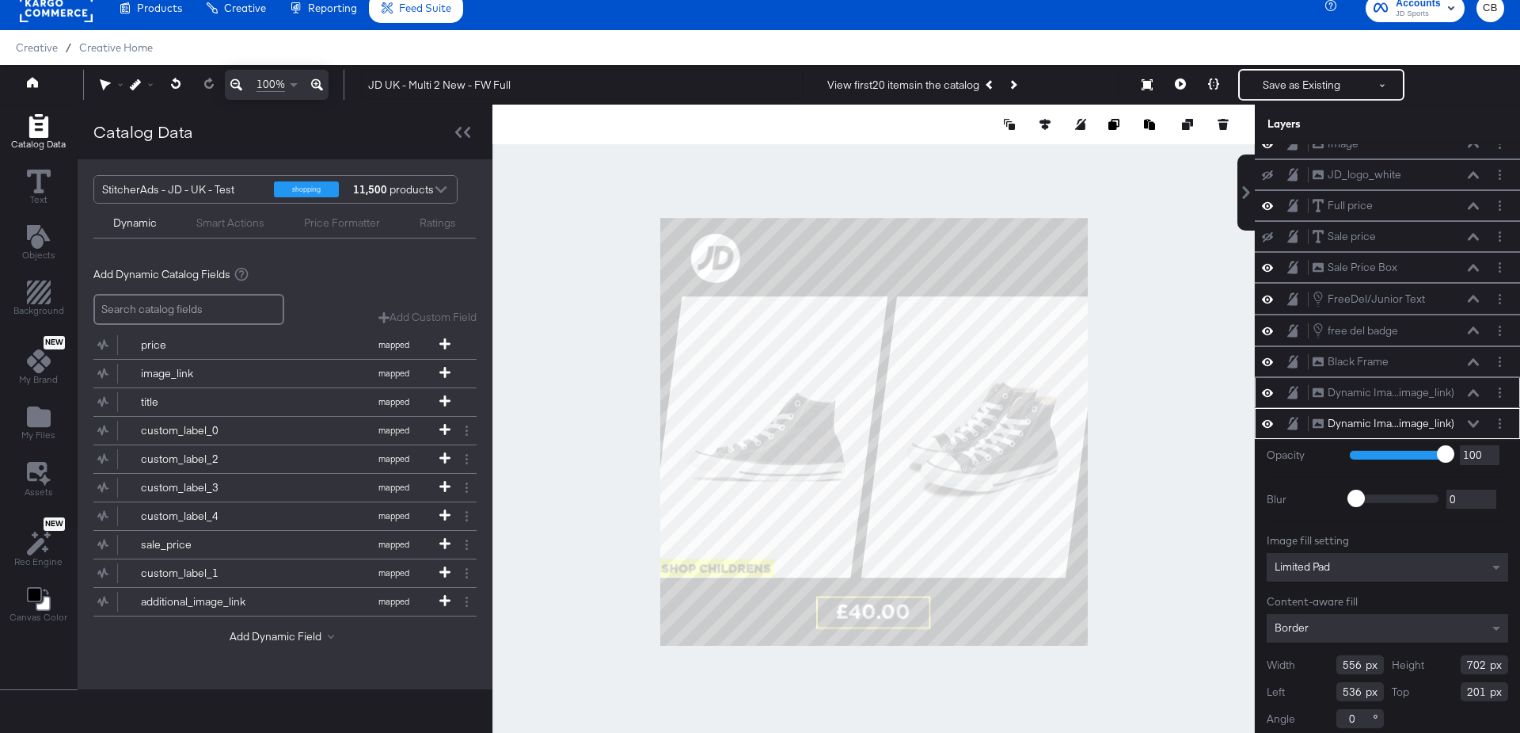
click at [1474, 384] on div "Dynamic Ima...image_link) Dynamic Image (image_link)" at bounding box center [1396, 392] width 168 height 17
click at [1474, 389] on icon at bounding box center [1473, 393] width 11 height 8
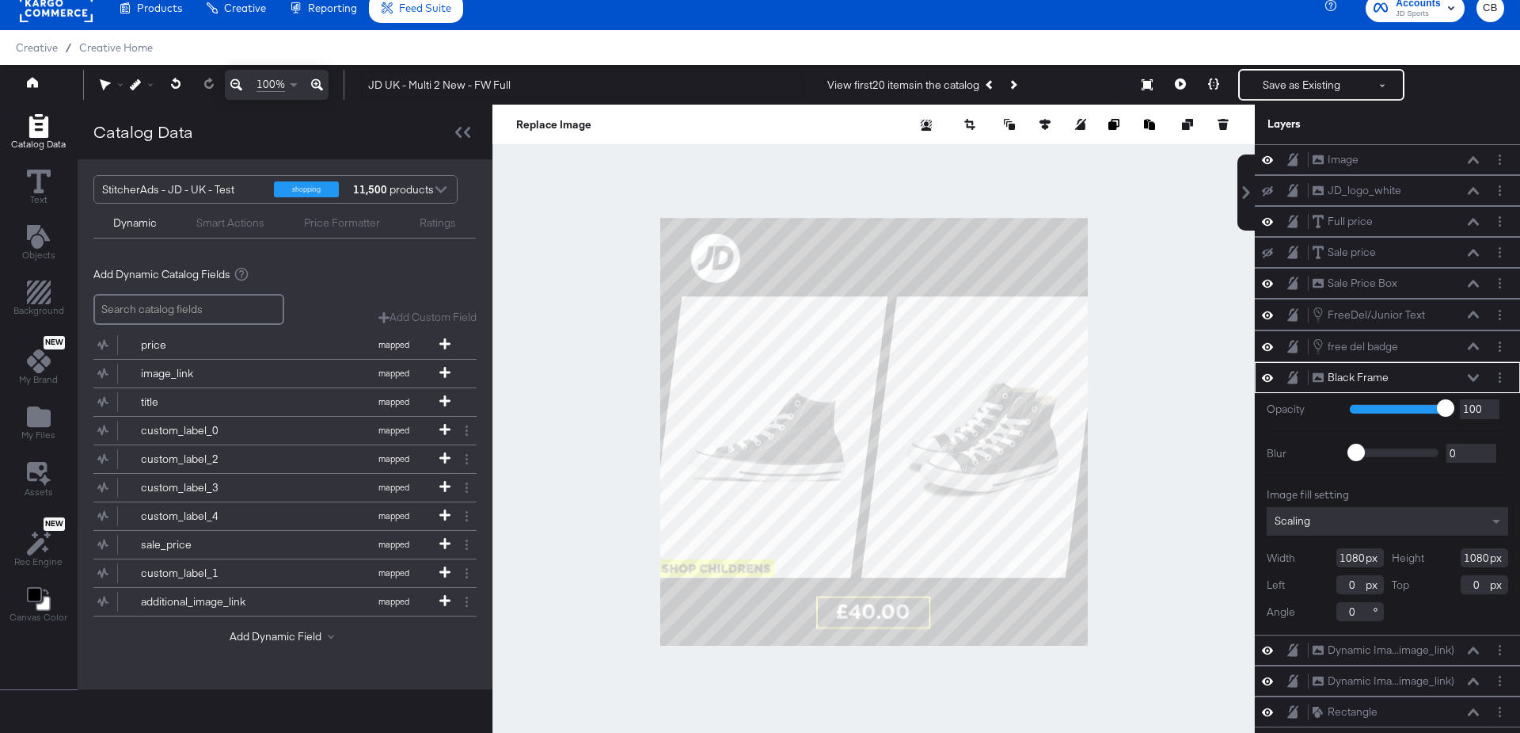
scroll to position [0, 0]
click at [1473, 646] on icon at bounding box center [1473, 649] width 11 height 7
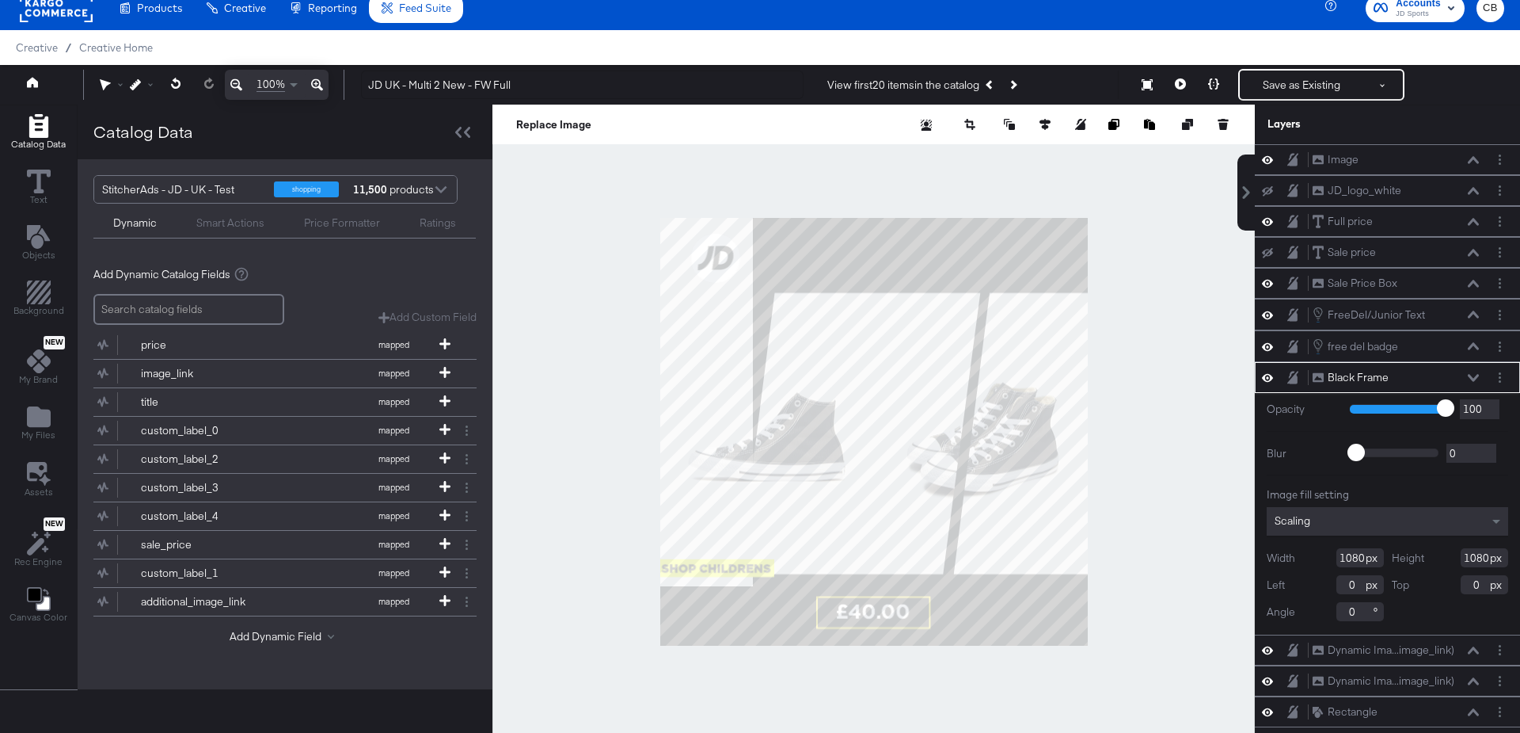
type input "234"
type input "-9"
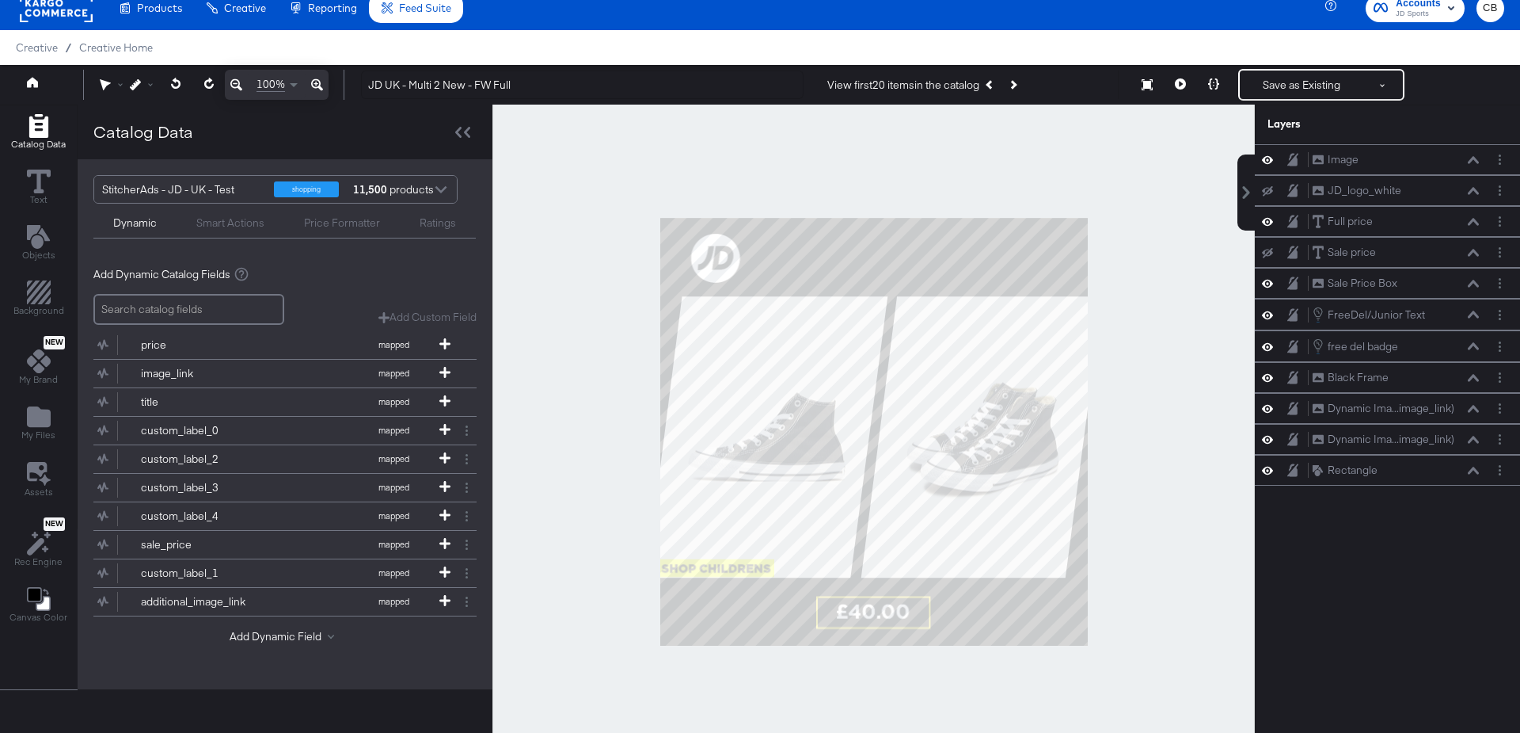
click at [1140, 410] on div at bounding box center [874, 432] width 763 height 654
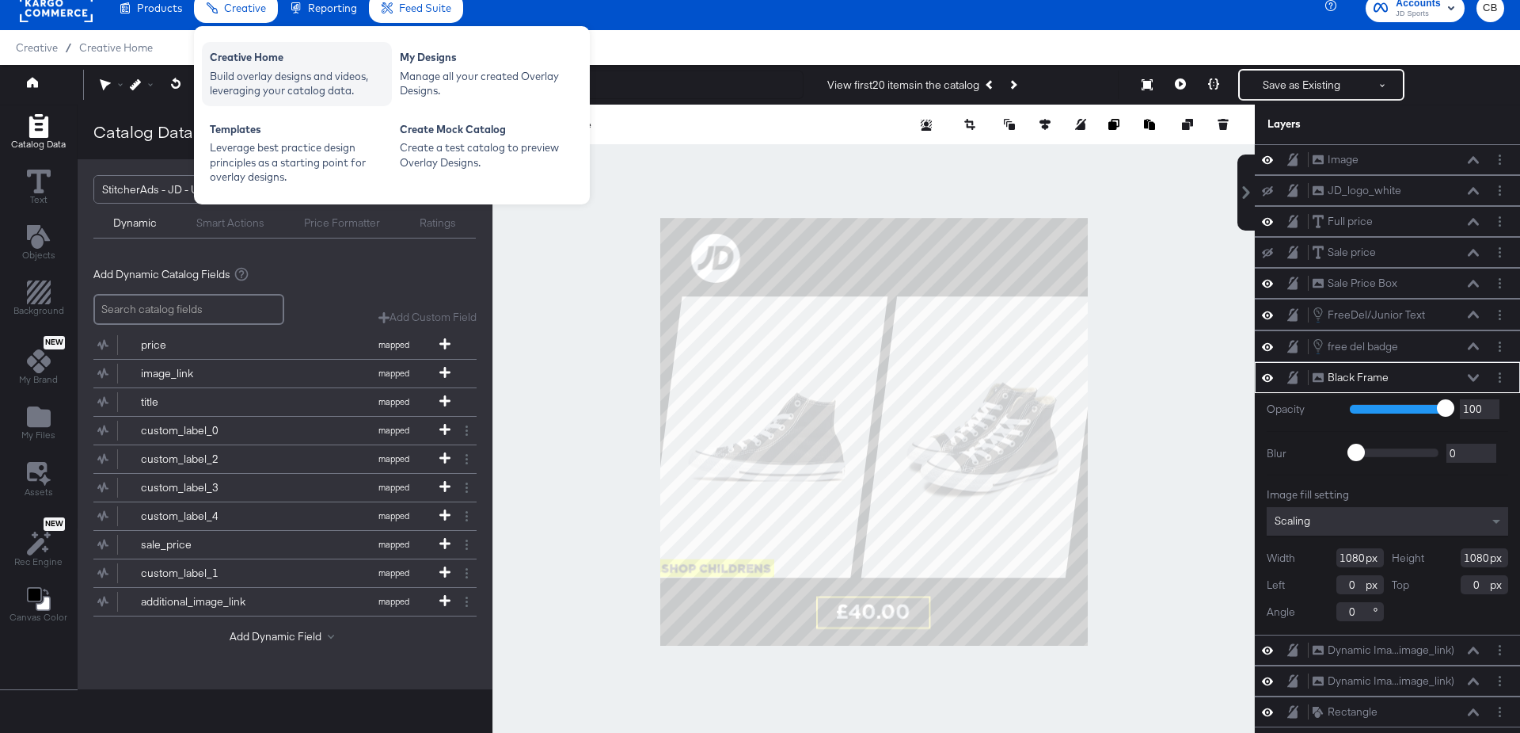
click at [257, 80] on div "Build overlay designs and videos, leveraging your catalog data." at bounding box center [297, 83] width 174 height 29
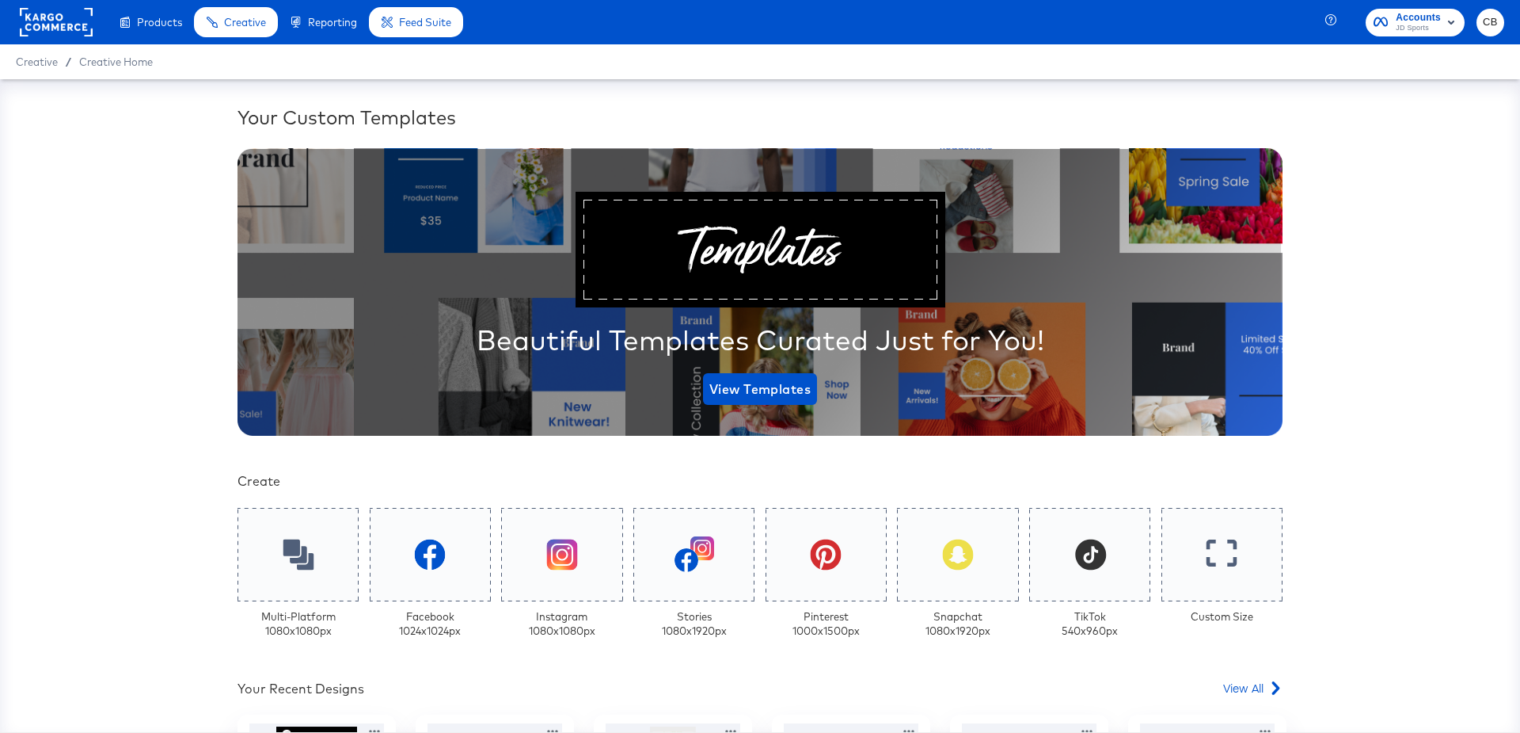
scroll to position [312, 0]
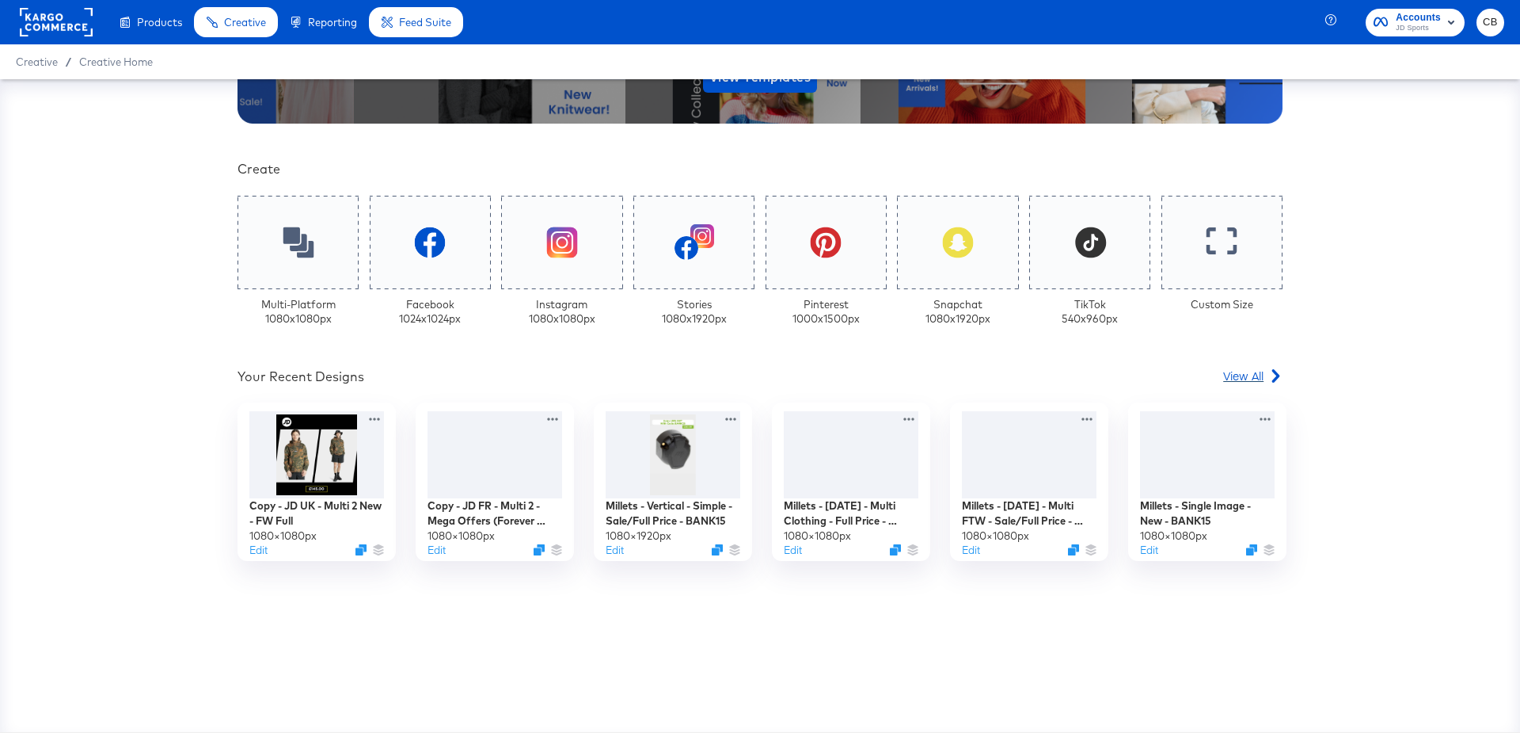
click at [1251, 372] on span "View All" at bounding box center [1244, 375] width 40 height 16
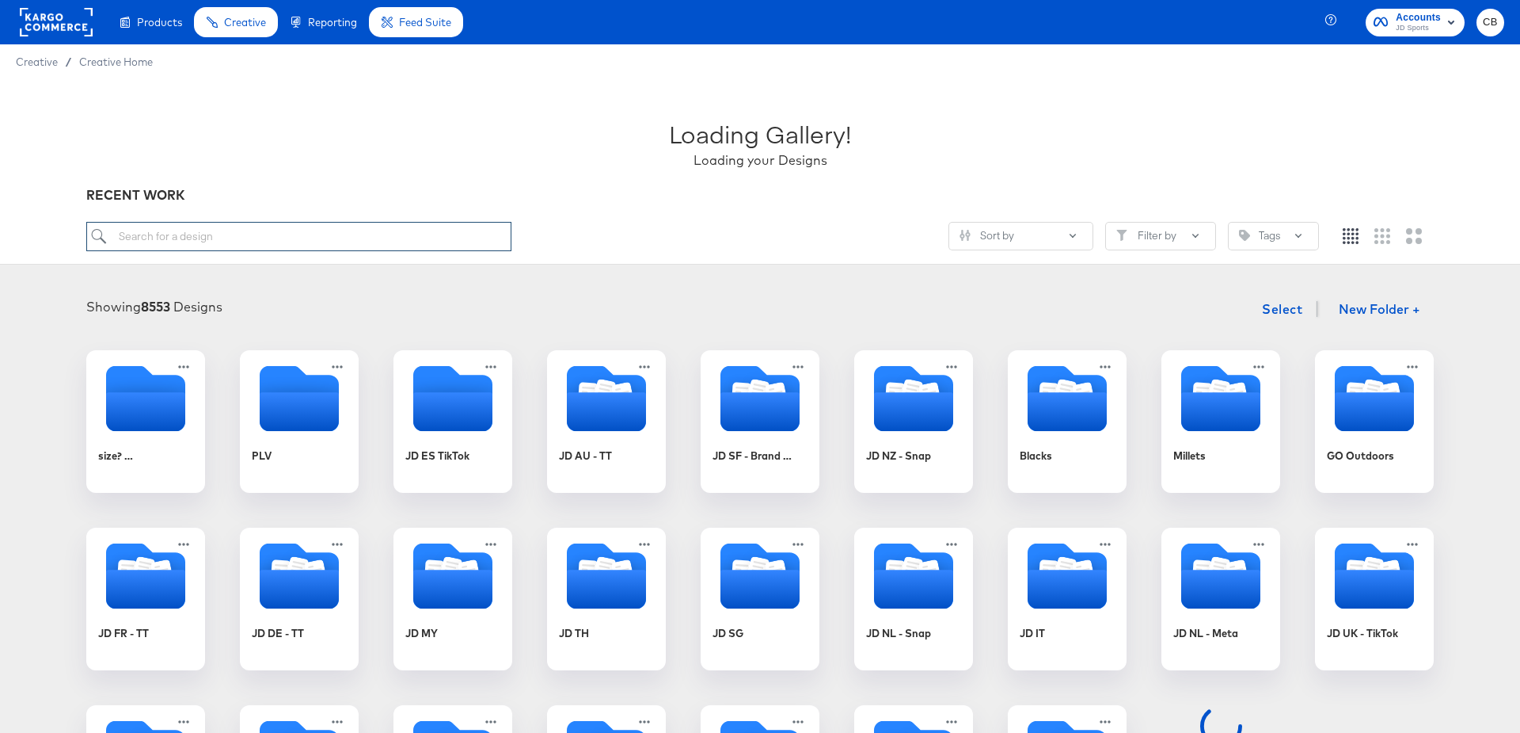
click at [173, 238] on input "search" at bounding box center [298, 236] width 425 height 29
type input "FR"
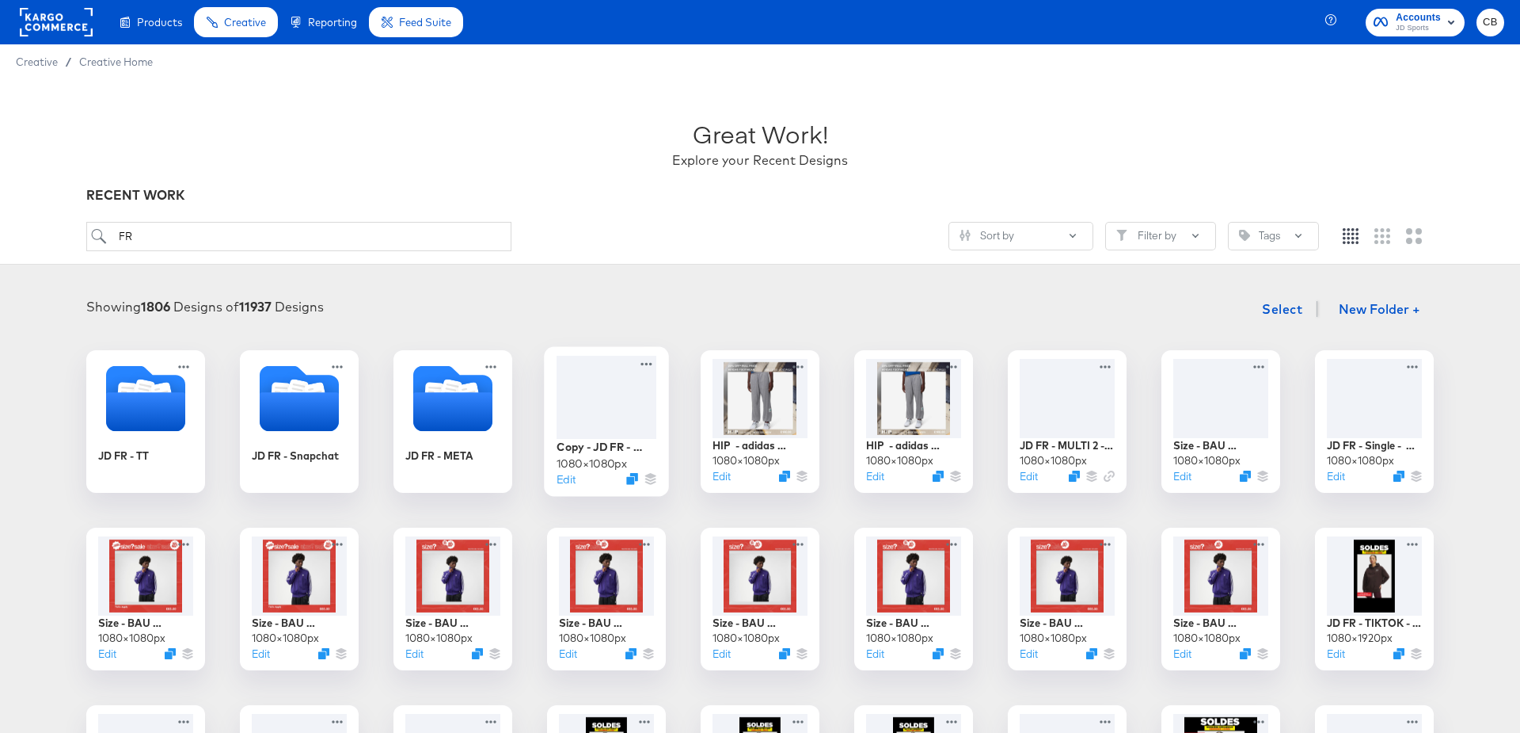
click at [611, 402] on div at bounding box center [607, 397] width 100 height 83
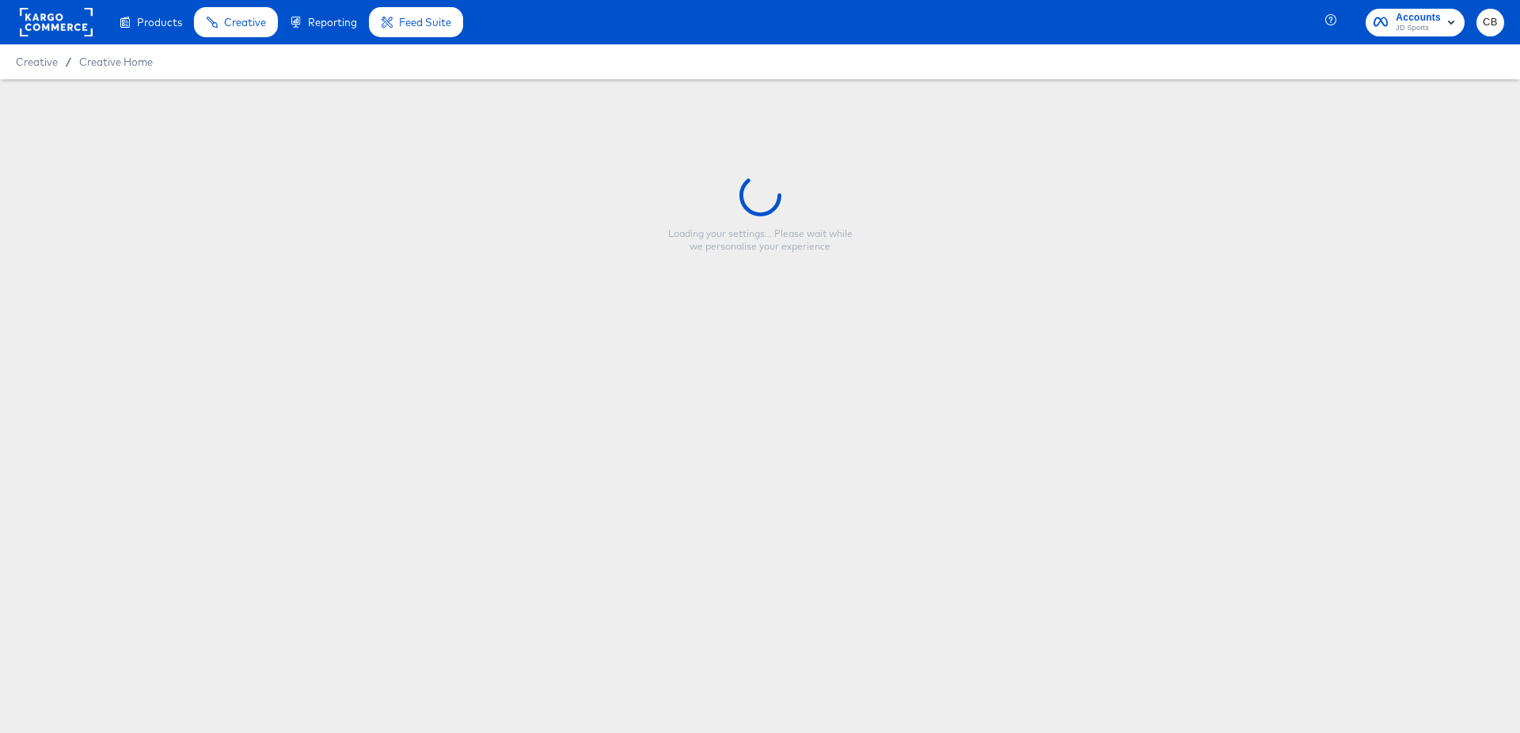
type input "Copy - JD FR - Multi 2 - Mega Offers (Forever Forward)"
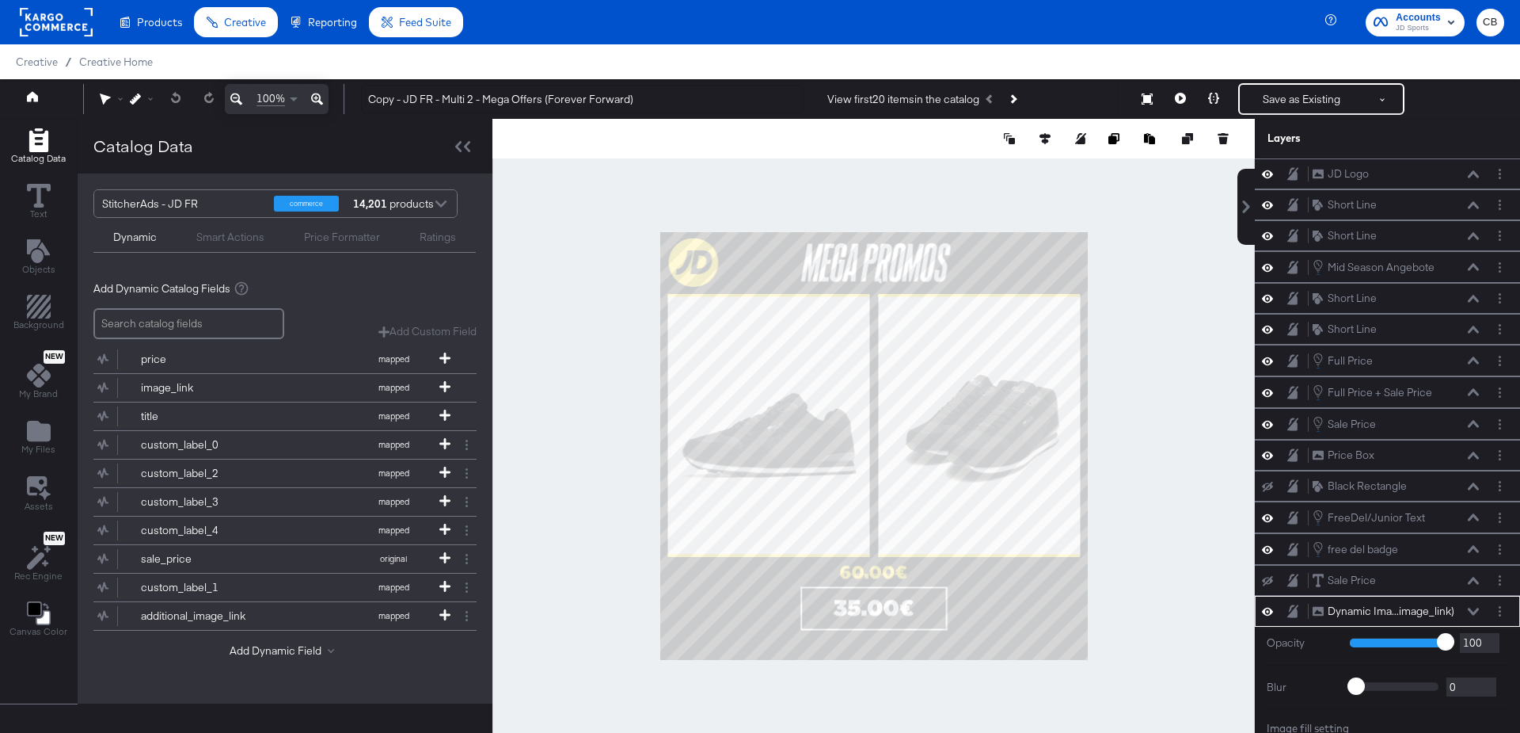
scroll to position [15, 0]
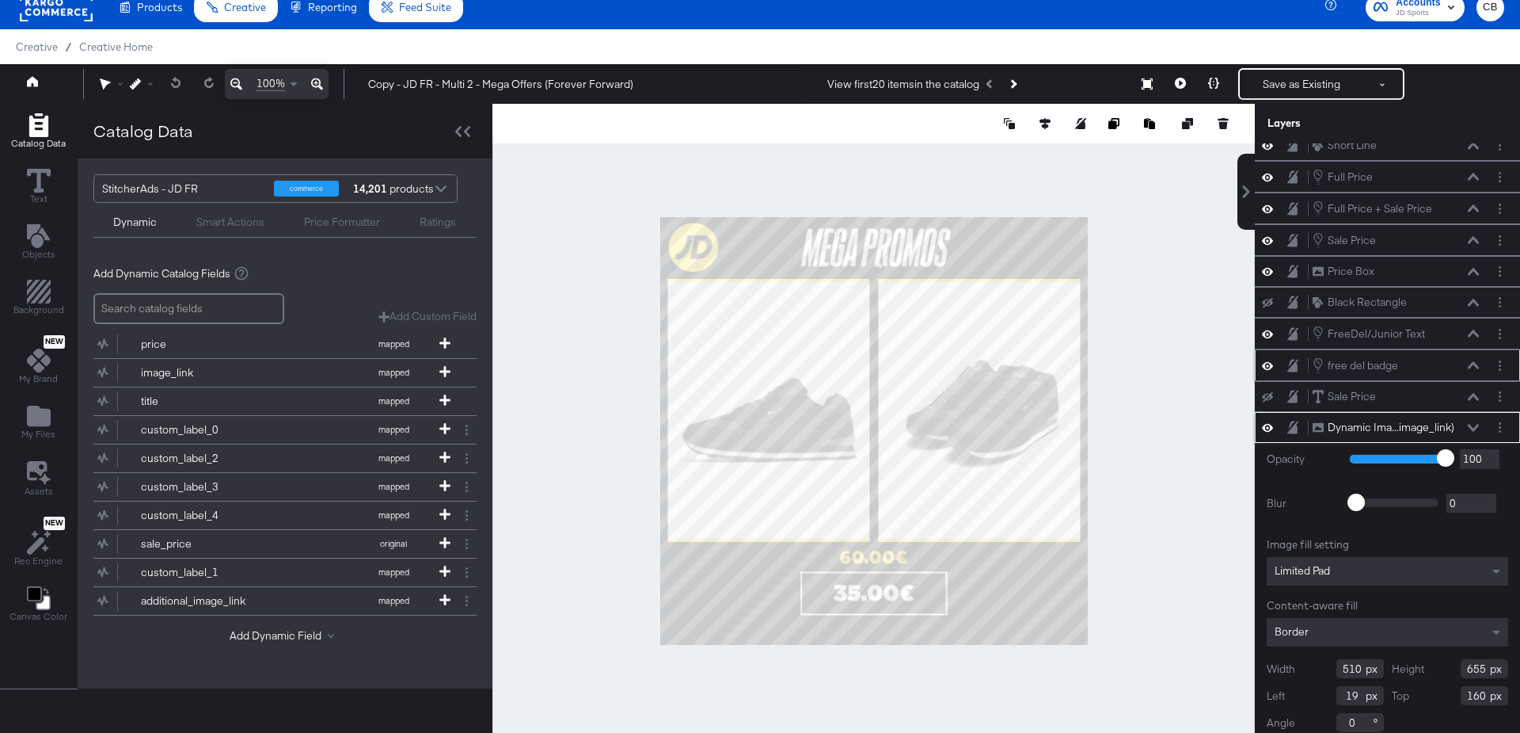
click at [1471, 361] on icon at bounding box center [1473, 365] width 11 height 8
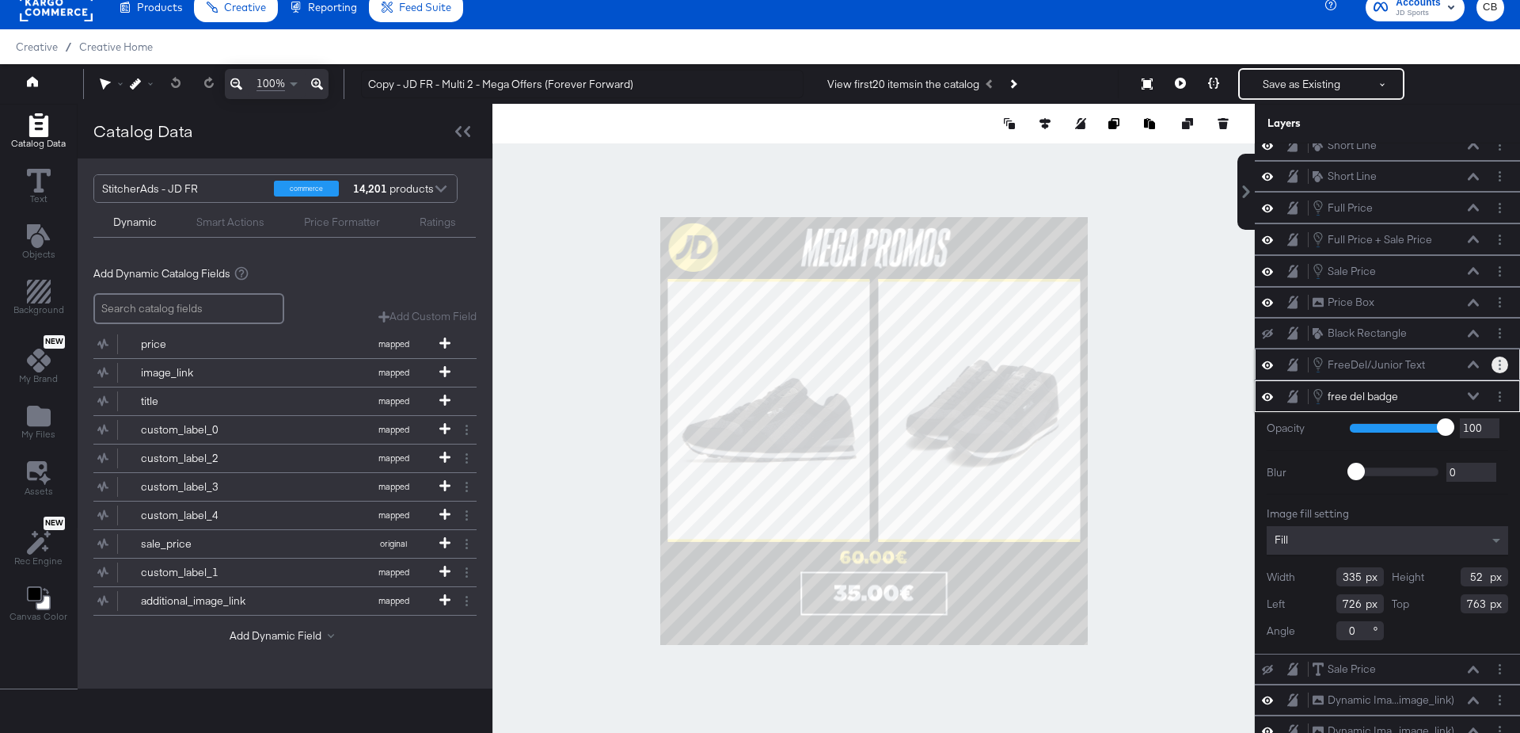
click at [1502, 356] on button "Layer Options" at bounding box center [1500, 364] width 17 height 17
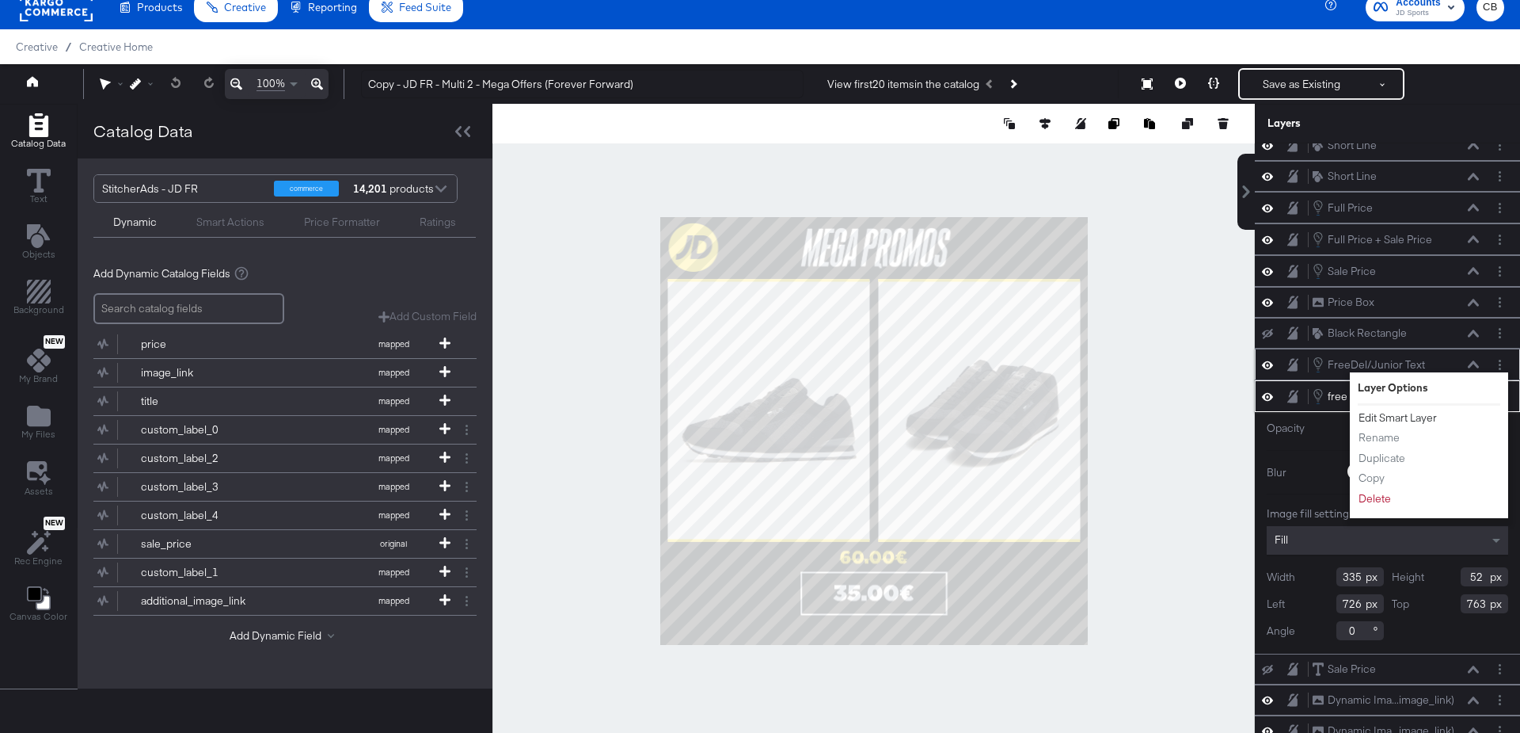
click at [1393, 409] on button "Edit Smart Layer" at bounding box center [1398, 417] width 80 height 17
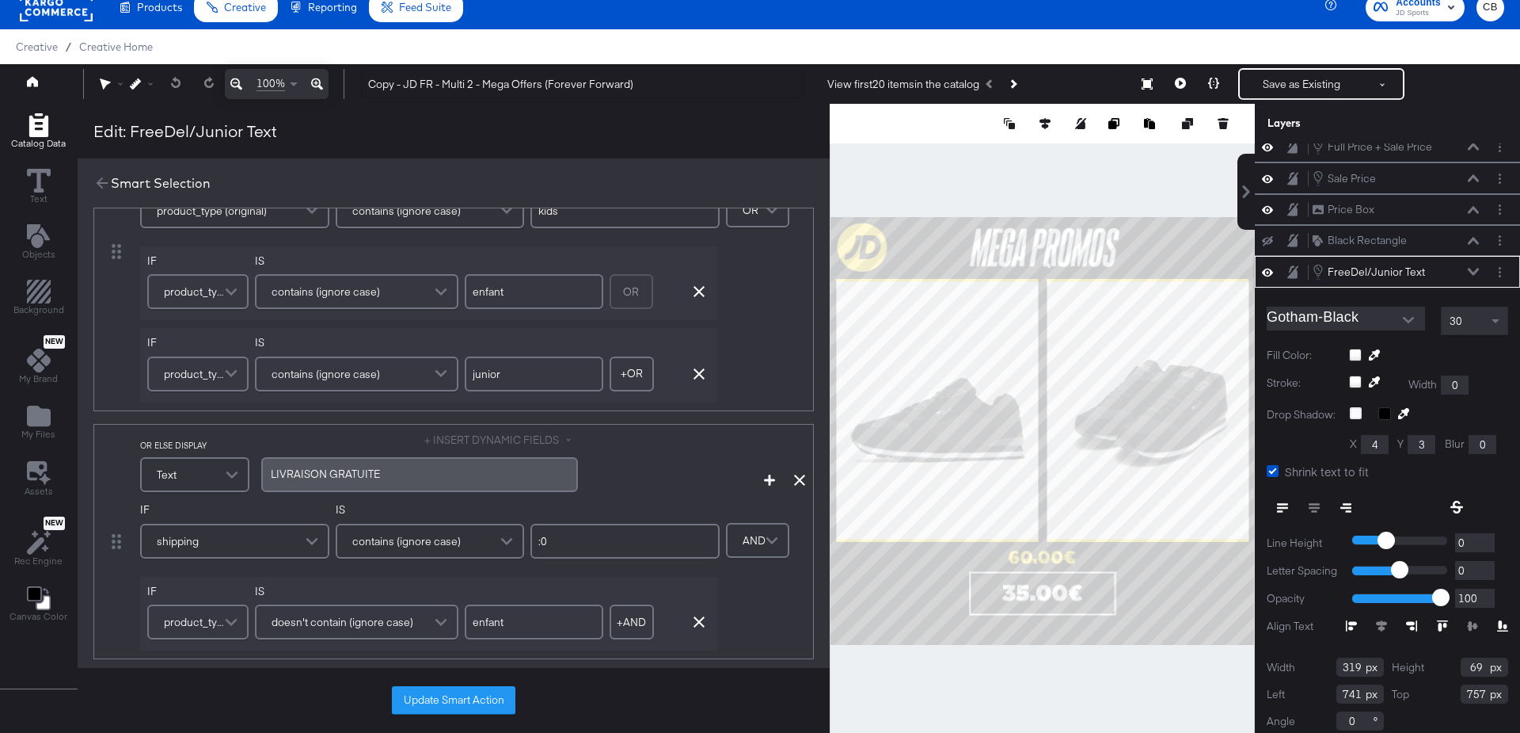
scroll to position [150, 0]
click at [341, 470] on span "LIVRAISON GRATUITE" at bounding box center [325, 468] width 109 height 14
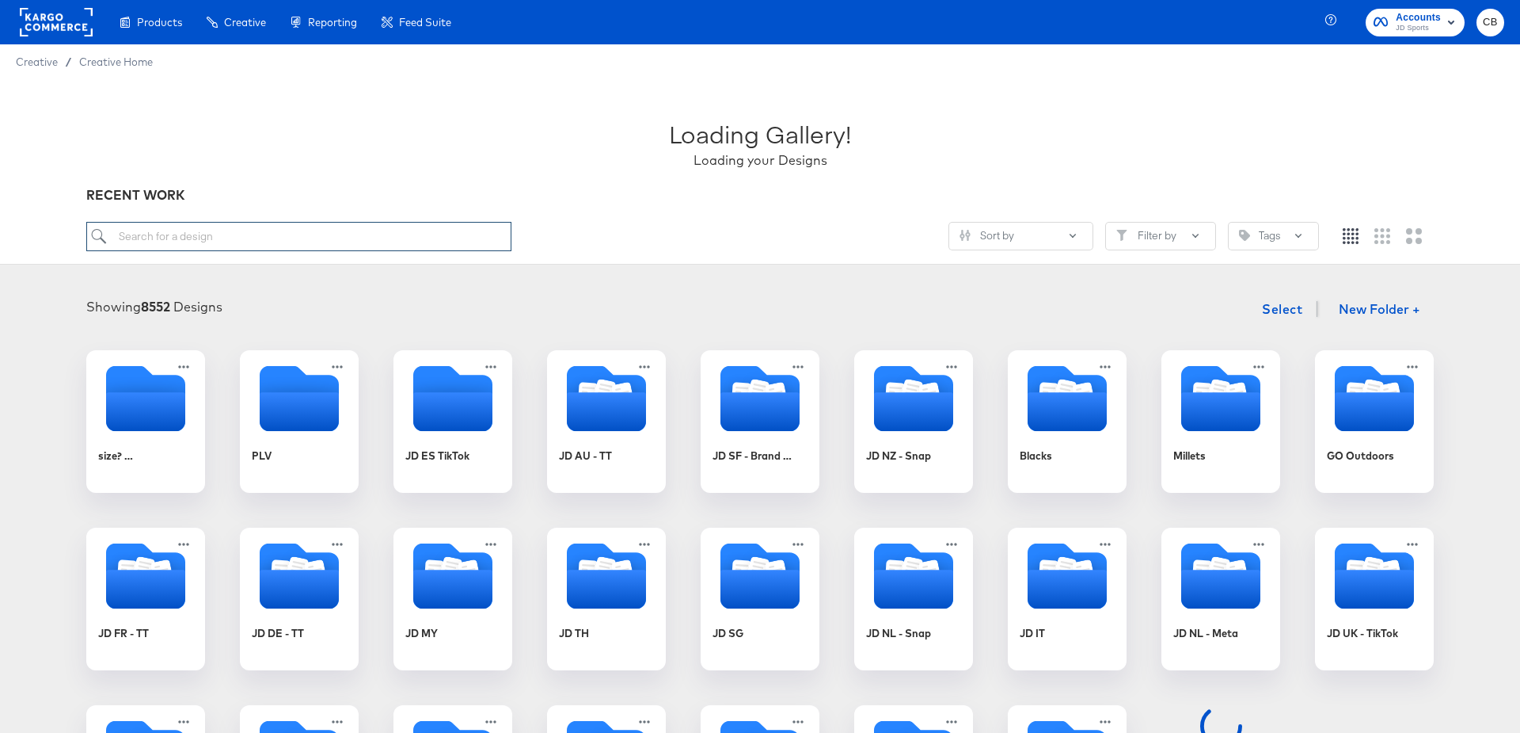
click at [180, 239] on input "search" at bounding box center [298, 236] width 425 height 29
type input "FR"
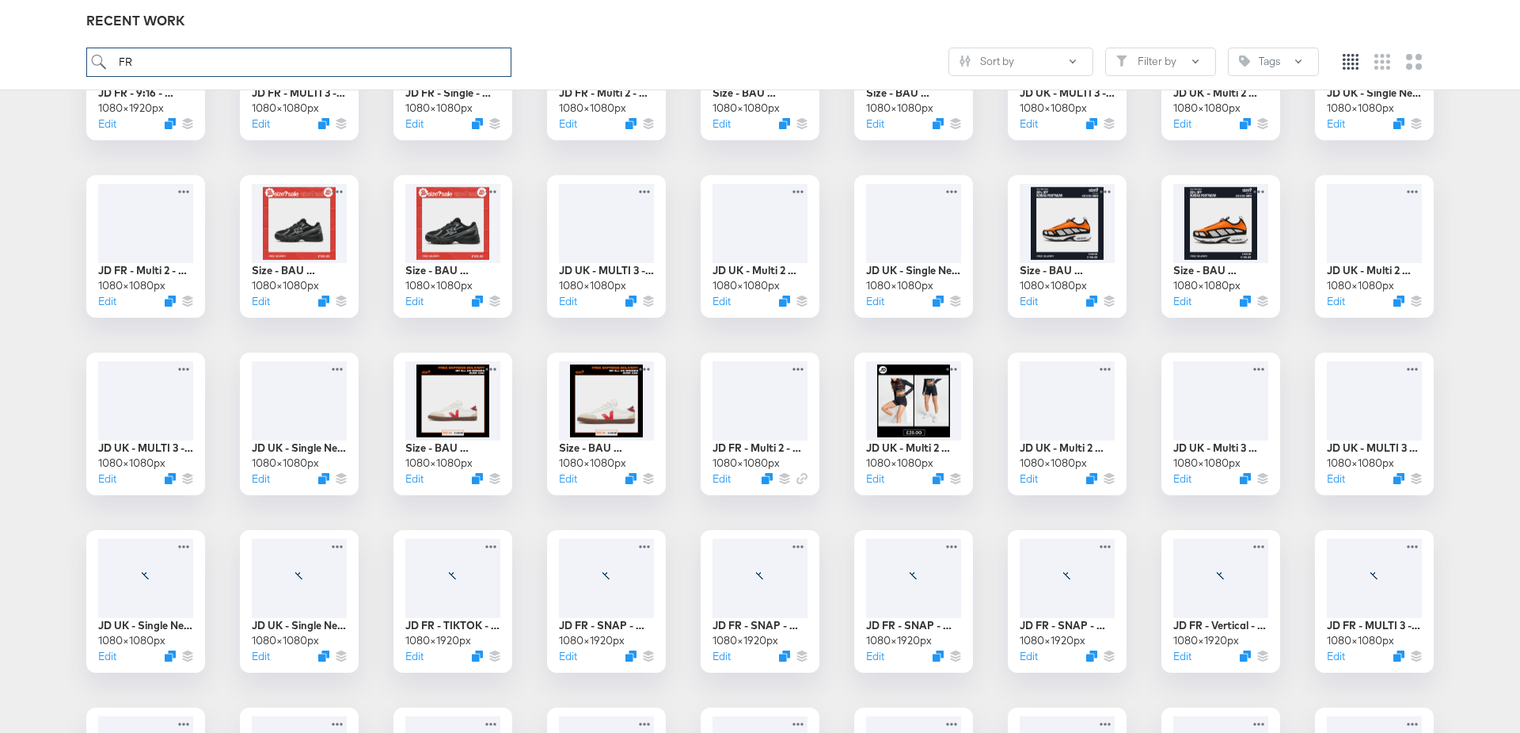
scroll to position [908, 0]
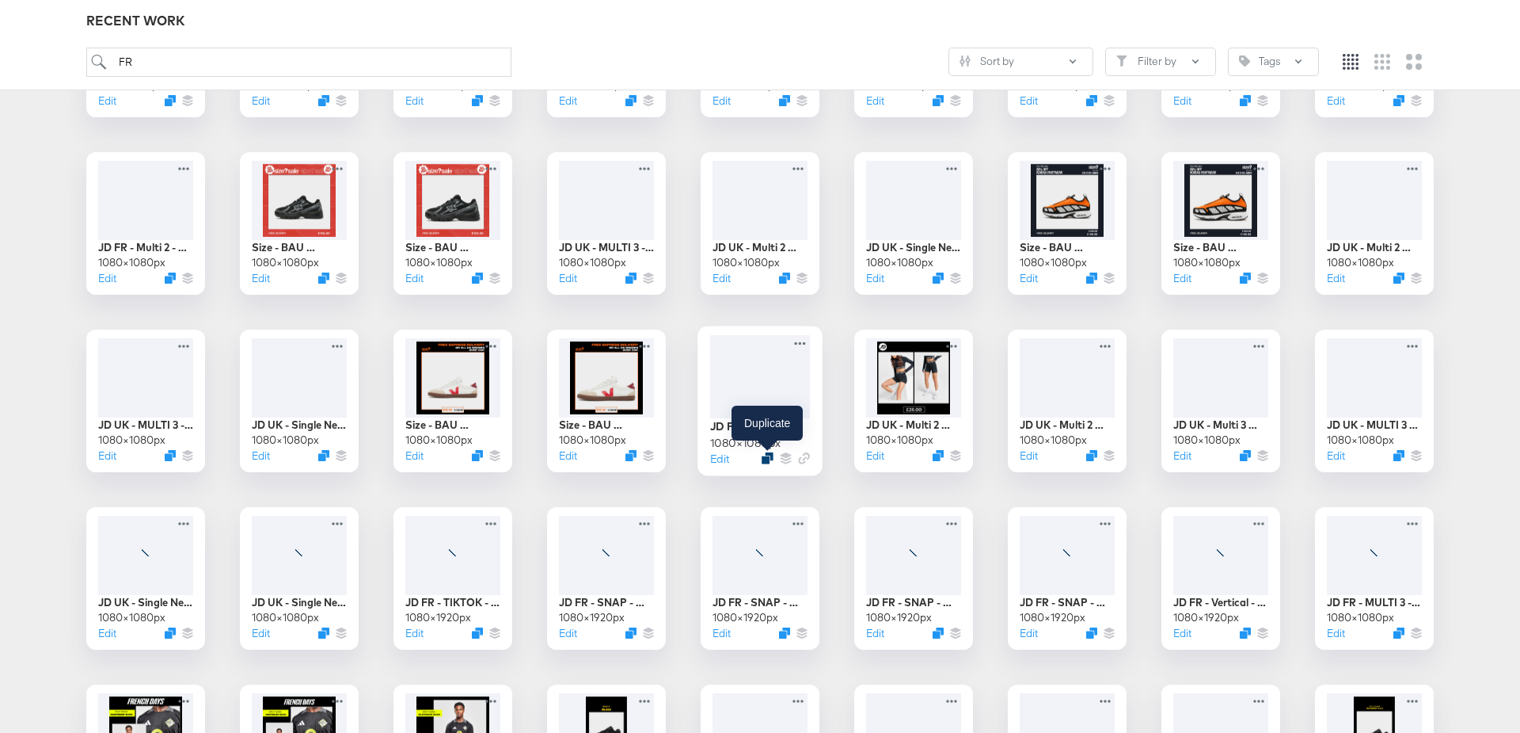
click at [768, 459] on icon "Duplicate" at bounding box center [768, 458] width 12 height 12
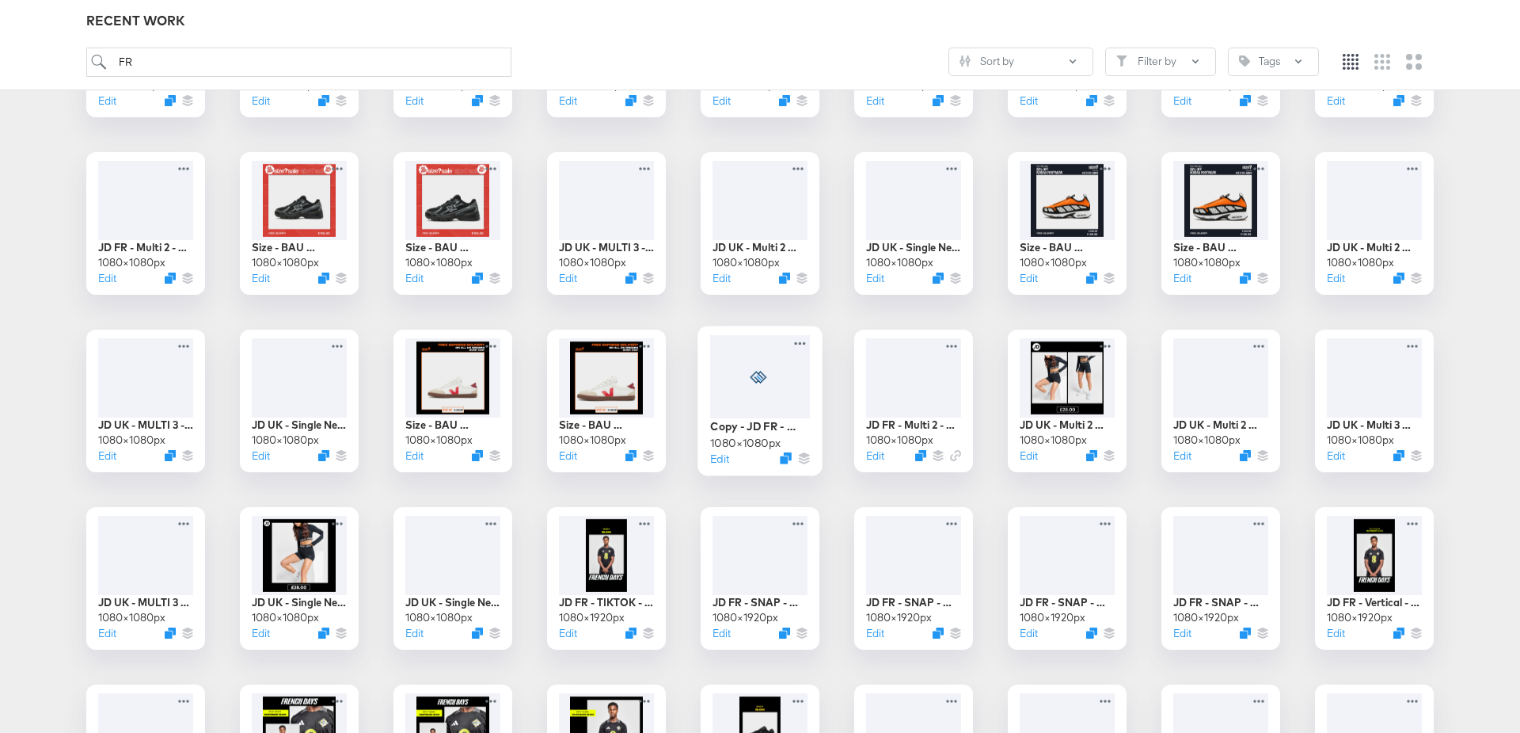
click at [743, 390] on div at bounding box center [760, 376] width 100 height 83
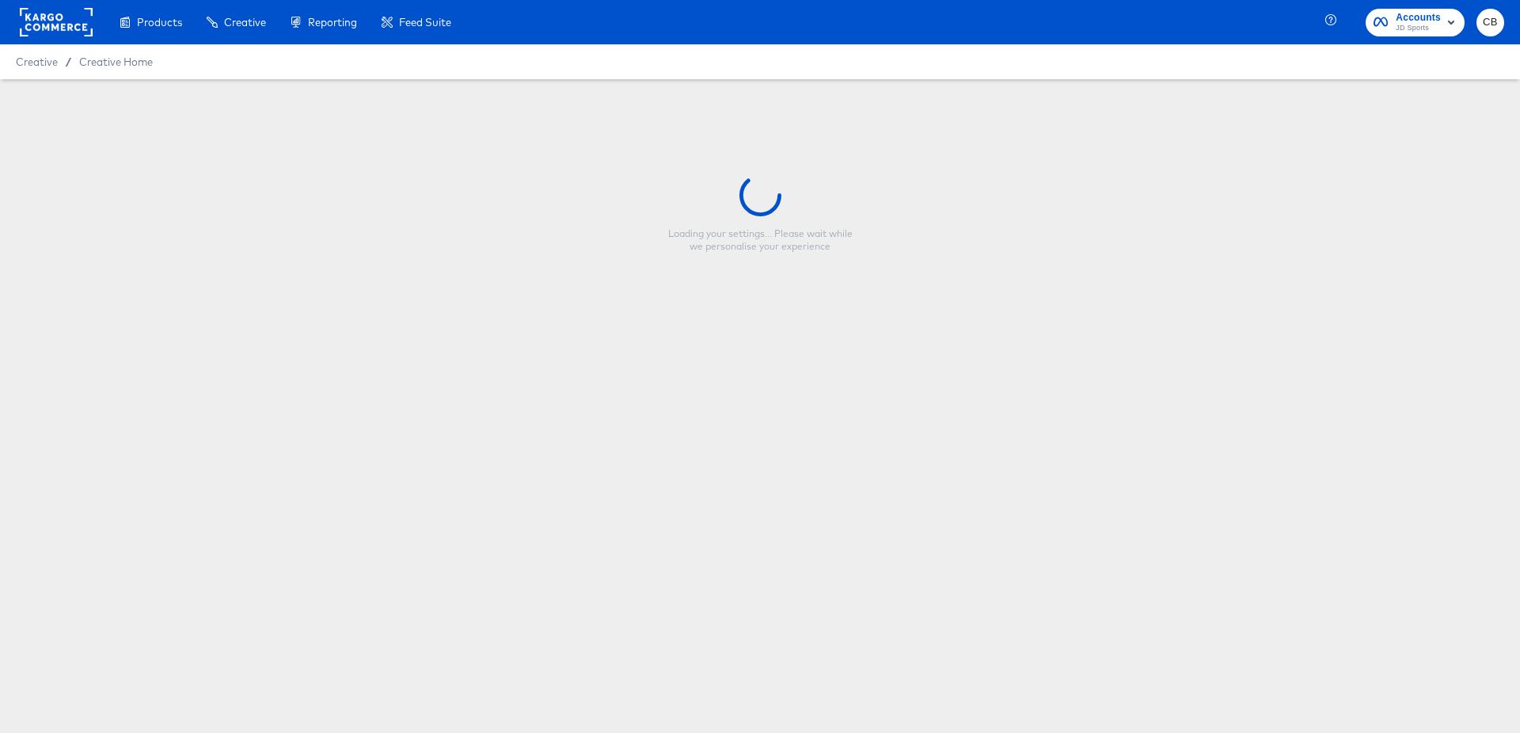
type input "Copy - JD FR - Multi 2 - Mega Offers (Forever Forward)"
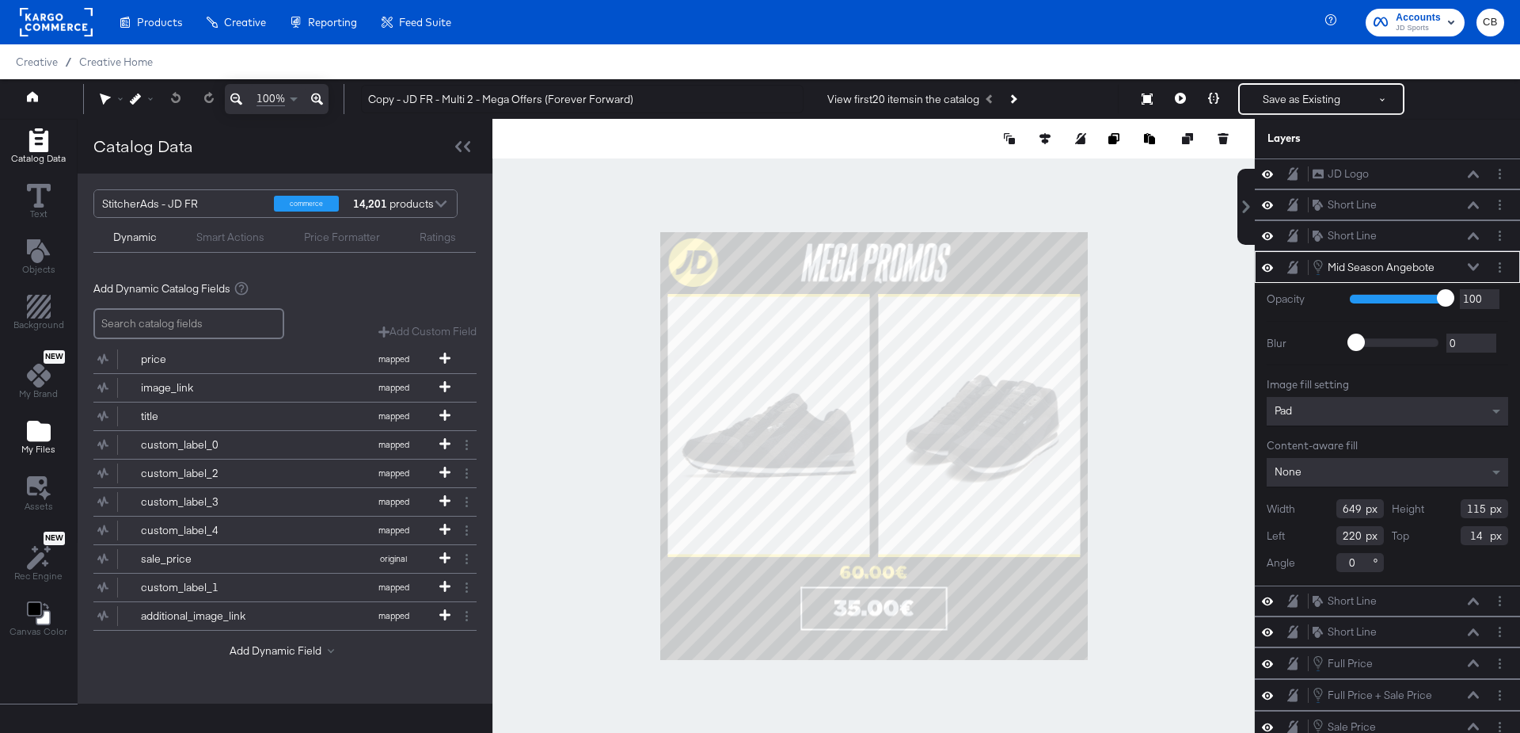
click at [28, 445] on span "My Files" at bounding box center [38, 449] width 34 height 13
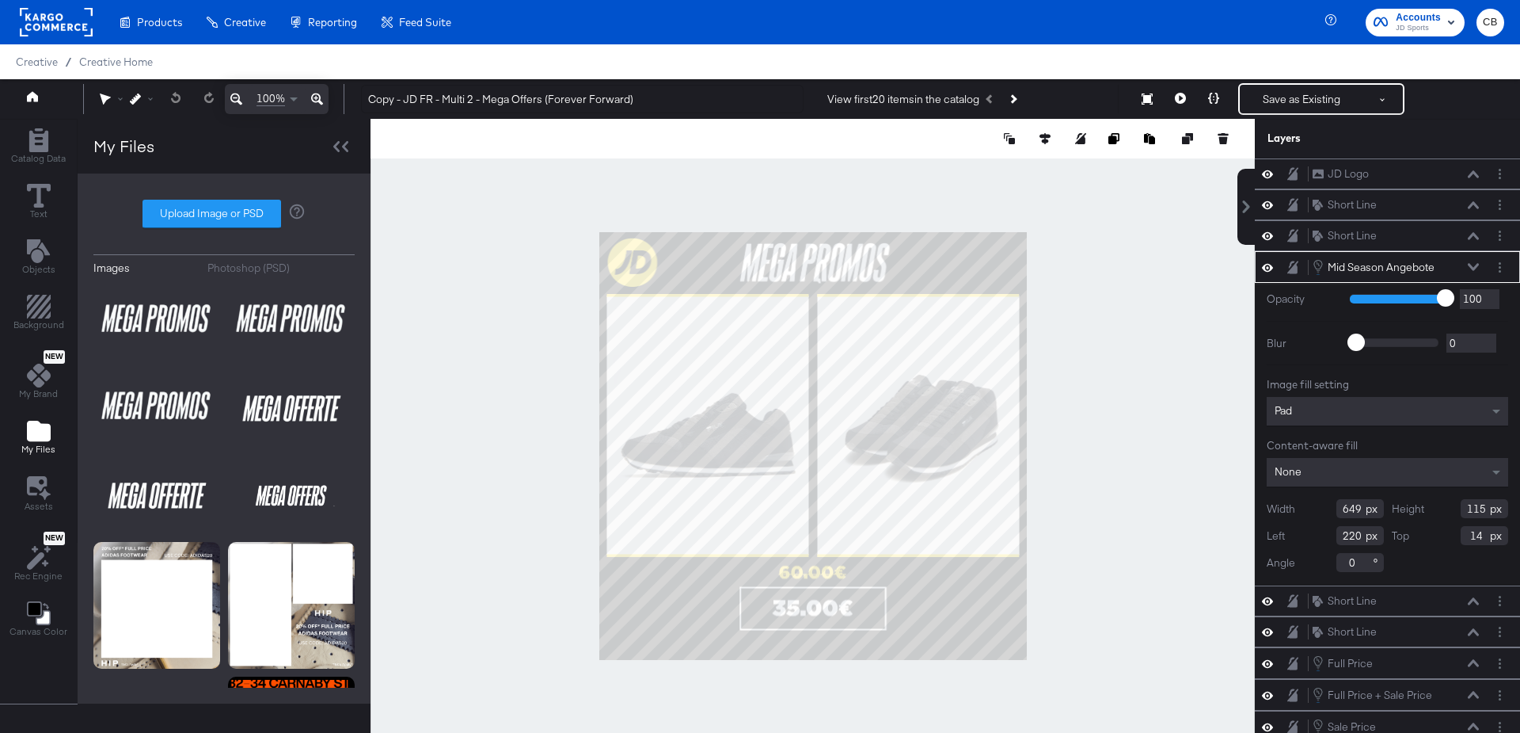
click at [257, 268] on div "Photoshop (PSD)" at bounding box center [248, 268] width 82 height 15
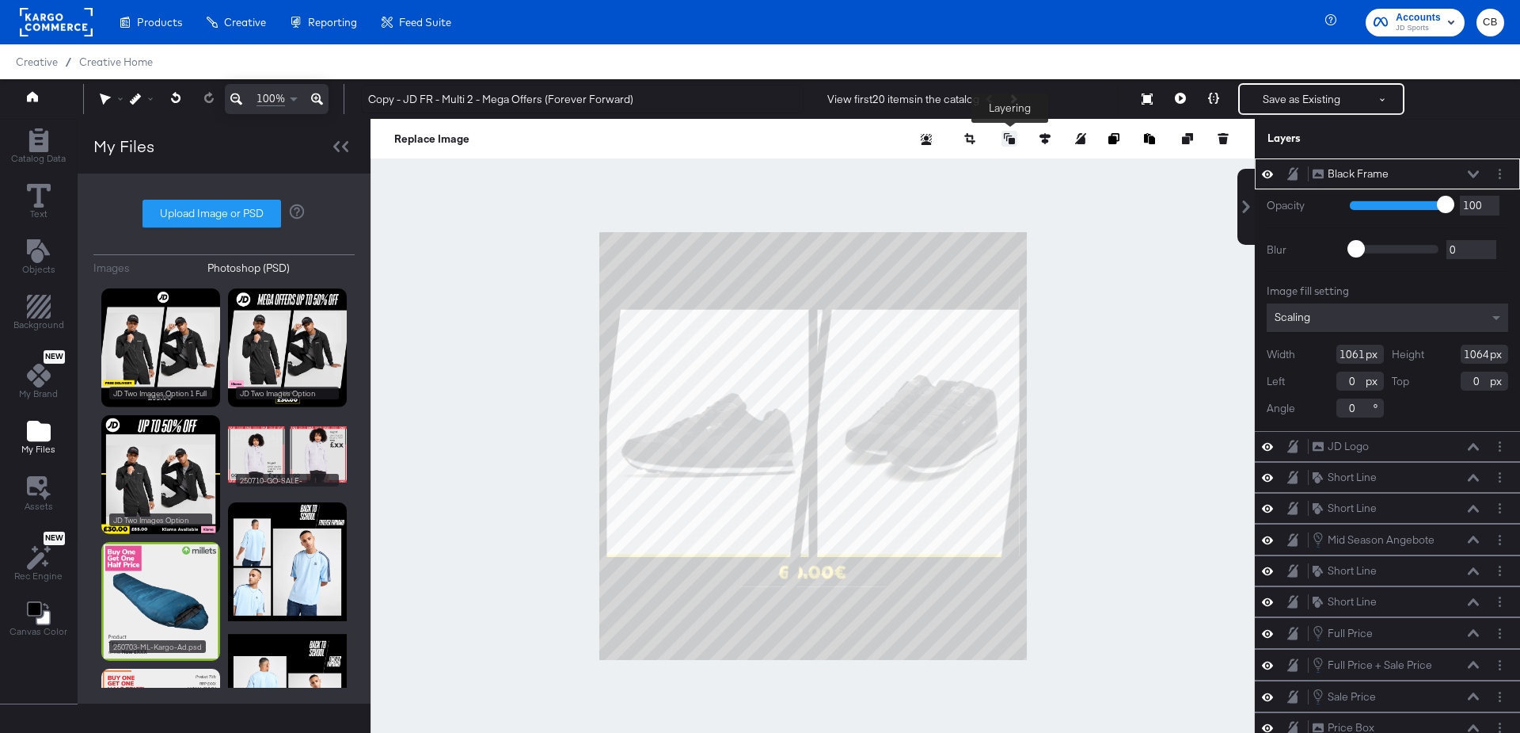
click at [1011, 139] on icon at bounding box center [1009, 138] width 11 height 11
click at [981, 268] on button "Send to Back" at bounding box center [969, 265] width 122 height 31
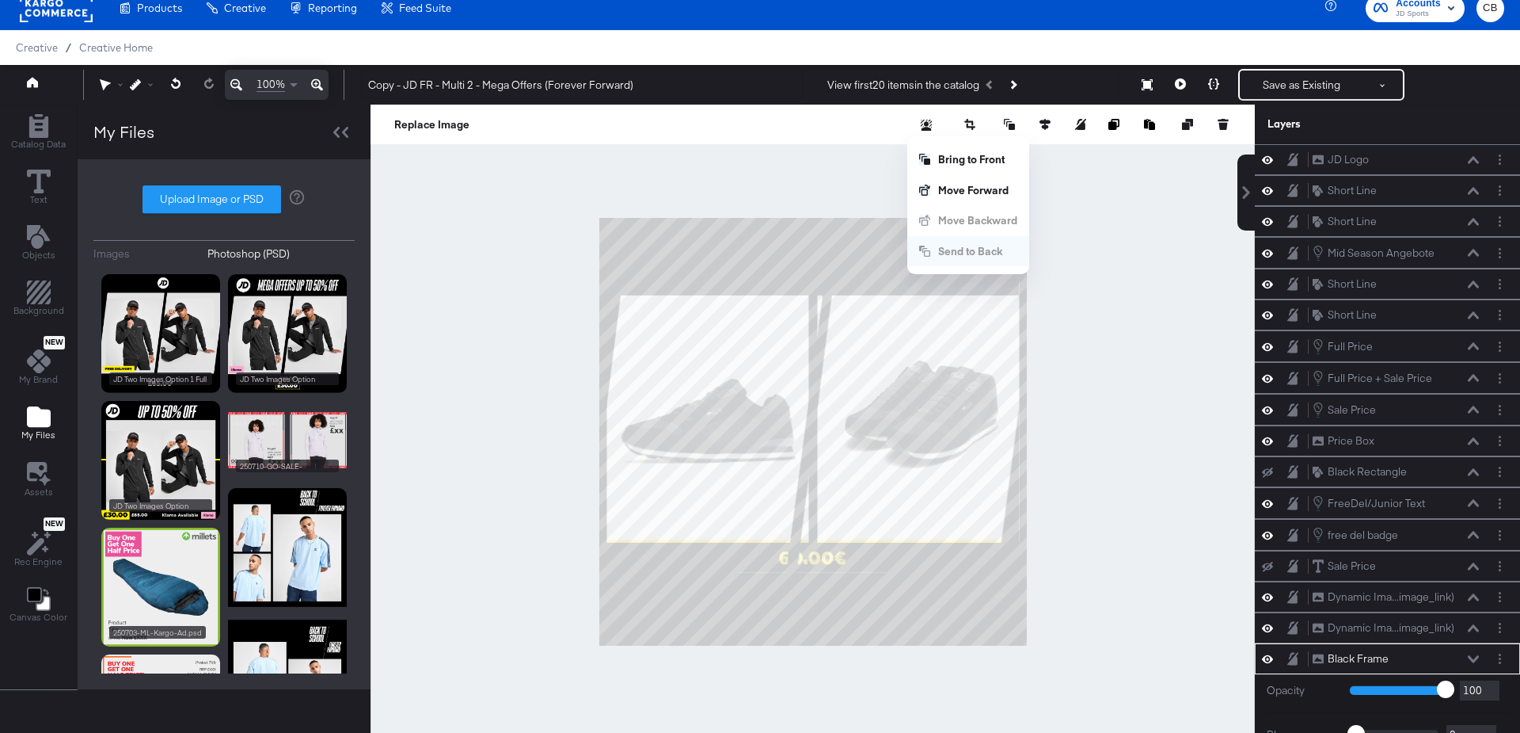
scroll to position [169, 0]
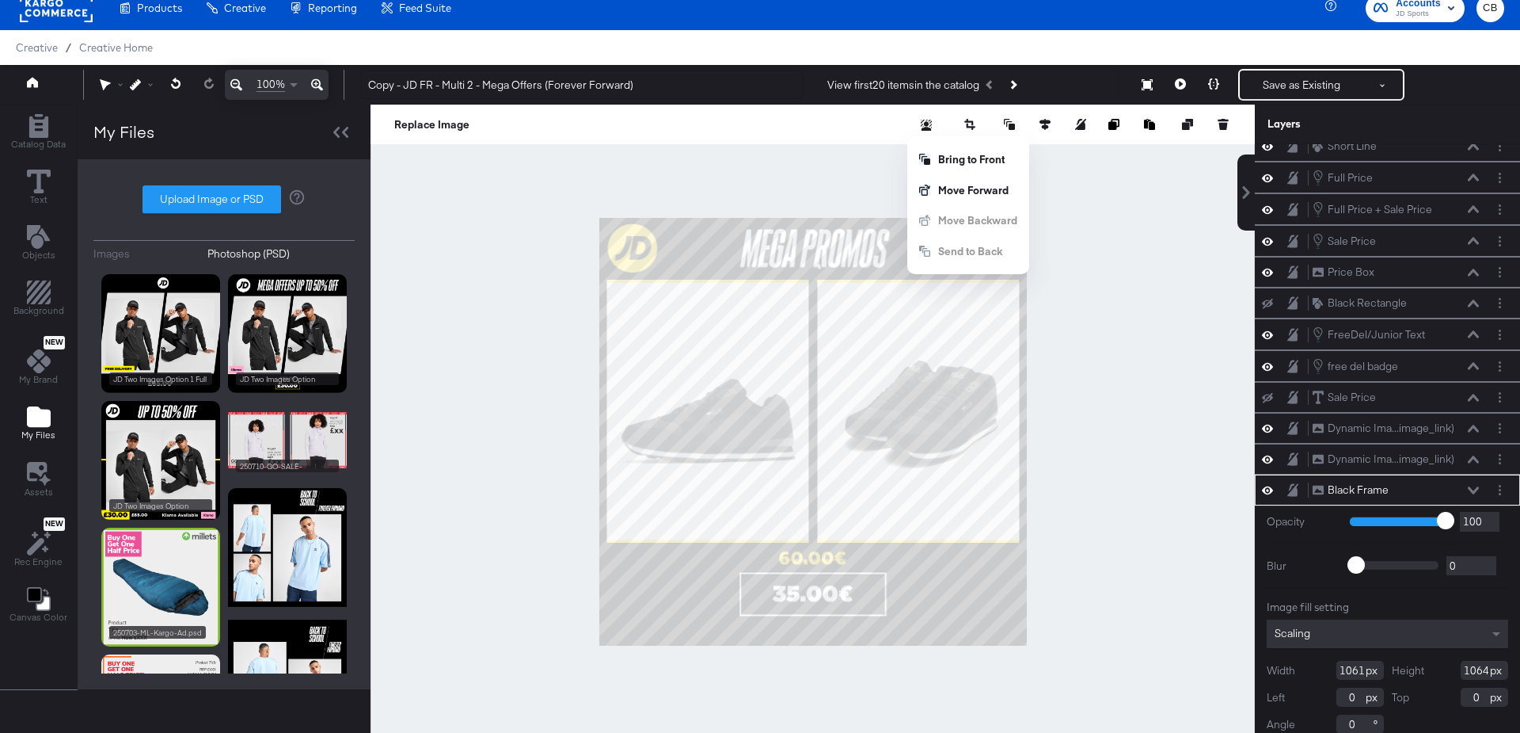
click at [1118, 571] on div at bounding box center [813, 432] width 885 height 654
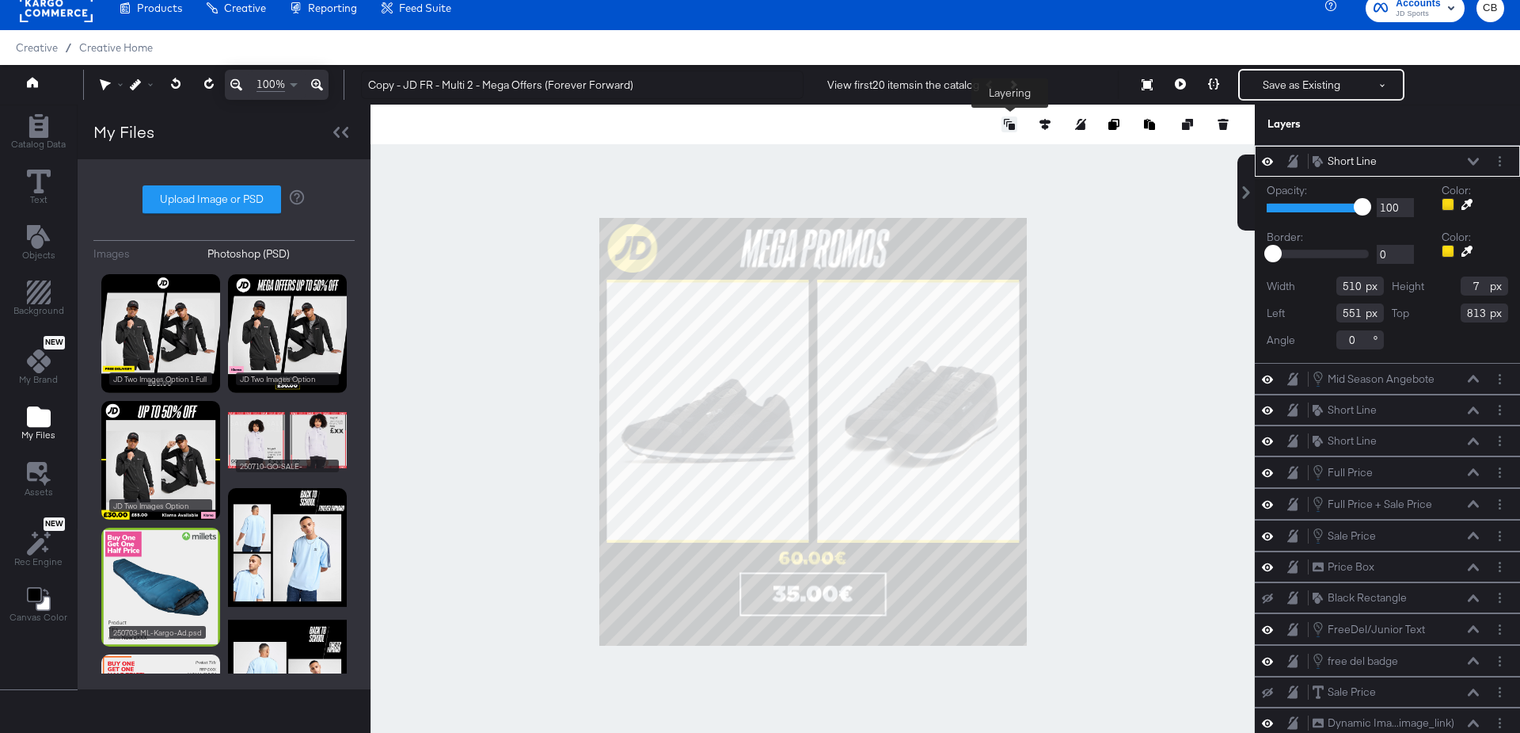
click at [1008, 123] on icon at bounding box center [1009, 124] width 11 height 11
click at [1041, 595] on div at bounding box center [813, 432] width 885 height 654
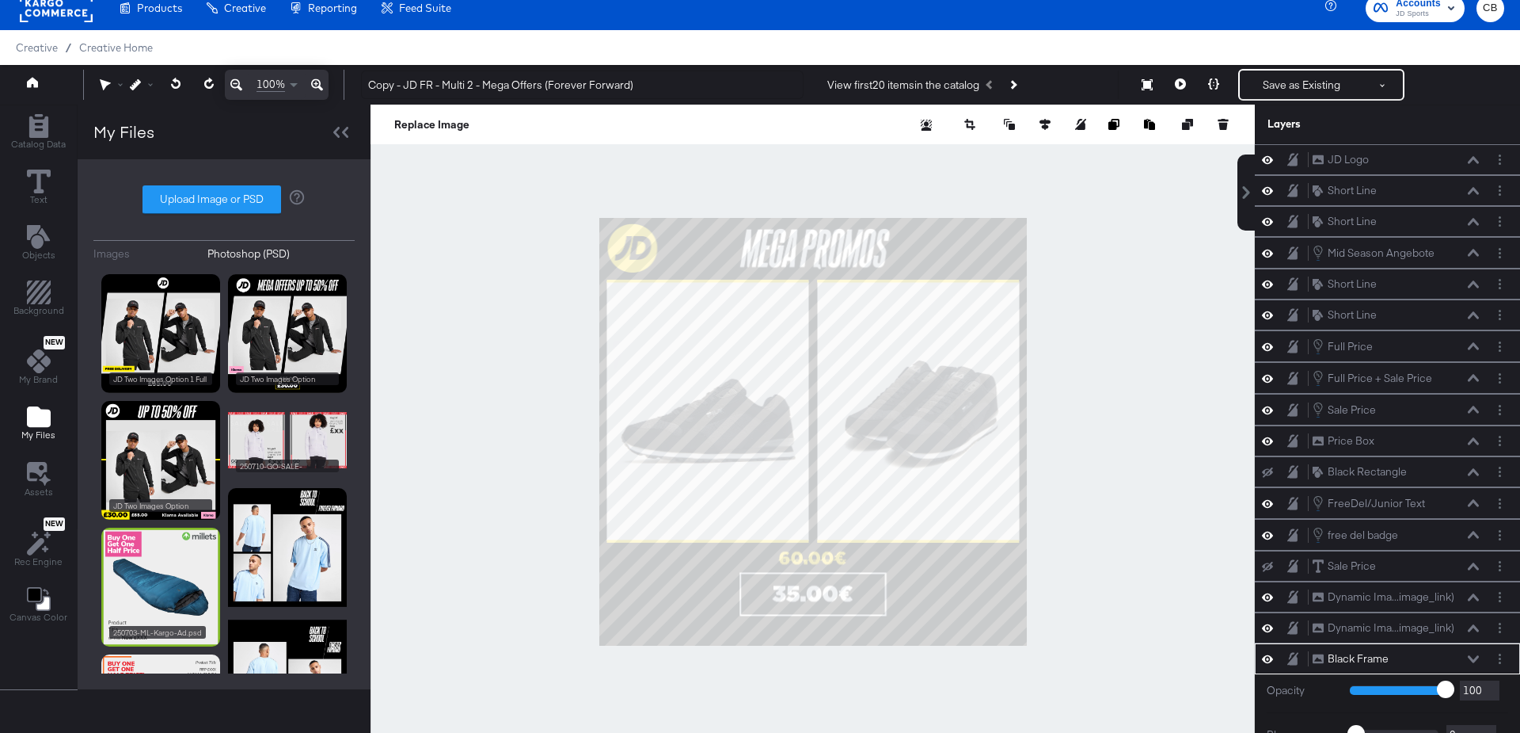
scroll to position [169, 0]
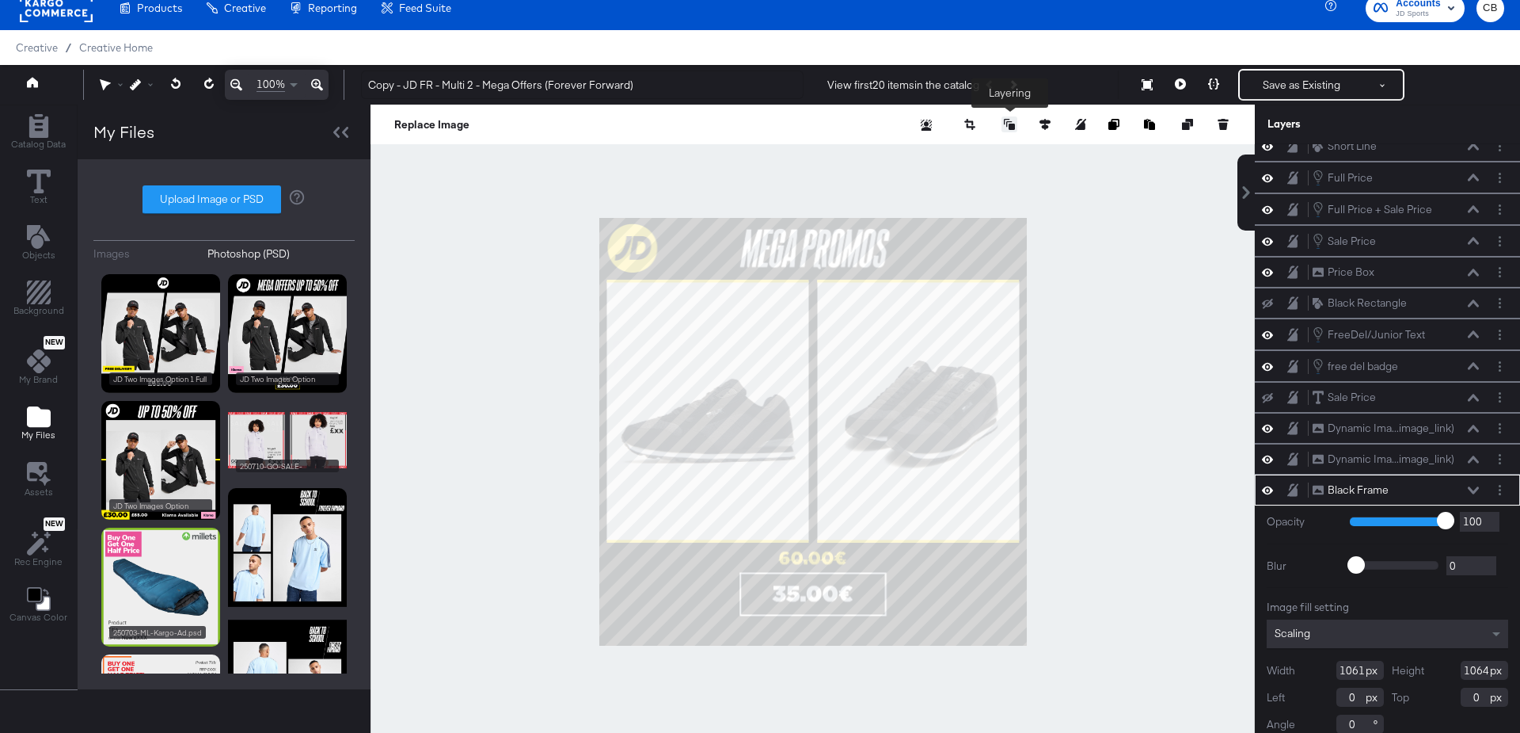
click at [1011, 124] on icon at bounding box center [1009, 124] width 11 height 11
click at [988, 183] on button "Move Forward" at bounding box center [969, 190] width 122 height 31
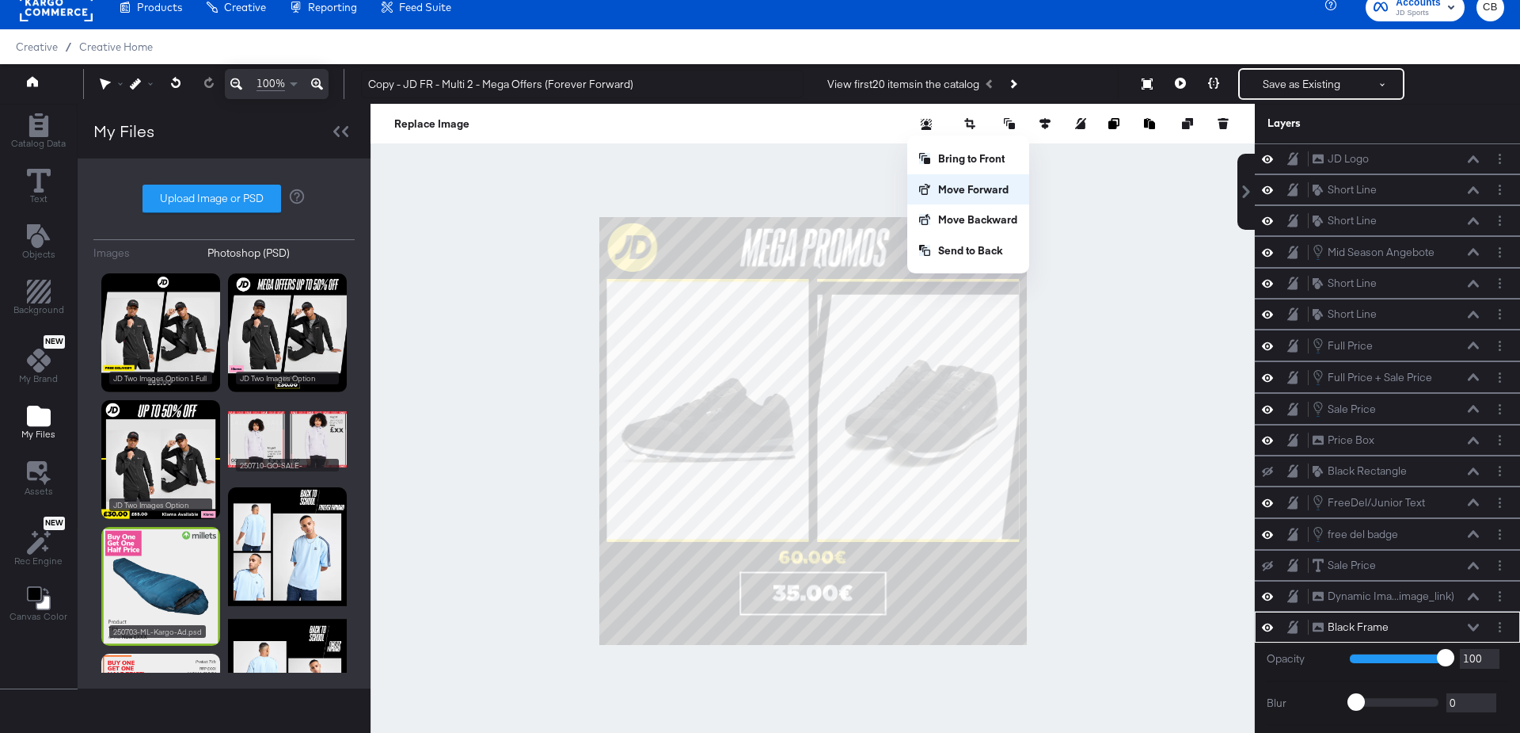
scroll to position [138, 0]
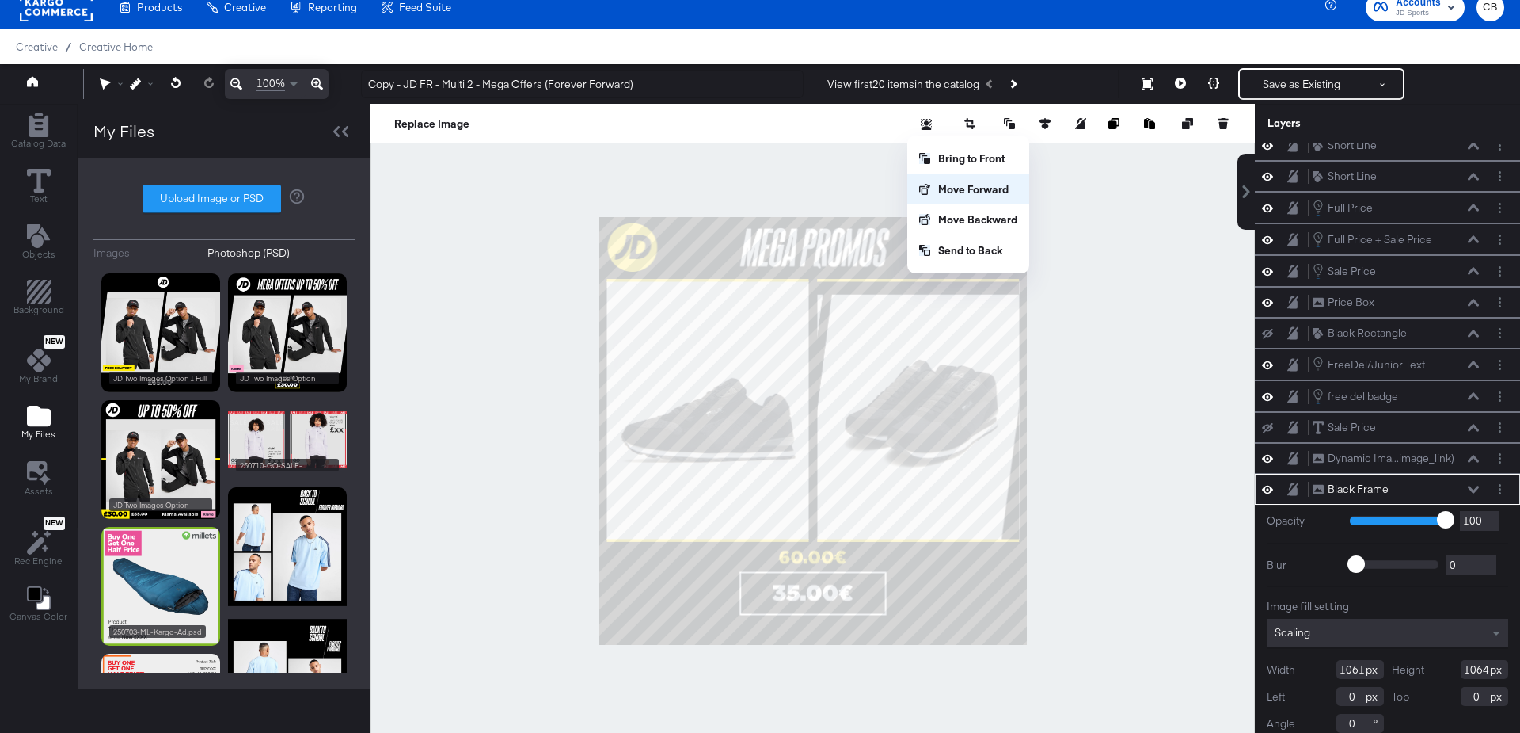
click at [988, 183] on button "Move Forward" at bounding box center [969, 189] width 122 height 31
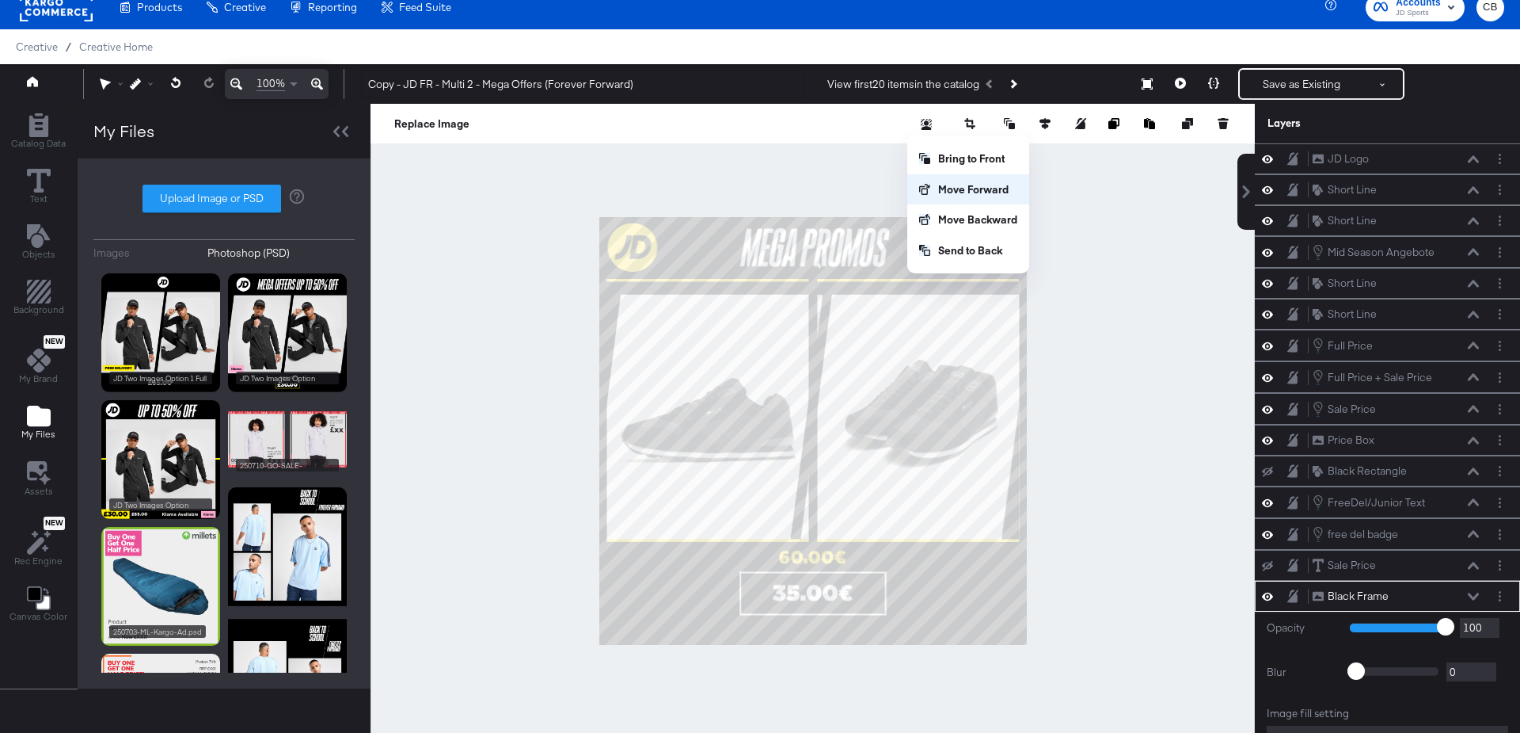
scroll to position [108, 0]
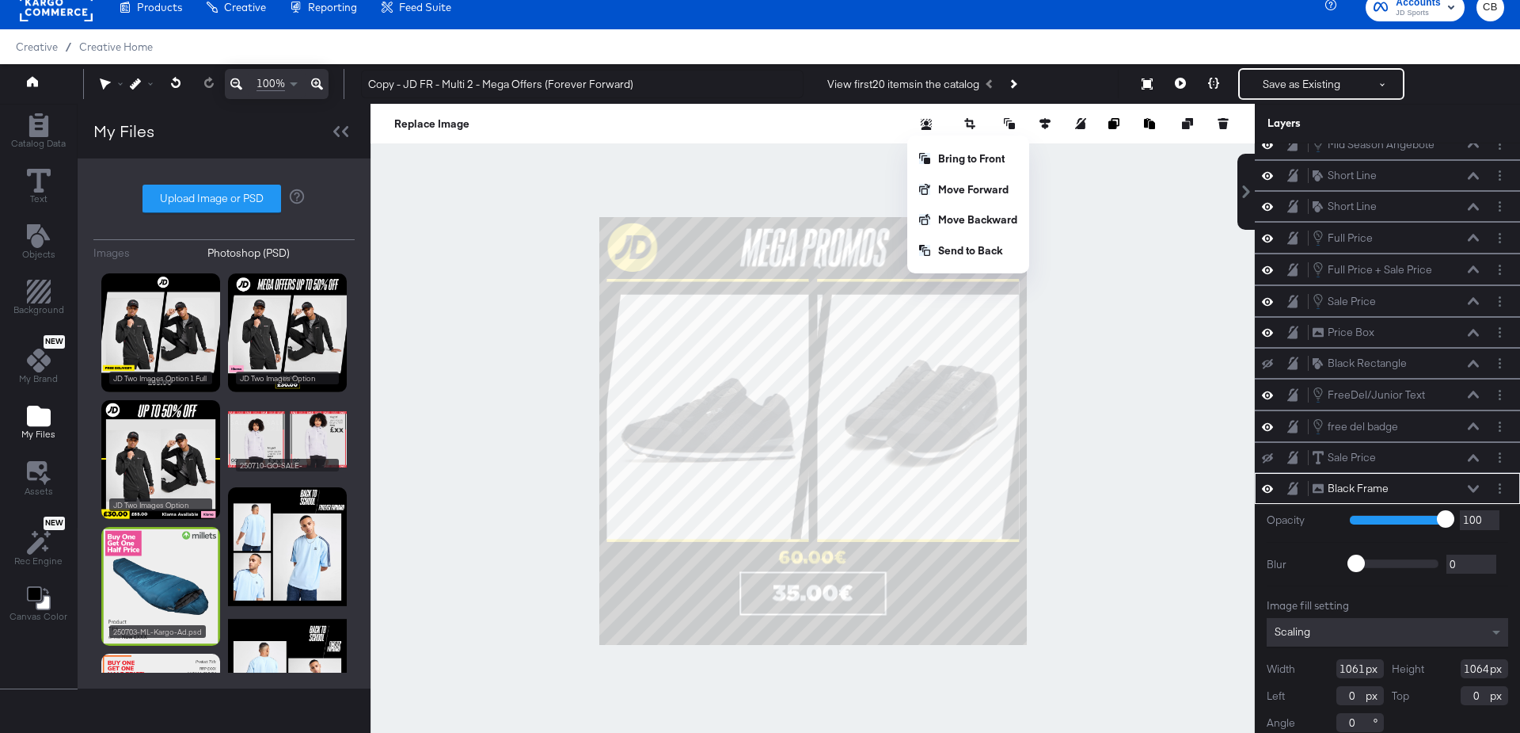
click at [1113, 447] on div at bounding box center [813, 431] width 885 height 654
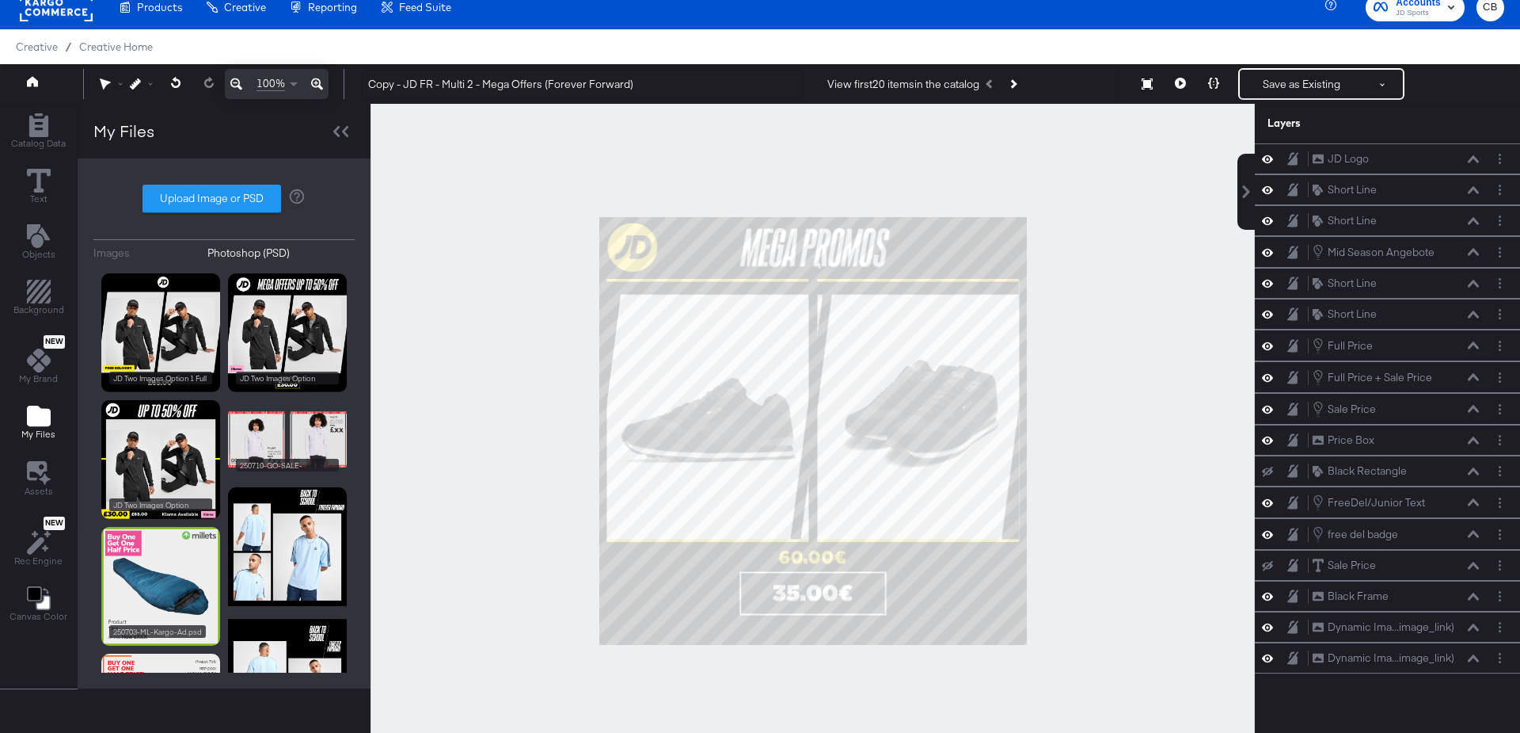
click at [1029, 595] on div at bounding box center [813, 431] width 885 height 654
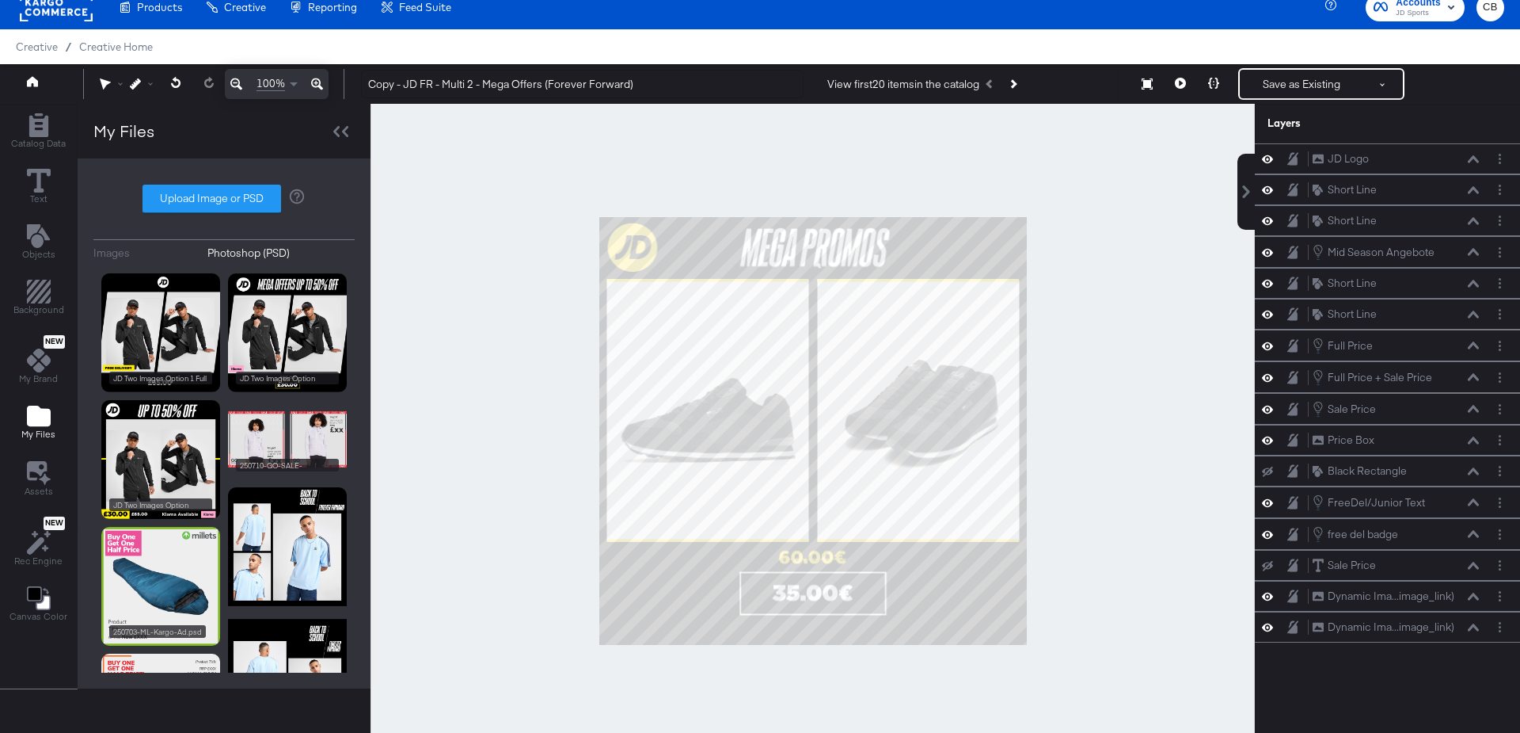
scroll to position [200, 0]
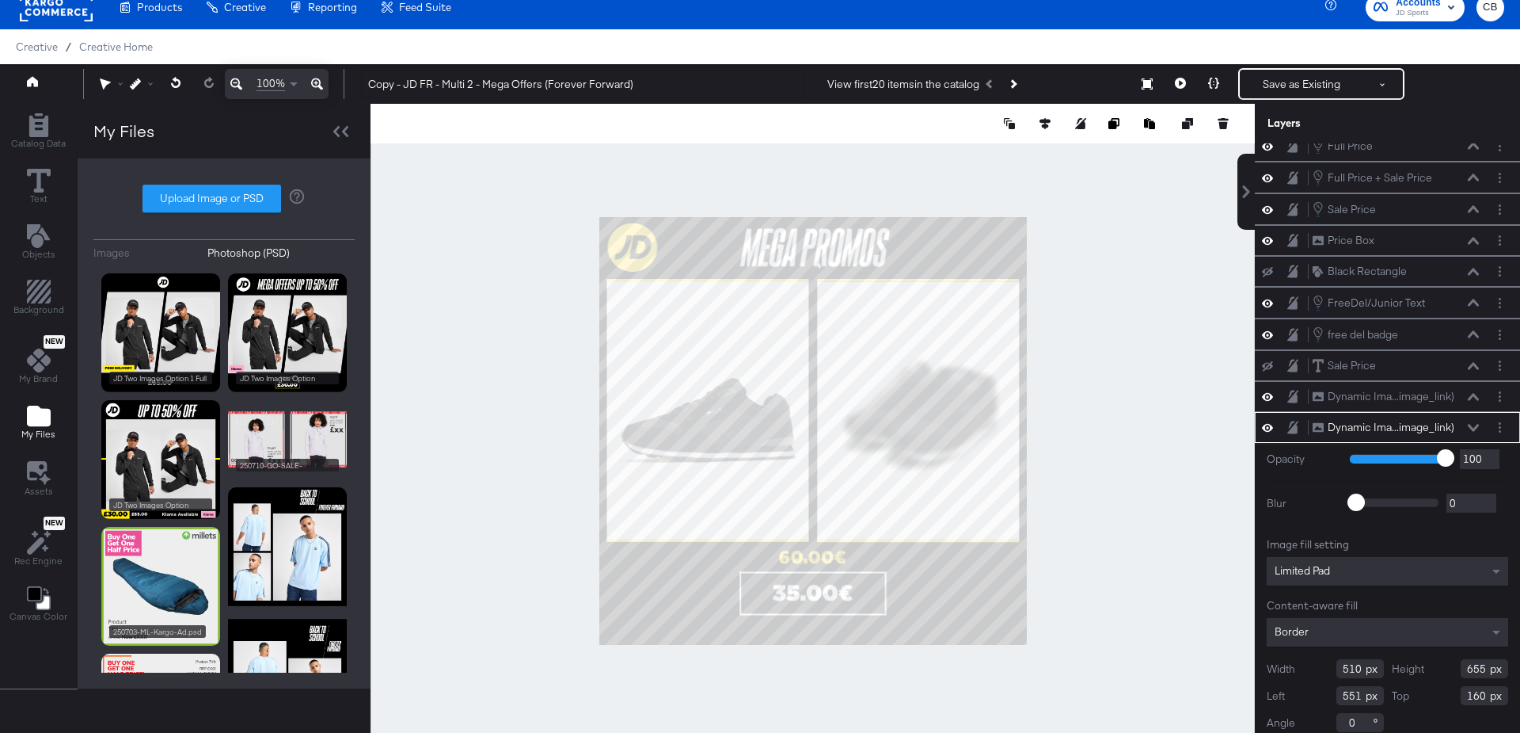
type input "657"
type input "163"
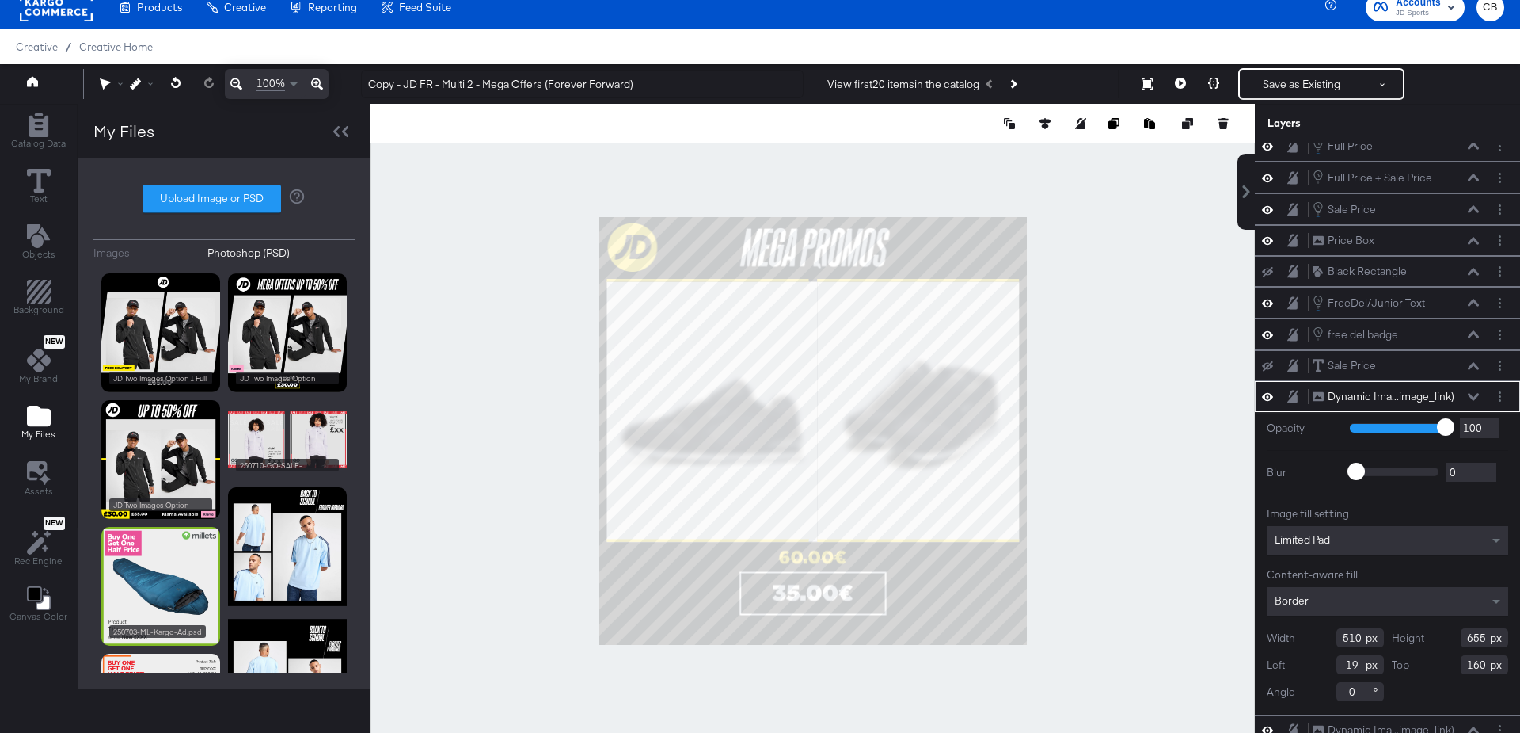
type input "532"
type input "657"
type input "163"
click at [1117, 436] on div at bounding box center [813, 431] width 885 height 654
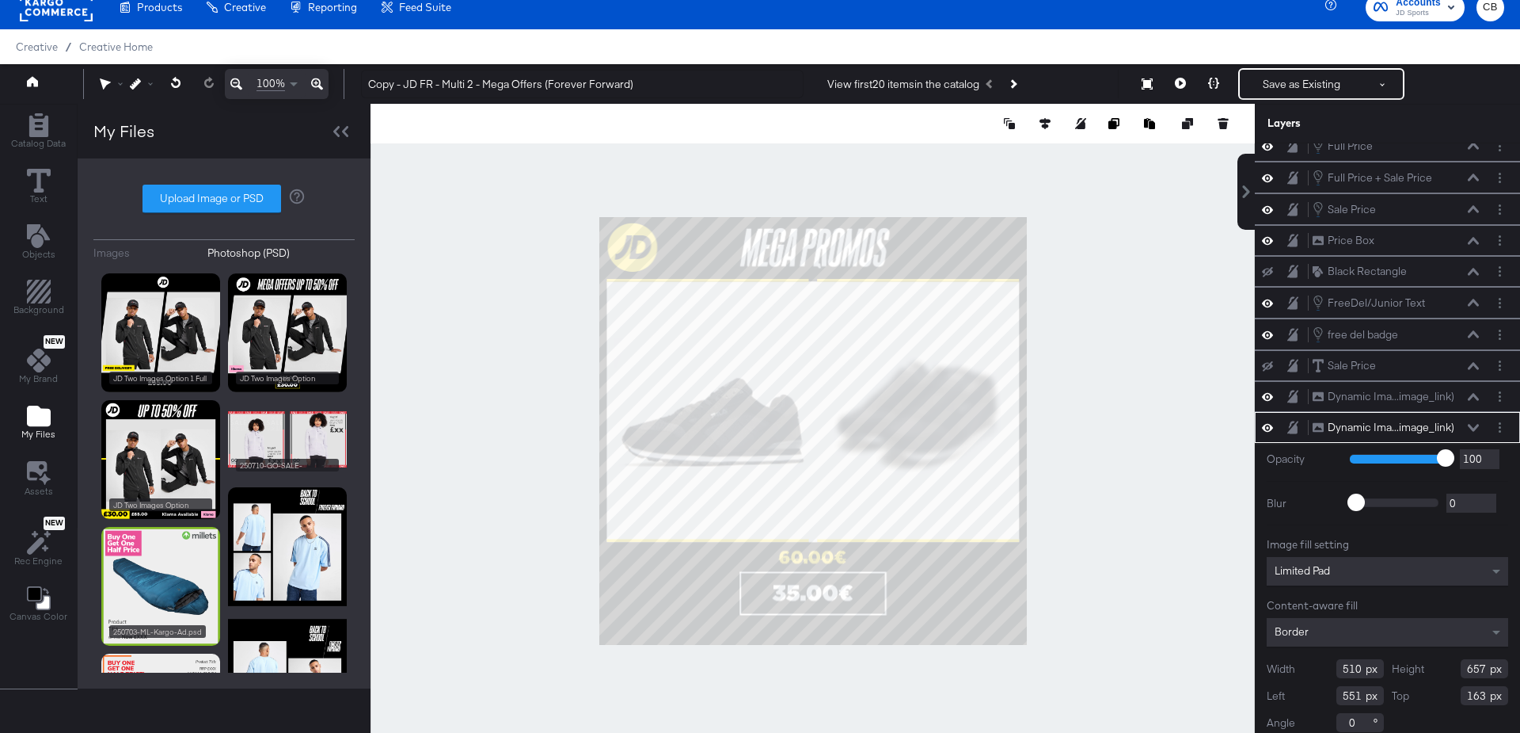
type input "532"
type input "529"
click at [1109, 440] on div at bounding box center [813, 431] width 885 height 654
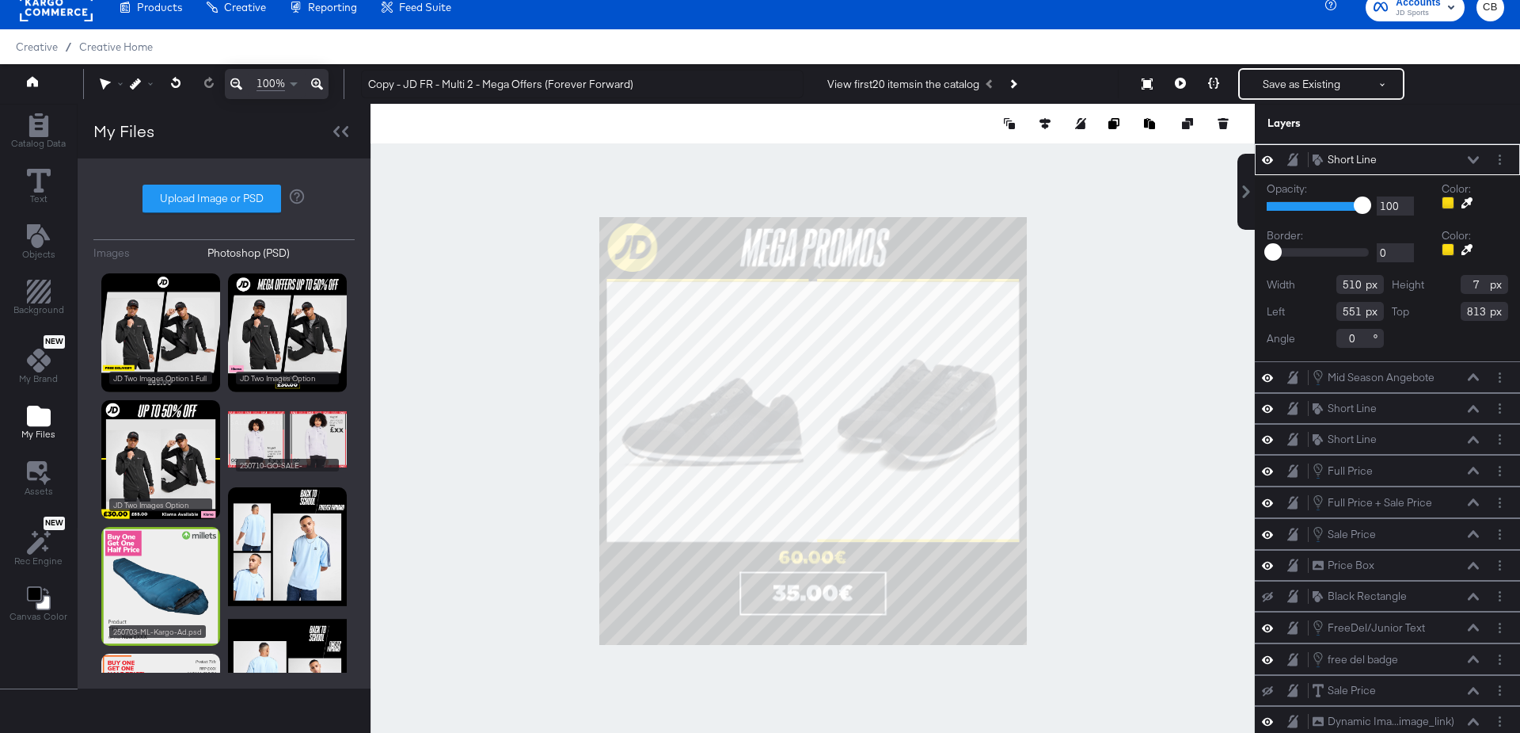
type input "550"
type input "1033"
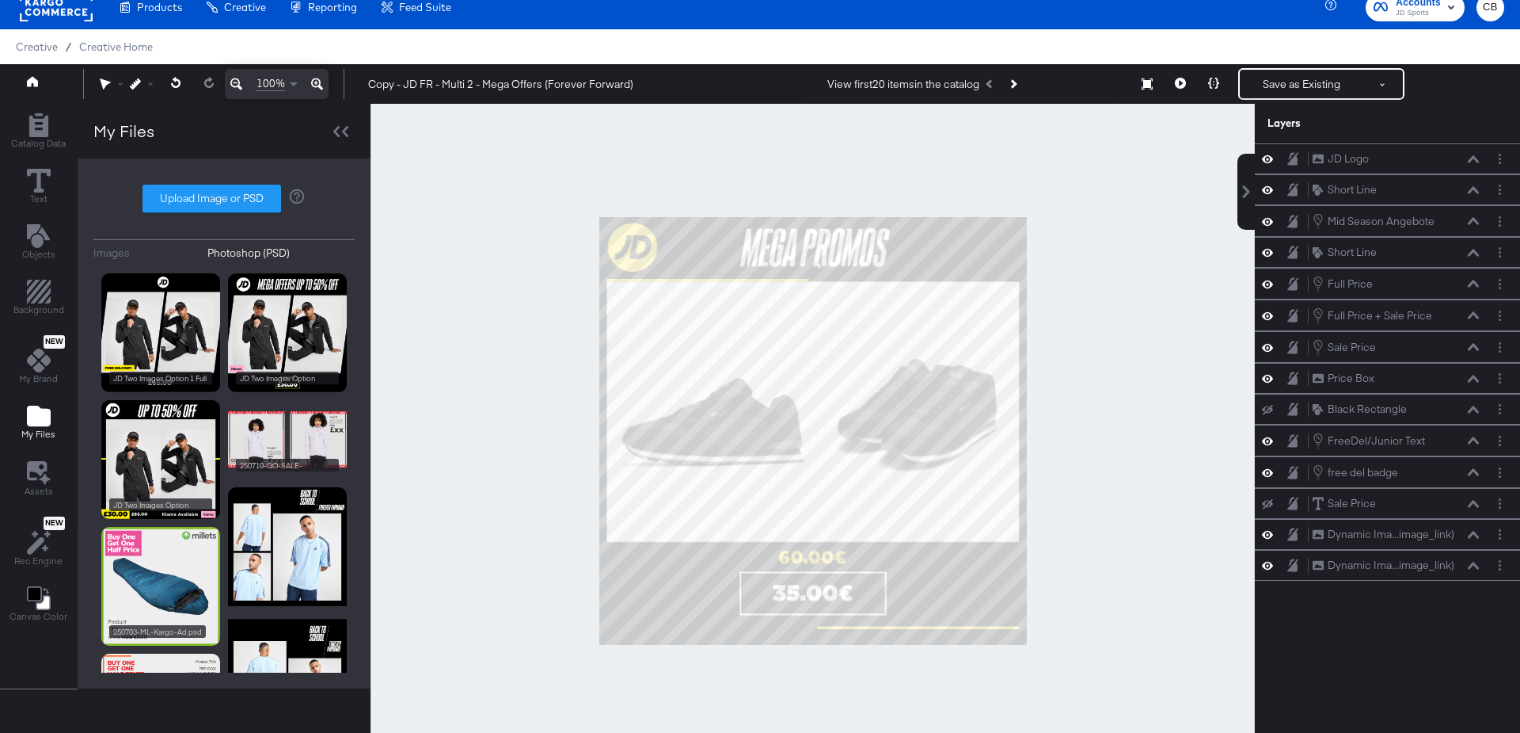
scroll to position [0, 0]
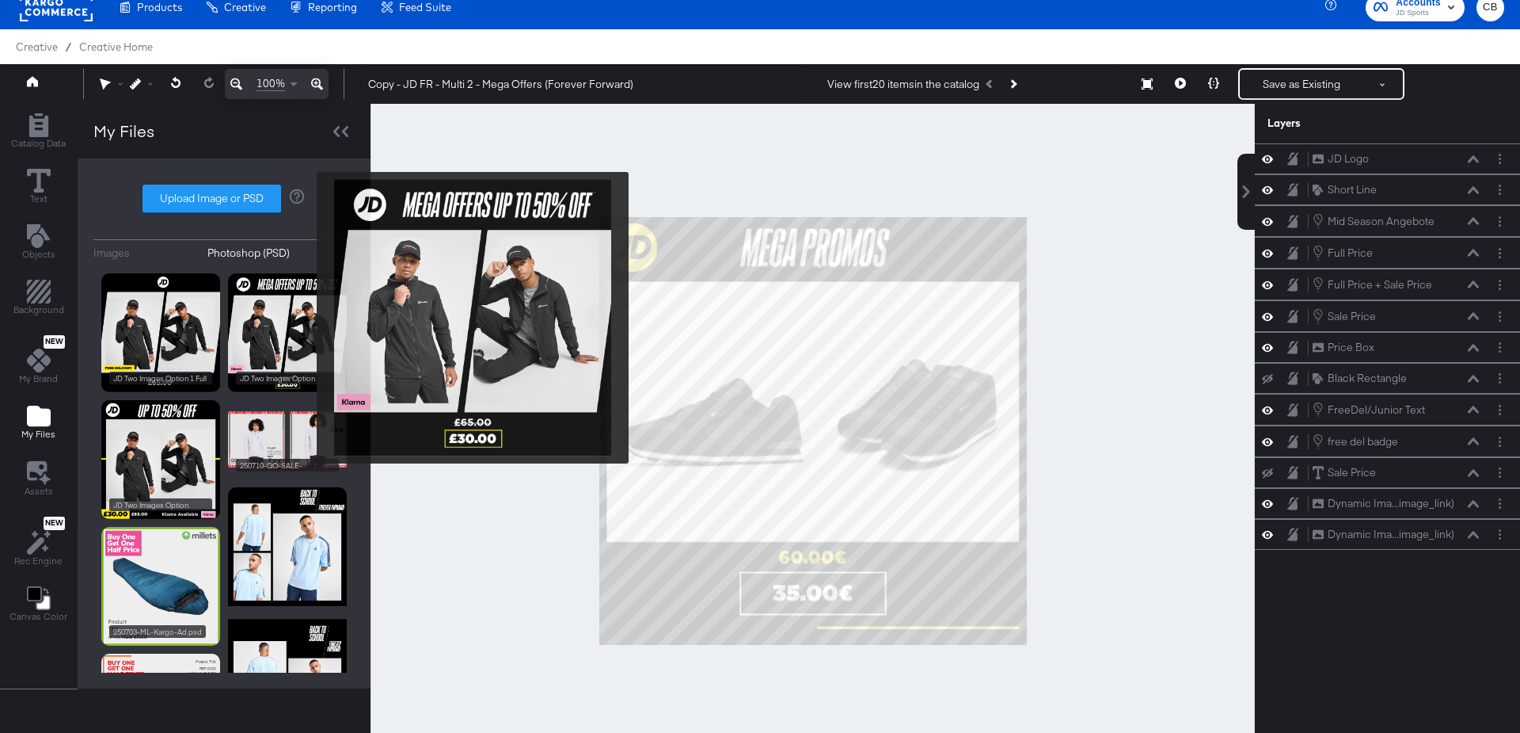
click at [306, 316] on img at bounding box center [287, 332] width 119 height 119
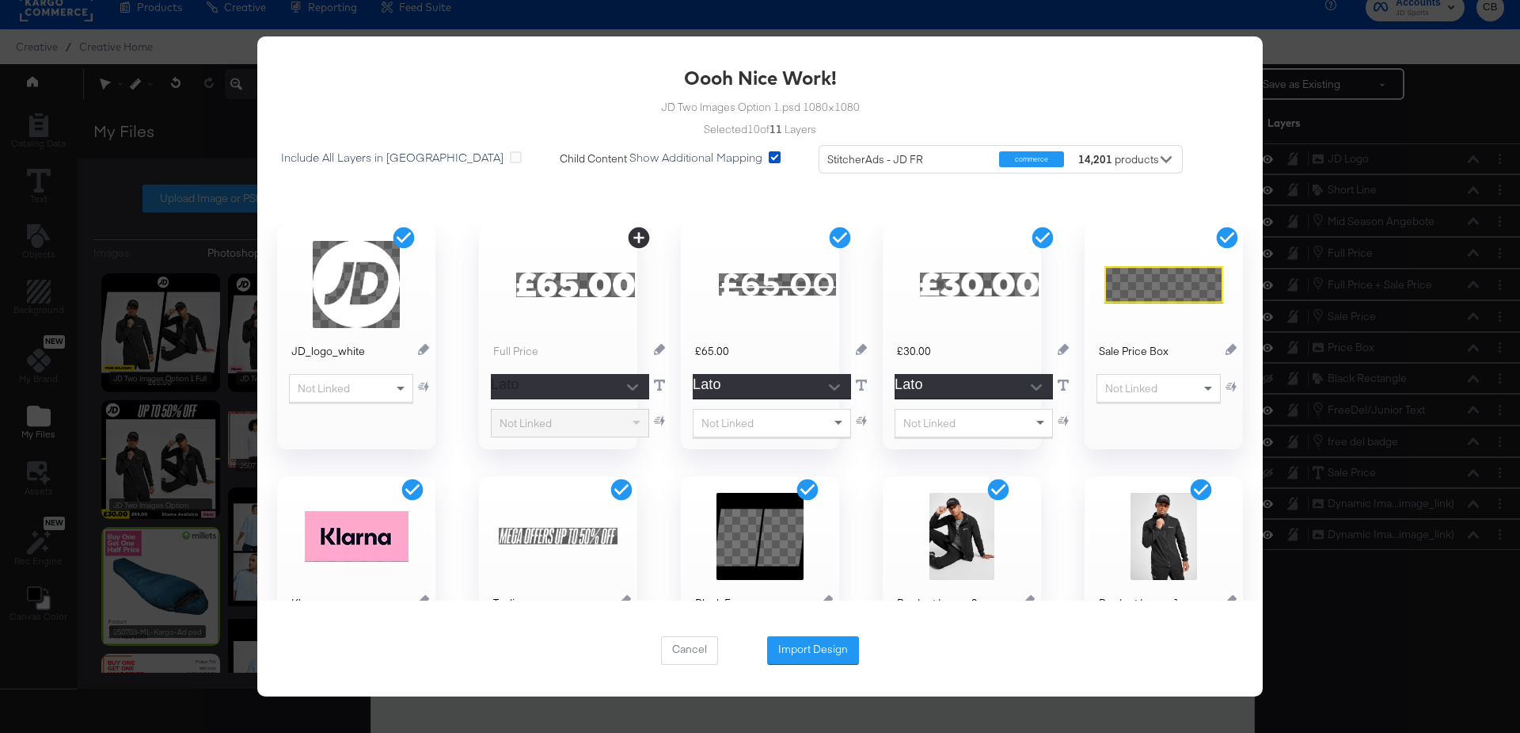
click at [409, 239] on icon at bounding box center [404, 237] width 21 height 21
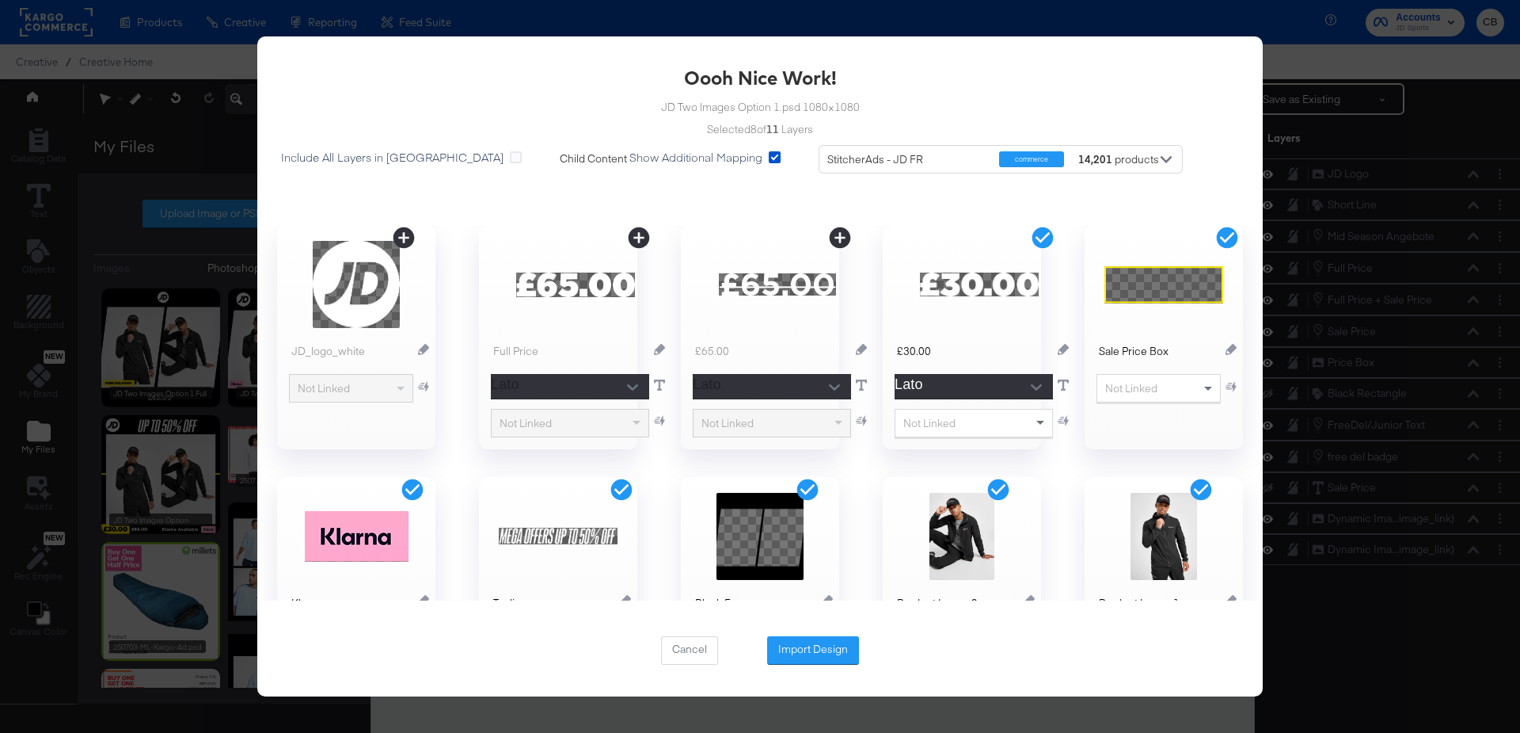
scroll to position [15, 0]
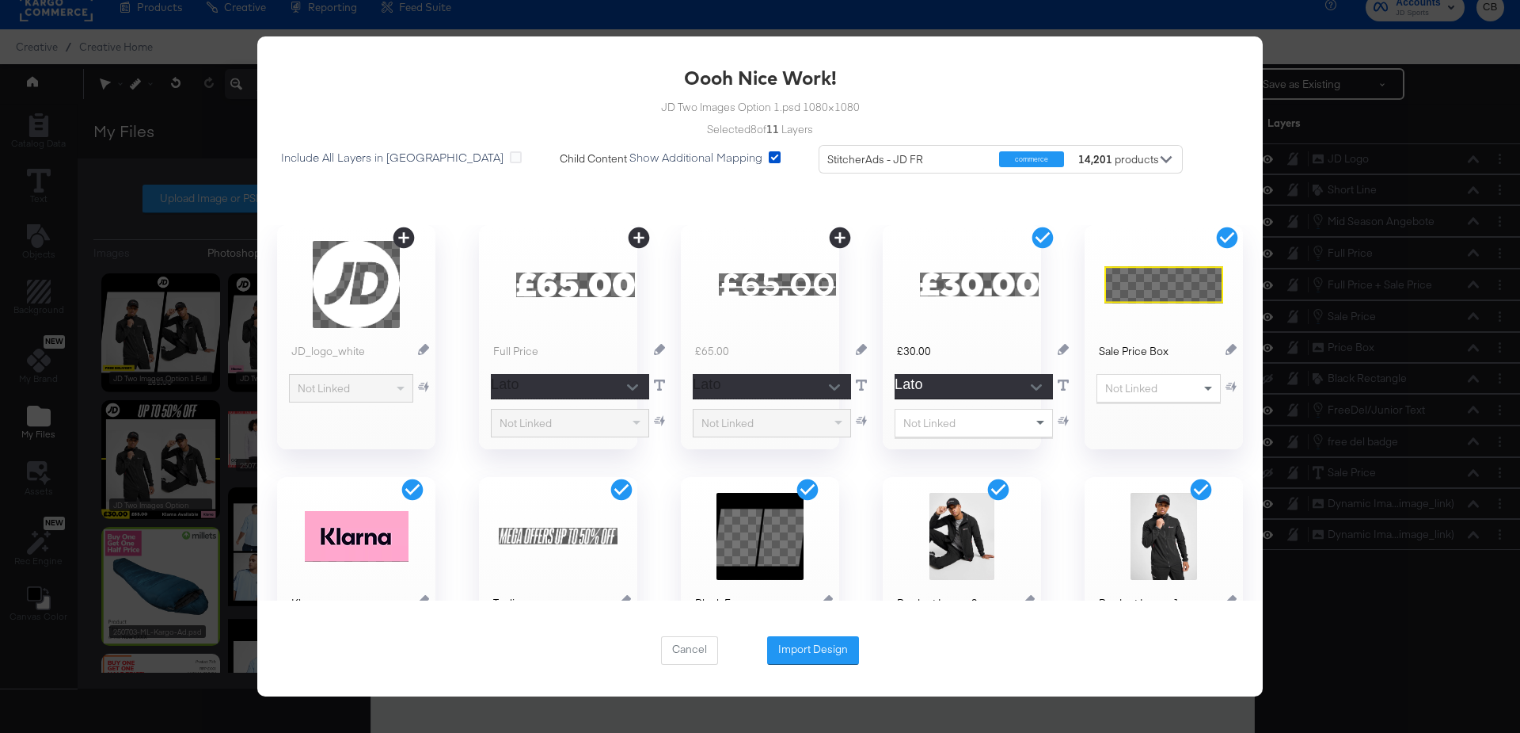
click at [1040, 234] on icon at bounding box center [1042, 237] width 21 height 21
click at [1225, 237] on icon at bounding box center [1227, 237] width 21 height 21
click at [1206, 491] on icon at bounding box center [1201, 488] width 21 height 21
click at [1002, 489] on icon at bounding box center [998, 489] width 25 height 25
click at [623, 487] on icon at bounding box center [621, 489] width 25 height 25
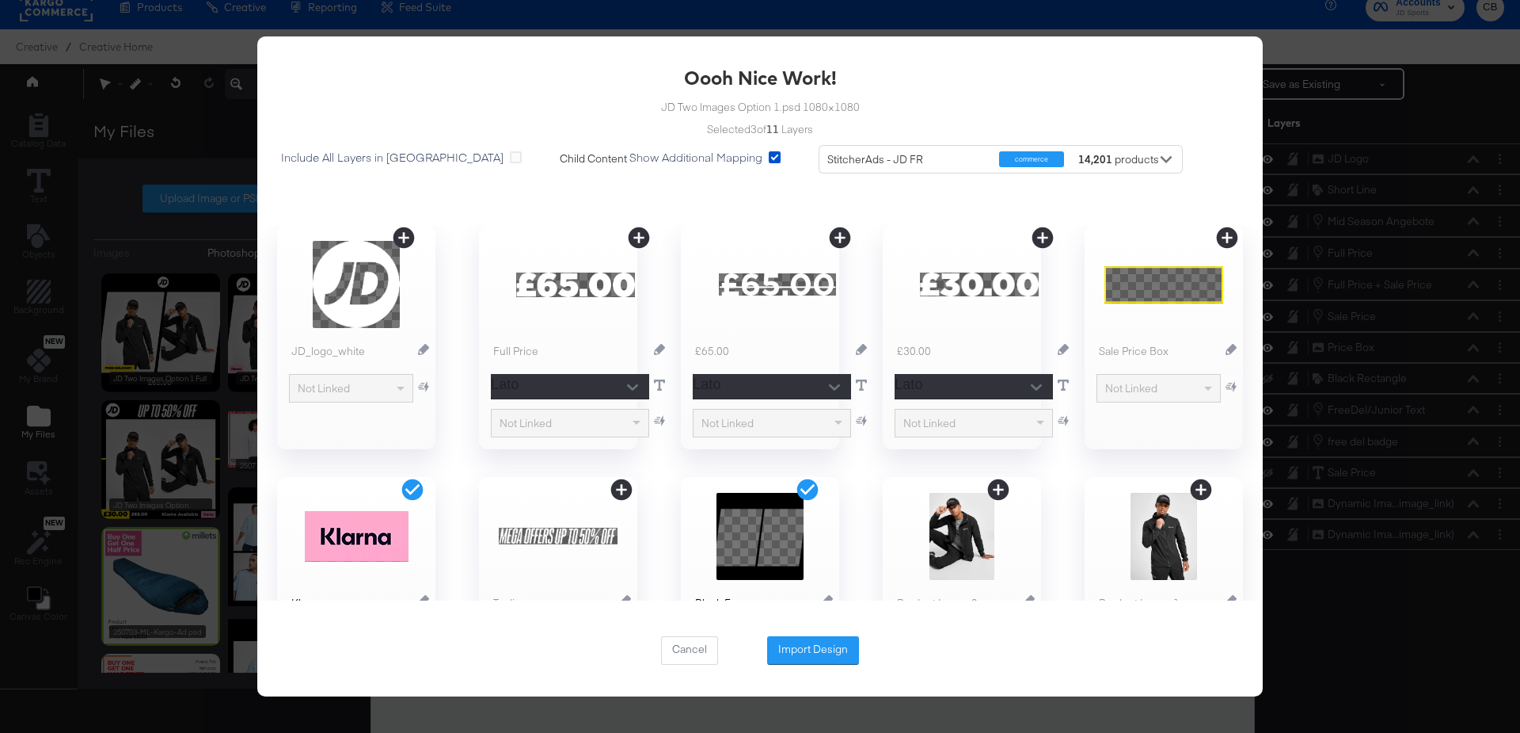
click at [413, 487] on icon at bounding box center [412, 488] width 21 height 21
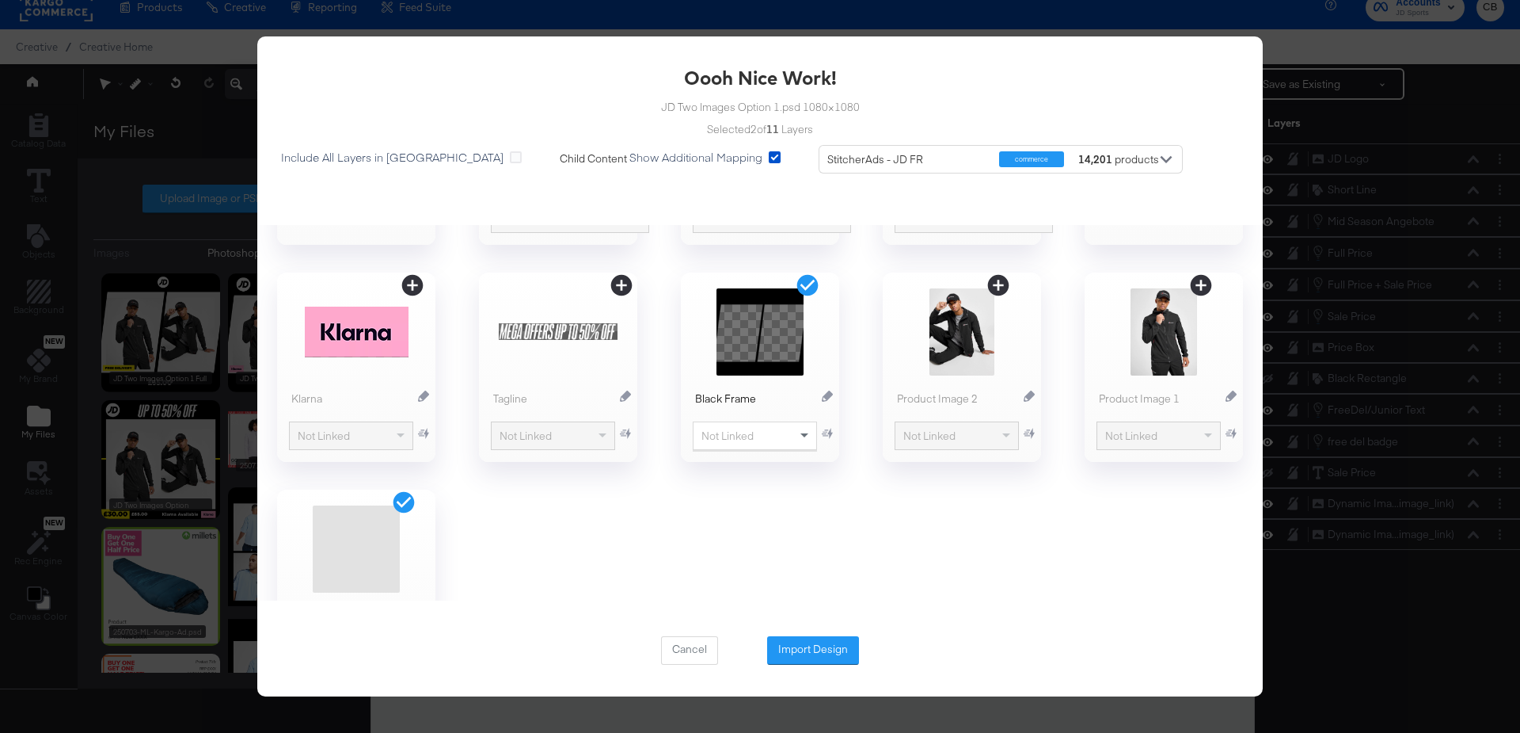
scroll to position [309, 0]
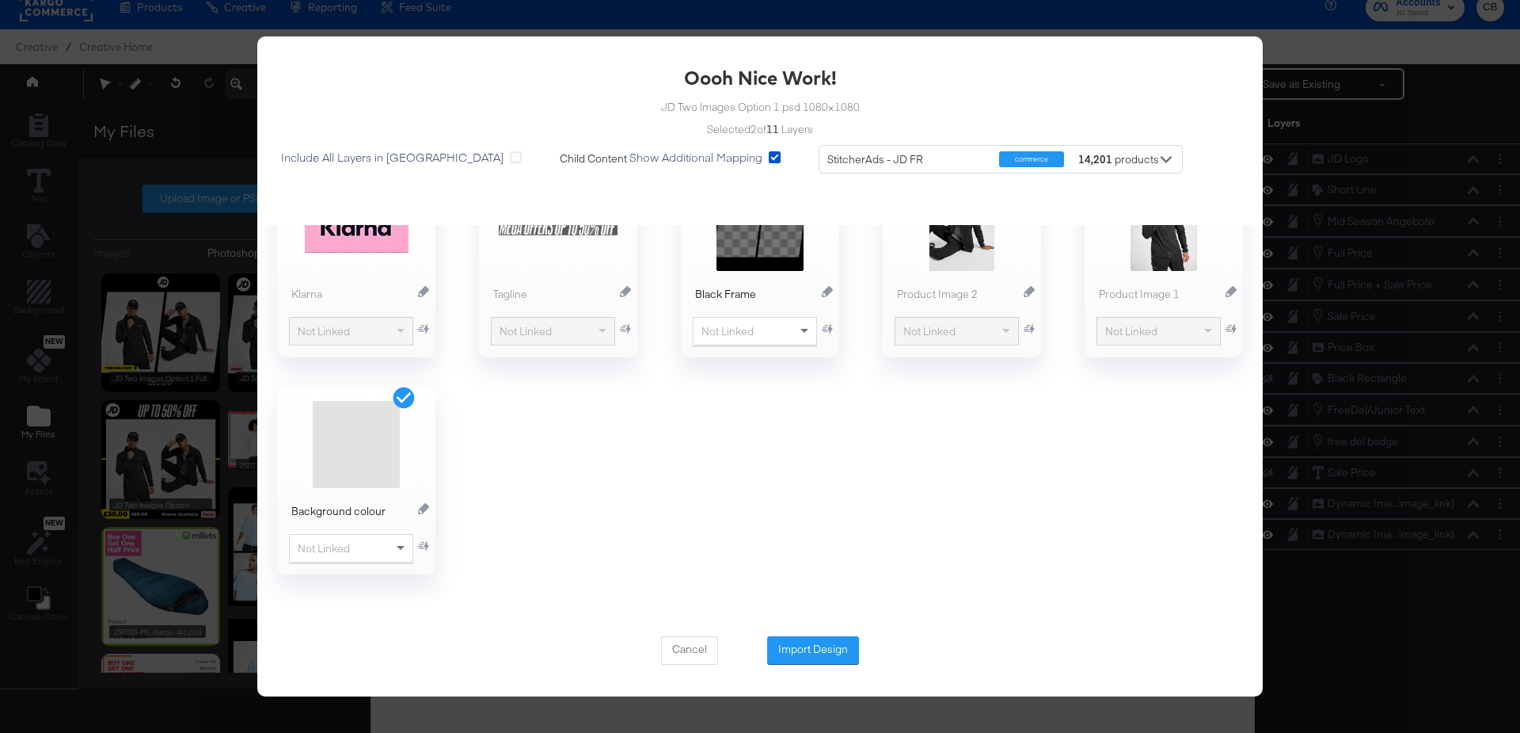
click at [398, 396] on icon at bounding box center [403, 397] width 25 height 25
click at [821, 645] on button "Import Design" at bounding box center [813, 650] width 92 height 29
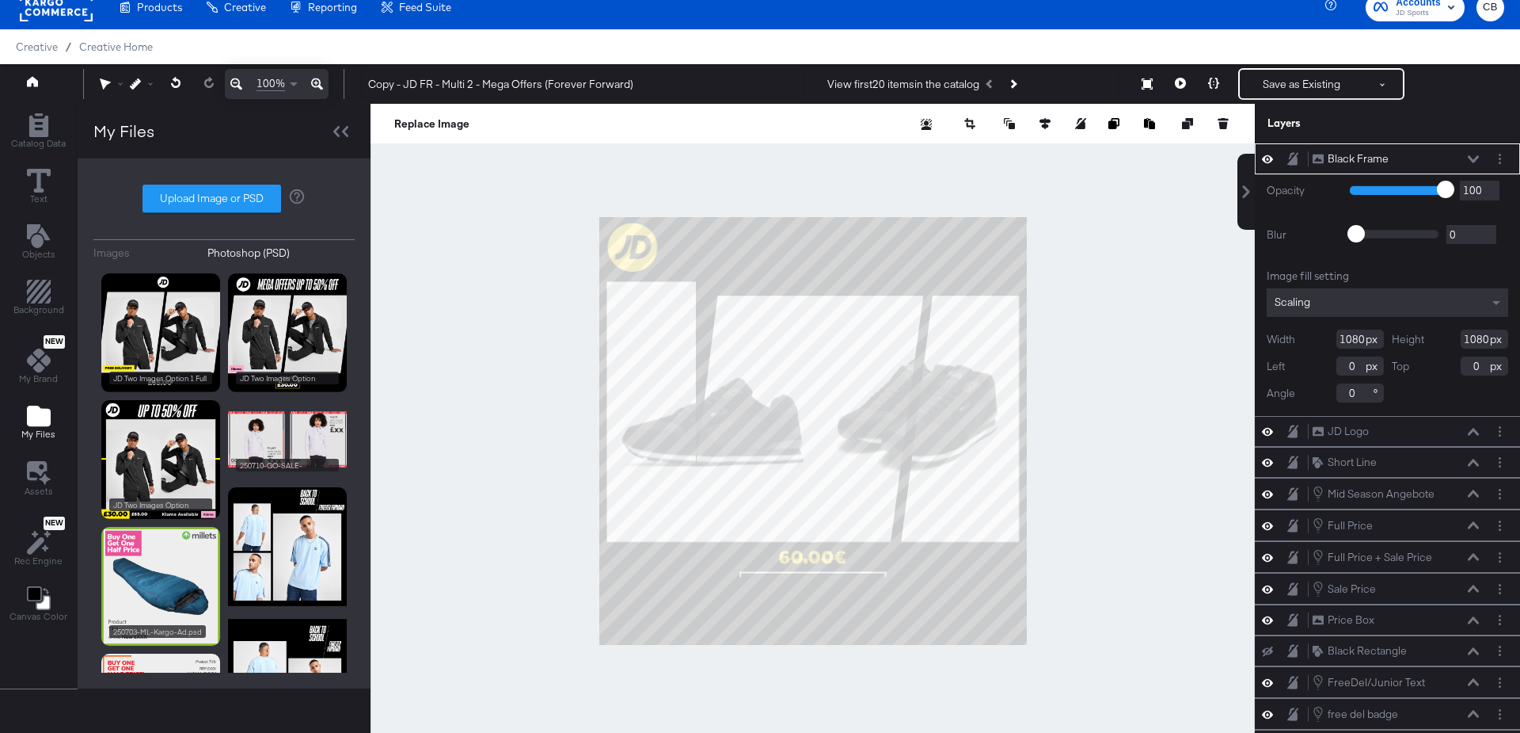
click at [1045, 240] on div at bounding box center [813, 431] width 885 height 654
type input "244"
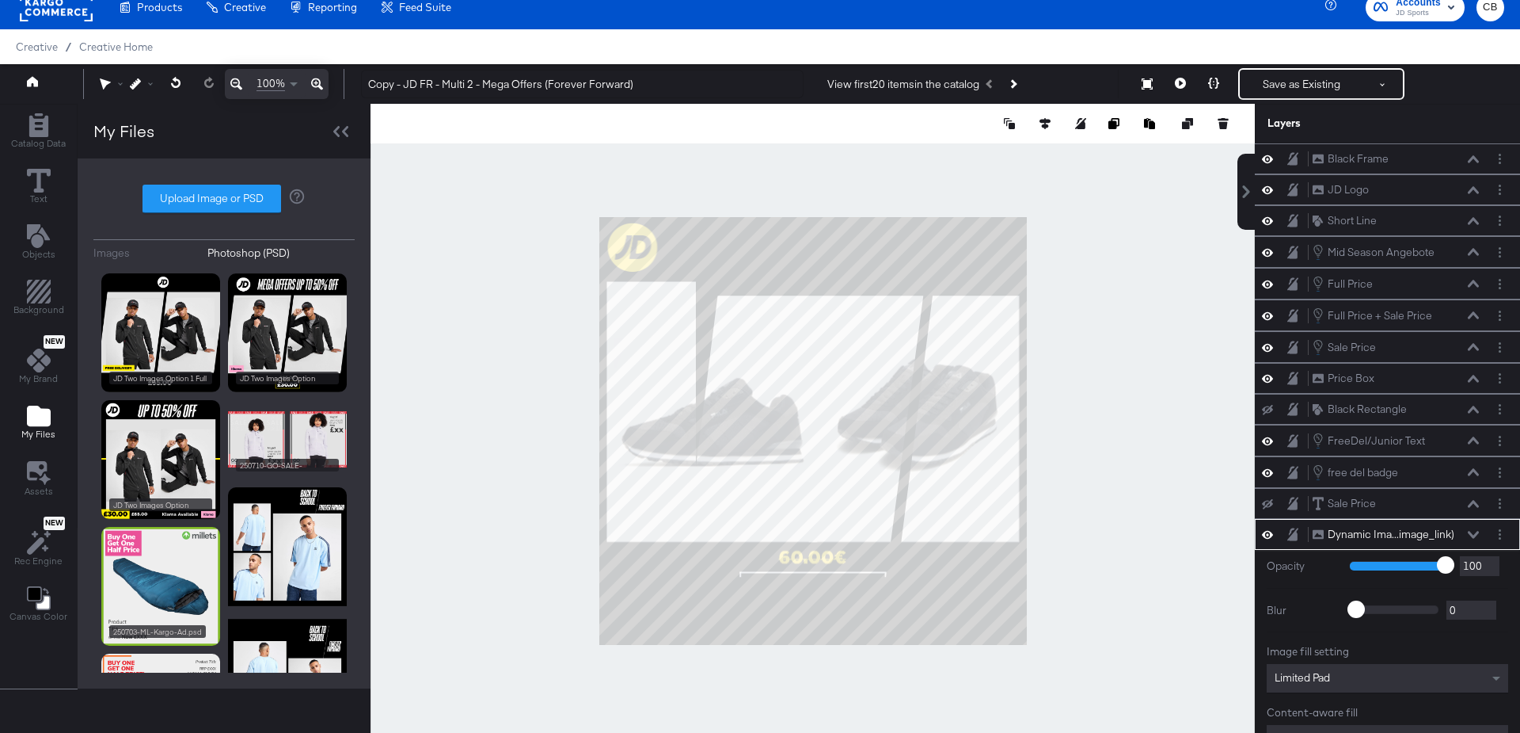
scroll to position [108, 0]
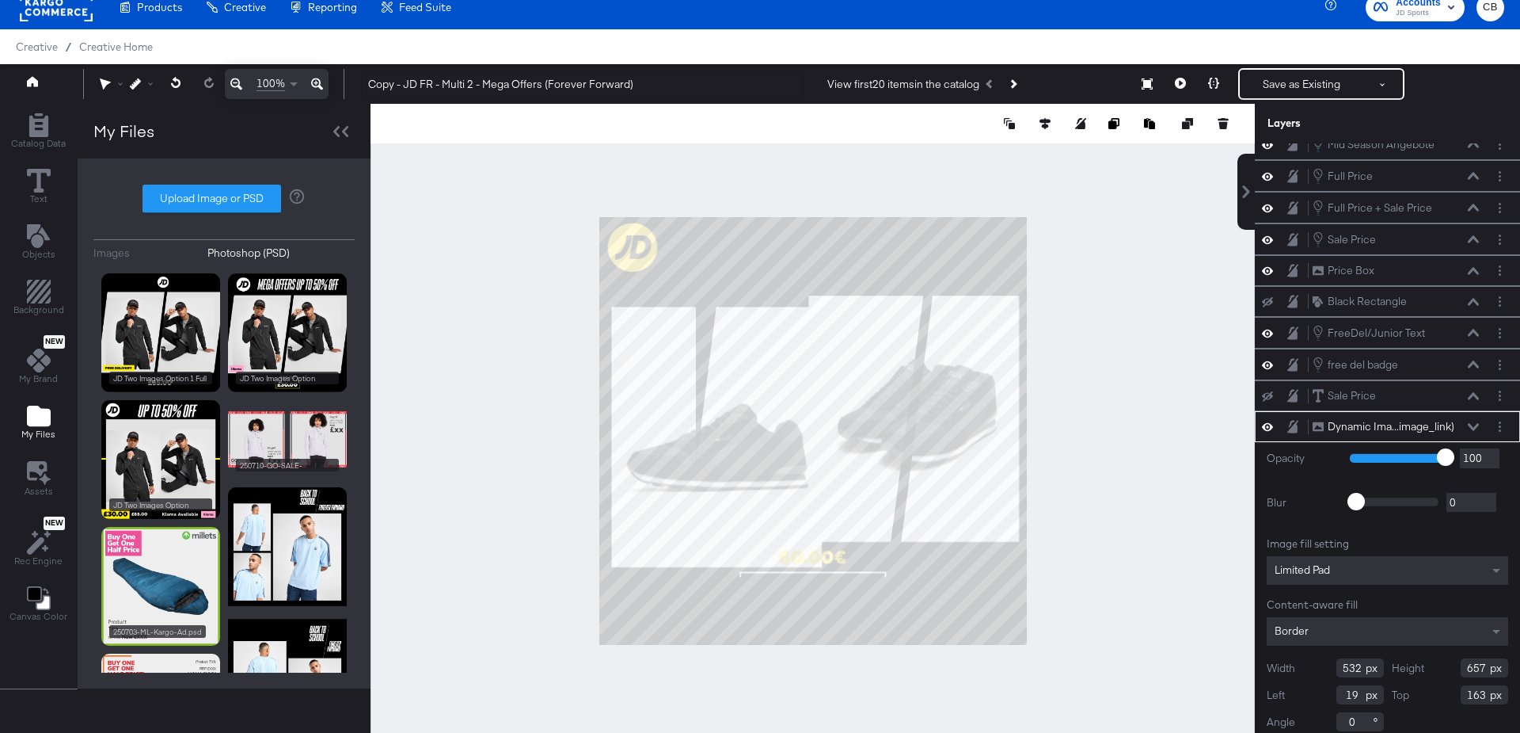
type input "31"
type input "227"
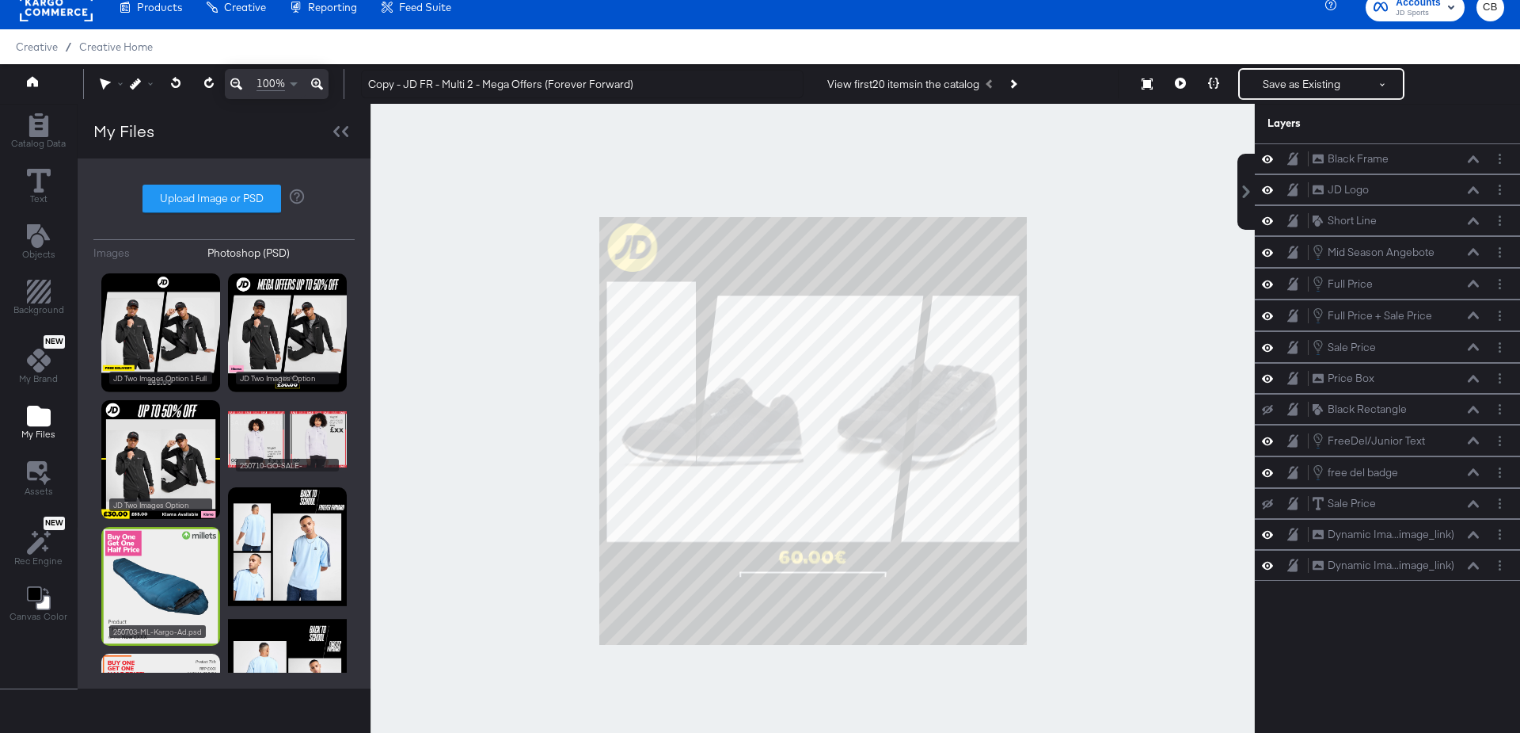
scroll to position [0, 0]
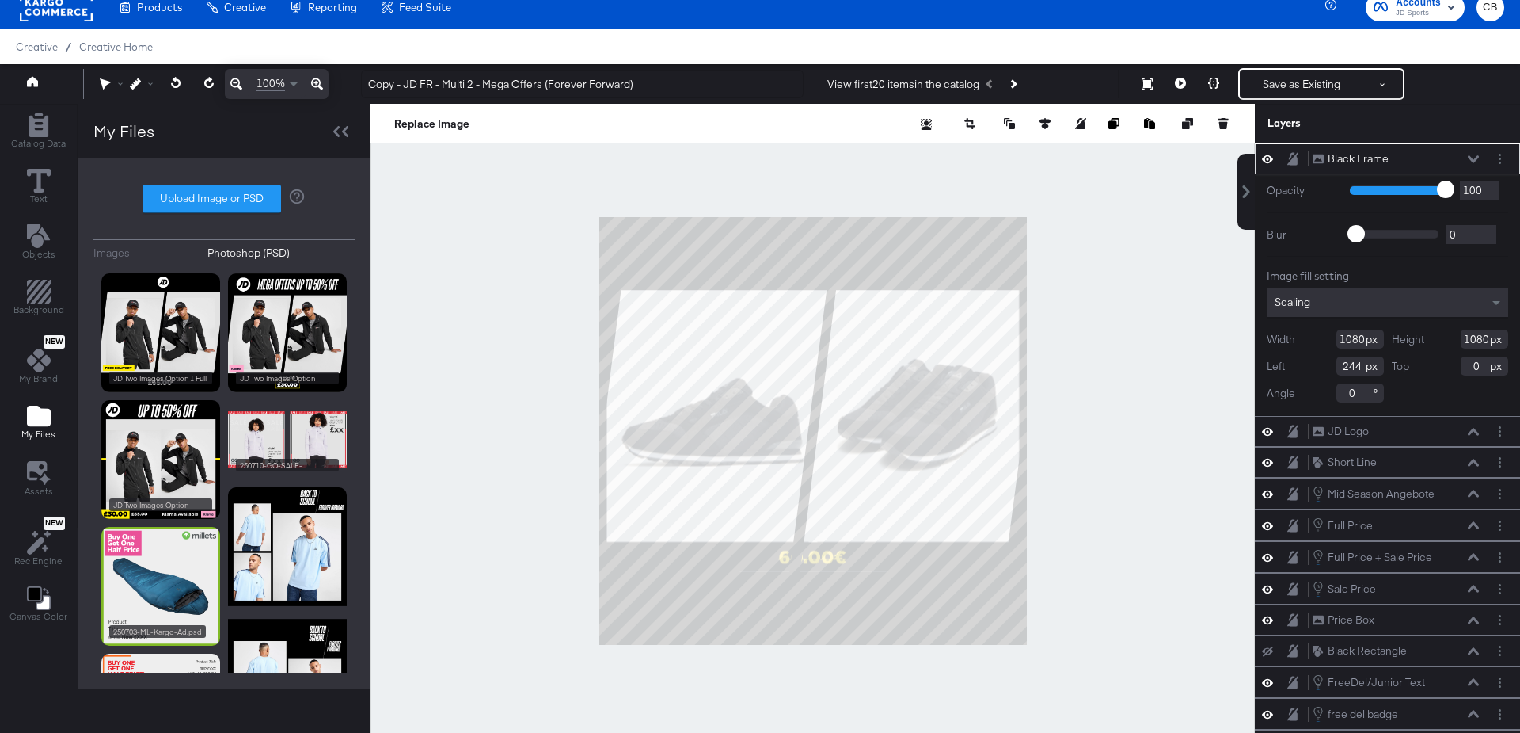
type input "0"
type input "-14"
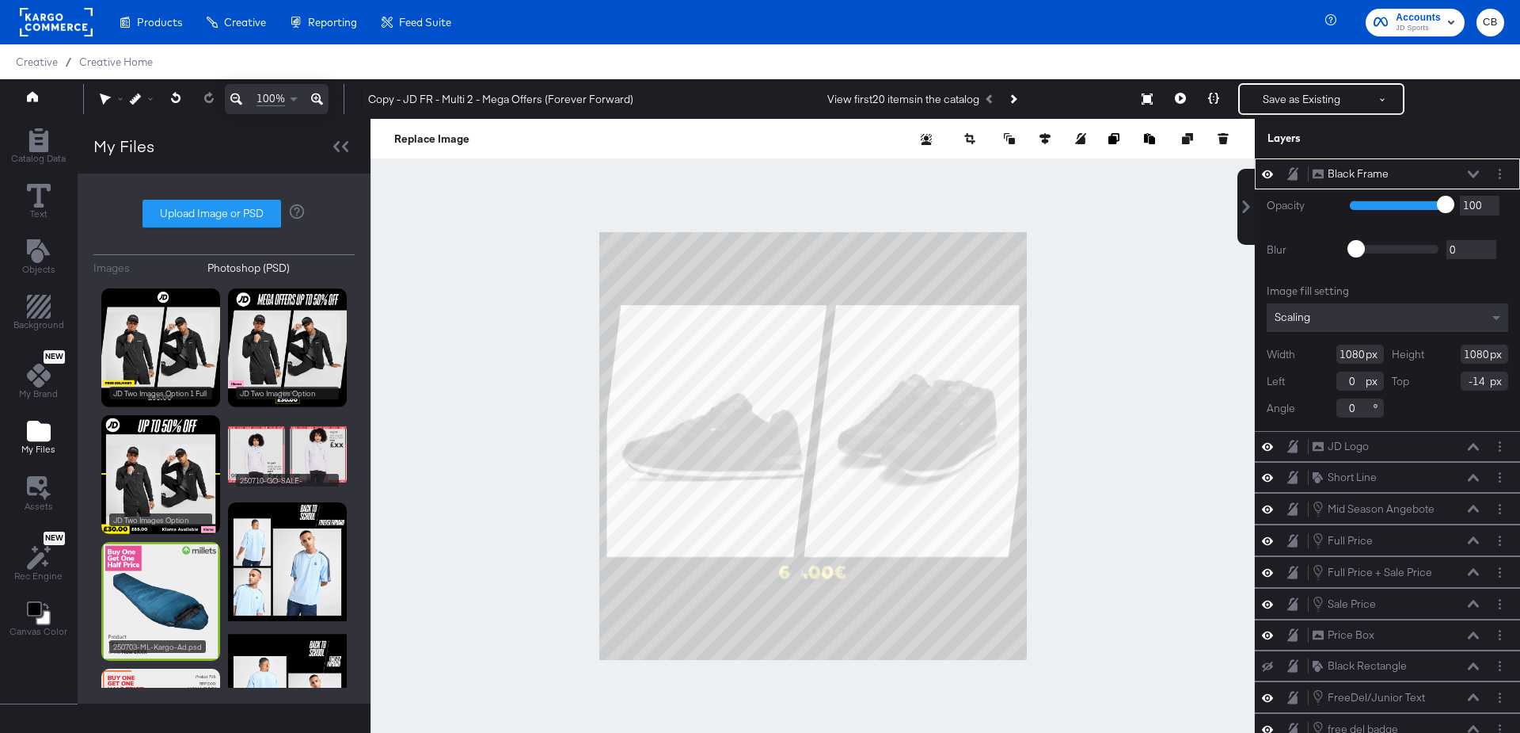
scroll to position [15, 0]
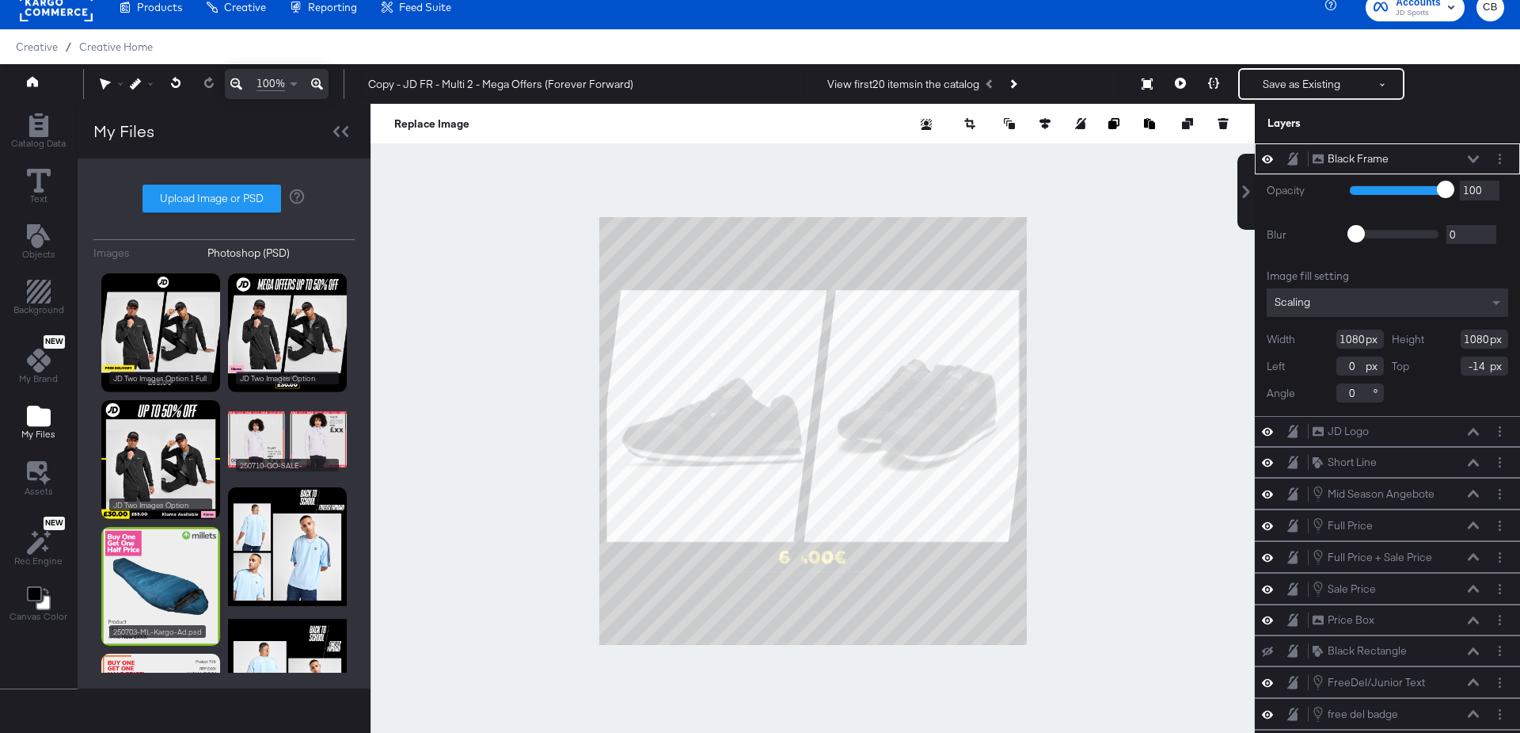
click at [1470, 150] on div "Black Frame Black Frame" at bounding box center [1396, 158] width 168 height 17
click at [1472, 158] on icon at bounding box center [1473, 158] width 11 height 7
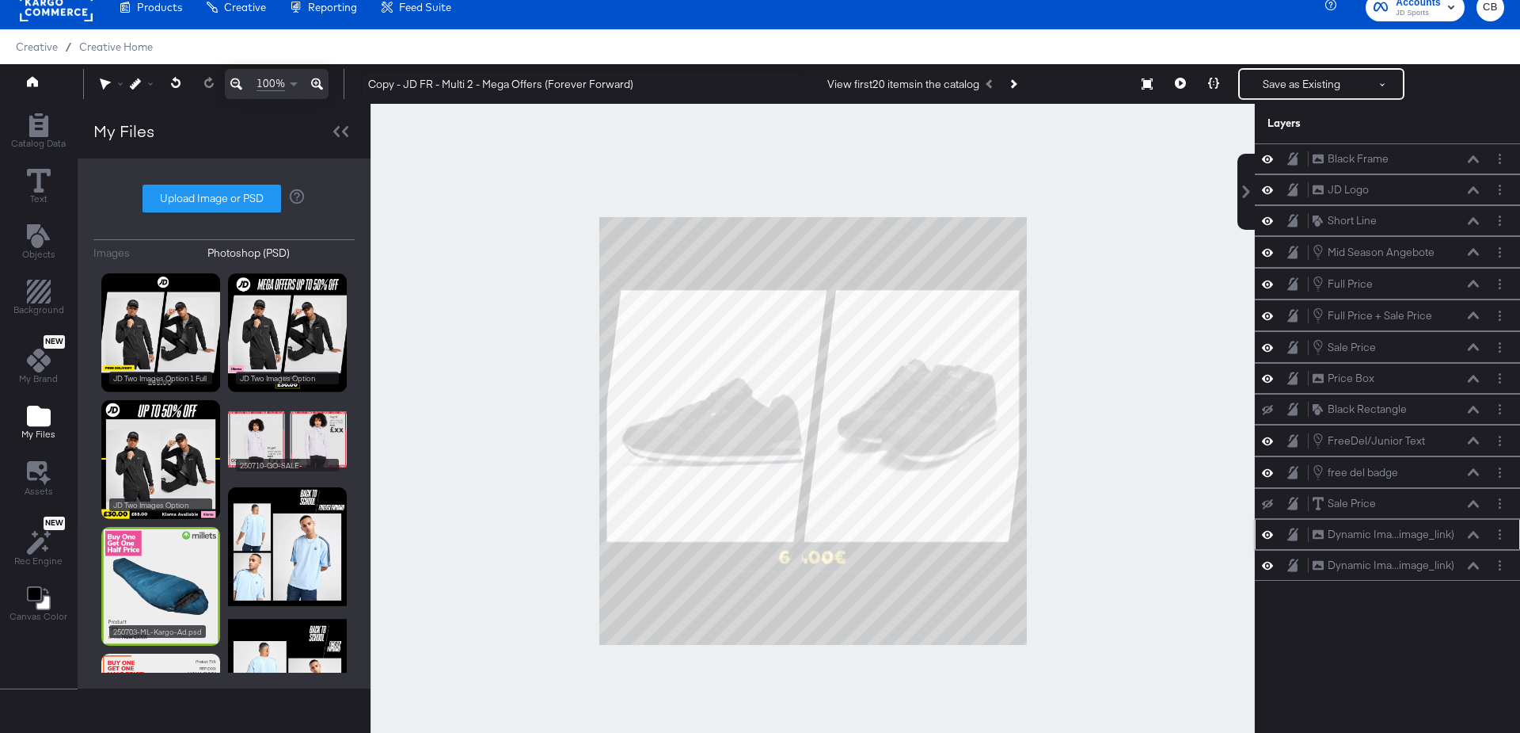
click at [1471, 531] on icon at bounding box center [1473, 535] width 11 height 8
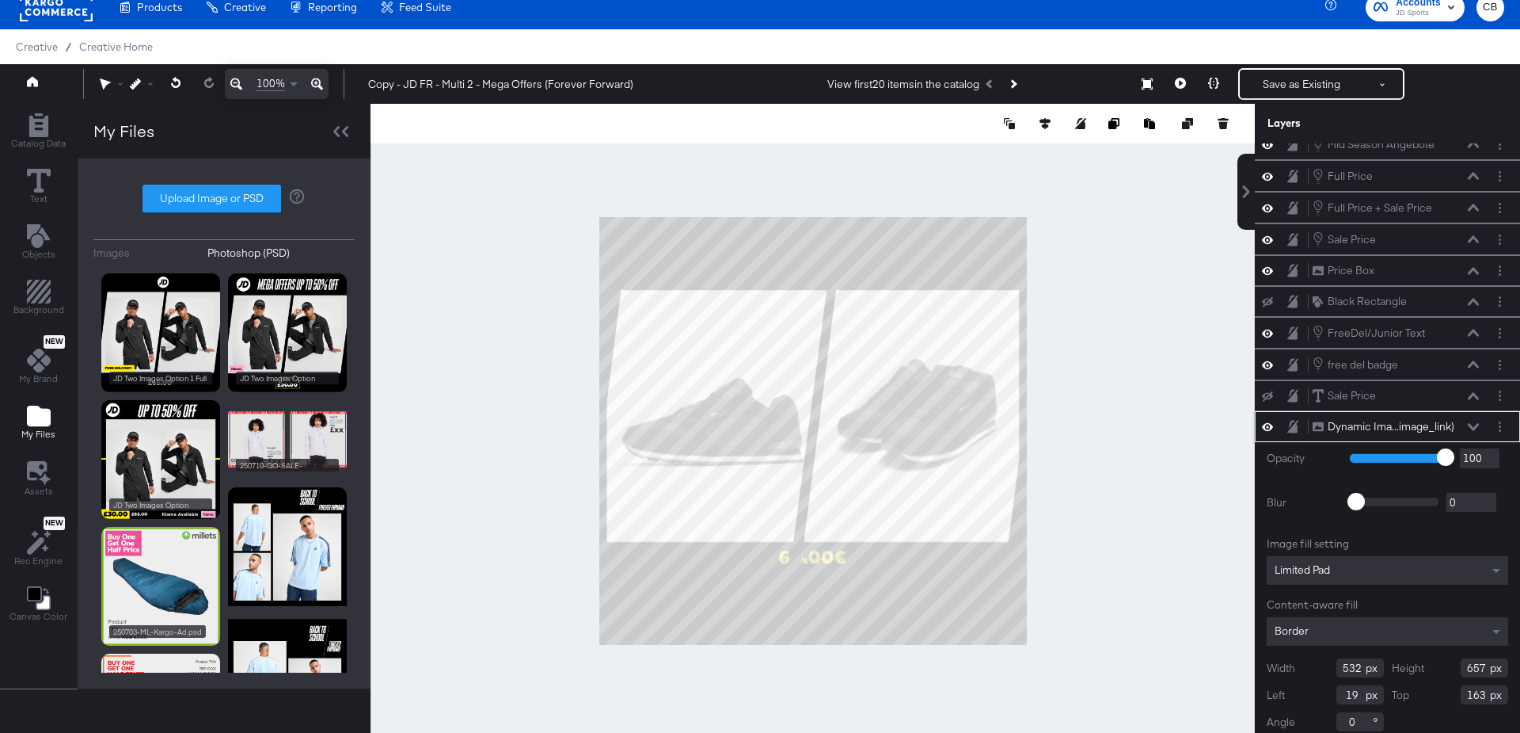
click at [1357, 659] on input "532" at bounding box center [1361, 667] width 48 height 19
type input "536"
click at [1481, 658] on input "657" at bounding box center [1485, 667] width 48 height 19
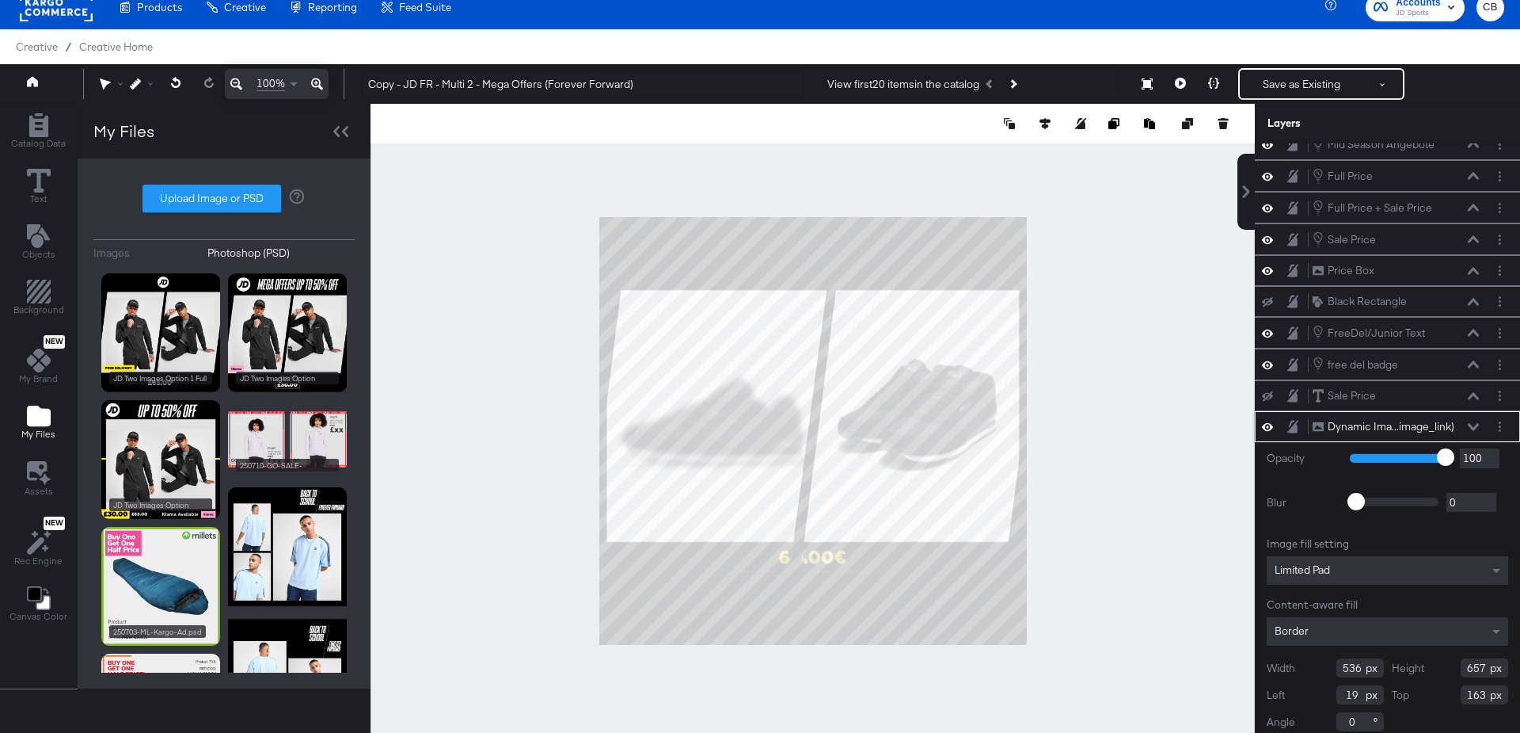
click at [1481, 658] on input "657" at bounding box center [1485, 667] width 48 height 19
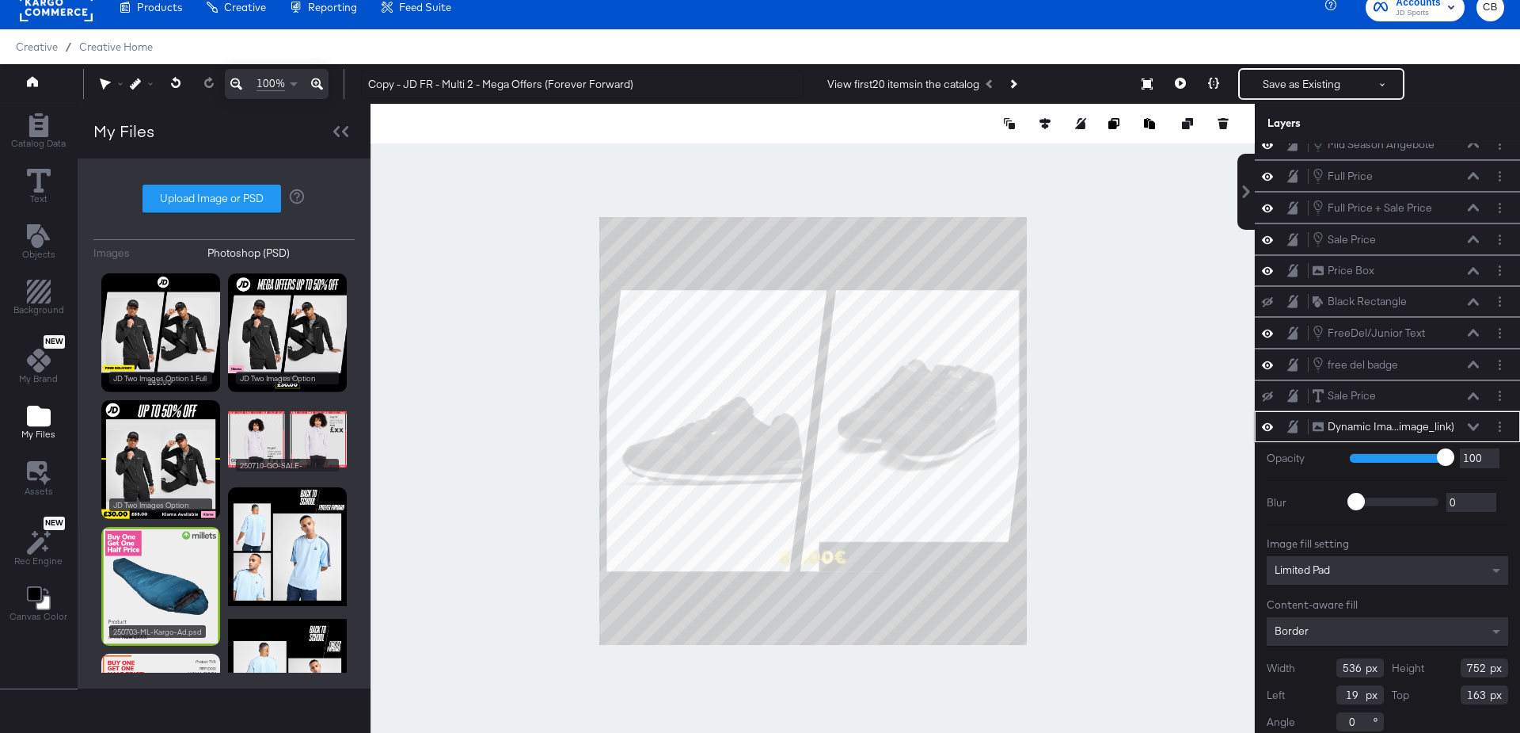
type input "752"
click at [1353, 687] on input "19" at bounding box center [1361, 694] width 48 height 19
type input "0"
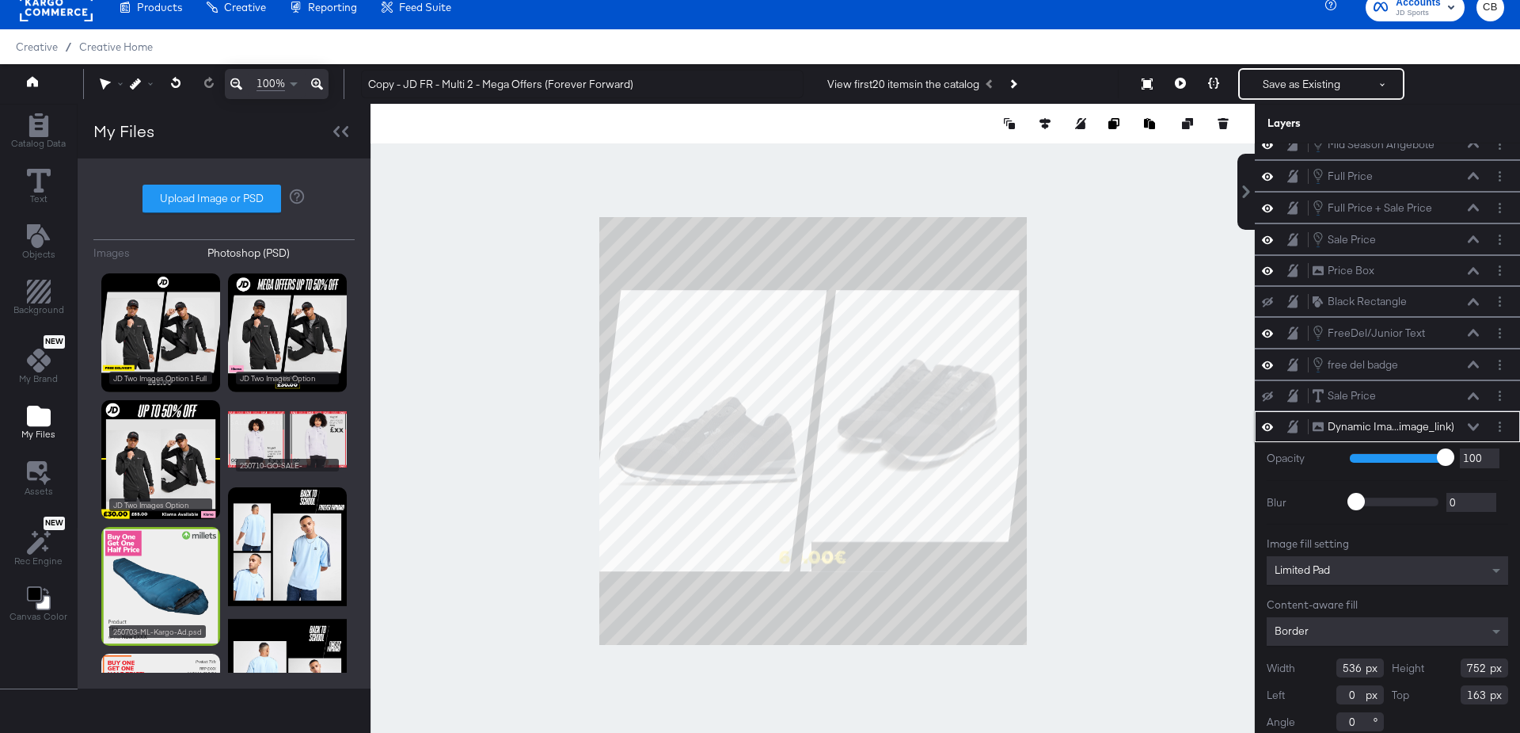
click at [1476, 685] on input "163" at bounding box center [1485, 694] width 48 height 19
type input "155"
click at [1192, 478] on div at bounding box center [813, 431] width 885 height 654
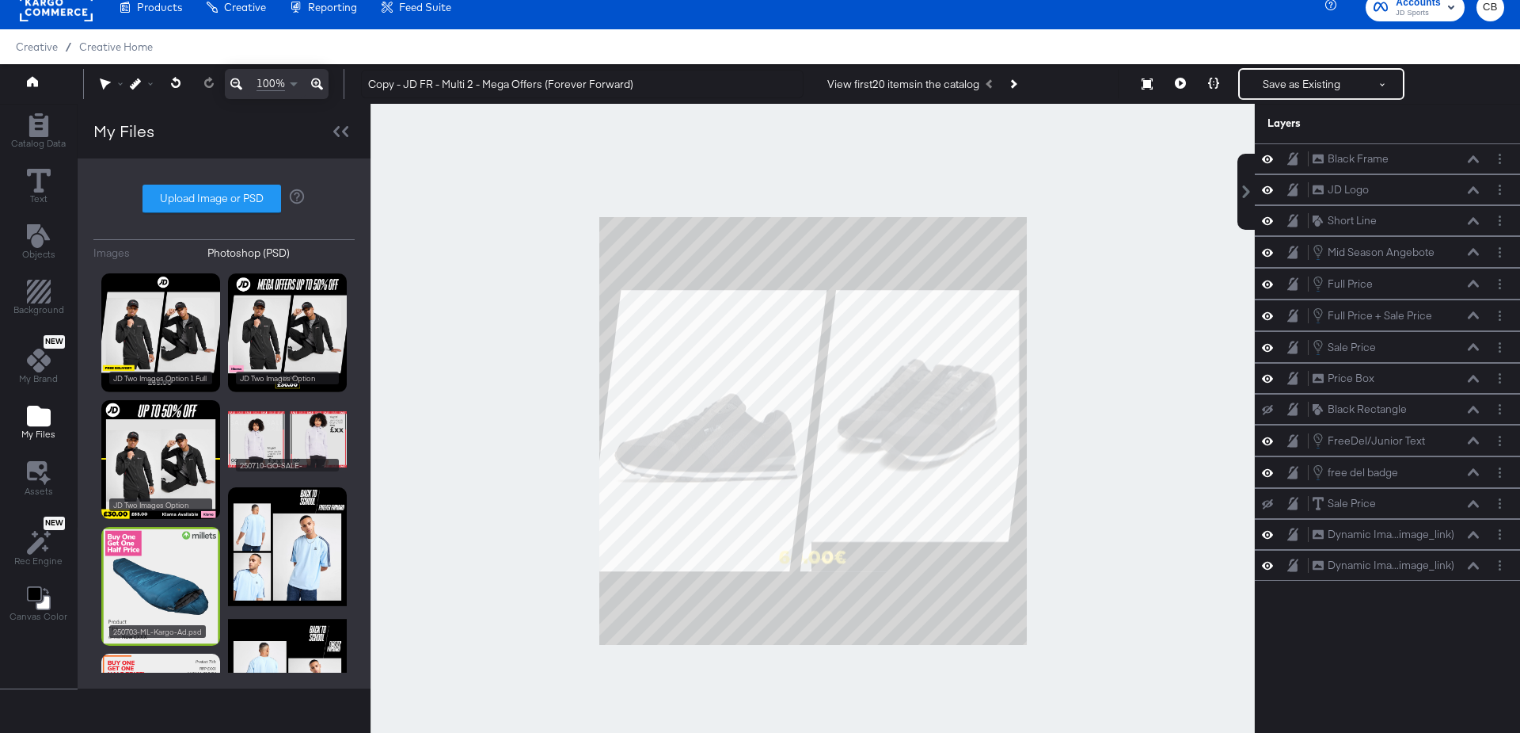
scroll to position [0, 0]
click at [1475, 561] on icon at bounding box center [1473, 564] width 11 height 7
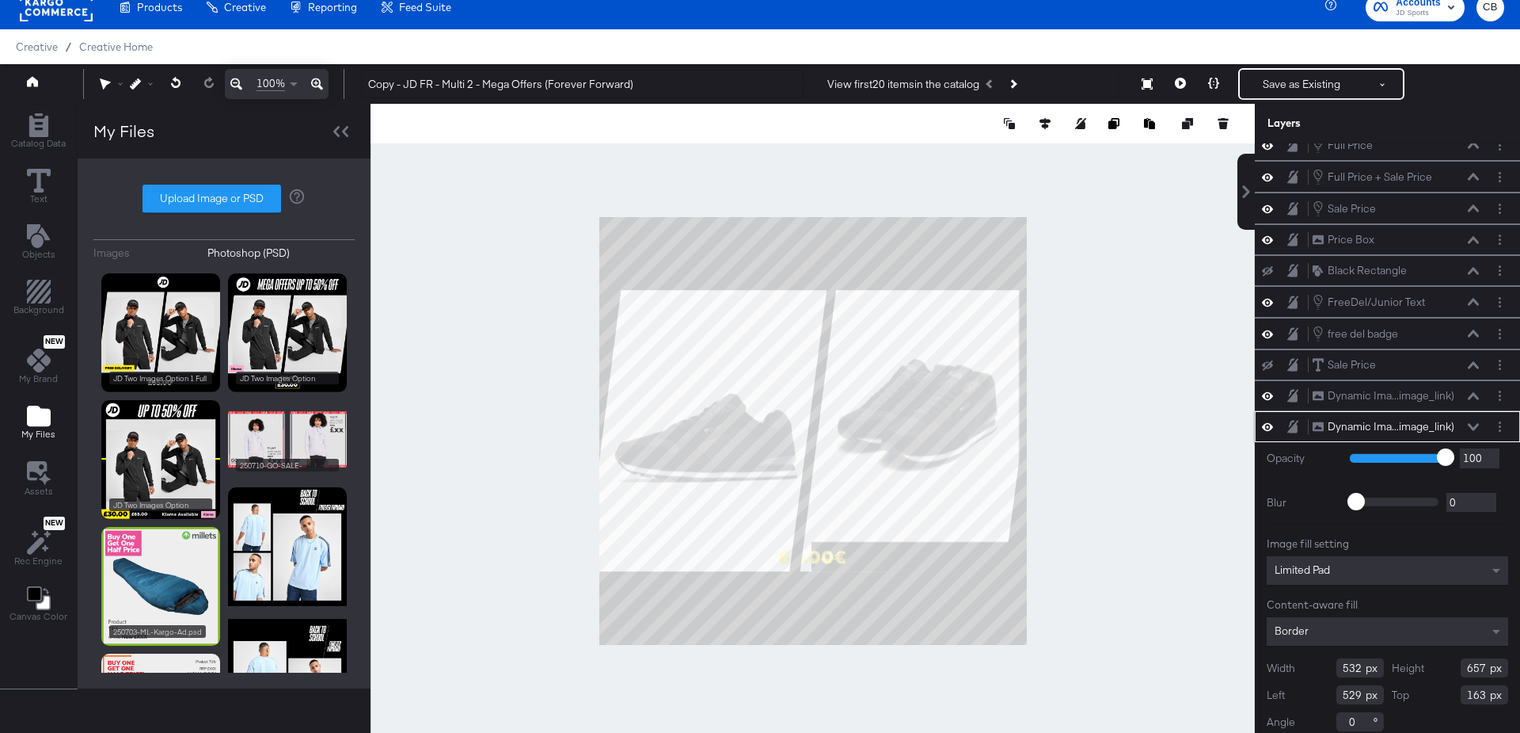
click at [1345, 658] on input "532" at bounding box center [1361, 667] width 48 height 19
type input "556"
click at [1476, 658] on input "657" at bounding box center [1485, 667] width 48 height 19
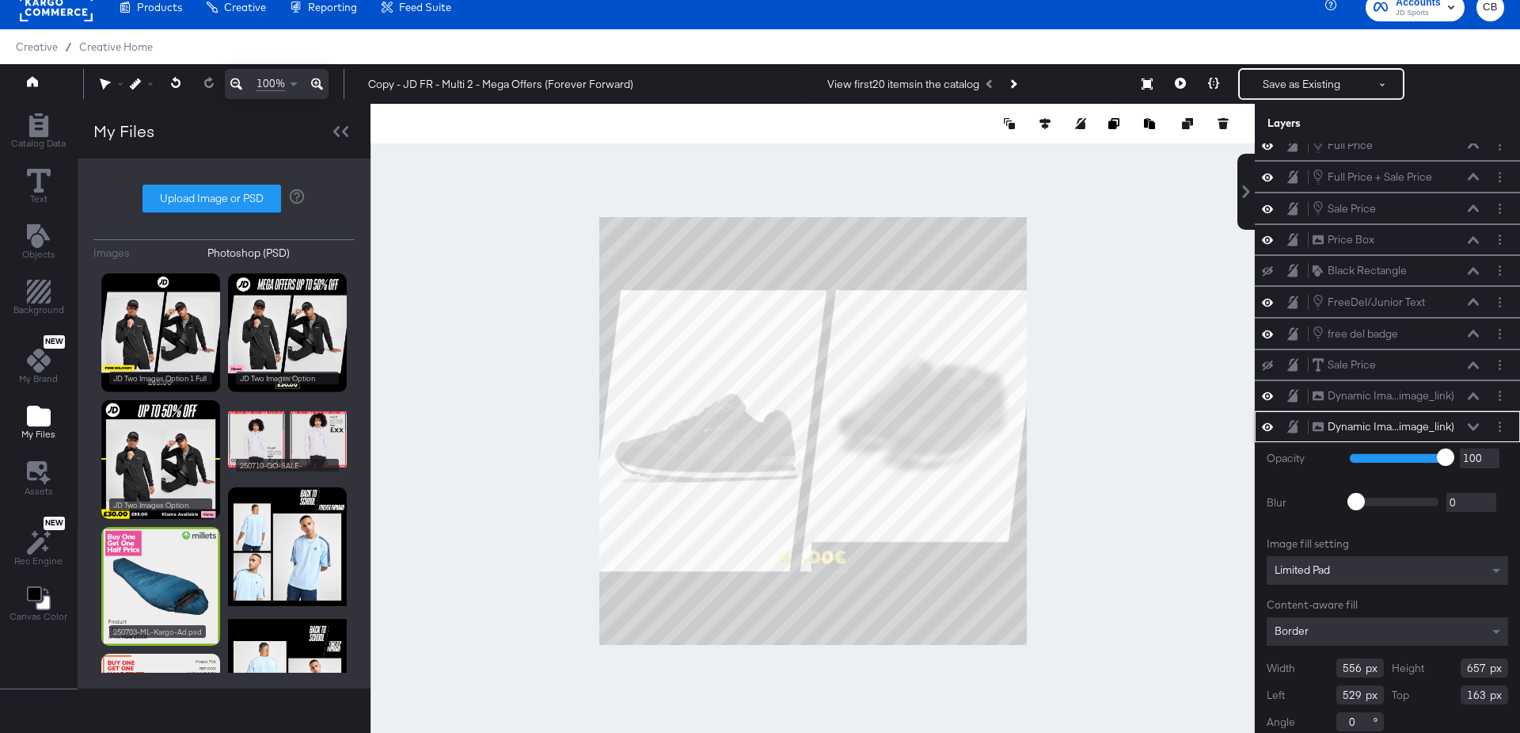
click at [1476, 658] on input "657" at bounding box center [1485, 667] width 48 height 19
type input "706"
click at [1353, 685] on input "529" at bounding box center [1361, 694] width 48 height 19
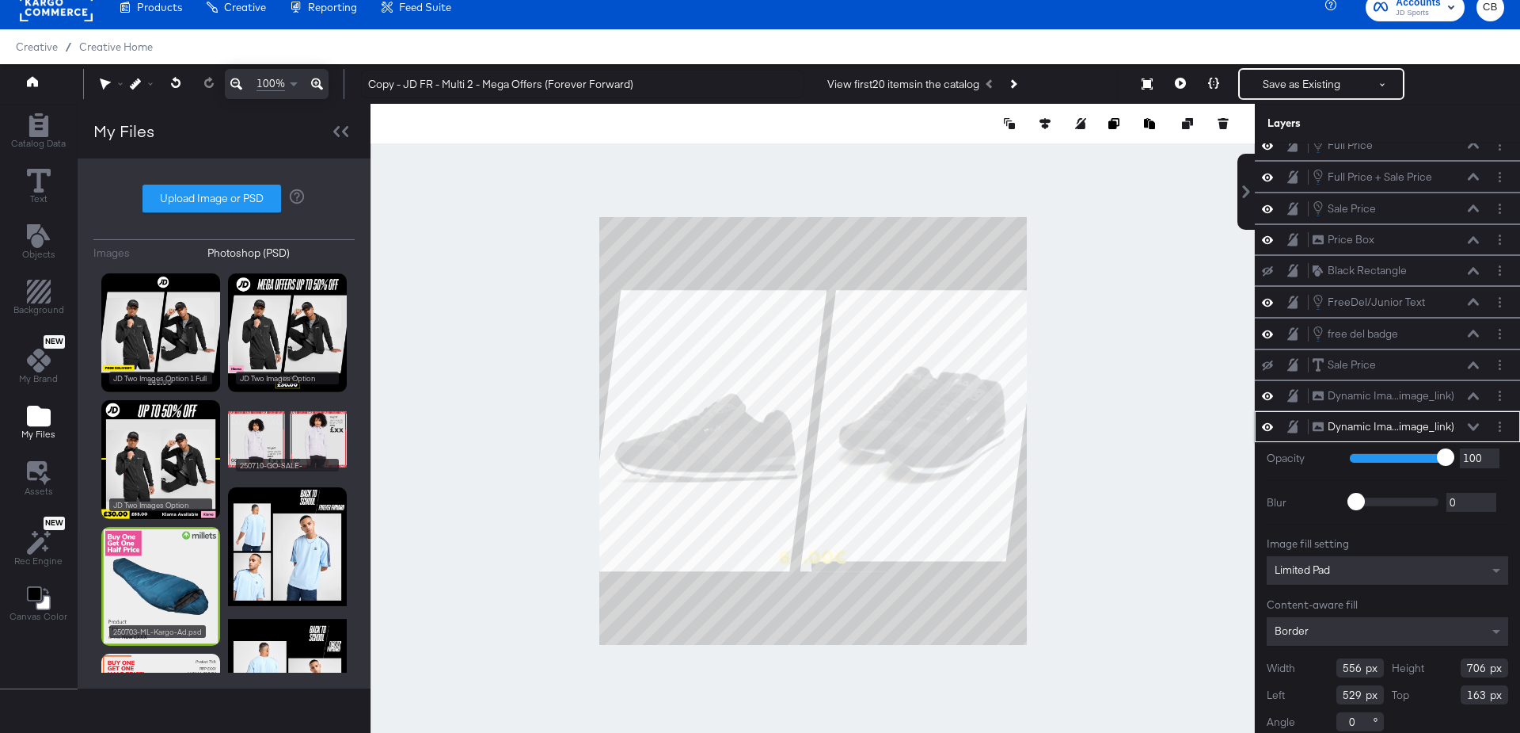
click at [1353, 685] on input "529" at bounding box center [1361, 694] width 48 height 19
type input "536"
click at [1470, 685] on input "163" at bounding box center [1485, 694] width 48 height 19
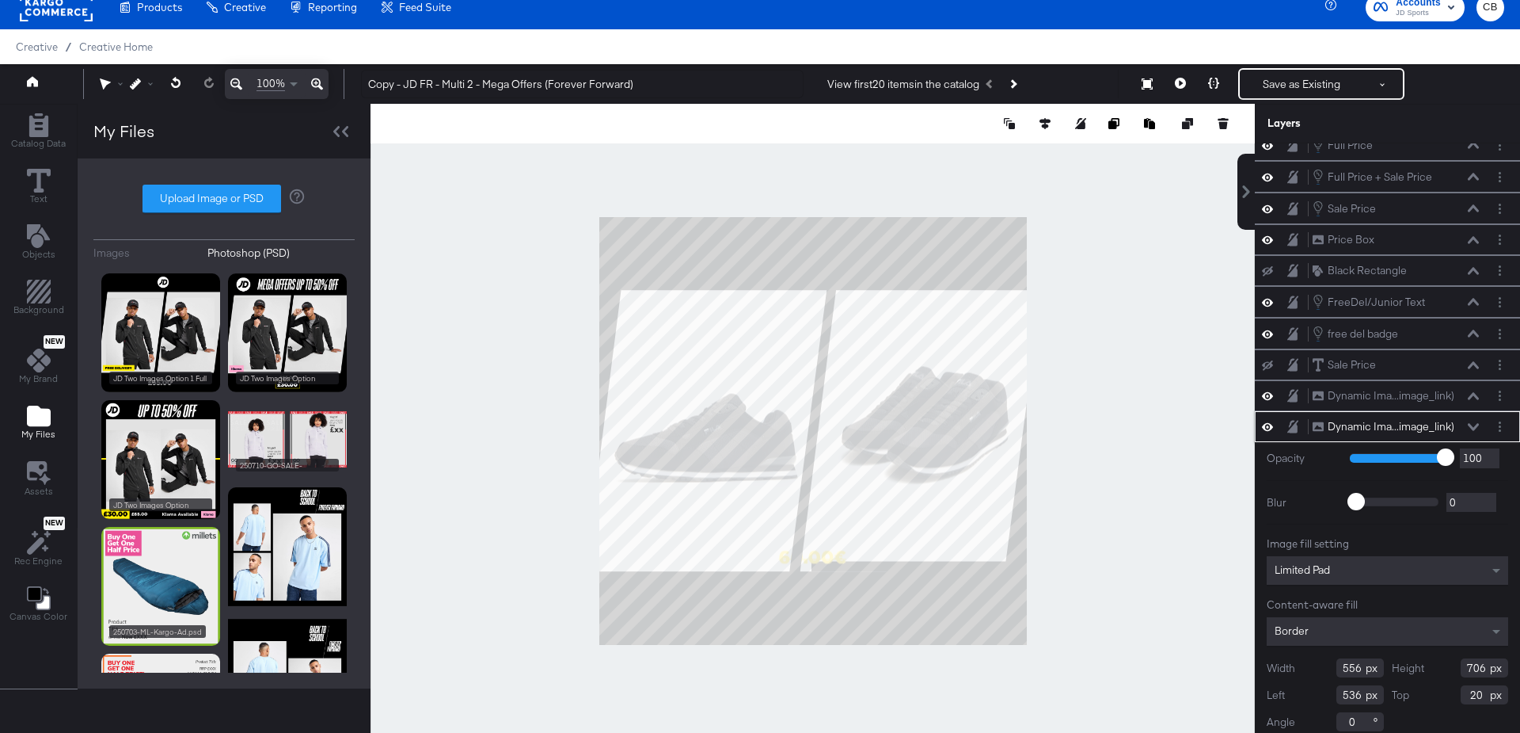
type input "201"
click at [1217, 501] on div at bounding box center [813, 431] width 885 height 654
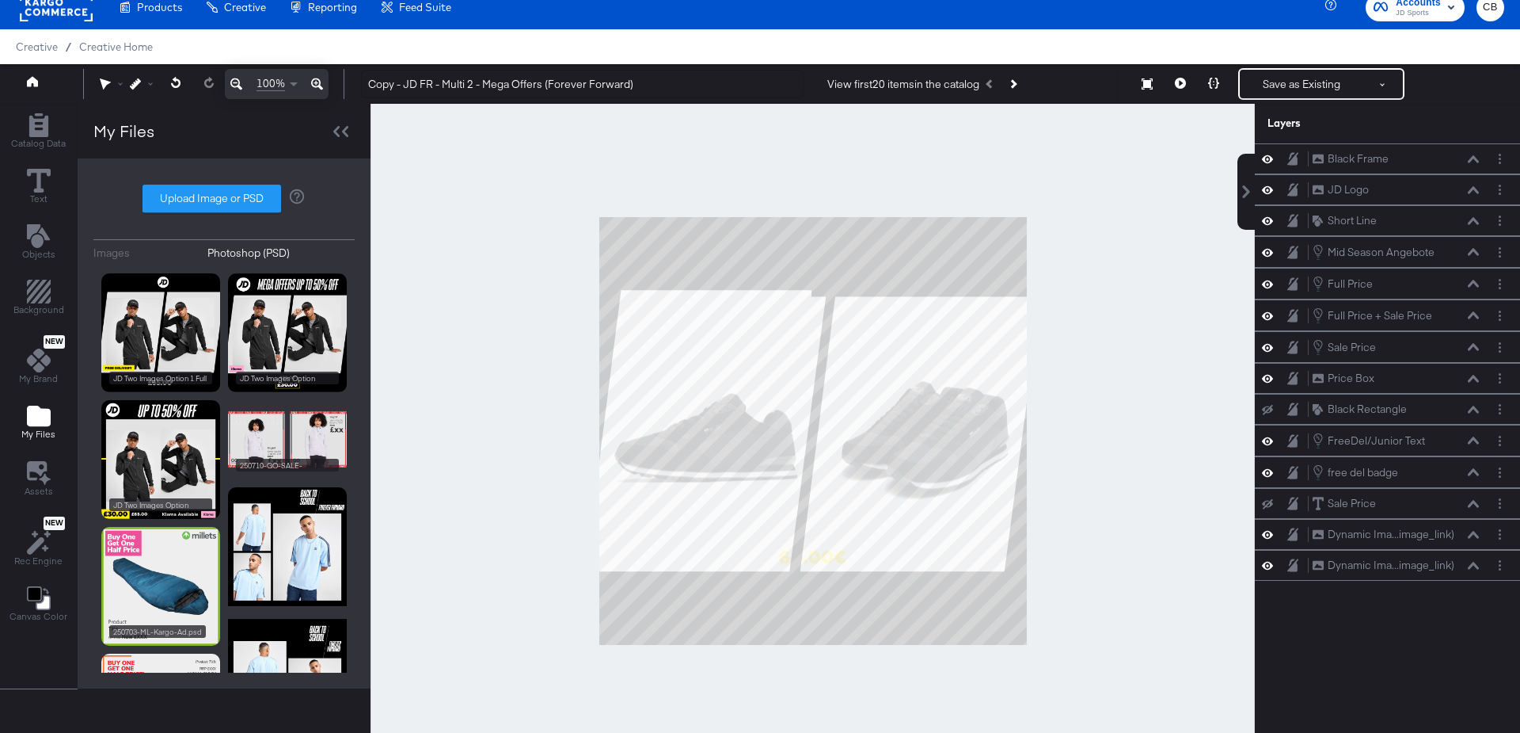
scroll to position [0, 0]
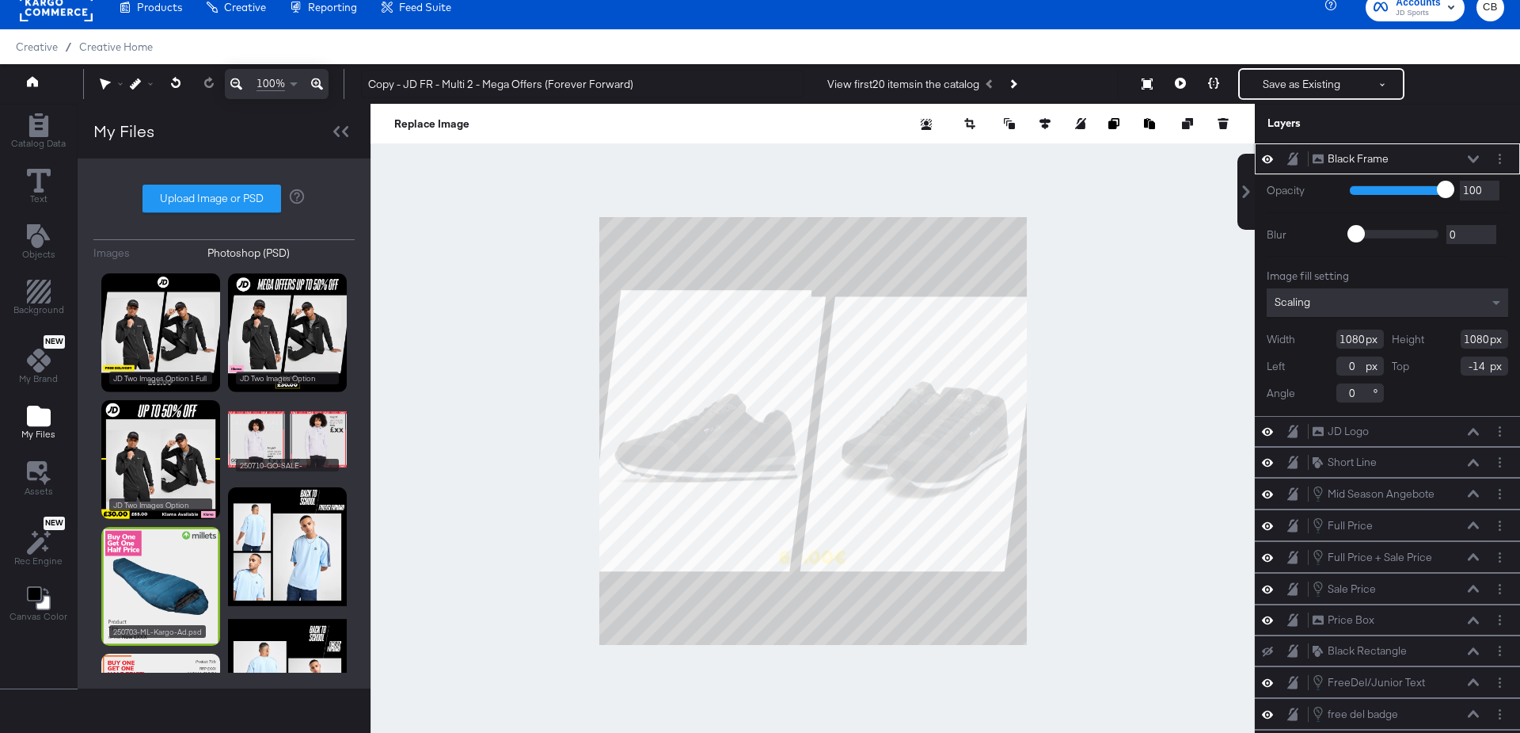
click at [1474, 155] on icon at bounding box center [1473, 159] width 11 height 8
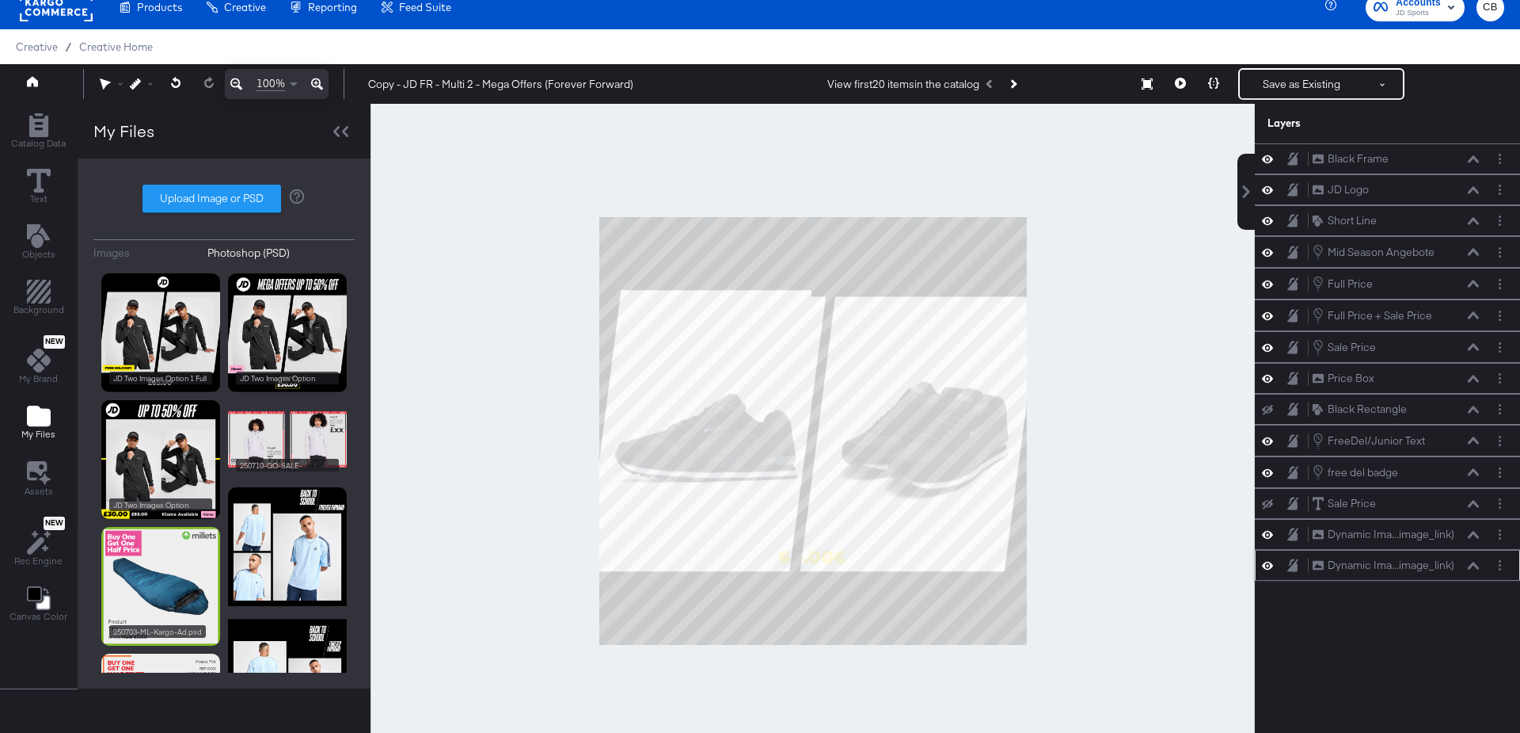
click at [1475, 561] on icon at bounding box center [1473, 565] width 11 height 8
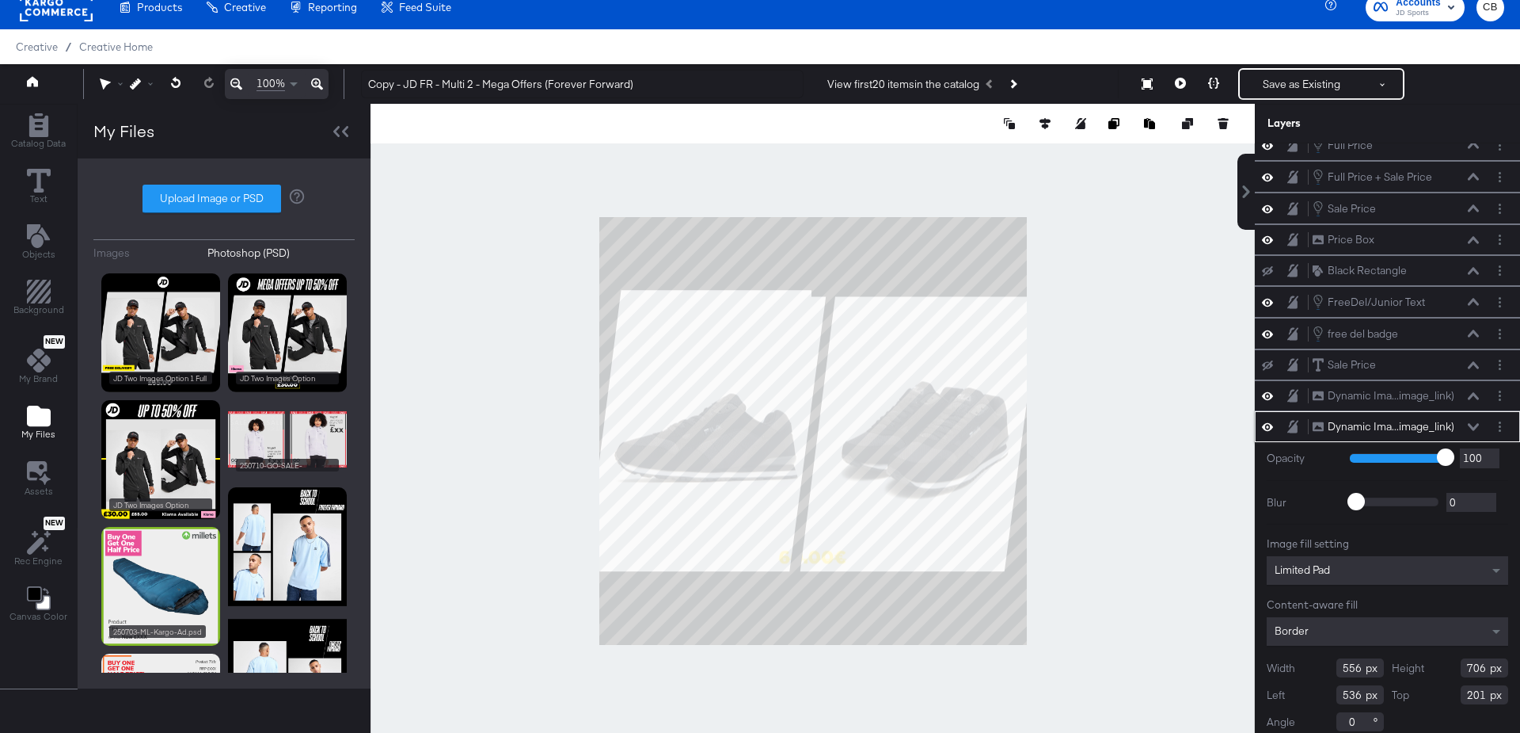
click at [1478, 661] on input "706" at bounding box center [1485, 667] width 48 height 19
type input "702"
click at [1165, 394] on div at bounding box center [813, 431] width 885 height 654
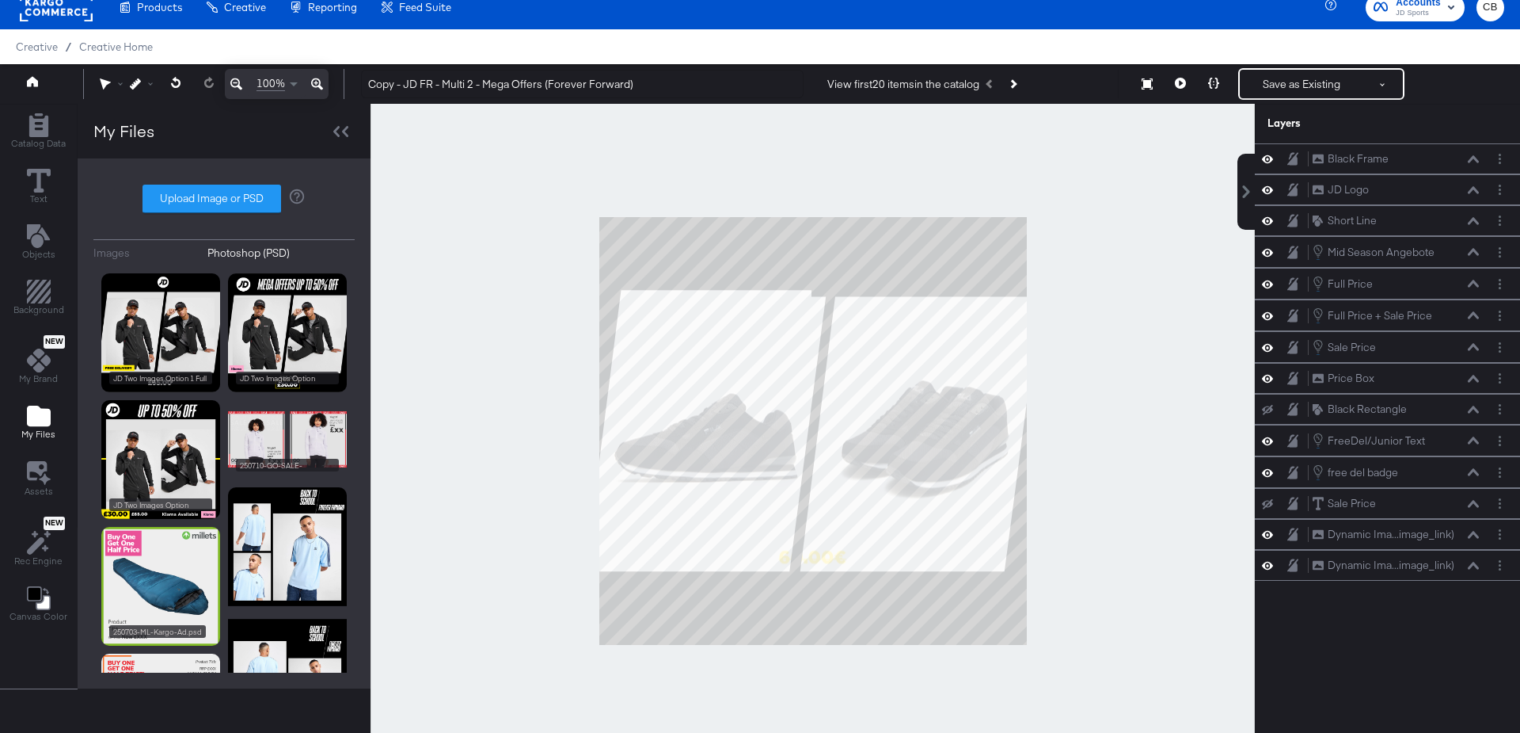
scroll to position [0, 0]
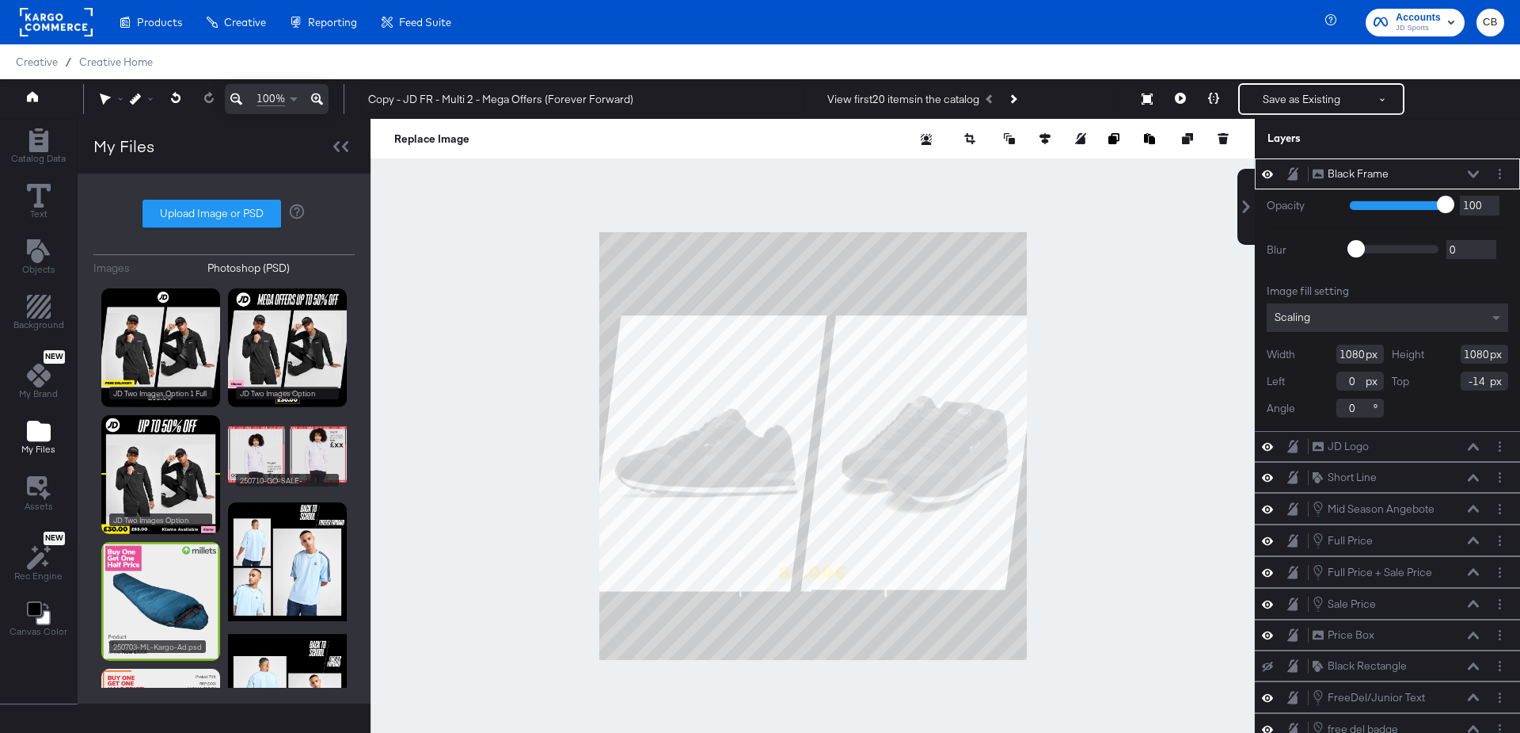
scroll to position [15, 0]
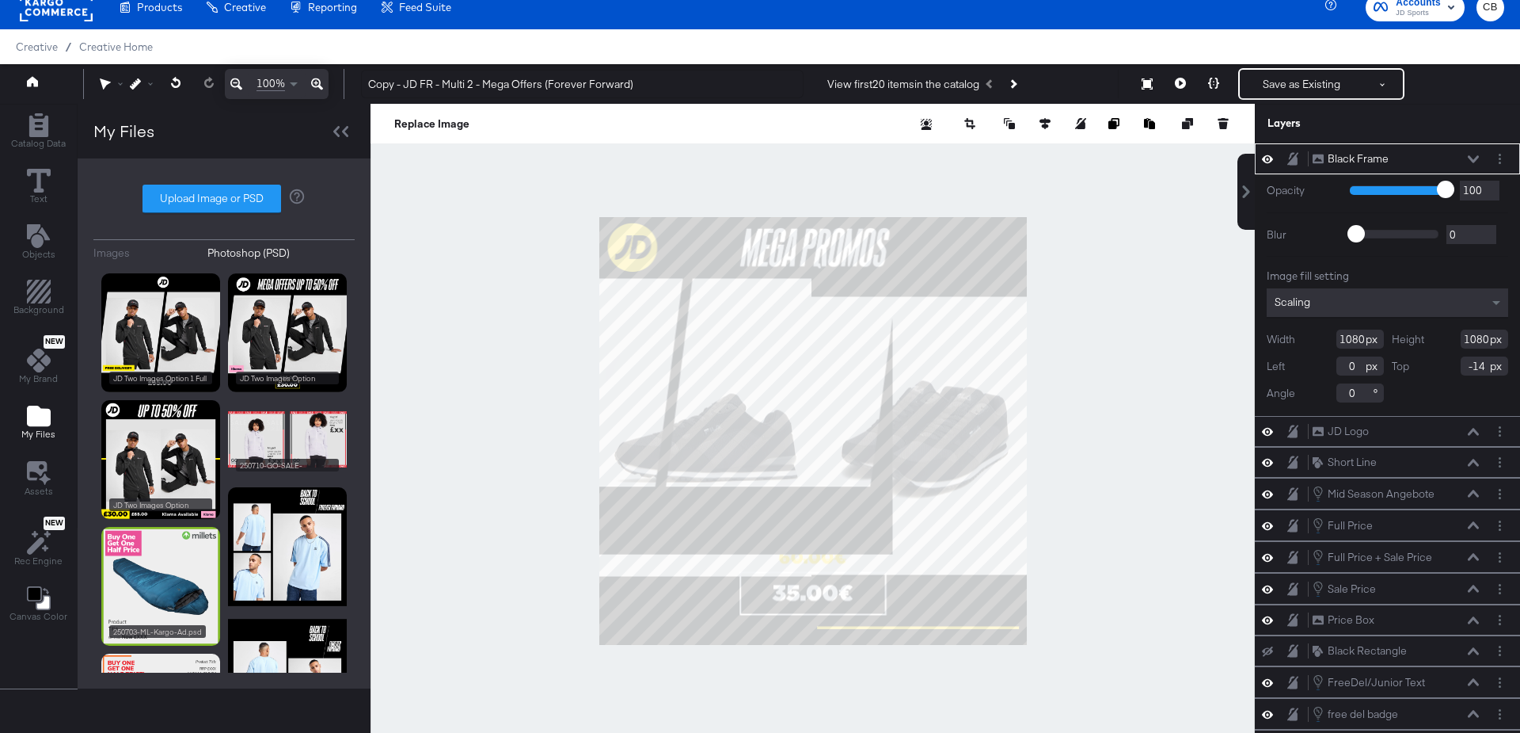
type input "-339"
type input "-228"
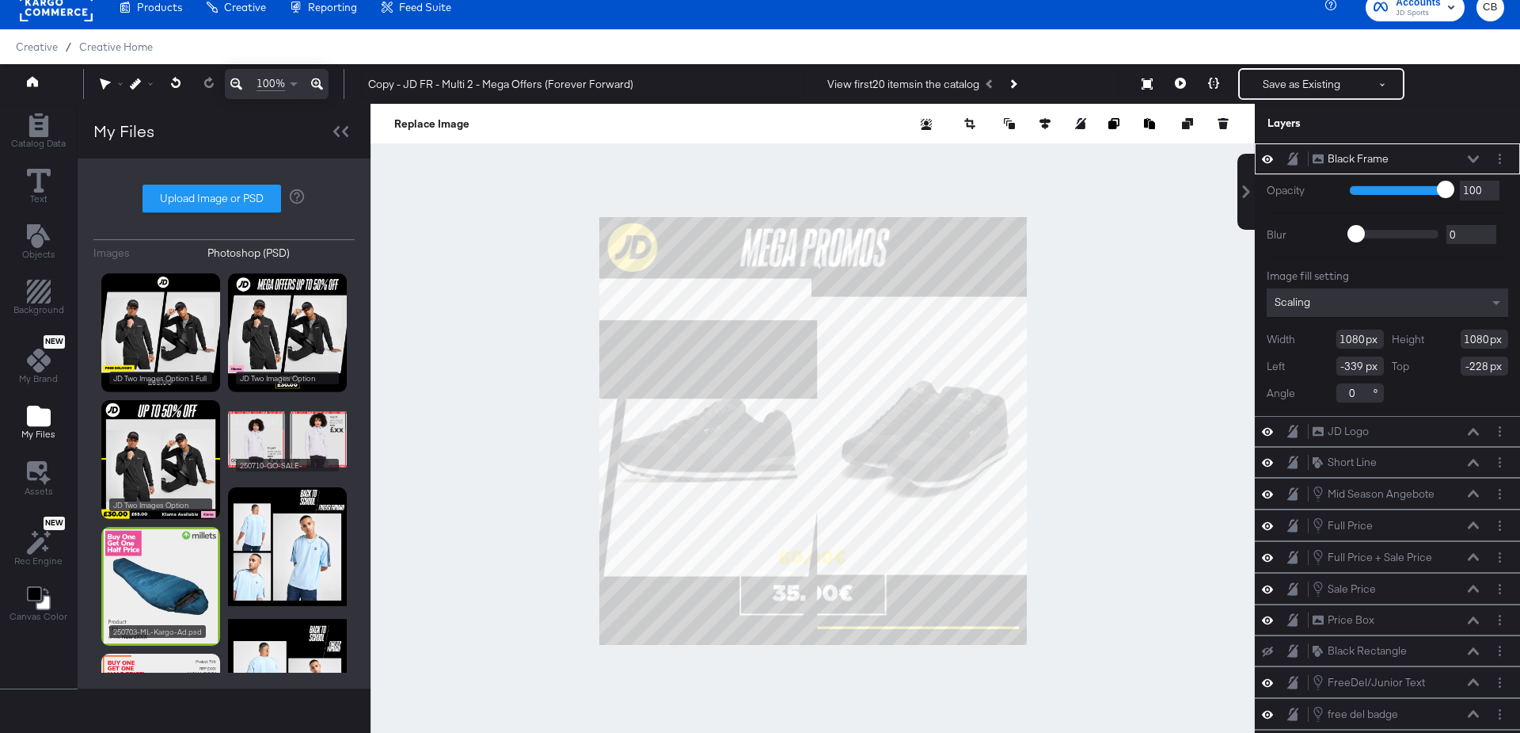
click at [621, 653] on div at bounding box center [813, 431] width 885 height 654
type input "-860"
type input "78"
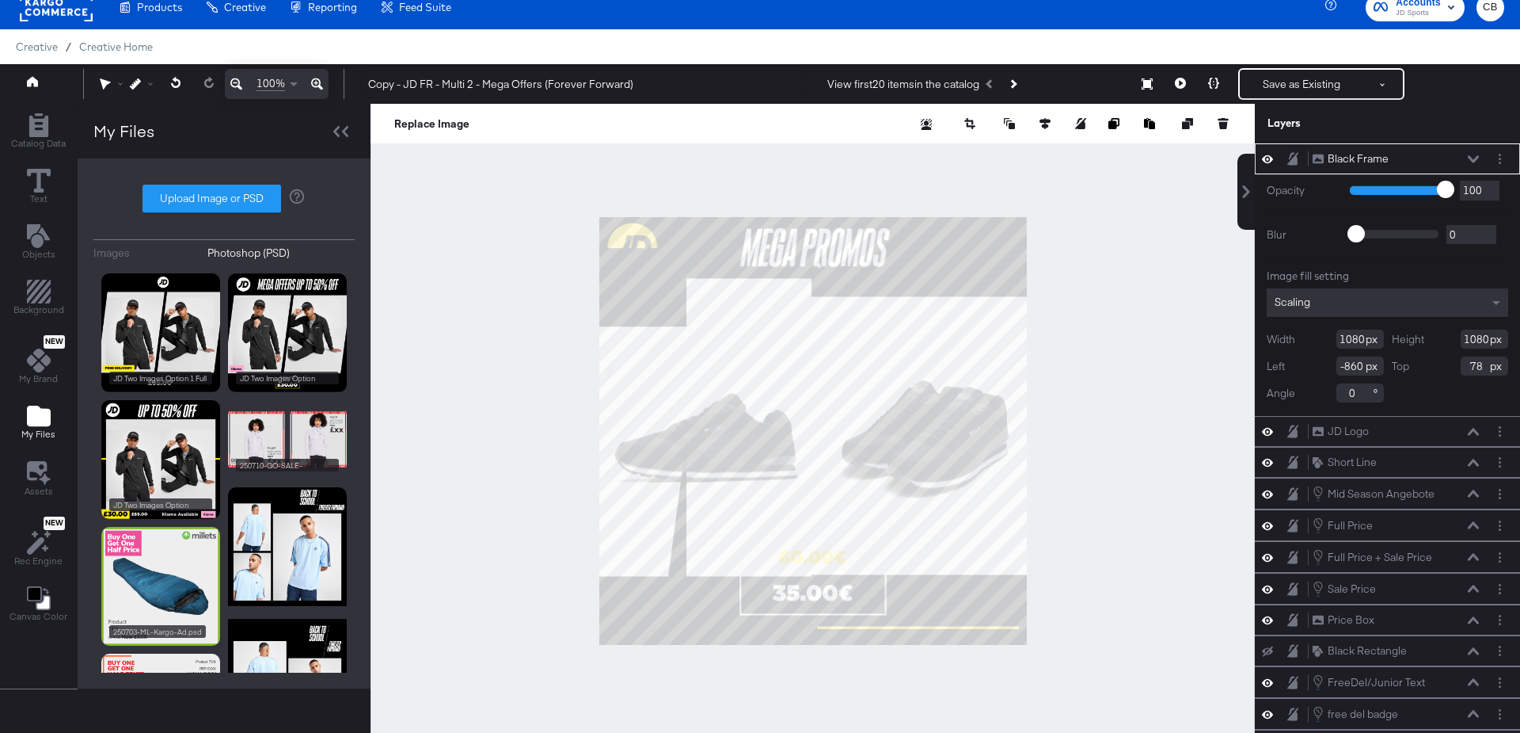
scroll to position [139, 0]
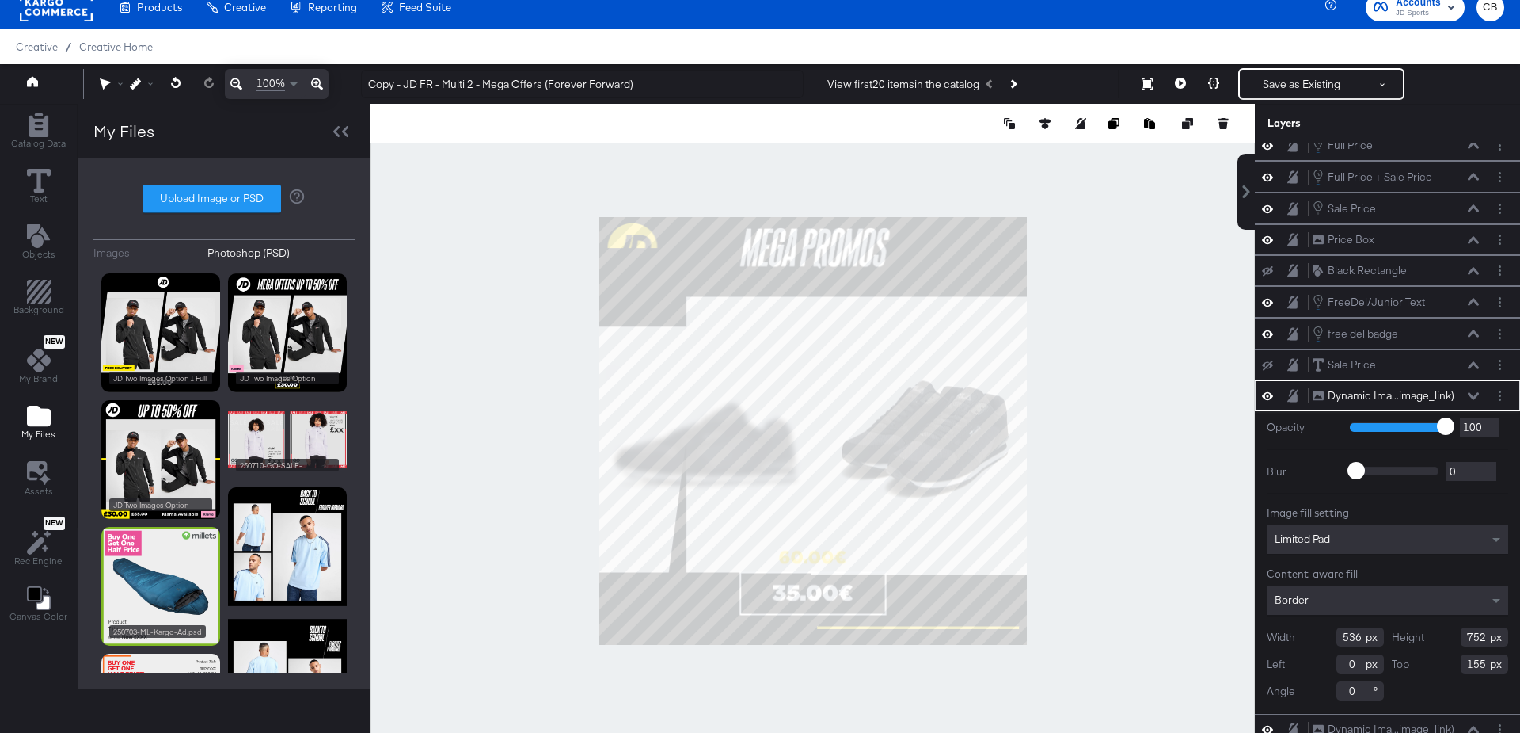
type input "696"
type input "201"
click at [1085, 499] on div at bounding box center [813, 431] width 885 height 654
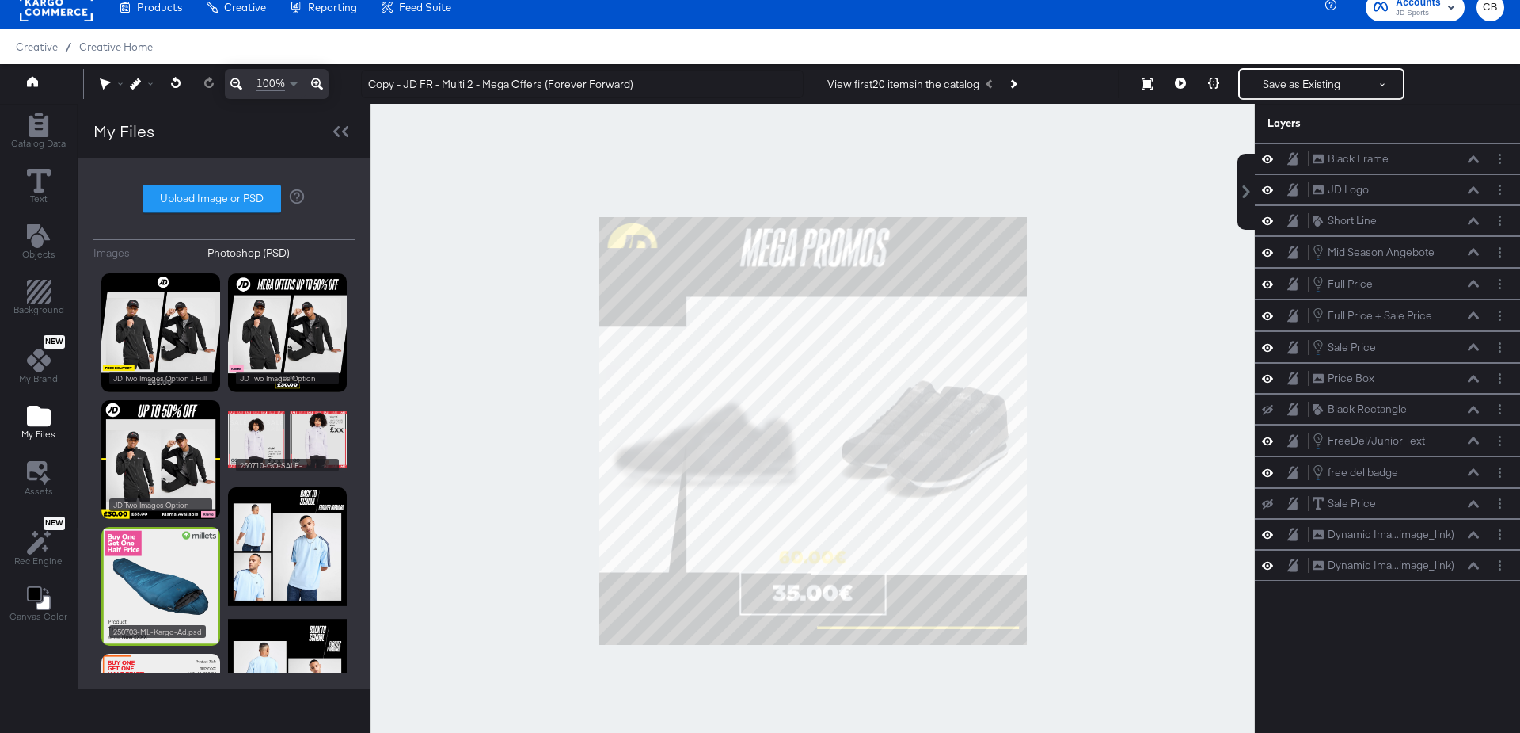
scroll to position [0, 0]
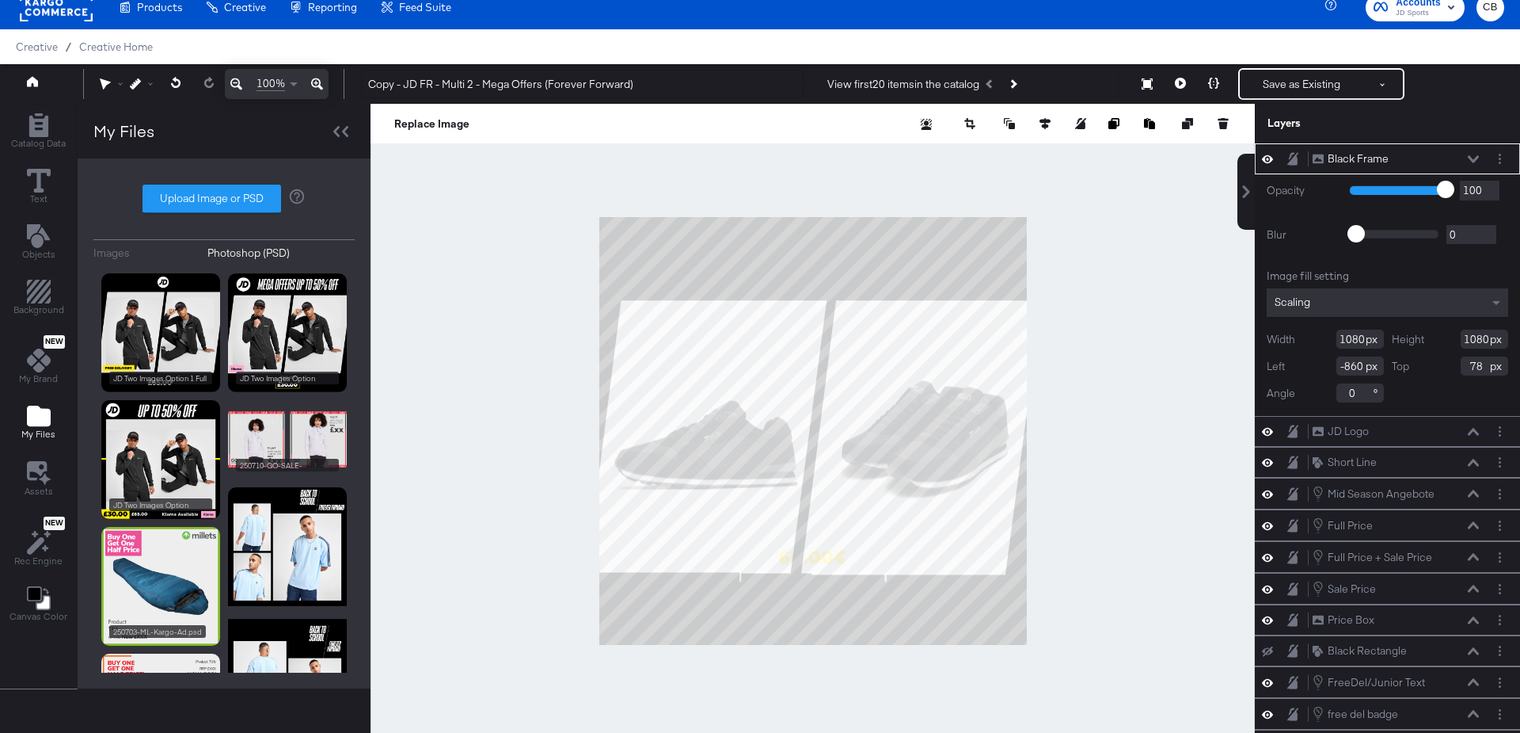
type input "0"
type input "12"
click at [1181, 82] on icon at bounding box center [1180, 83] width 11 height 11
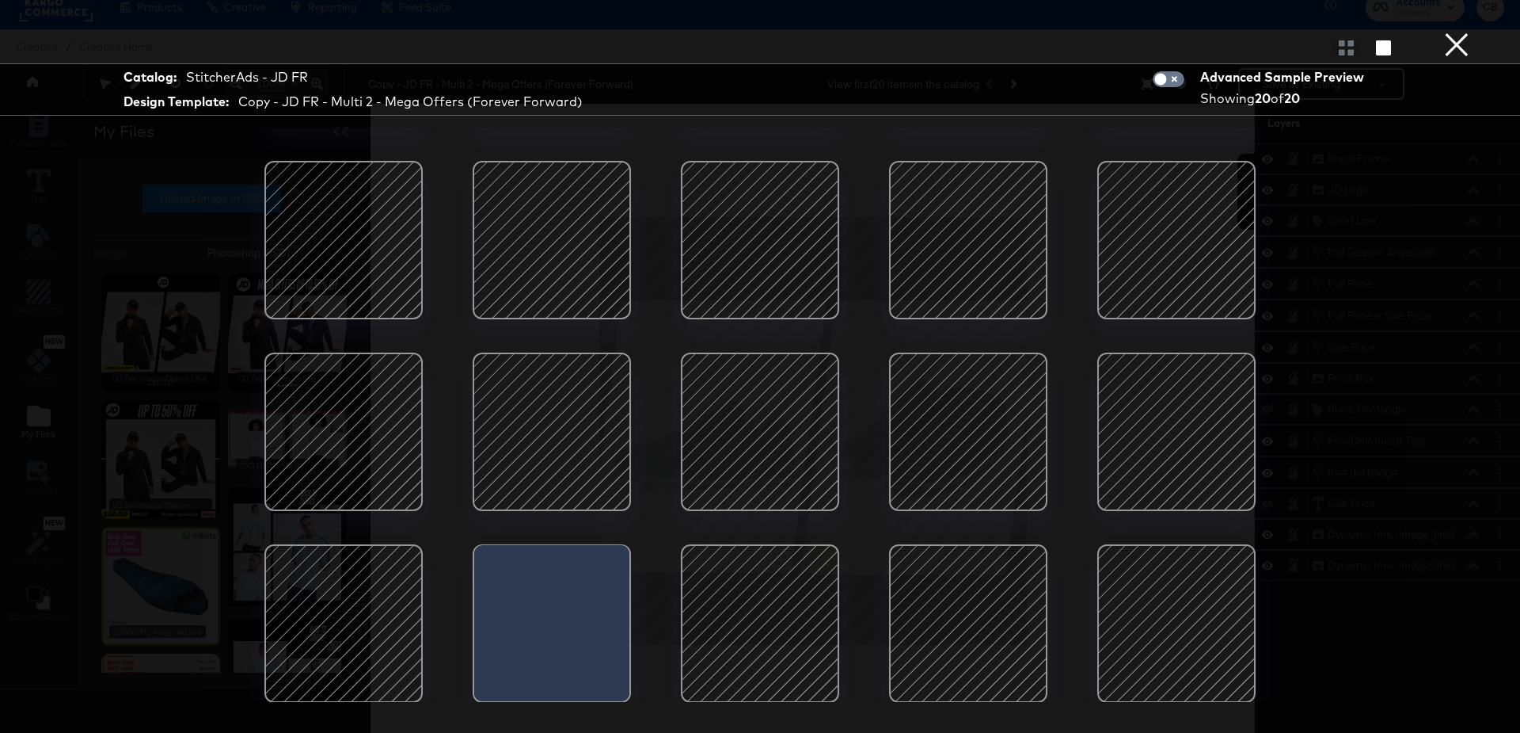
scroll to position [40, 0]
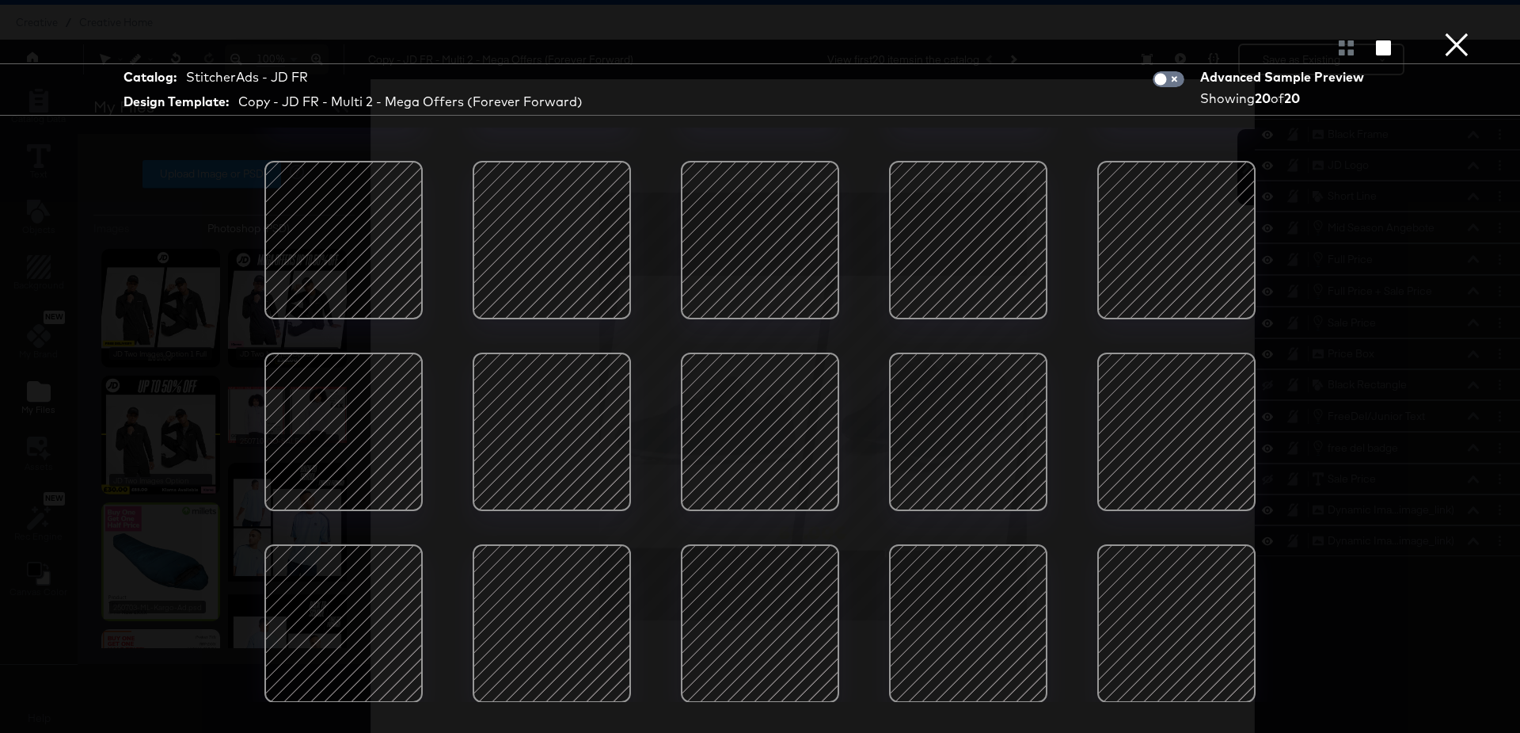
click at [1454, 32] on button "×" at bounding box center [1457, 16] width 32 height 32
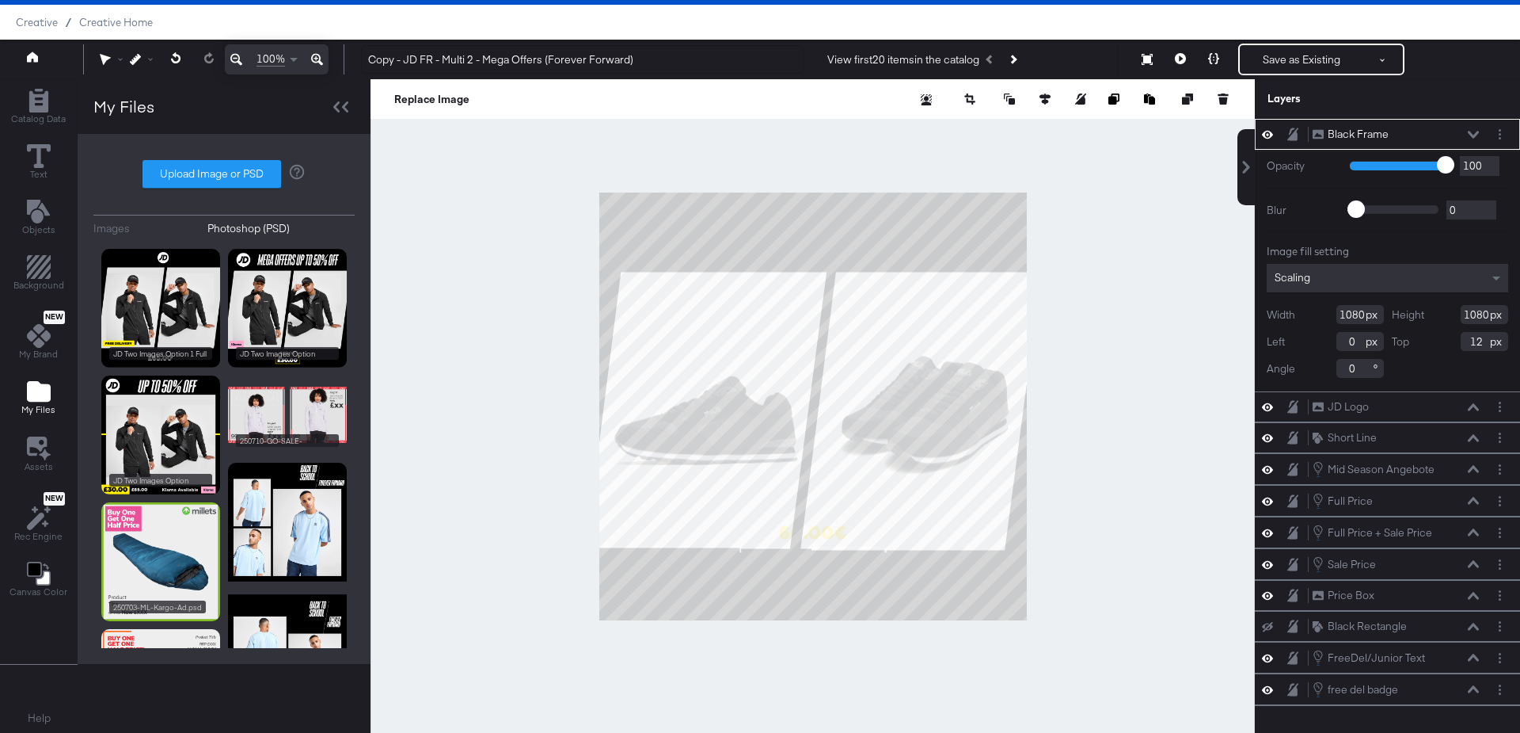
type input "0"
click at [443, 204] on div at bounding box center [813, 406] width 885 height 654
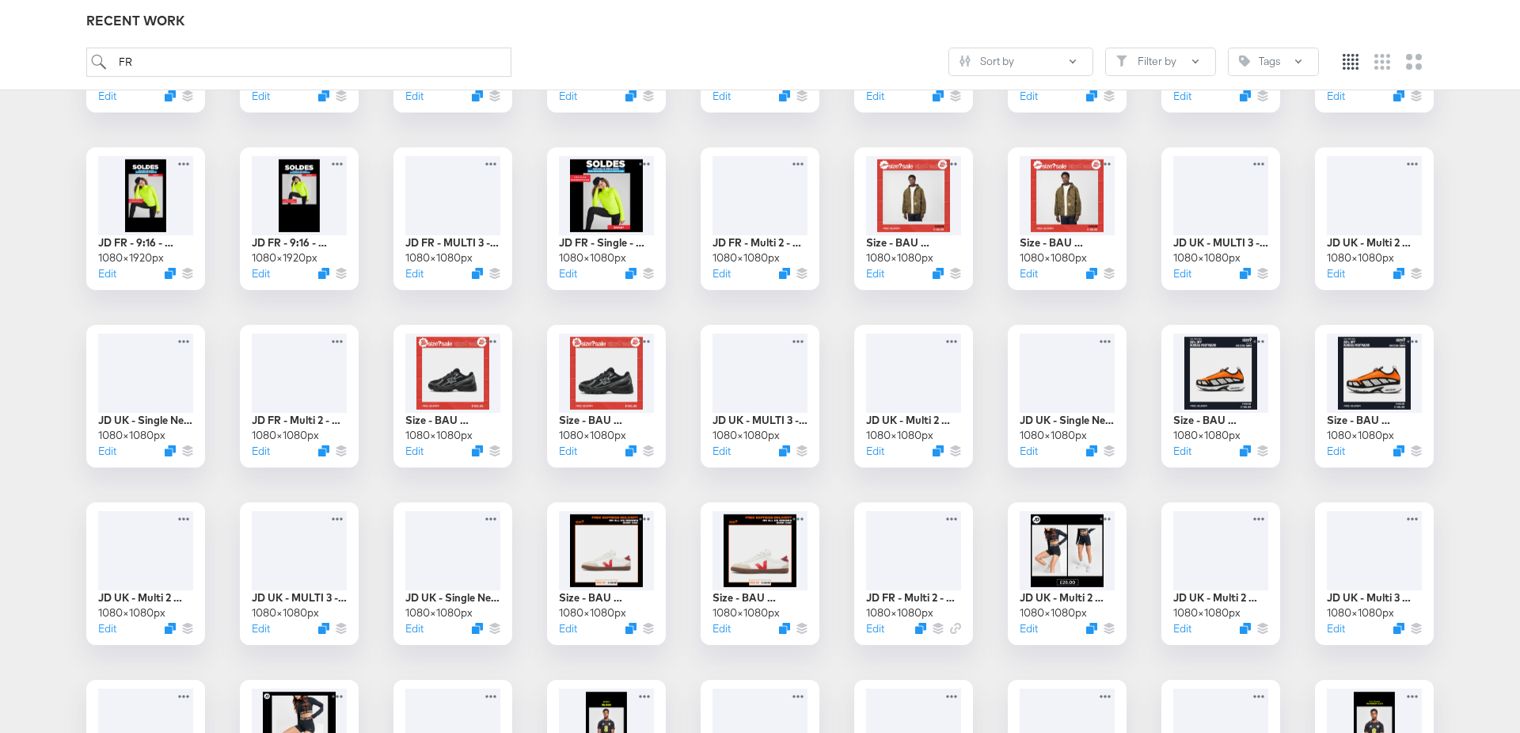
scroll to position [864, 0]
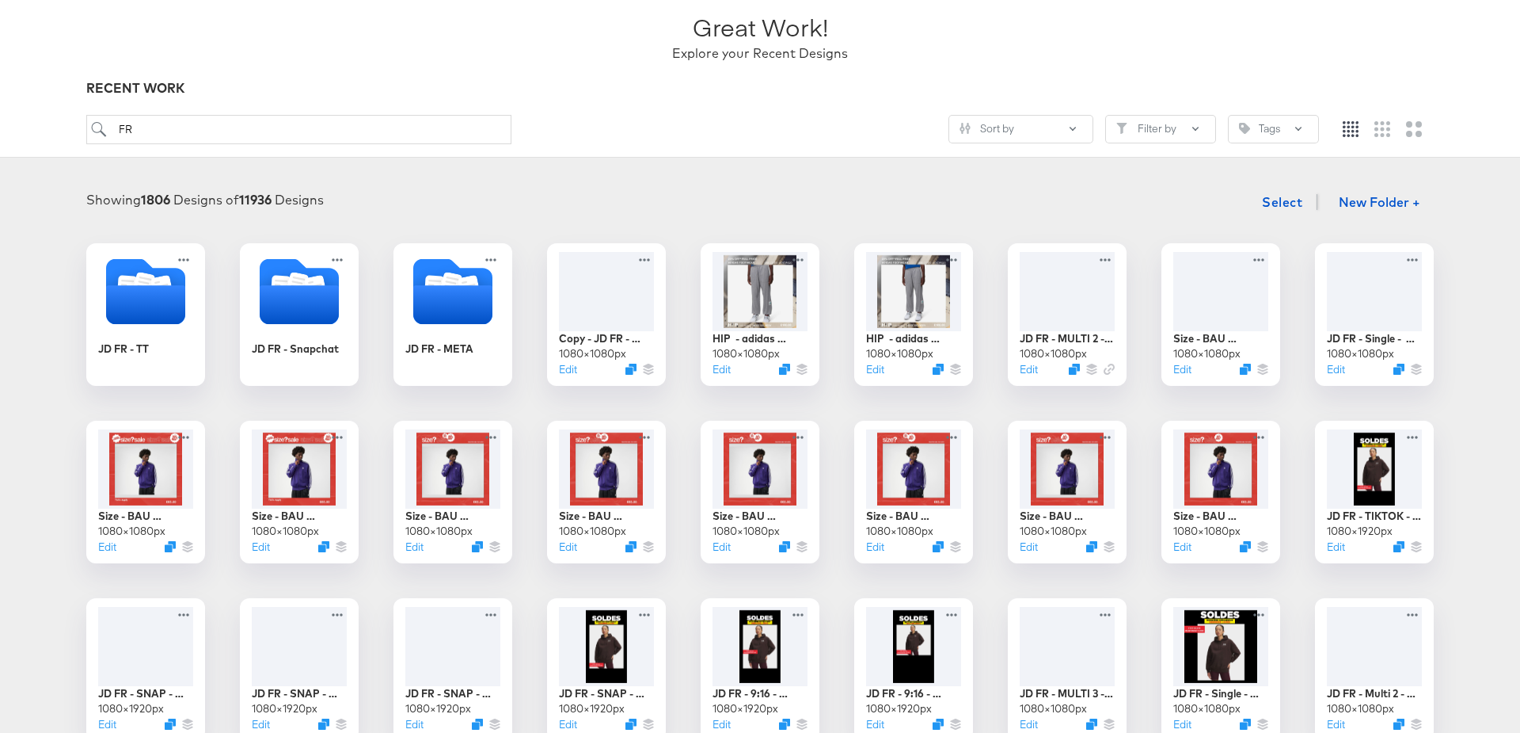
scroll to position [105, 0]
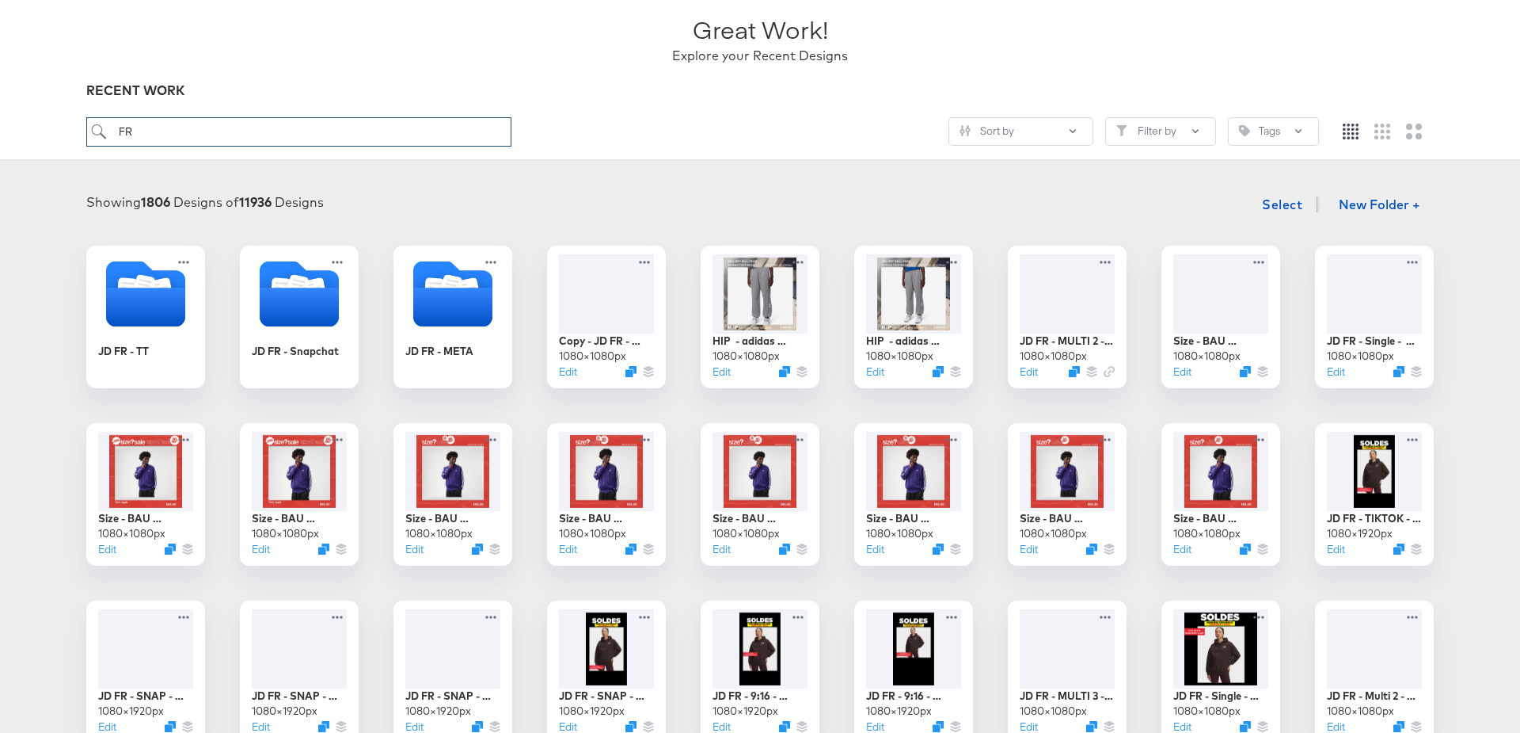
click at [140, 142] on input "FR" at bounding box center [298, 131] width 425 height 29
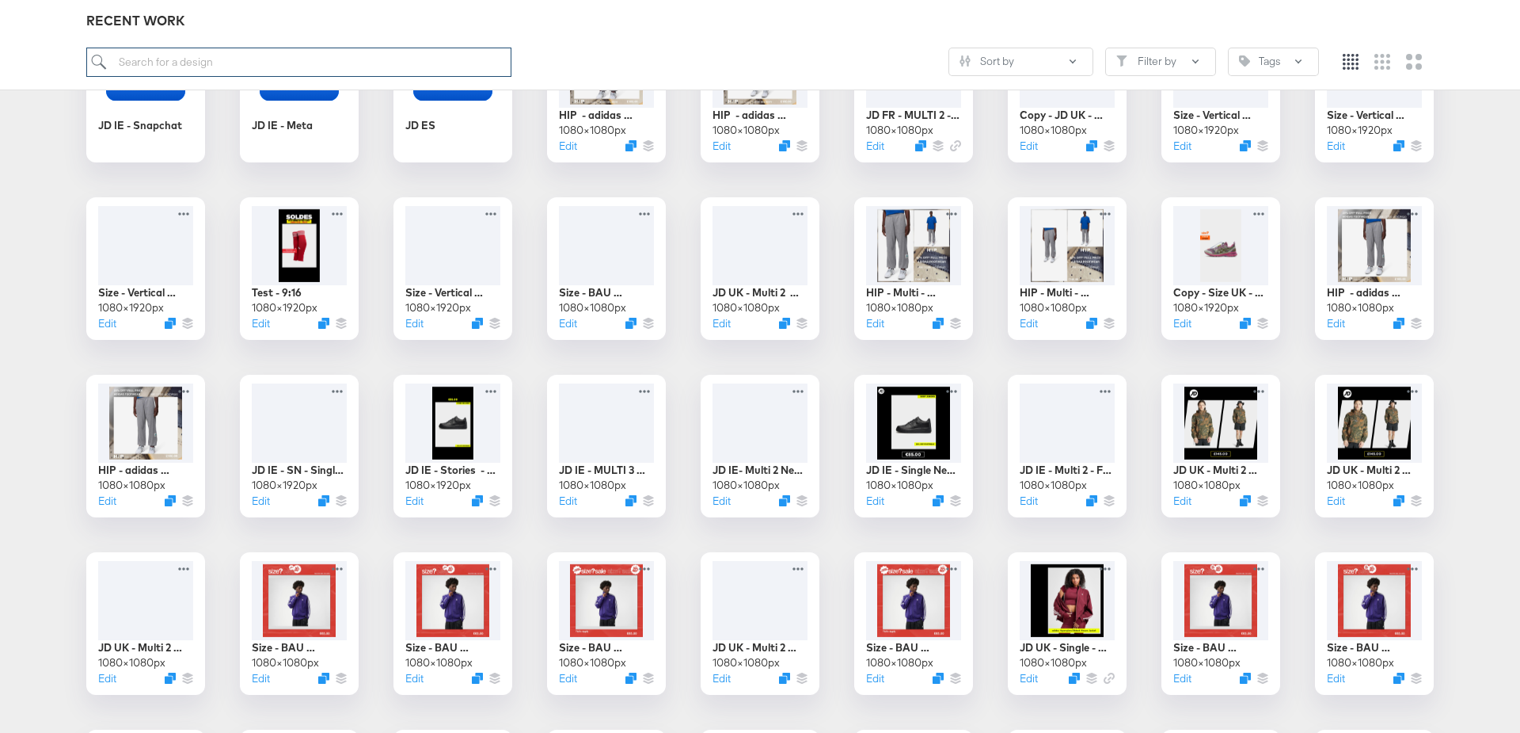
scroll to position [863, 0]
click at [1246, 503] on icon "Duplicate" at bounding box center [1247, 503] width 12 height 12
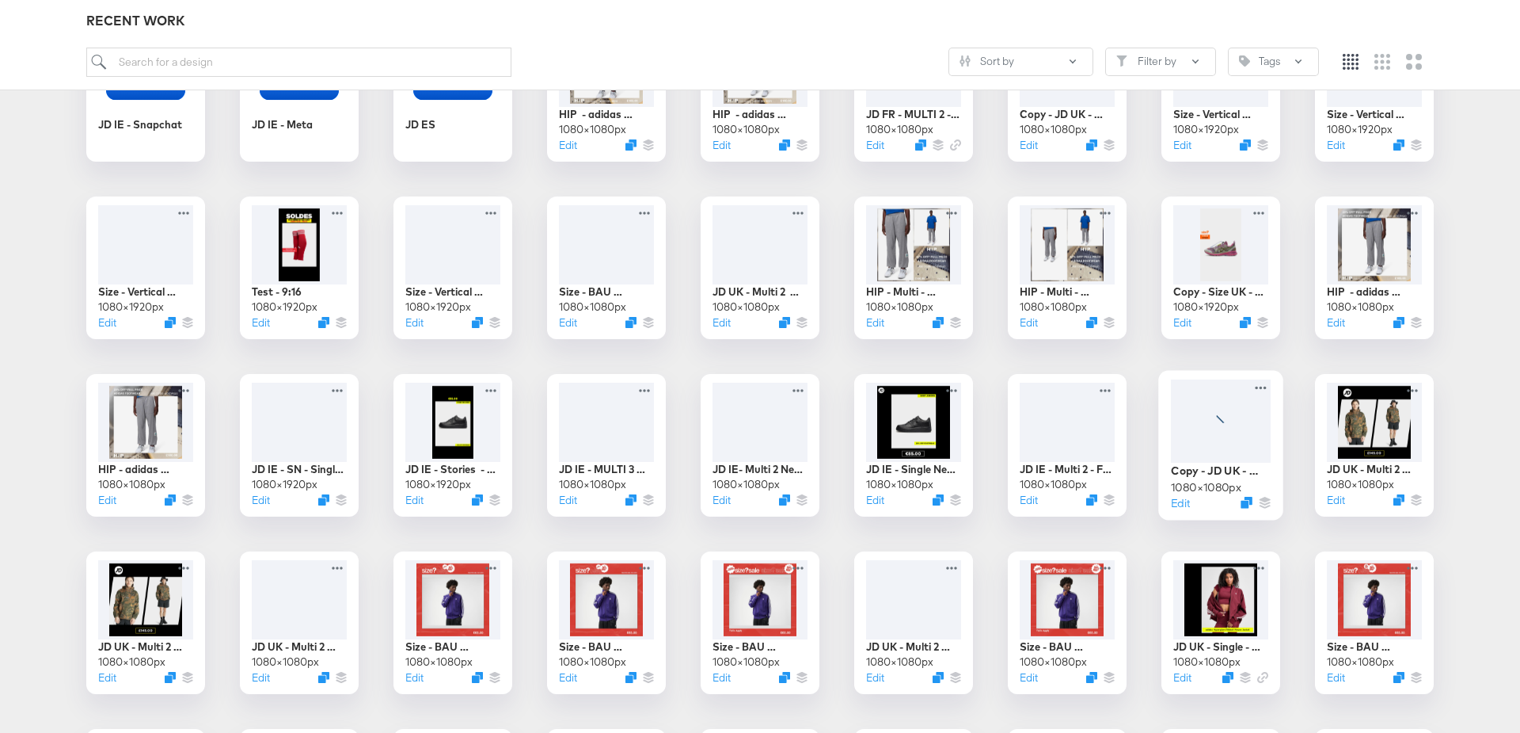
click at [1213, 409] on div at bounding box center [1221, 420] width 100 height 83
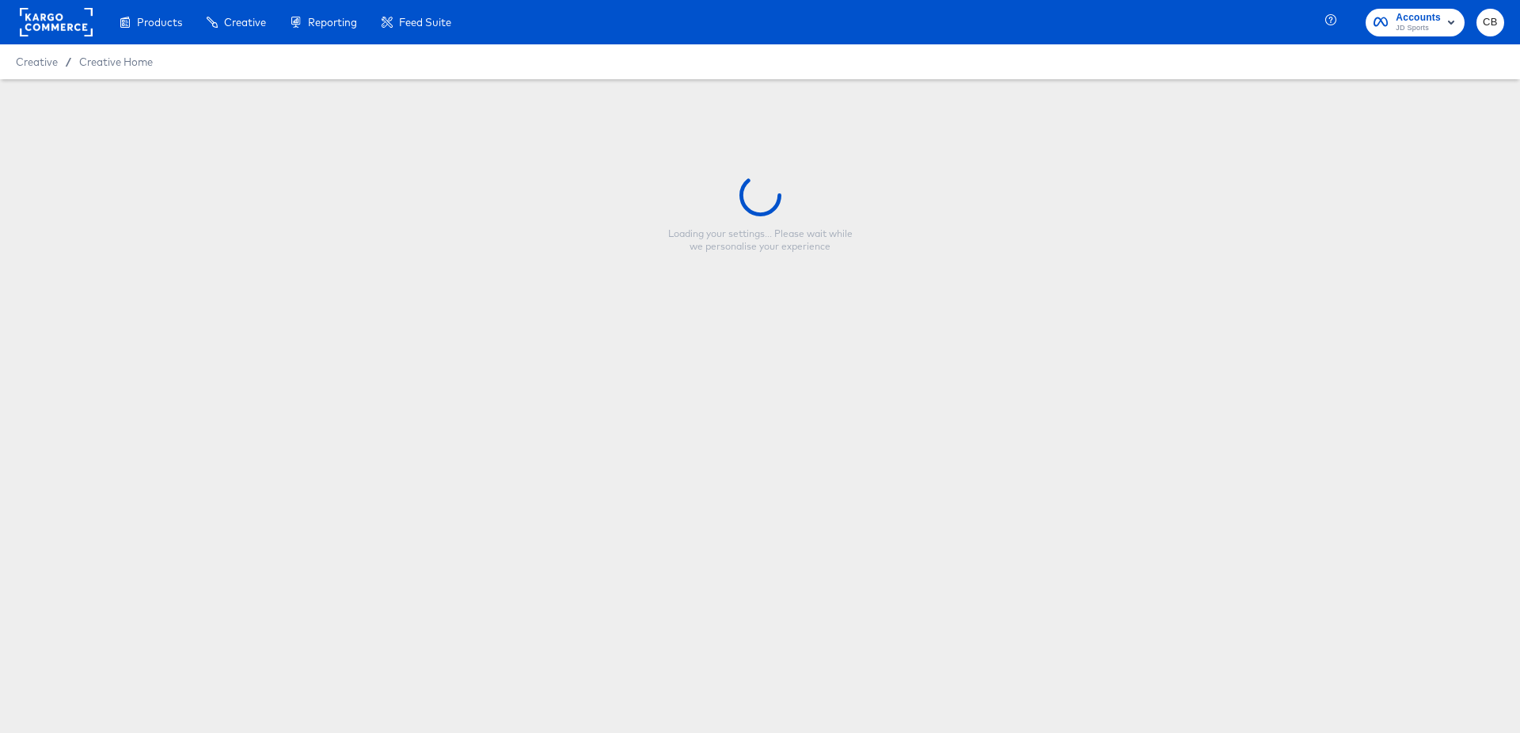
type input "Copy - JD UK - Multi 2 New - FW Full"
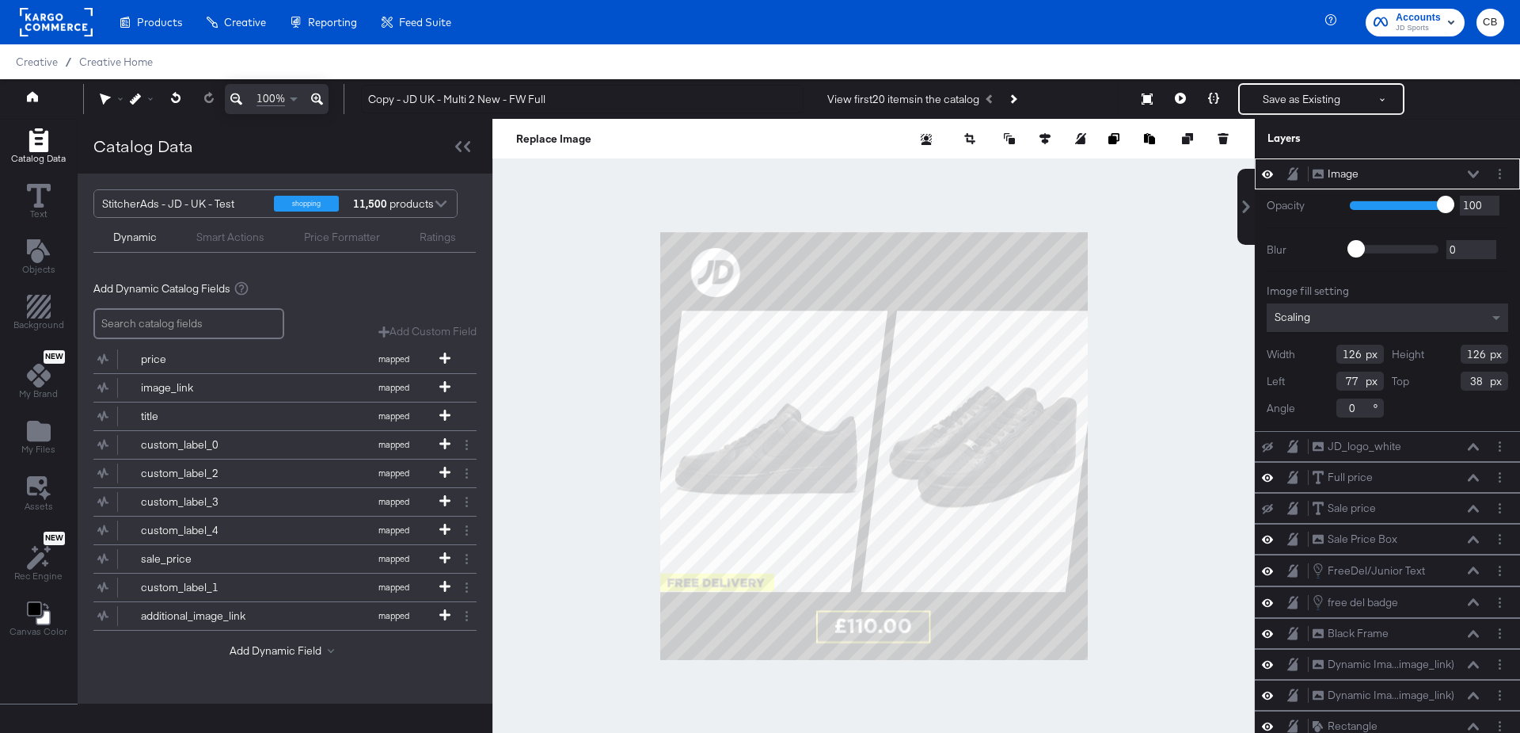
click at [436, 202] on div at bounding box center [441, 206] width 24 height 28
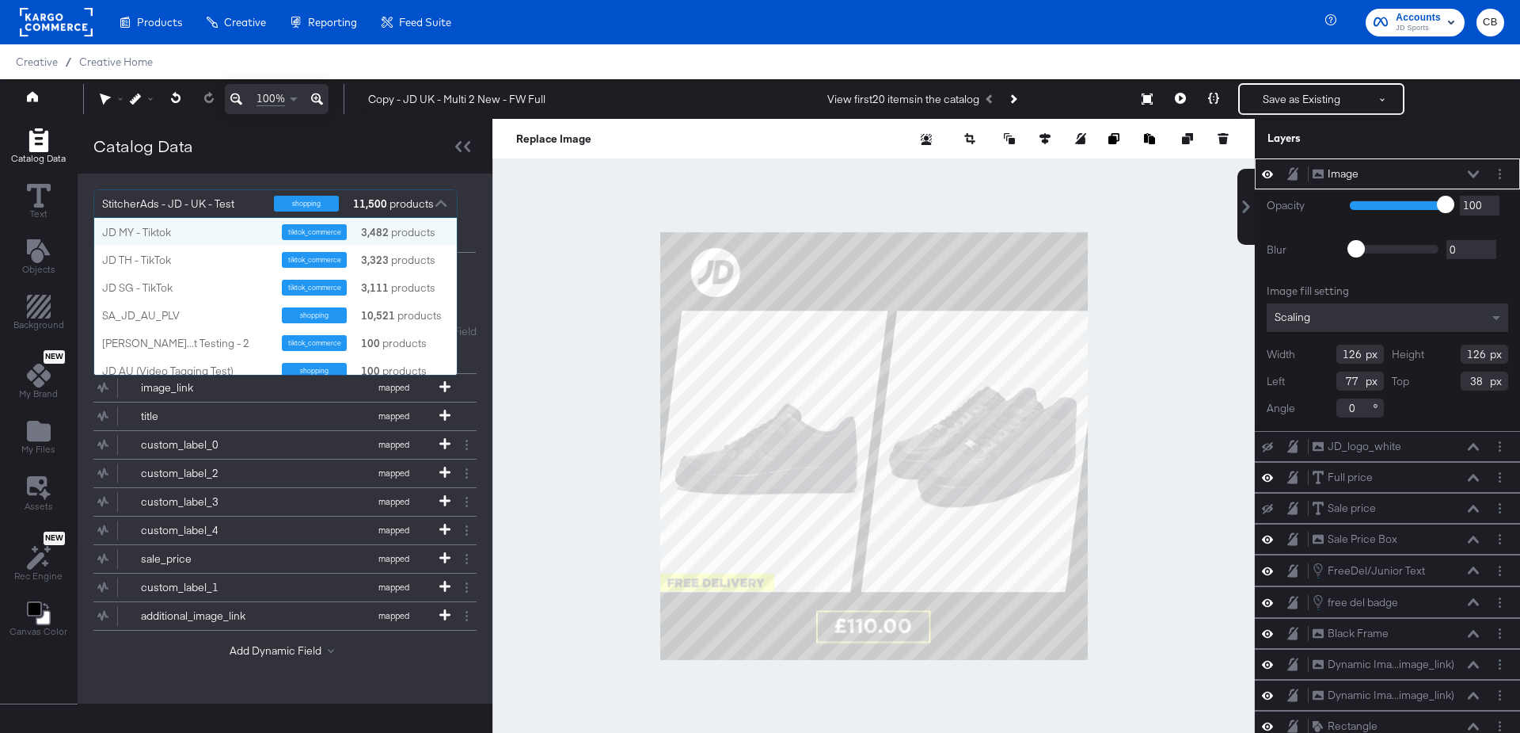
scroll to position [157, 363]
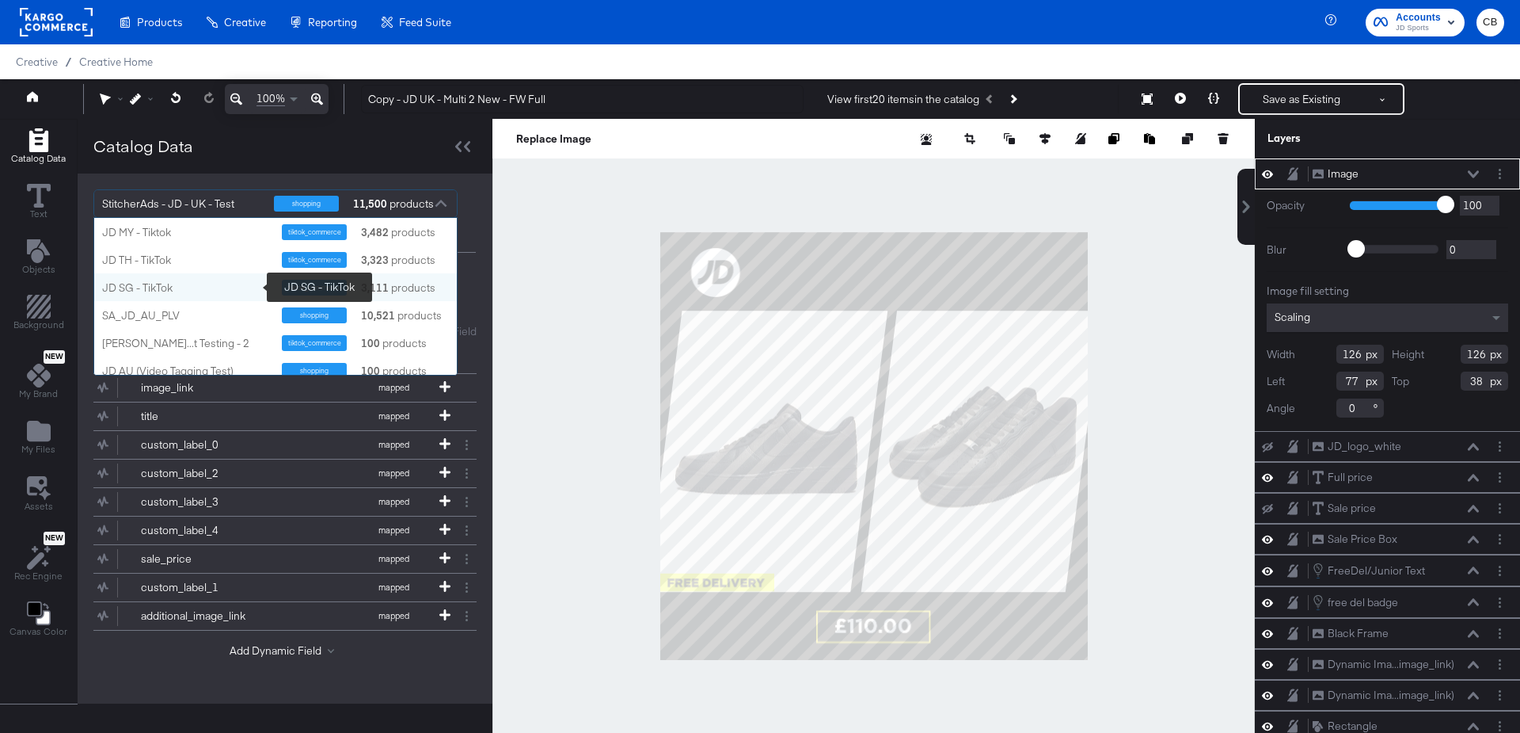
type input "FR"
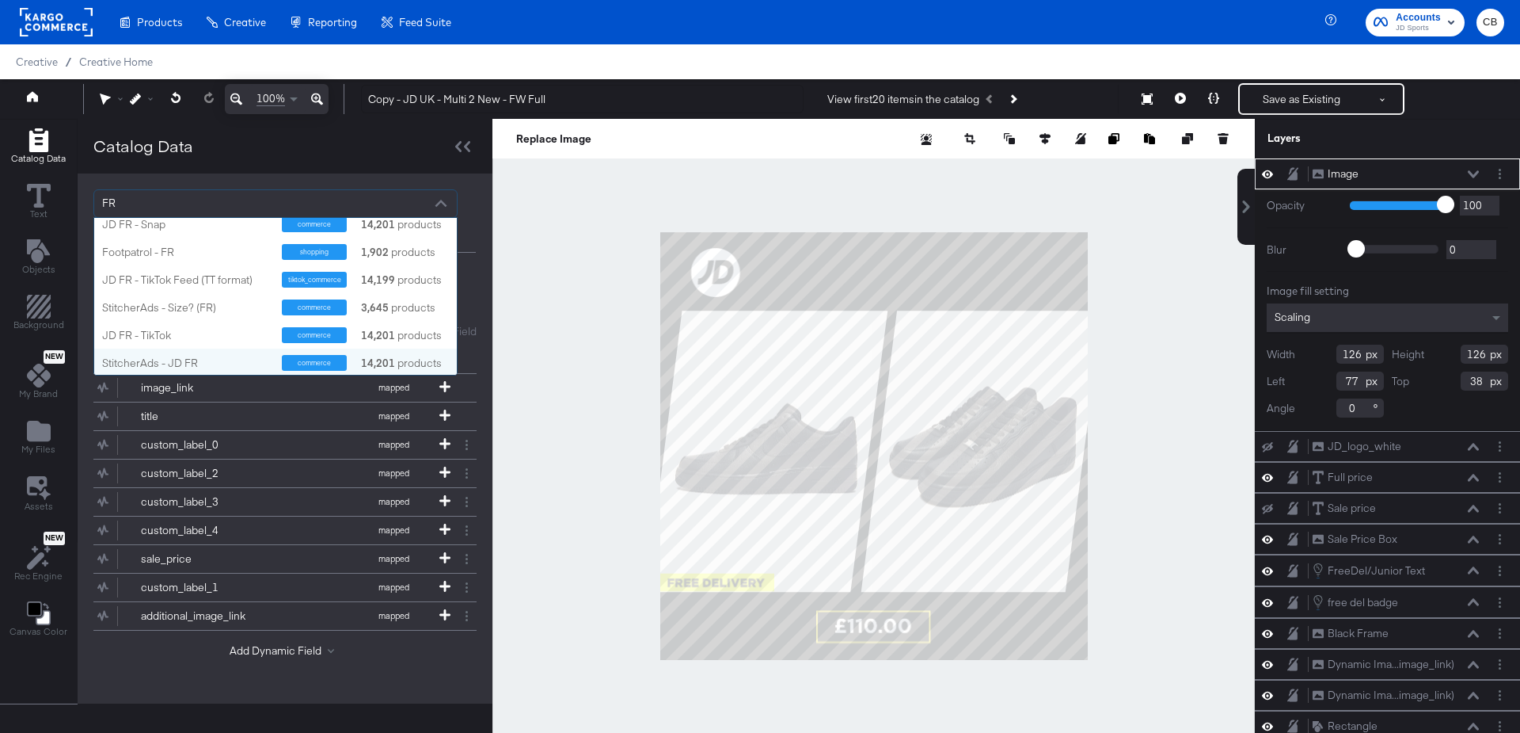
scroll to position [29, 0]
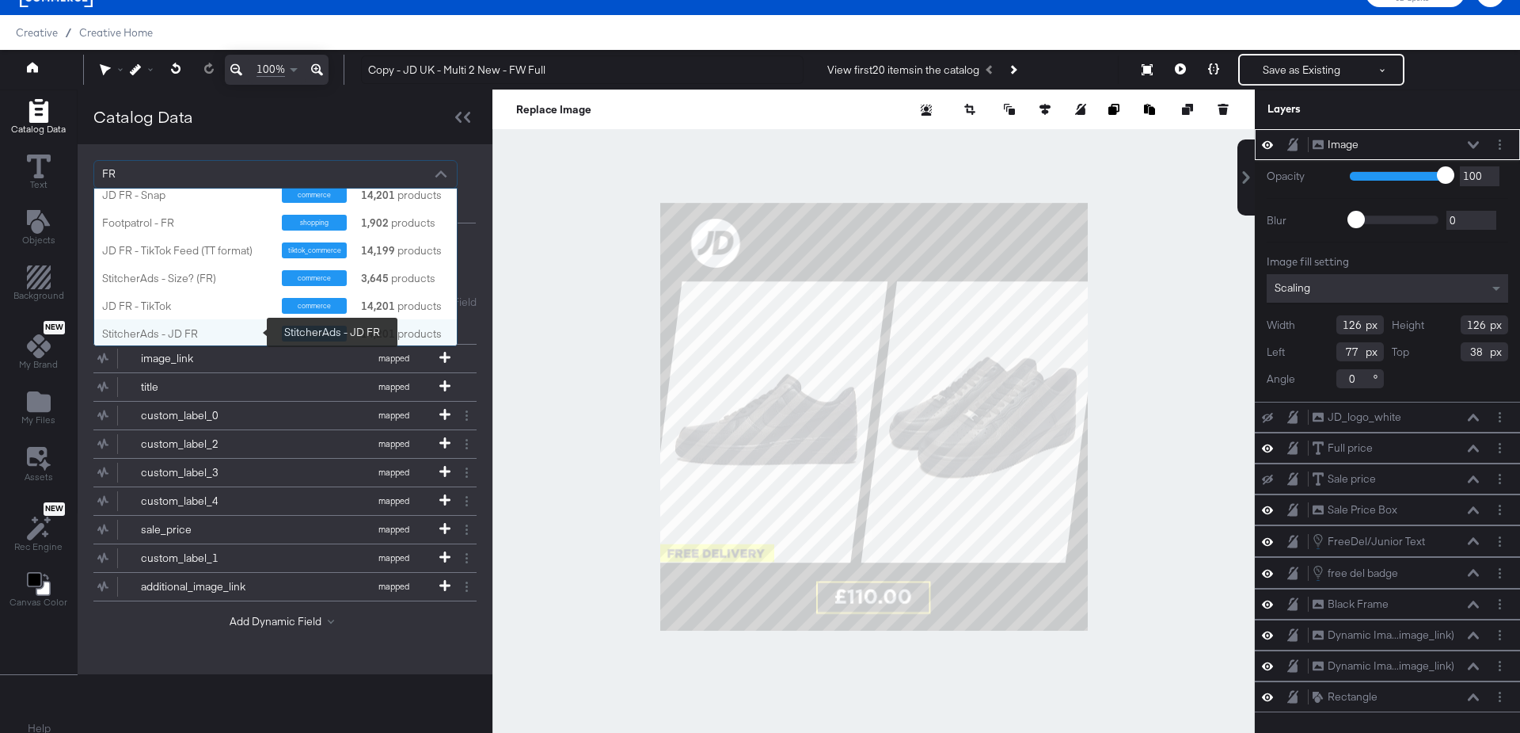
click at [167, 330] on div "StitcherAds - JD FR" at bounding box center [186, 333] width 168 height 15
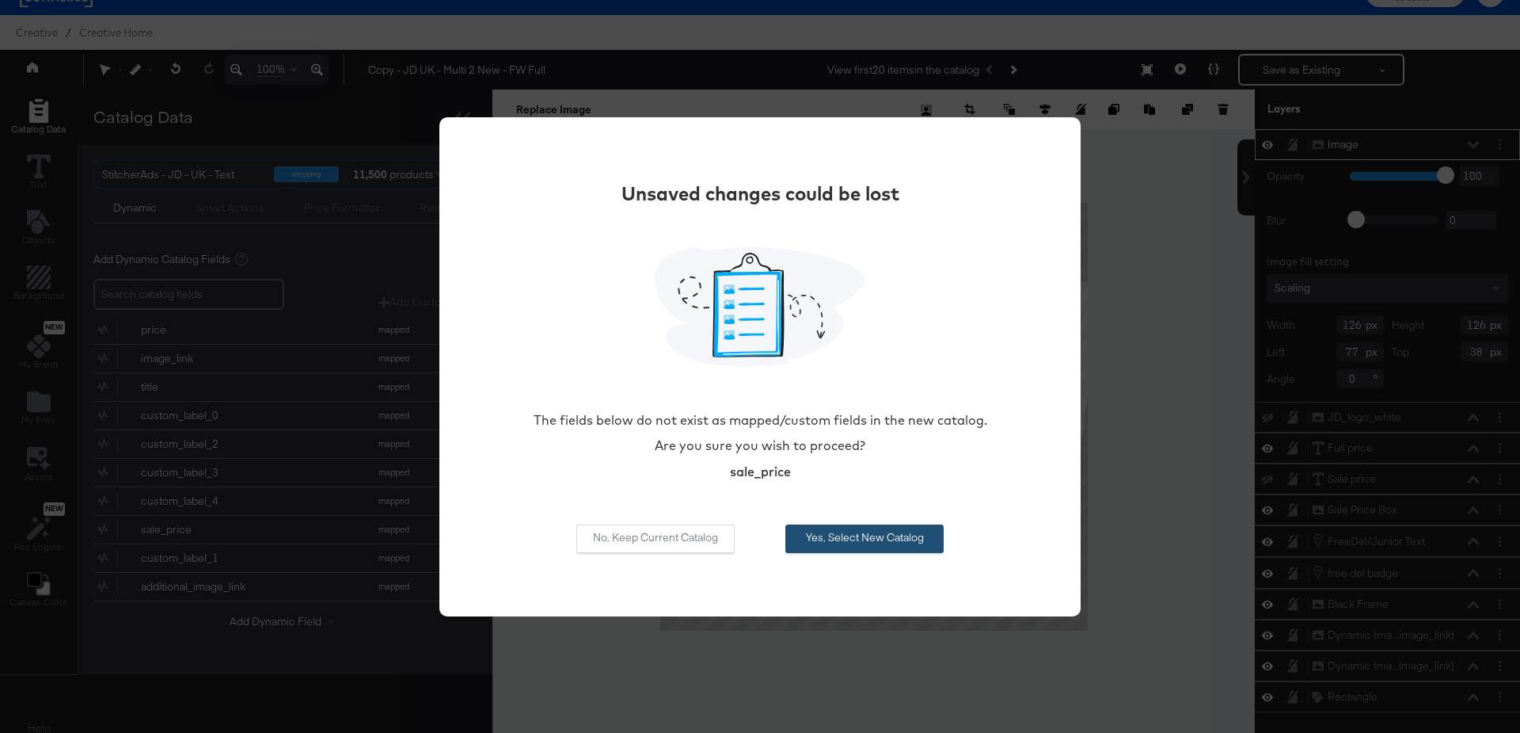
click at [844, 537] on button "Yes, Select New Catalog" at bounding box center [865, 538] width 158 height 29
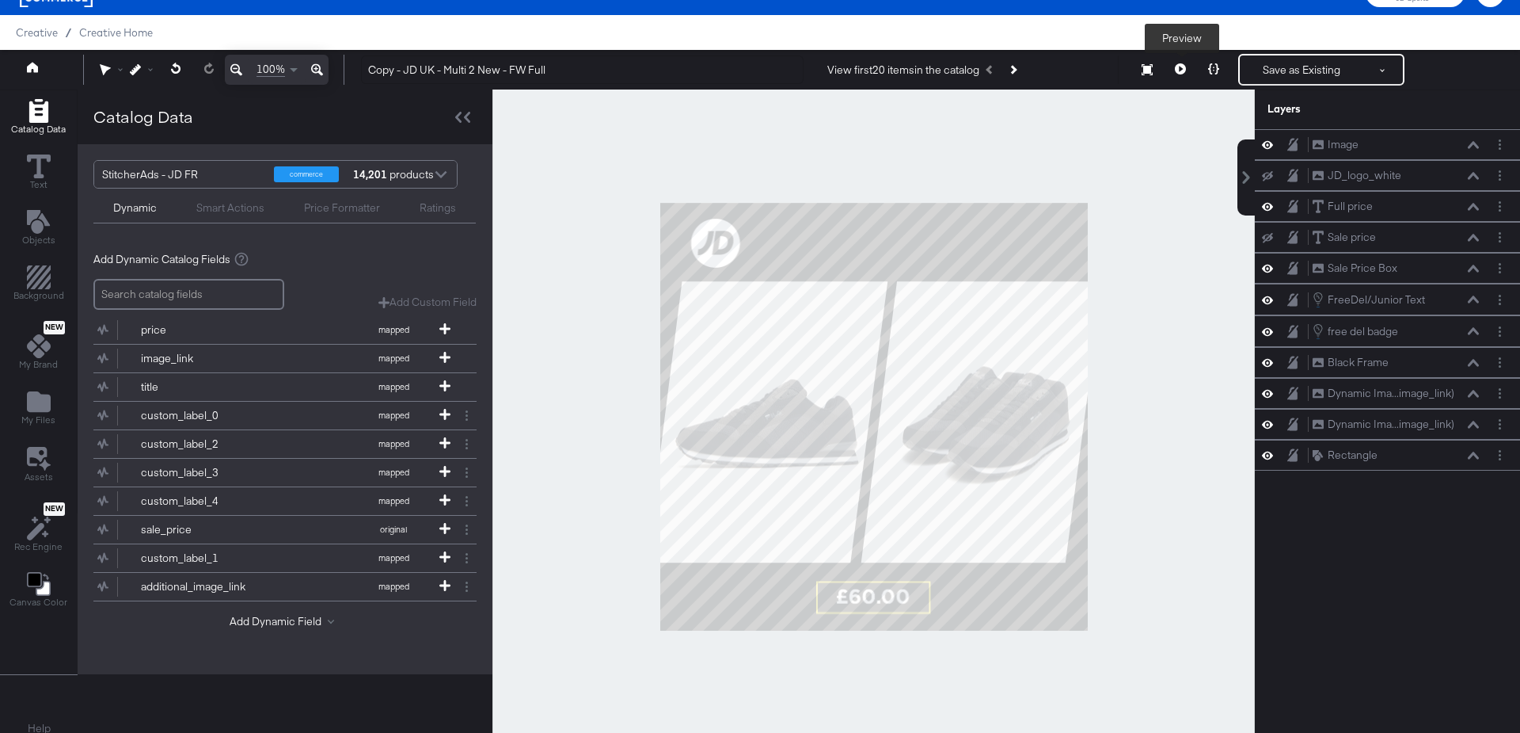
click at [1185, 70] on icon at bounding box center [1180, 68] width 11 height 11
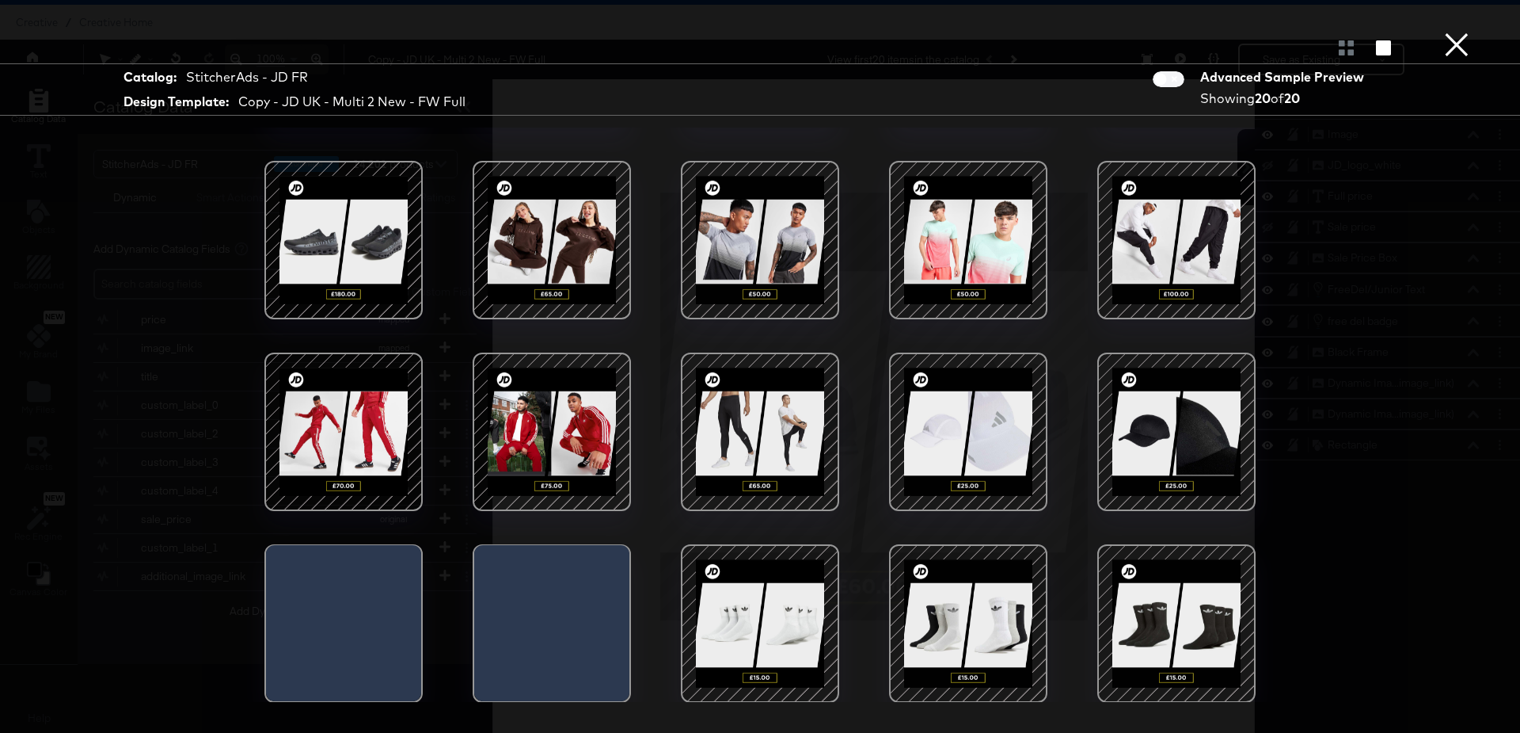
scroll to position [0, 0]
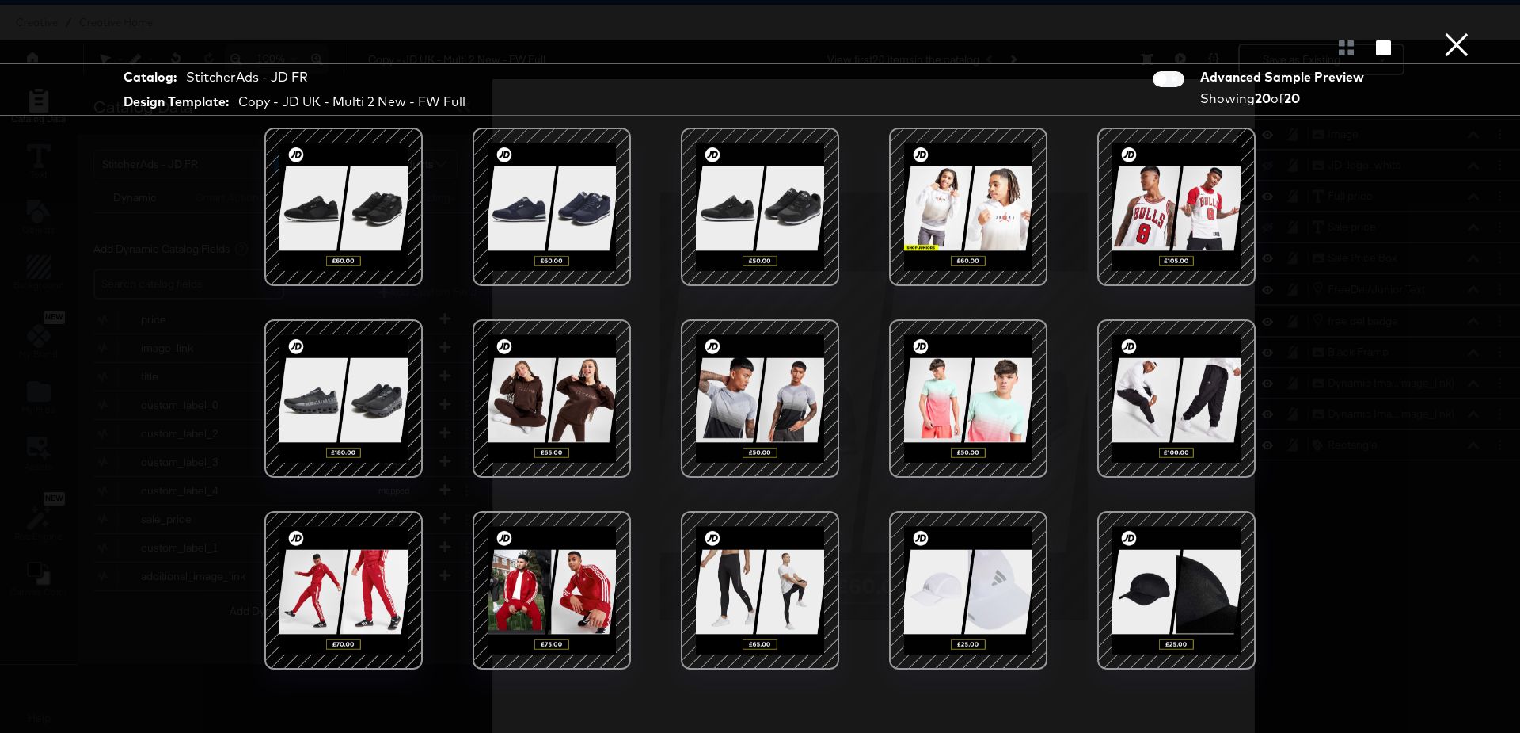
click at [1456, 32] on button "×" at bounding box center [1457, 16] width 32 height 32
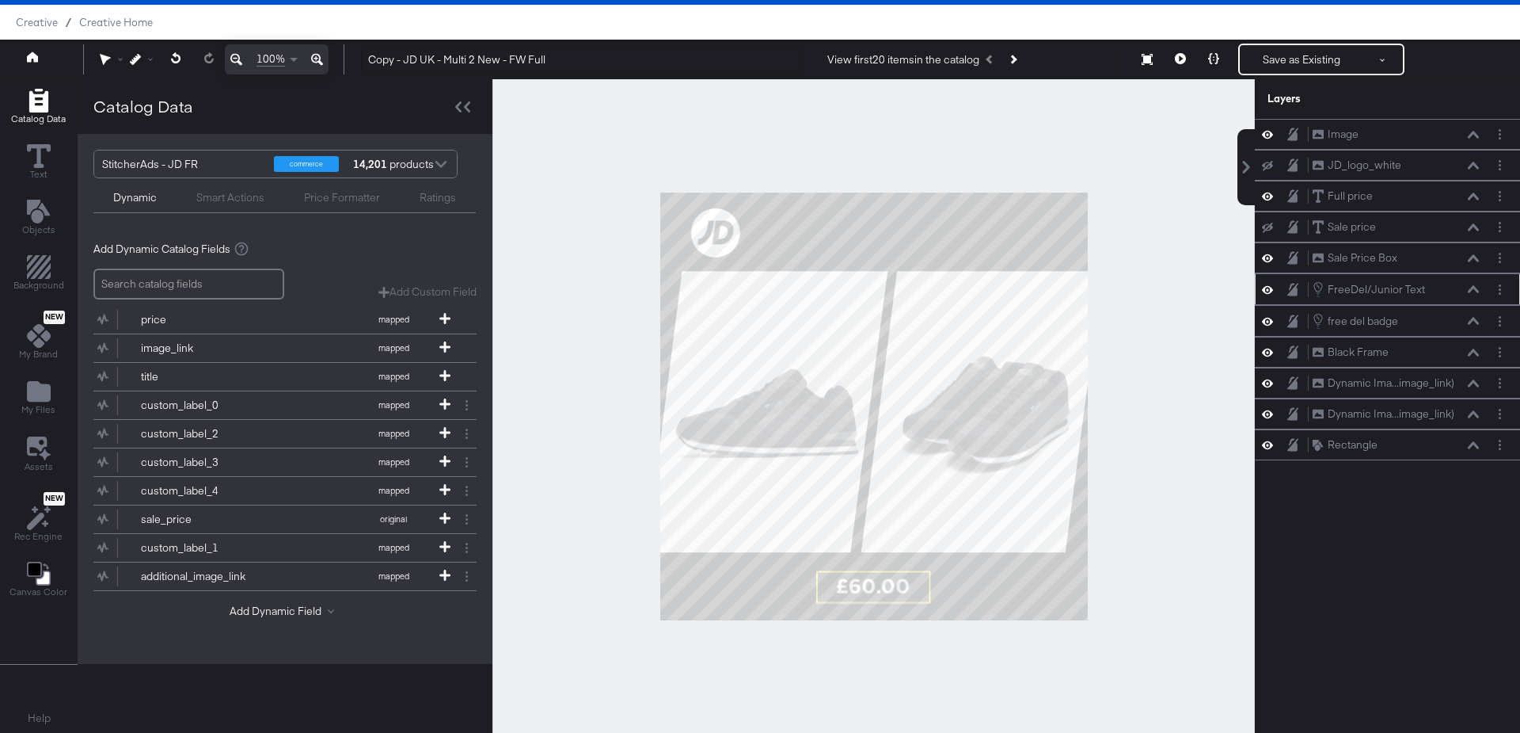
click at [1475, 285] on icon at bounding box center [1473, 289] width 11 height 8
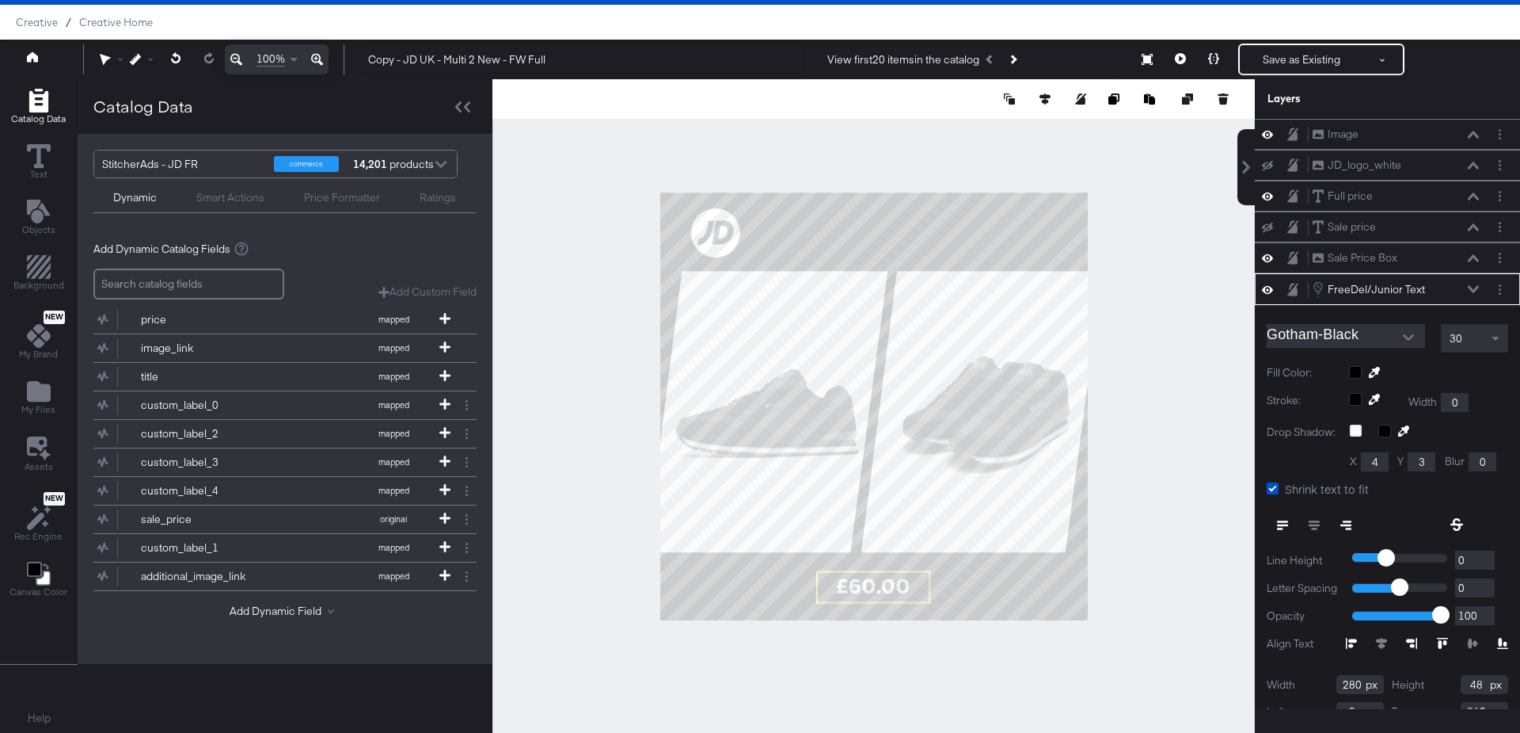
scroll to position [48, 0]
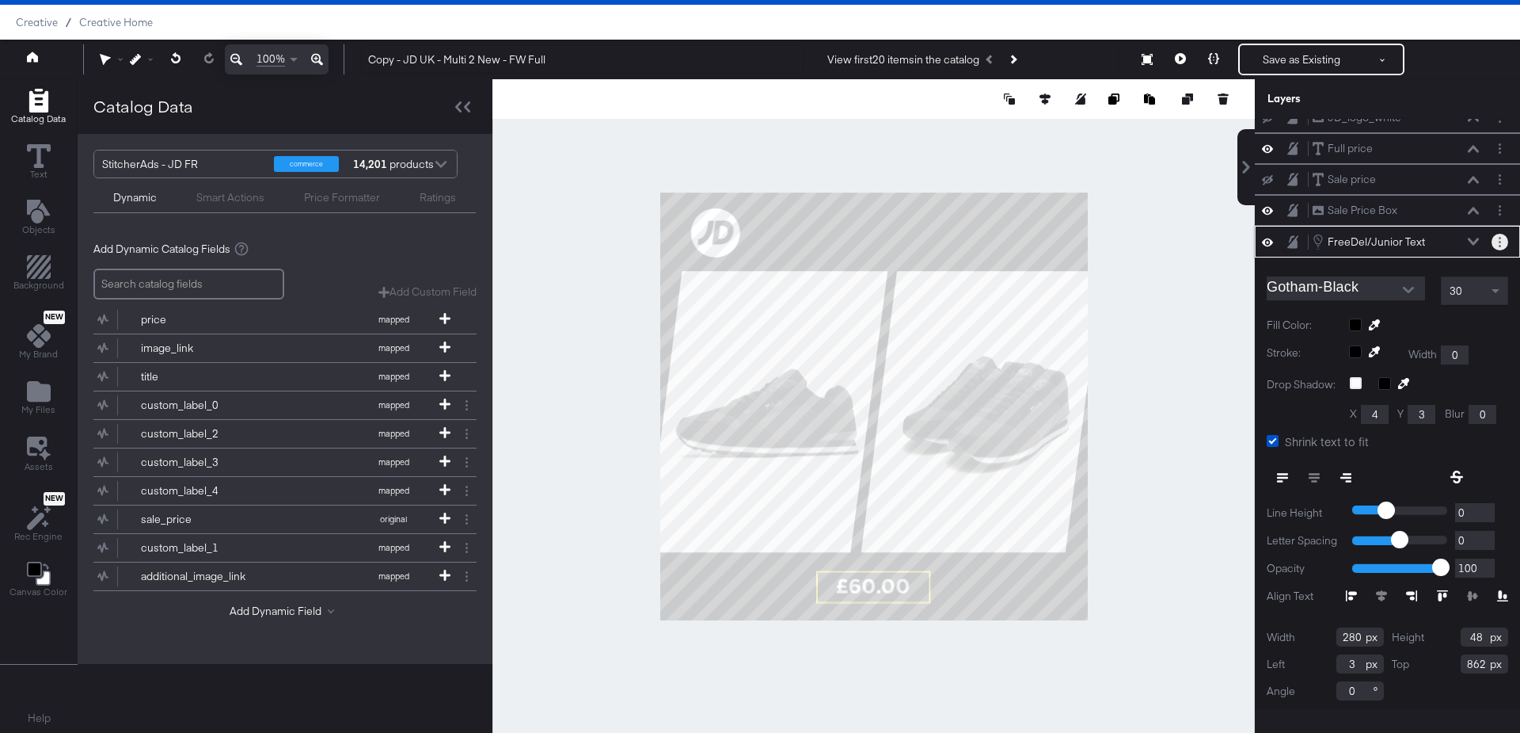
click at [1501, 239] on button "Layer Options" at bounding box center [1500, 242] width 17 height 17
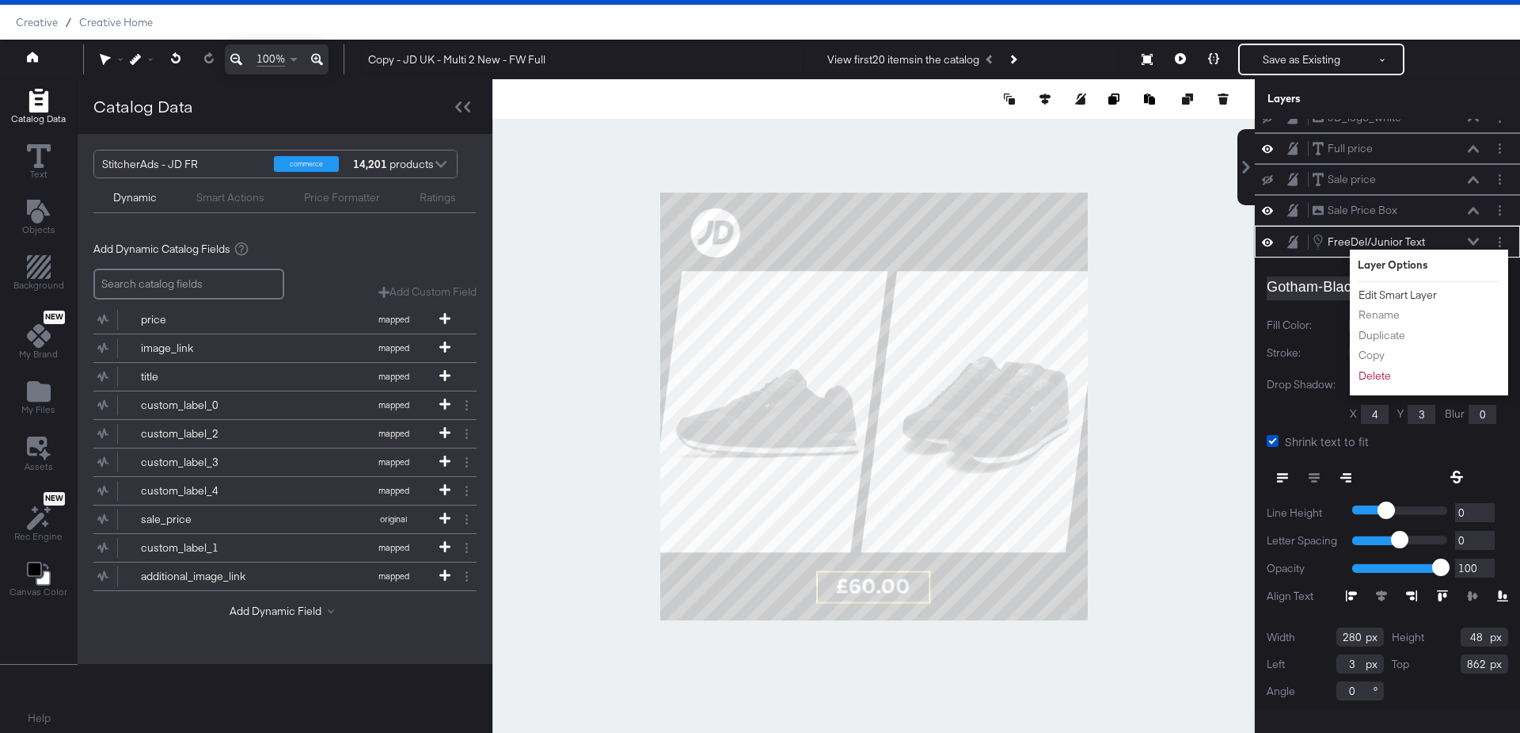
click at [1382, 295] on button "Edit Smart Layer" at bounding box center [1398, 295] width 80 height 17
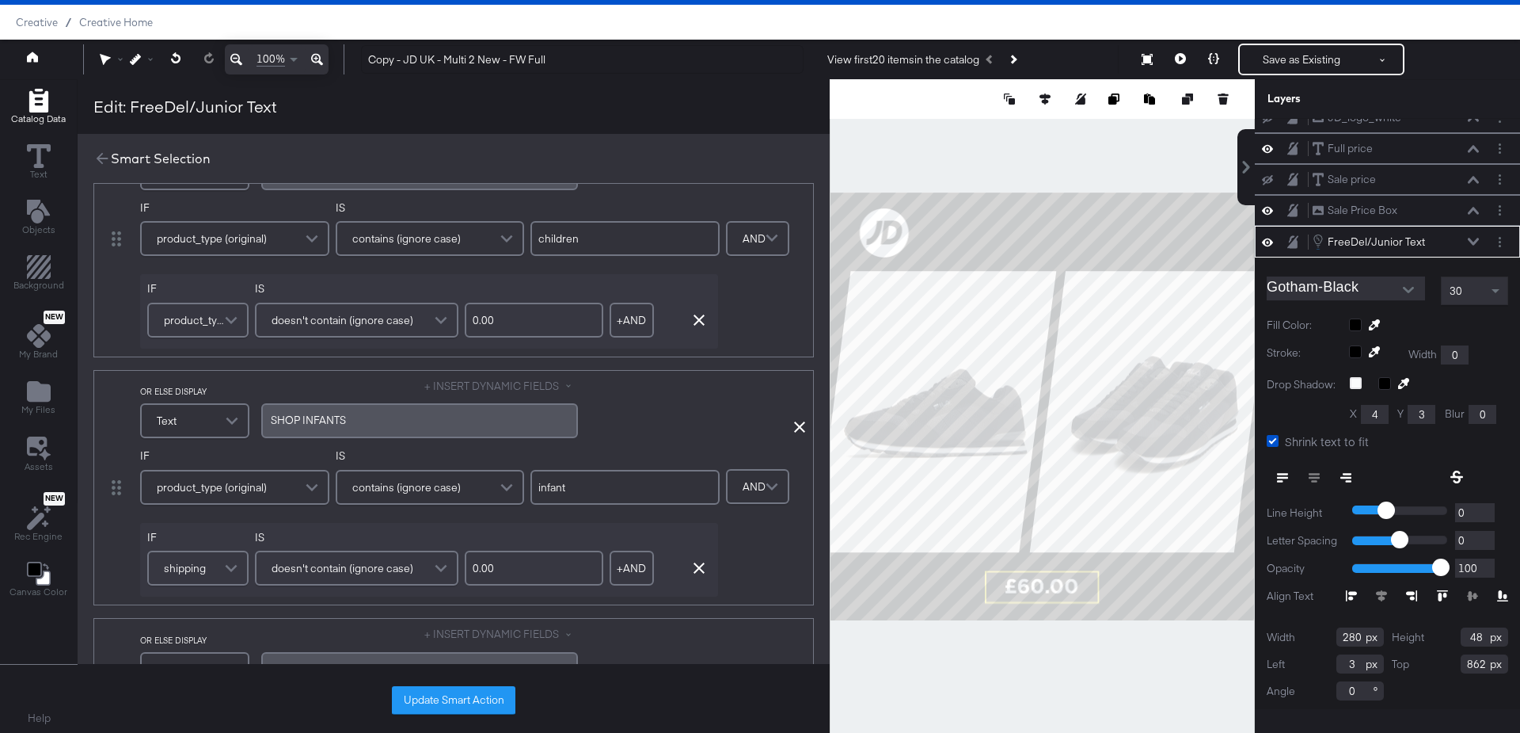
scroll to position [0, 0]
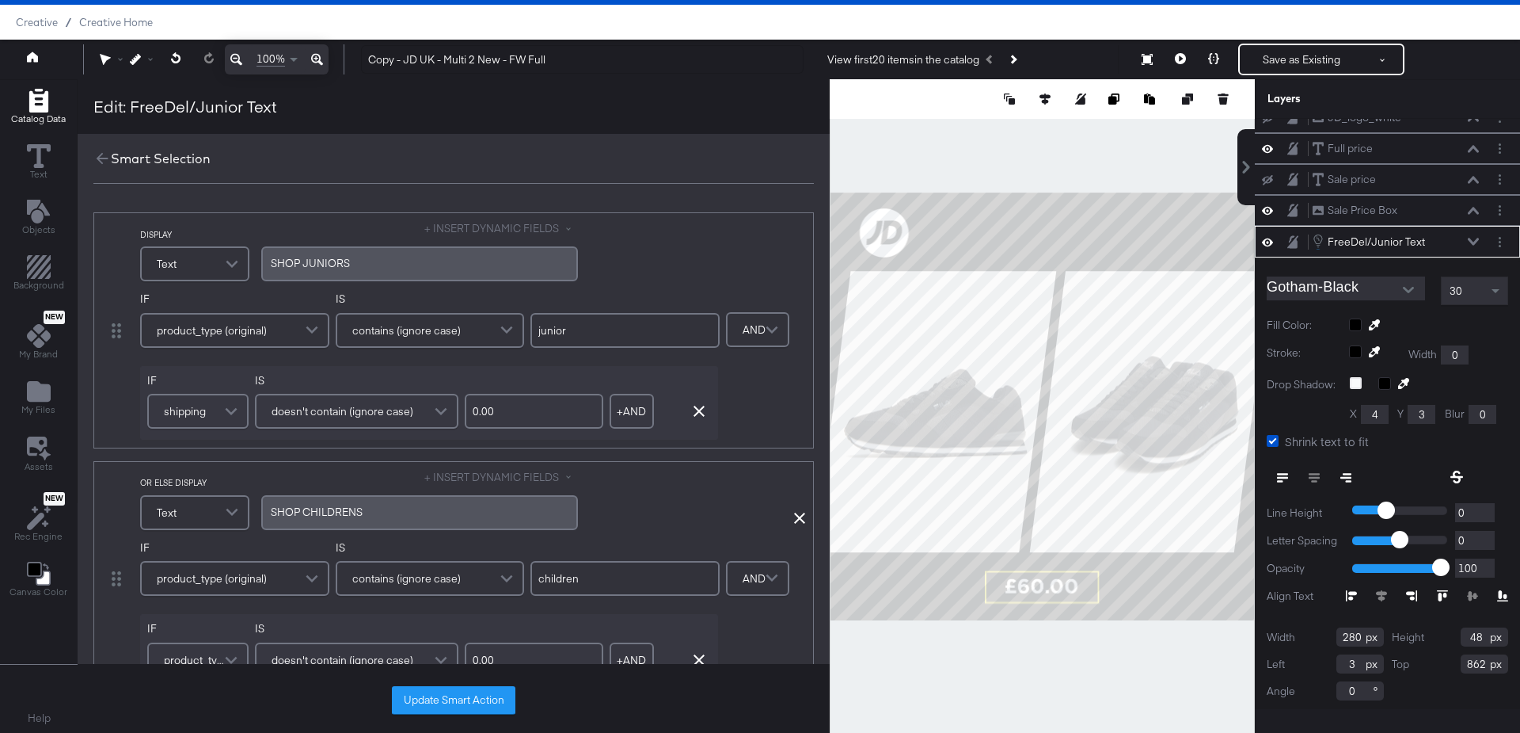
click at [372, 262] on div "SHOP ﻿JUNIORS" at bounding box center [420, 263] width 298 height 15
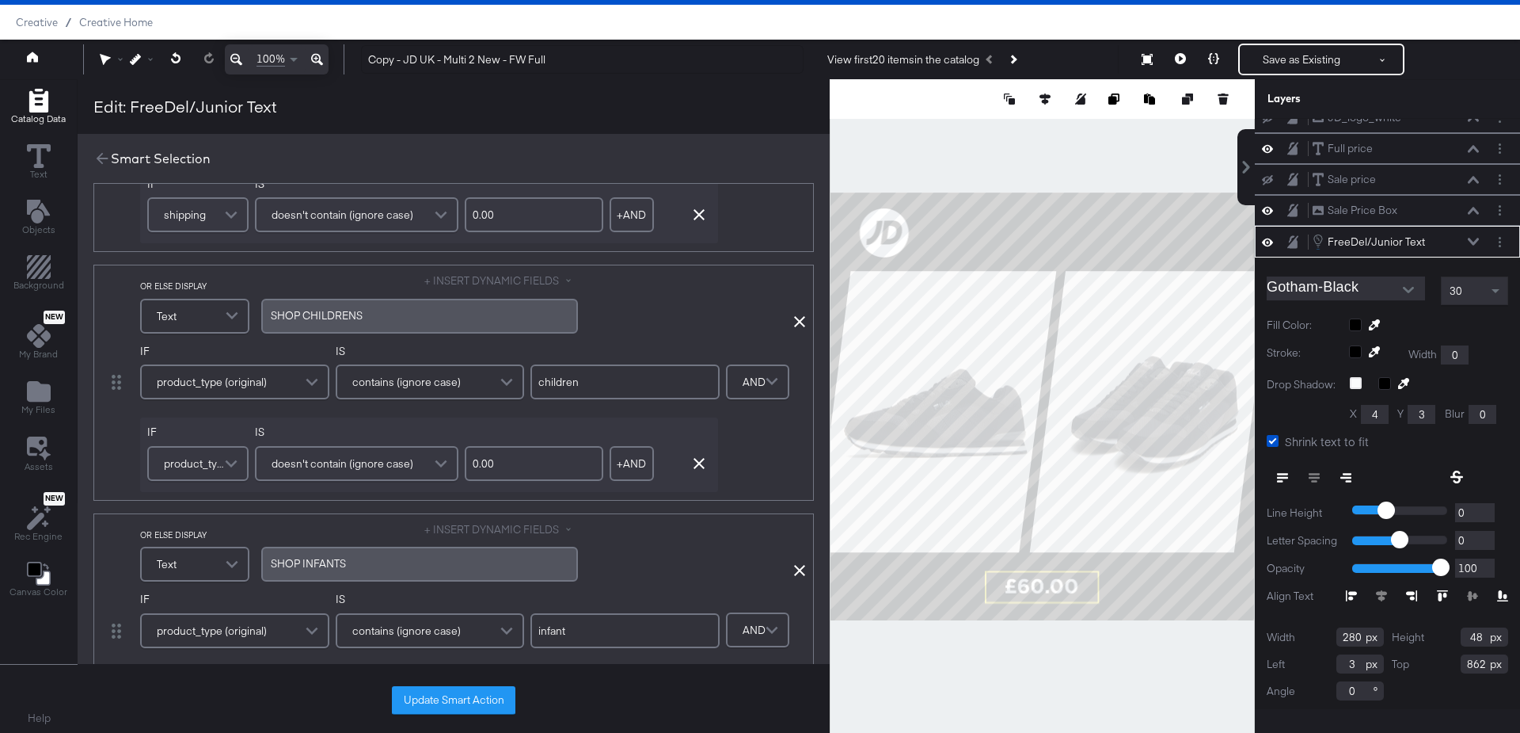
scroll to position [204, 0]
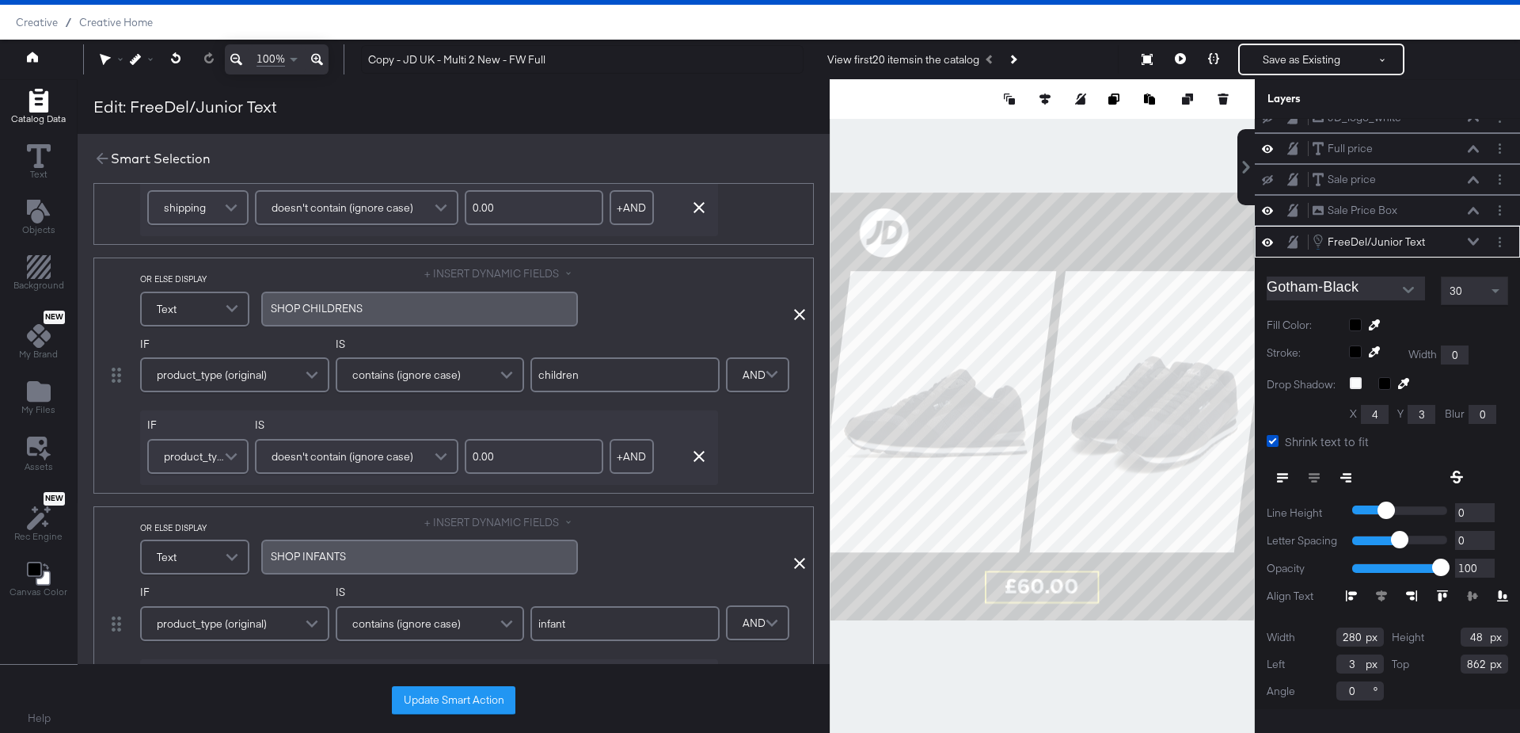
click at [375, 303] on div "SHOP ﻿CHILDRENS" at bounding box center [420, 308] width 298 height 15
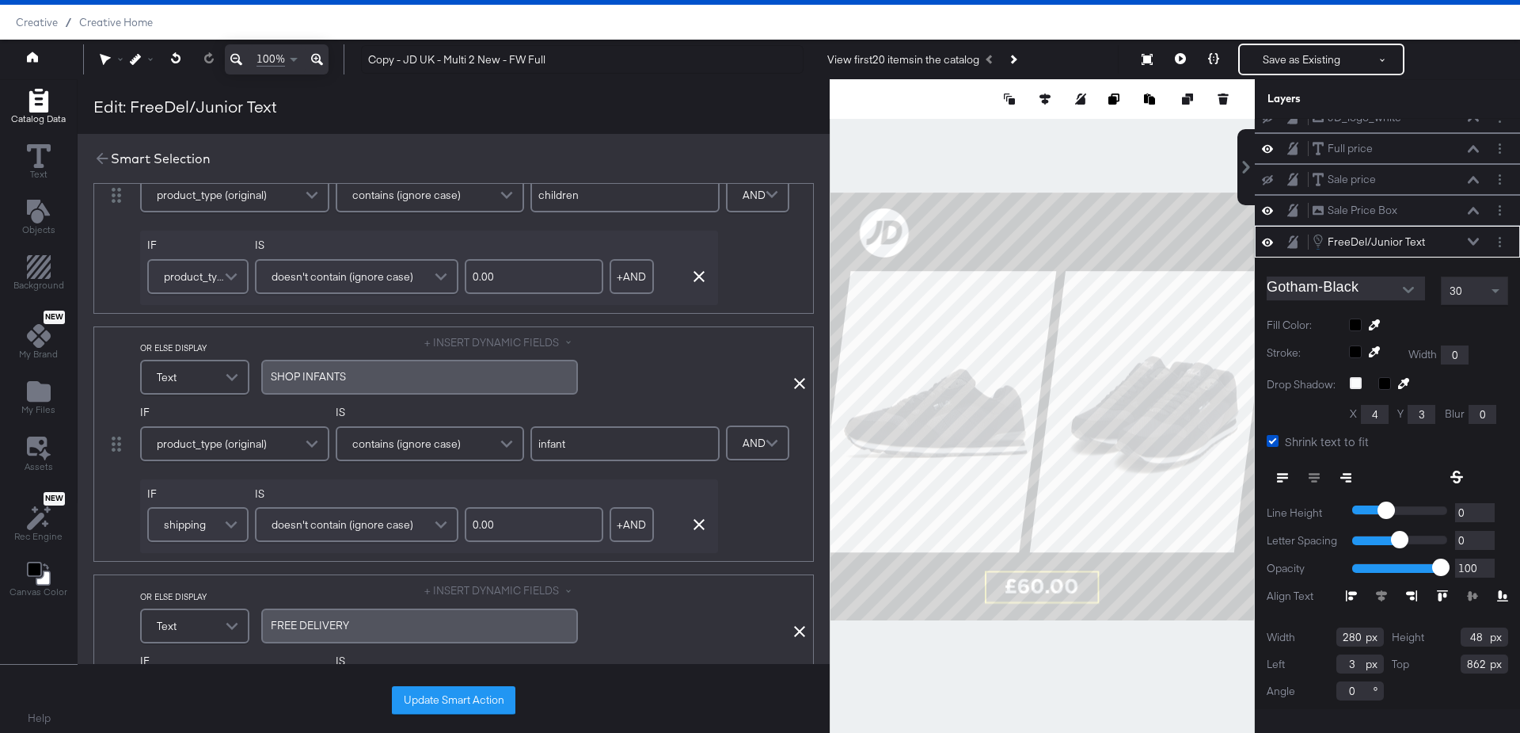
scroll to position [416, 0]
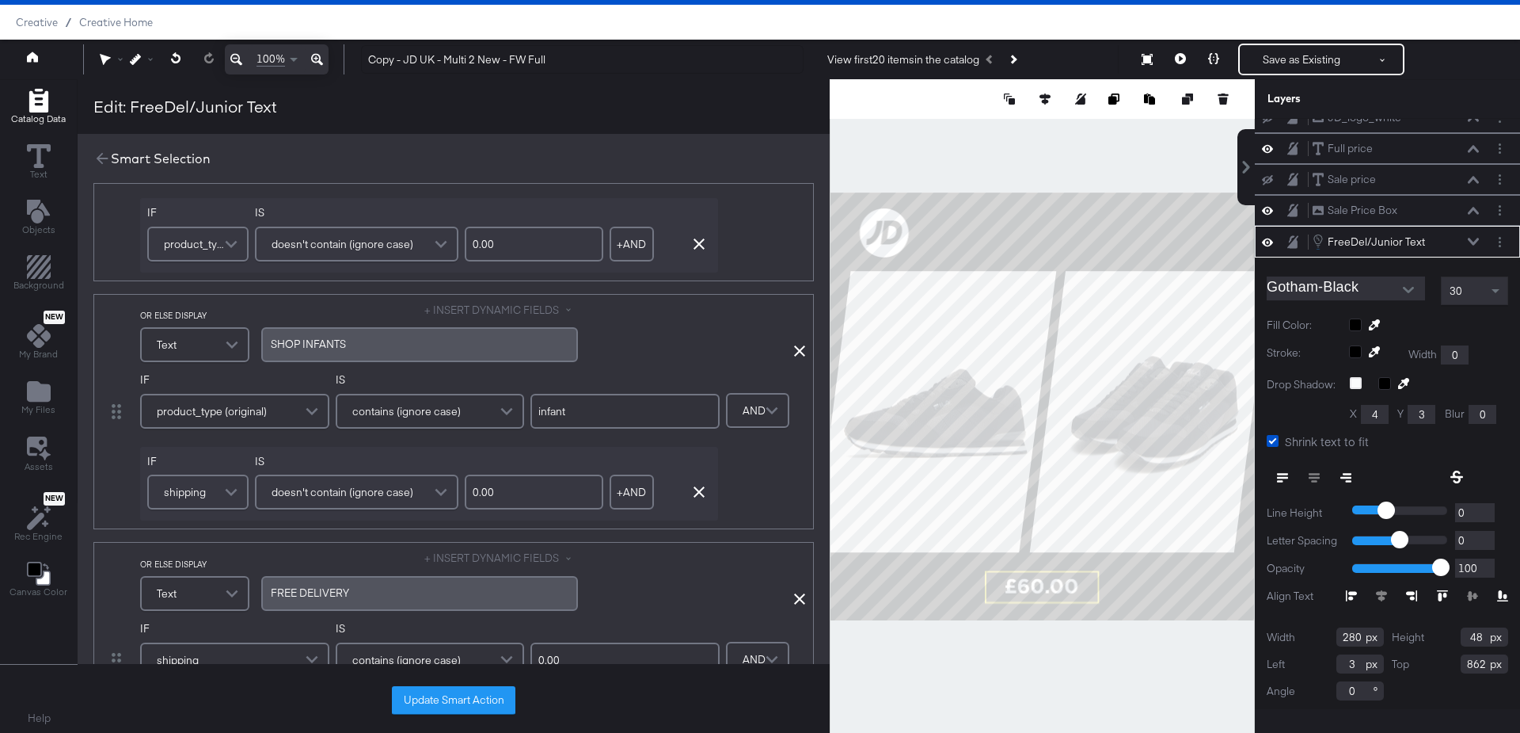
click at [390, 340] on div "SHOP INFANTS﻿" at bounding box center [420, 344] width 298 height 15
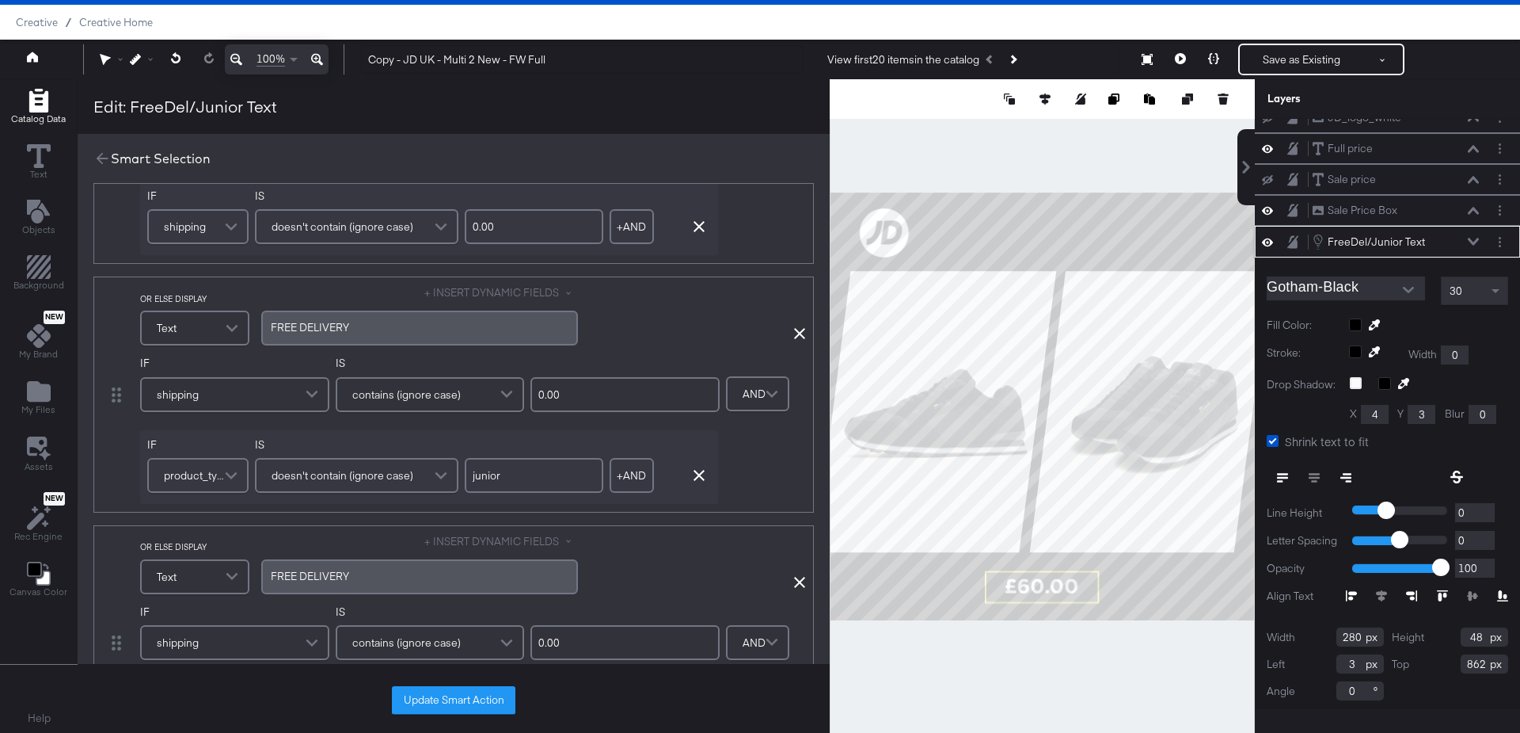
scroll to position [685, 0]
click at [336, 578] on div "FREE ﻿DELIVERY" at bounding box center [419, 572] width 317 height 35
click at [352, 566] on div "LIVRAISON" at bounding box center [420, 572] width 298 height 15
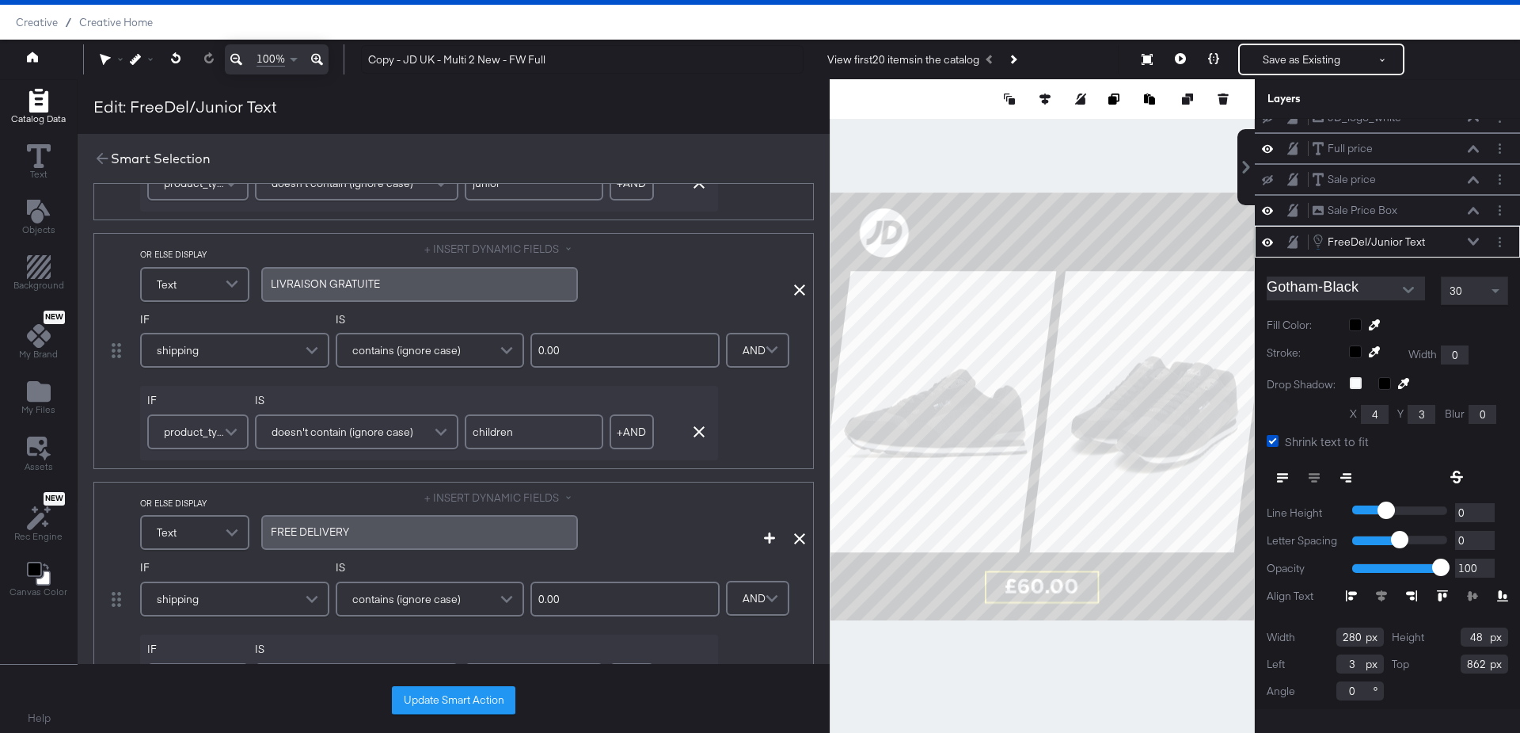
scroll to position [976, 0]
click at [342, 276] on span "LIVRAISON GRATUITE" at bounding box center [325, 281] width 109 height 14
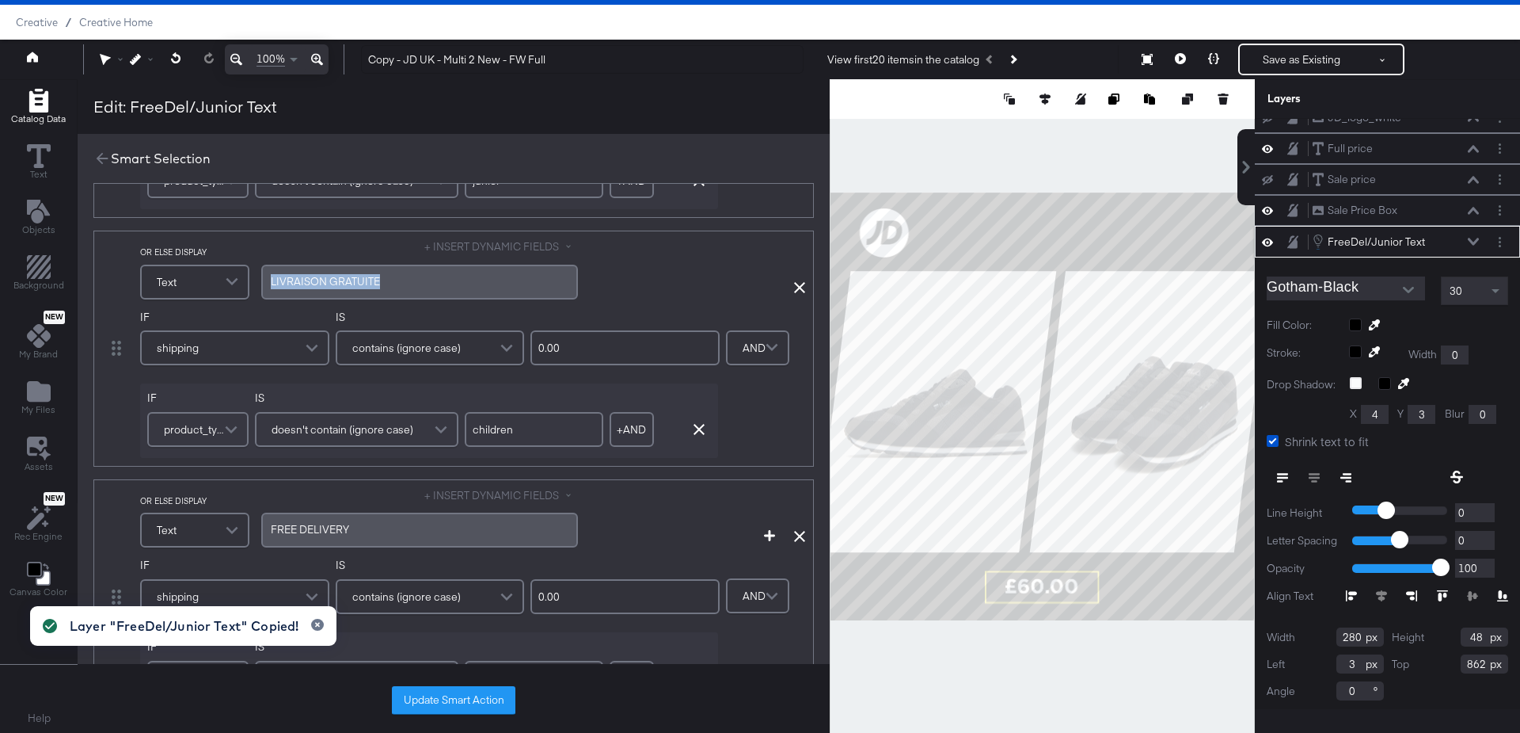
click at [327, 529] on span "FREE ﻿DELIVERY" at bounding box center [310, 529] width 78 height 14
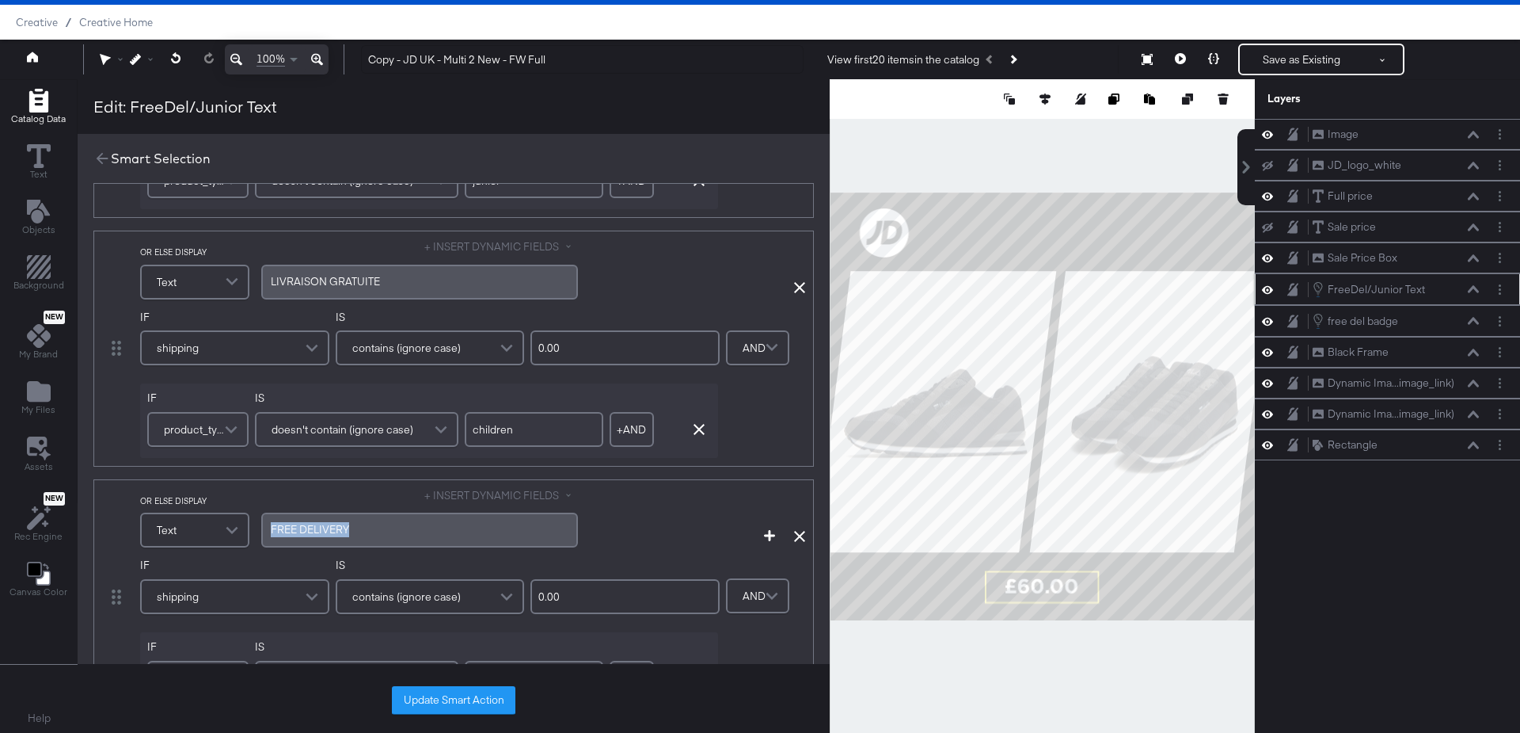
scroll to position [0, 0]
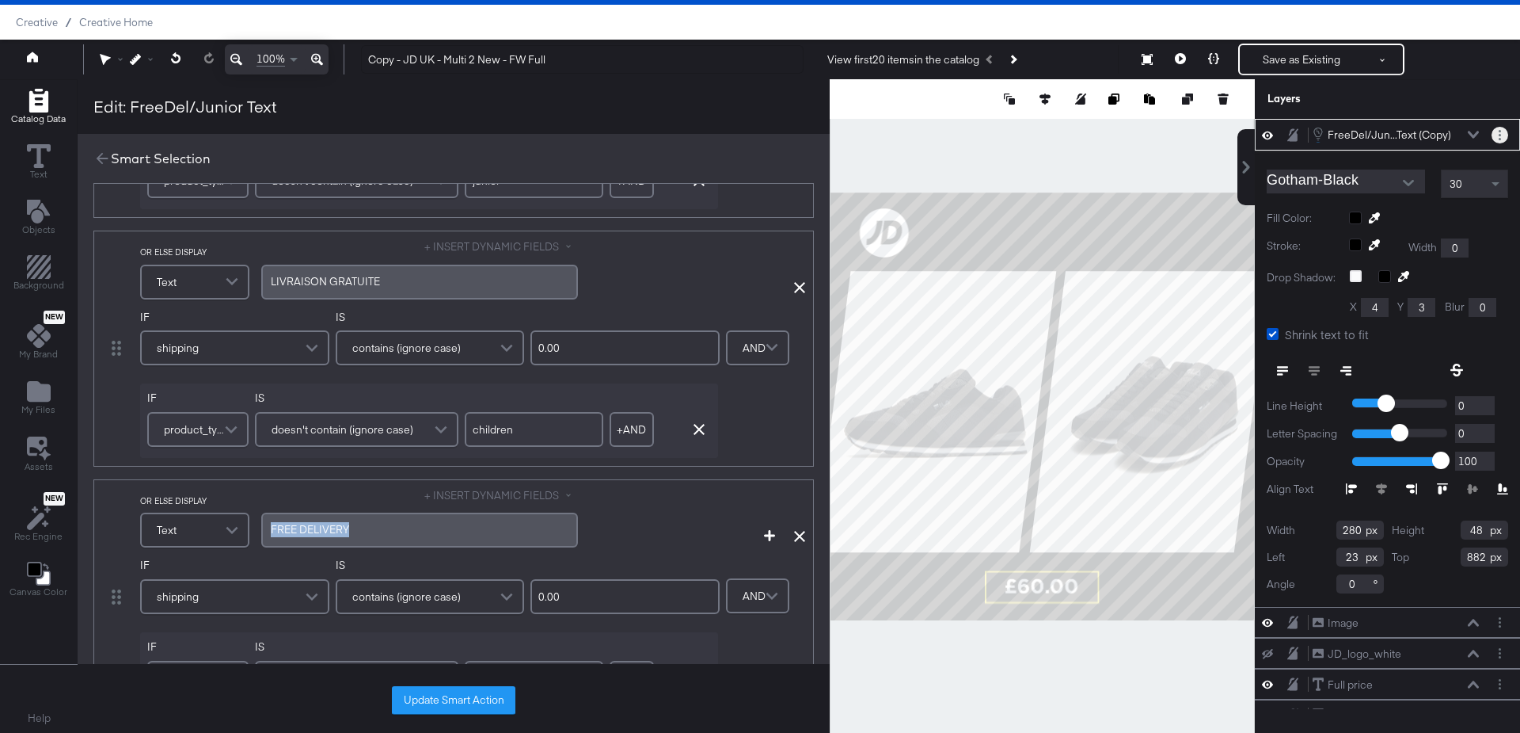
click at [1503, 133] on button "Layer Options" at bounding box center [1500, 135] width 17 height 17
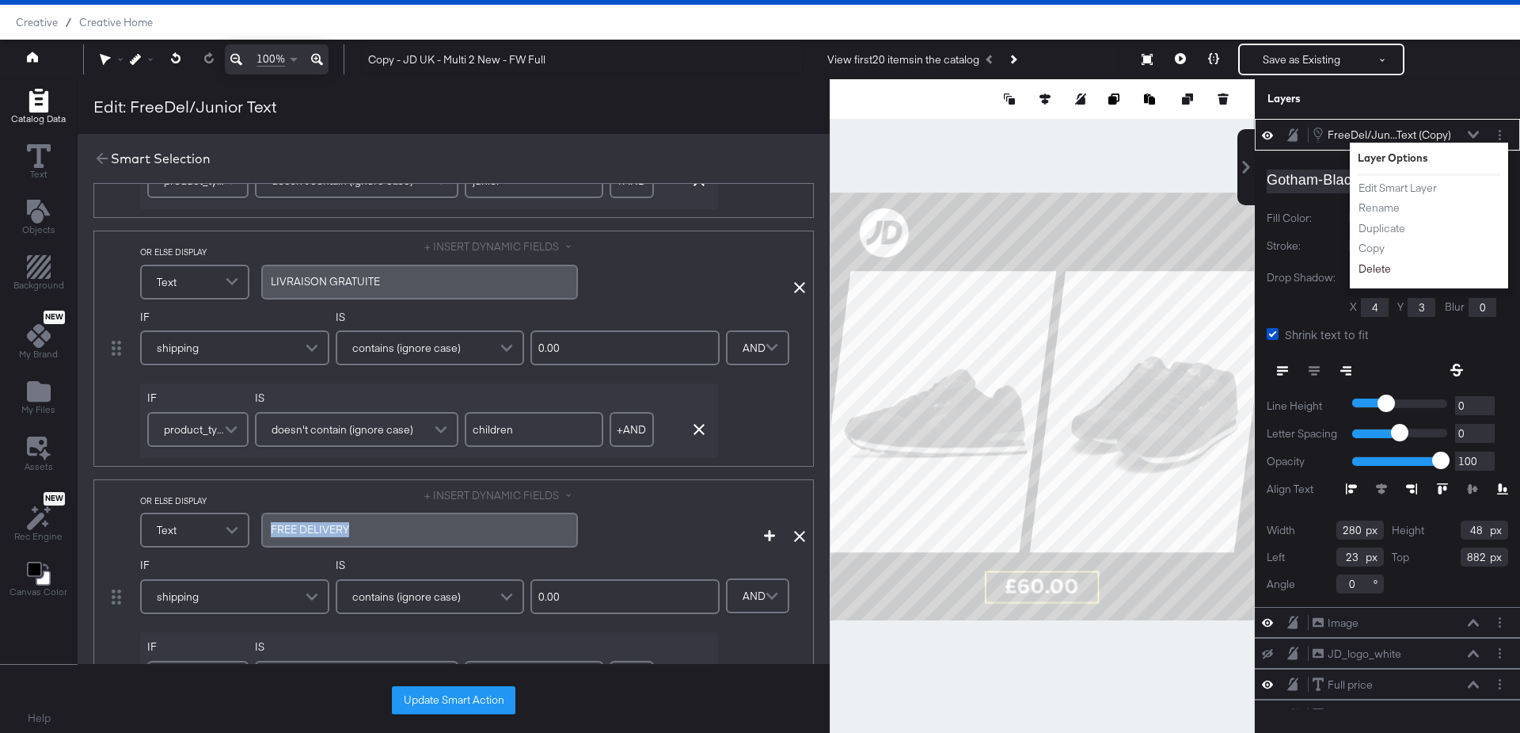
click at [1380, 269] on button "Delete" at bounding box center [1375, 269] width 34 height 17
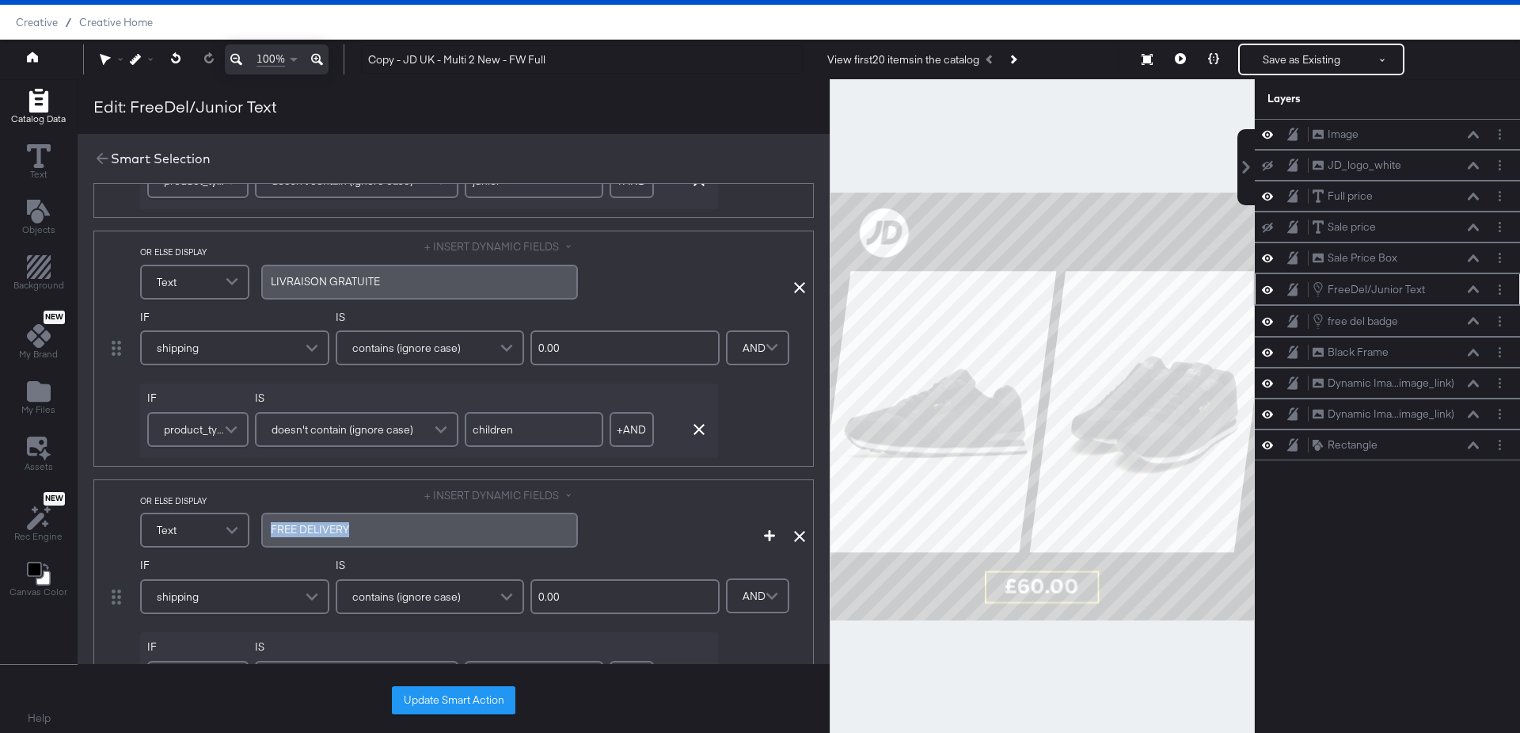
click at [349, 285] on div "LIVRAISON GRATUITE" at bounding box center [419, 282] width 317 height 35
click at [337, 523] on span "FREE ﻿DELIVERY" at bounding box center [310, 529] width 78 height 14
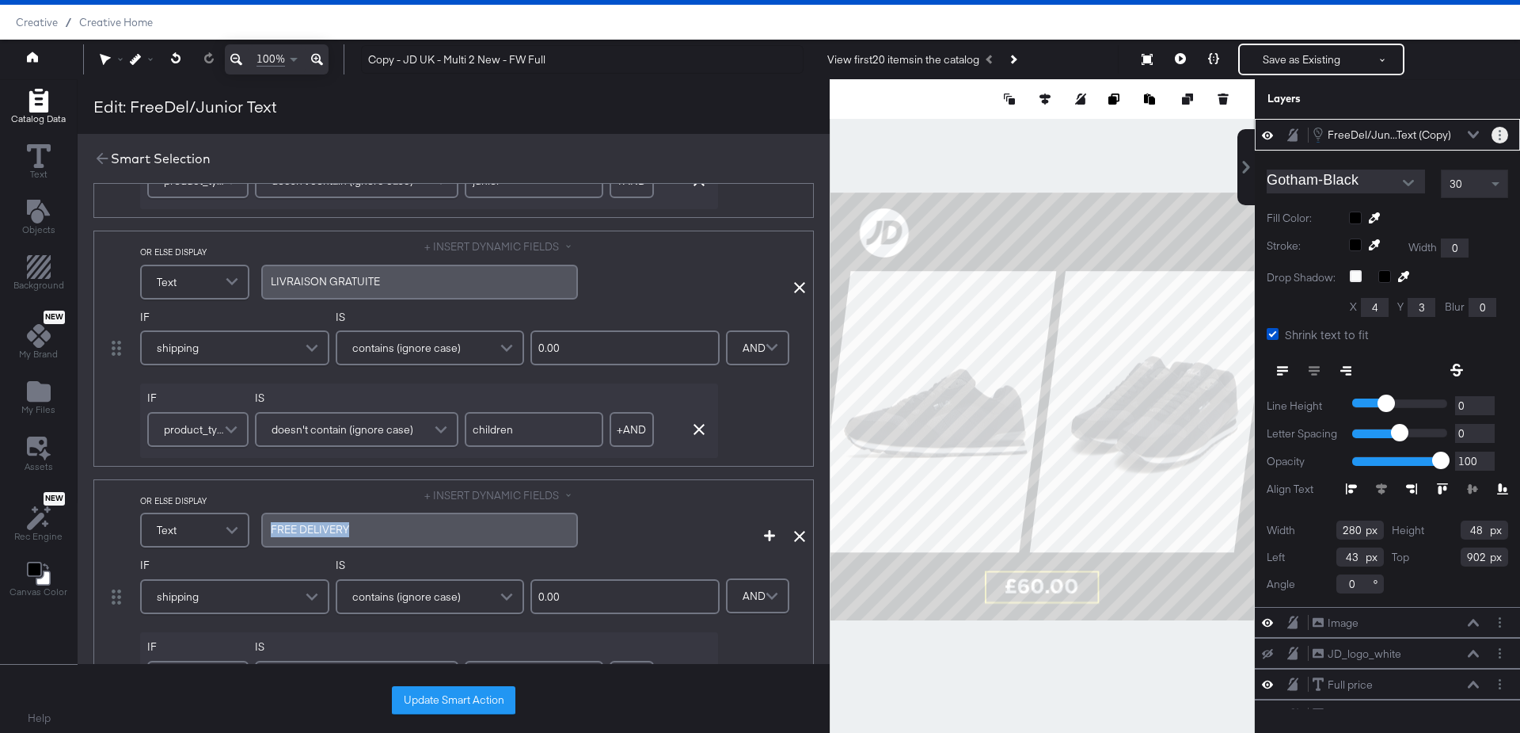
click at [1505, 134] on button "Layer Options" at bounding box center [1500, 135] width 17 height 17
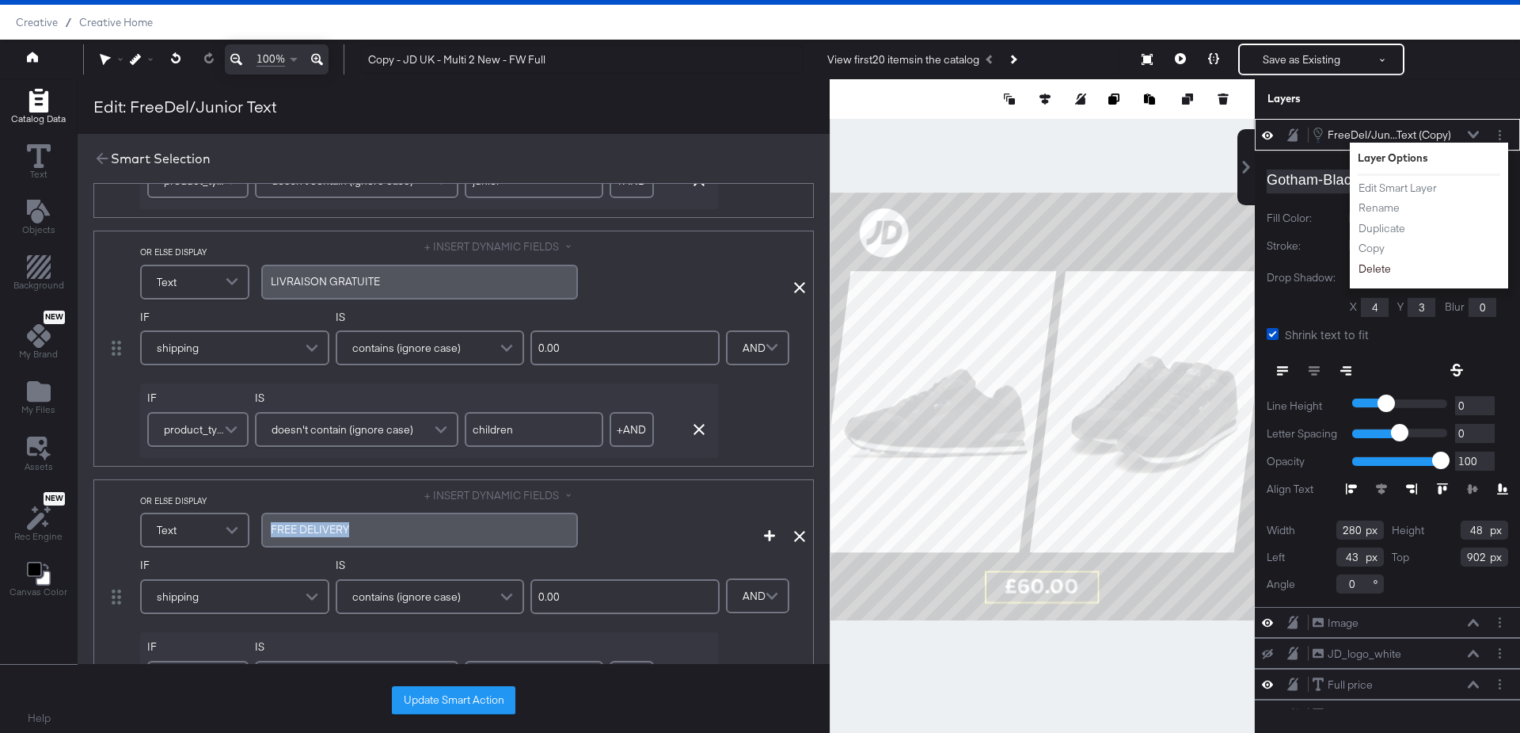
click at [1382, 266] on button "Delete" at bounding box center [1375, 269] width 34 height 17
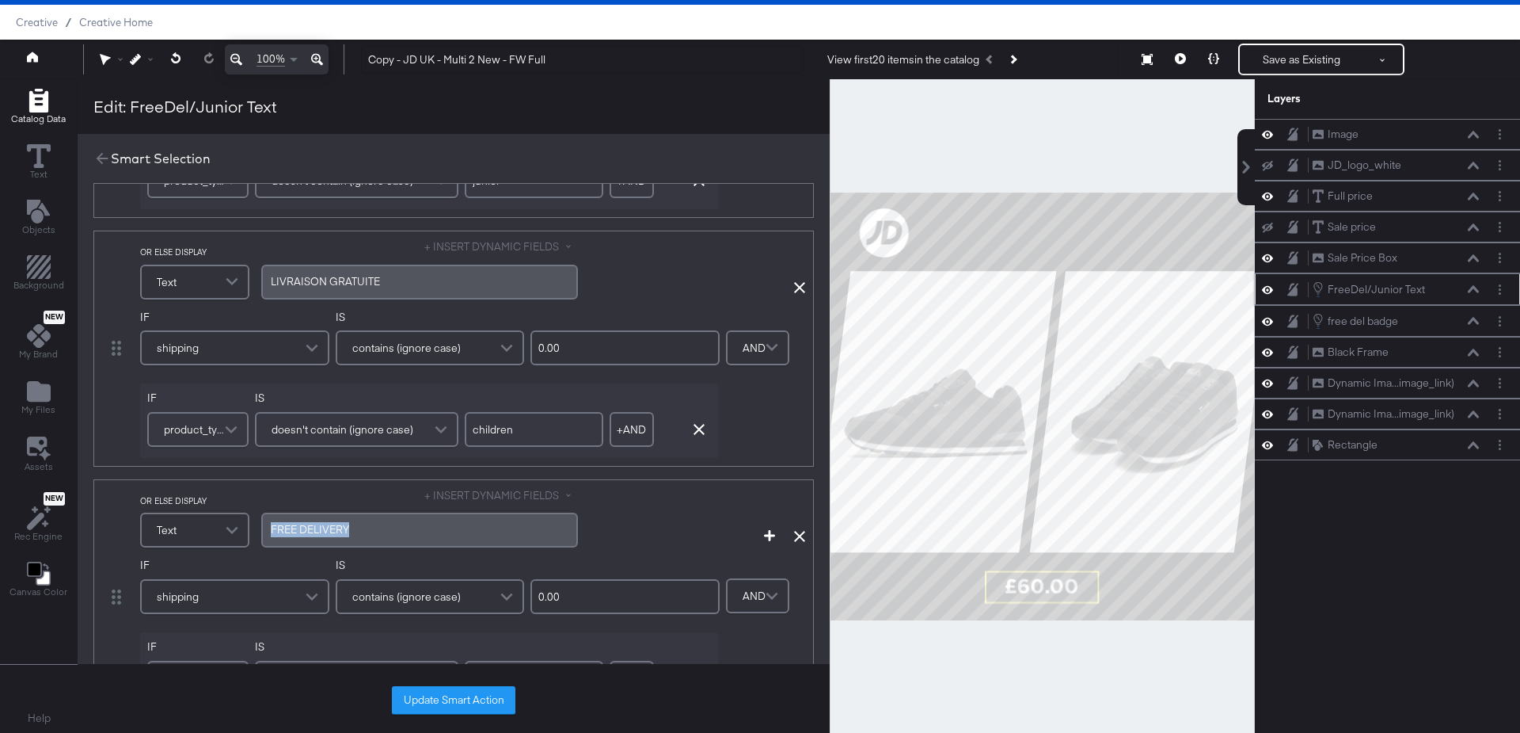
click at [331, 526] on span "FREE ﻿DELIVERY" at bounding box center [310, 529] width 78 height 14
click at [386, 526] on div "FREE ﻿DELIVERY" at bounding box center [420, 529] width 298 height 15
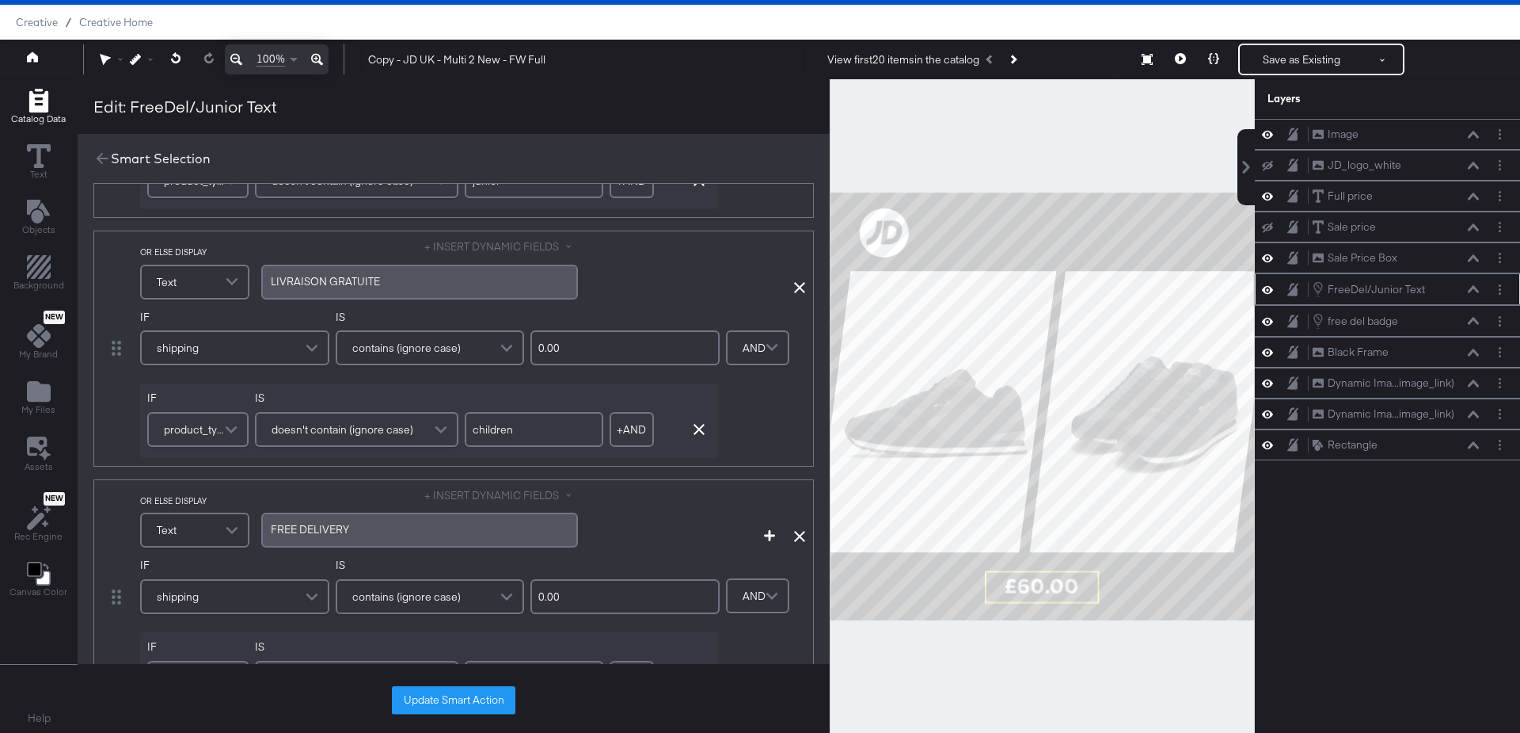
click at [386, 526] on div "FREE ﻿DELIVERY" at bounding box center [420, 529] width 298 height 15
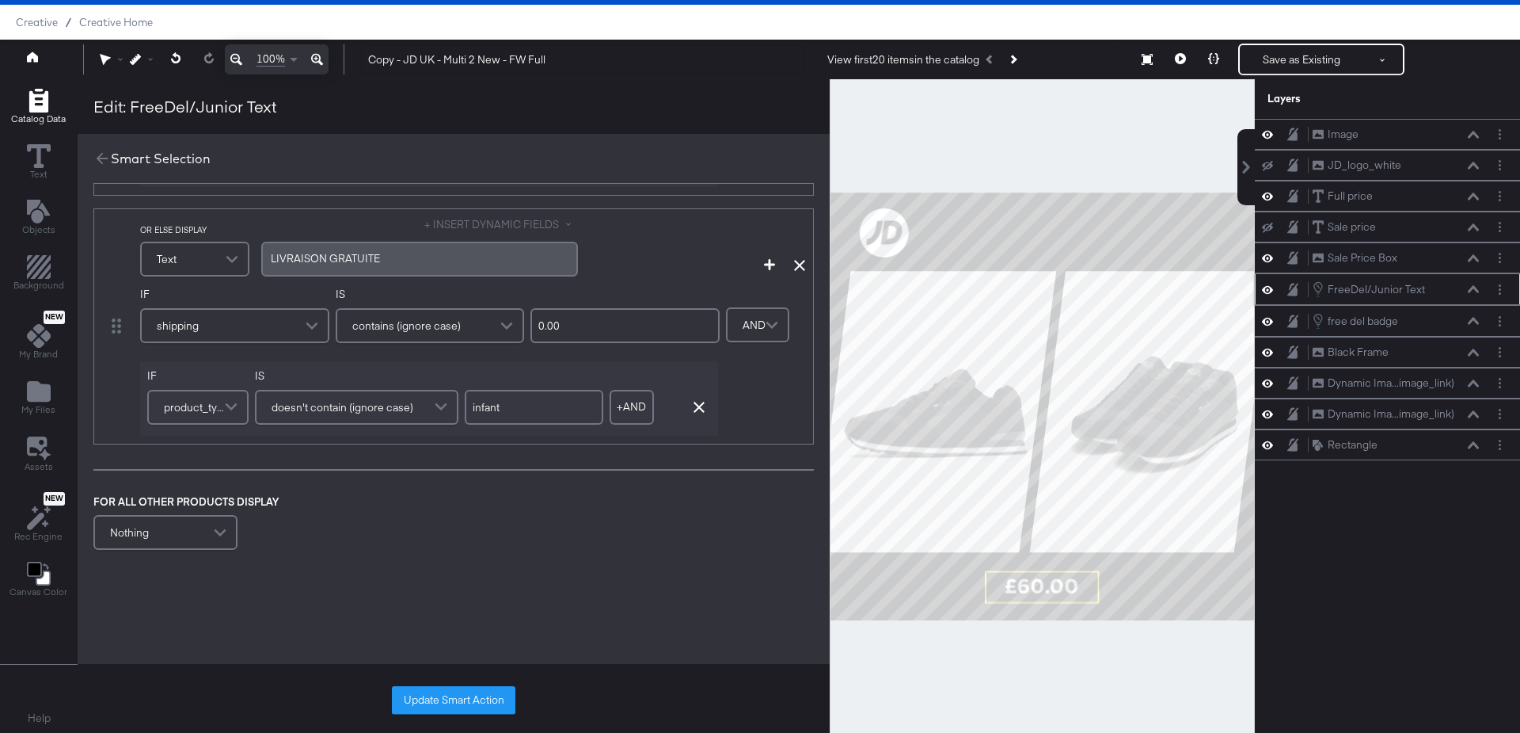
scroll to position [1254, 0]
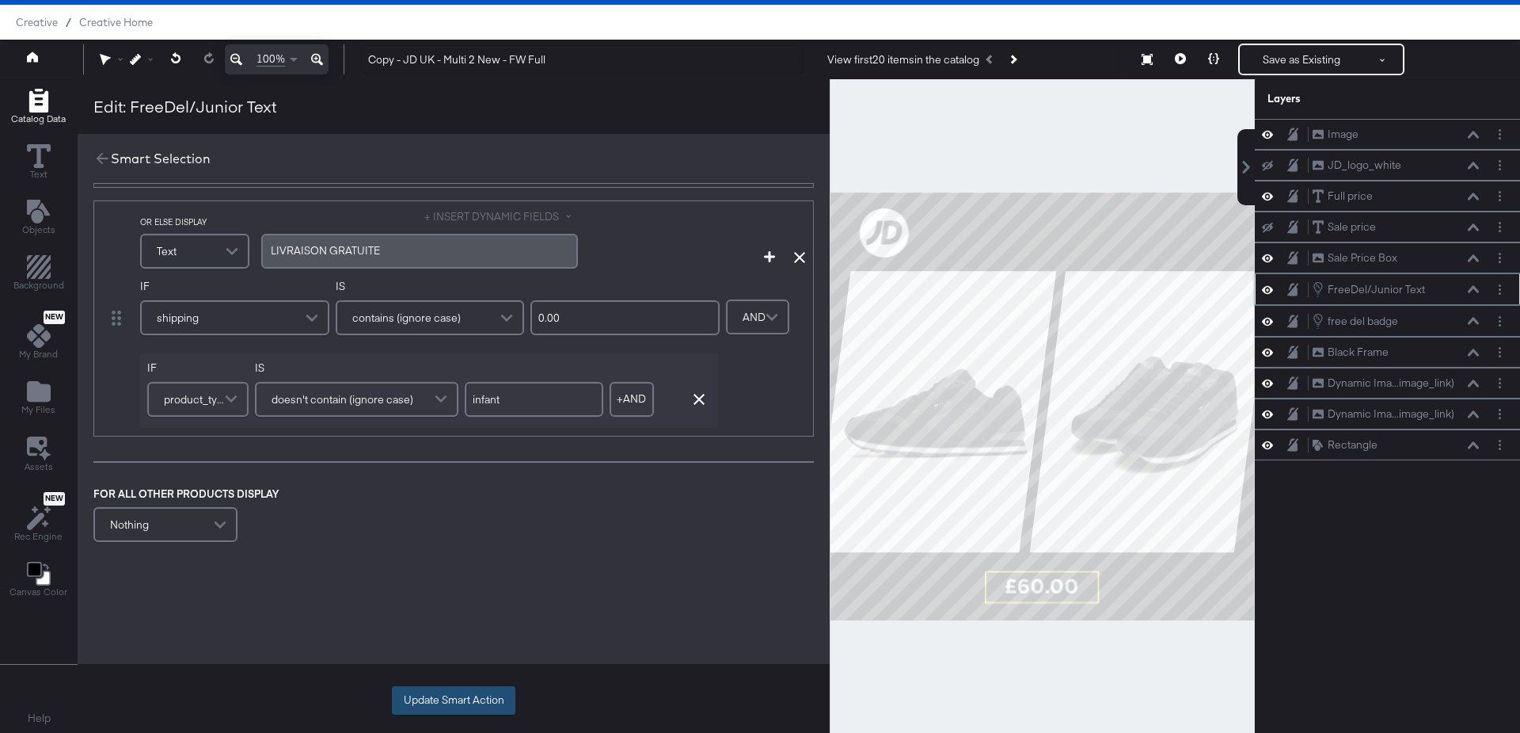
click at [437, 697] on button "Update Smart Action" at bounding box center [454, 700] width 124 height 29
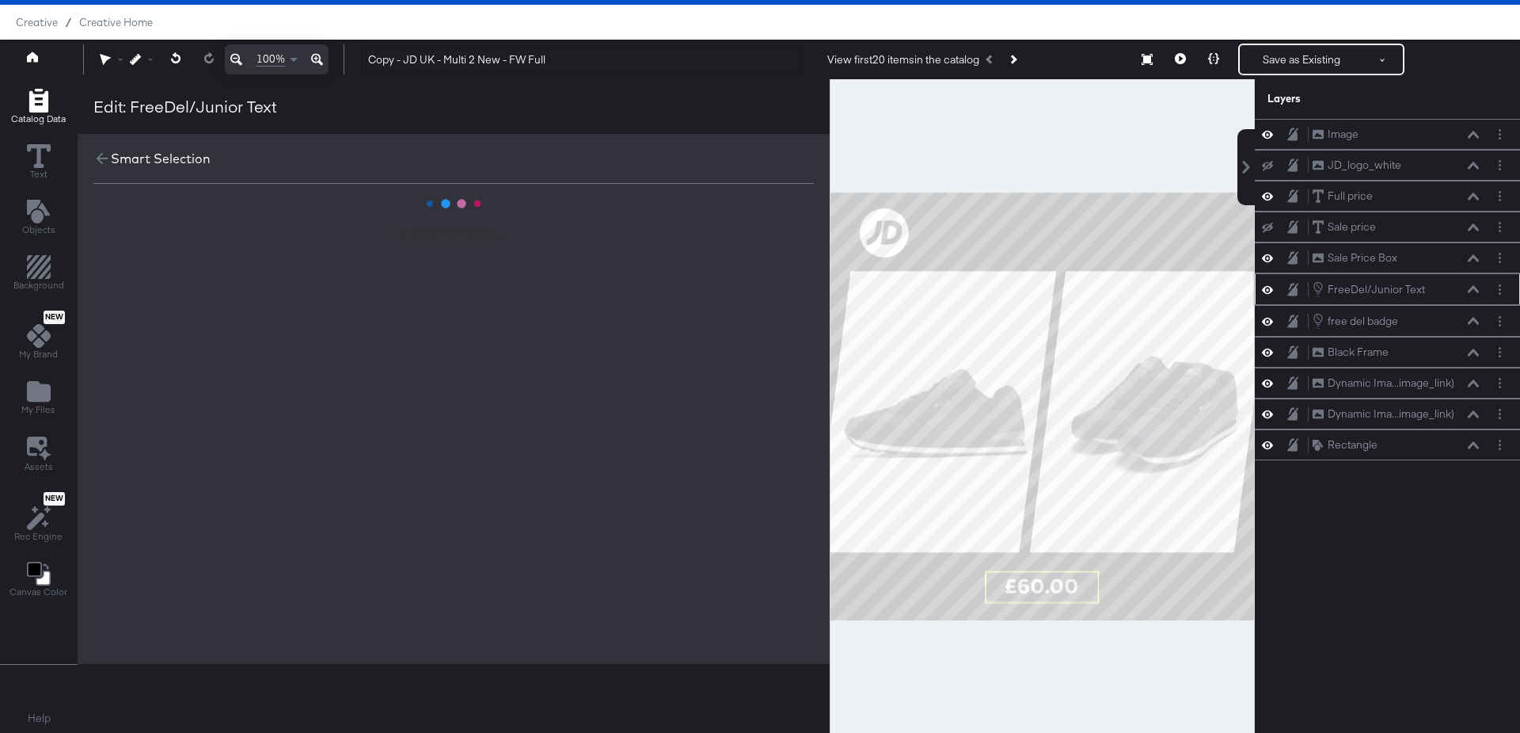
scroll to position [0, 0]
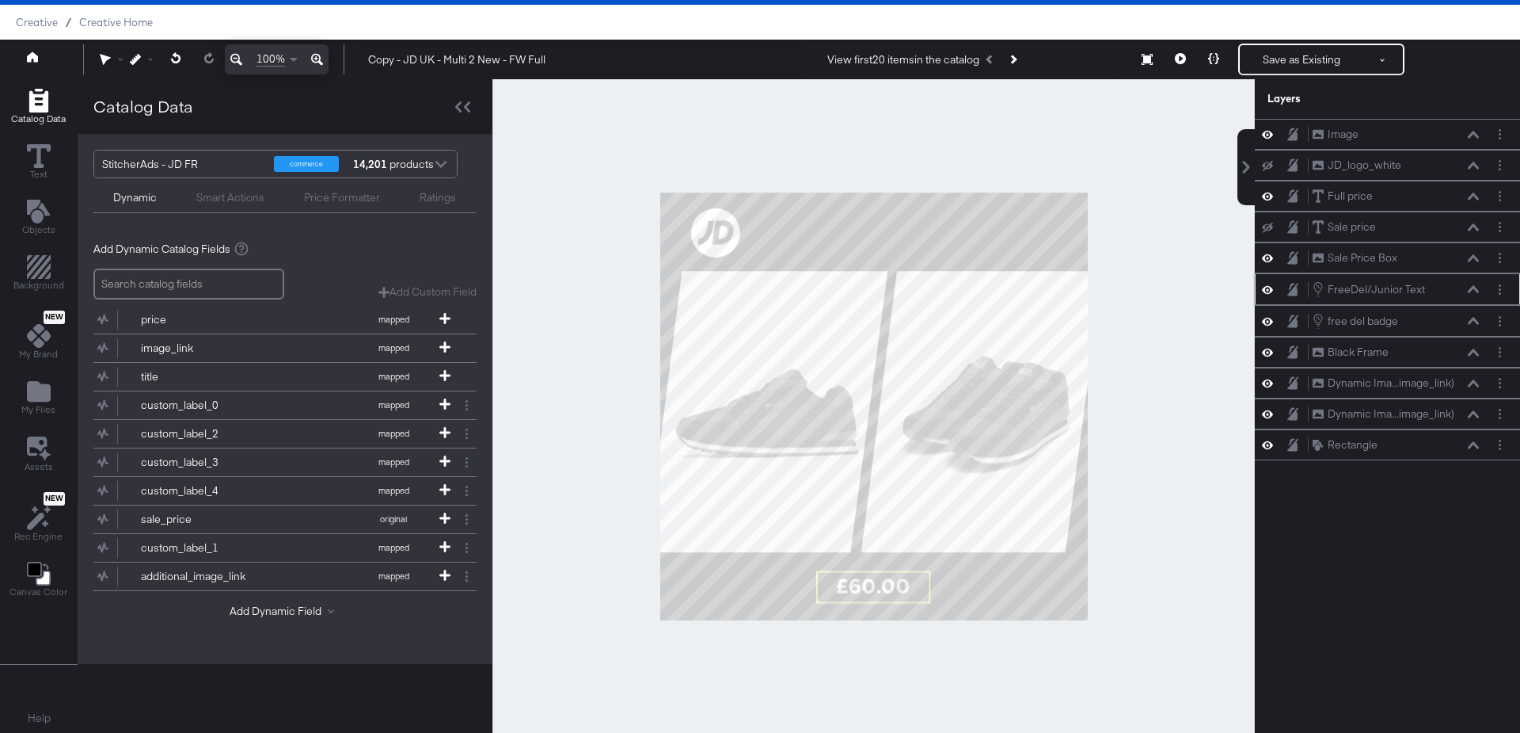
click at [1136, 500] on div at bounding box center [874, 406] width 763 height 654
click at [1179, 61] on icon at bounding box center [1180, 58] width 11 height 11
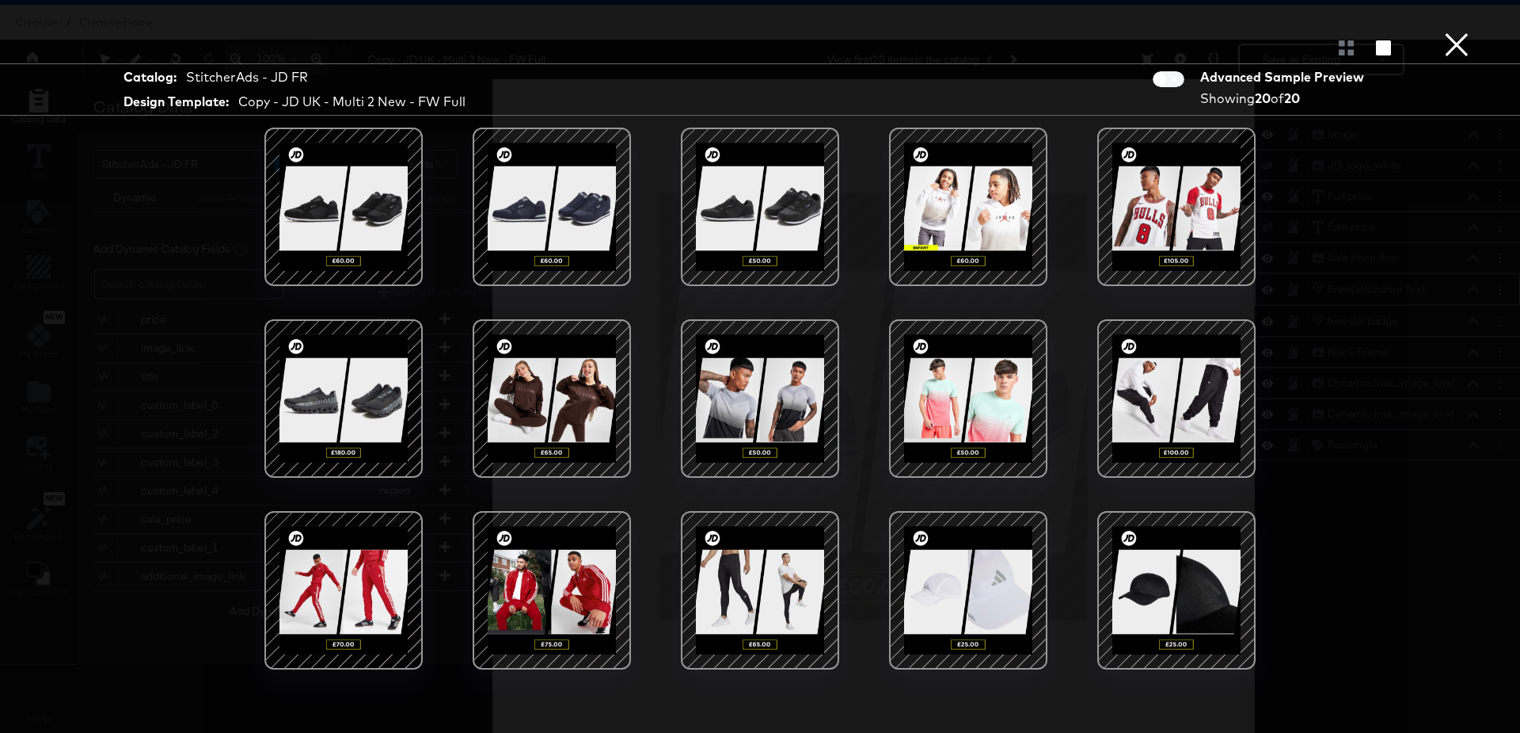
scroll to position [158, 0]
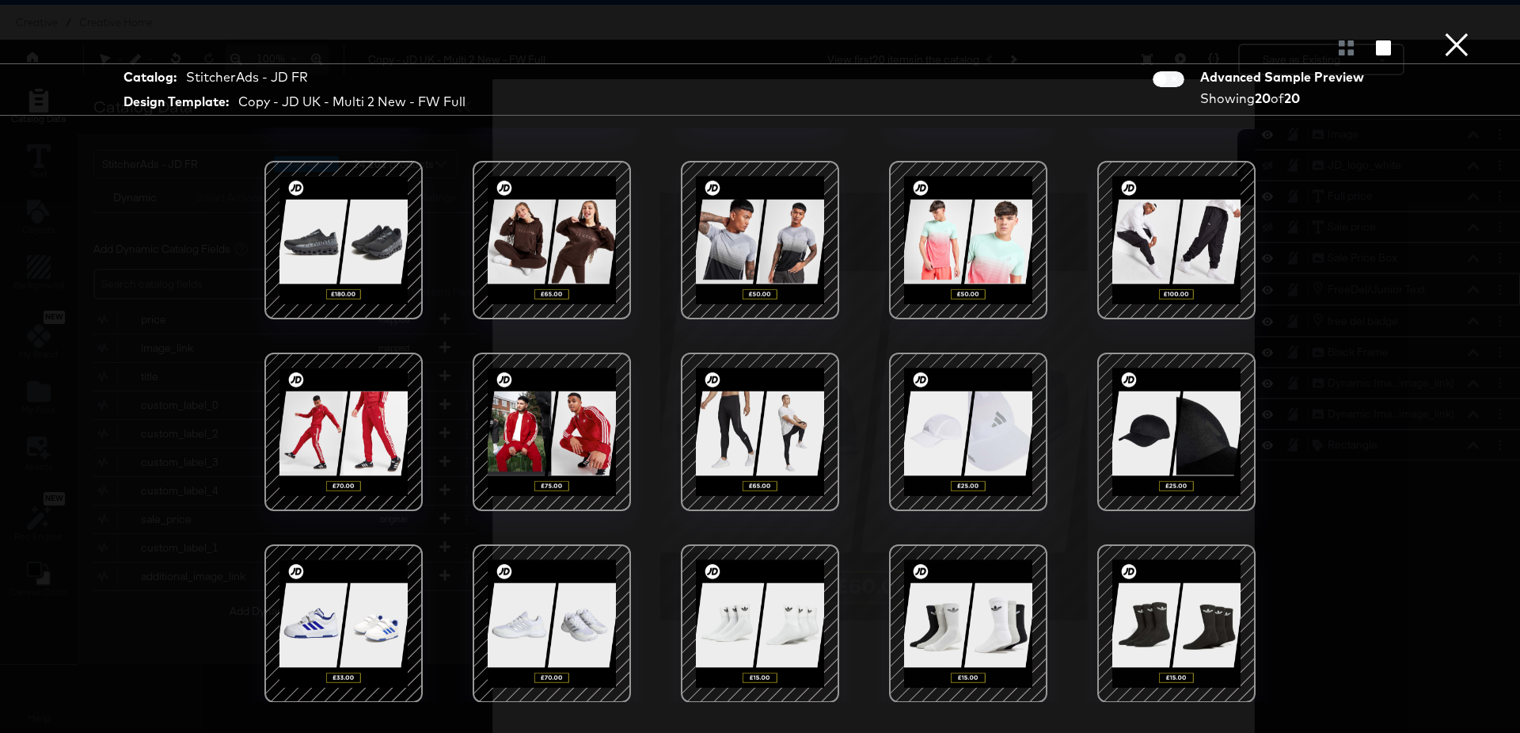
click at [1460, 32] on button "×" at bounding box center [1457, 16] width 32 height 32
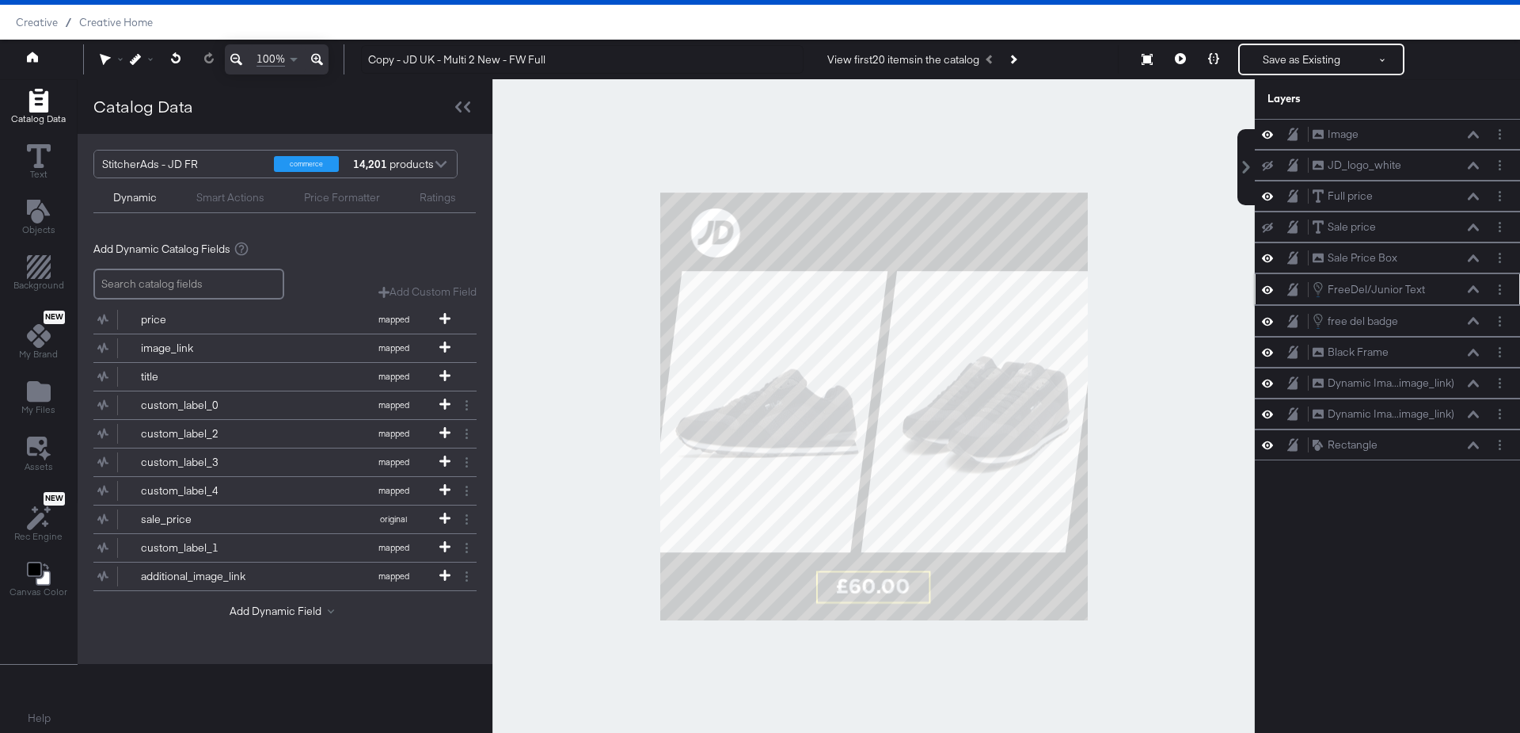
scroll to position [60, 0]
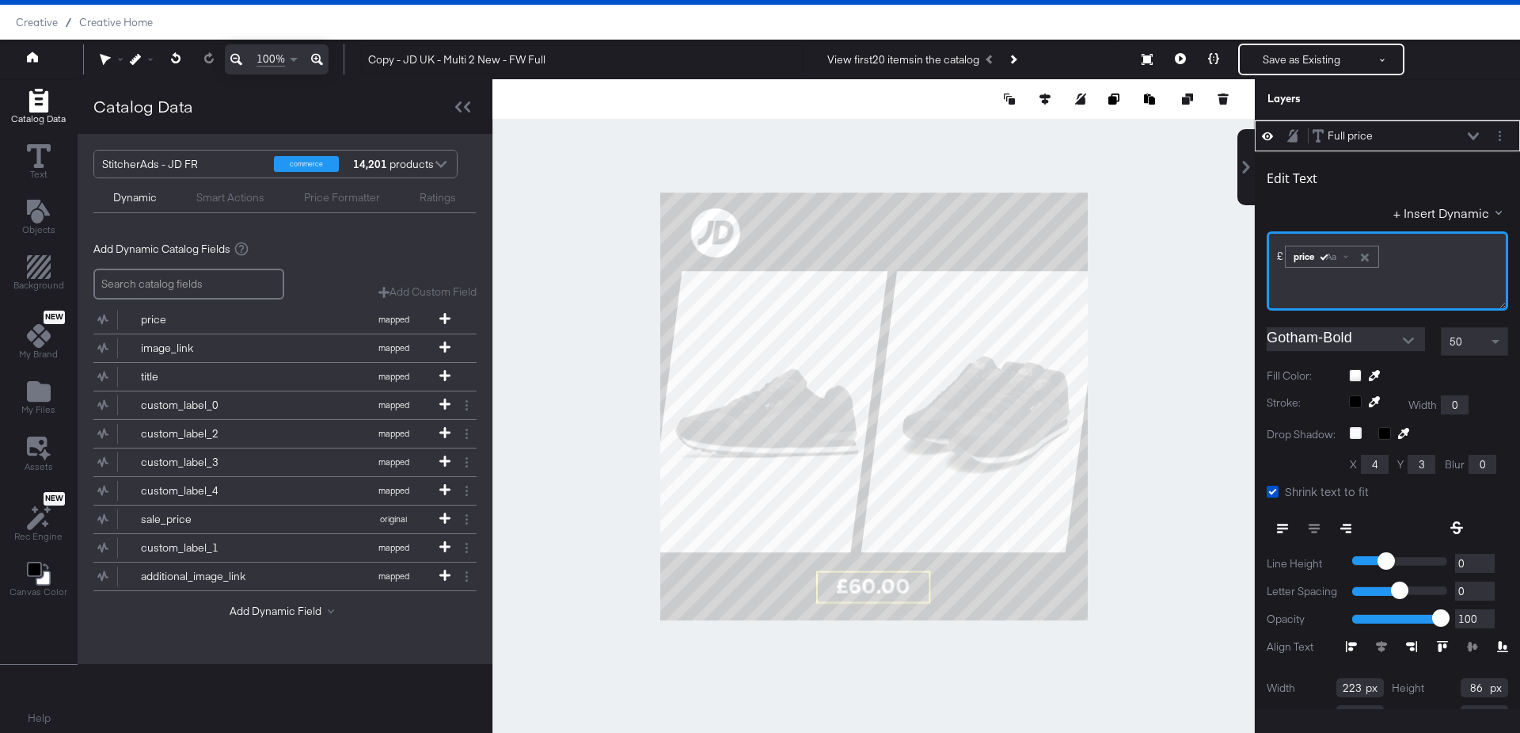
click at [1273, 250] on div "﻿£ ﻿ price Aa ﻿" at bounding box center [1388, 270] width 242 height 79
click at [1284, 249] on span "price Aa" at bounding box center [1332, 255] width 97 height 26
click at [1280, 254] on span "﻿£" at bounding box center [1280, 256] width 6 height 14
click at [1278, 250] on span "﻿£" at bounding box center [1280, 256] width 6 height 14
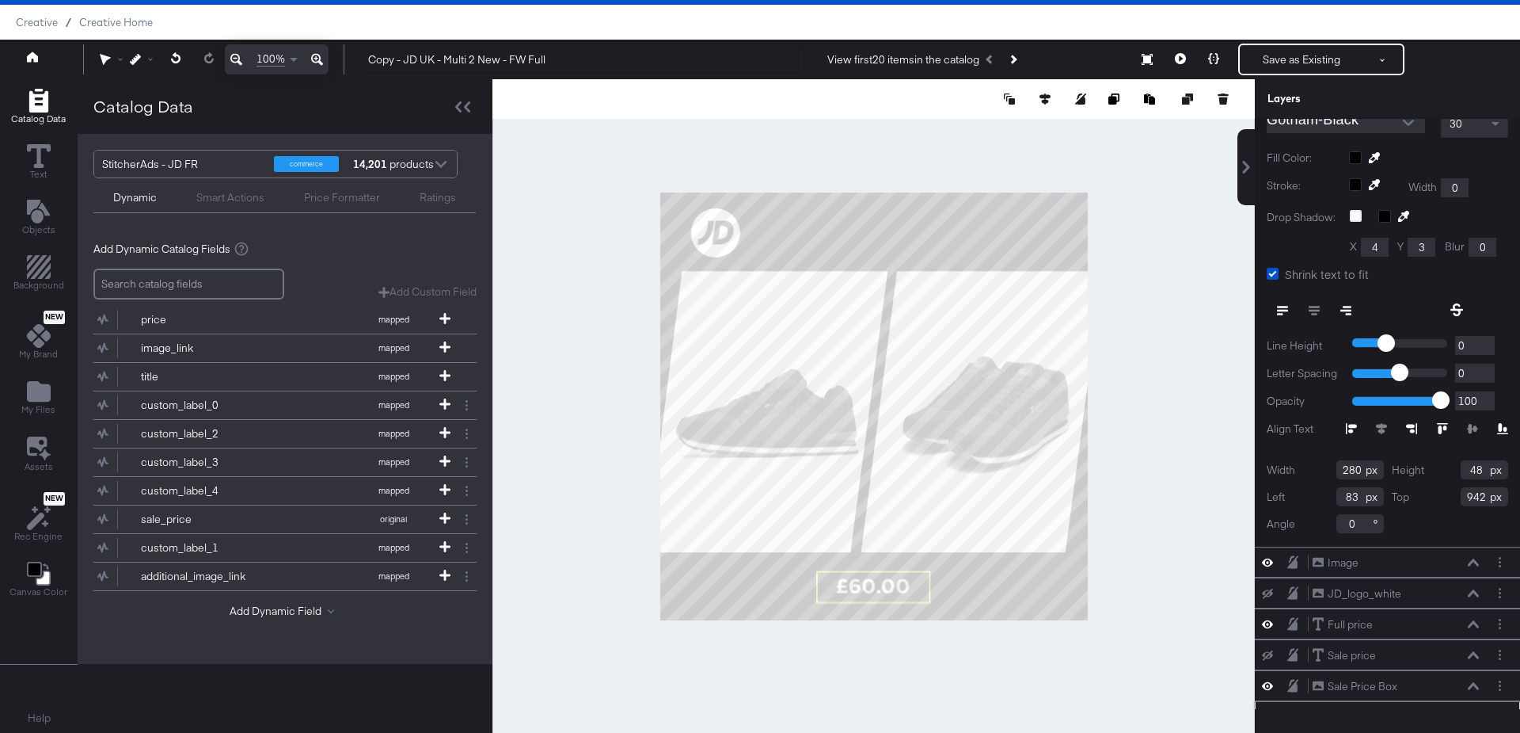
scroll to position [0, 0]
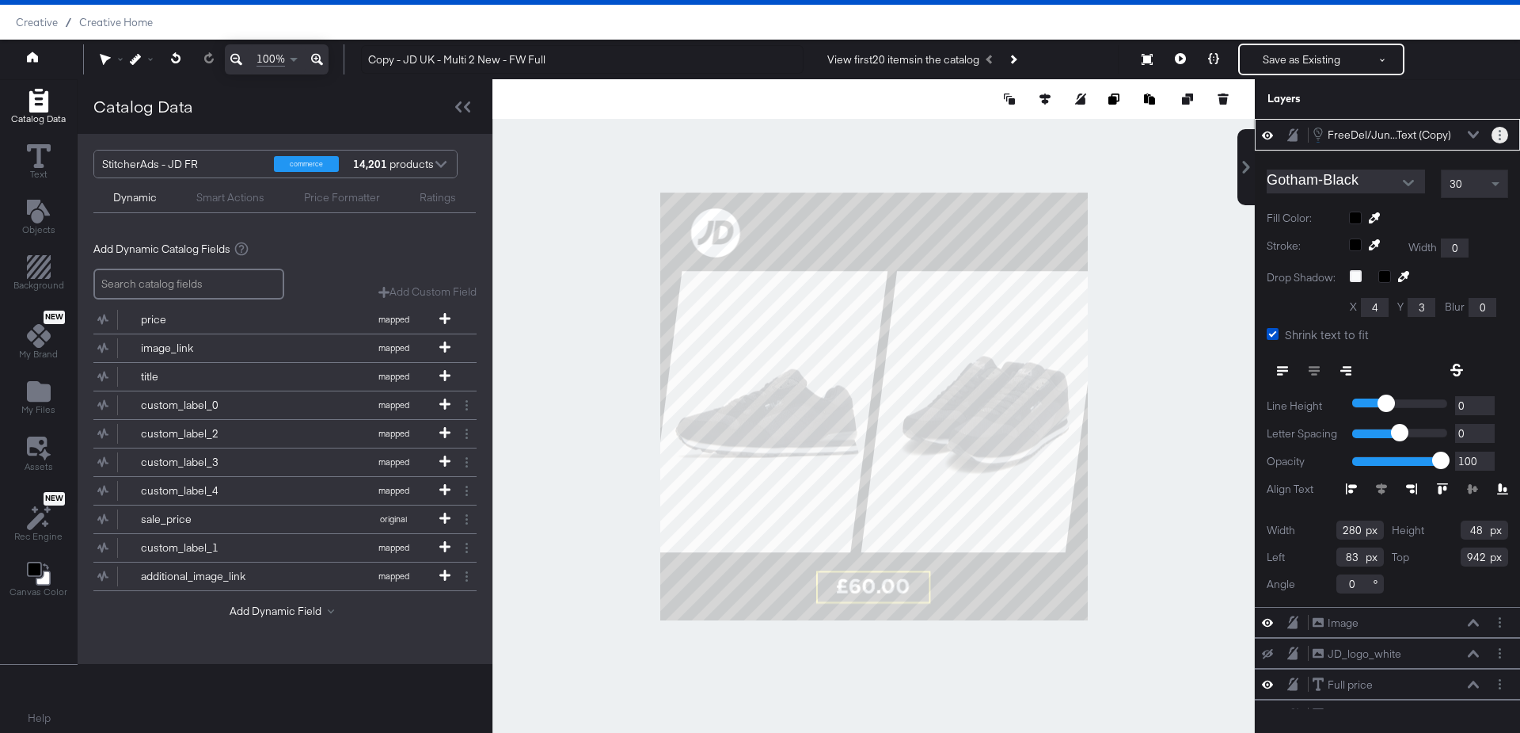
click at [1501, 131] on icon "Layer Options" at bounding box center [1500, 135] width 2 height 10
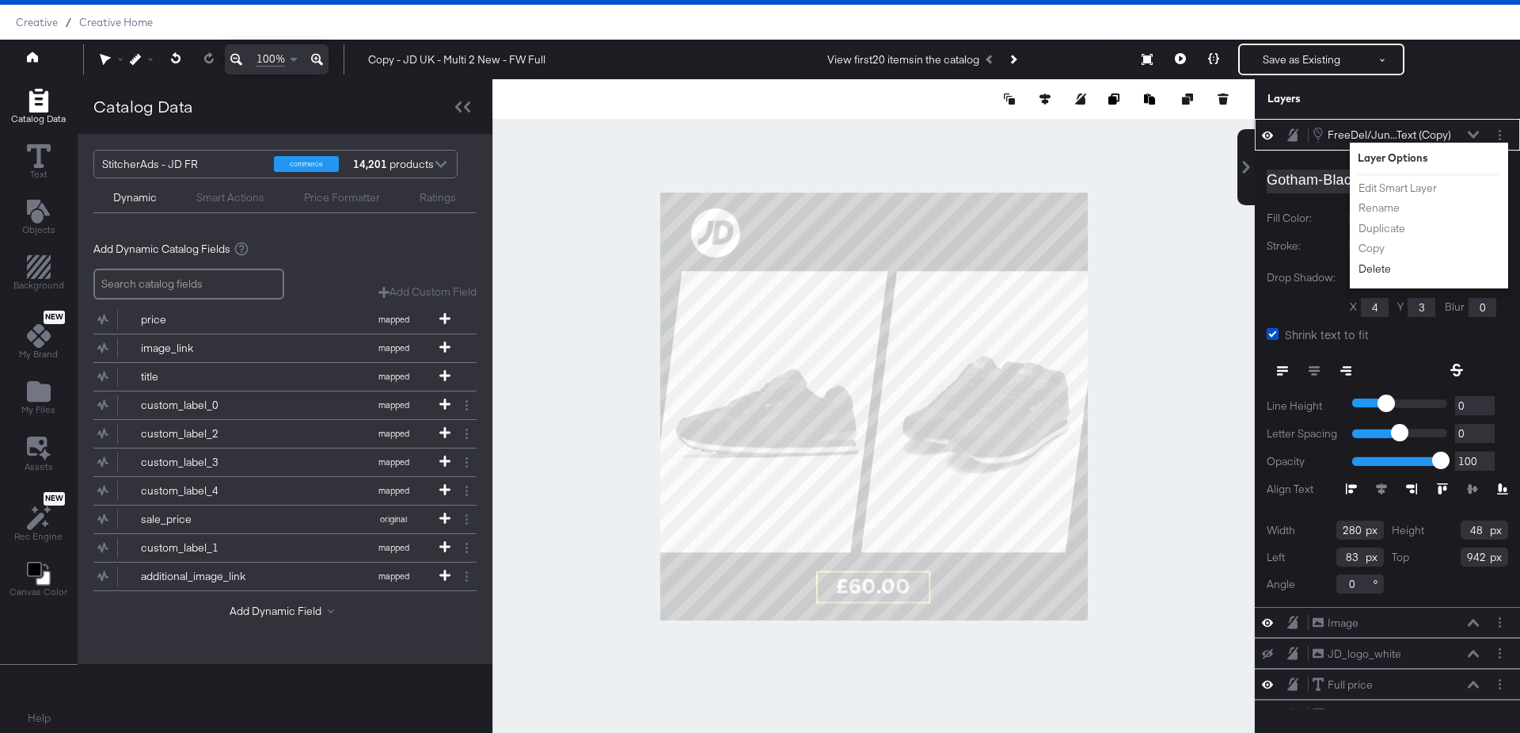
click at [1371, 268] on button "Delete" at bounding box center [1375, 269] width 34 height 17
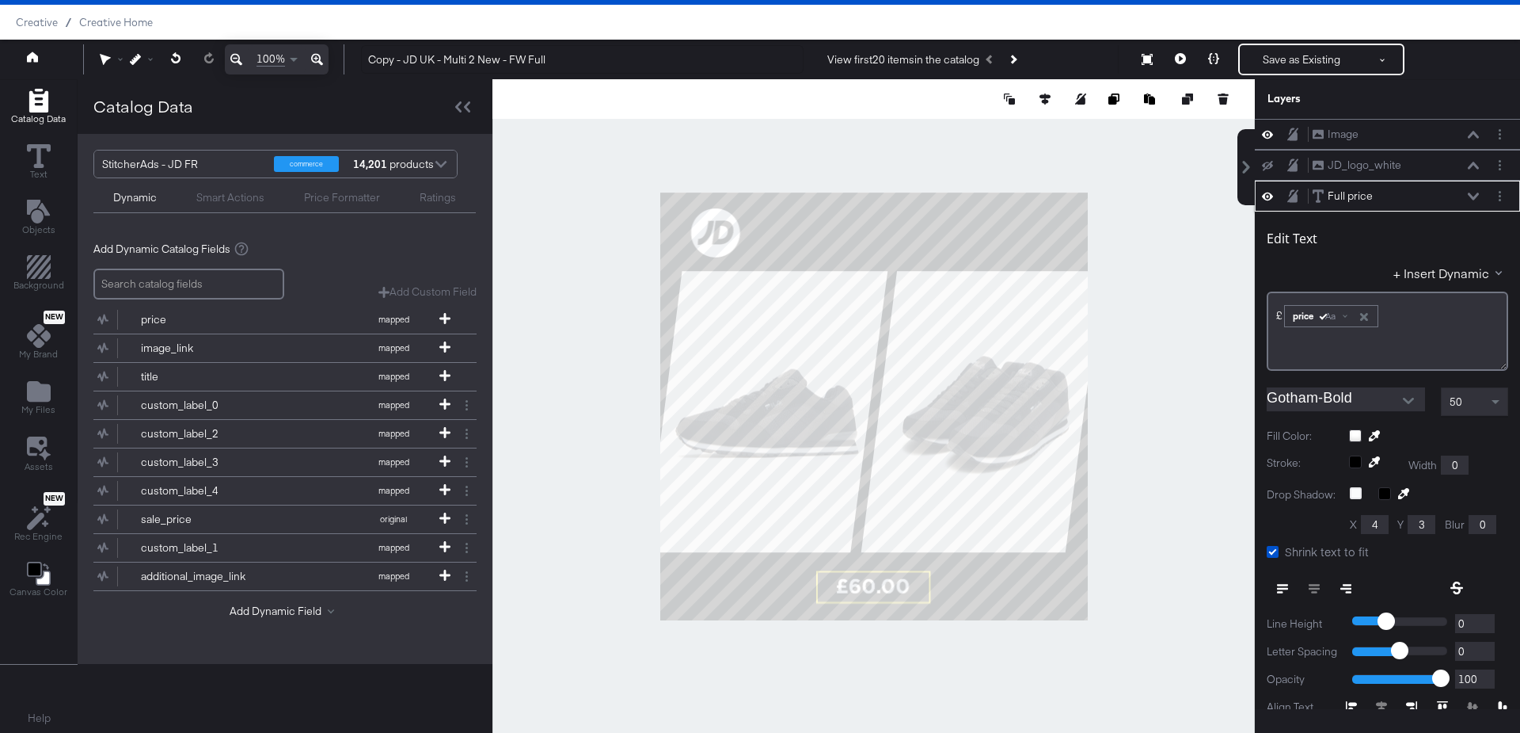
scroll to position [60, 0]
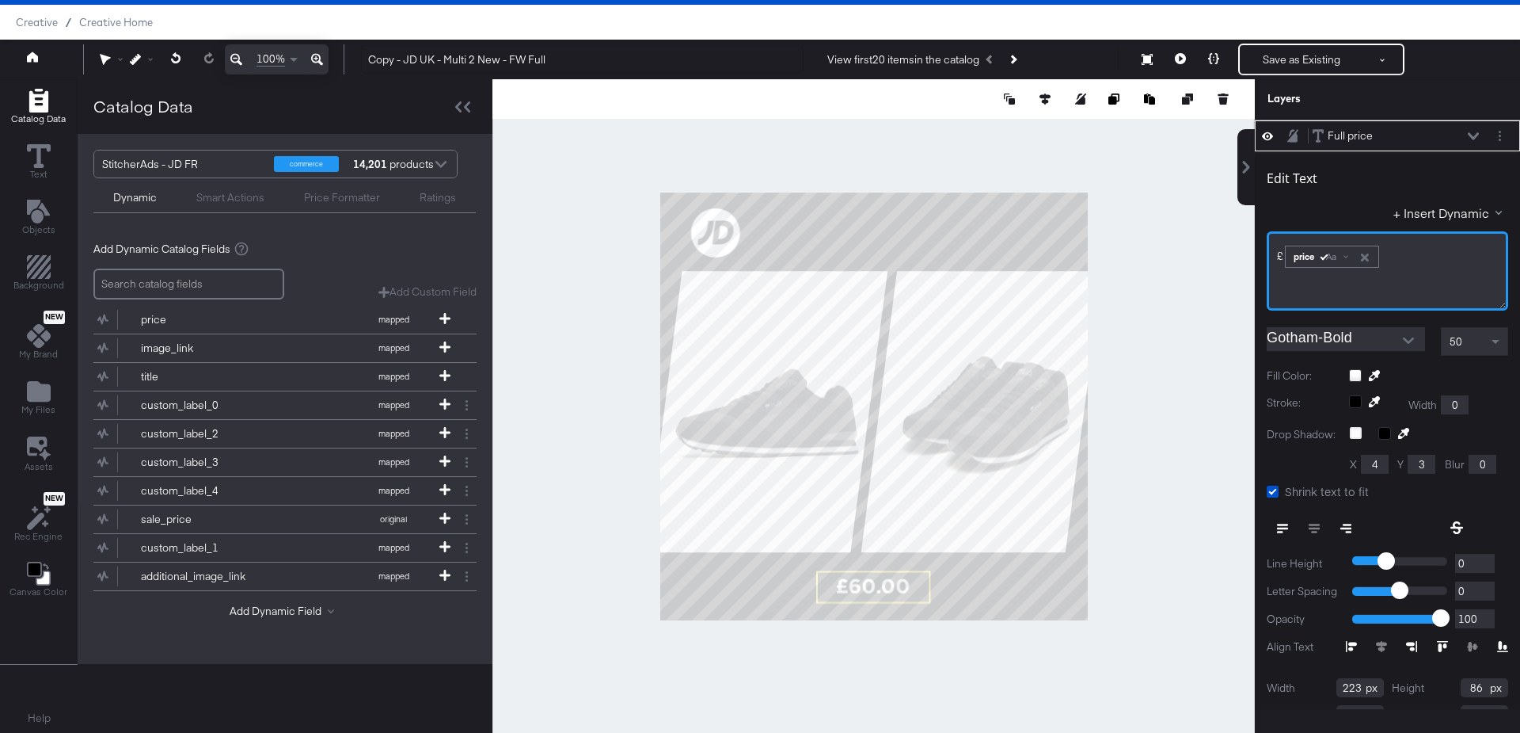
click at [1280, 257] on span "﻿£" at bounding box center [1280, 256] width 6 height 14
click at [1411, 265] on div "﻿£ ﻿ price Aa ﻿" at bounding box center [1388, 270] width 242 height 79
click at [1275, 250] on div "﻿£ ﻿ price Aa ﻿" at bounding box center [1388, 270] width 242 height 79
click at [1279, 250] on span "﻿£" at bounding box center [1280, 256] width 6 height 14
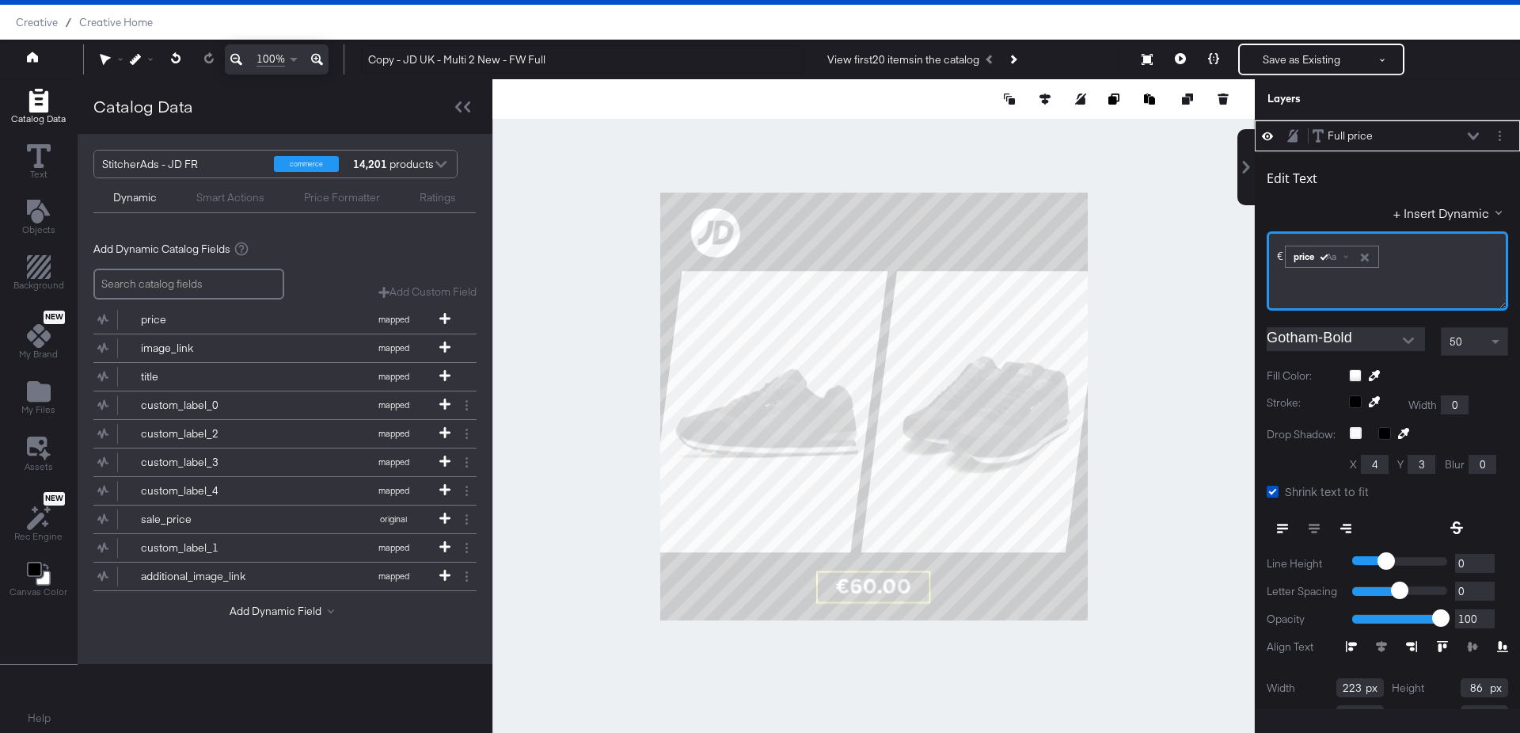
click at [1455, 248] on div "﻿€ ﻿ price Aa ﻿" at bounding box center [1387, 255] width 221 height 26
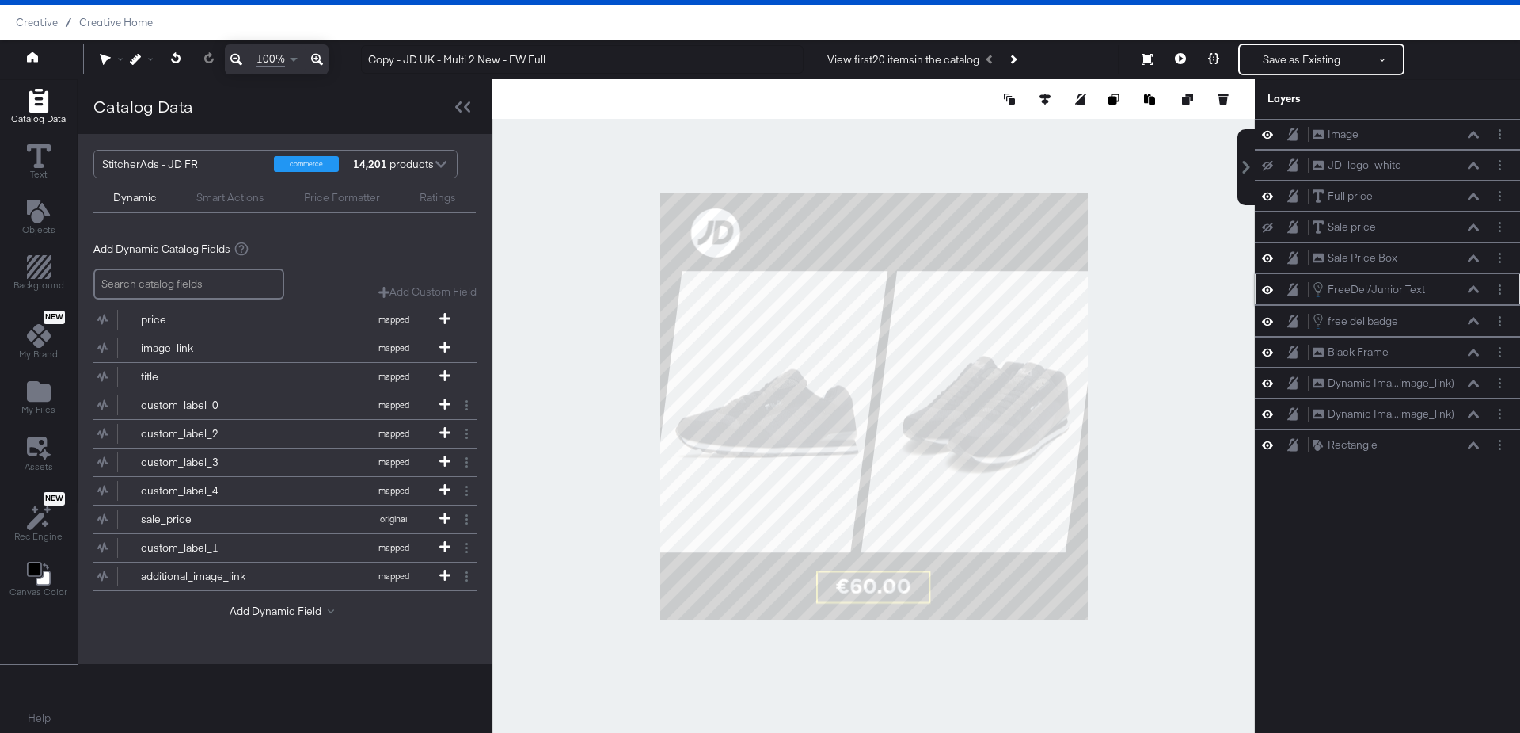
scroll to position [0, 0]
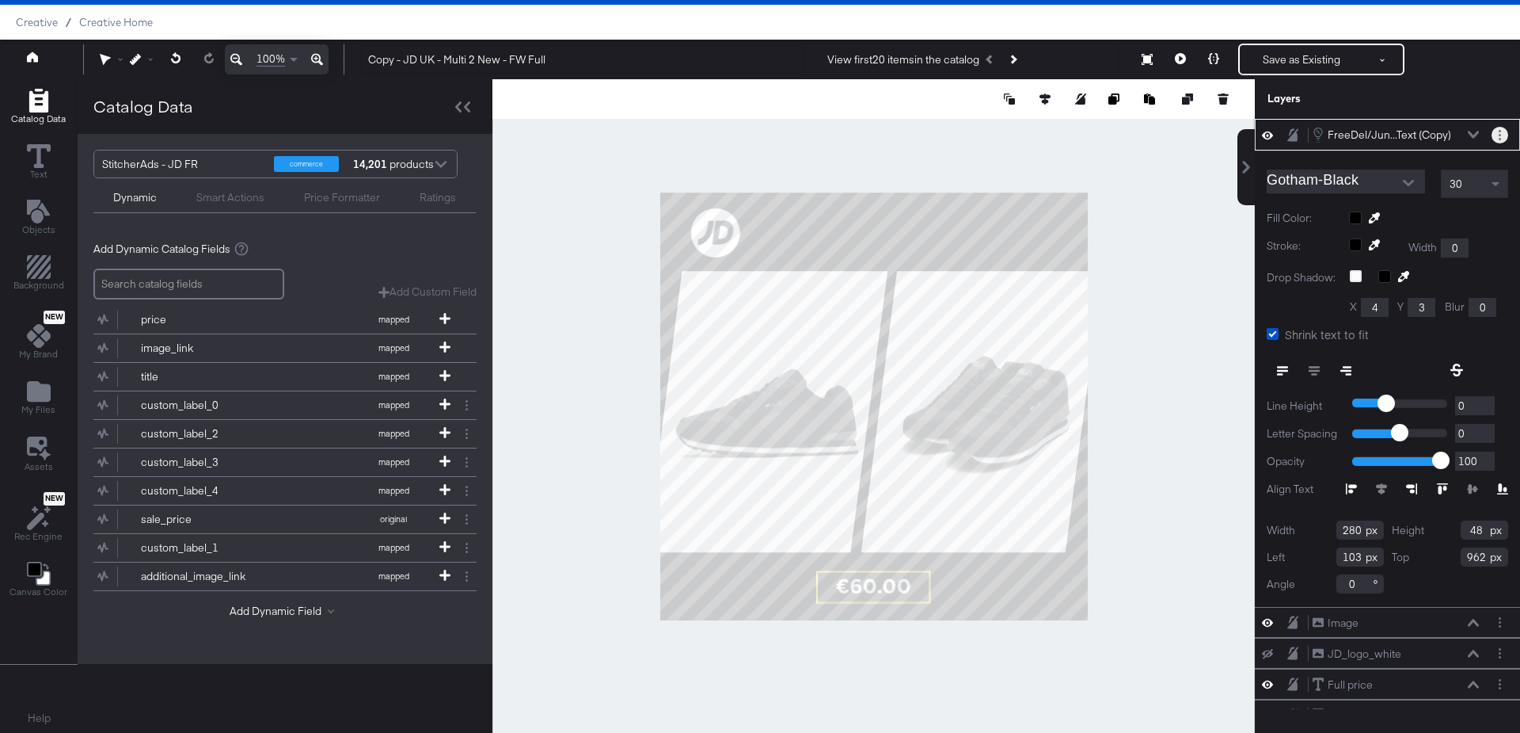
click at [1505, 136] on button "Layer Options" at bounding box center [1500, 135] width 17 height 17
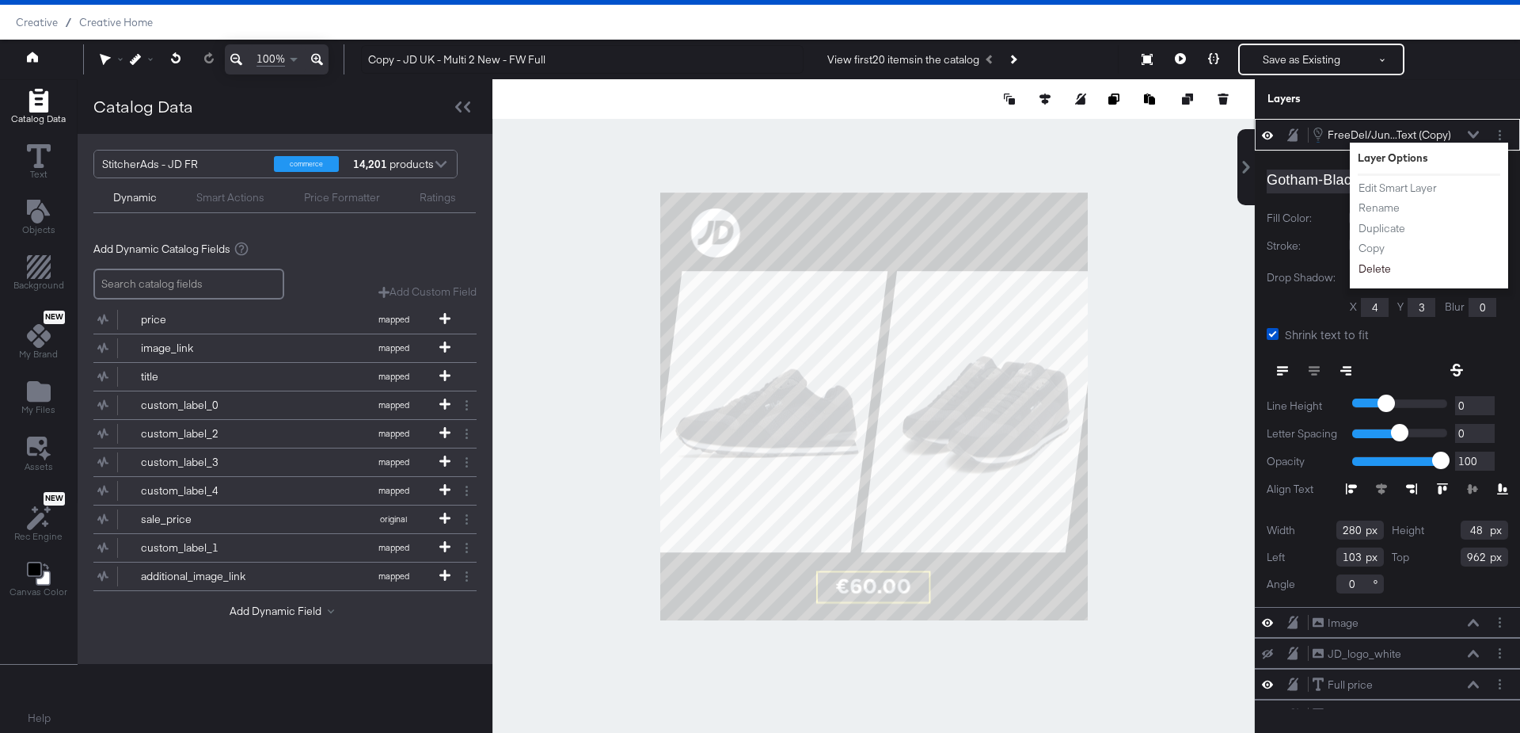
click at [1372, 263] on button "Delete" at bounding box center [1375, 269] width 34 height 17
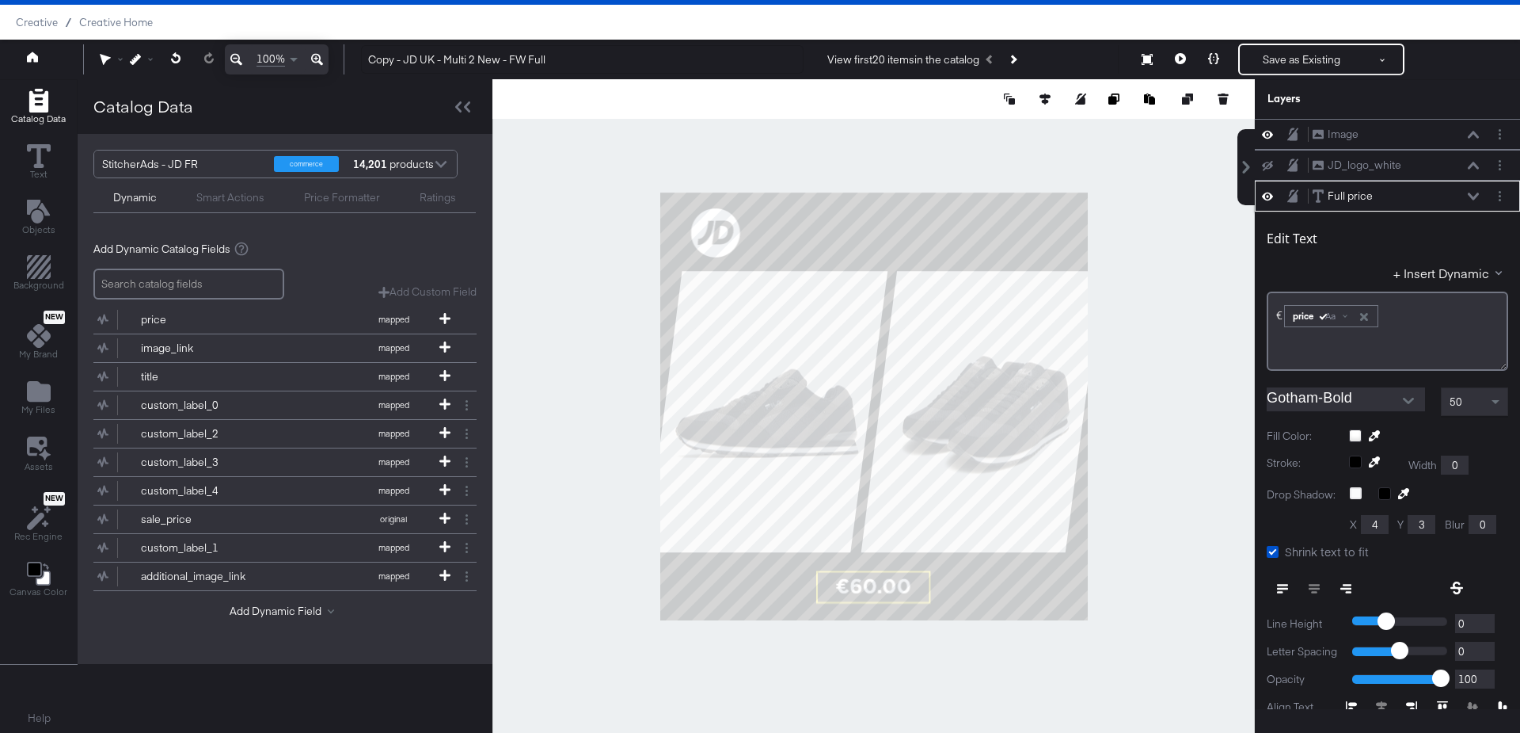
scroll to position [60, 0]
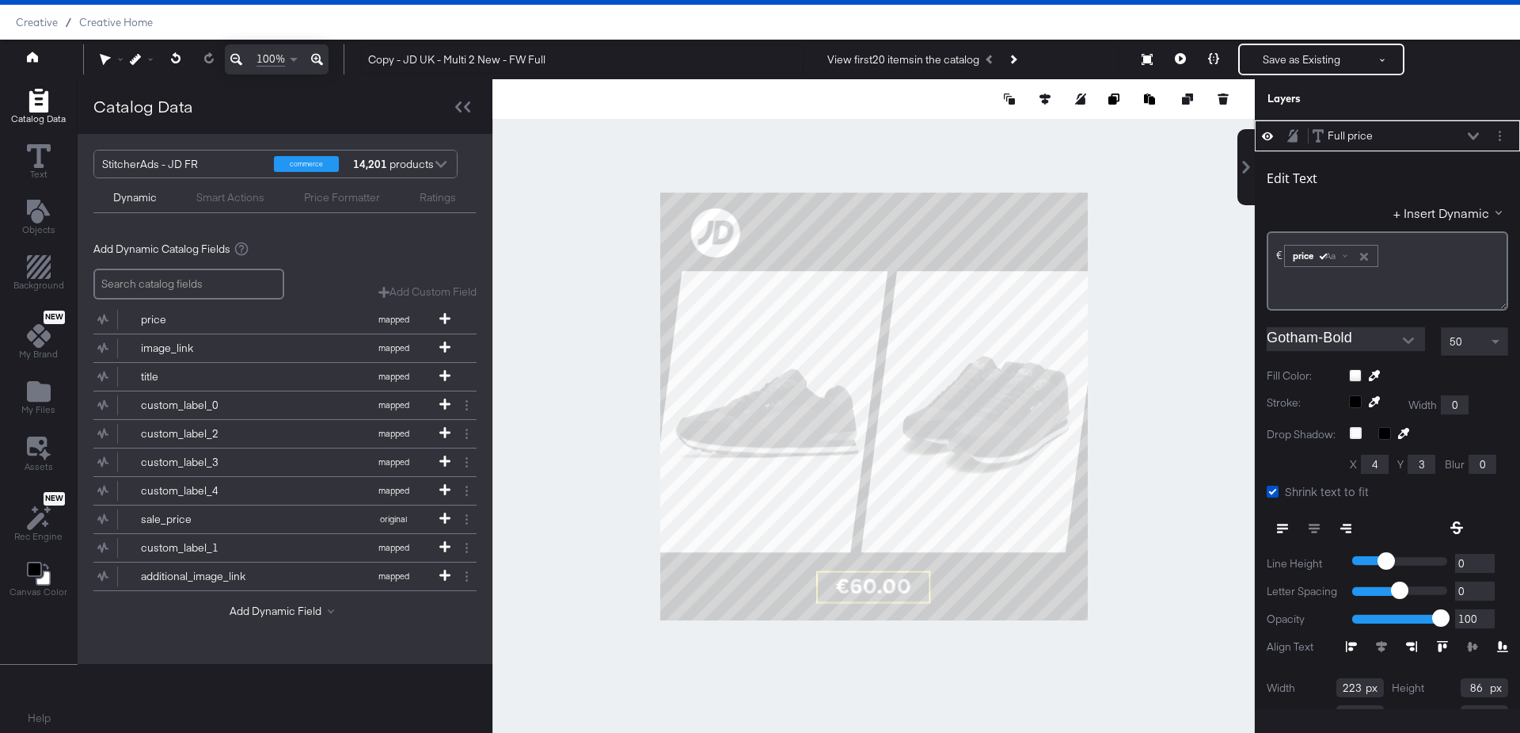
click at [1182, 559] on div at bounding box center [874, 406] width 763 height 654
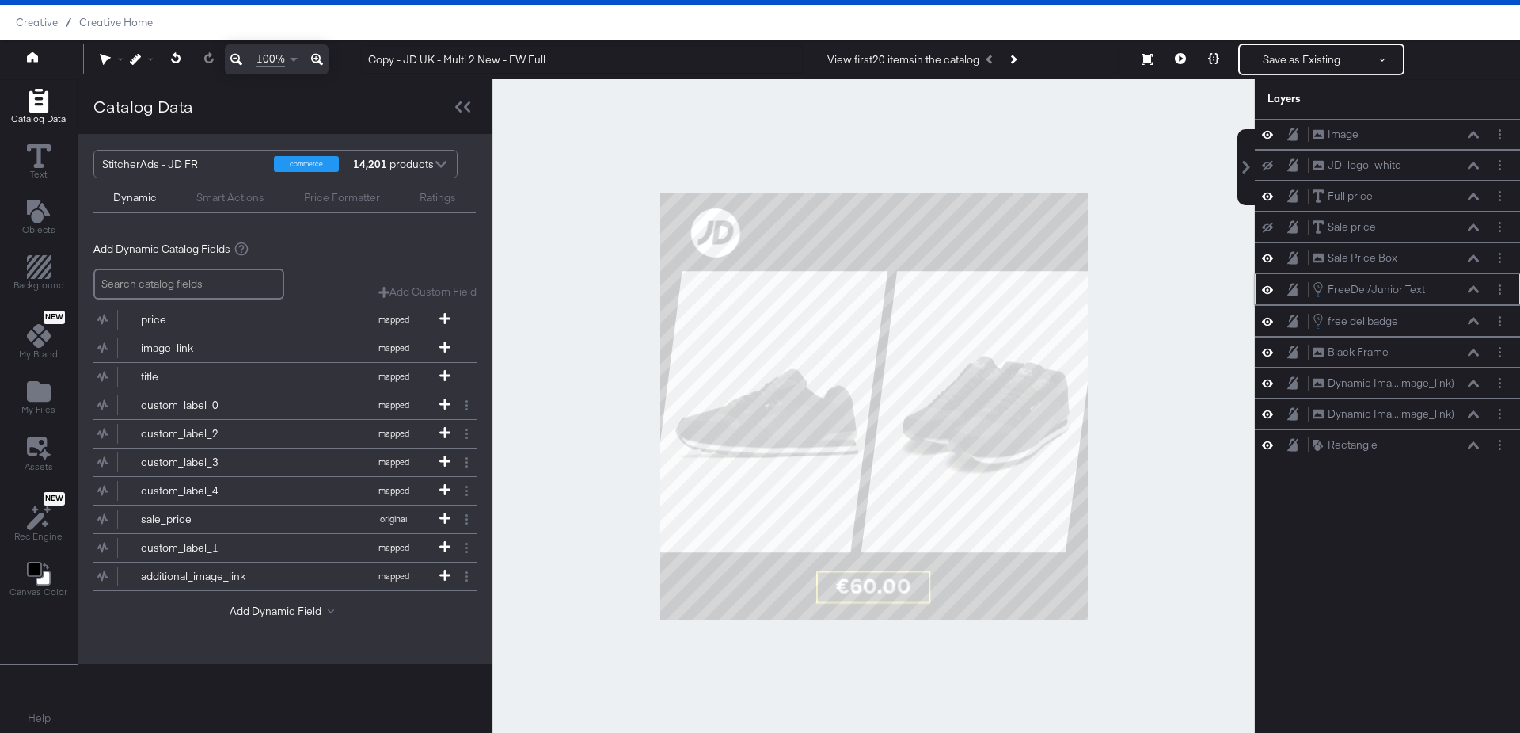
scroll to position [0, 0]
click at [1182, 59] on icon at bounding box center [1180, 58] width 11 height 11
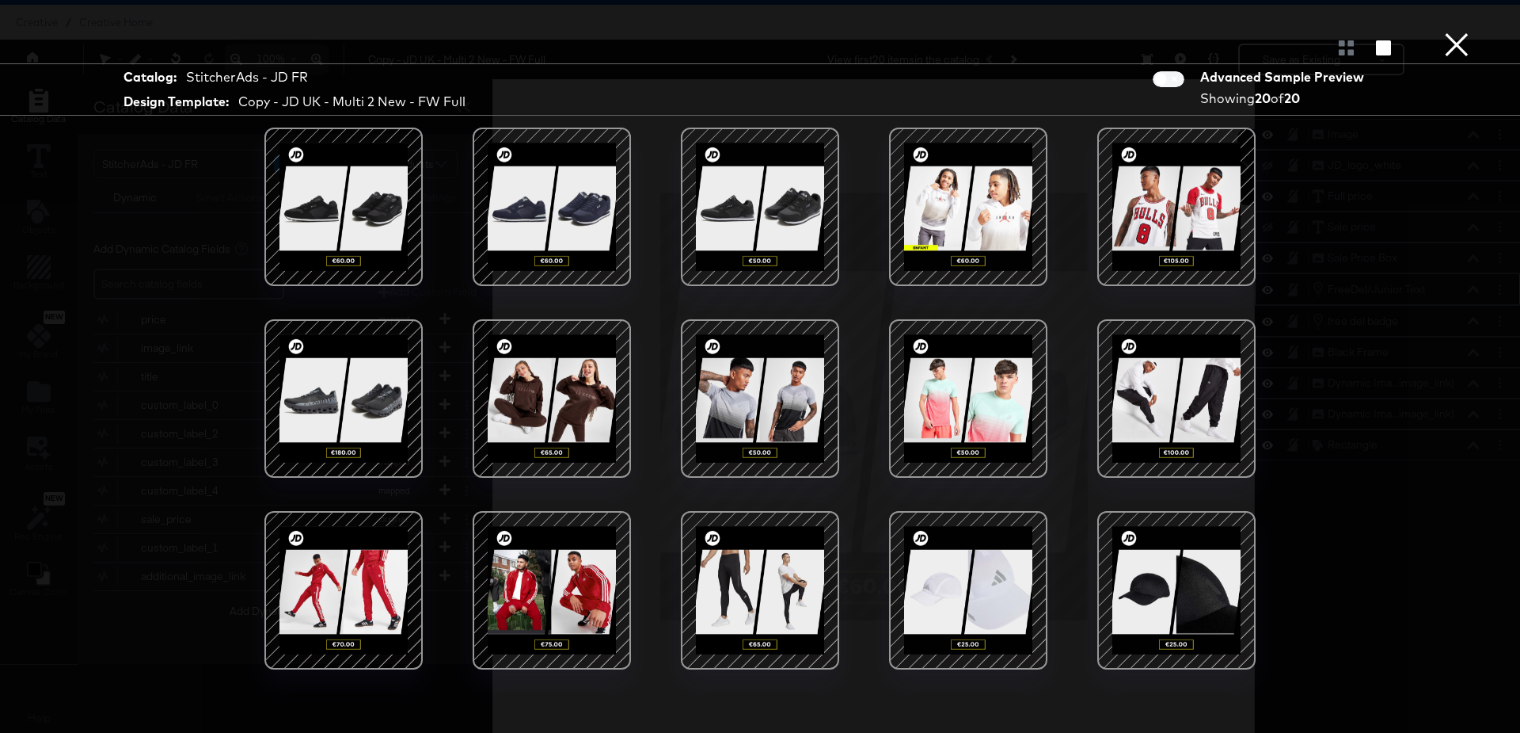
click at [1457, 32] on button "×" at bounding box center [1457, 16] width 32 height 32
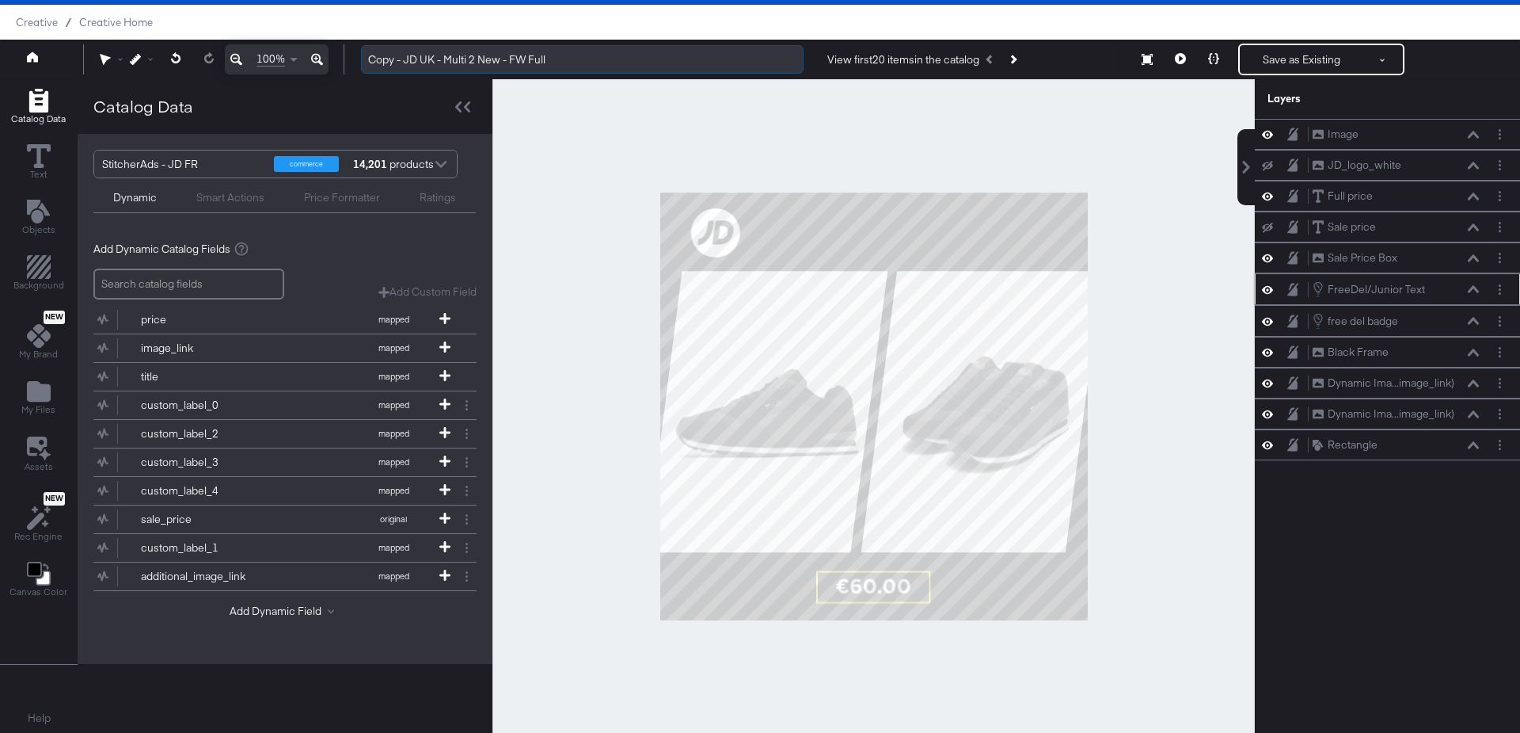
click at [432, 56] on input "Copy - JD UK - Multi 2 New - FW Full" at bounding box center [582, 59] width 443 height 29
type input "FR - Multi 2 New - FW Full"
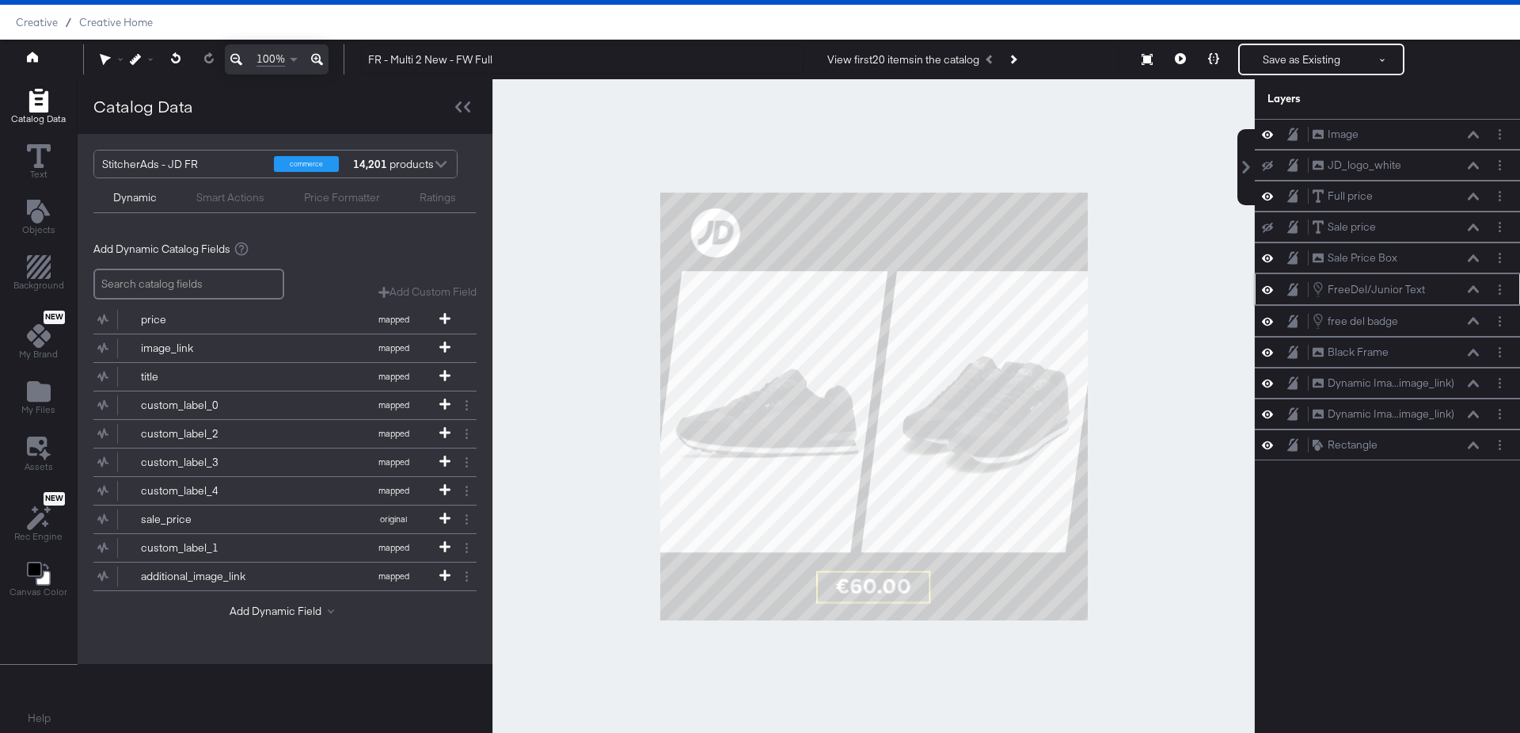
click at [568, 162] on div at bounding box center [874, 406] width 763 height 654
click at [1298, 57] on button "Save as Existing" at bounding box center [1302, 59] width 124 height 29
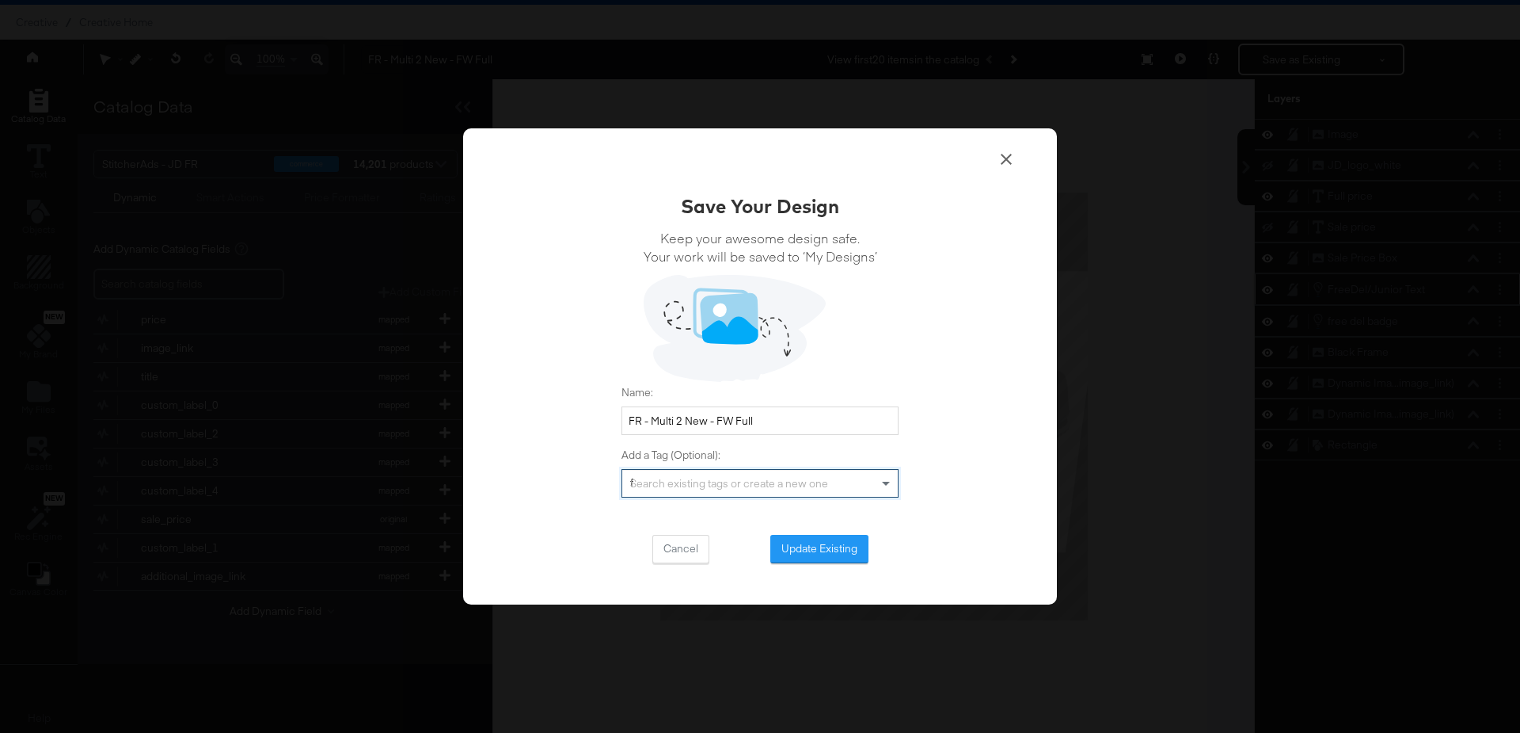
type input "fr"
click at [801, 548] on button "Update Existing" at bounding box center [820, 549] width 98 height 29
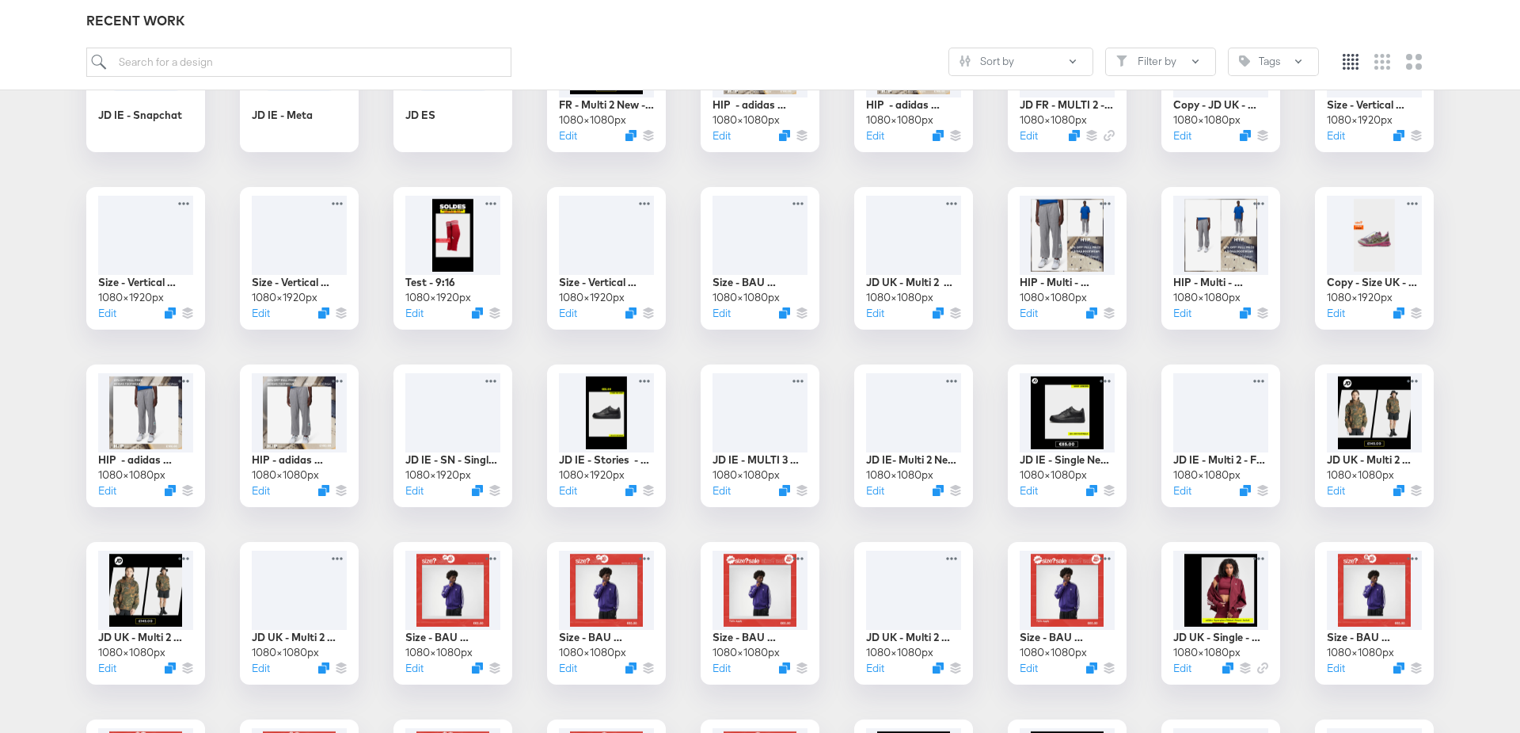
scroll to position [896, 0]
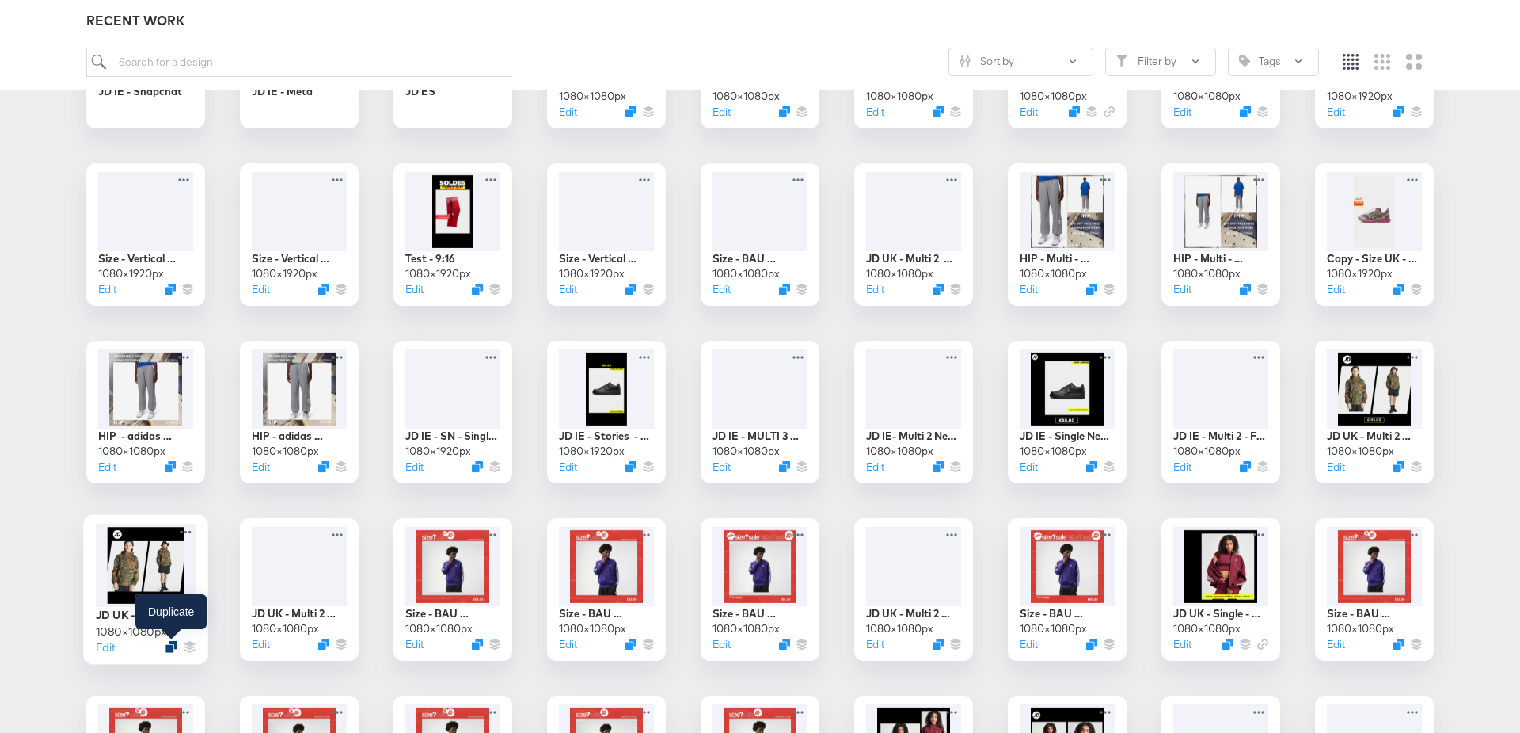
click at [173, 646] on icon "Duplicate" at bounding box center [172, 647] width 12 height 12
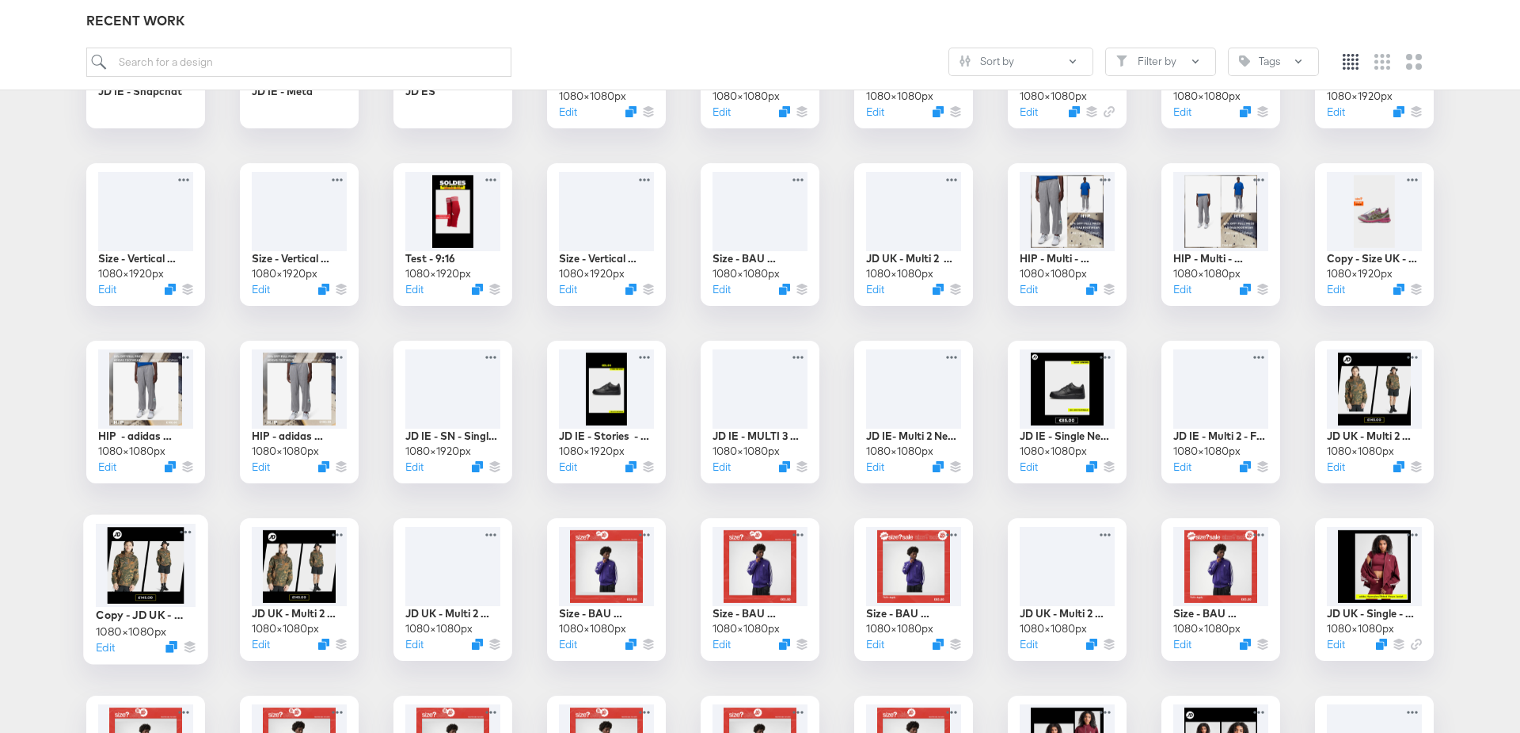
click at [141, 567] on div at bounding box center [146, 564] width 100 height 83
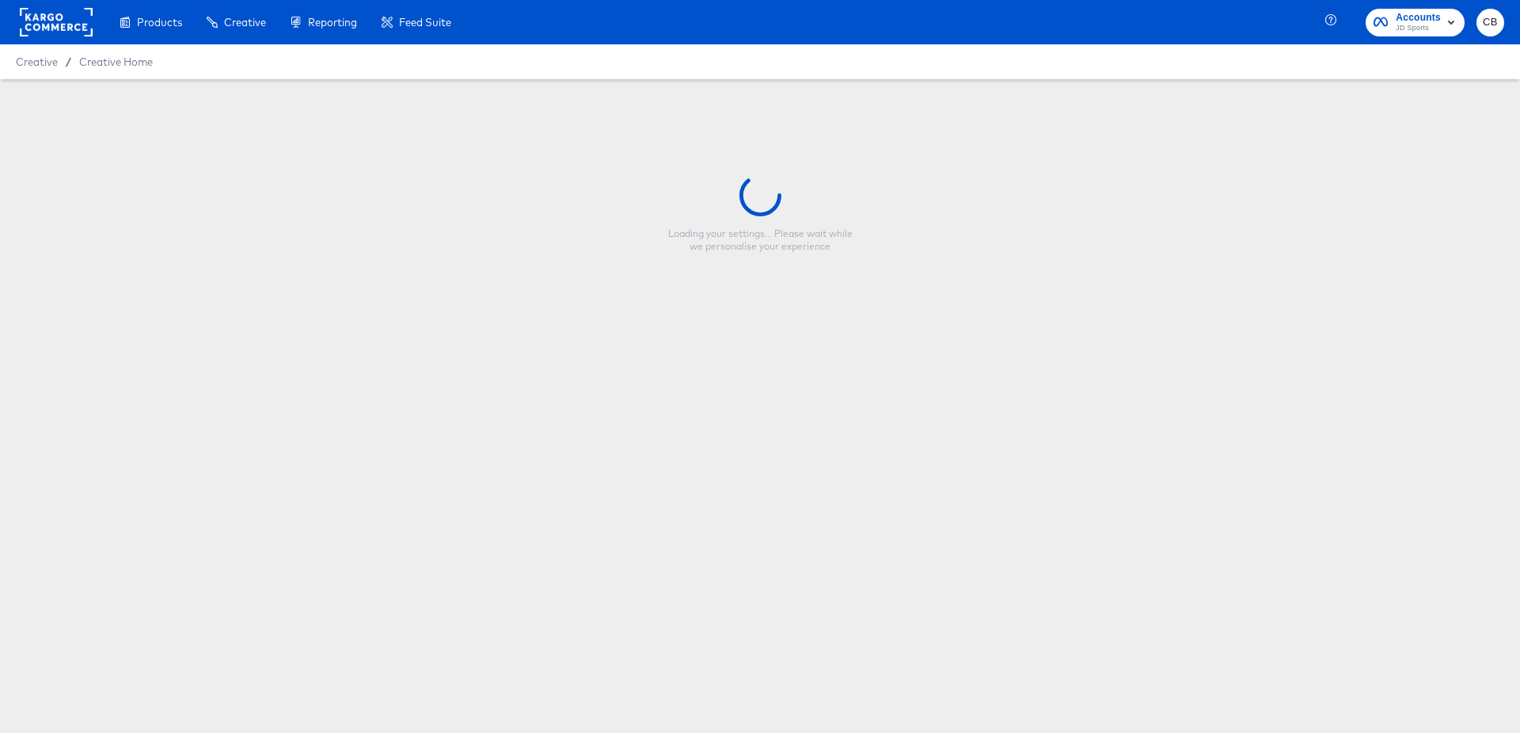
type input "Copy - JD UK - Multi 2 New - CL Full"
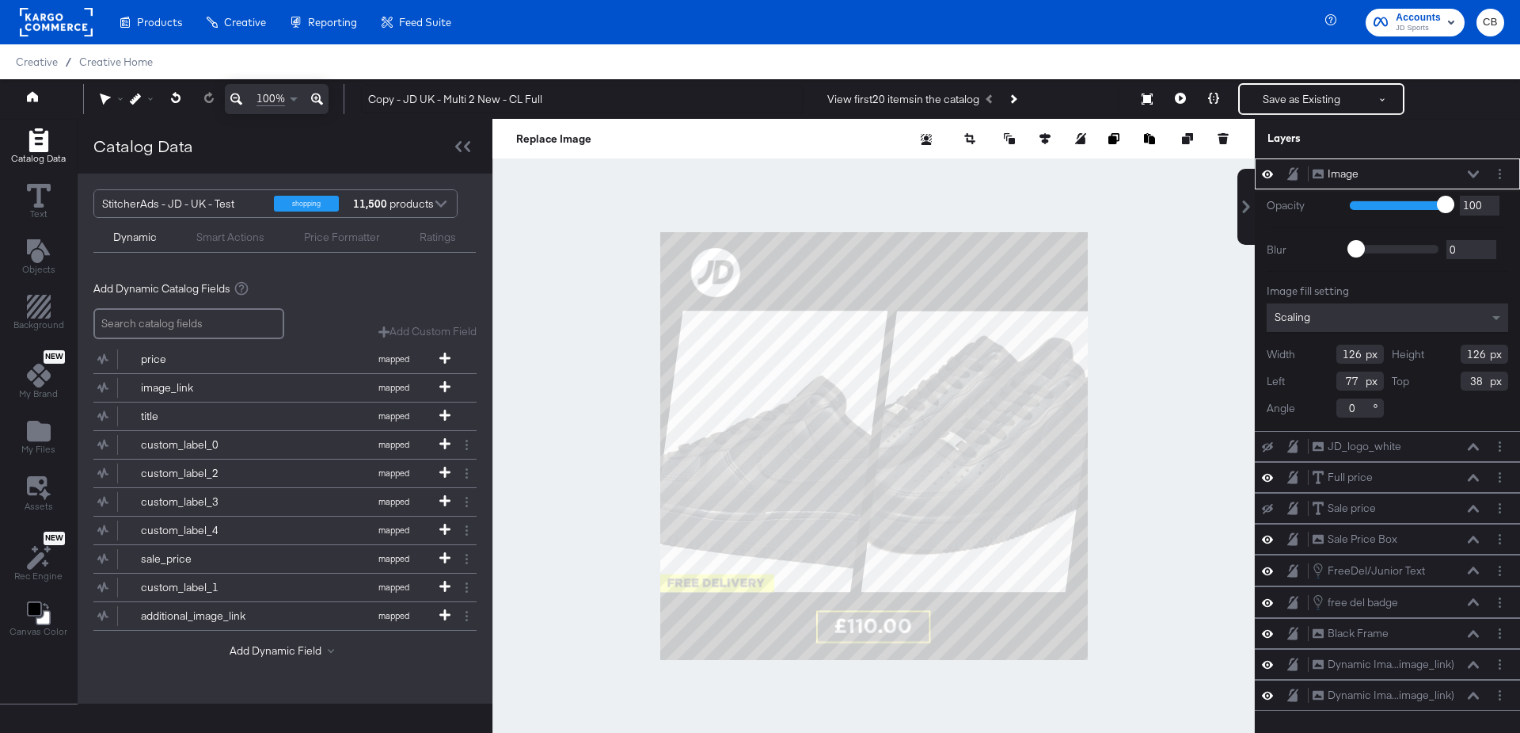
scroll to position [15, 0]
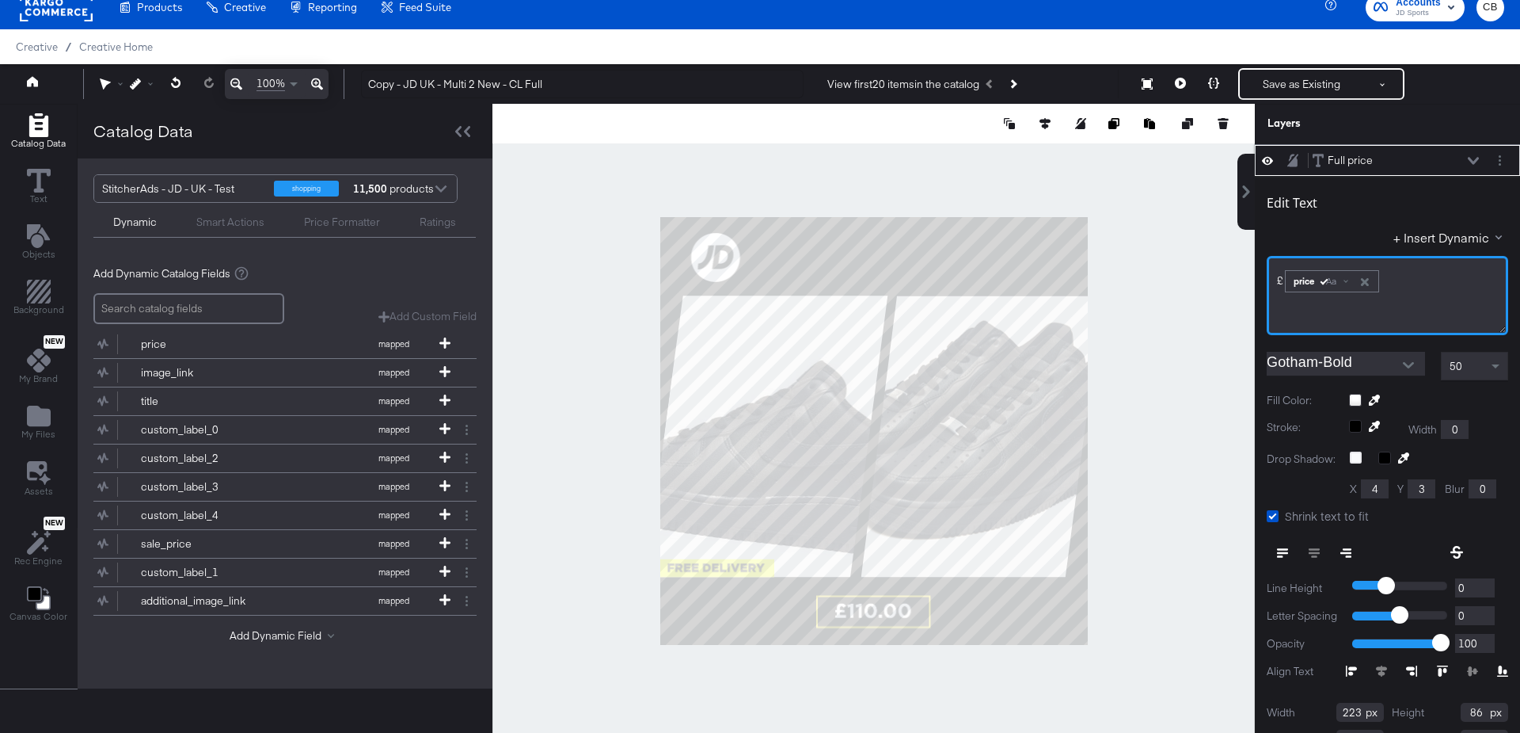
click at [1277, 280] on span "﻿£" at bounding box center [1280, 280] width 6 height 14
click at [1467, 238] on button "+ Insert Dynamic" at bounding box center [1451, 237] width 115 height 17
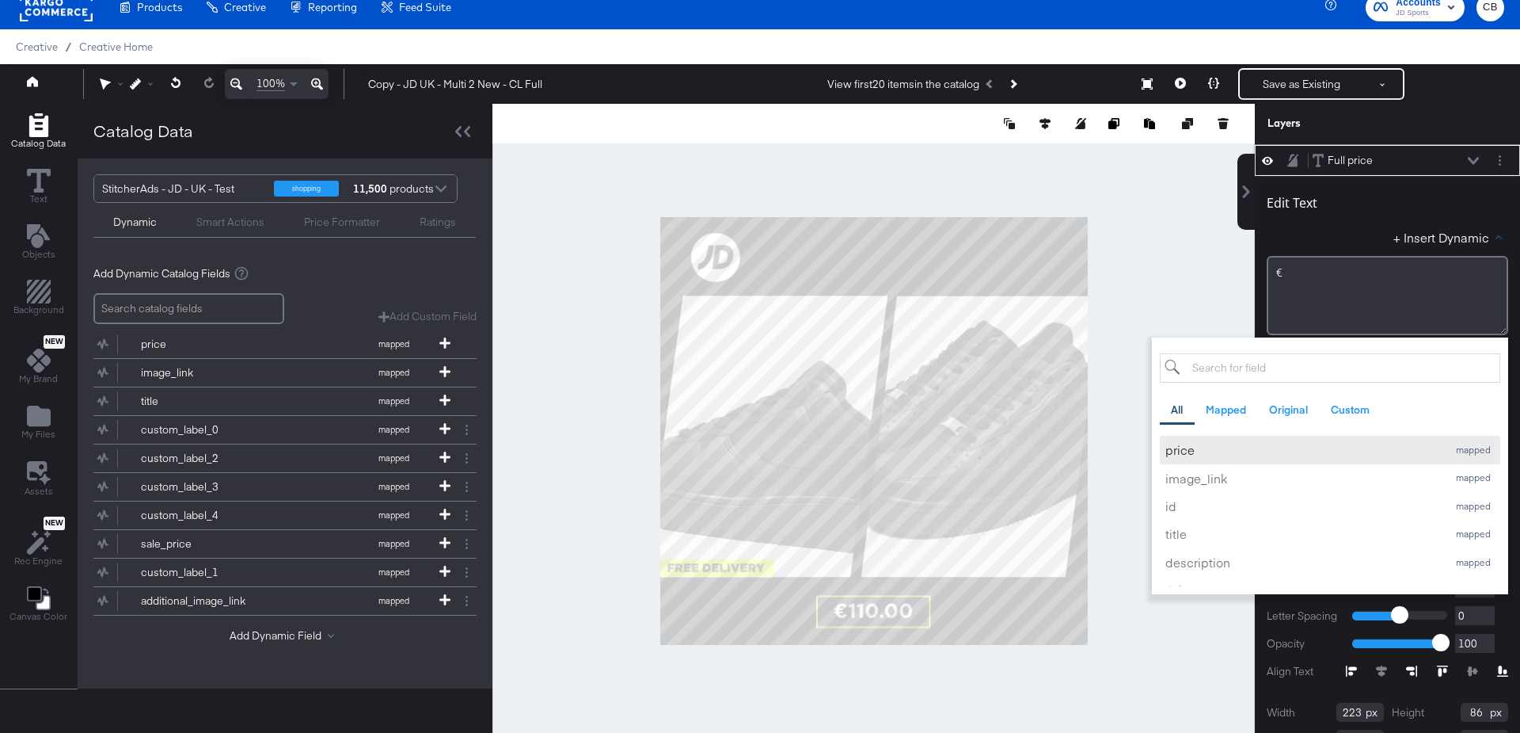
click at [1214, 443] on div "price" at bounding box center [1303, 449] width 274 height 17
click at [1188, 300] on div at bounding box center [873, 431] width 761 height 654
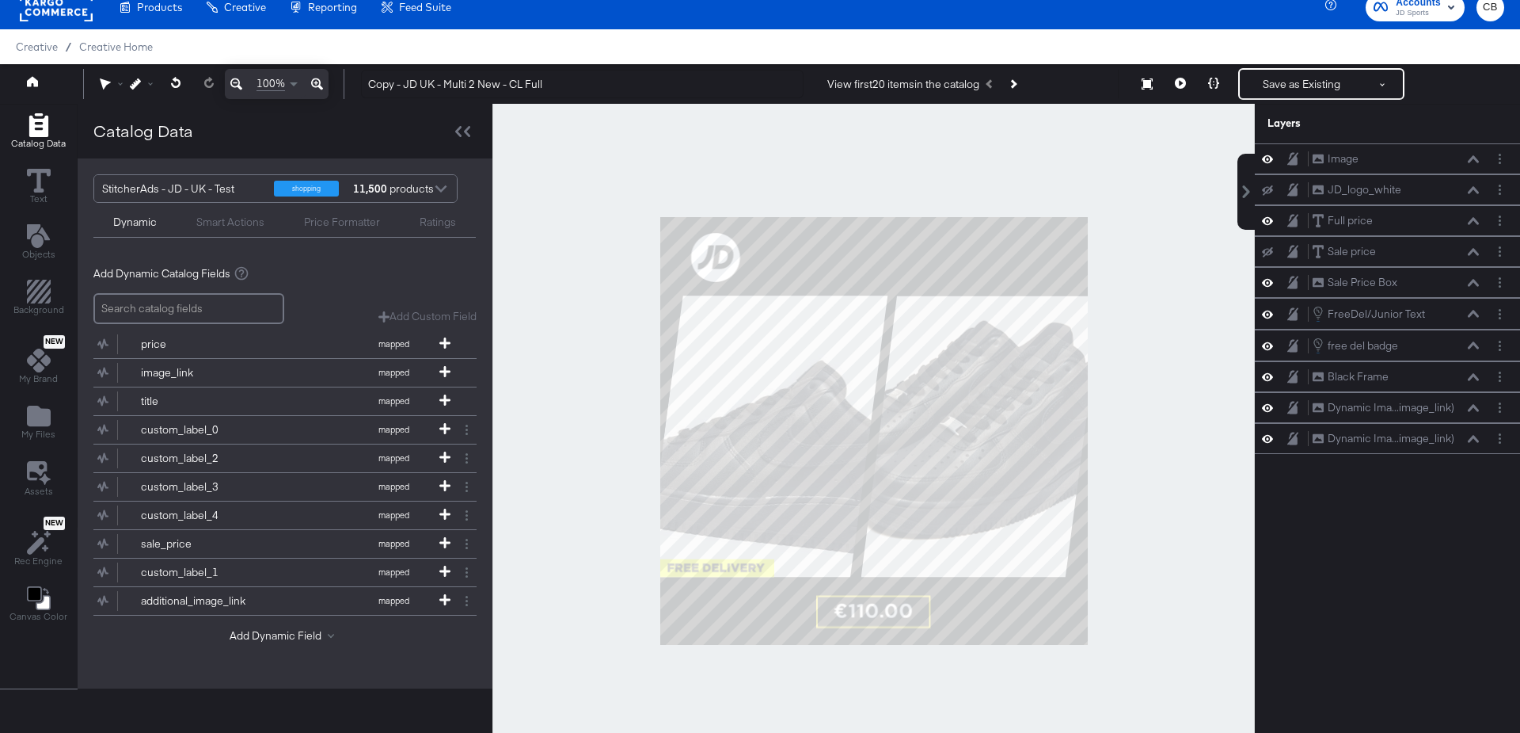
scroll to position [0, 0]
click at [889, 621] on div at bounding box center [873, 431] width 761 height 654
click at [873, 616] on div at bounding box center [873, 431] width 761 height 654
click at [864, 611] on div at bounding box center [873, 431] width 761 height 654
click at [878, 606] on div at bounding box center [873, 431] width 761 height 654
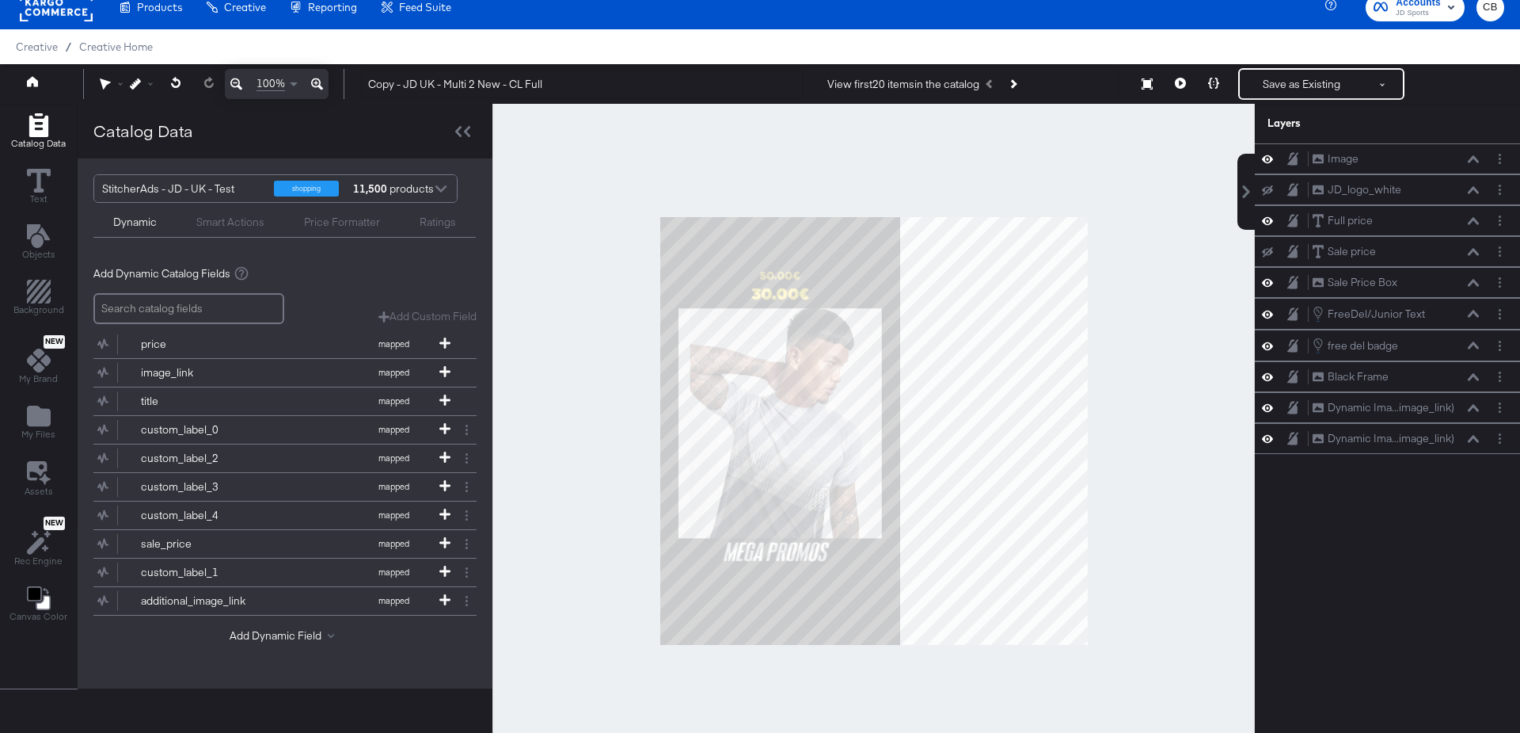
click at [1150, 554] on div at bounding box center [873, 431] width 761 height 654
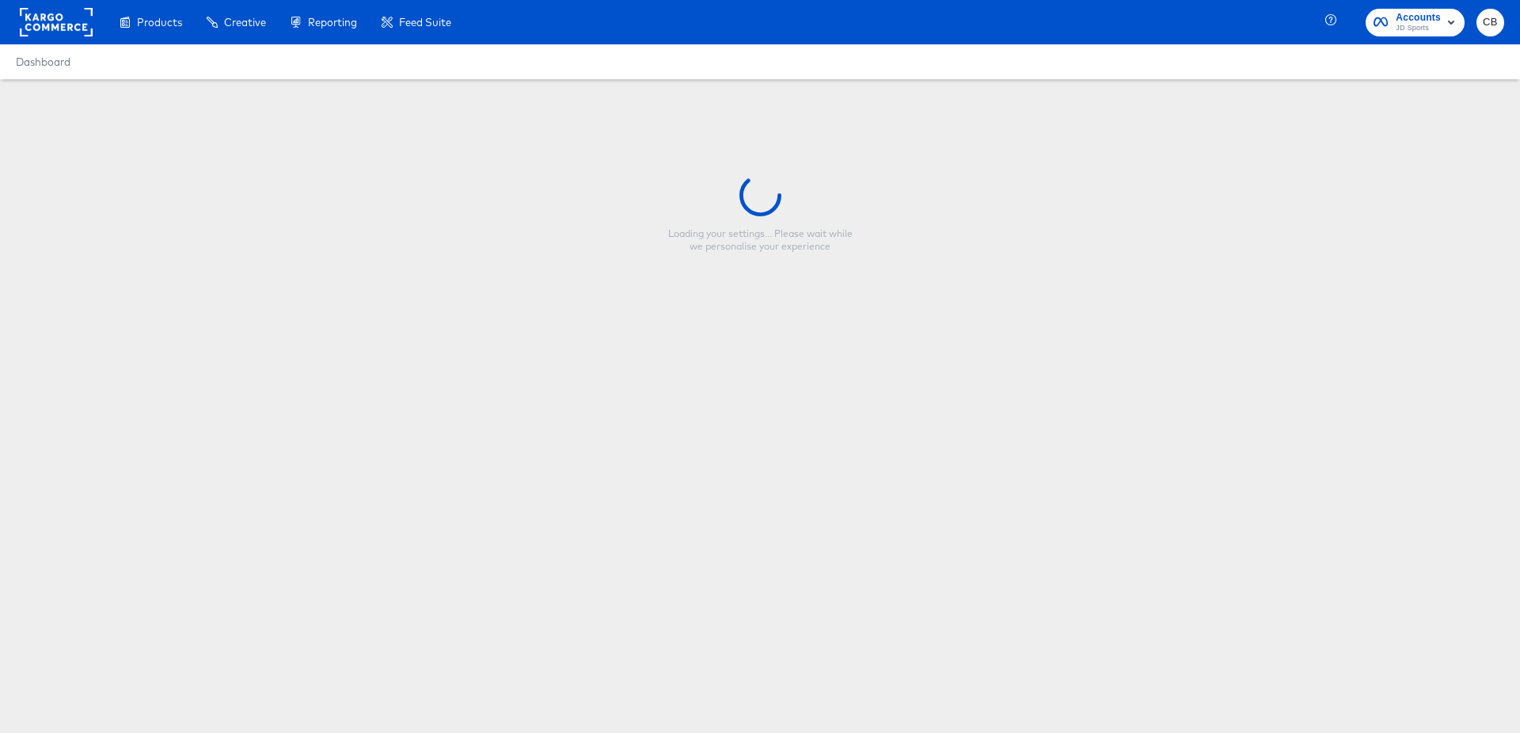
type input "Copy - JD UK - Multi 2 New - CL Full"
